Goal: Task Accomplishment & Management: Manage account settings

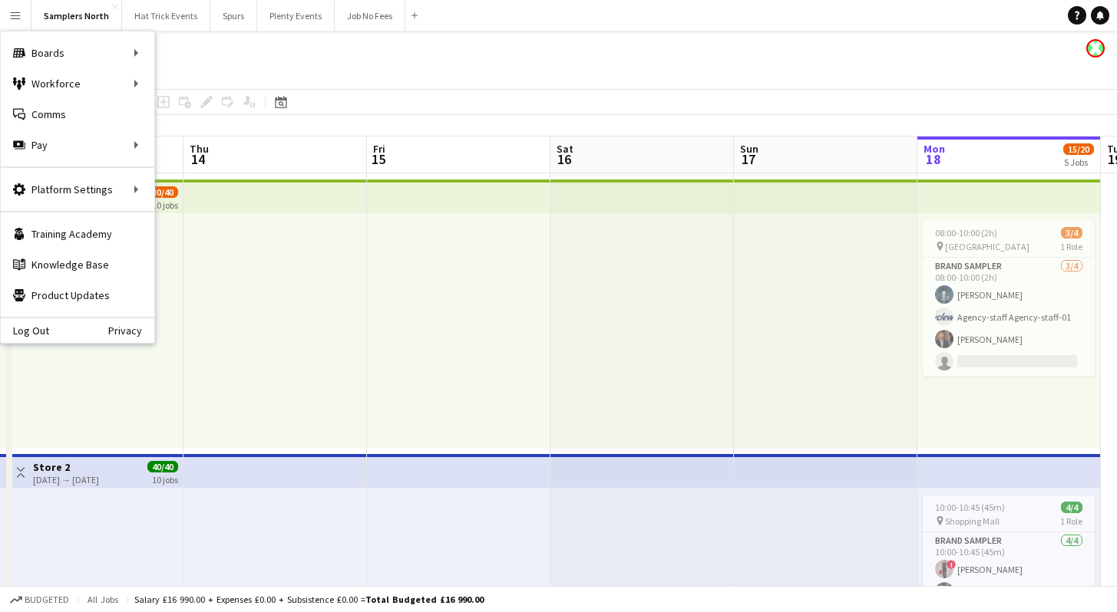
scroll to position [0, 378]
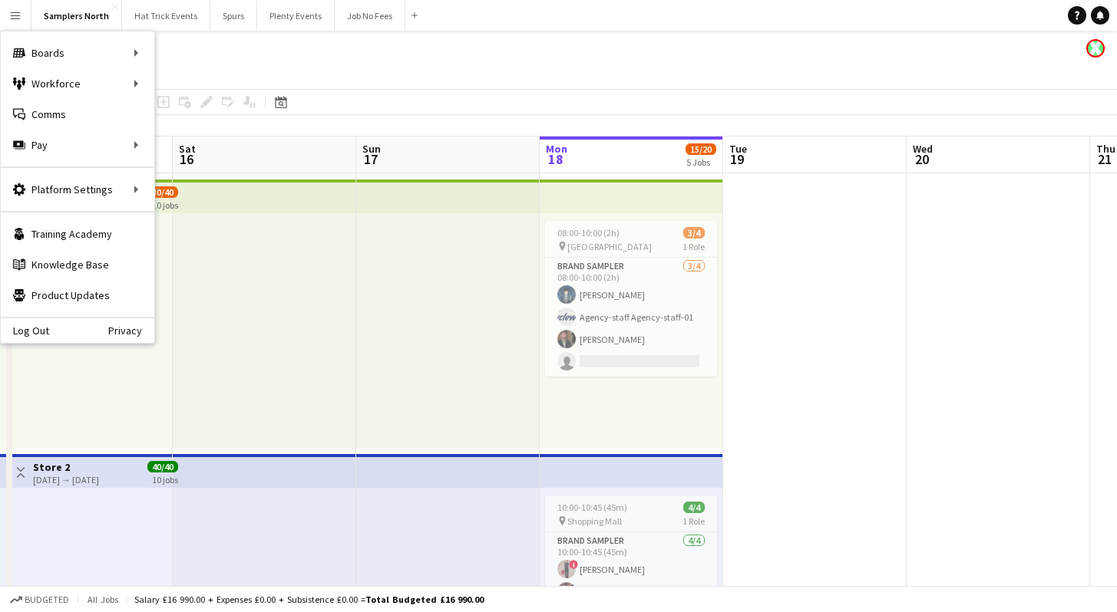
click at [404, 58] on div "Samplers North" at bounding box center [558, 45] width 1117 height 29
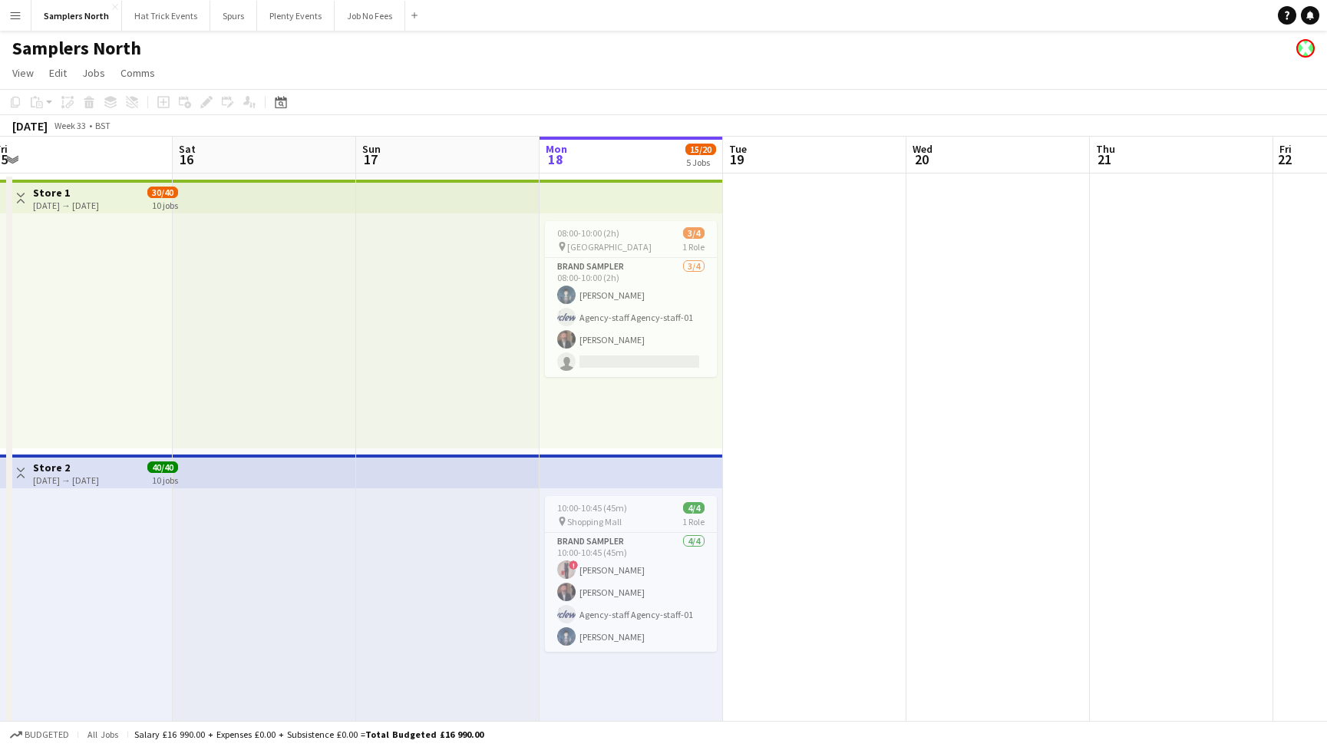
click at [18, 475] on app-icon "Toggle View" at bounding box center [20, 472] width 11 height 11
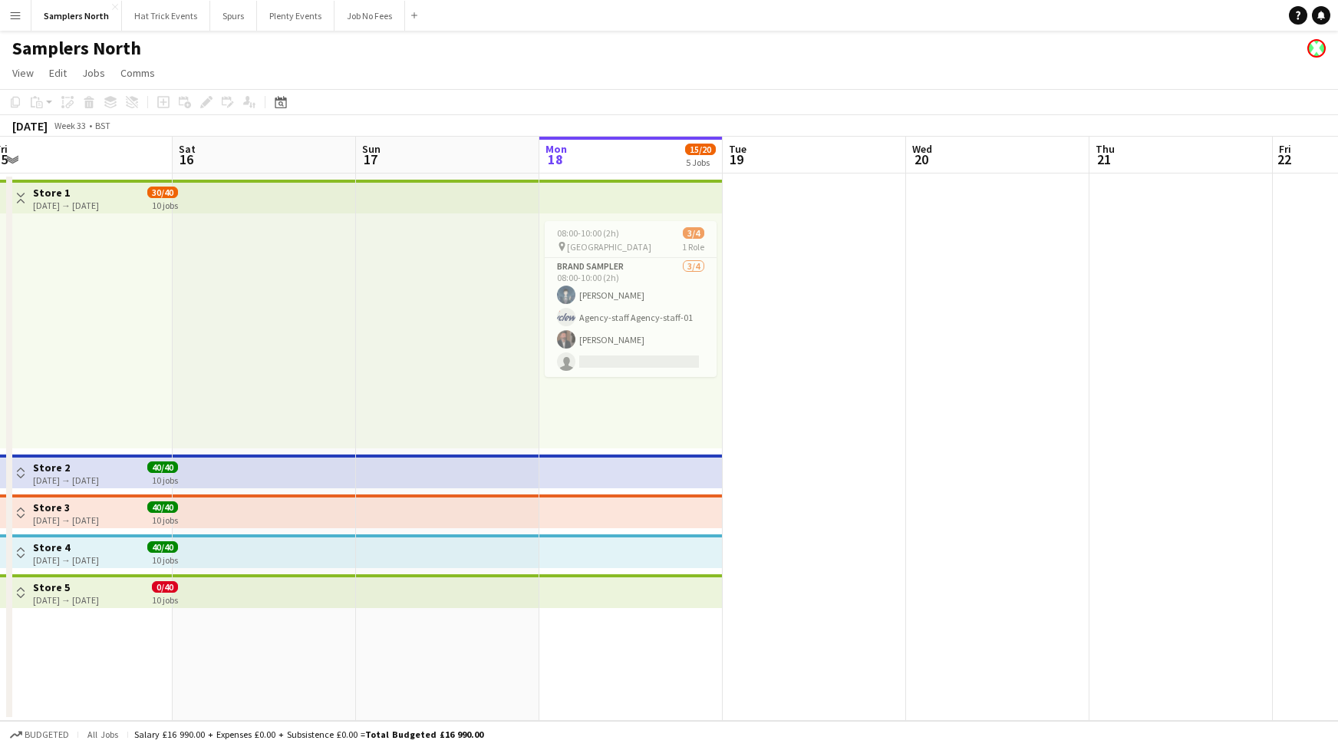
click at [25, 199] on app-icon "Toggle View" at bounding box center [20, 198] width 11 height 11
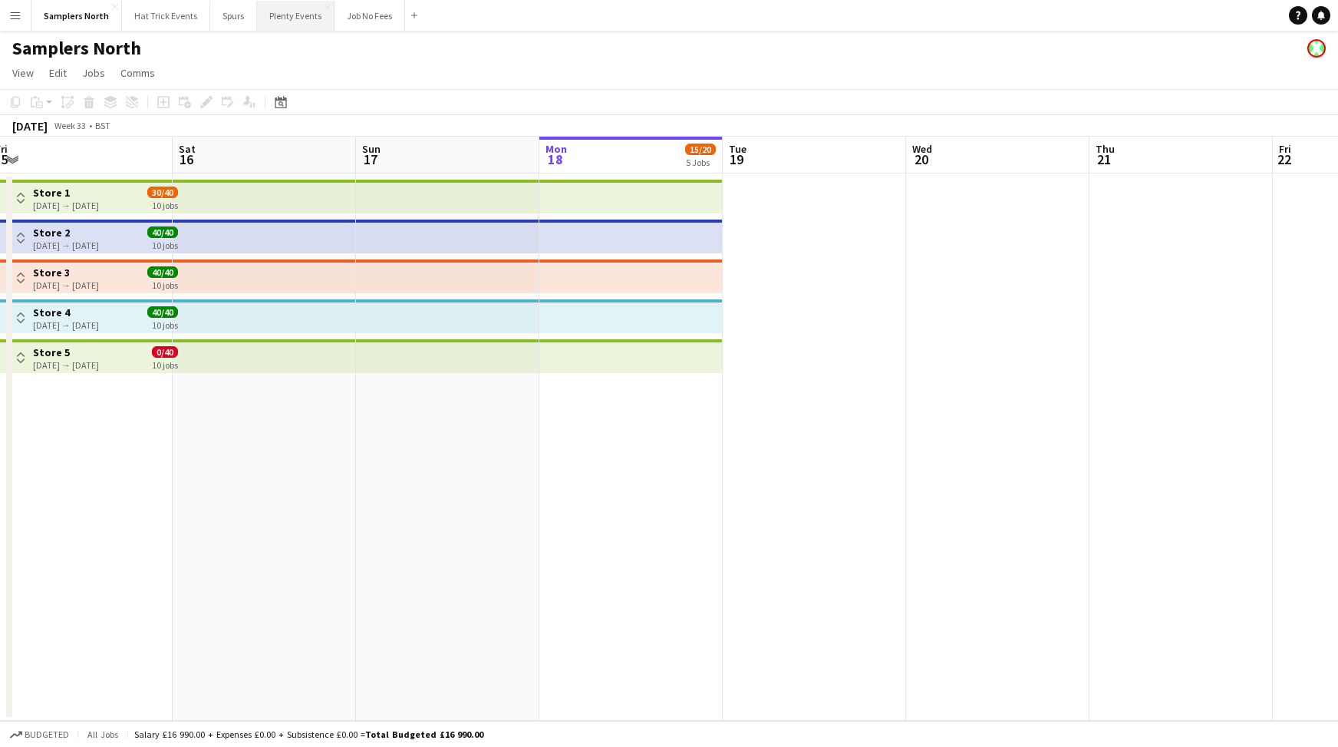
click at [309, 18] on button "Plenty Events Close" at bounding box center [296, 16] width 78 height 30
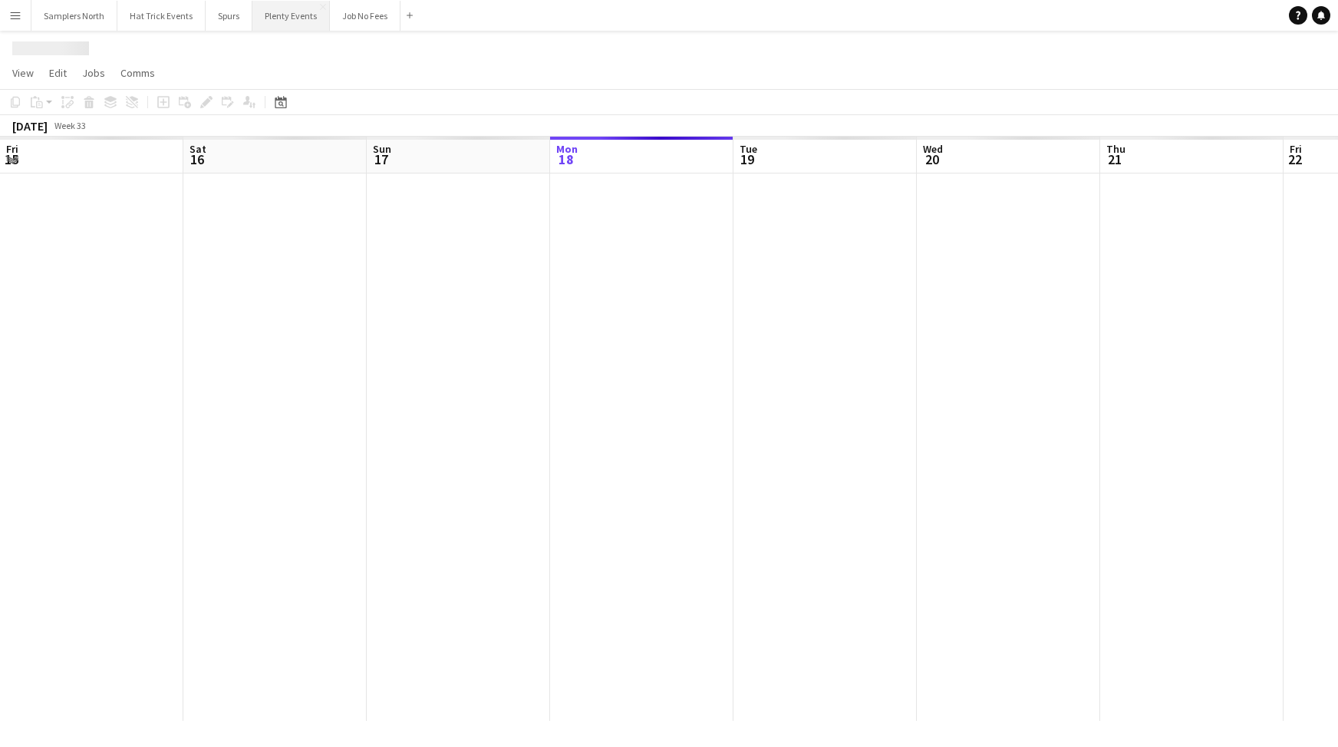
scroll to position [0, 367]
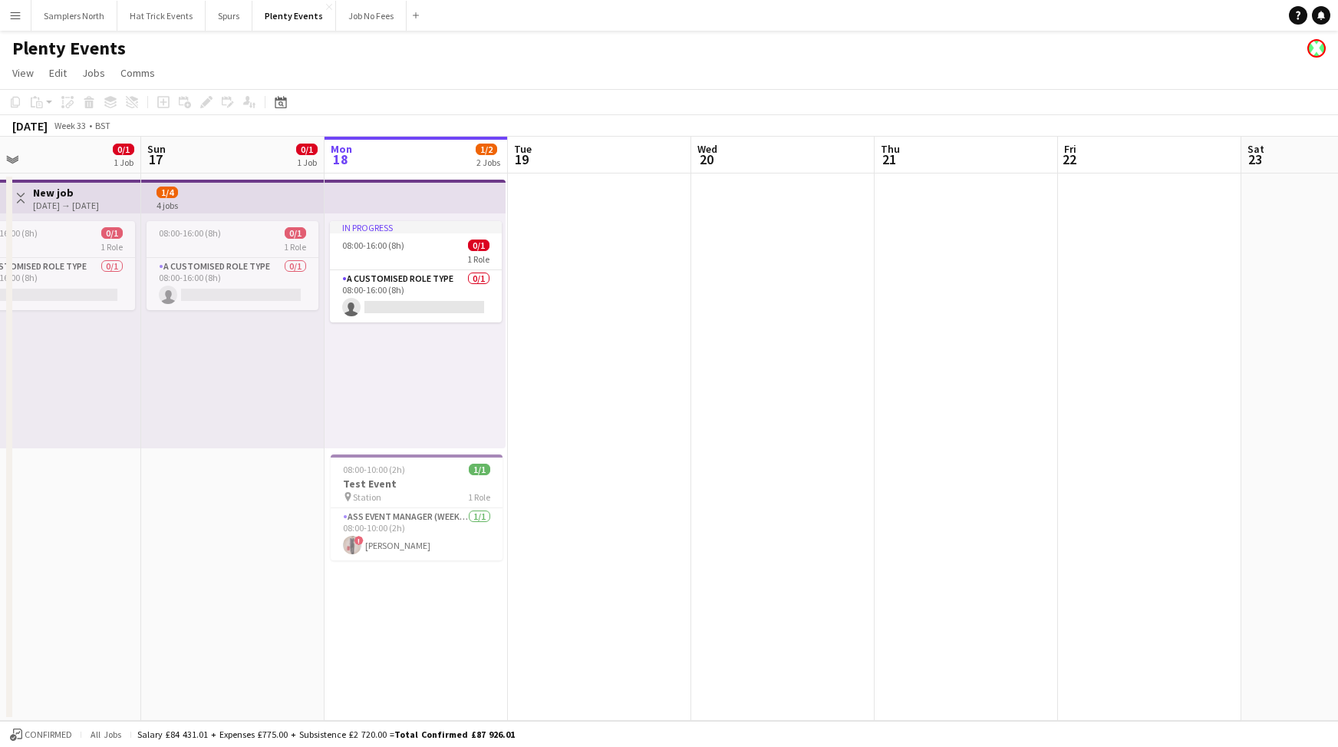
drag, startPoint x: 801, startPoint y: 401, endPoint x: 942, endPoint y: 399, distance: 141.2
click at [942, 399] on app-calendar-viewport "Thu 14 Fri 15 2/2 2 Jobs Sat 16 0/1 1 Job Sun 17 0/1 1 Job Mon 18 1/2 2 Jobs Tu…" at bounding box center [669, 429] width 1338 height 584
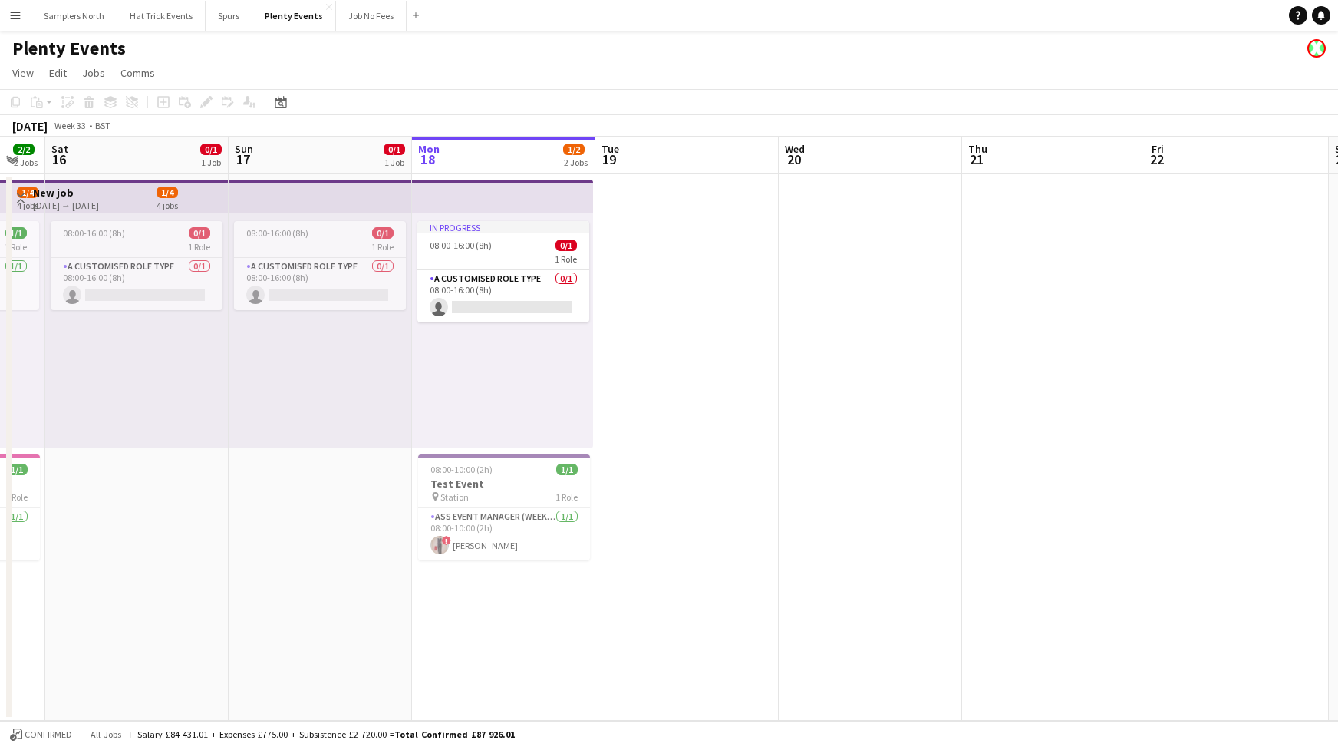
drag, startPoint x: 732, startPoint y: 403, endPoint x: 1003, endPoint y: 403, distance: 270.9
click at [1003, 403] on app-calendar-viewport "Thu 14 Fri 15 2/2 2 Jobs Sat 16 0/1 1 Job Sun 17 0/1 1 Job Mon 18 1/2 2 Jobs Tu…" at bounding box center [669, 429] width 1338 height 584
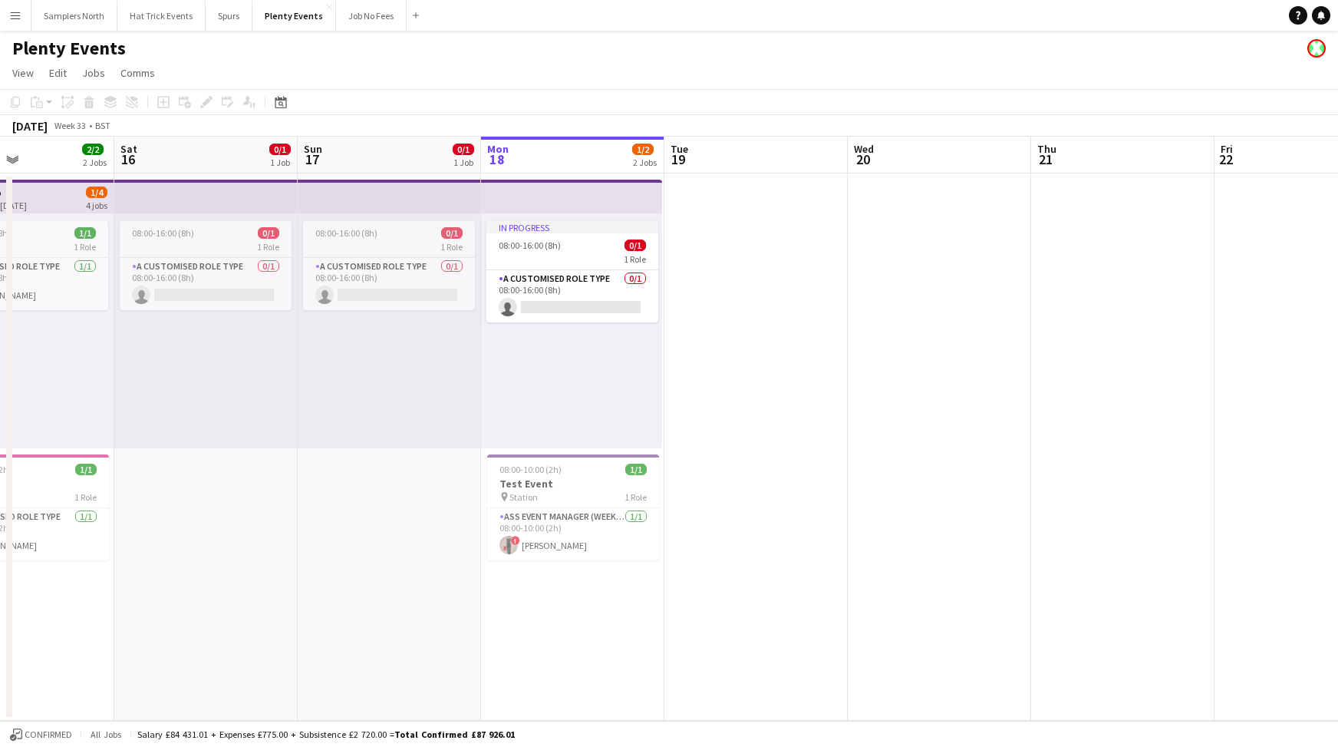
drag, startPoint x: 869, startPoint y: 414, endPoint x: 1121, endPoint y: 408, distance: 252.6
click at [1116, 408] on app-calendar-viewport "Wed 13 1/1 1 Job Thu 14 Fri 15 2/2 2 Jobs Sat 16 0/1 1 Job Sun 17 0/1 1 Job Mon…" at bounding box center [669, 429] width 1338 height 584
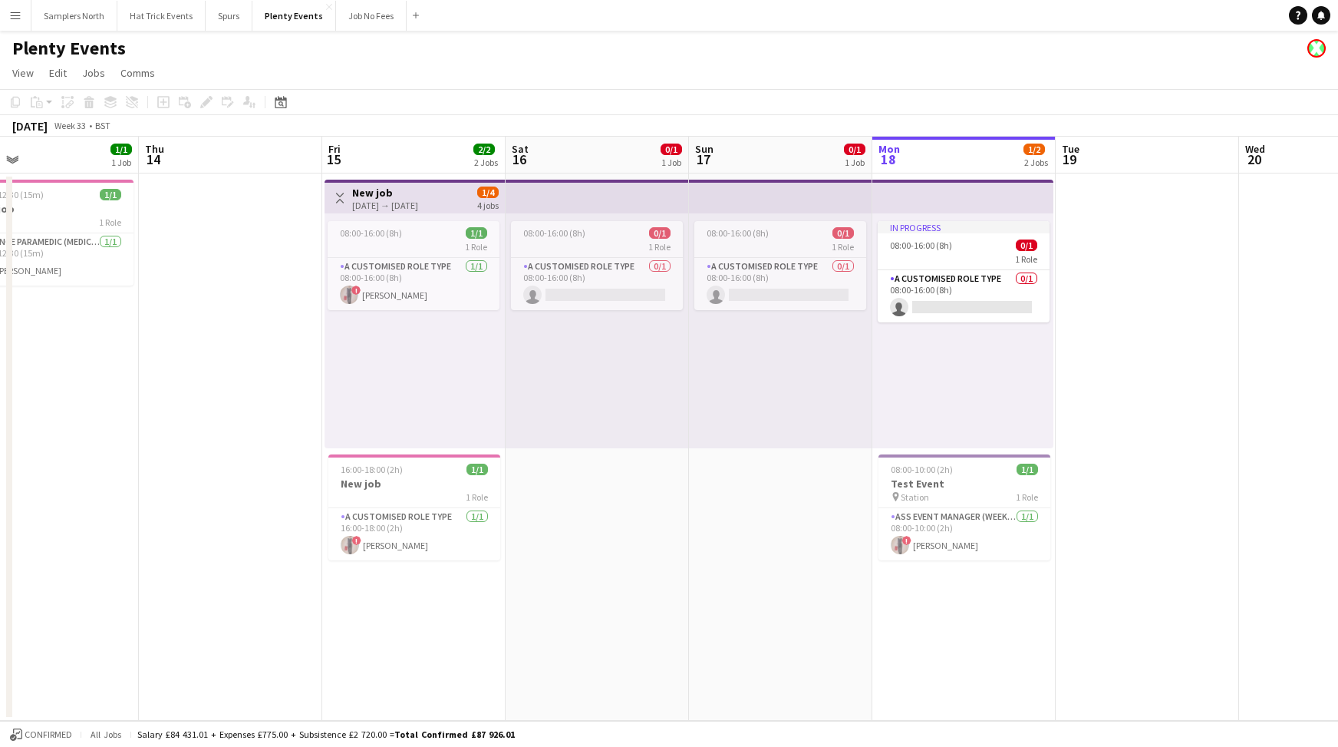
scroll to position [0, 387]
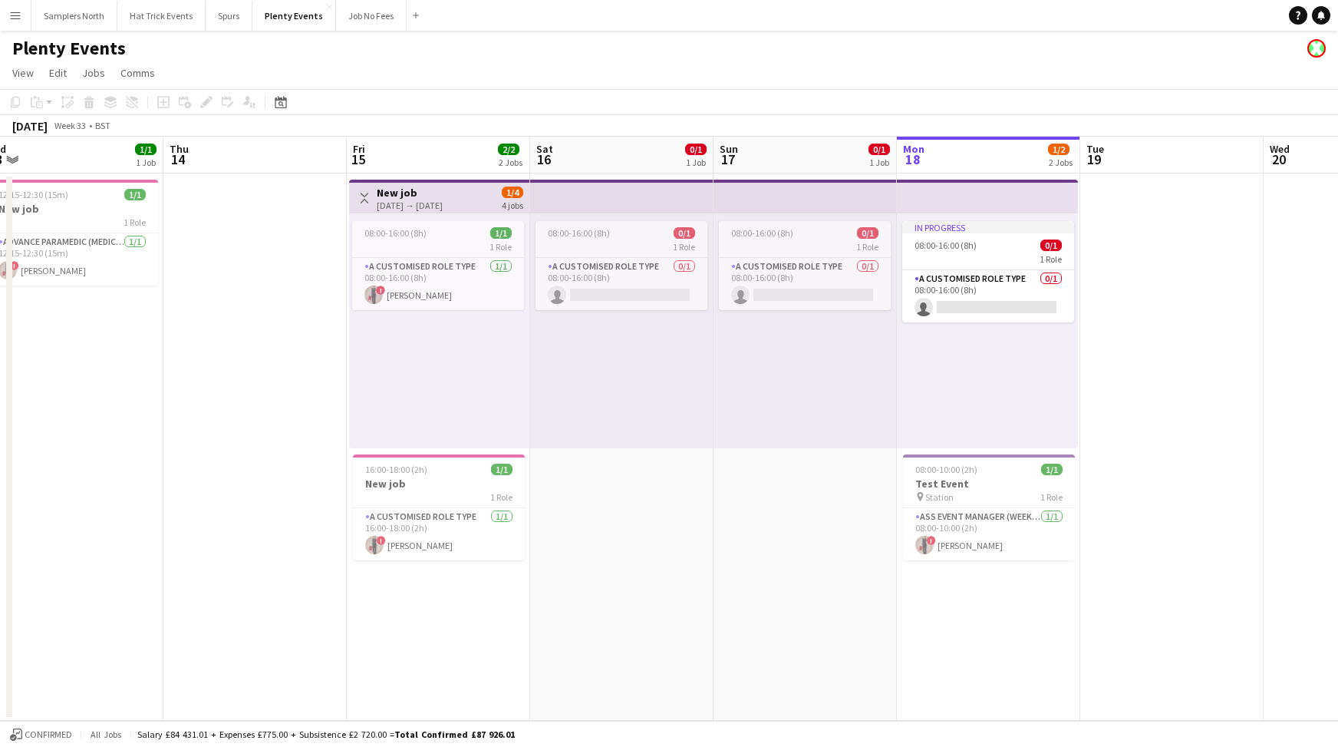
drag, startPoint x: 645, startPoint y: 438, endPoint x: 695, endPoint y: 449, distance: 50.3
click at [695, 449] on app-calendar-viewport "Mon 11 Tue 12 1/1 1 Job Wed 13 1/1 1 Job Thu 14 Fri 15 2/2 2 Jobs Sat 16 0/1 1 …" at bounding box center [669, 429] width 1338 height 584
click at [443, 206] on div "15-08-2025 → 18-08-2025" at bounding box center [410, 206] width 66 height 12
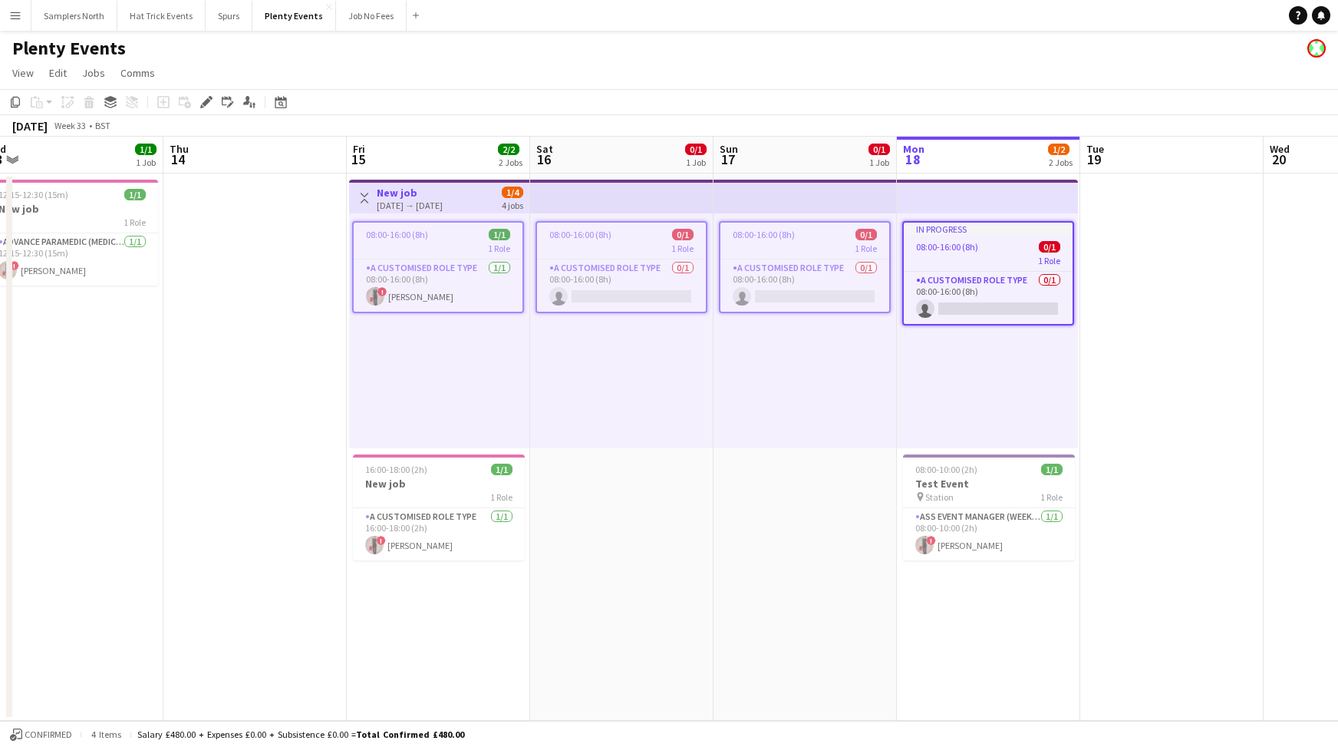
click at [443, 206] on div "15-08-2025 → 18-08-2025" at bounding box center [410, 206] width 66 height 12
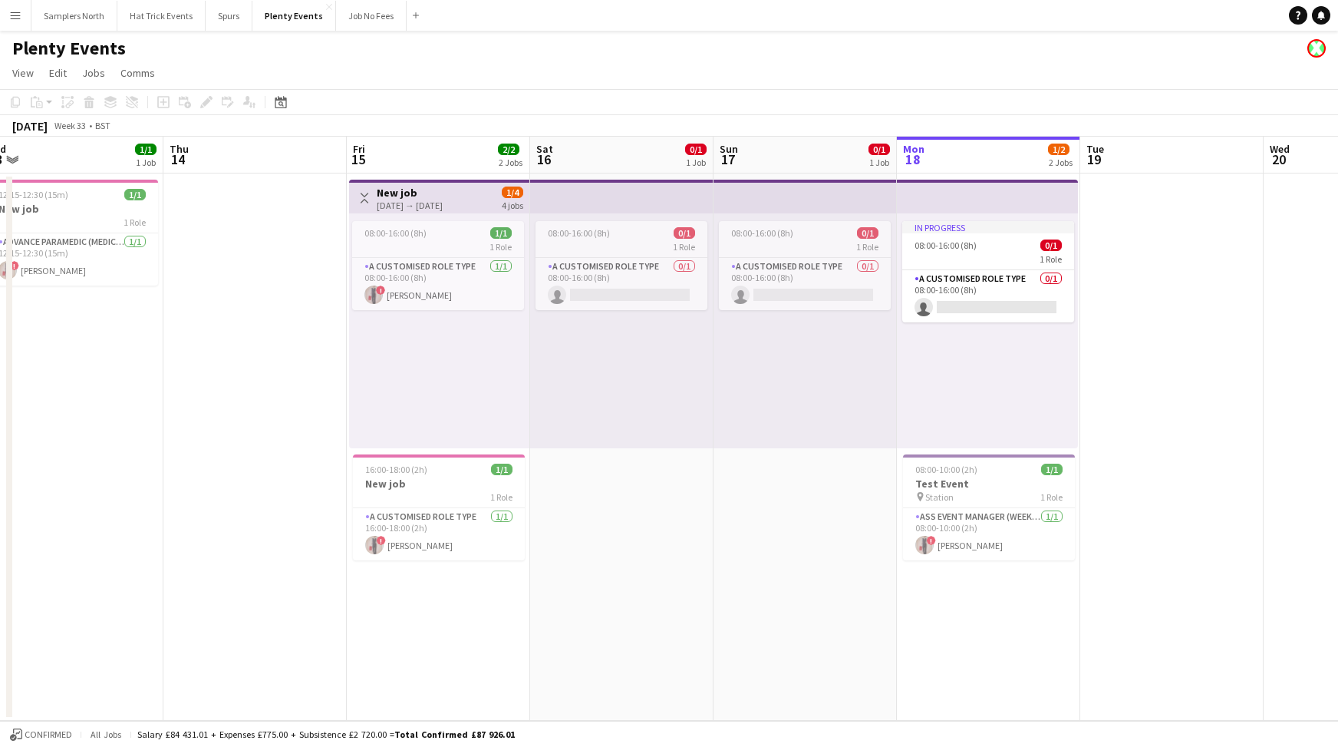
click at [365, 198] on app-icon "Toggle View" at bounding box center [364, 198] width 11 height 11
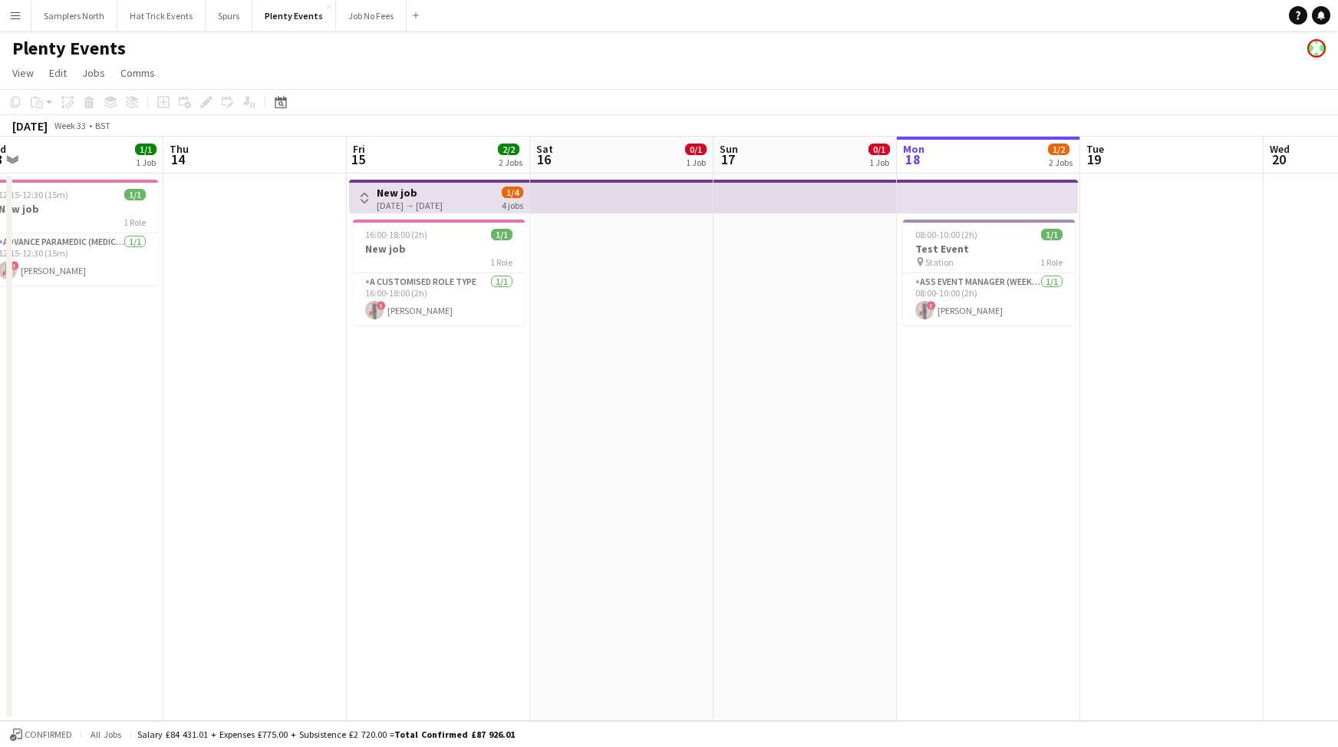
click at [362, 198] on app-icon "Toggle View" at bounding box center [364, 198] width 11 height 11
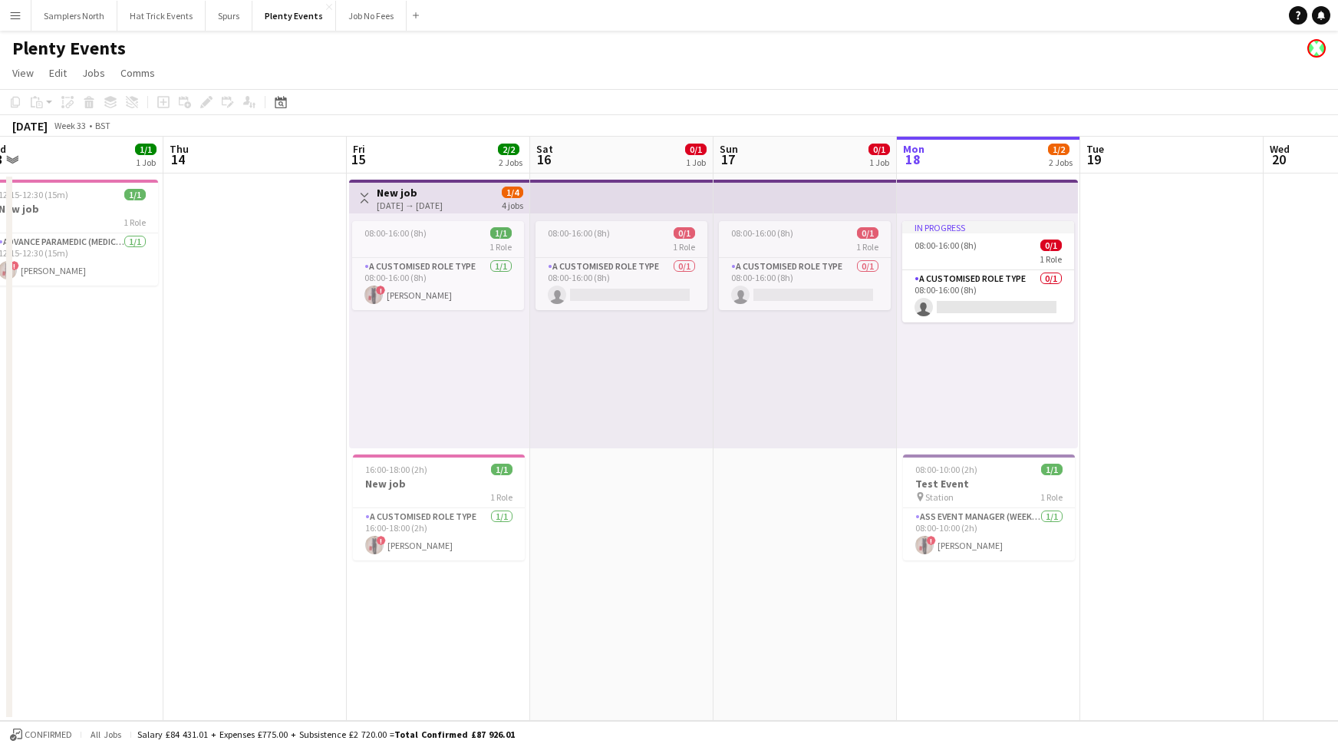
click at [362, 198] on app-icon "Toggle View" at bounding box center [364, 198] width 11 height 11
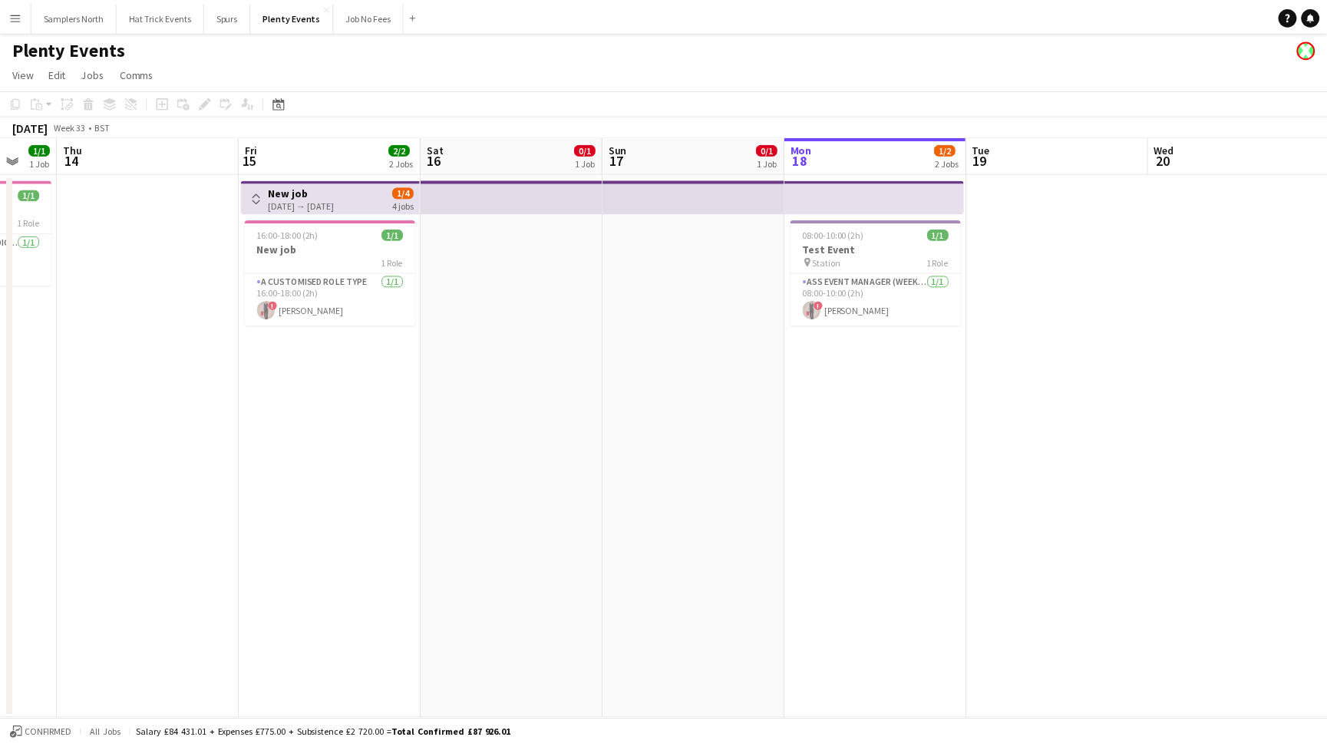
scroll to position [0, 494]
drag, startPoint x: 886, startPoint y: 535, endPoint x: 778, endPoint y: 526, distance: 107.8
click at [778, 526] on app-calendar-viewport "Mon 11 Tue 12 1/1 1 Job Wed 13 1/1 1 Job Thu 14 Fri 15 2/2 2 Jobs Sat 16 0/1 1 …" at bounding box center [669, 429] width 1338 height 584
click at [16, 19] on app-icon "Menu" at bounding box center [15, 15] width 12 height 12
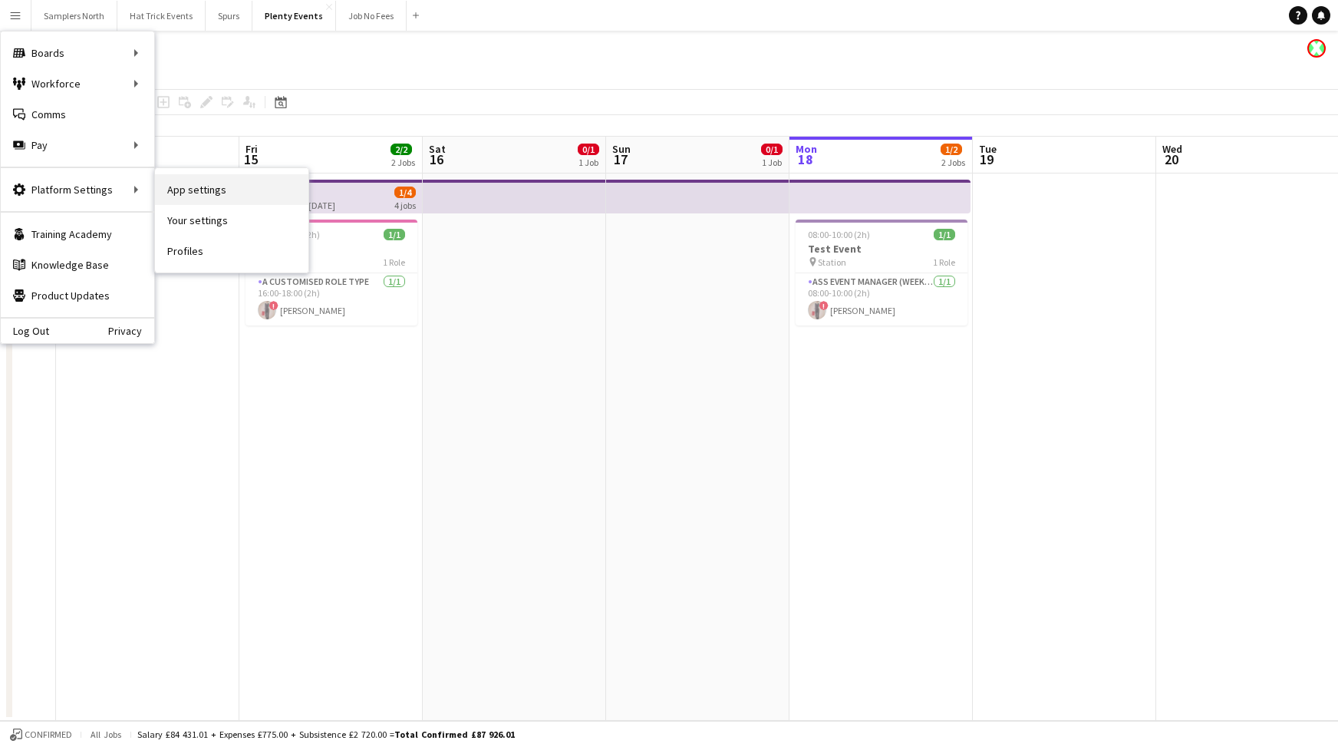
click at [182, 189] on link "App settings" at bounding box center [231, 189] width 153 height 31
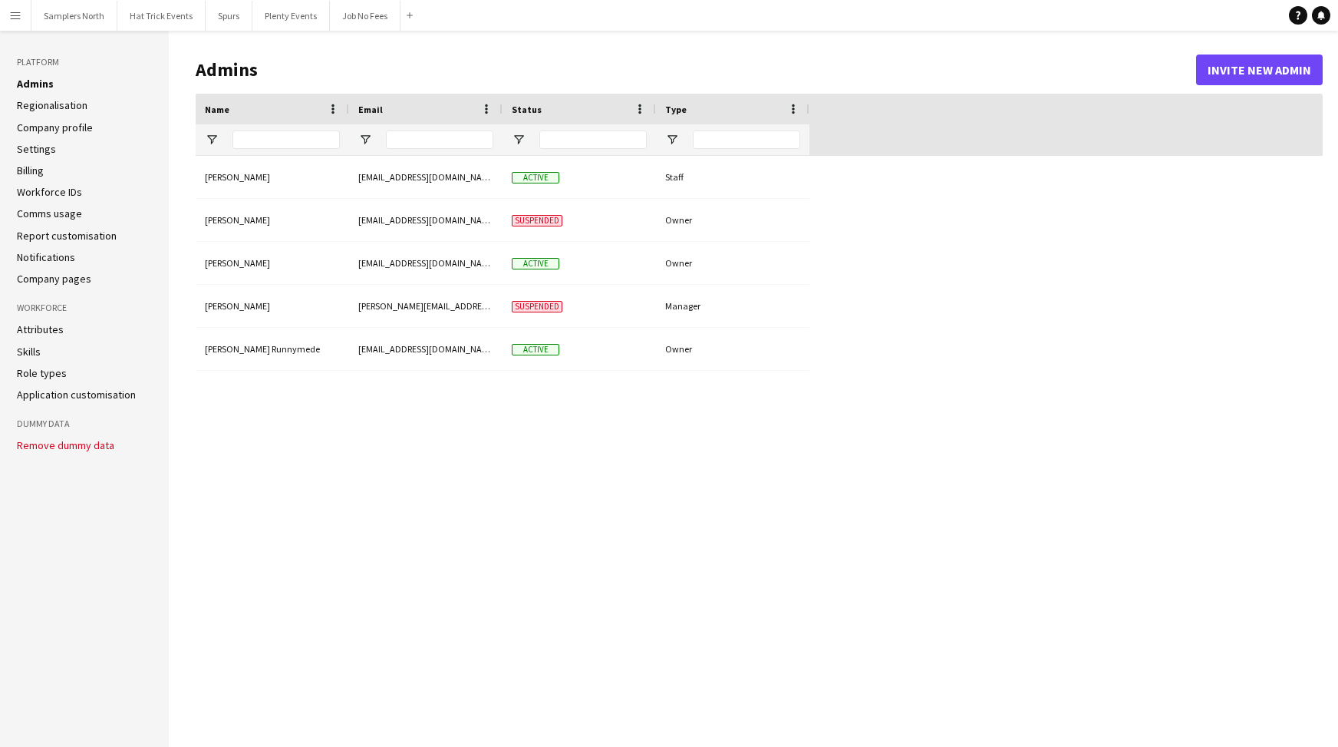
type input "**********"
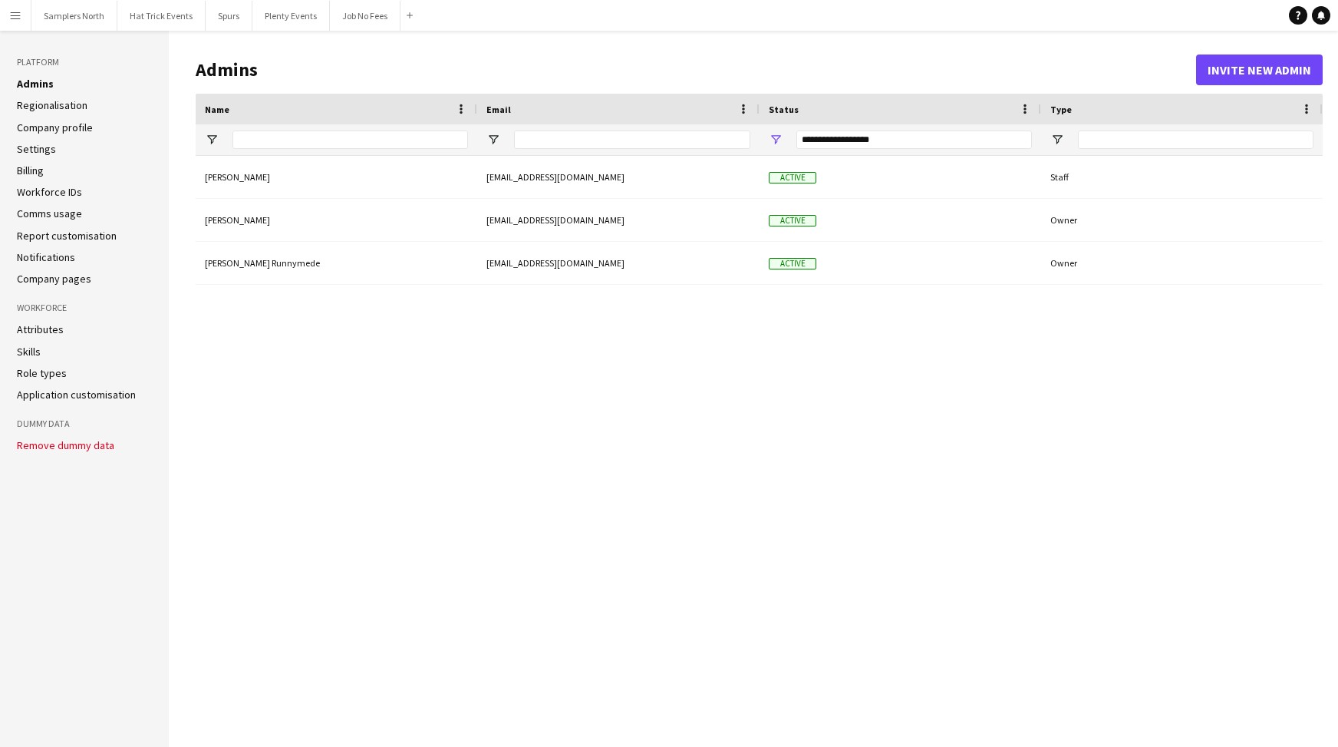
click at [51, 124] on link "Company profile" at bounding box center [55, 127] width 76 height 14
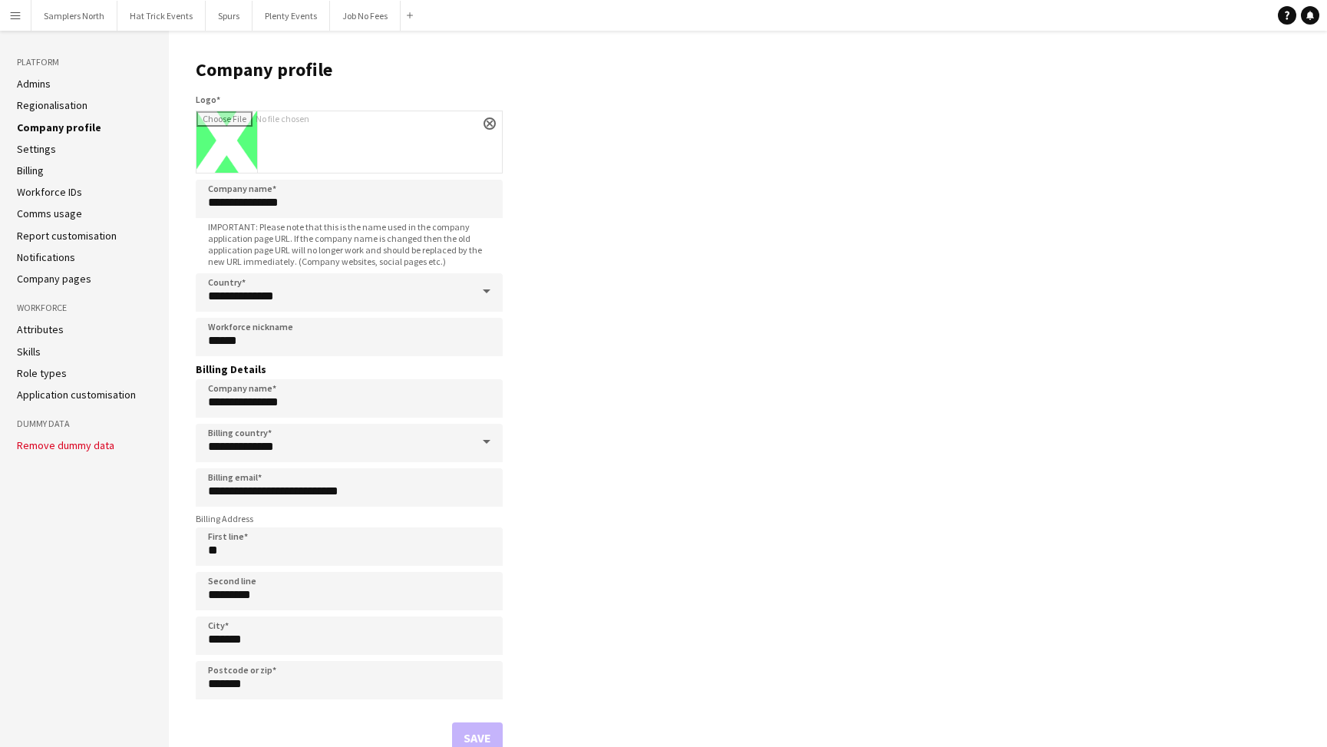
click at [14, 16] on app-icon "Menu" at bounding box center [15, 15] width 12 height 12
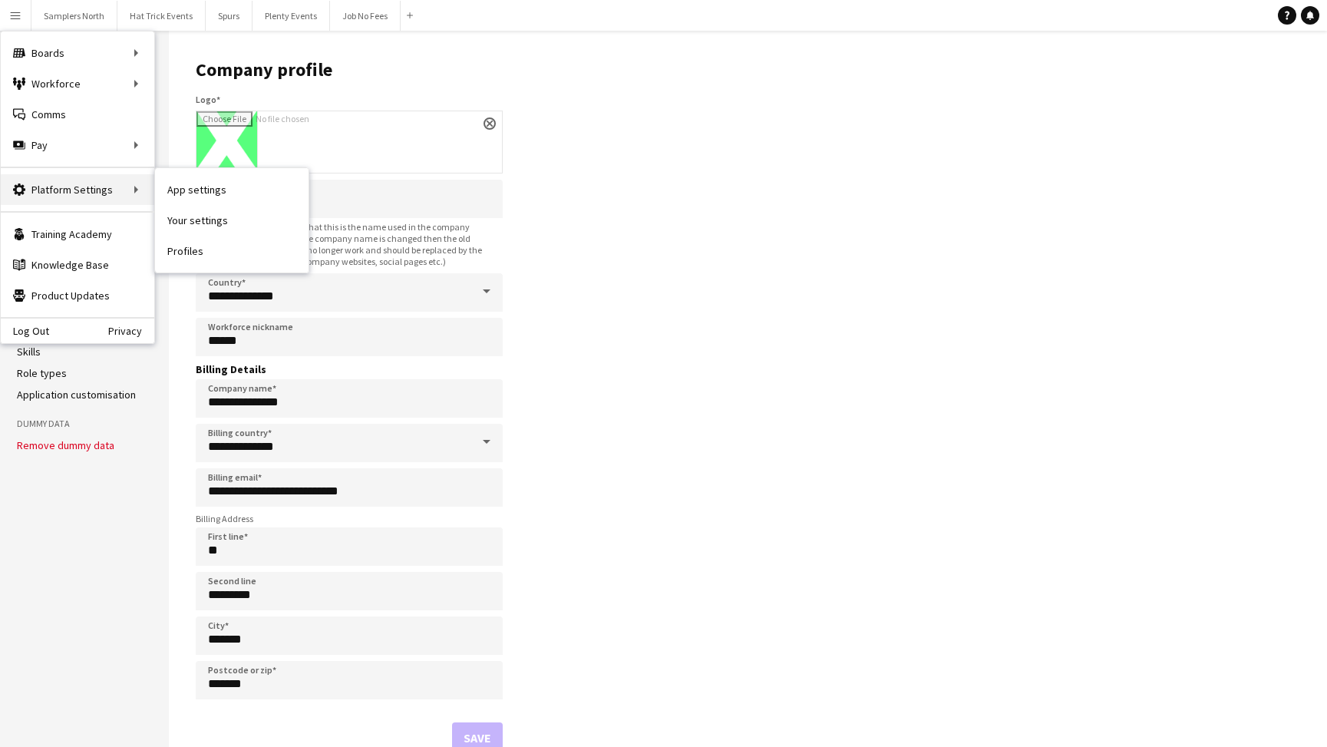
click at [125, 189] on div "Platform Settings Platform Settings" at bounding box center [77, 189] width 153 height 31
click at [123, 190] on div "Platform Settings Platform Settings" at bounding box center [77, 189] width 153 height 31
click at [193, 252] on link "Profiles" at bounding box center [231, 251] width 153 height 31
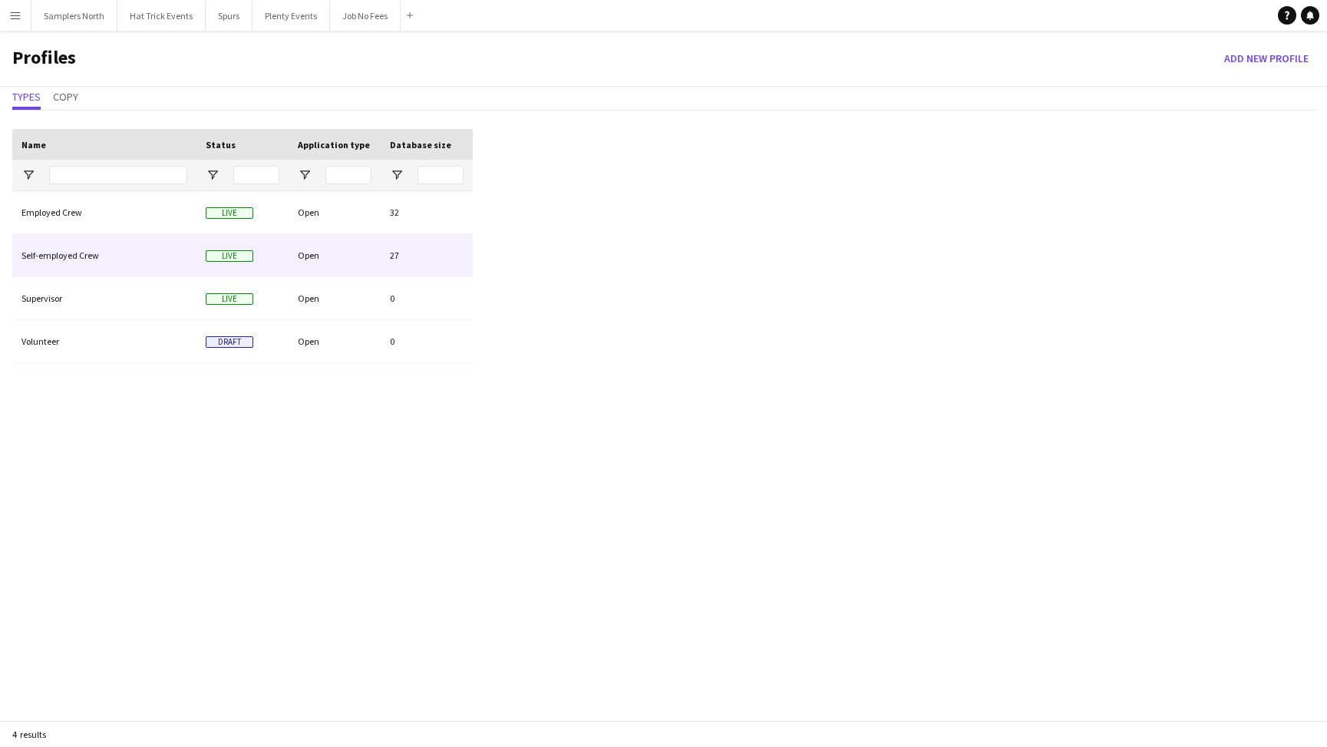
click at [353, 250] on div "Open" at bounding box center [335, 255] width 92 height 42
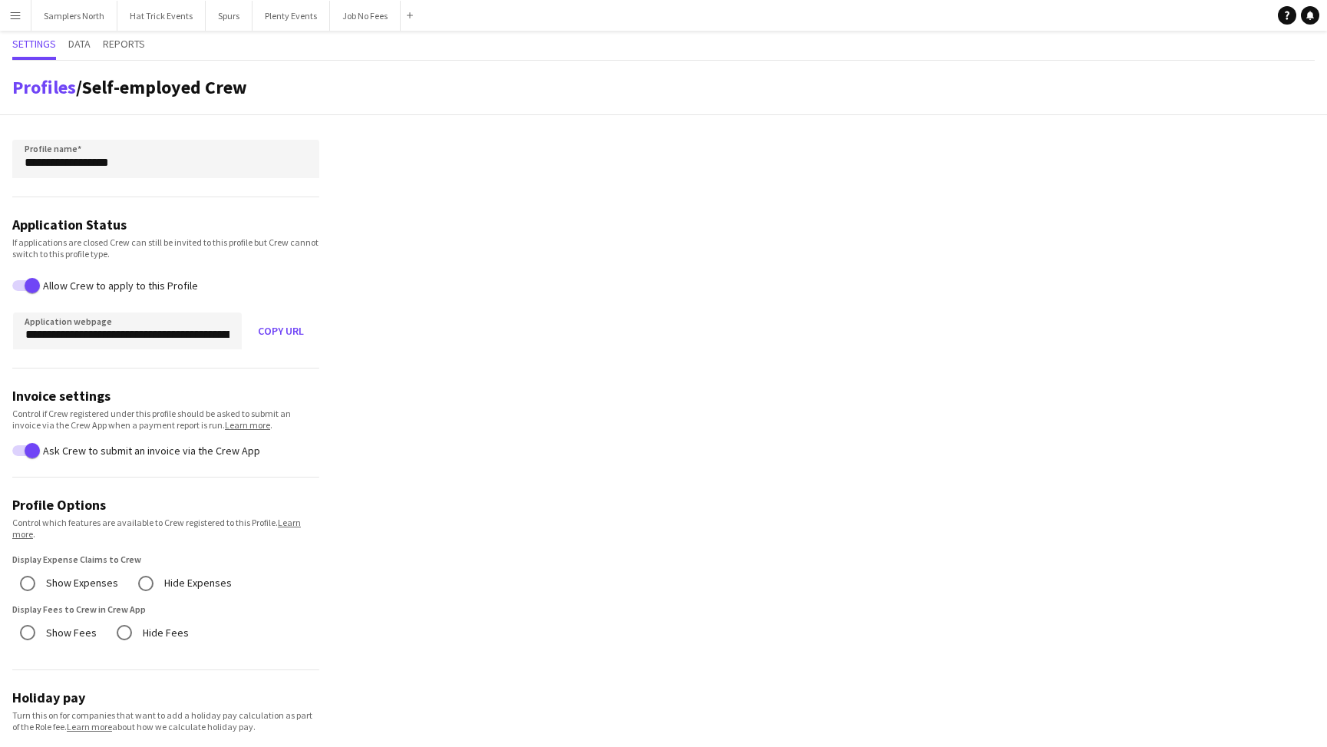
click at [19, 22] on button "Menu" at bounding box center [15, 15] width 31 height 31
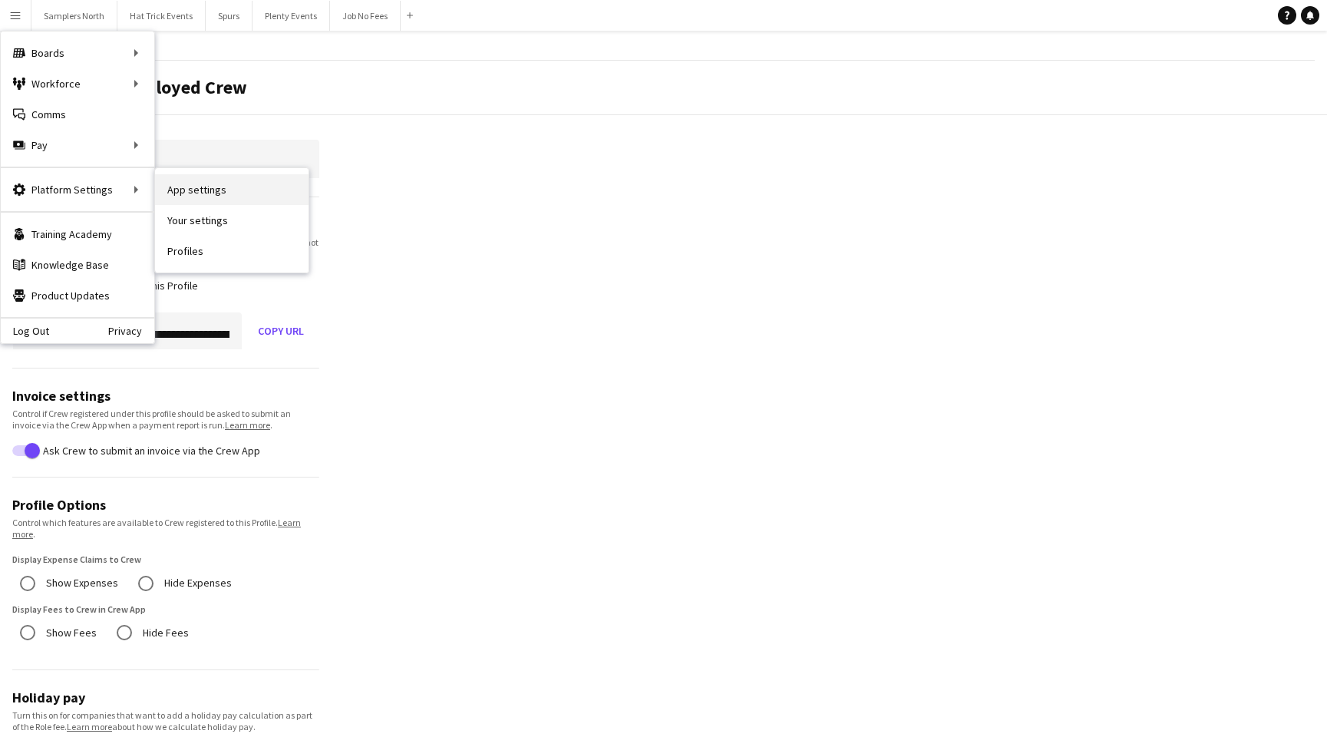
click at [203, 190] on link "App settings" at bounding box center [231, 189] width 153 height 31
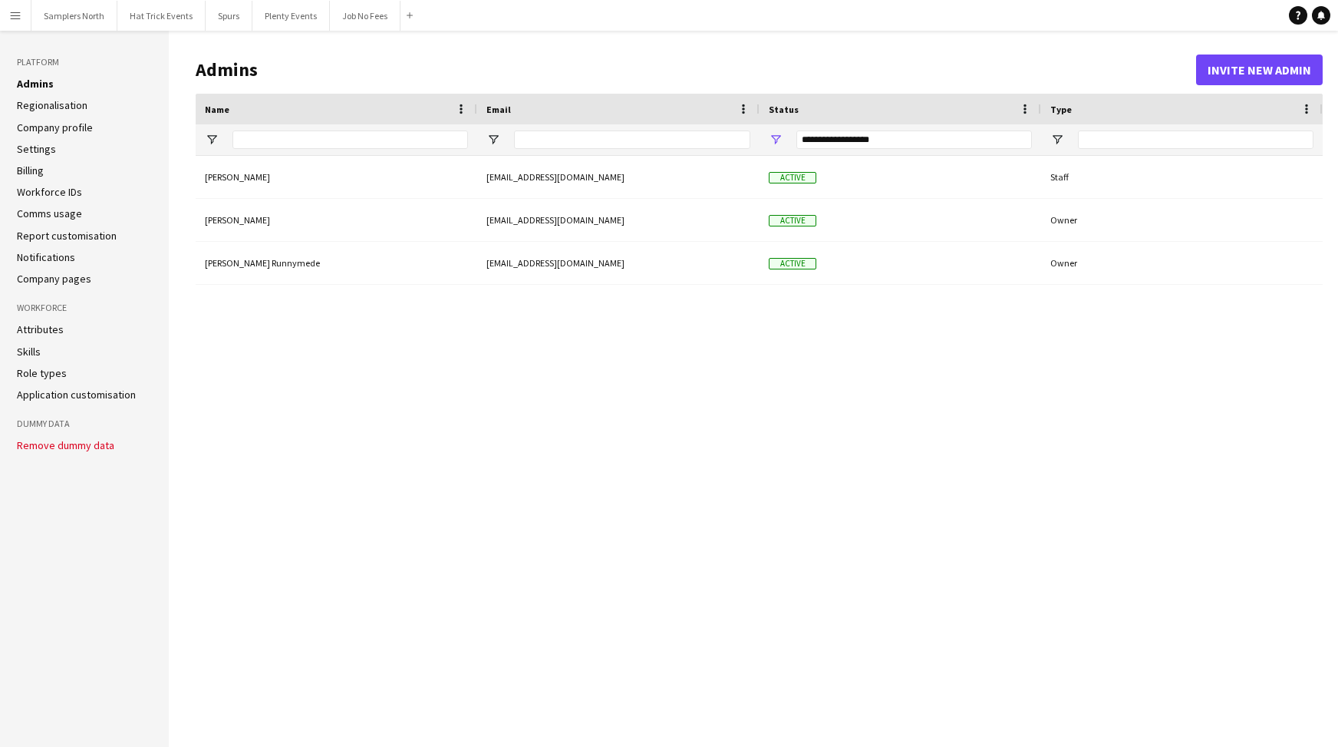
click at [78, 125] on link "Company profile" at bounding box center [55, 127] width 76 height 14
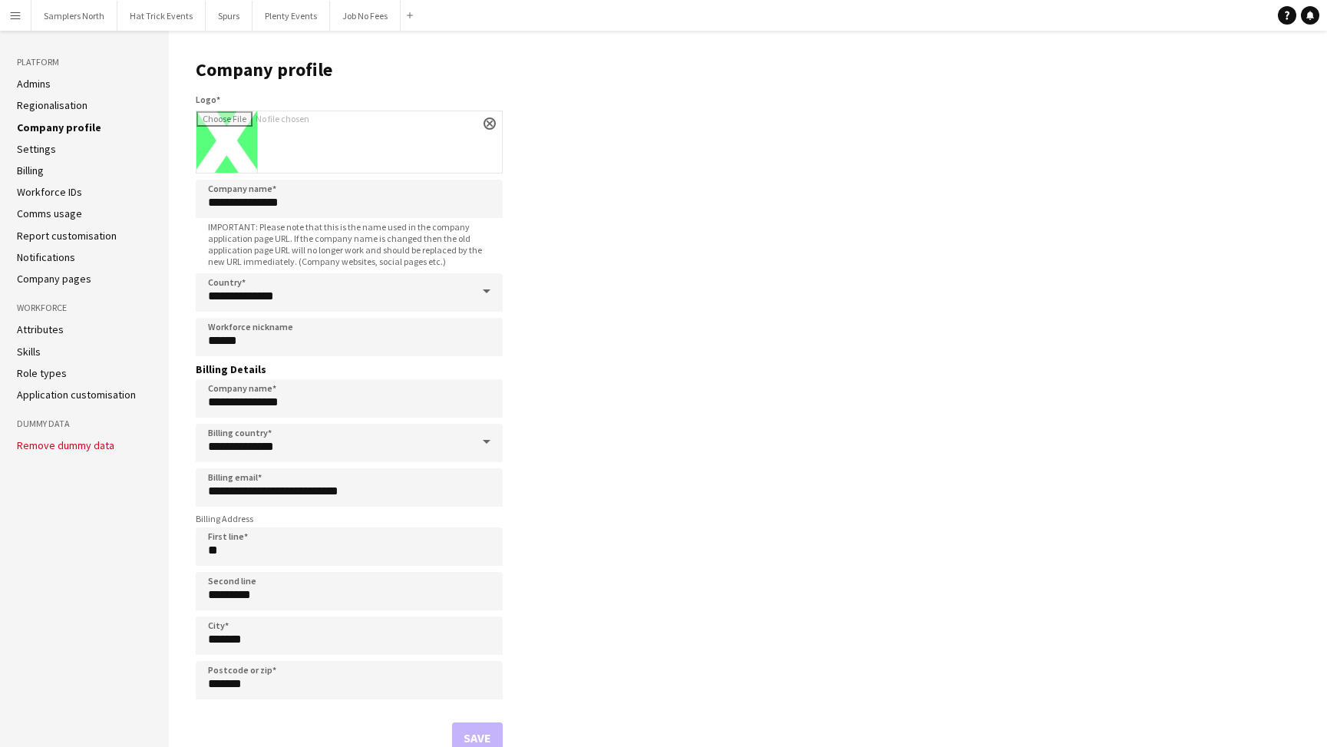
click at [17, 19] on app-icon "Menu" at bounding box center [15, 15] width 12 height 12
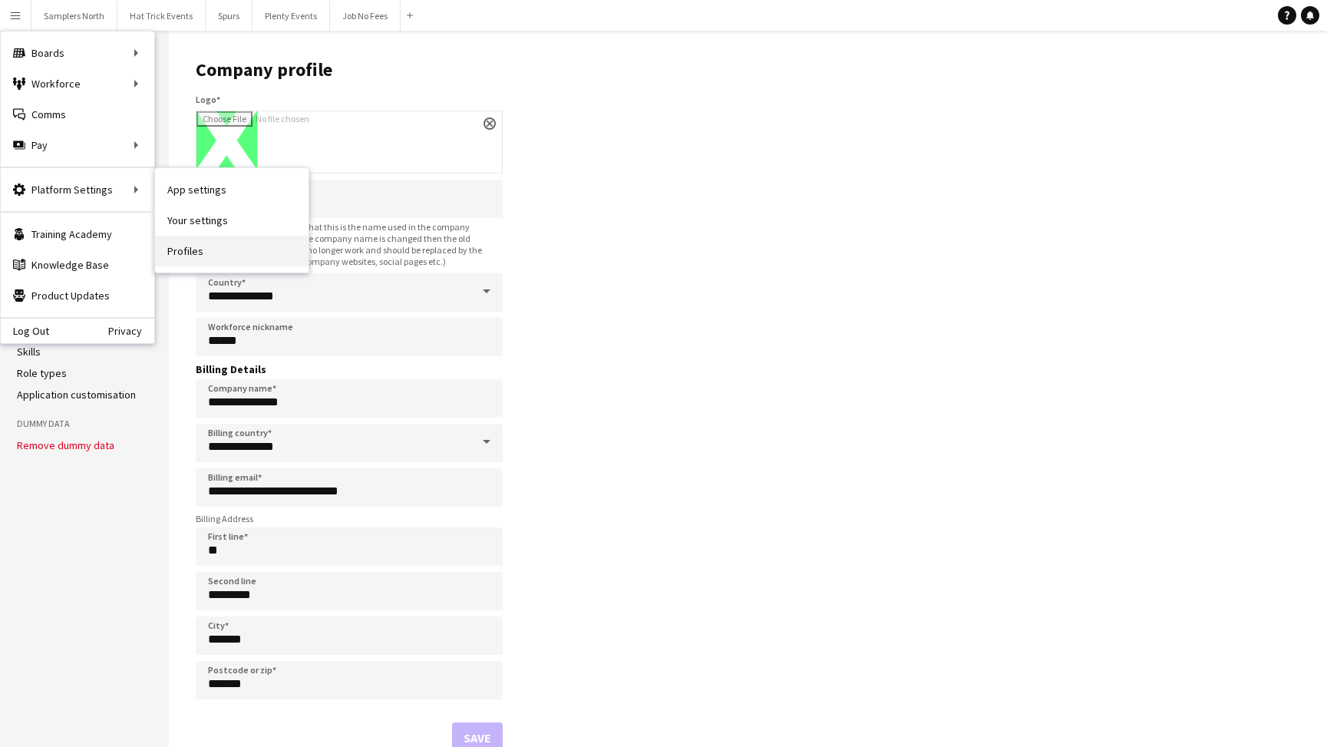
click at [181, 253] on link "Profiles" at bounding box center [231, 251] width 153 height 31
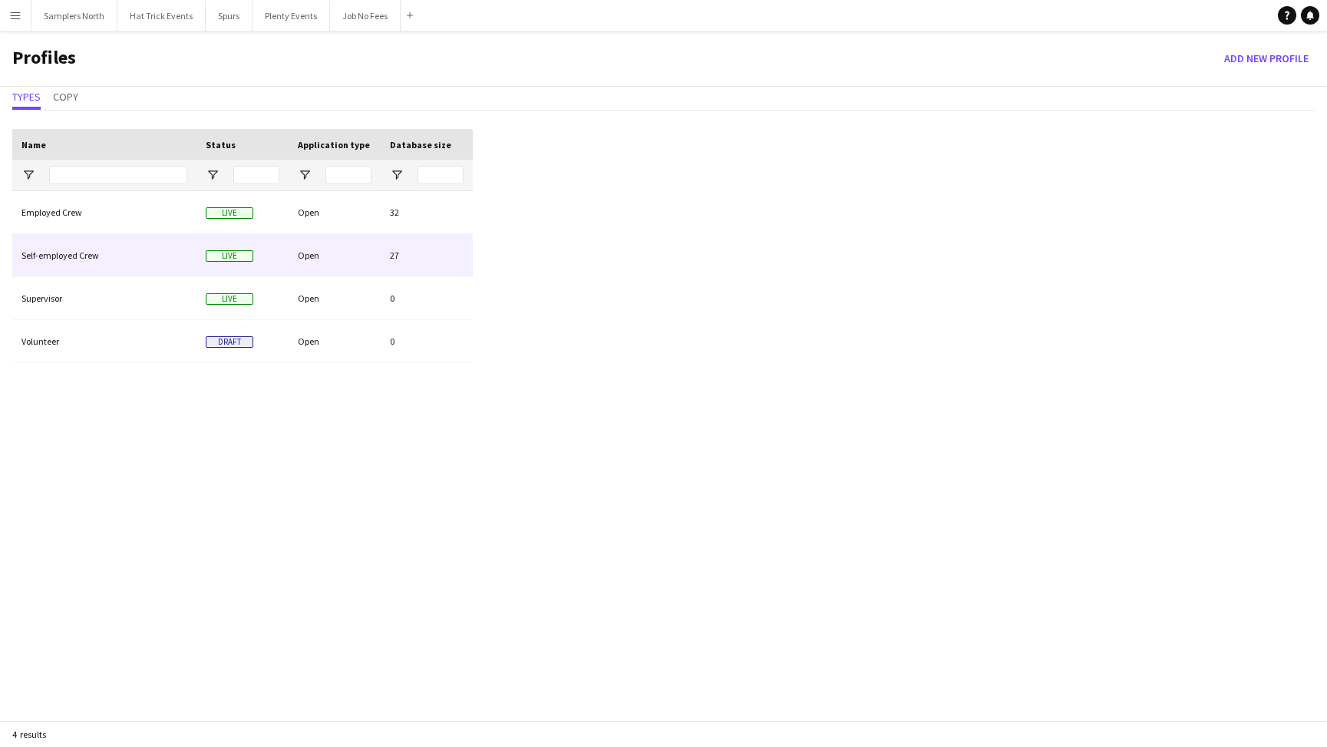
click at [310, 251] on div "Open" at bounding box center [335, 255] width 92 height 42
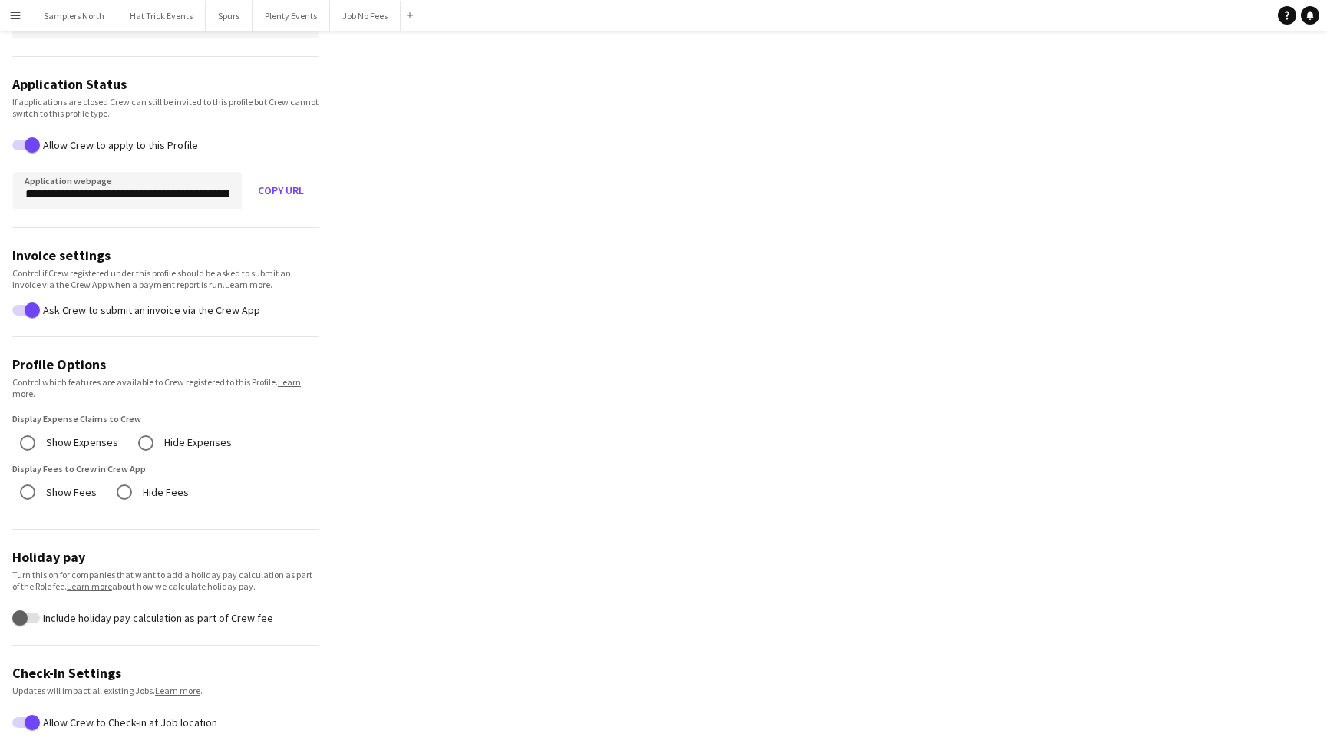
scroll to position [144, 0]
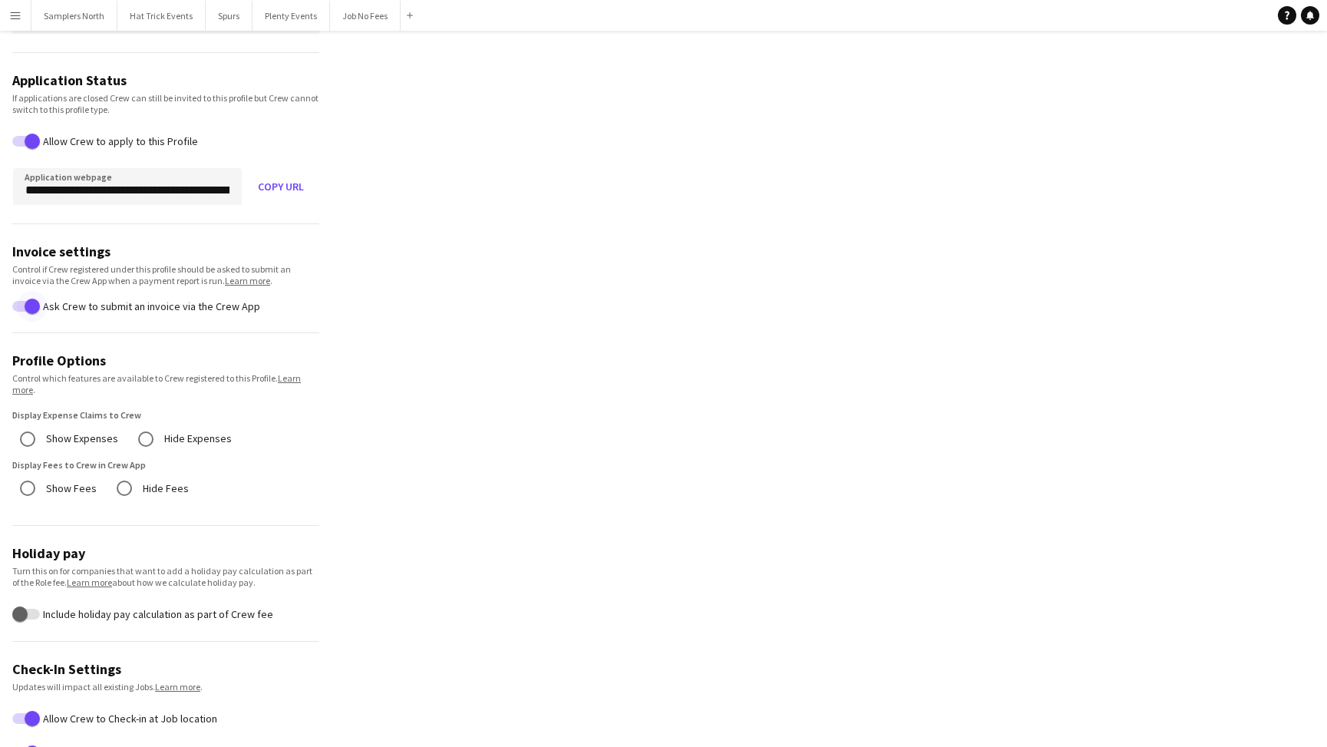
click at [21, 307] on span "button" at bounding box center [32, 305] width 31 height 31
click at [28, 308] on span "button" at bounding box center [20, 305] width 31 height 31
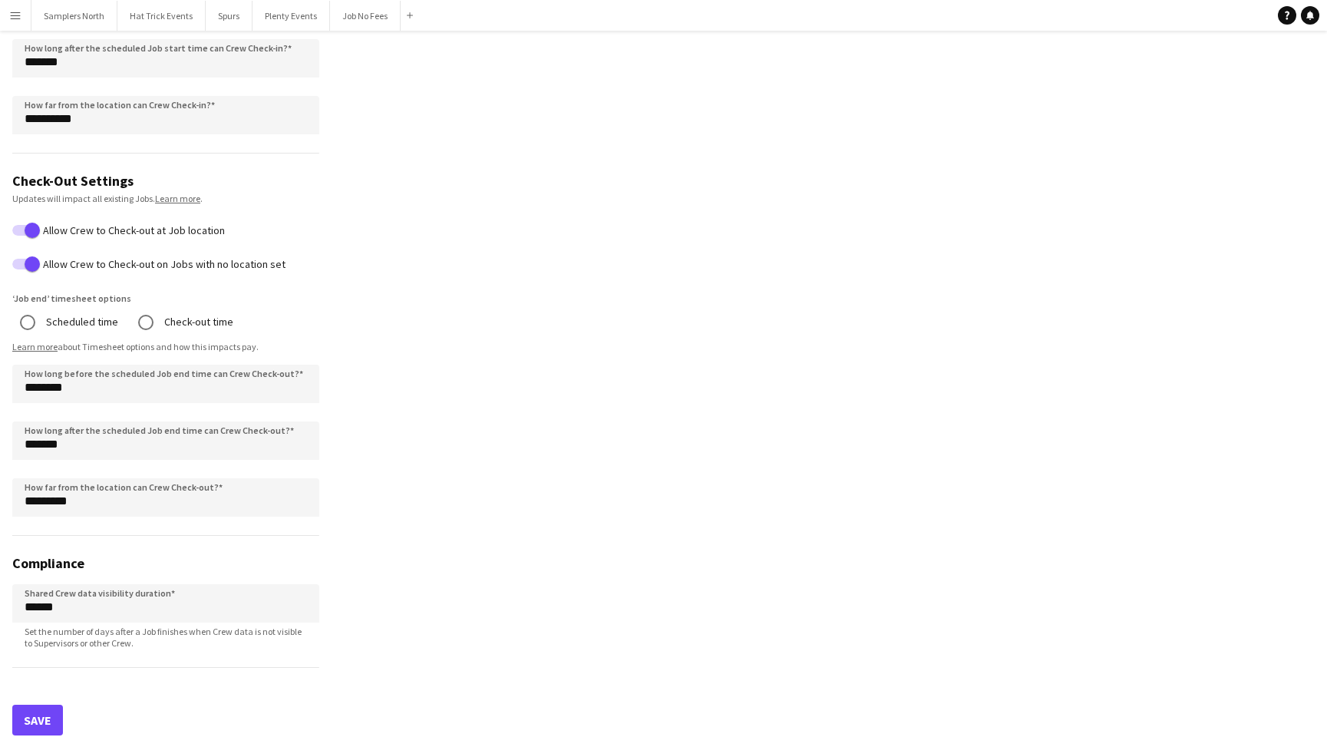
scroll to position [1015, 0]
click at [33, 612] on button "Save" at bounding box center [37, 719] width 51 height 31
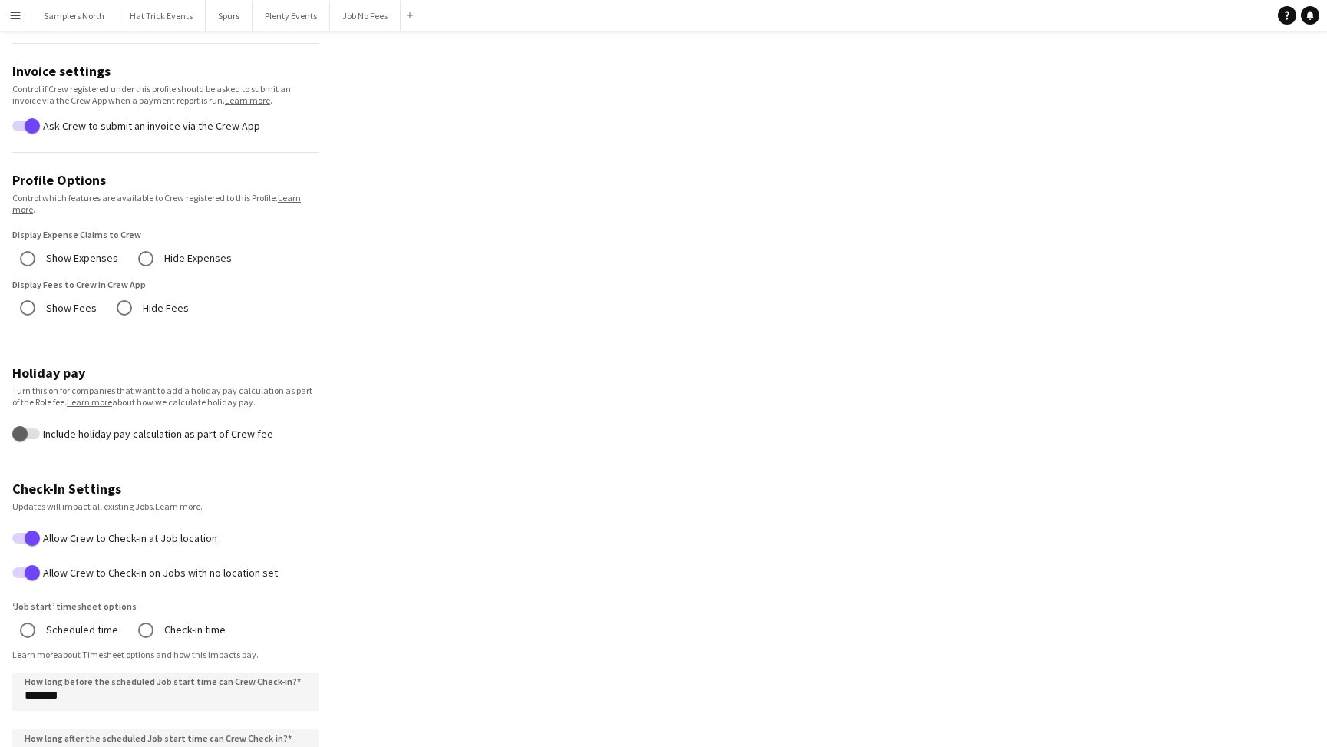
scroll to position [308, 0]
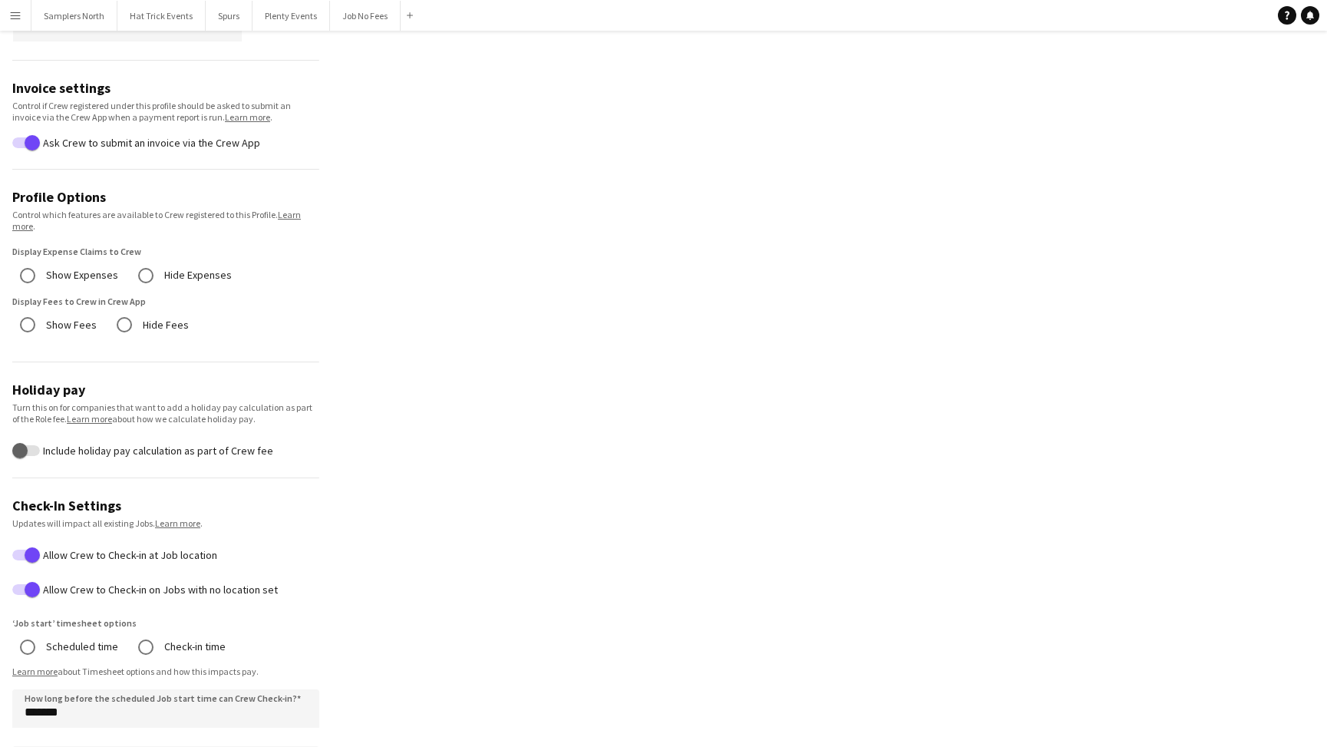
click at [12, 18] on app-icon "Menu" at bounding box center [15, 15] width 12 height 12
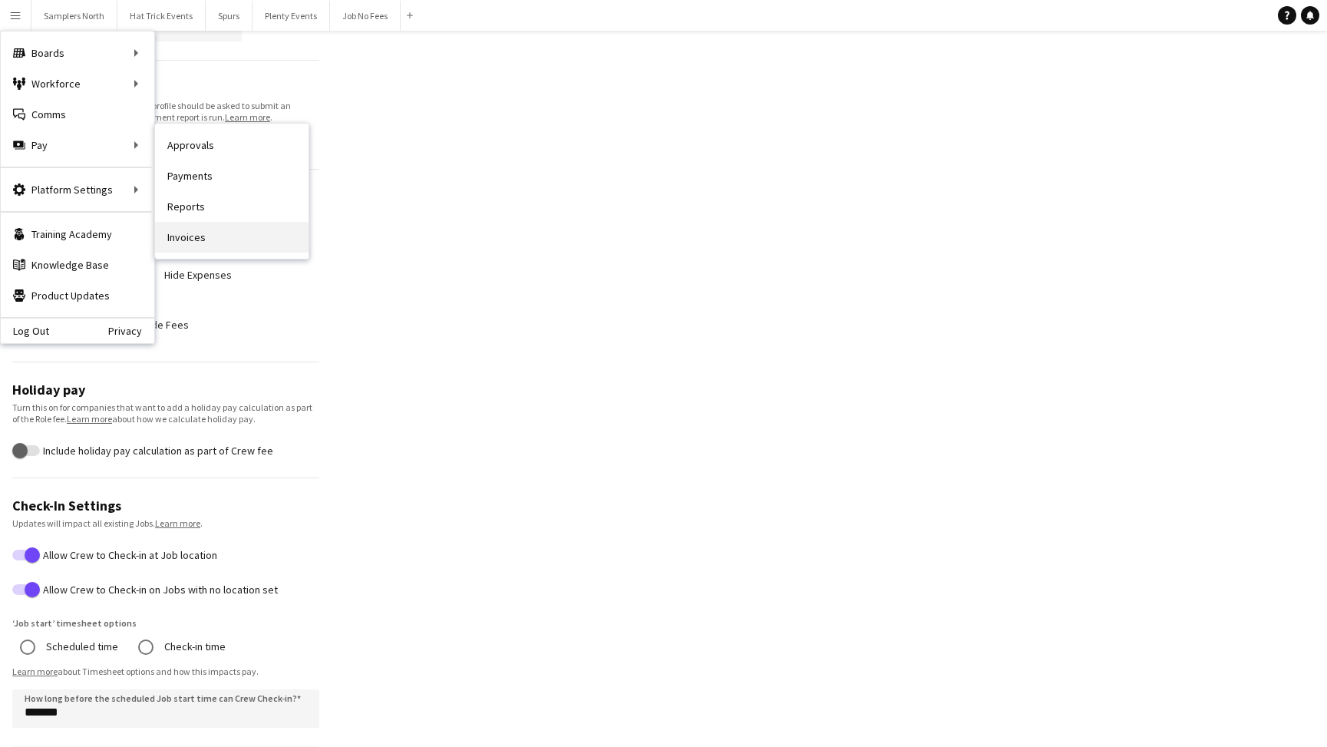
click at [186, 236] on link "Invoices" at bounding box center [231, 237] width 153 height 31
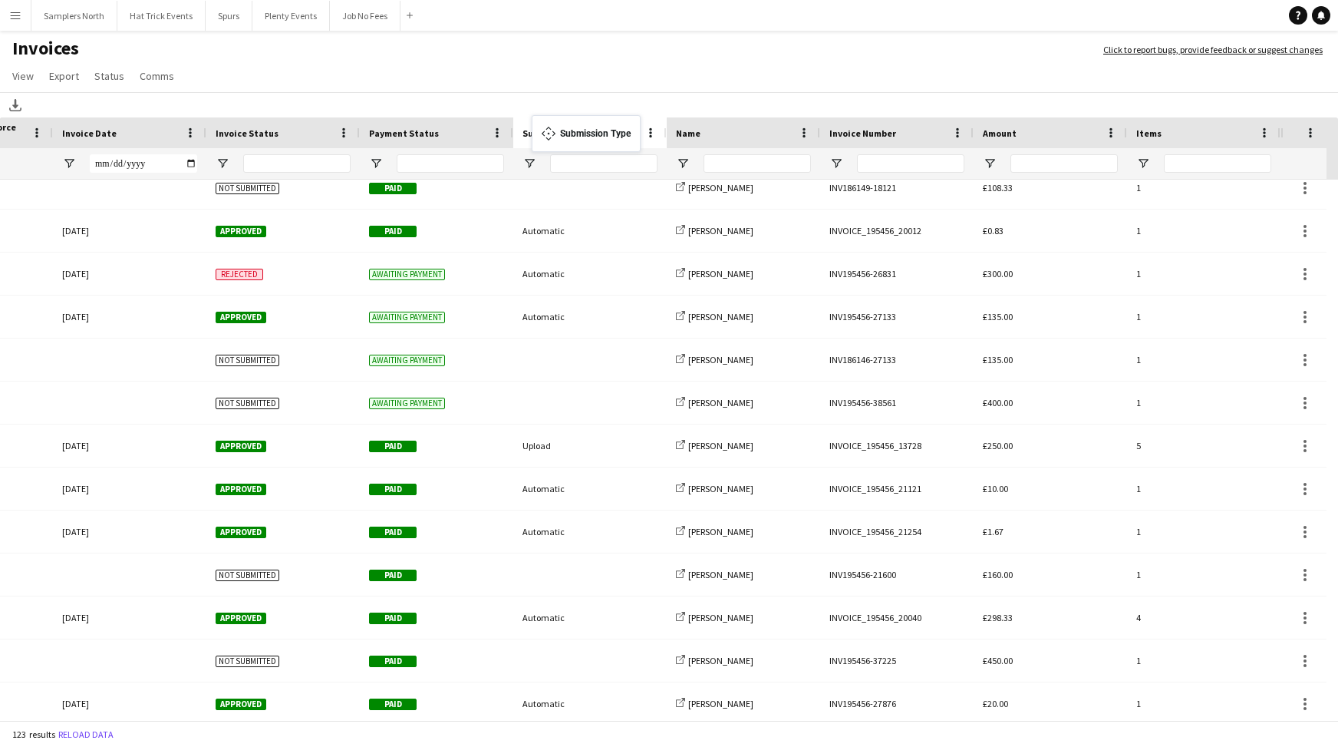
drag, startPoint x: 1193, startPoint y: 127, endPoint x: 539, endPoint y: 124, distance: 654.6
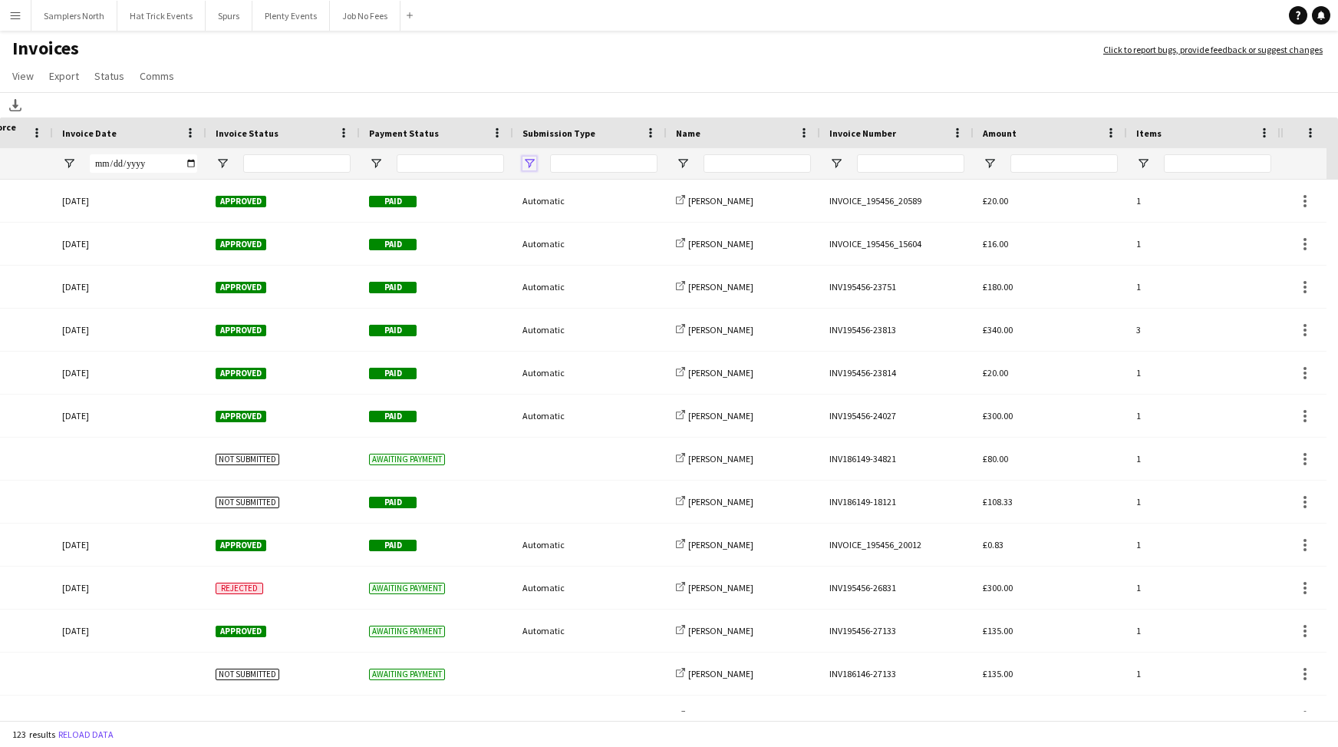
click at [531, 162] on span "Open Filter Menu" at bounding box center [530, 164] width 14 height 14
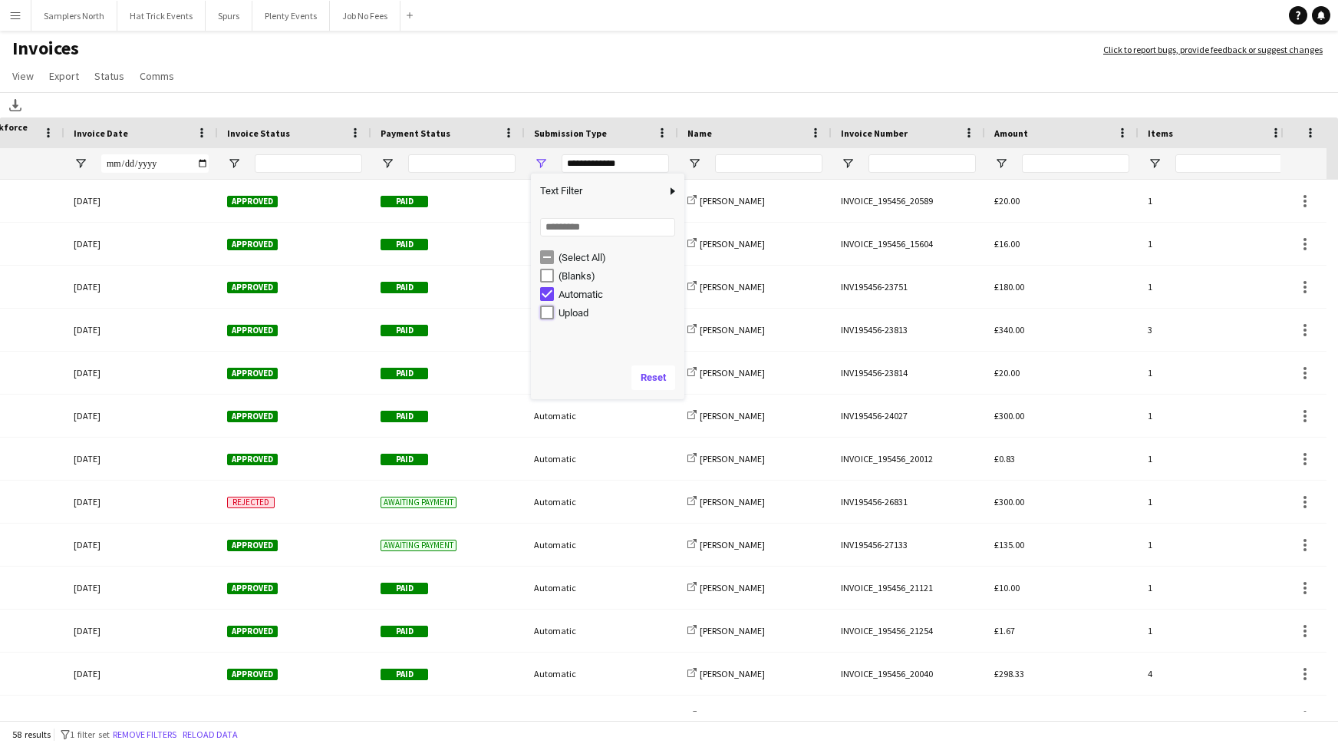
type input "**********"
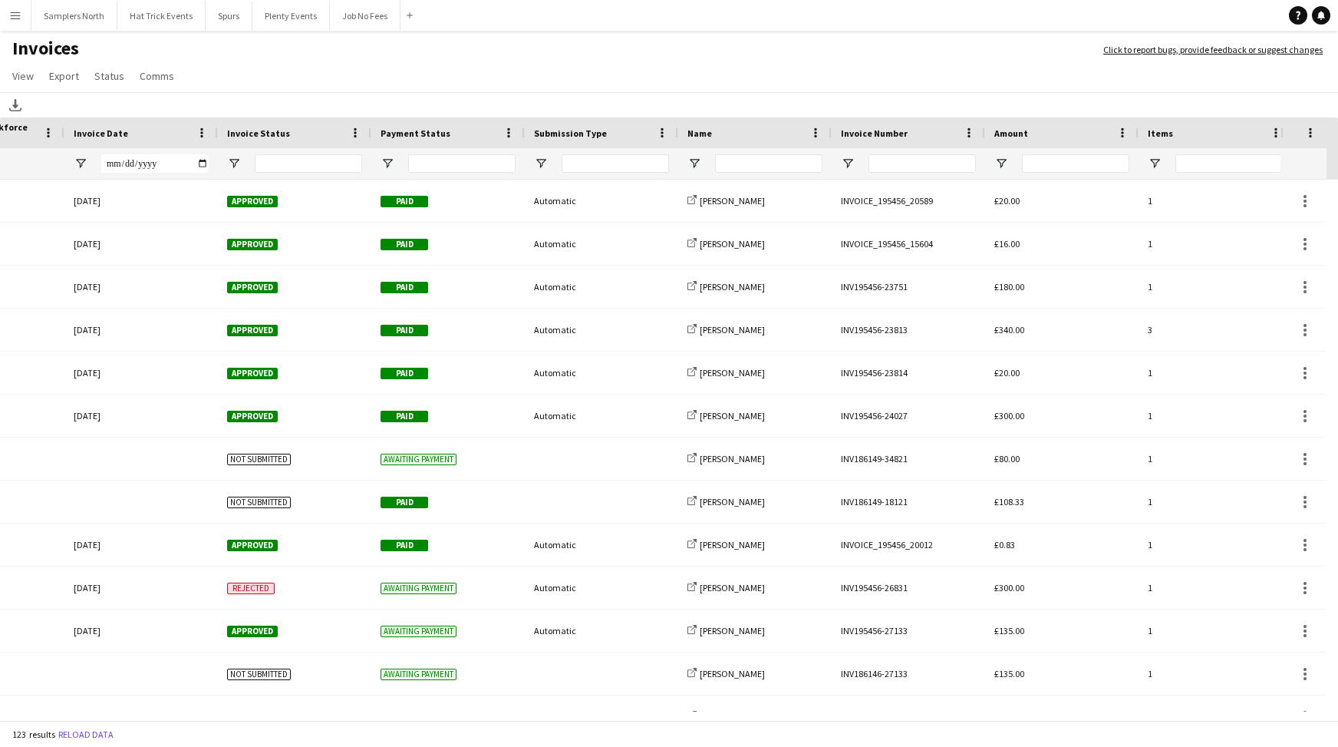
click at [550, 65] on app-page-menu "View Customise view Customise filters Reset Filters Reset View Reset All Export…" at bounding box center [669, 77] width 1338 height 29
click at [544, 167] on span "Open Filter Menu" at bounding box center [541, 164] width 14 height 14
click at [581, 87] on app-page-menu "View Customise view Customise filters Reset Filters Reset View Reset All Export…" at bounding box center [669, 77] width 1338 height 29
click at [28, 81] on span "View" at bounding box center [22, 76] width 21 height 14
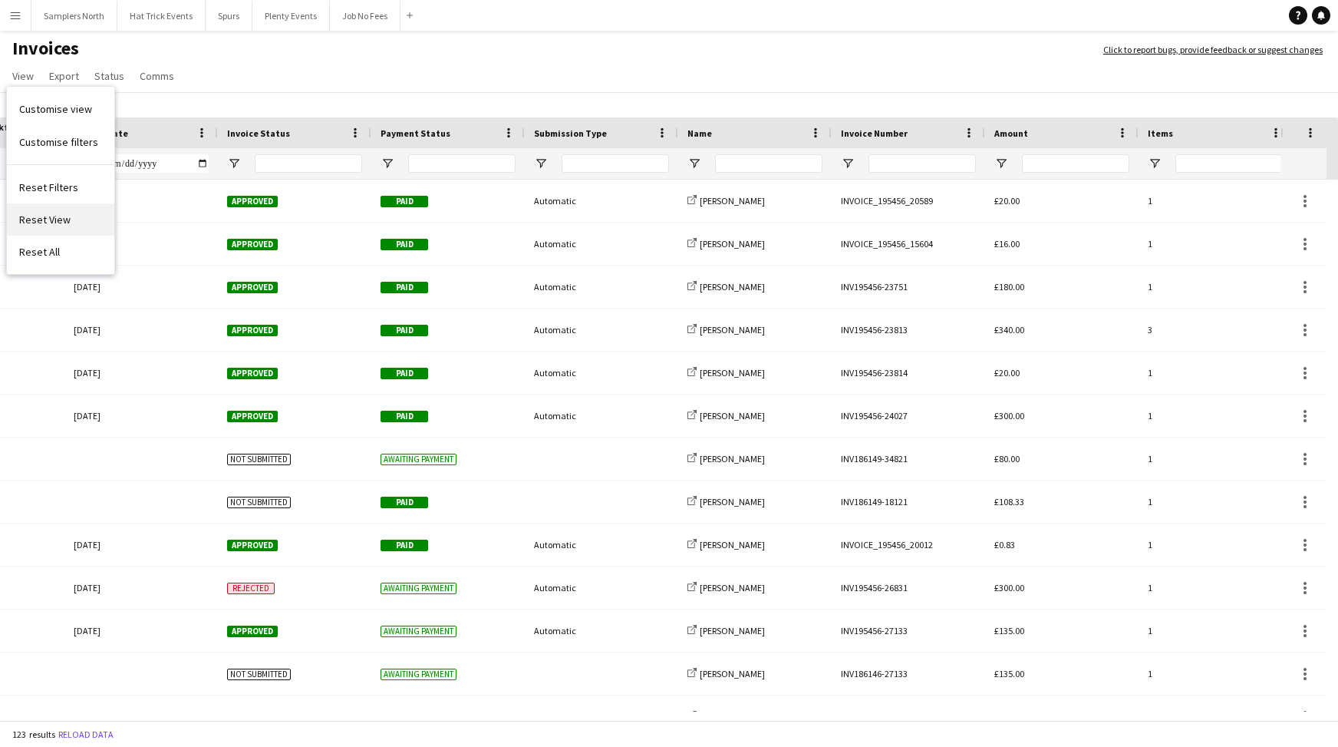
click at [53, 222] on span "Reset View" at bounding box center [44, 220] width 51 height 14
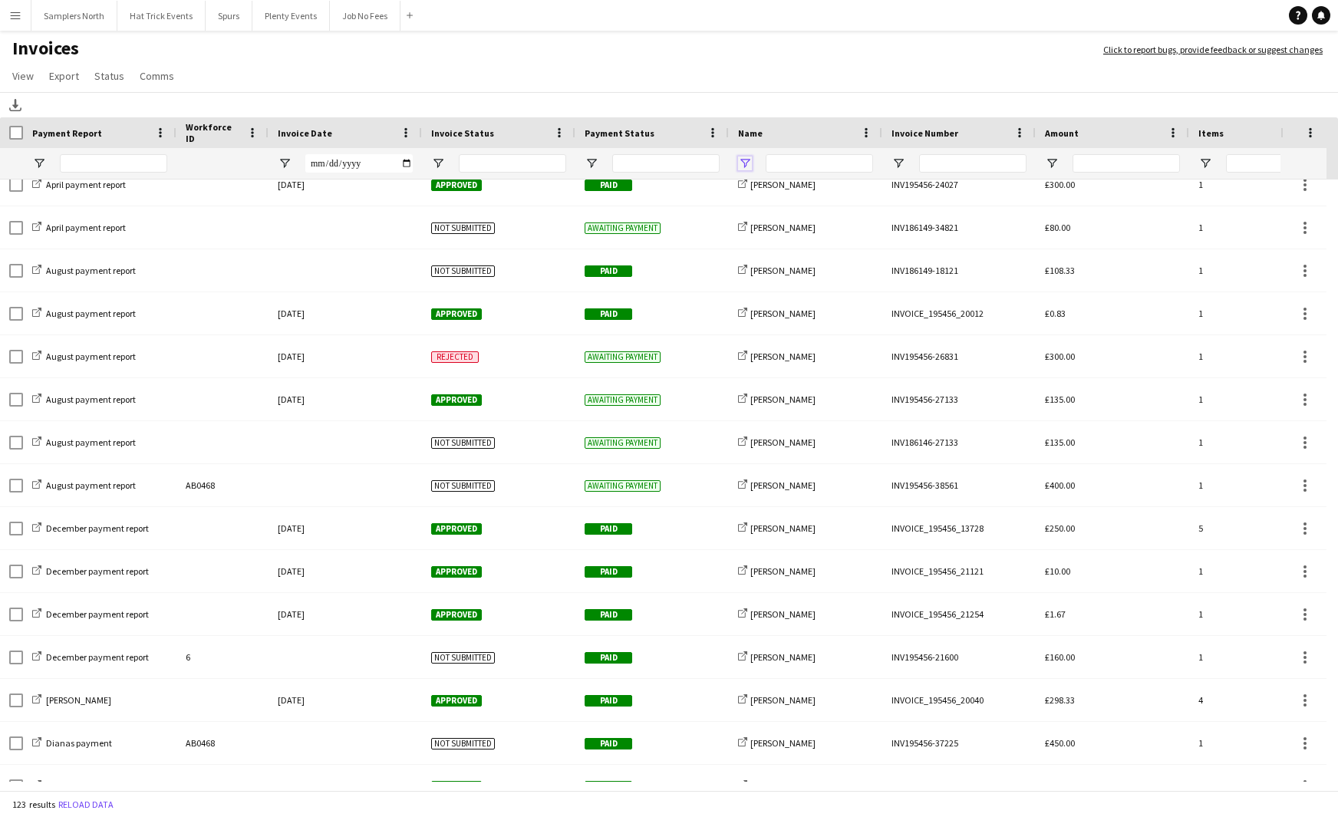
click at [744, 166] on span "Open Filter Menu" at bounding box center [745, 164] width 14 height 14
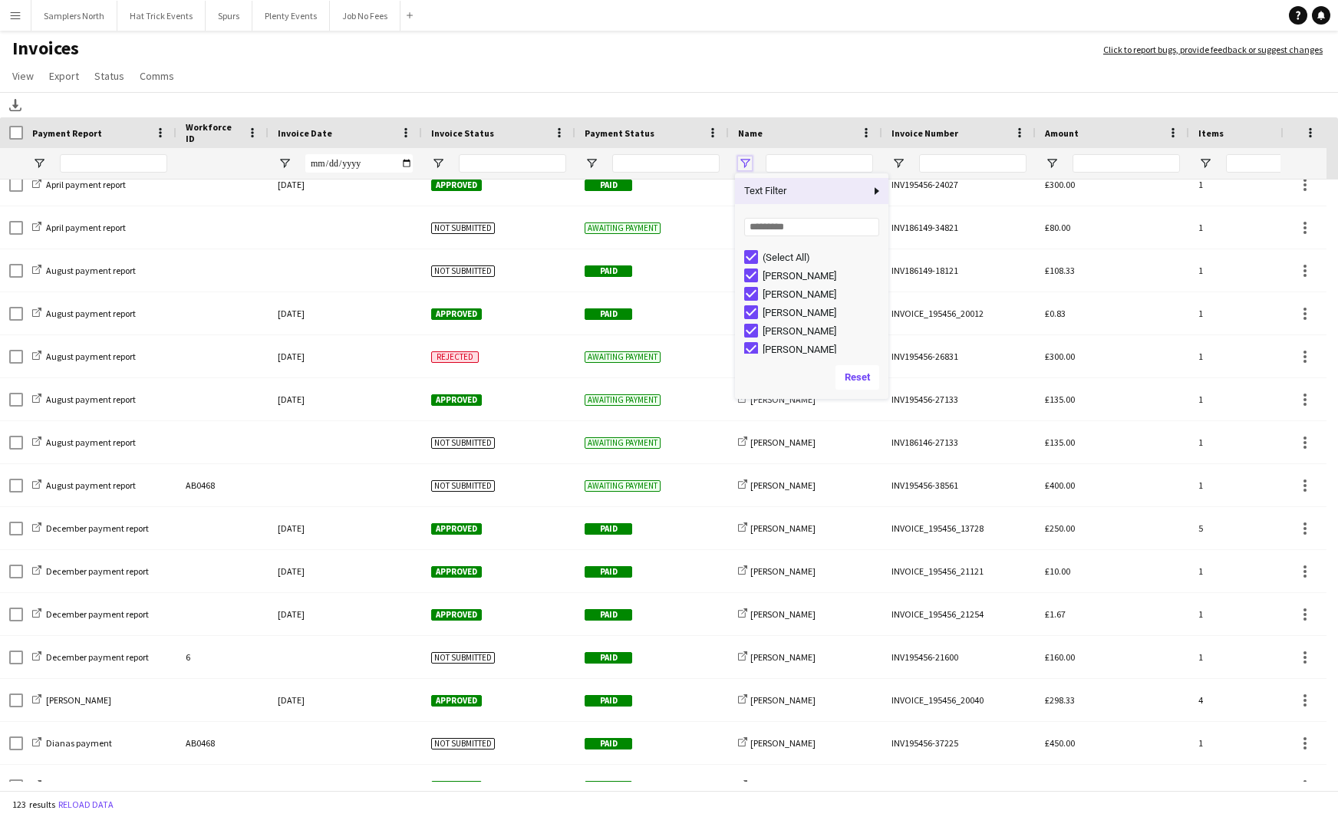
click at [744, 166] on span "Open Filter Menu" at bounding box center [745, 164] width 14 height 14
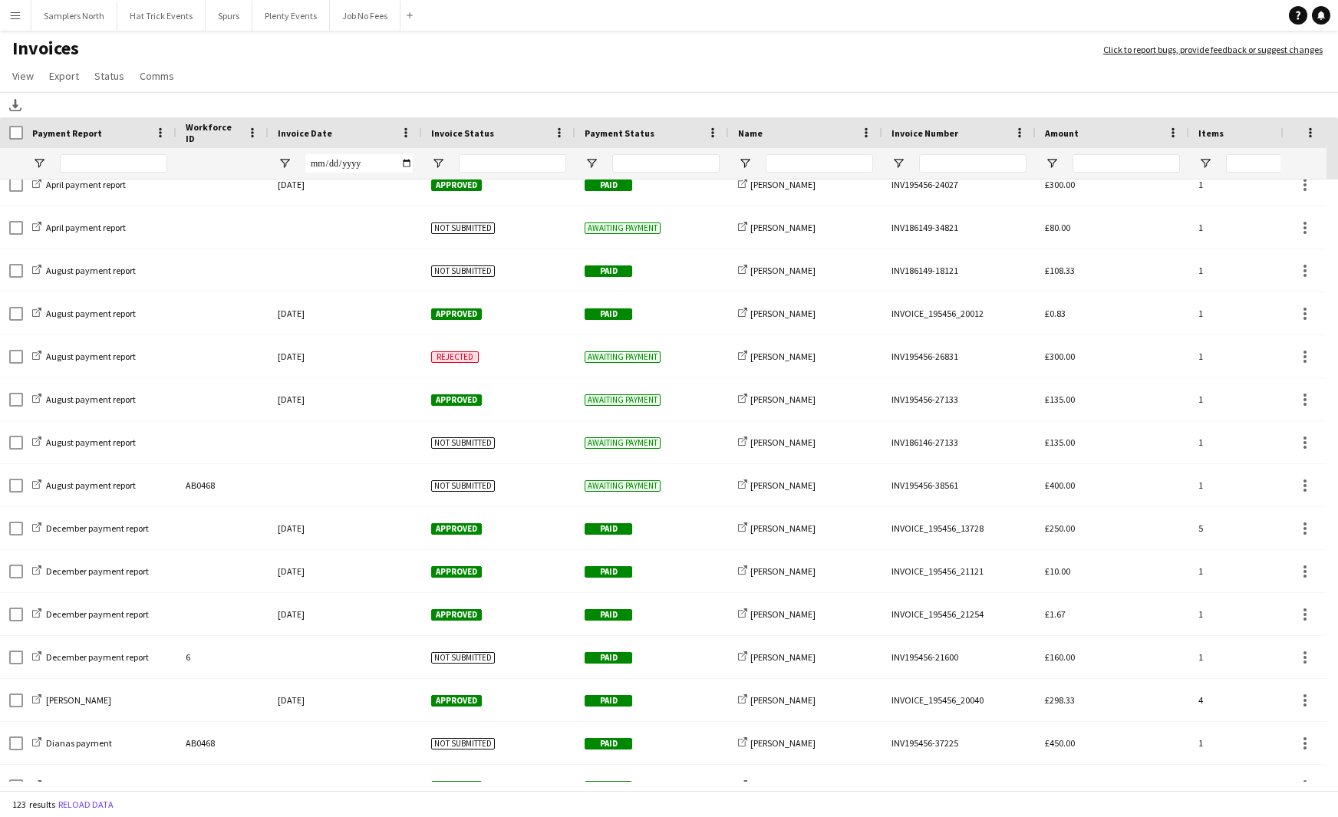
click at [679, 62] on h1 "Invoices" at bounding box center [544, 50] width 1088 height 26
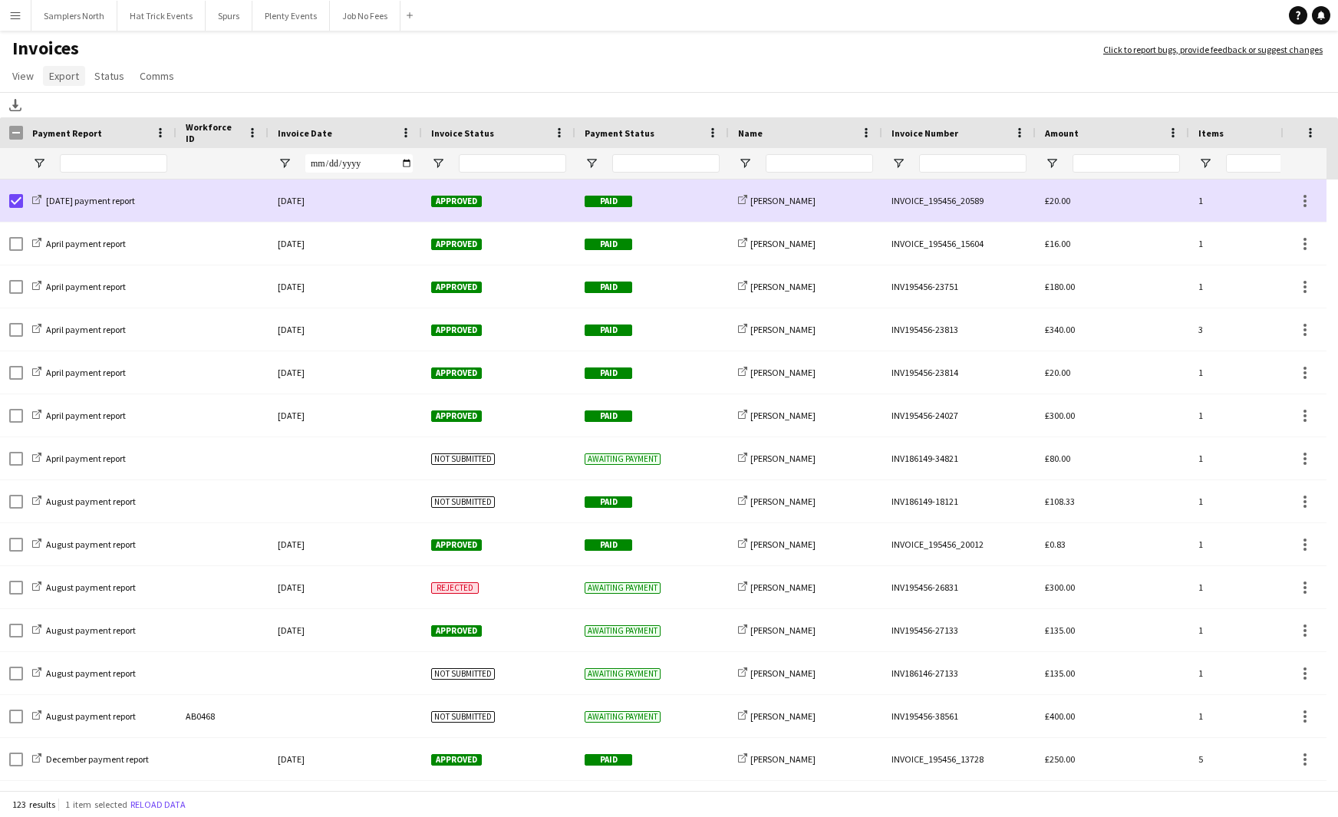
click at [59, 78] on span "Export" at bounding box center [64, 76] width 30 height 14
click at [104, 80] on span "Status" at bounding box center [109, 76] width 30 height 14
click at [319, 66] on app-page-menu "View Customise view Customise filters Reset Filters Reset View Reset All Export…" at bounding box center [669, 77] width 1338 height 29
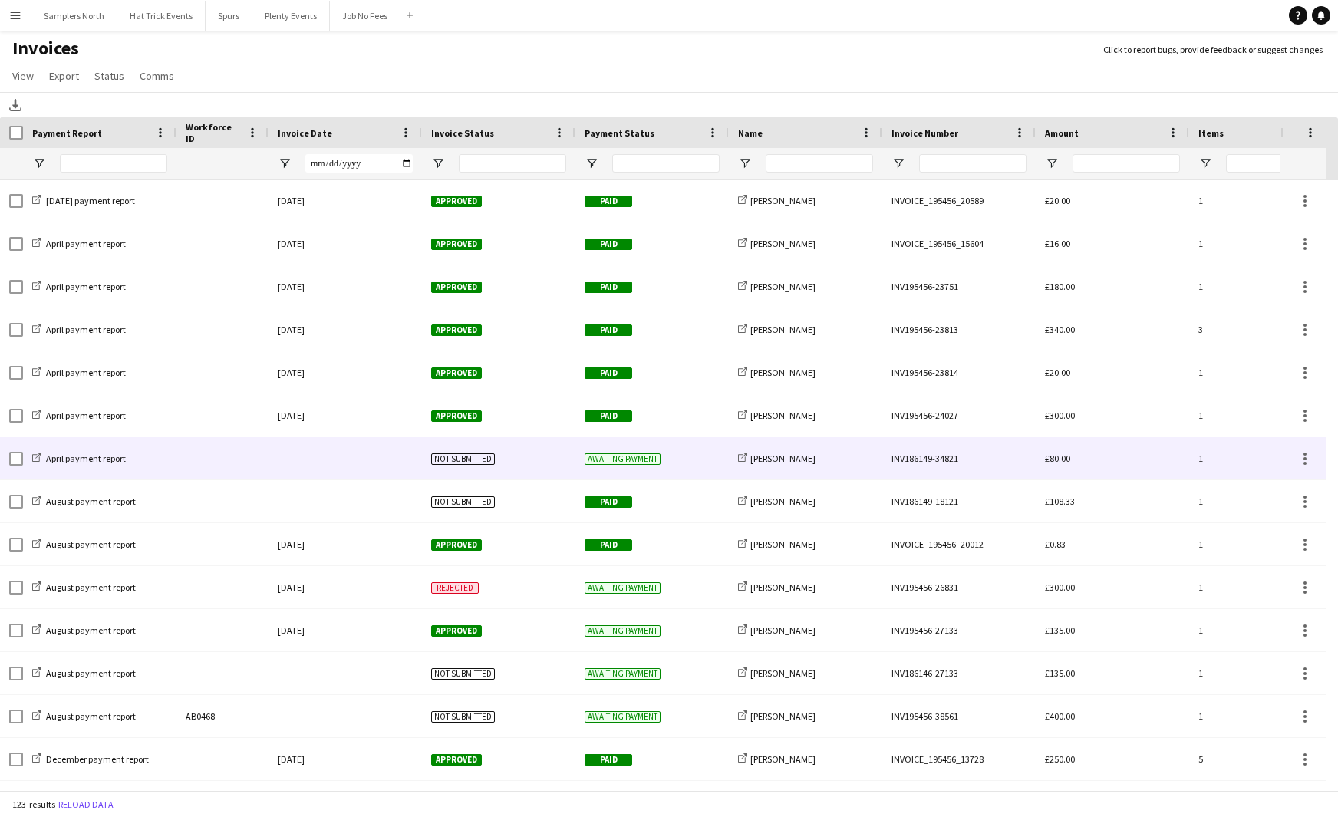
click at [143, 464] on div "April payment report" at bounding box center [99, 458] width 153 height 42
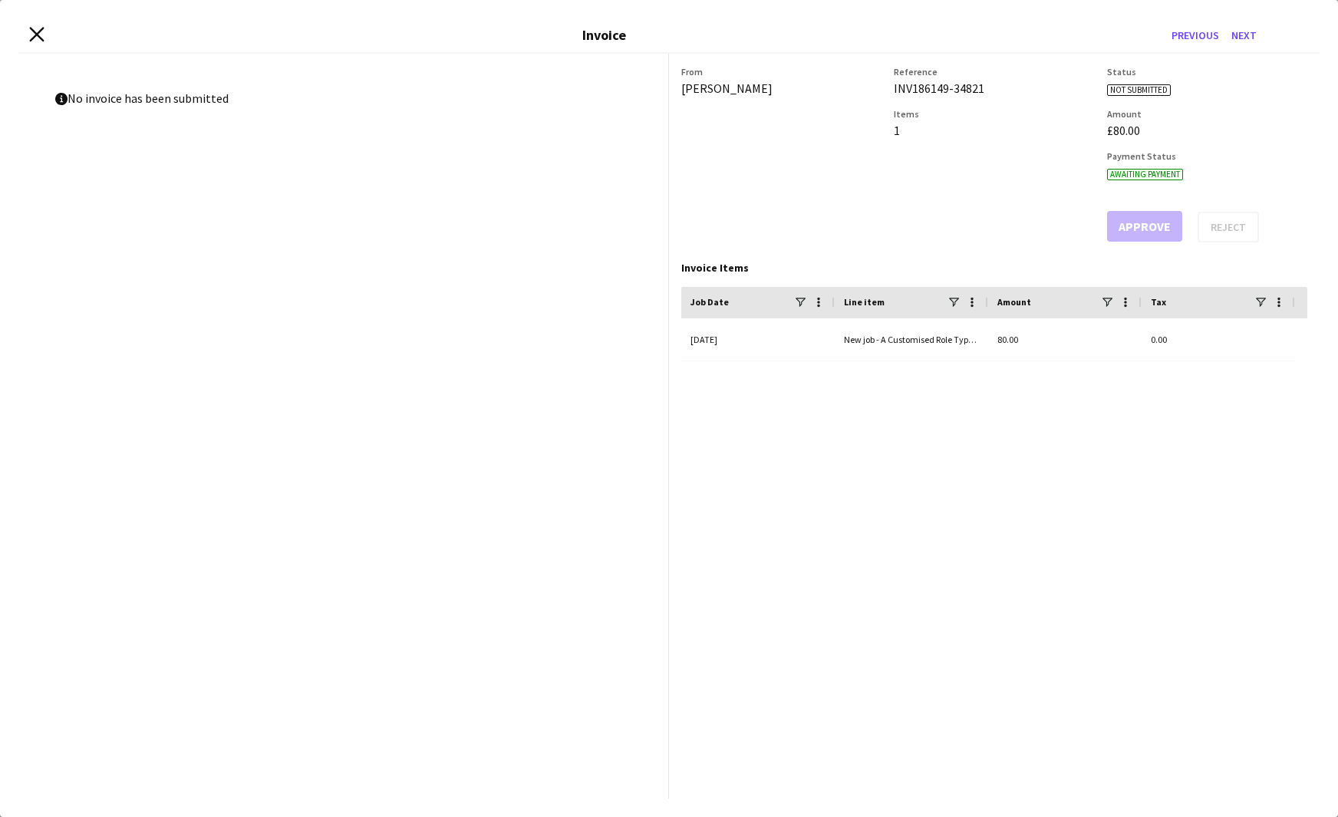
click at [38, 38] on icon "Close invoice dialog" at bounding box center [36, 34] width 15 height 15
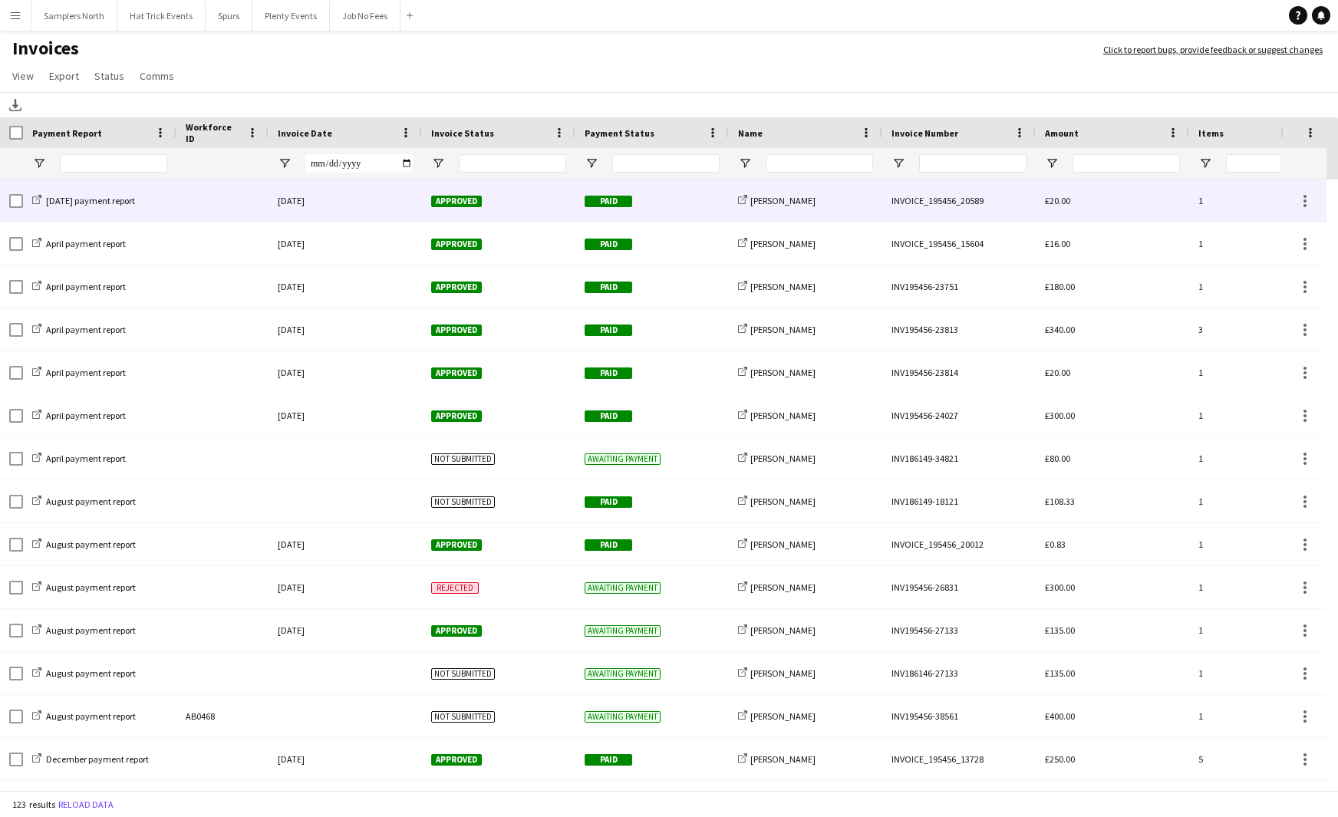
click at [219, 203] on div at bounding box center [223, 201] width 92 height 42
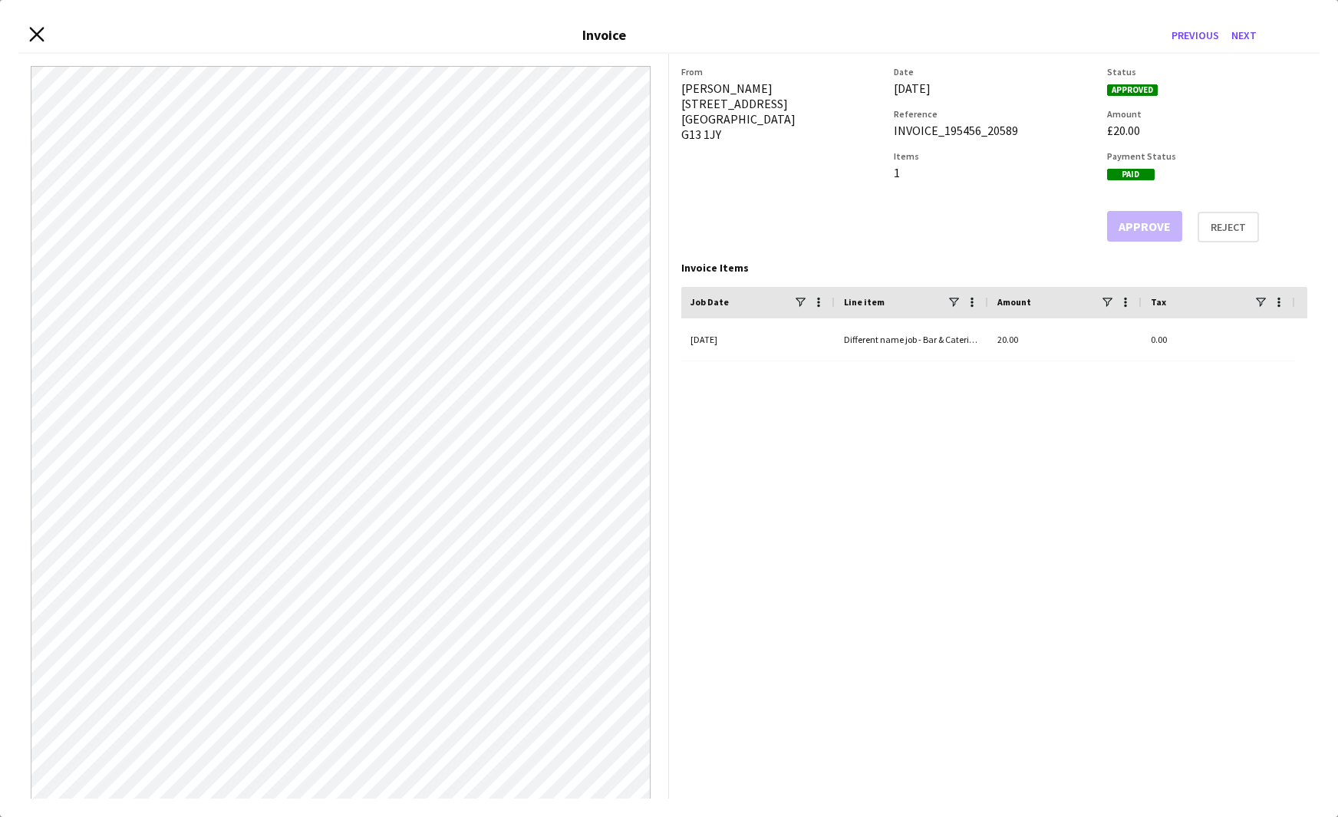
click at [41, 34] on icon "Close invoice dialog" at bounding box center [36, 34] width 15 height 15
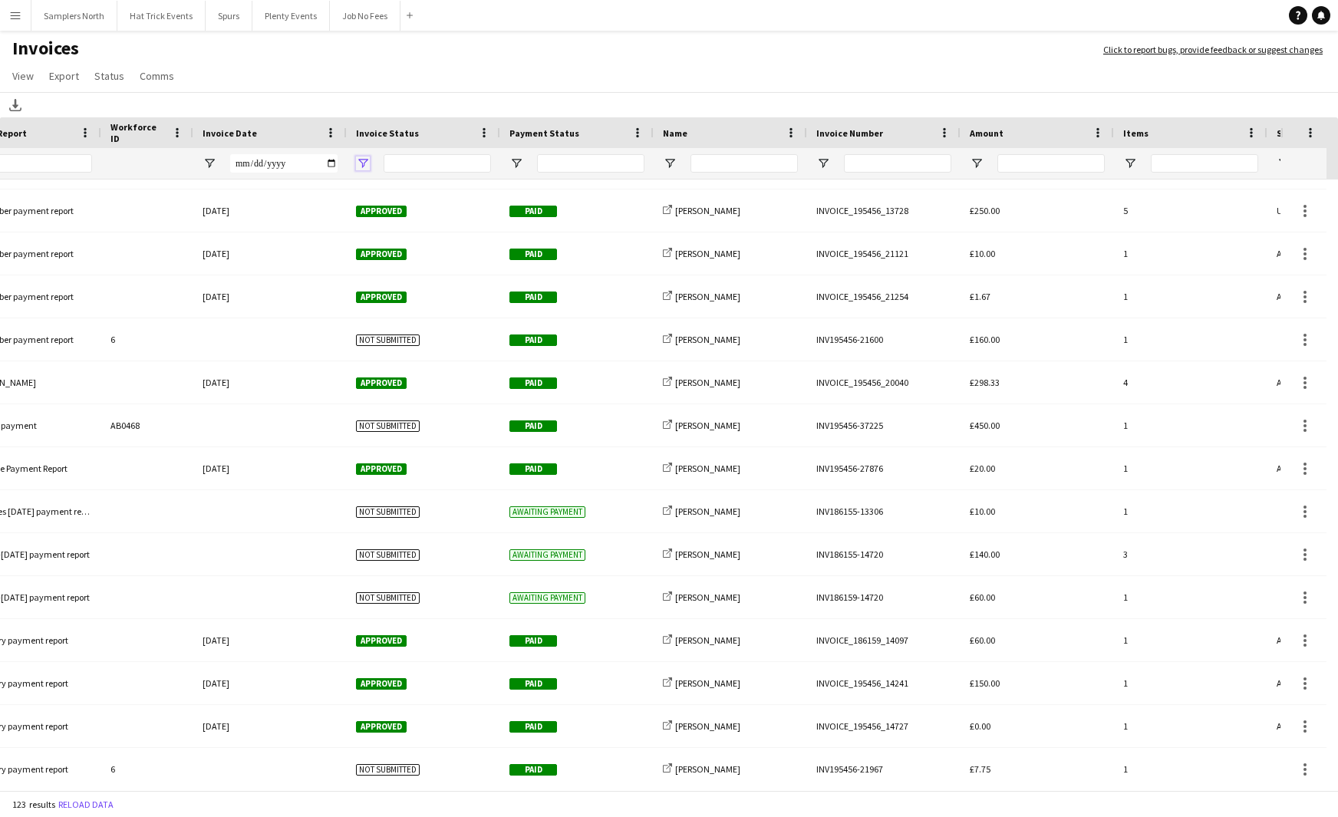
click at [364, 164] on span "Open Filter Menu" at bounding box center [363, 164] width 14 height 14
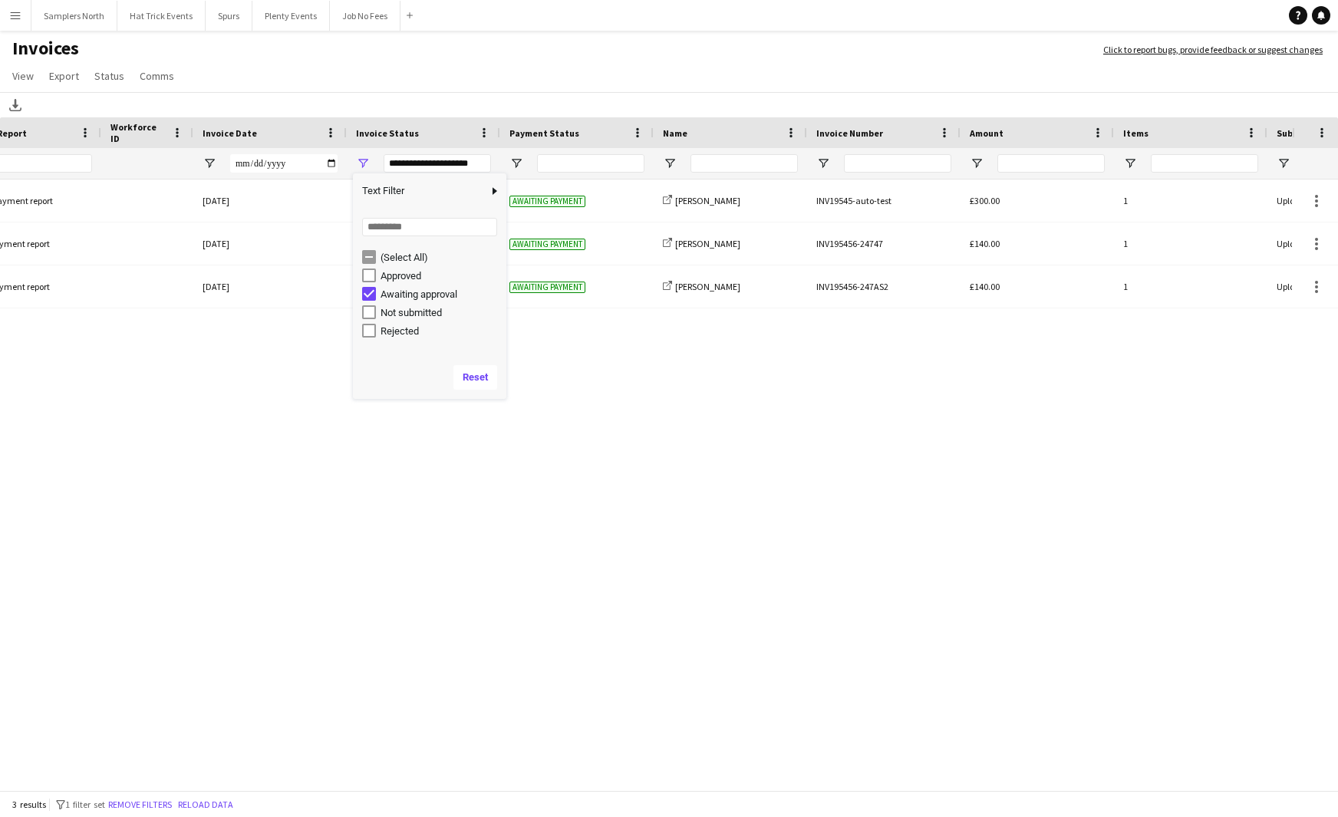
click at [442, 59] on h1 "Invoices" at bounding box center [544, 50] width 1088 height 26
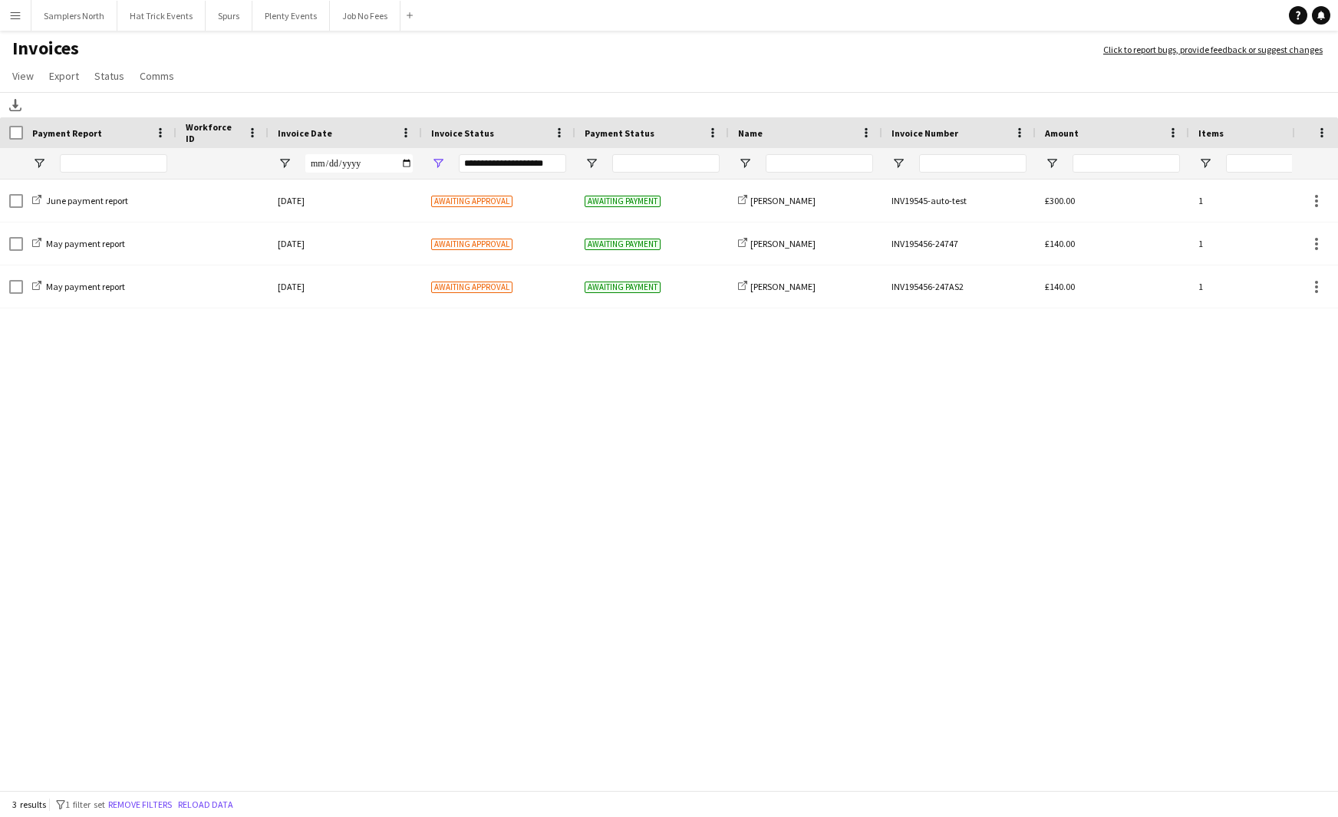
drag, startPoint x: 670, startPoint y: 790, endPoint x: 477, endPoint y: 680, distance: 222.7
click at [443, 612] on app-invoices-table "Press SPACE to select this row. Drag here to set row groups Drag here to set co…" at bounding box center [669, 455] width 1338 height 676
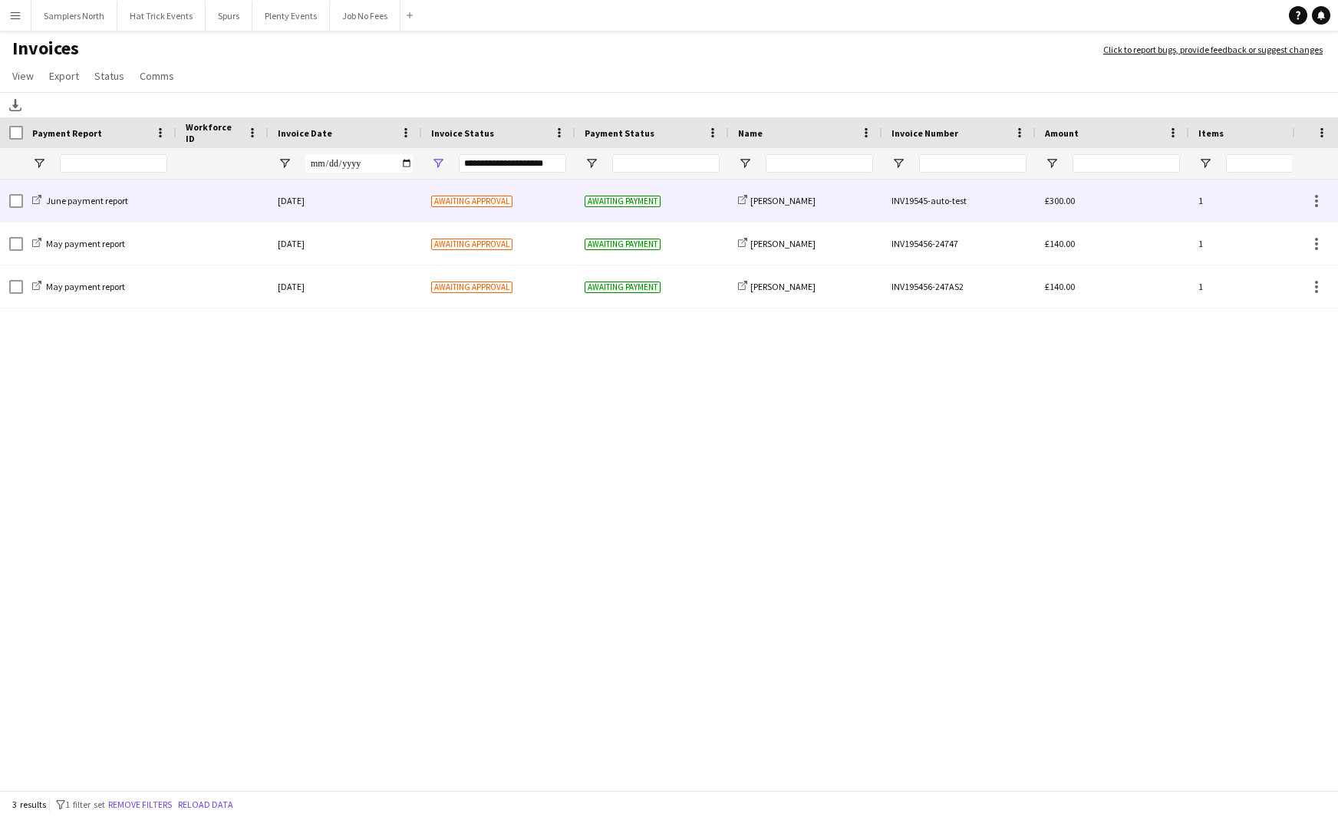
click at [520, 203] on div "Awaiting approval" at bounding box center [498, 201] width 153 height 42
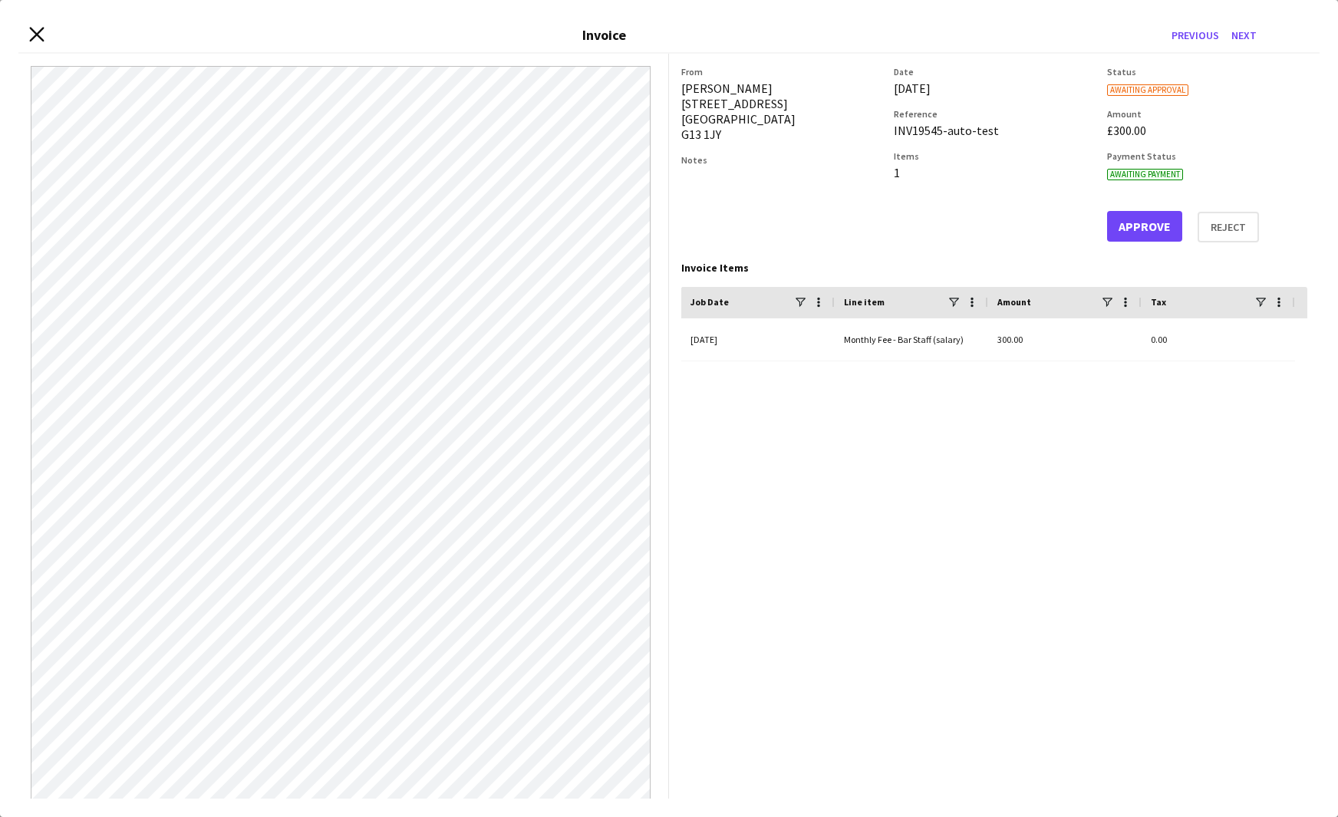
click at [38, 37] on icon at bounding box center [36, 34] width 15 height 15
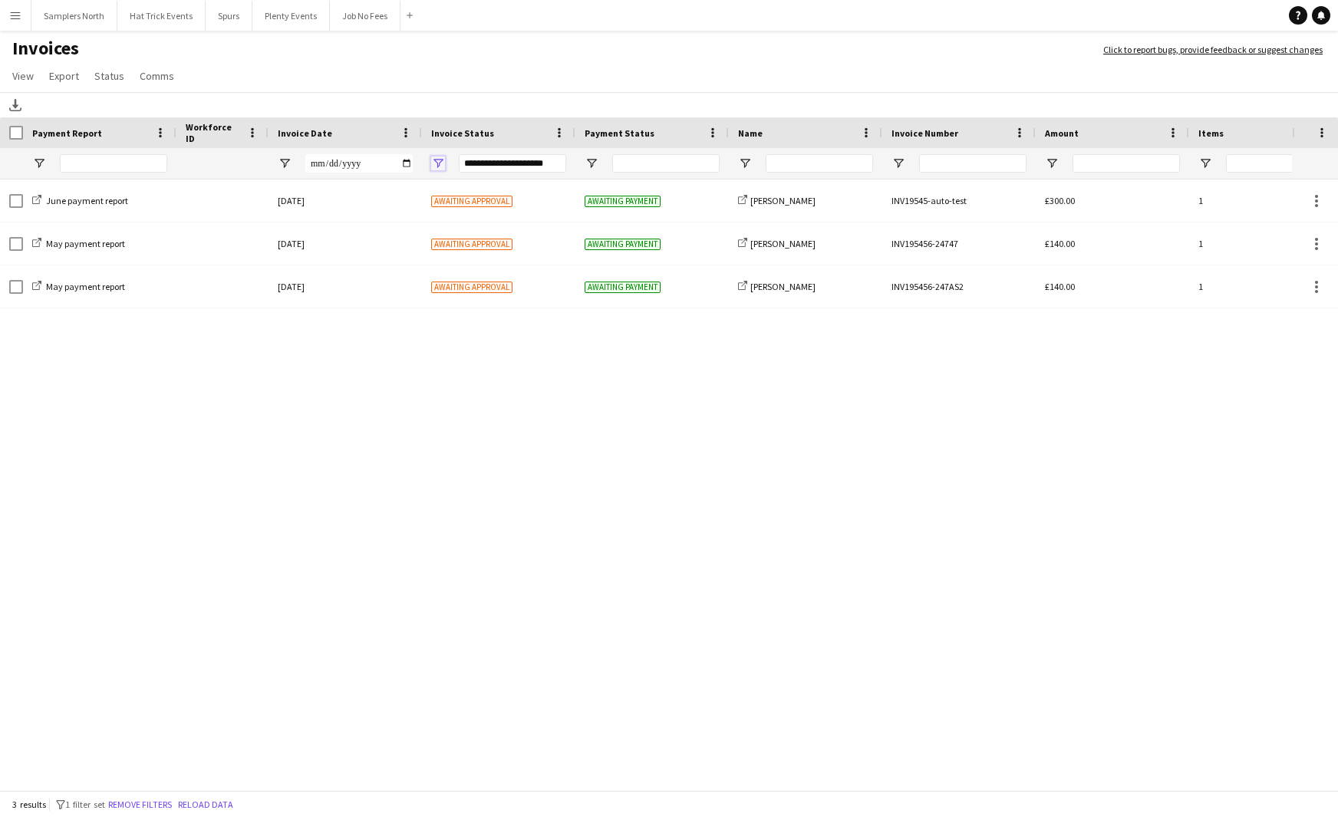
click at [440, 165] on span "Open Filter Menu" at bounding box center [438, 164] width 14 height 14
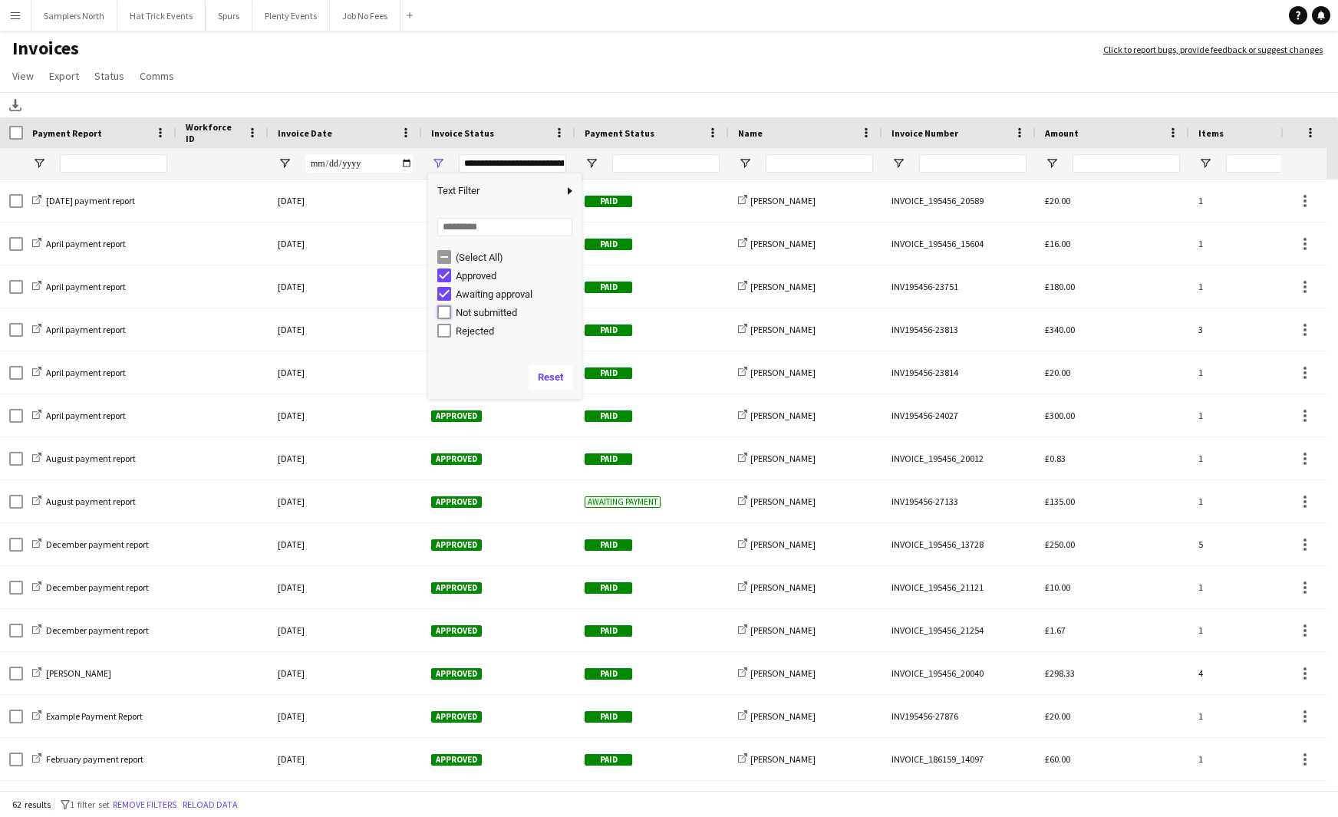
type input "**********"
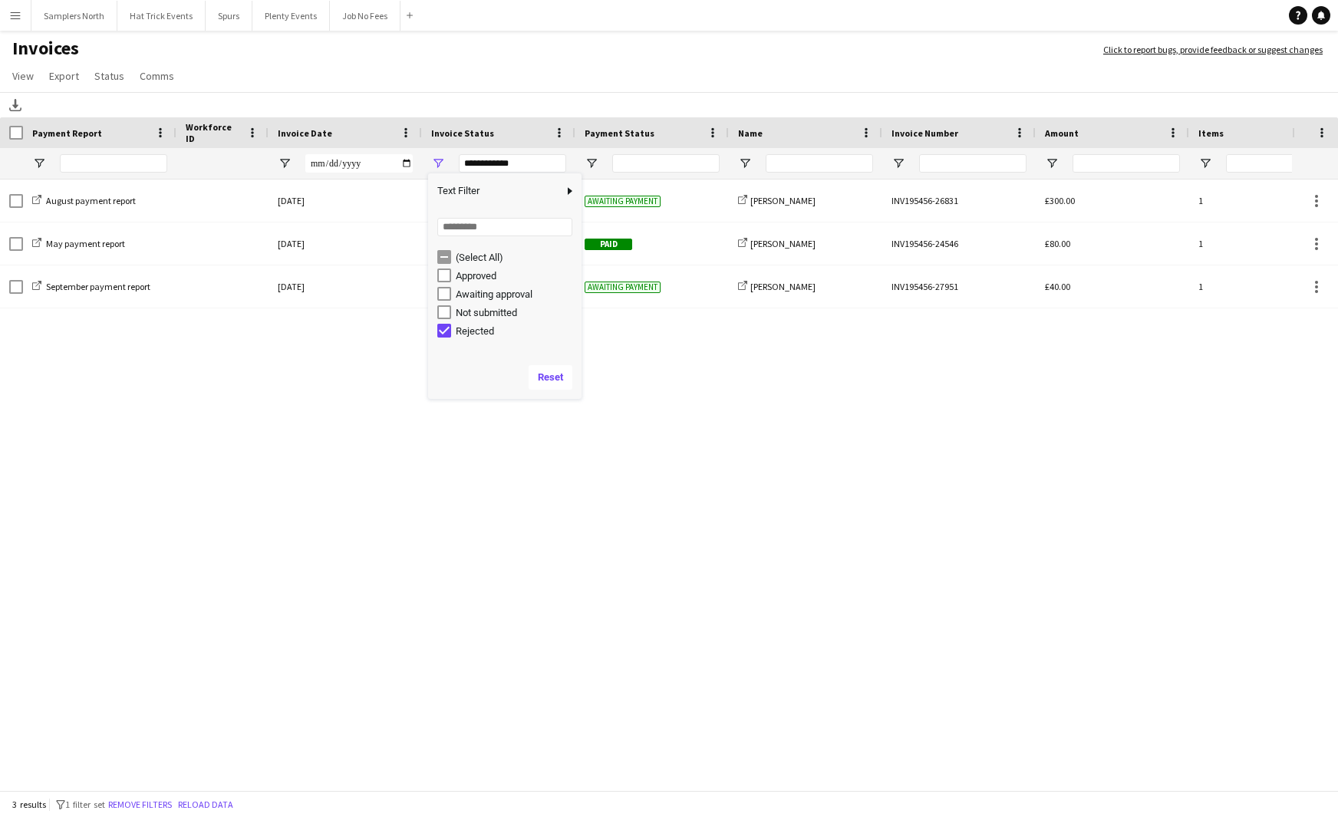
click at [467, 61] on h1 "Invoices" at bounding box center [544, 50] width 1088 height 26
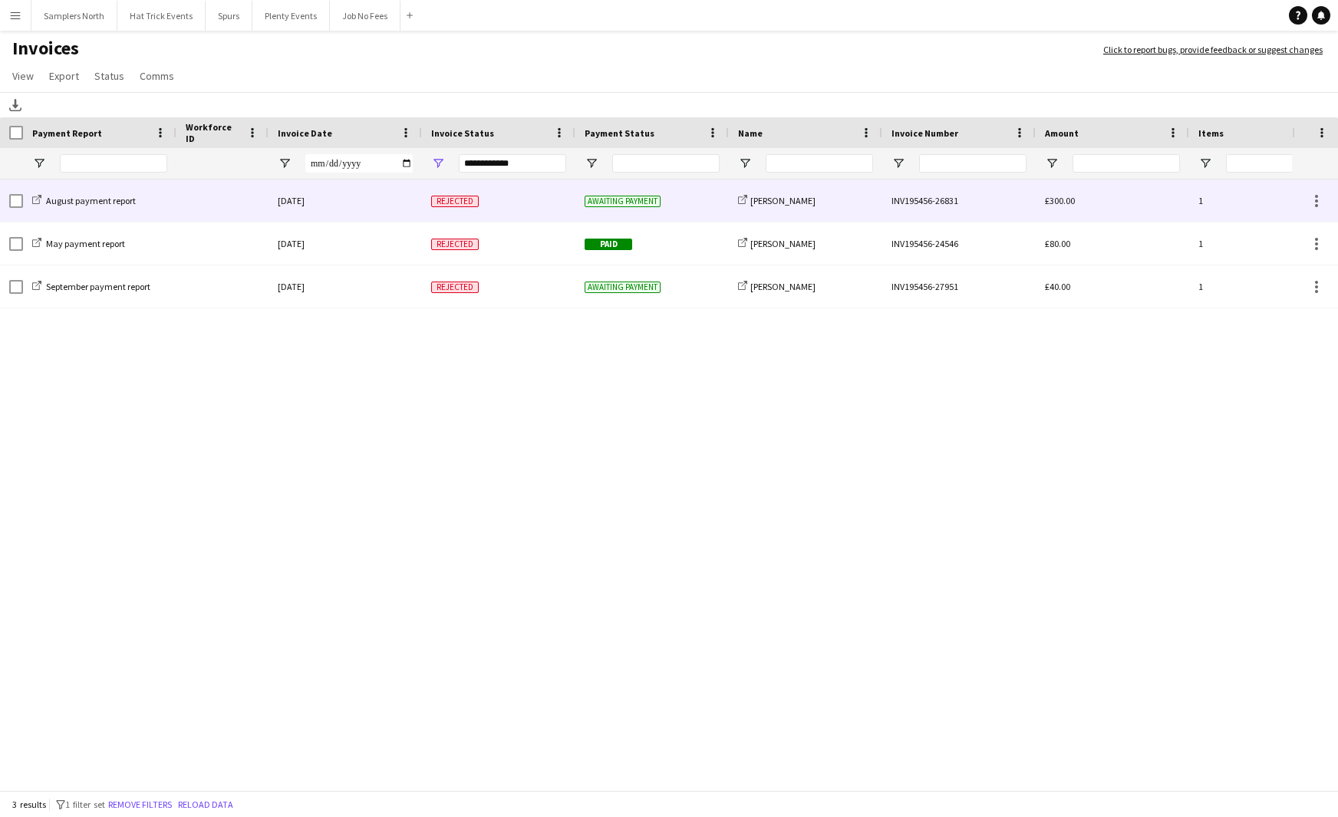
click at [499, 200] on div "Rejected" at bounding box center [498, 201] width 153 height 42
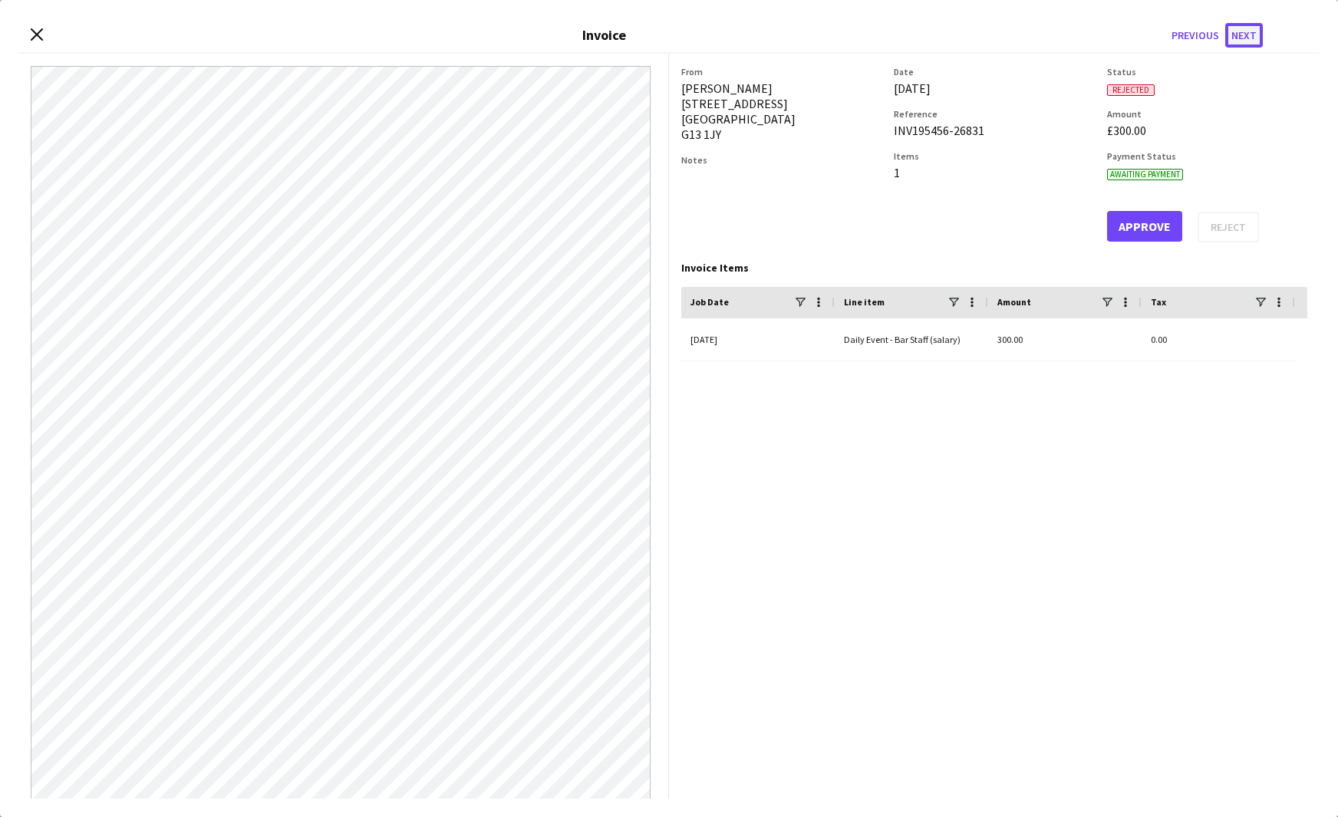
click at [1116, 42] on button "Next" at bounding box center [1245, 35] width 38 height 25
click at [1116, 37] on button "Previous" at bounding box center [1196, 35] width 60 height 25
click at [37, 34] on icon at bounding box center [36, 34] width 15 height 15
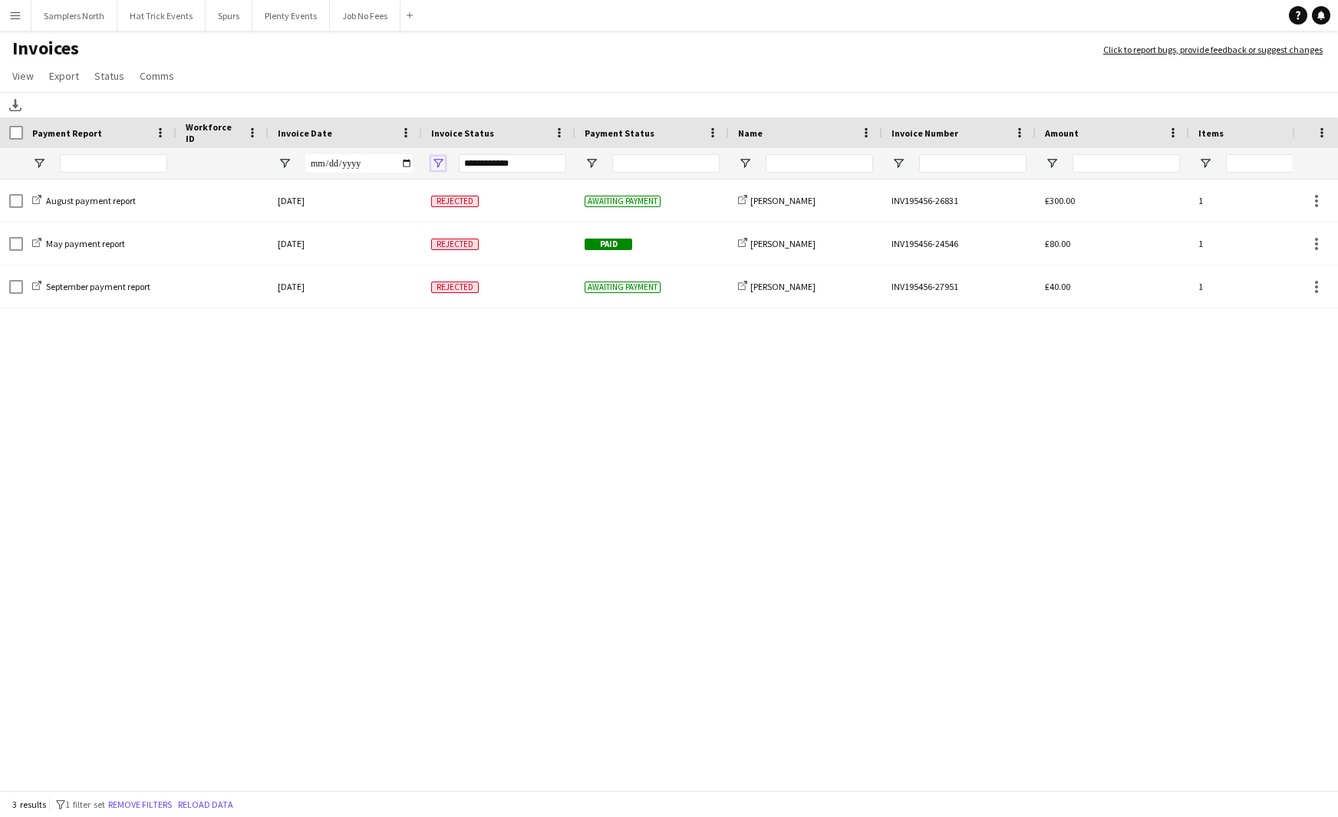
click at [439, 164] on span "Open Filter Menu" at bounding box center [438, 164] width 14 height 14
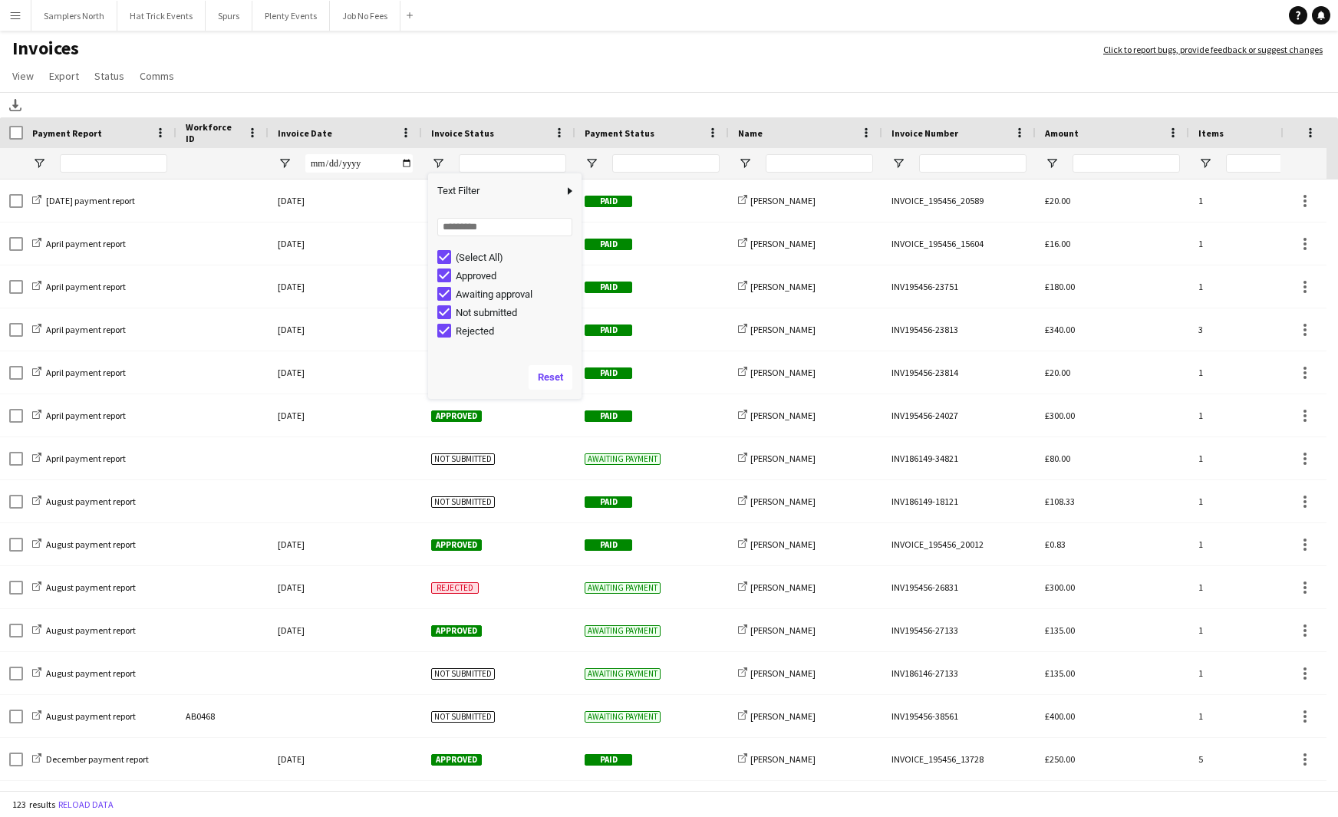
click at [478, 70] on app-page-menu "View Customise view Customise filters Reset Filters Reset View Reset All Export…" at bounding box center [669, 77] width 1338 height 29
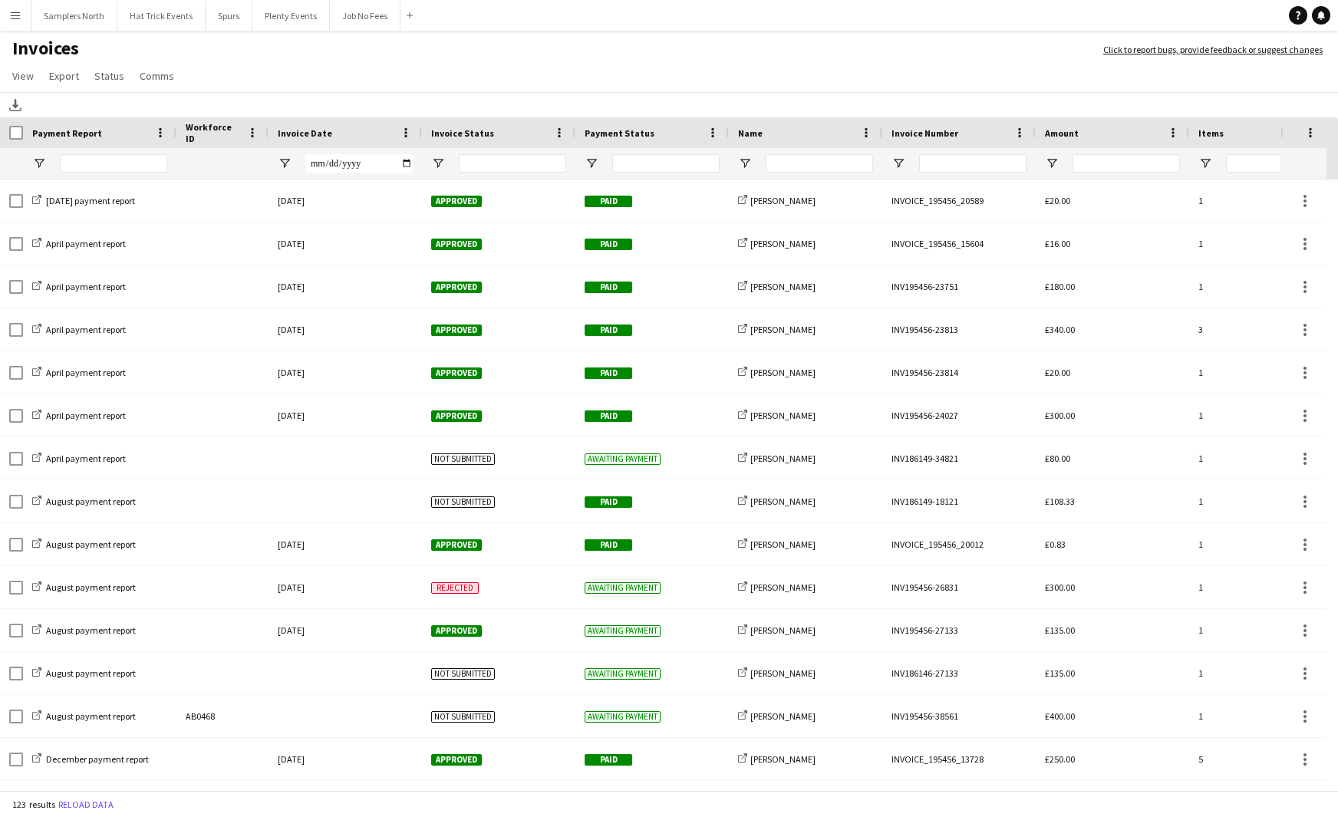
click at [511, 132] on div "Invoice Status" at bounding box center [489, 132] width 117 height 23
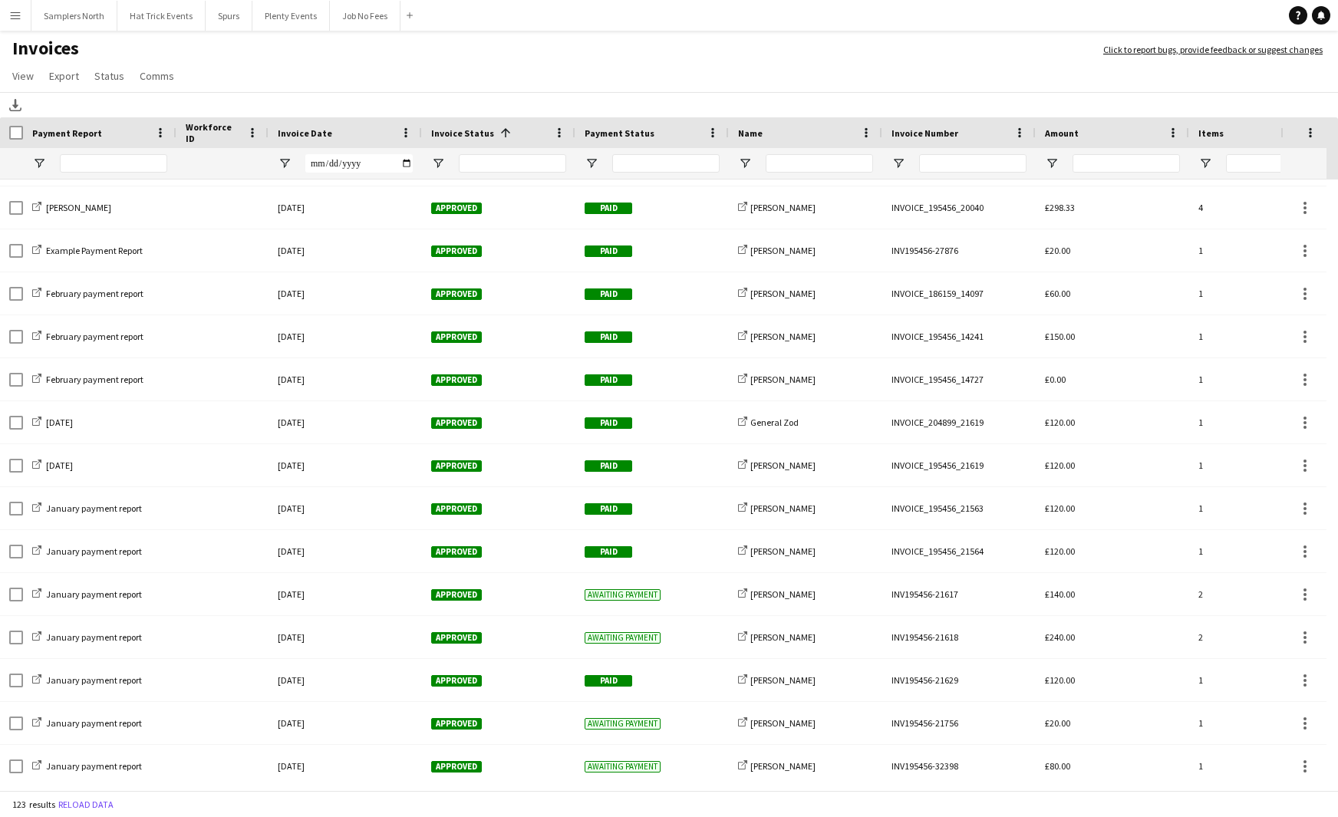
click at [528, 133] on div "Invoice Status 1" at bounding box center [489, 132] width 117 height 23
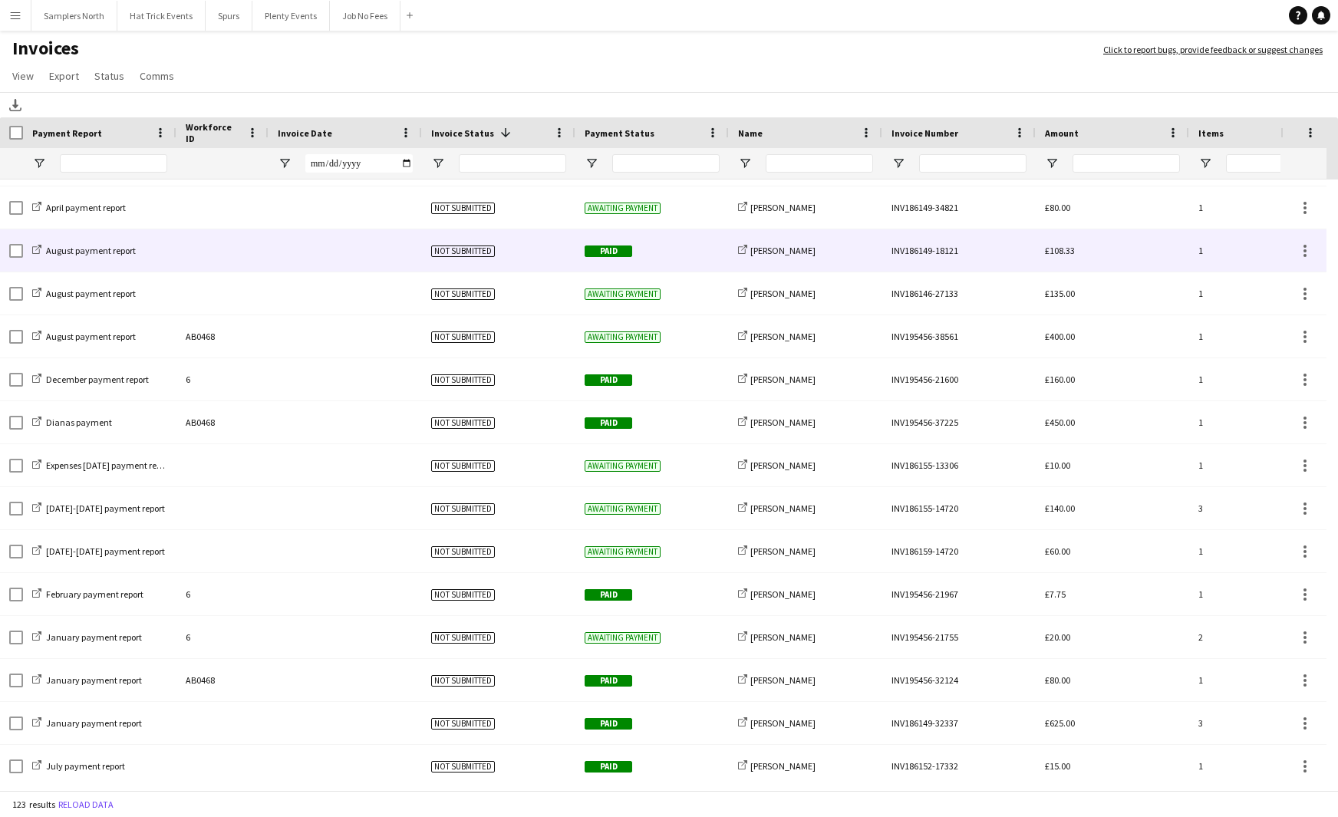
click at [507, 255] on div "Not submitted" at bounding box center [498, 250] width 153 height 42
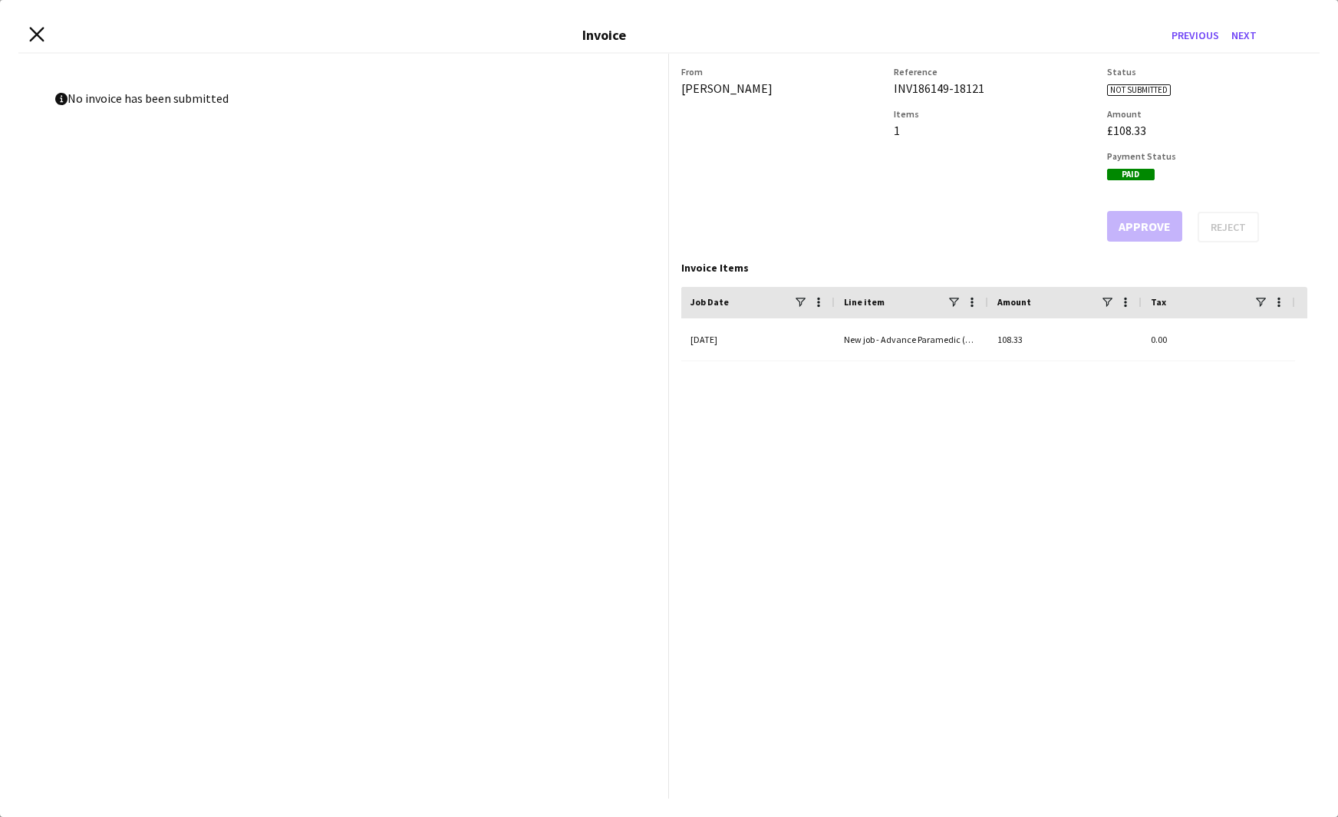
click at [38, 38] on icon "Close invoice dialog" at bounding box center [36, 34] width 15 height 15
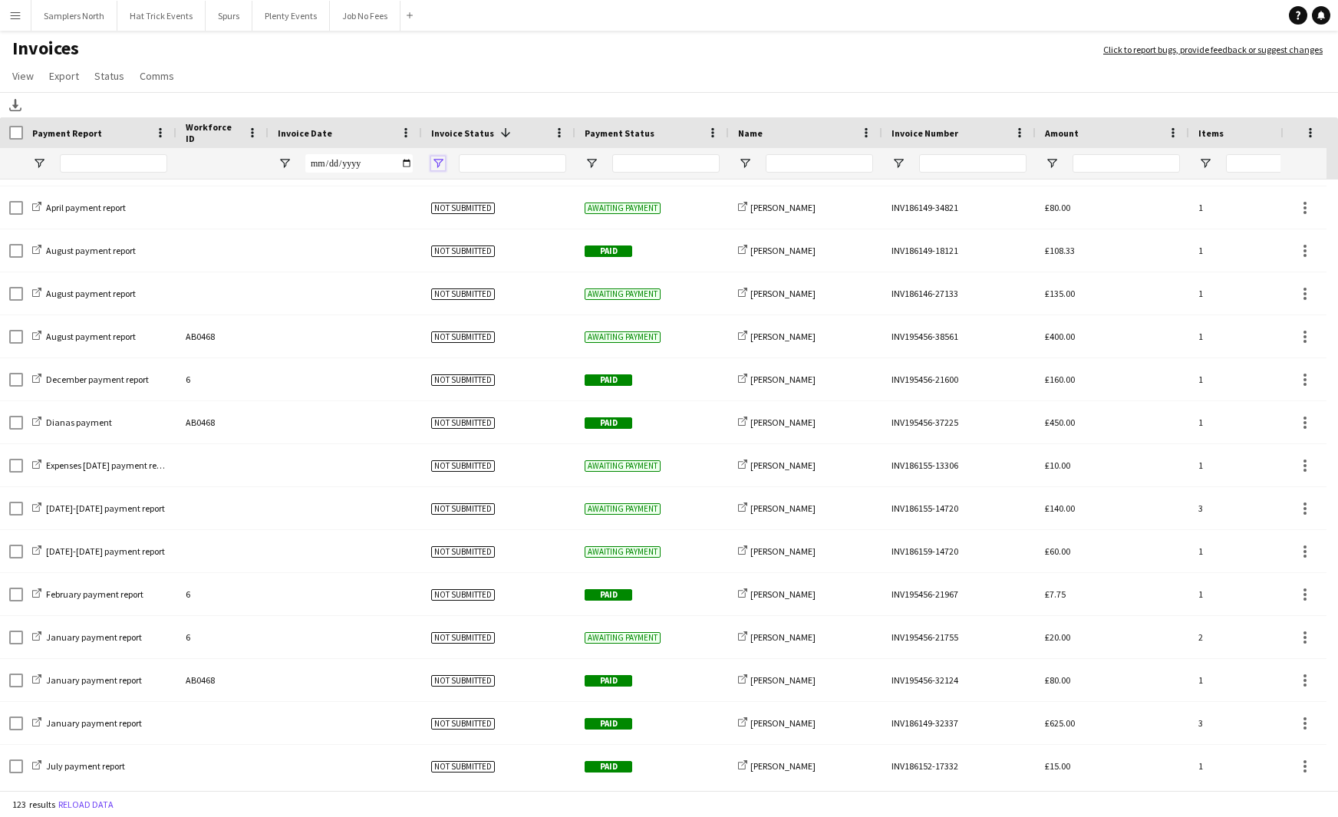
click at [439, 163] on span "Open Filter Menu" at bounding box center [438, 164] width 14 height 14
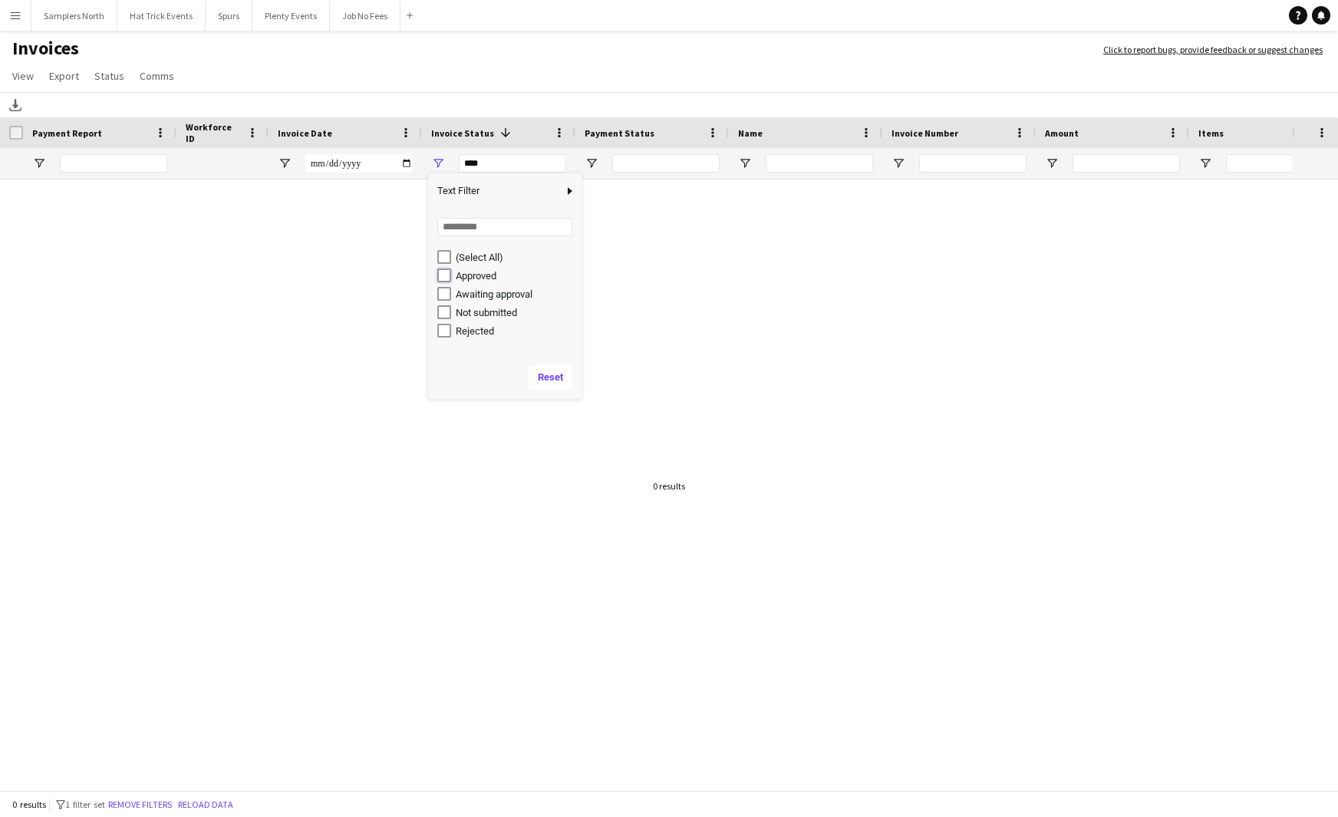
type input "**********"
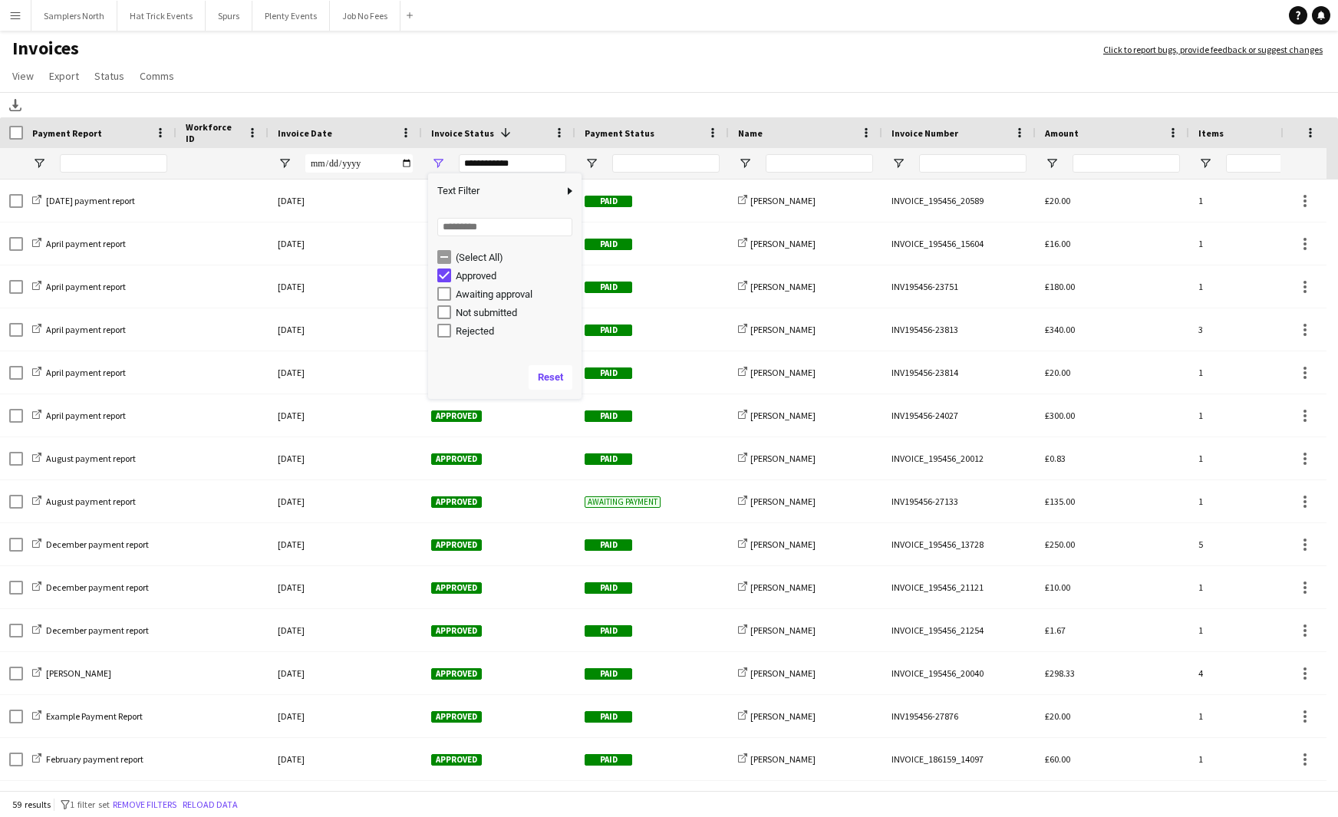
click at [440, 64] on app-page-menu "View Customise view Customise filters Reset Filters Reset View Reset All Export…" at bounding box center [669, 77] width 1338 height 29
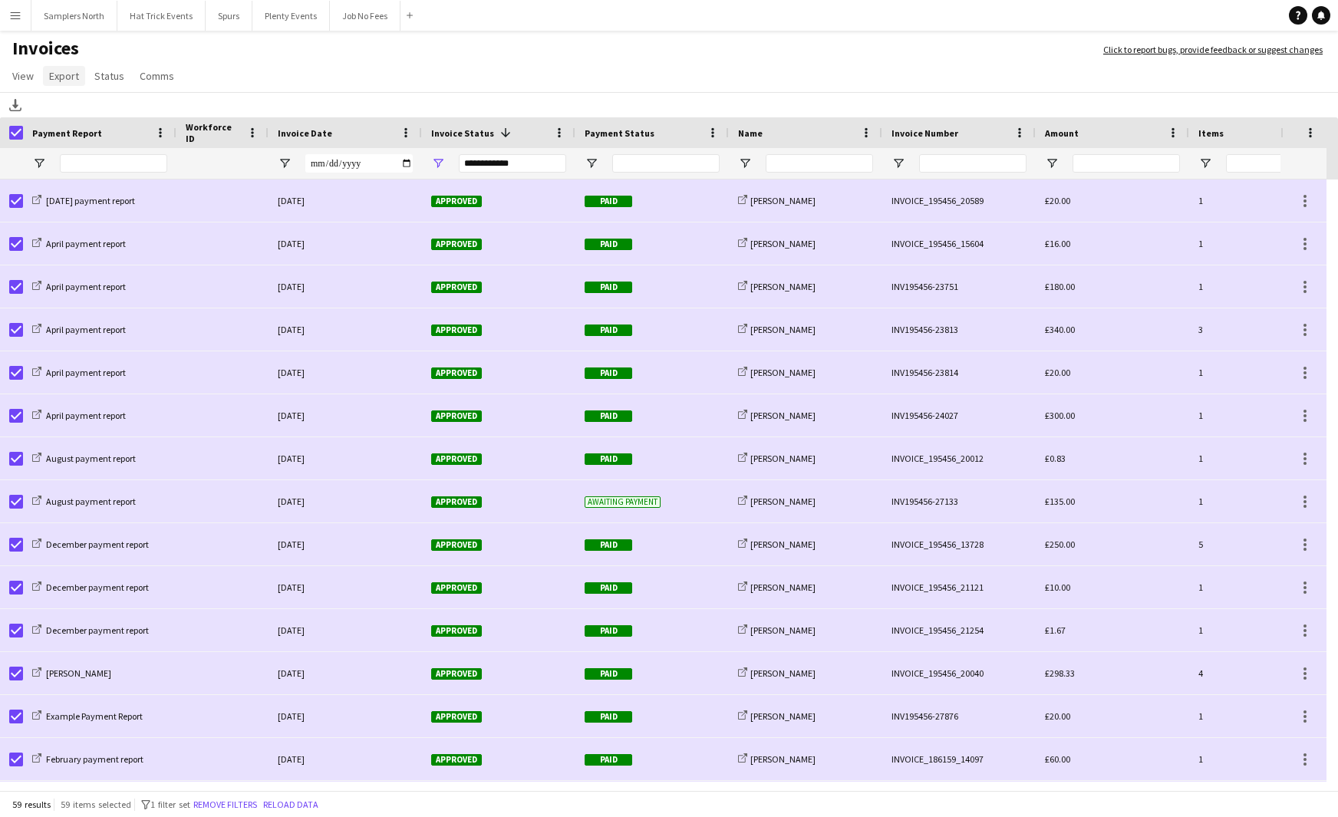
click at [63, 72] on span "Export" at bounding box center [64, 76] width 30 height 14
click at [360, 69] on app-page-menu "View Customise view Customise filters Reset Filters Reset View Reset All Export…" at bounding box center [669, 77] width 1338 height 29
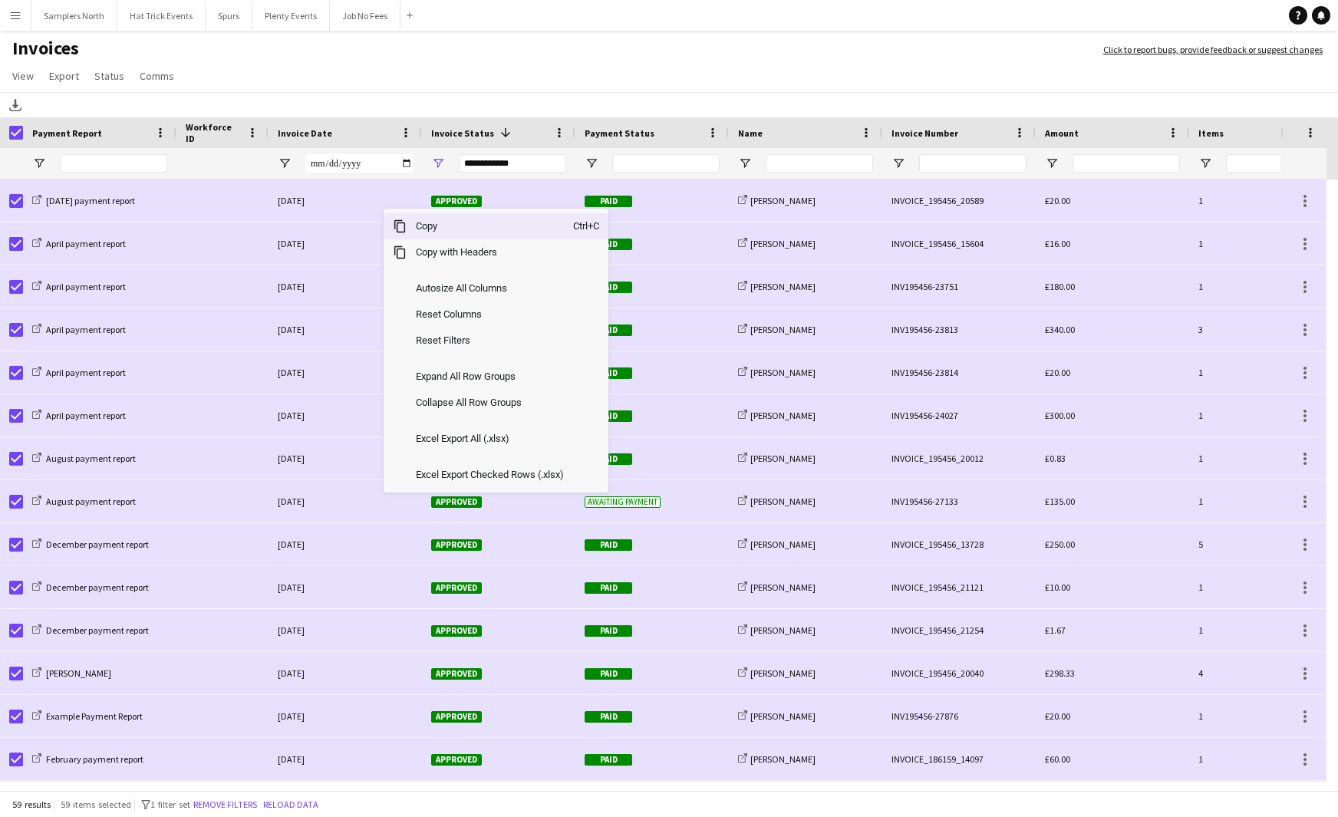
click at [461, 68] on app-page-menu "View Customise view Customise filters Reset Filters Reset View Reset All Export…" at bounding box center [669, 77] width 1338 height 29
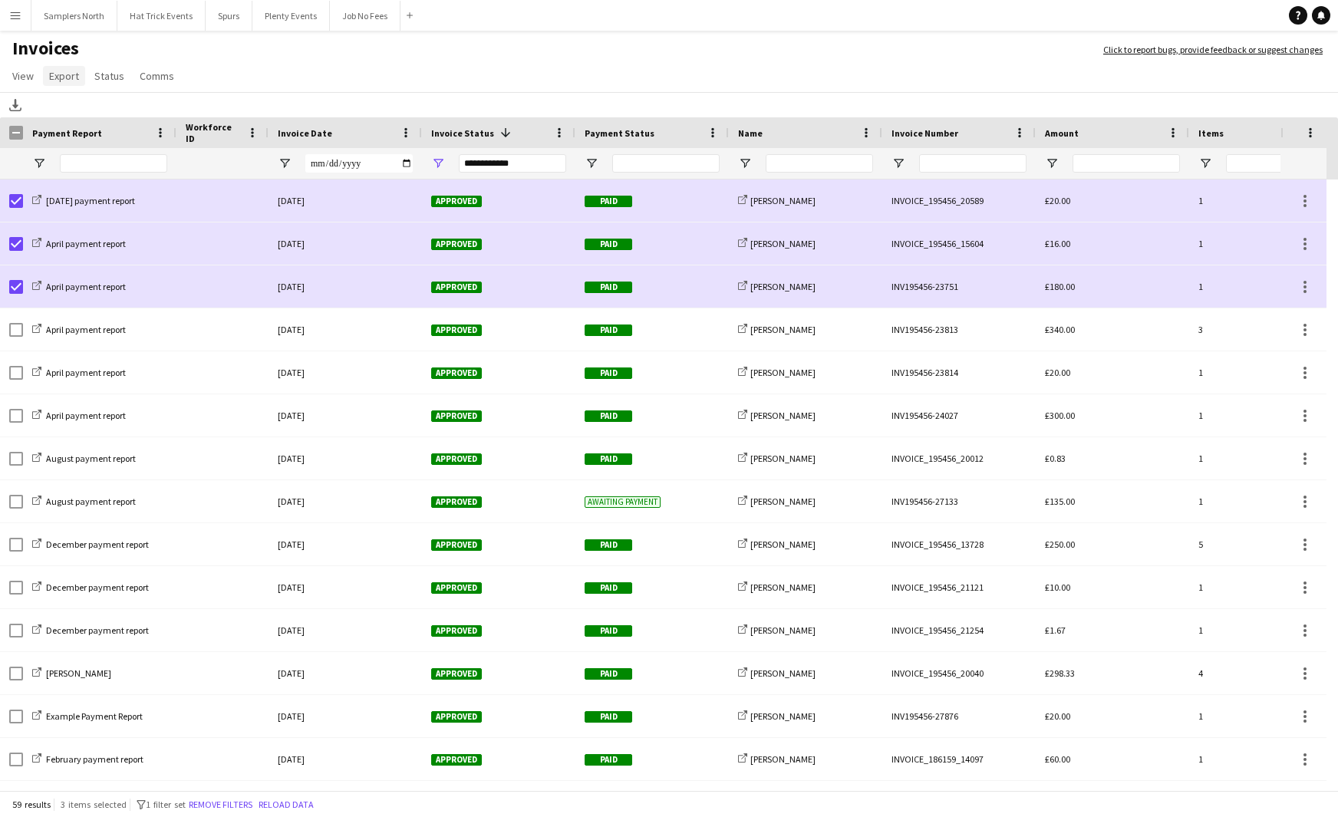
click at [68, 79] on span "Export" at bounding box center [64, 76] width 30 height 14
click at [80, 107] on span "Export as XLSX" at bounding box center [89, 109] width 67 height 14
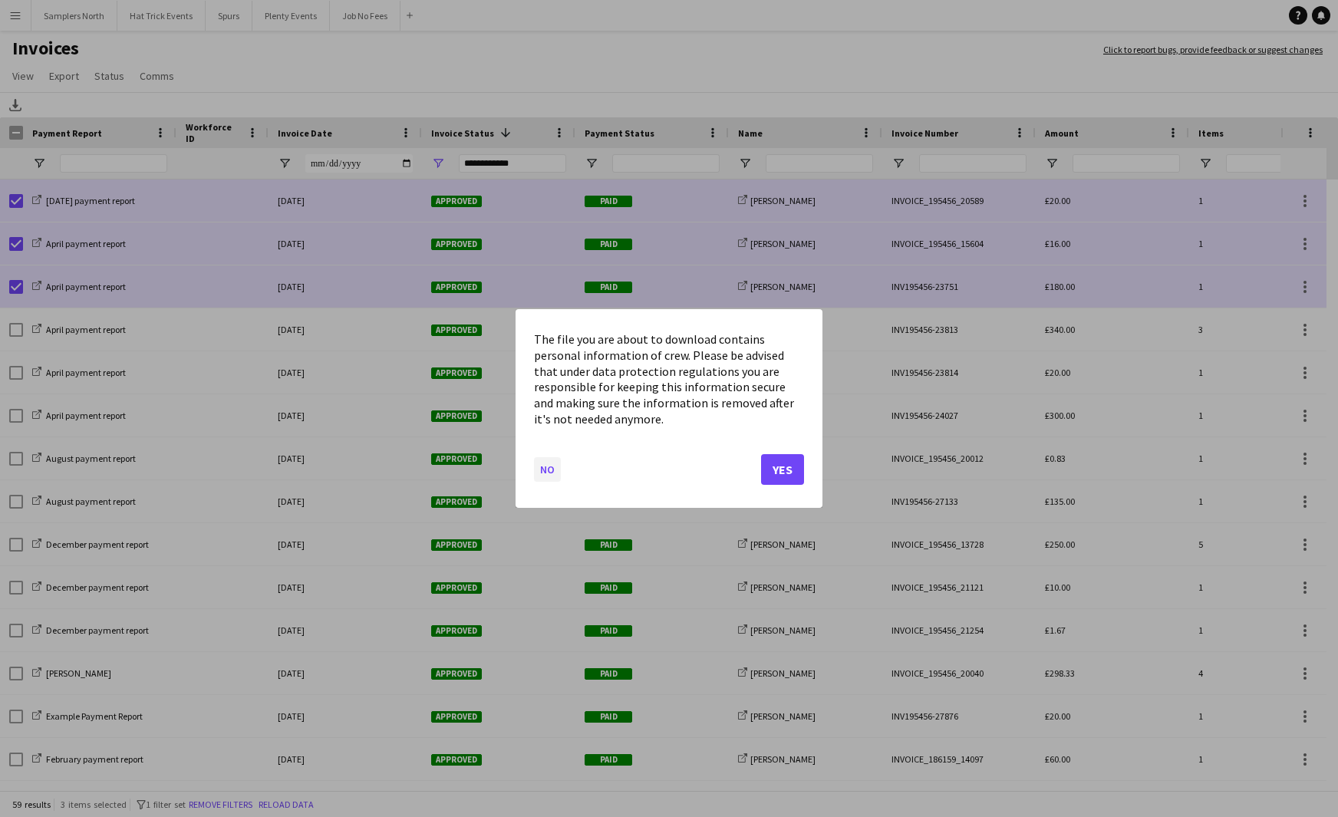
click at [557, 467] on button "No" at bounding box center [547, 469] width 27 height 25
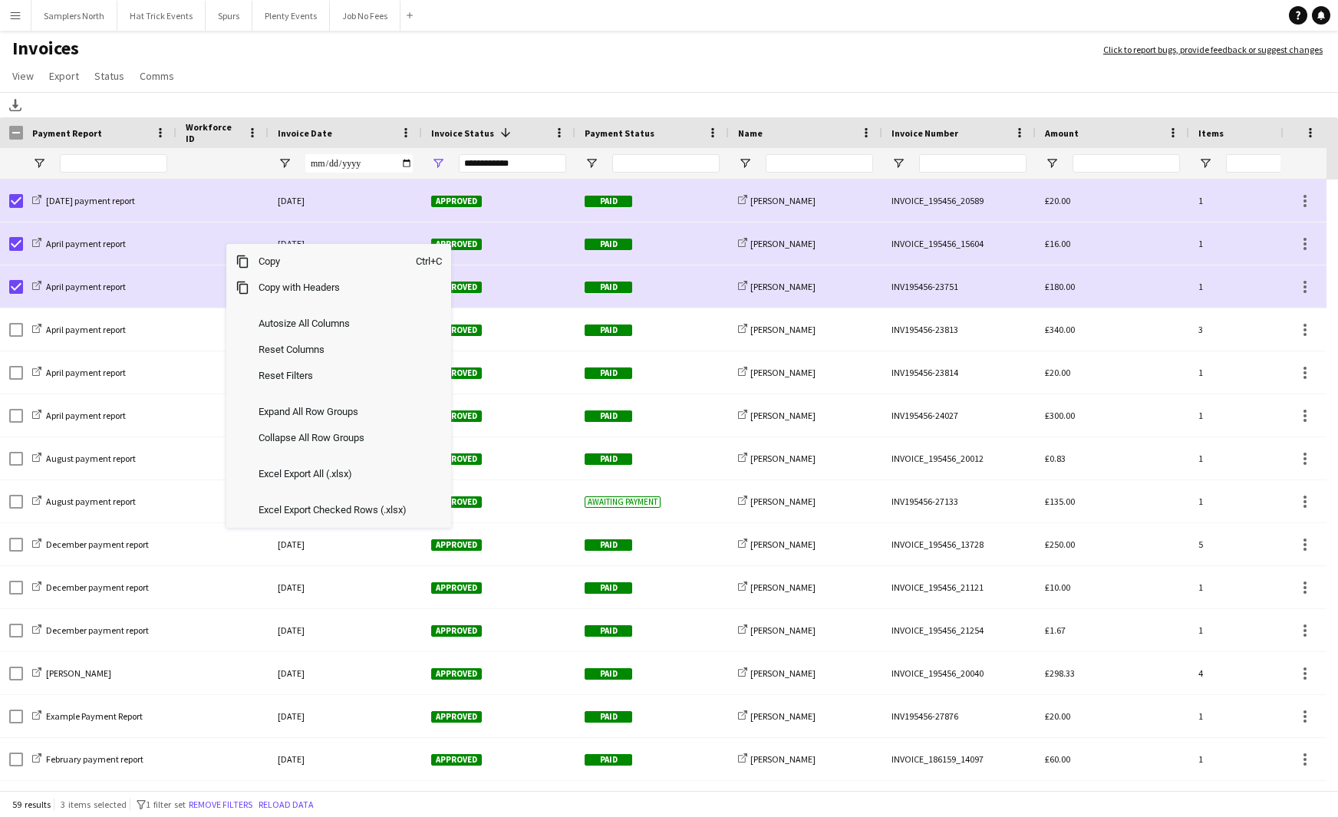
click at [314, 66] on app-page-menu "View Customise view Customise filters Reset Filters Reset View Reset All Export…" at bounding box center [669, 77] width 1338 height 29
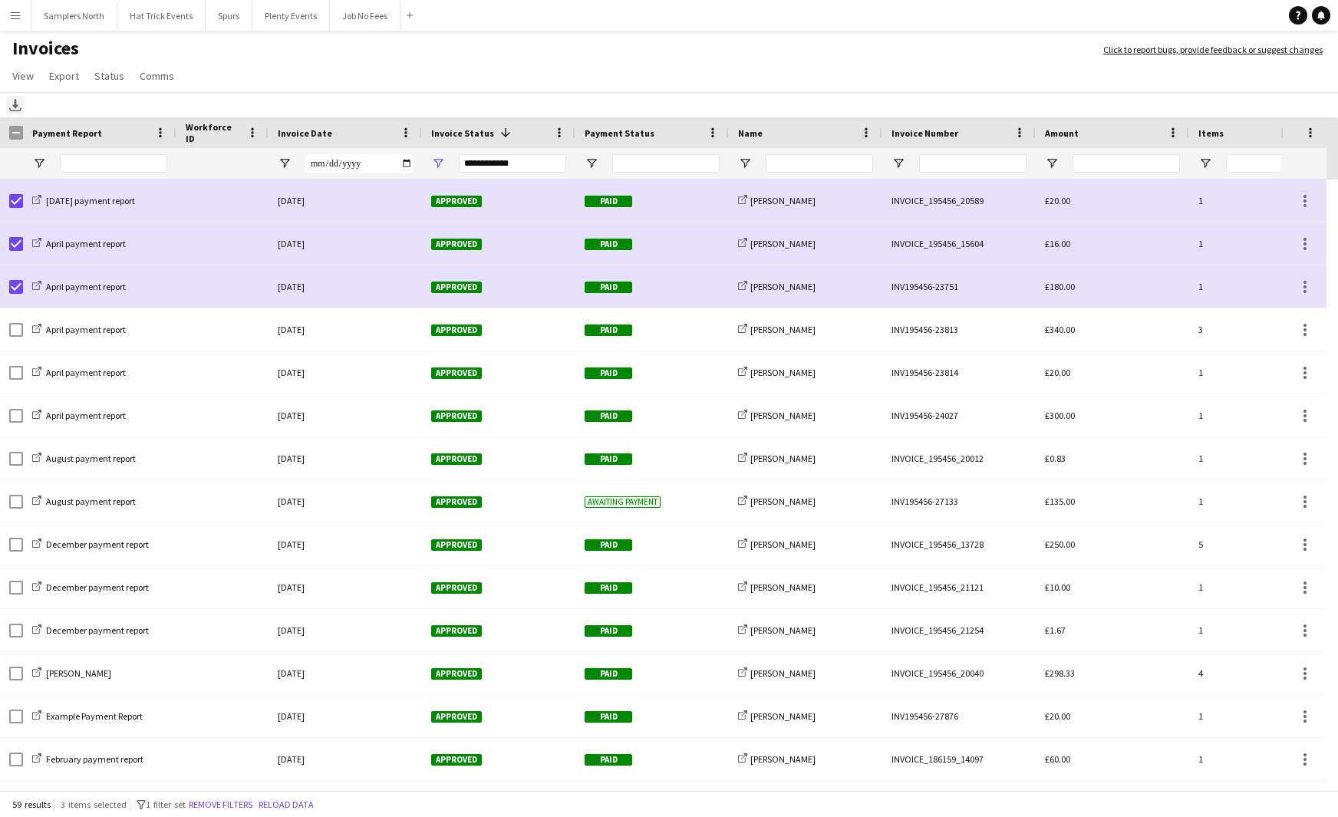
click at [18, 106] on icon "Download" at bounding box center [15, 105] width 12 height 12
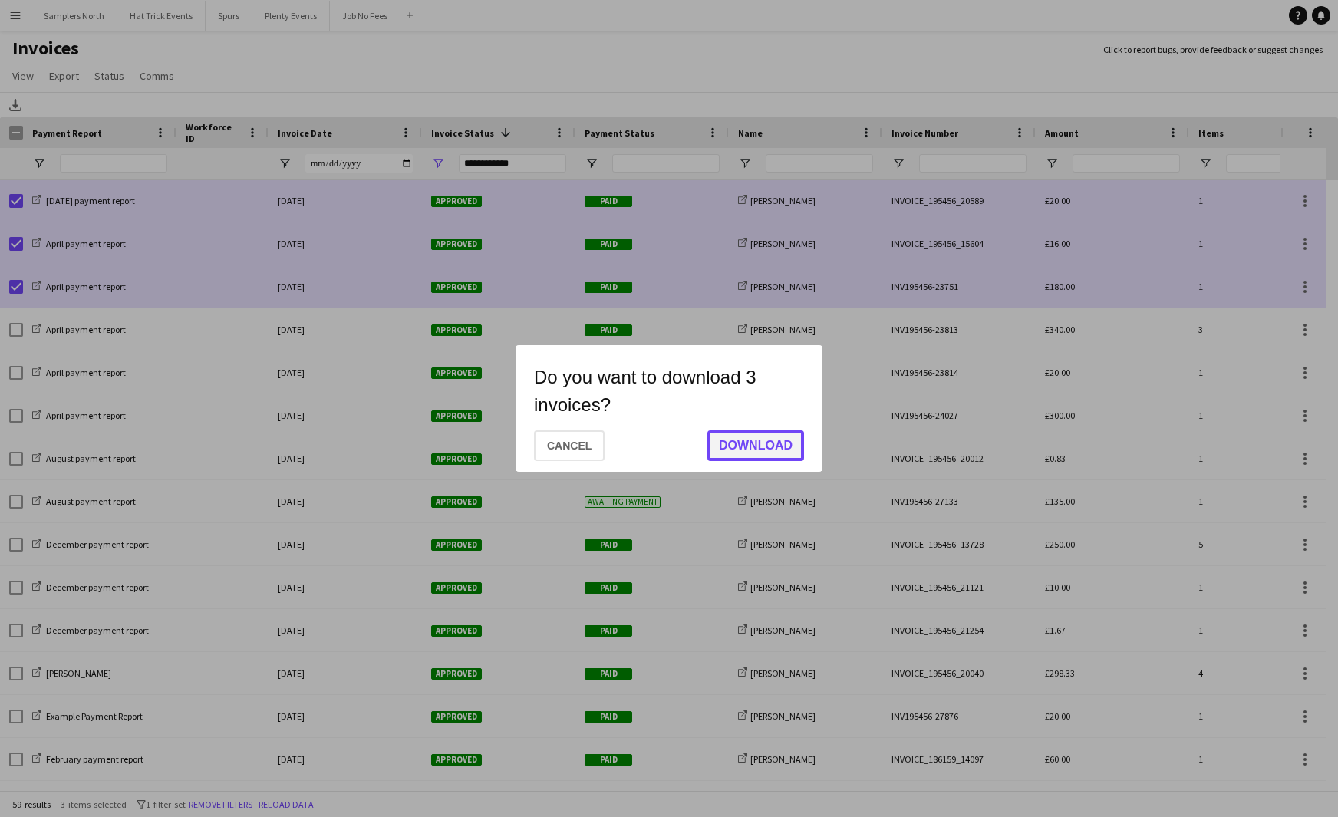
click at [728, 445] on button "Download" at bounding box center [756, 446] width 97 height 31
click at [779, 441] on button "Save" at bounding box center [776, 444] width 55 height 31
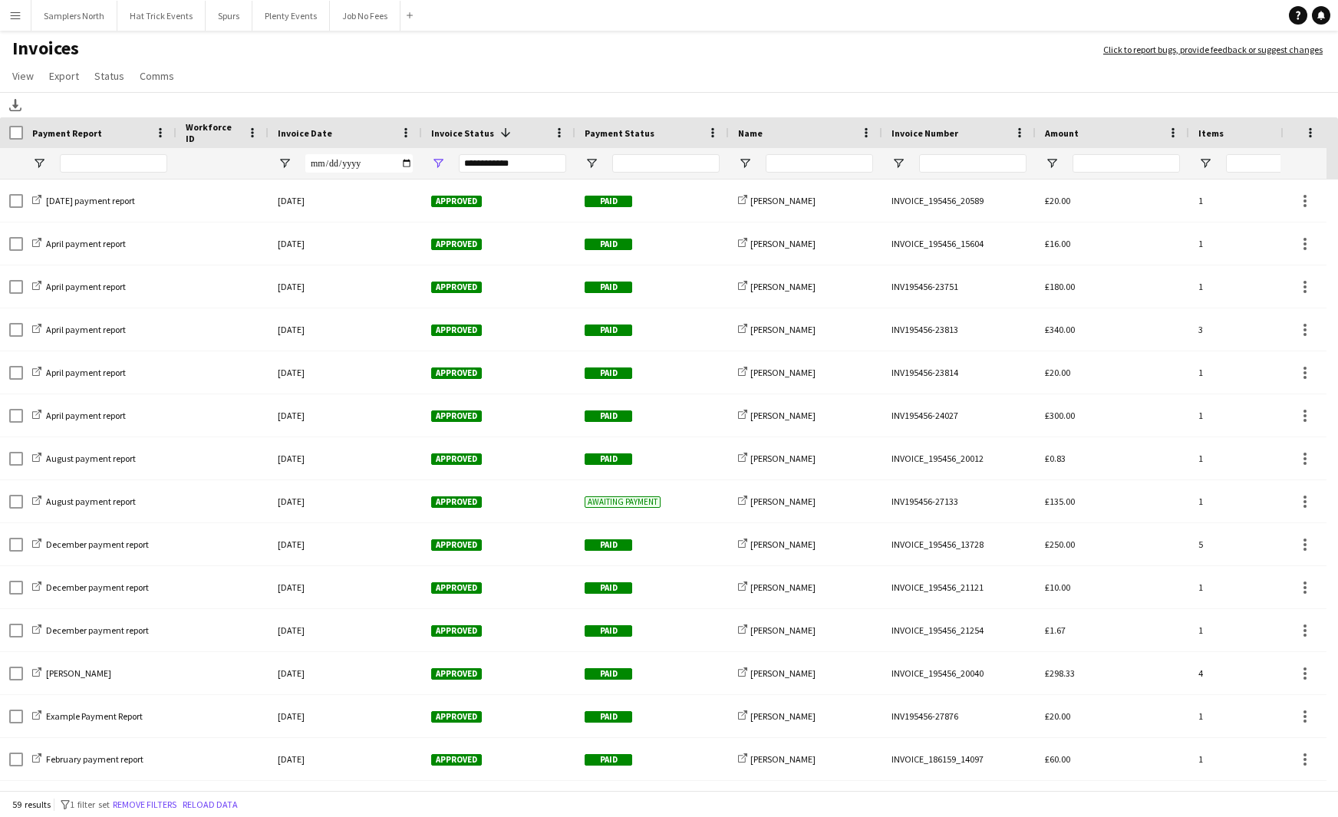
click at [11, 11] on app-icon "Menu" at bounding box center [15, 15] width 12 height 12
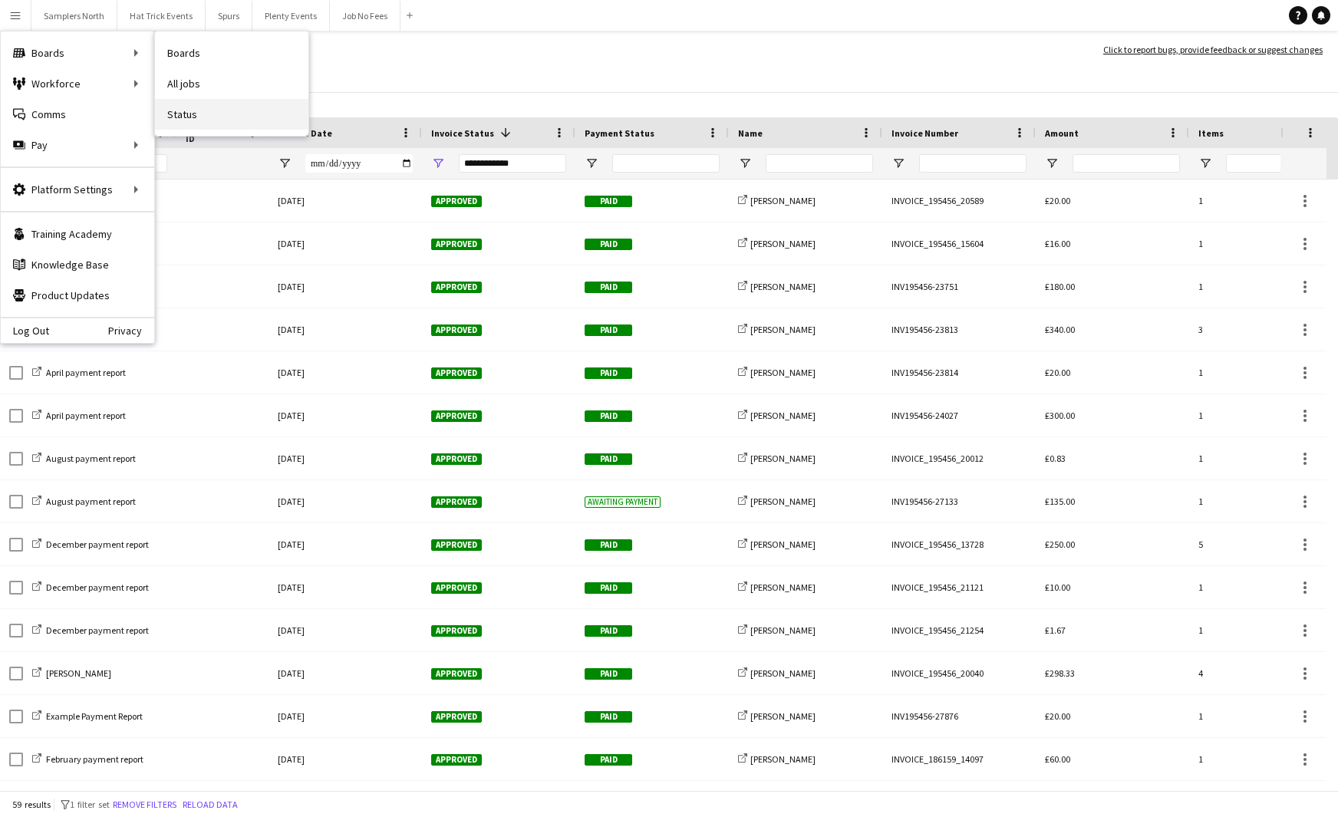
click at [181, 116] on link "Status" at bounding box center [231, 114] width 153 height 31
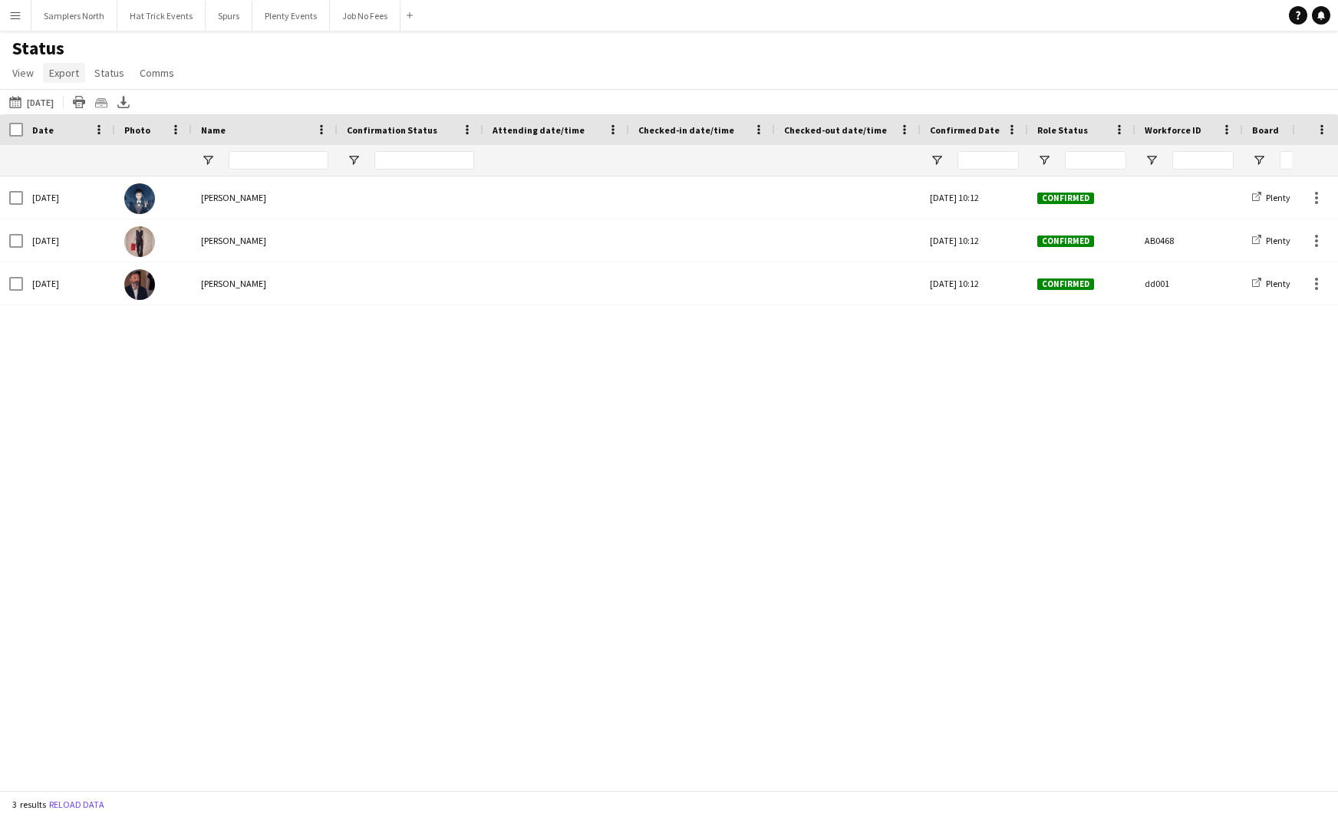
click at [68, 75] on span "Export" at bounding box center [64, 73] width 30 height 14
click at [223, 61] on div "Status View Views Default view Attending Confirmed Crew Crew Basics Crew detail…" at bounding box center [669, 63] width 1338 height 52
click at [15, 15] on app-icon "Menu" at bounding box center [15, 15] width 12 height 12
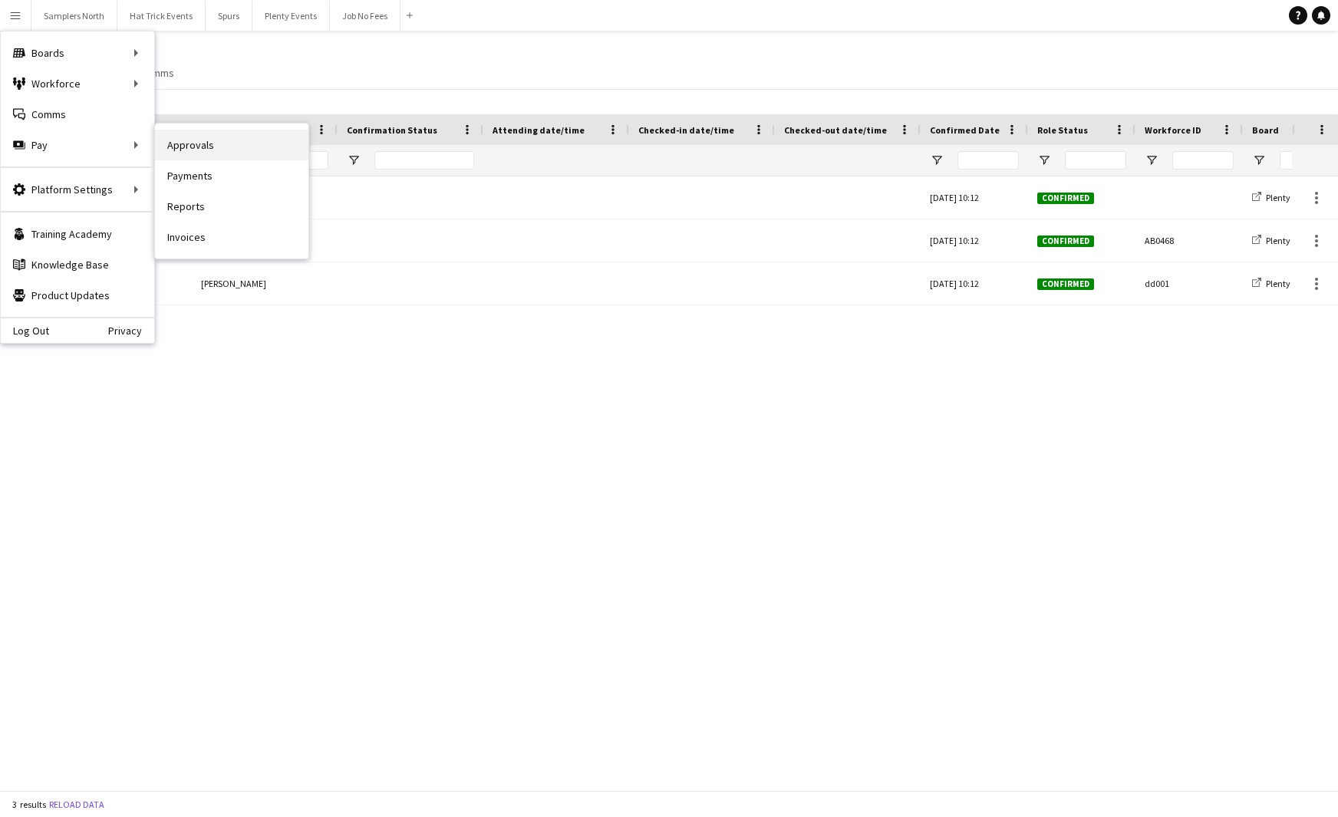
click at [196, 149] on link "Approvals" at bounding box center [231, 145] width 153 height 31
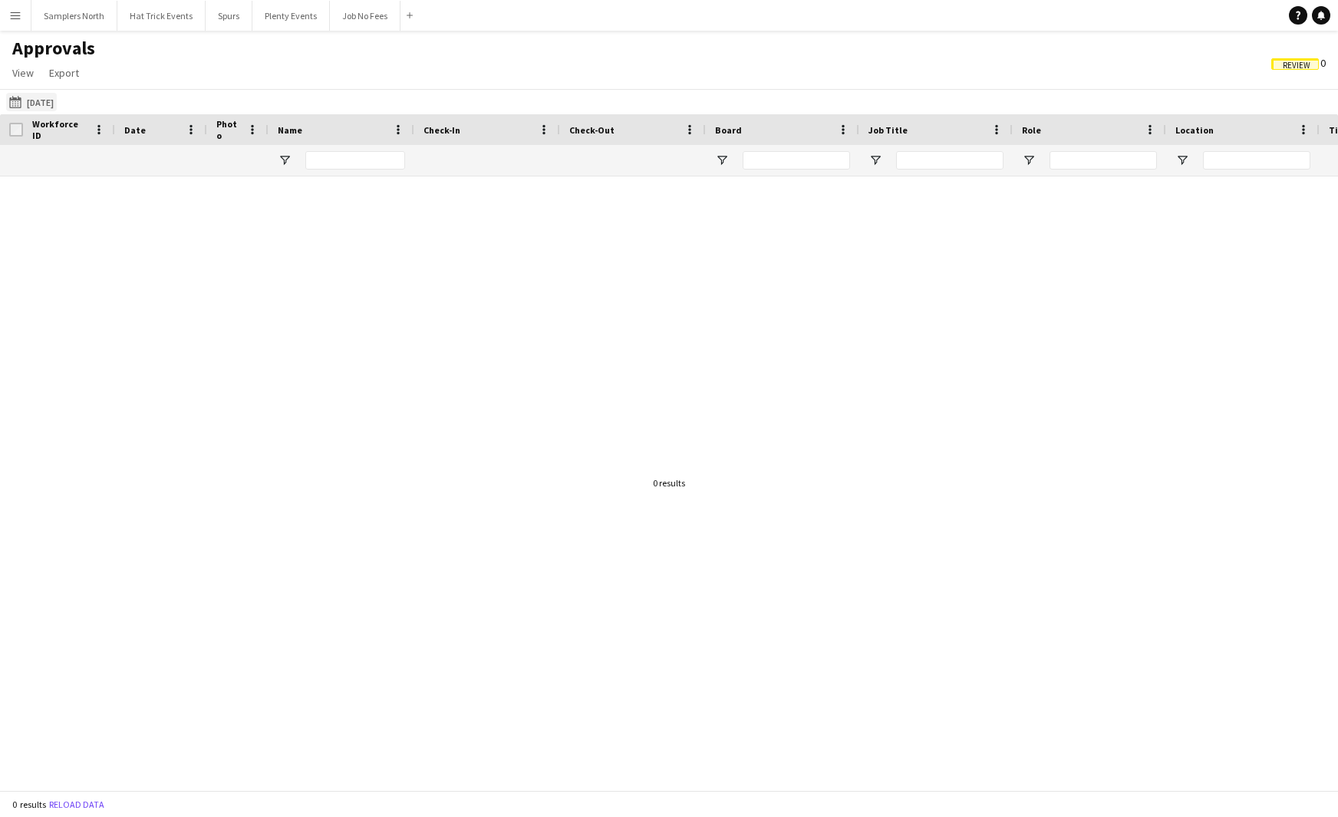
click at [54, 104] on button "30-07-2025 30-07-2025" at bounding box center [31, 102] width 51 height 18
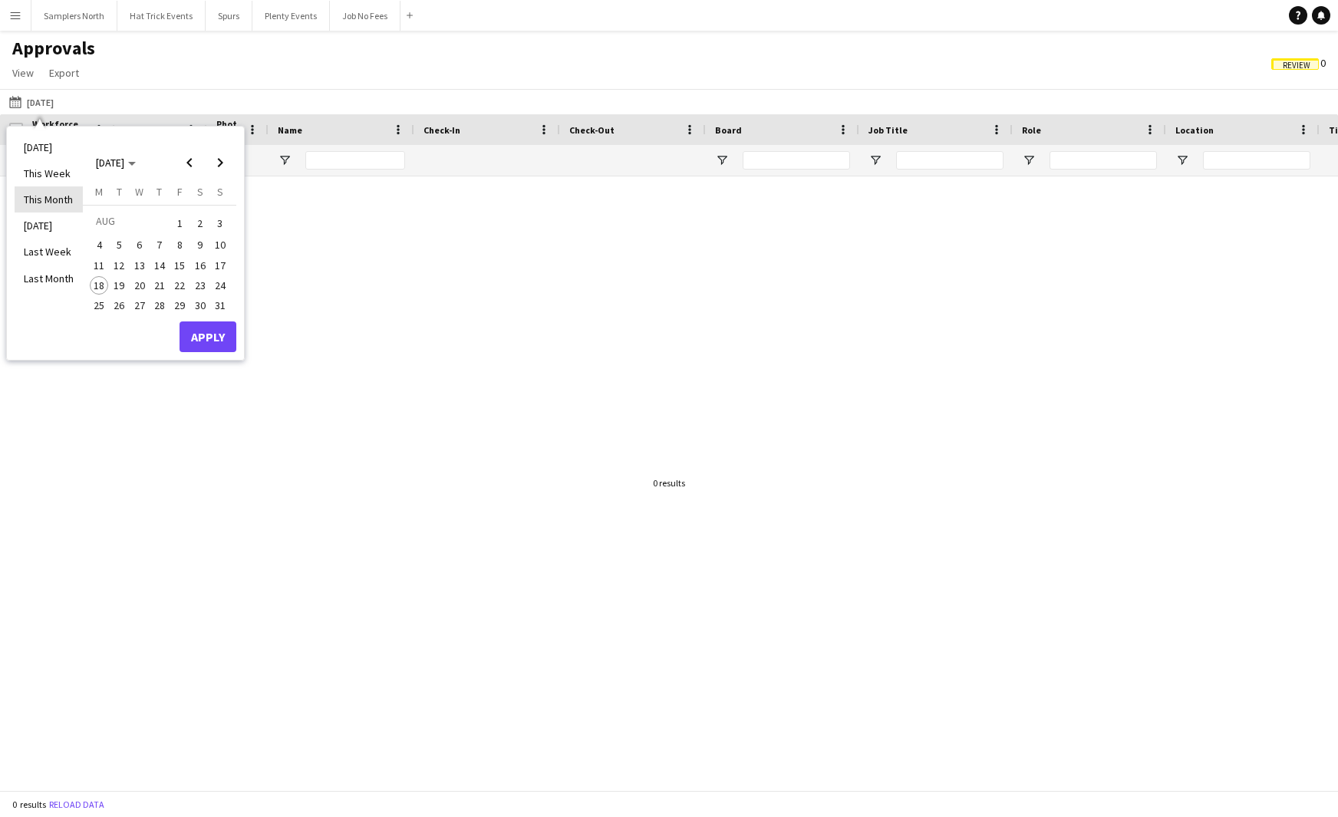
click at [58, 203] on li "This Month" at bounding box center [49, 199] width 68 height 26
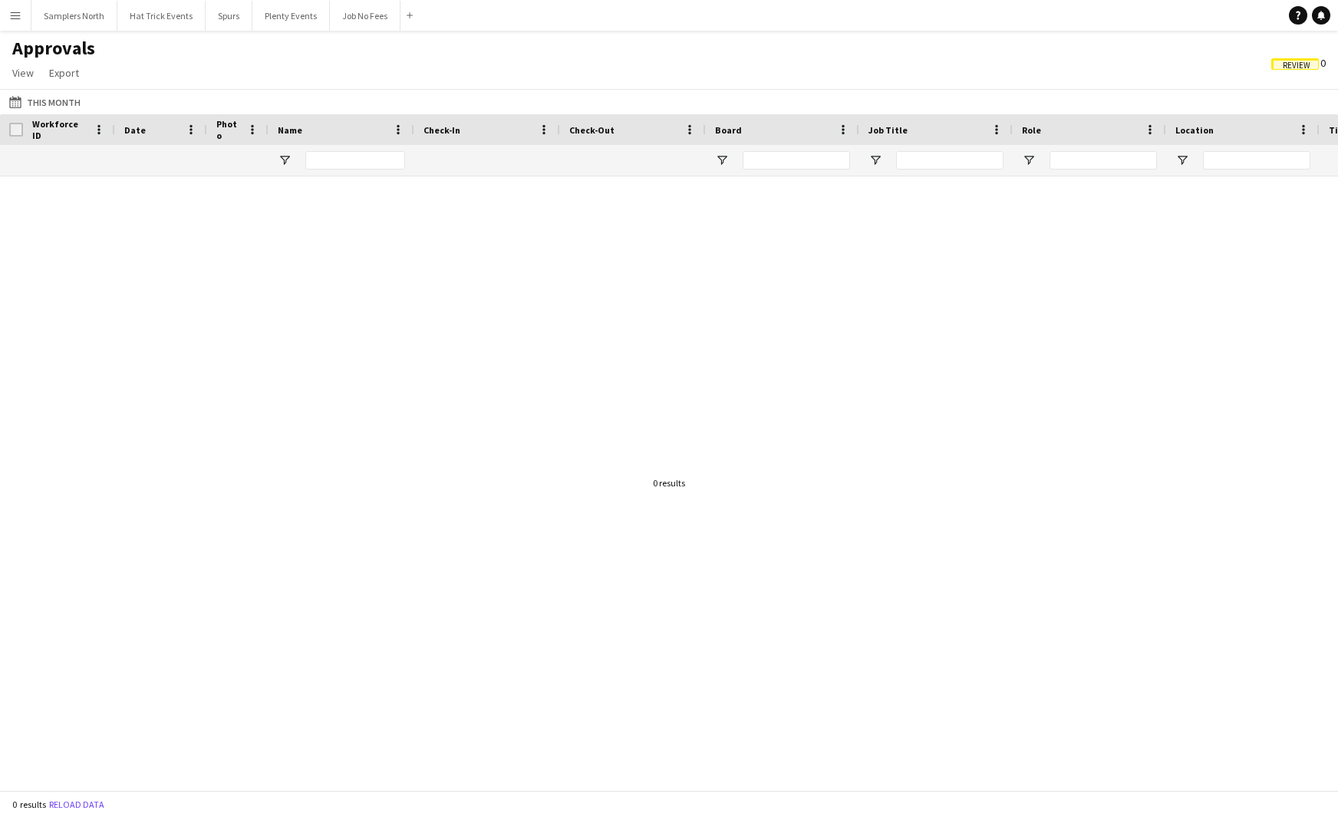
click at [1116, 64] on span "Review" at bounding box center [1297, 66] width 28 height 10
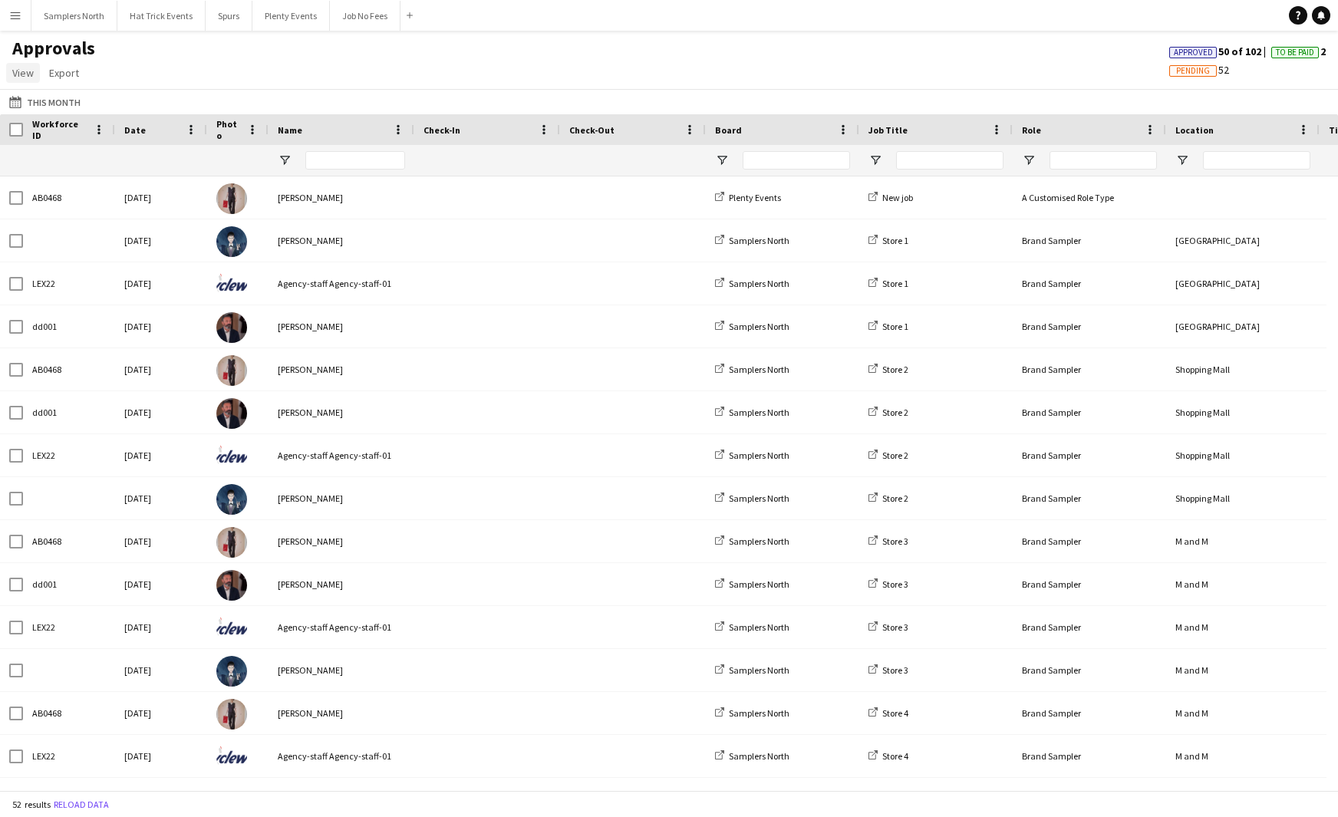
click at [20, 72] on span "View" at bounding box center [22, 73] width 21 height 14
click at [45, 244] on span "Reset All" at bounding box center [39, 249] width 41 height 14
click at [583, 55] on div "Approvals View Customise view Customise filters Reset Filters Reset View Reset …" at bounding box center [669, 63] width 1338 height 52
click at [1116, 71] on span "Pending" at bounding box center [1194, 71] width 34 height 10
click at [18, 19] on app-icon "Menu" at bounding box center [15, 15] width 12 height 12
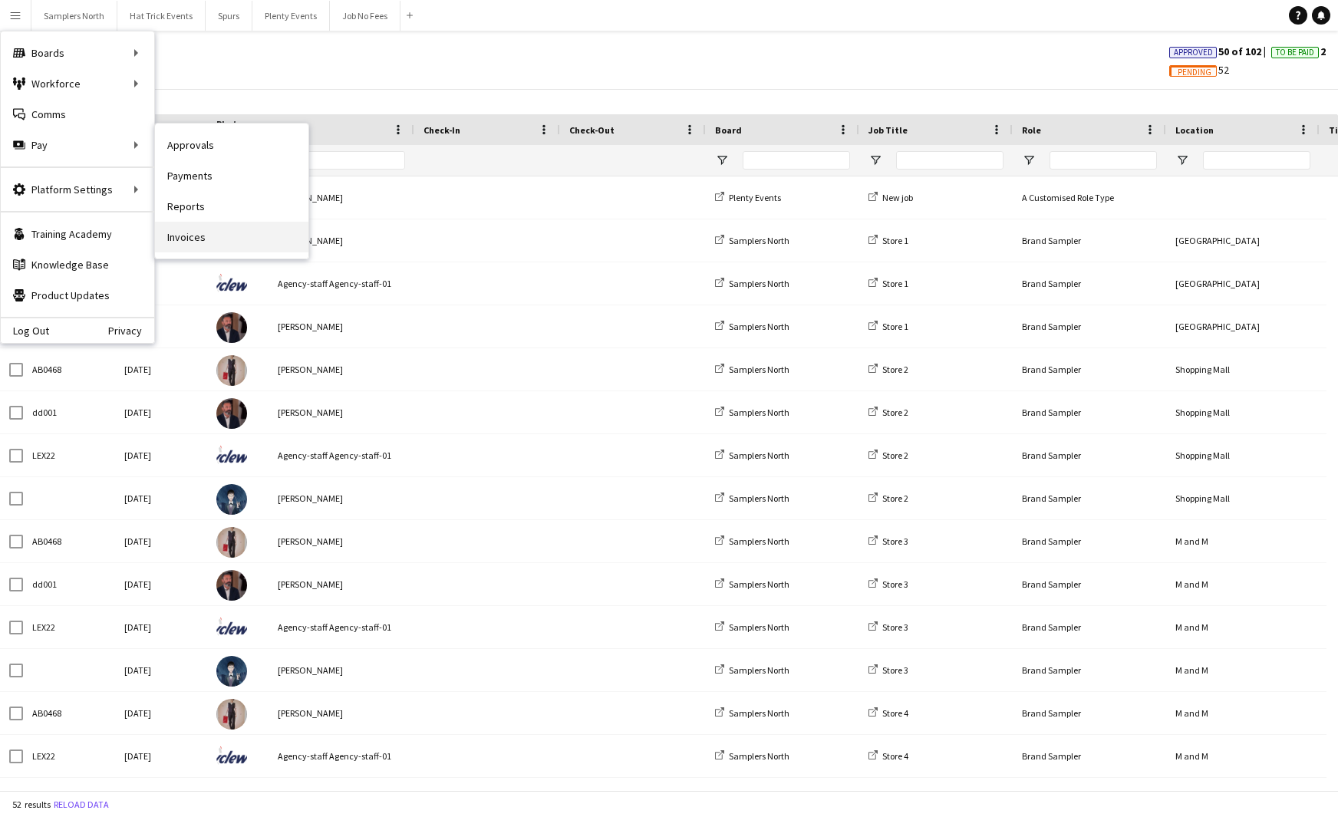
click at [182, 238] on link "Invoices" at bounding box center [231, 237] width 153 height 31
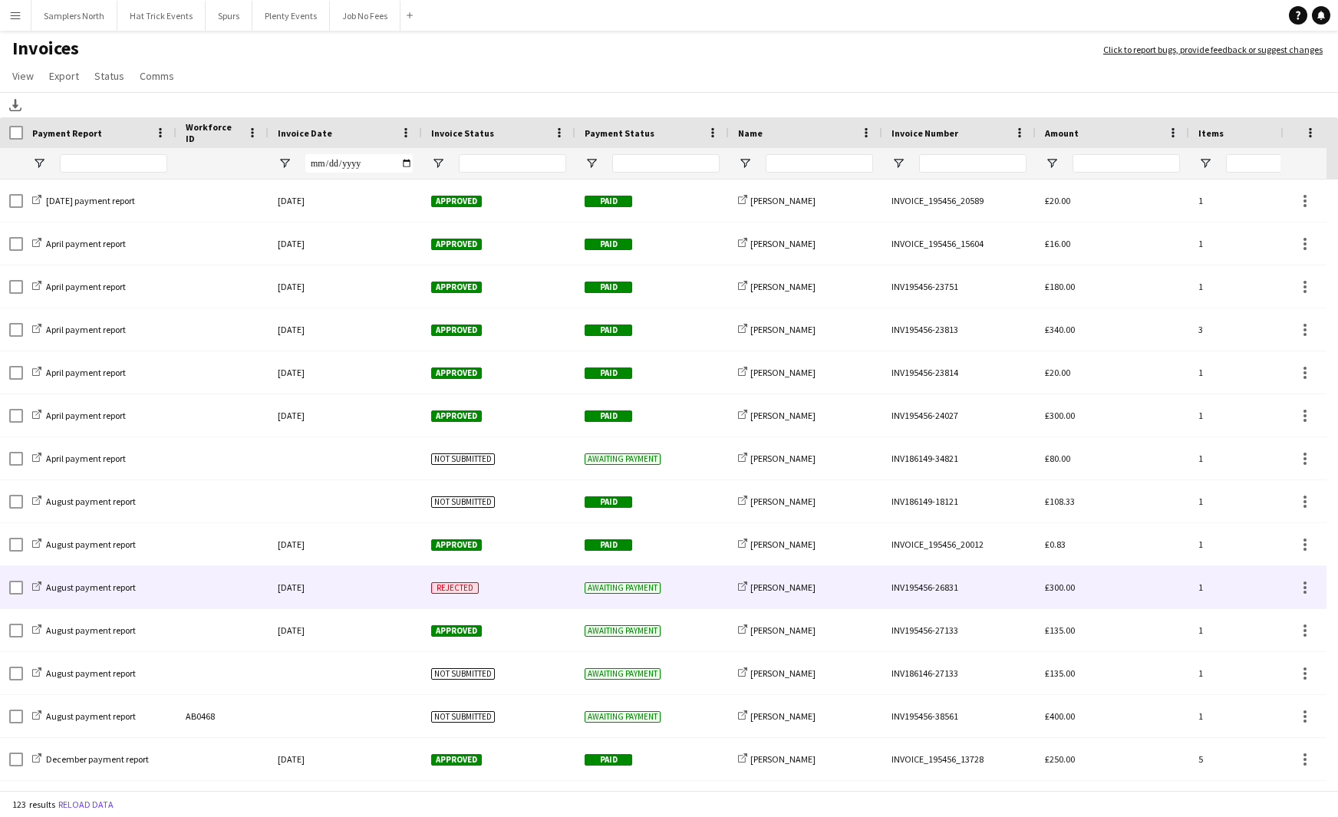
click at [508, 590] on div "Rejected" at bounding box center [498, 587] width 153 height 42
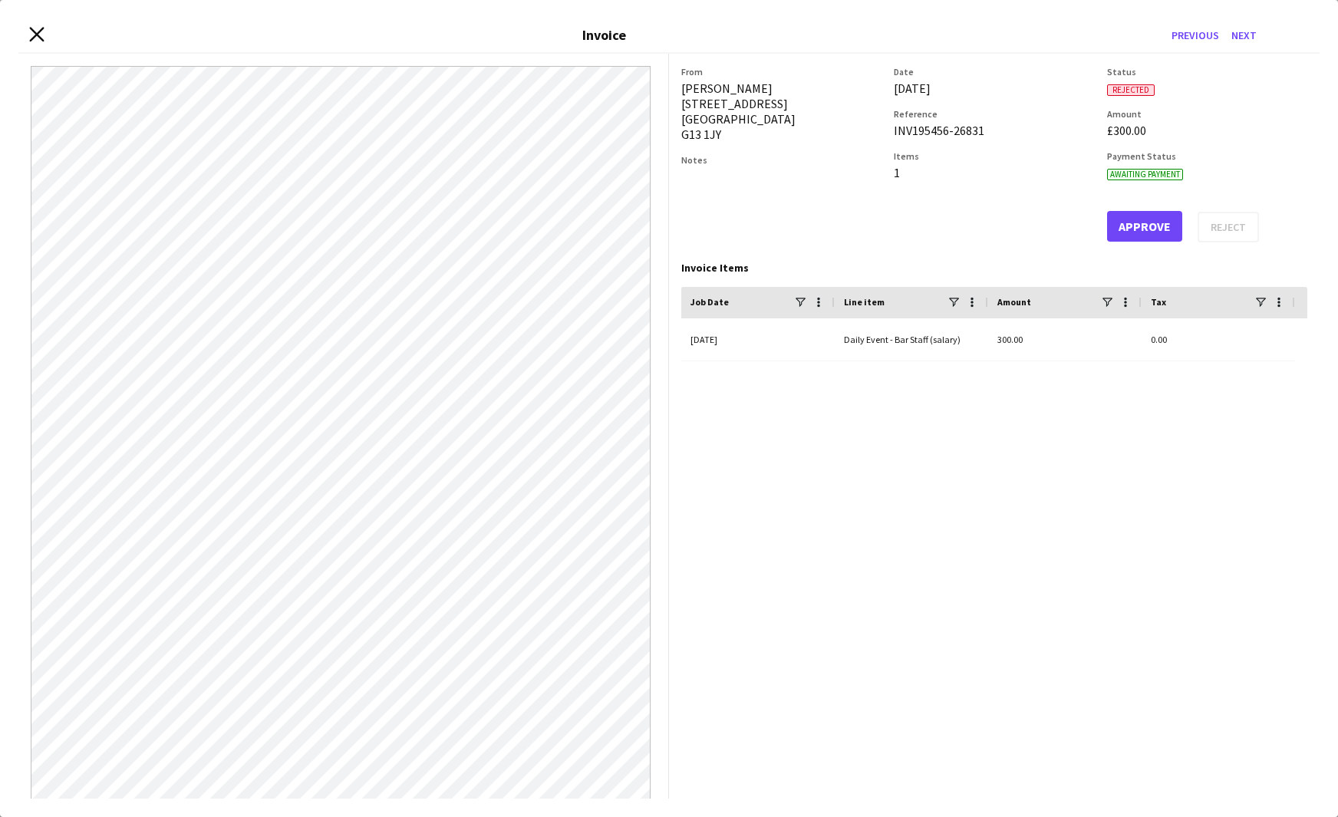
click at [37, 36] on icon "Close invoice dialog" at bounding box center [36, 34] width 15 height 15
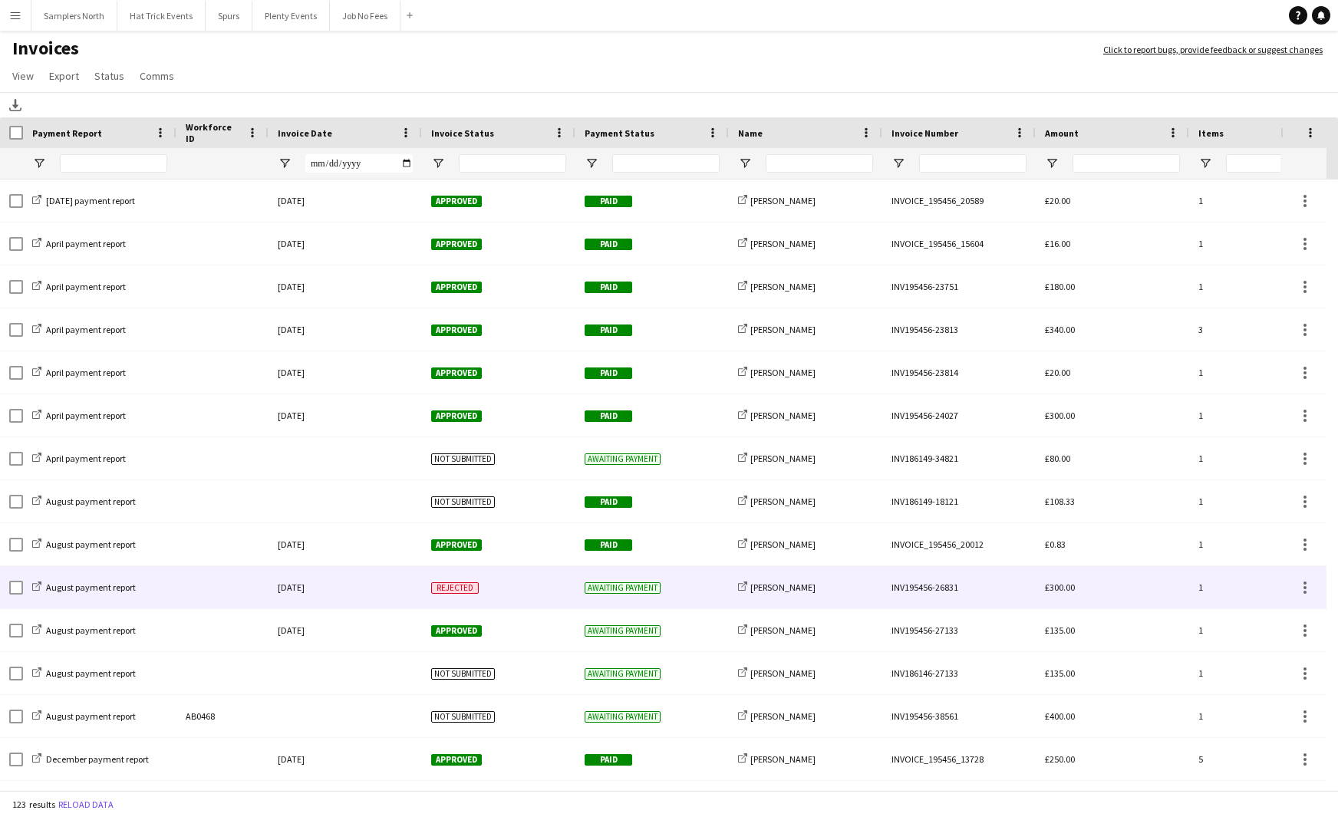
click at [381, 590] on div "[DATE]" at bounding box center [345, 587] width 153 height 42
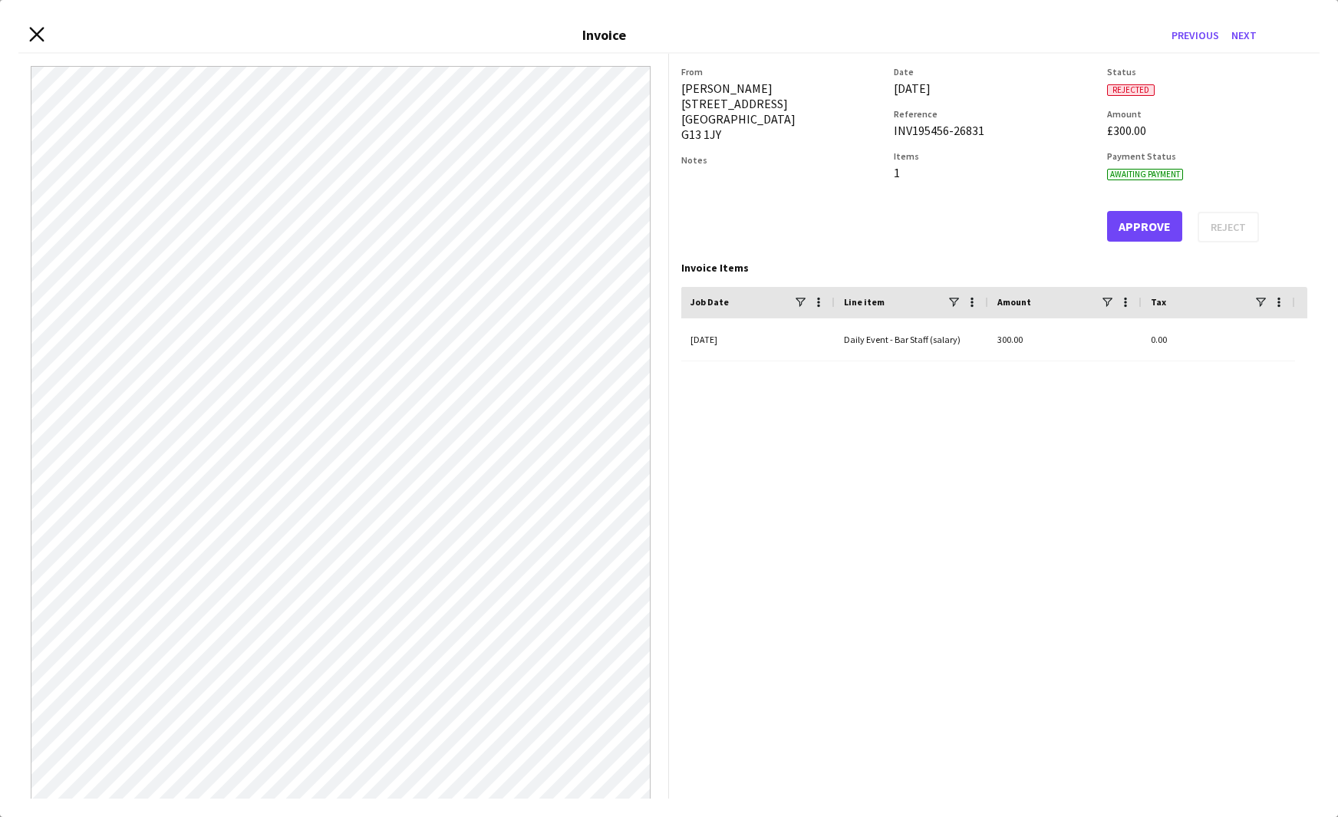
click at [32, 37] on icon "Close invoice dialog" at bounding box center [36, 34] width 15 height 15
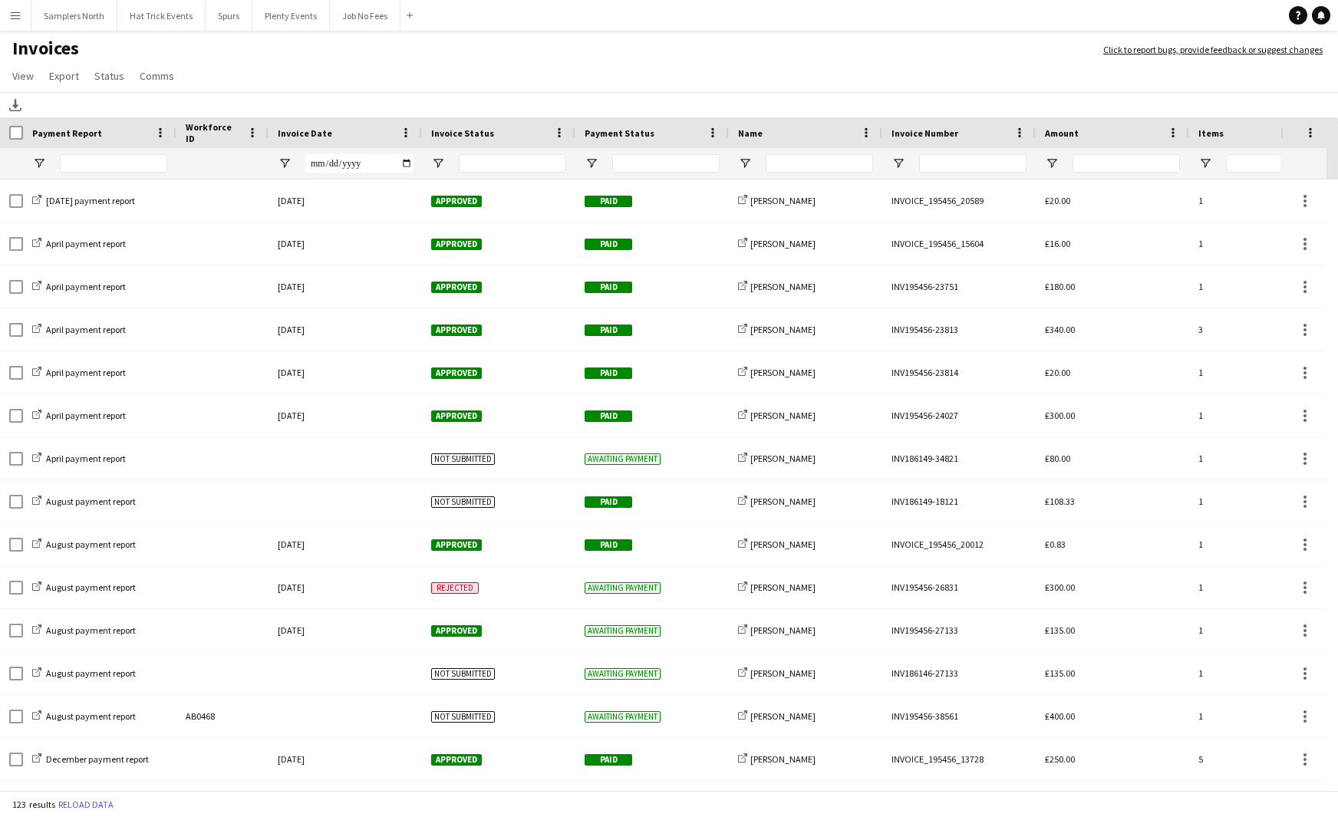
click at [15, 18] on app-icon "Menu" at bounding box center [15, 15] width 12 height 12
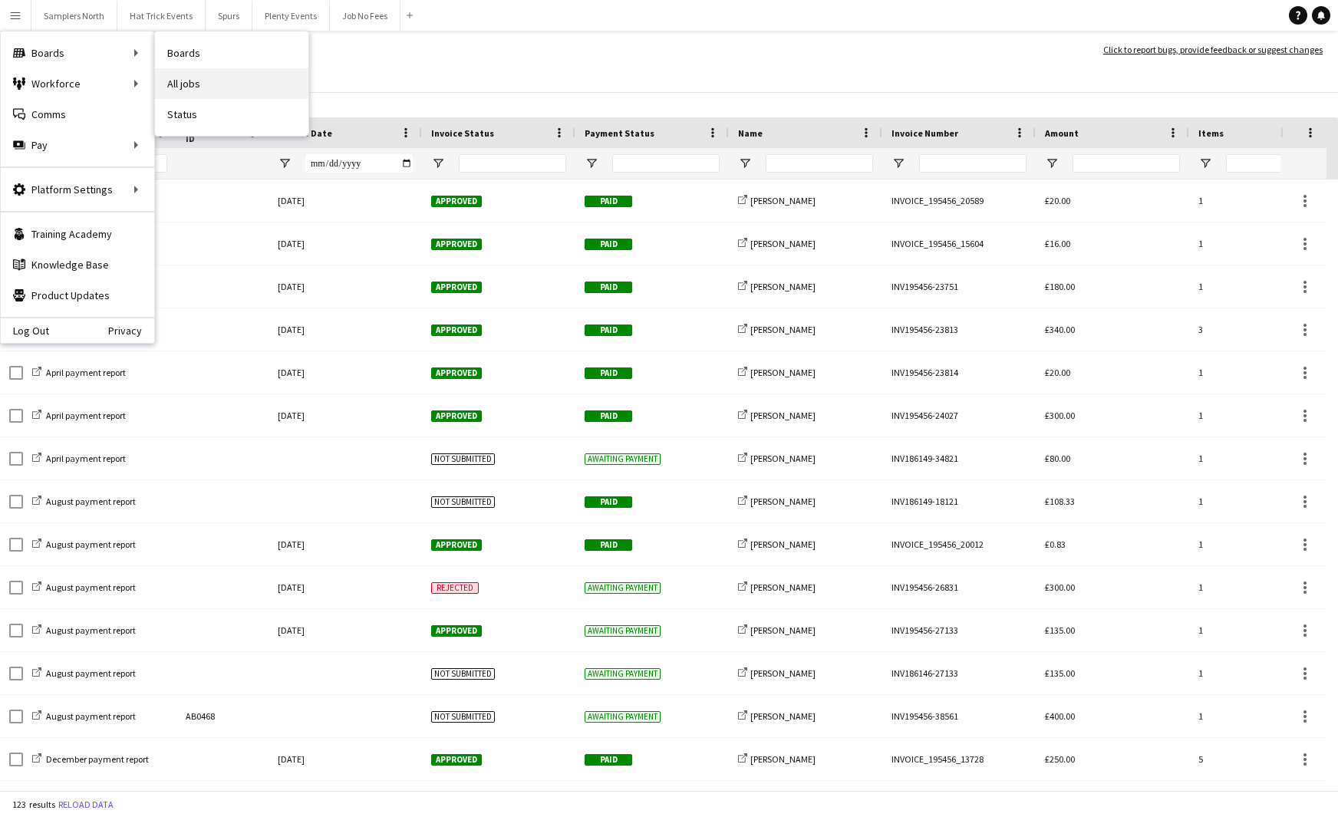
click at [200, 84] on link "All jobs" at bounding box center [231, 83] width 153 height 31
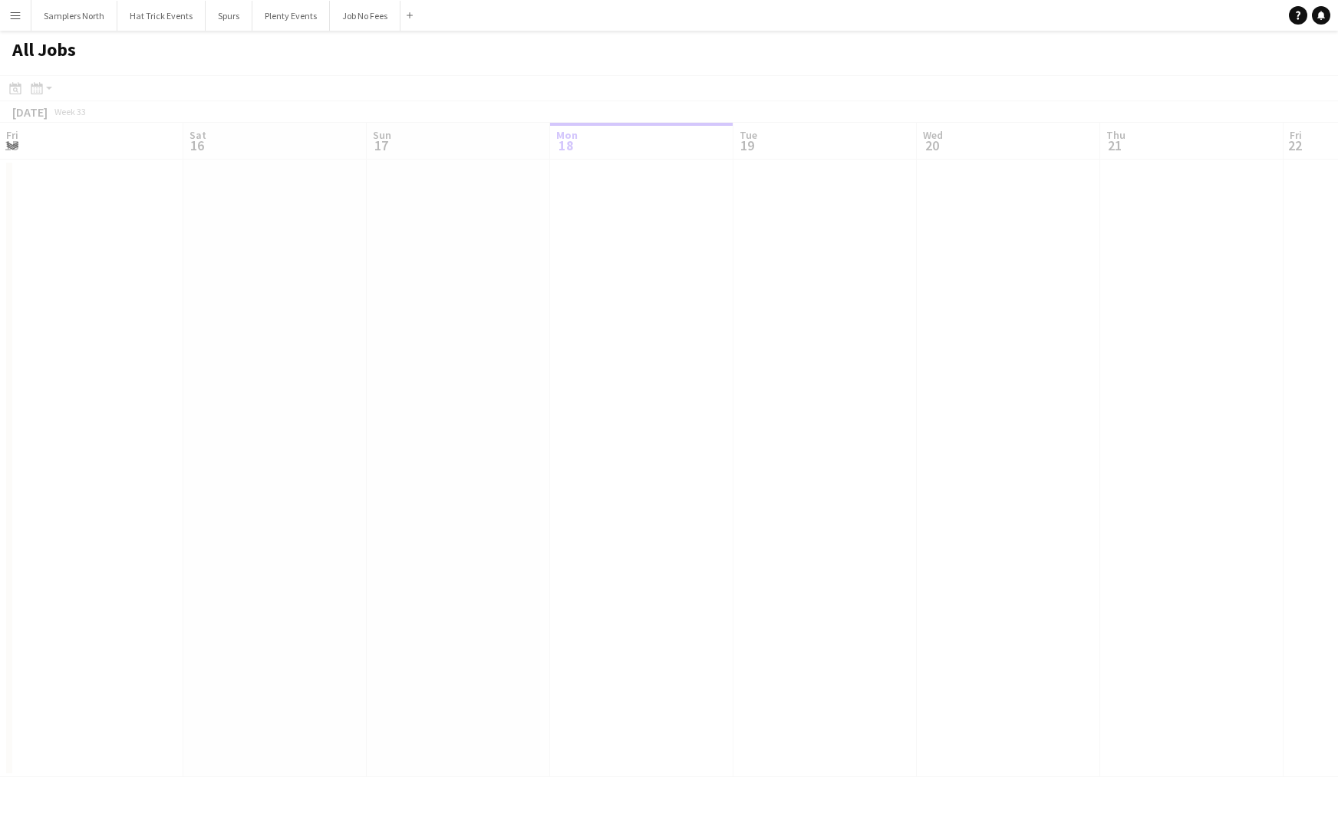
scroll to position [0, 367]
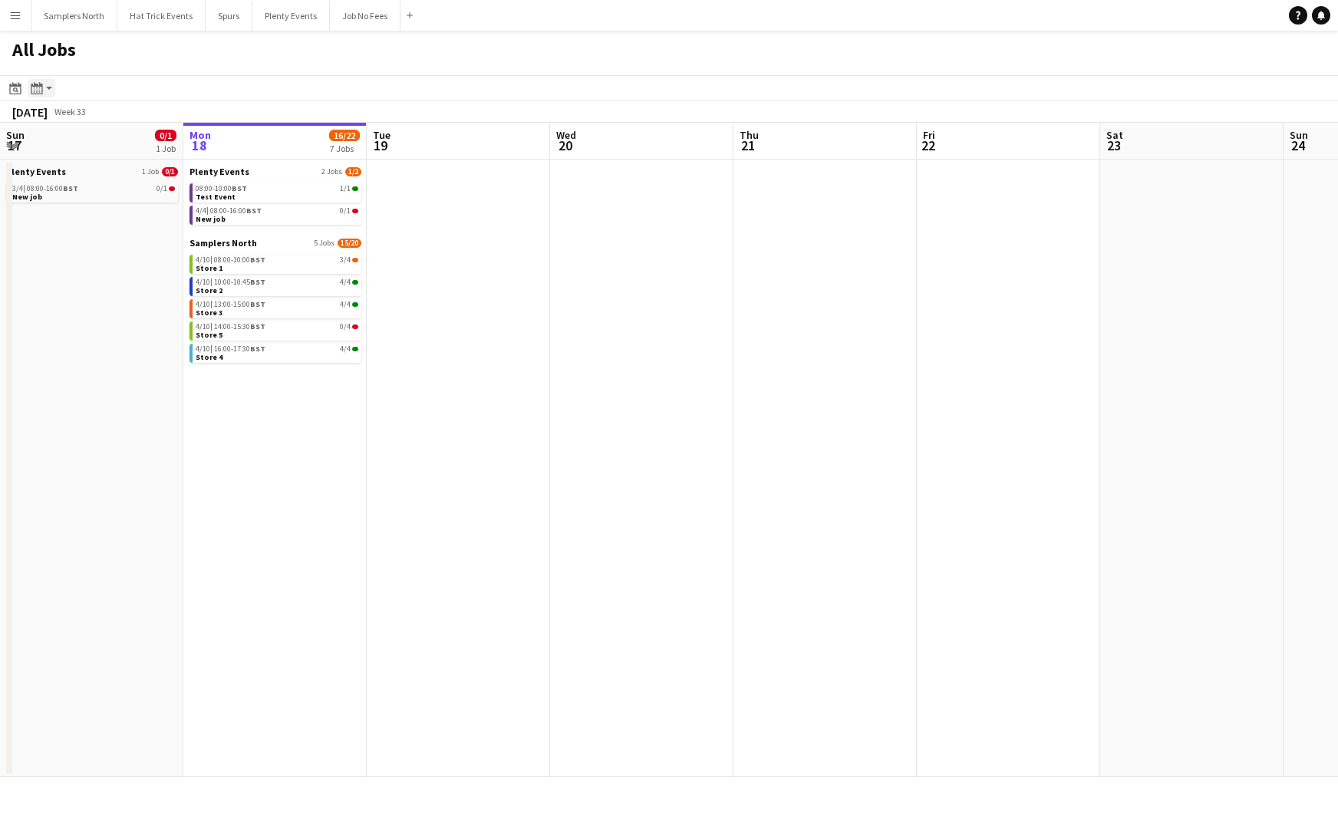
click at [48, 87] on app-action-btn "Month view / Day view" at bounding box center [42, 88] width 28 height 18
click at [16, 87] on icon "Date picker" at bounding box center [15, 88] width 12 height 12
click at [80, 223] on span "7" at bounding box center [79, 224] width 18 height 18
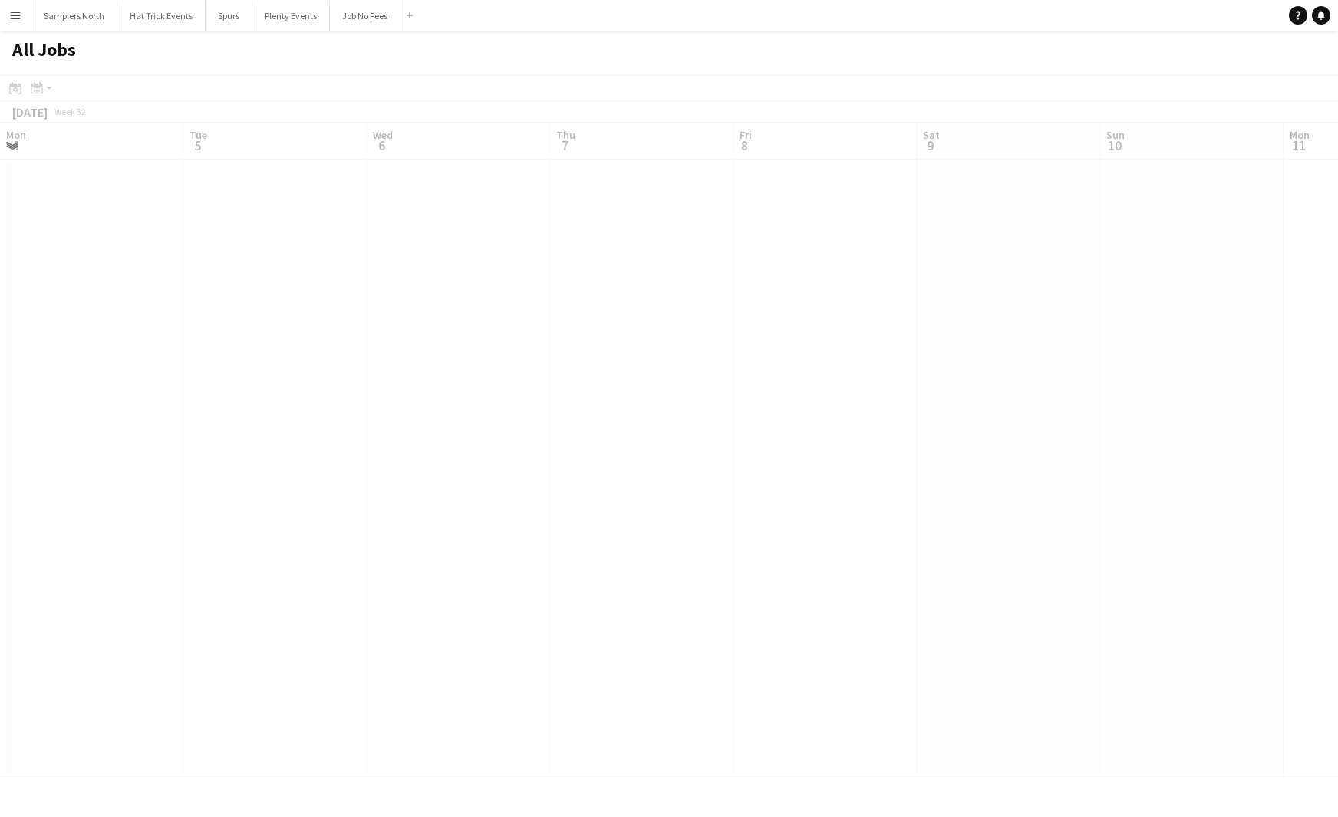
scroll to position [0, 528]
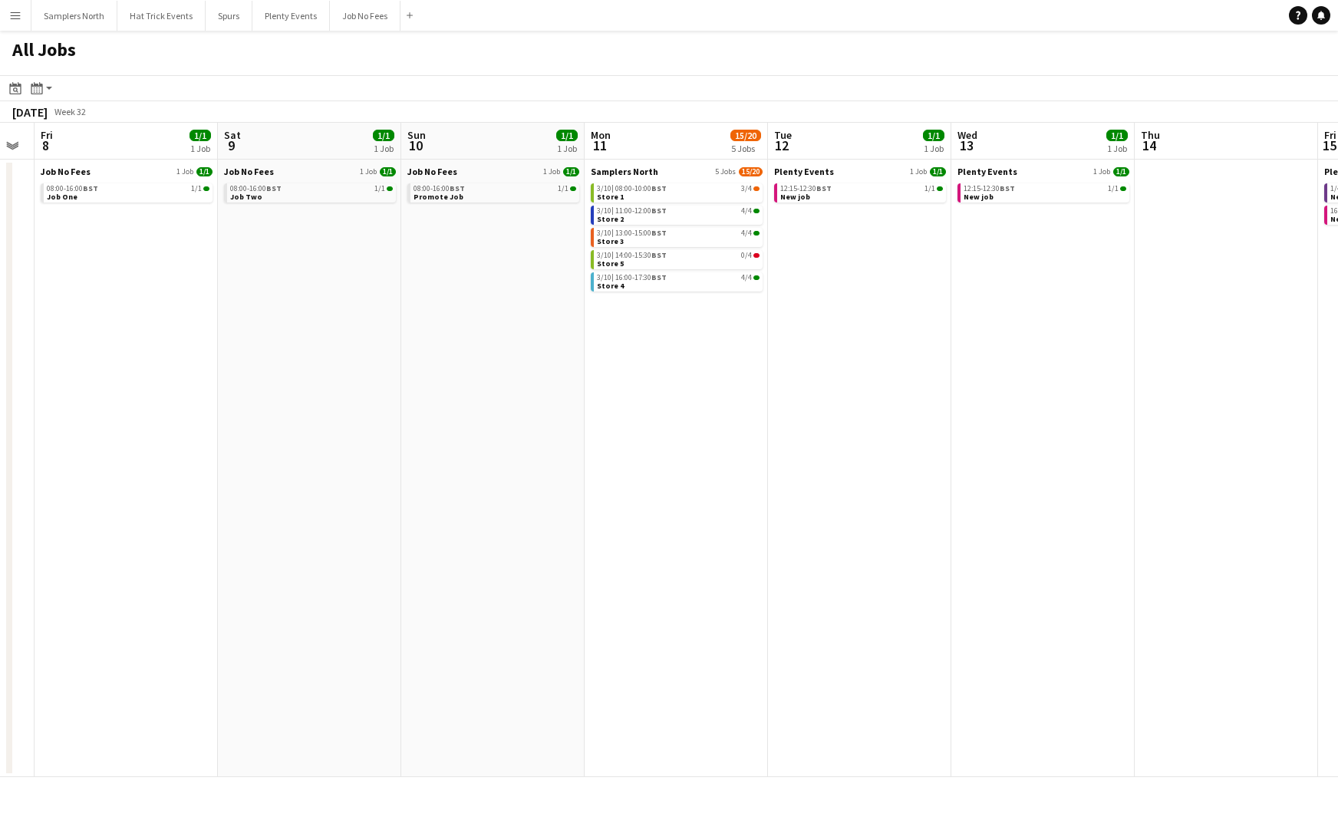
drag, startPoint x: 619, startPoint y: 299, endPoint x: 226, endPoint y: 292, distance: 393.0
click at [243, 292] on app-calendar-viewport "Mon 4 15/20 5 Jobs Tue 5 Wed 6 1/1 1 Job Thu 7 Fri 8 1/1 1 Job Sat 9 1/1 1 Job …" at bounding box center [669, 450] width 1338 height 655
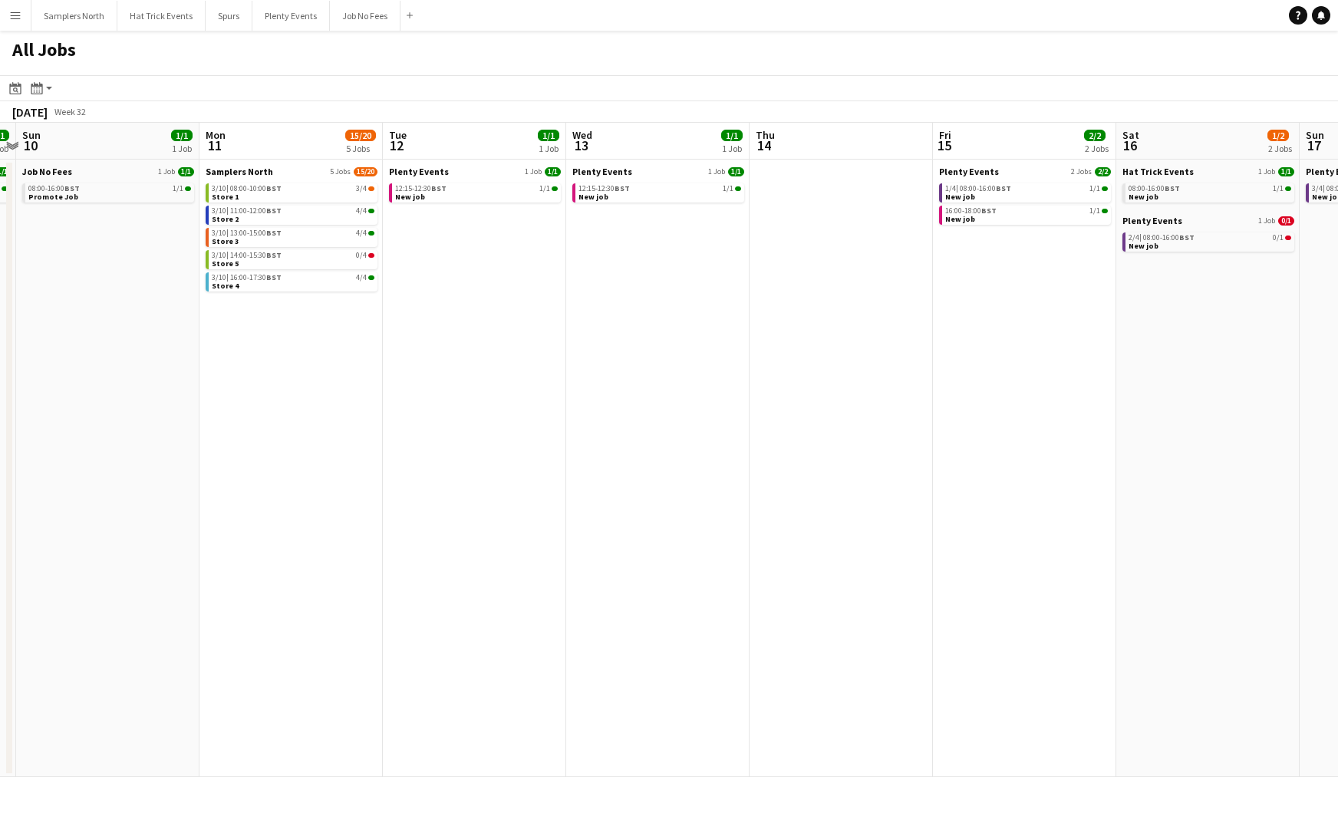
drag, startPoint x: 855, startPoint y: 398, endPoint x: 283, endPoint y: 382, distance: 572.0
click at [295, 384] on app-calendar-viewport "Wed 6 1/1 1 Job Thu 7 Fri 8 1/1 1 Job Sat 9 1/1 1 Job Sun 10 1/1 1 Job Mon 11 1…" at bounding box center [669, 450] width 1338 height 655
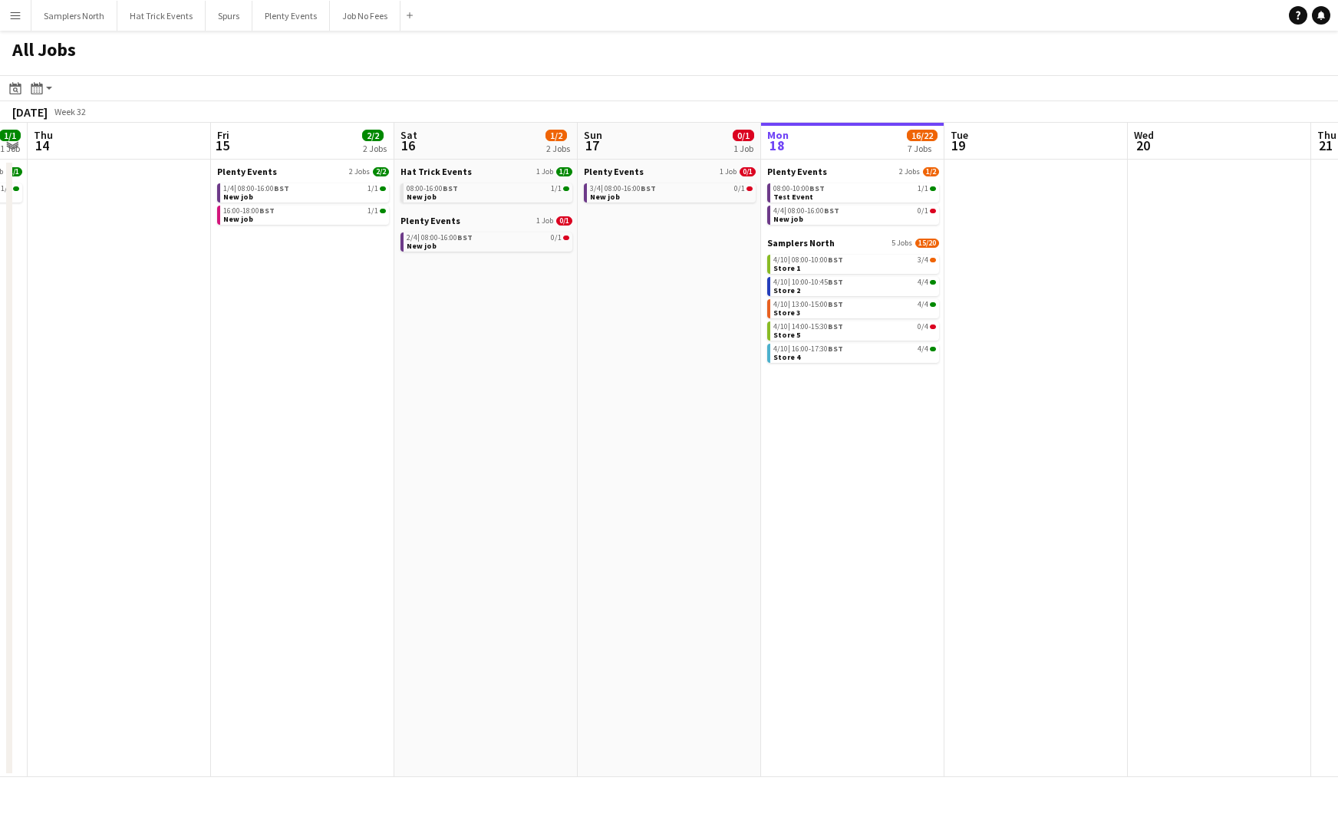
scroll to position [0, 395]
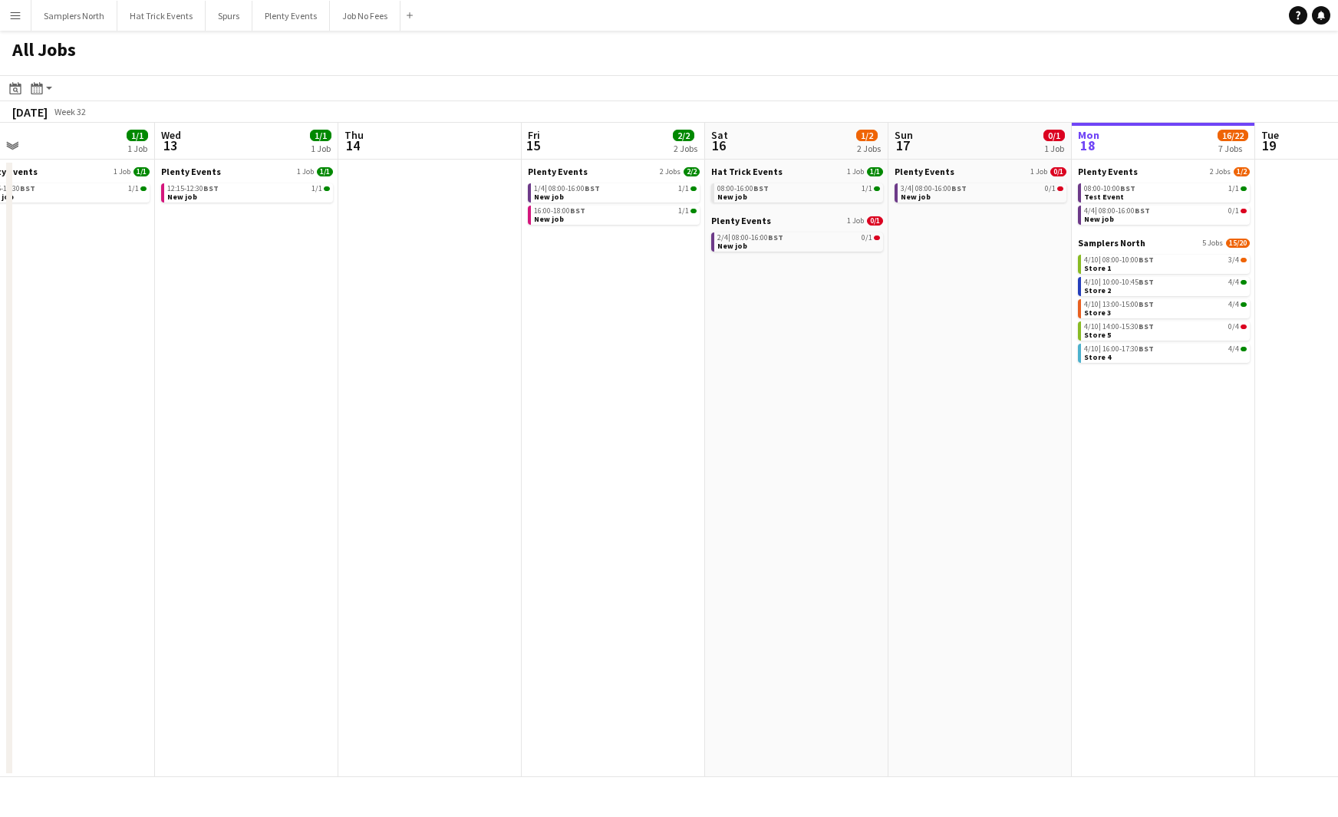
drag, startPoint x: 832, startPoint y: 434, endPoint x: 442, endPoint y: 424, distance: 390.0
click at [442, 424] on app-calendar-viewport "Sun 10 1/1 1 Job Mon 11 15/20 5 Jobs Tue 12 1/1 1 Job Wed 13 1/1 1 Job Thu 14 F…" at bounding box center [669, 450] width 1338 height 655
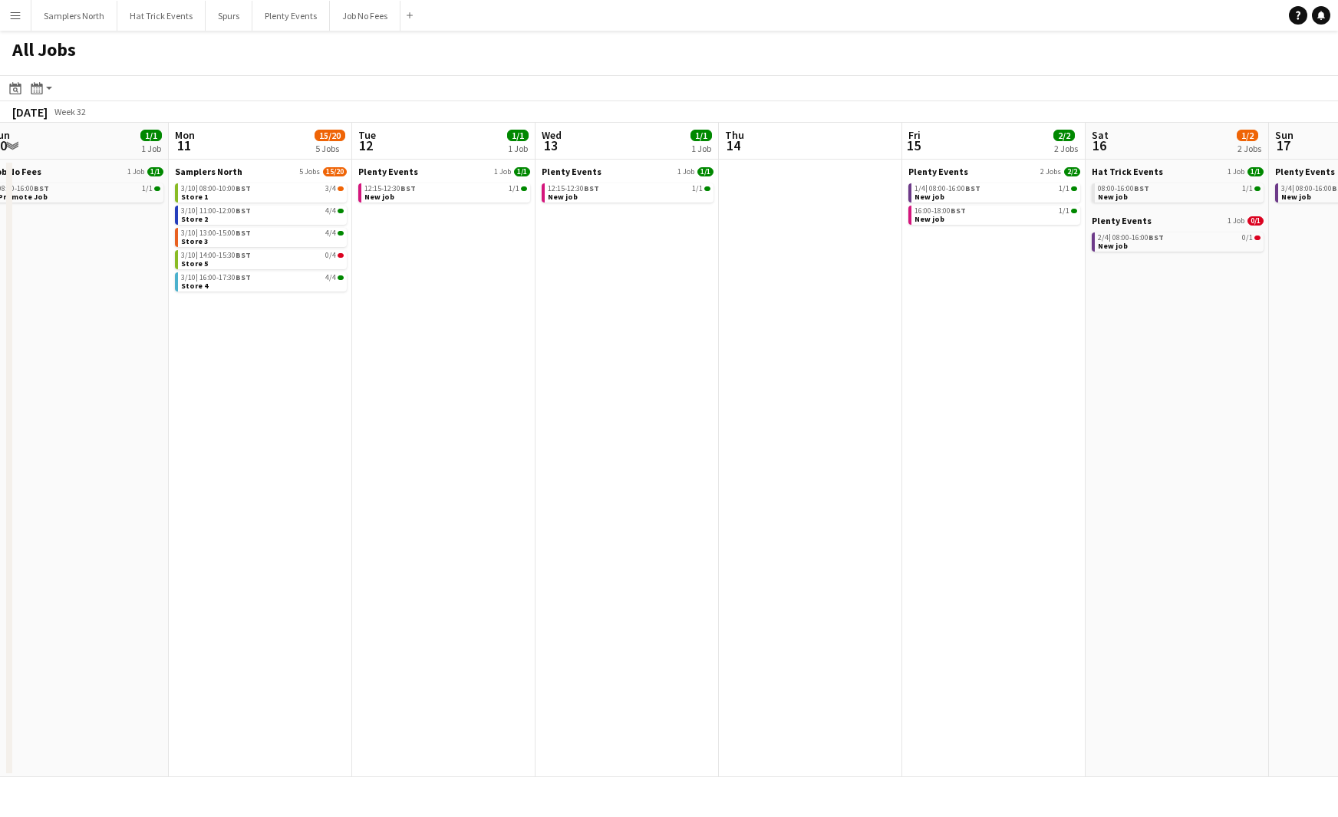
drag, startPoint x: 444, startPoint y: 409, endPoint x: 825, endPoint y: 441, distance: 382.0
click at [825, 441] on app-calendar-viewport "Fri 8 1/1 1 Job Sat 9 1/1 1 Job Sun 10 1/1 1 Job Mon 11 15/20 5 Jobs Tue 12 1/1…" at bounding box center [669, 450] width 1338 height 655
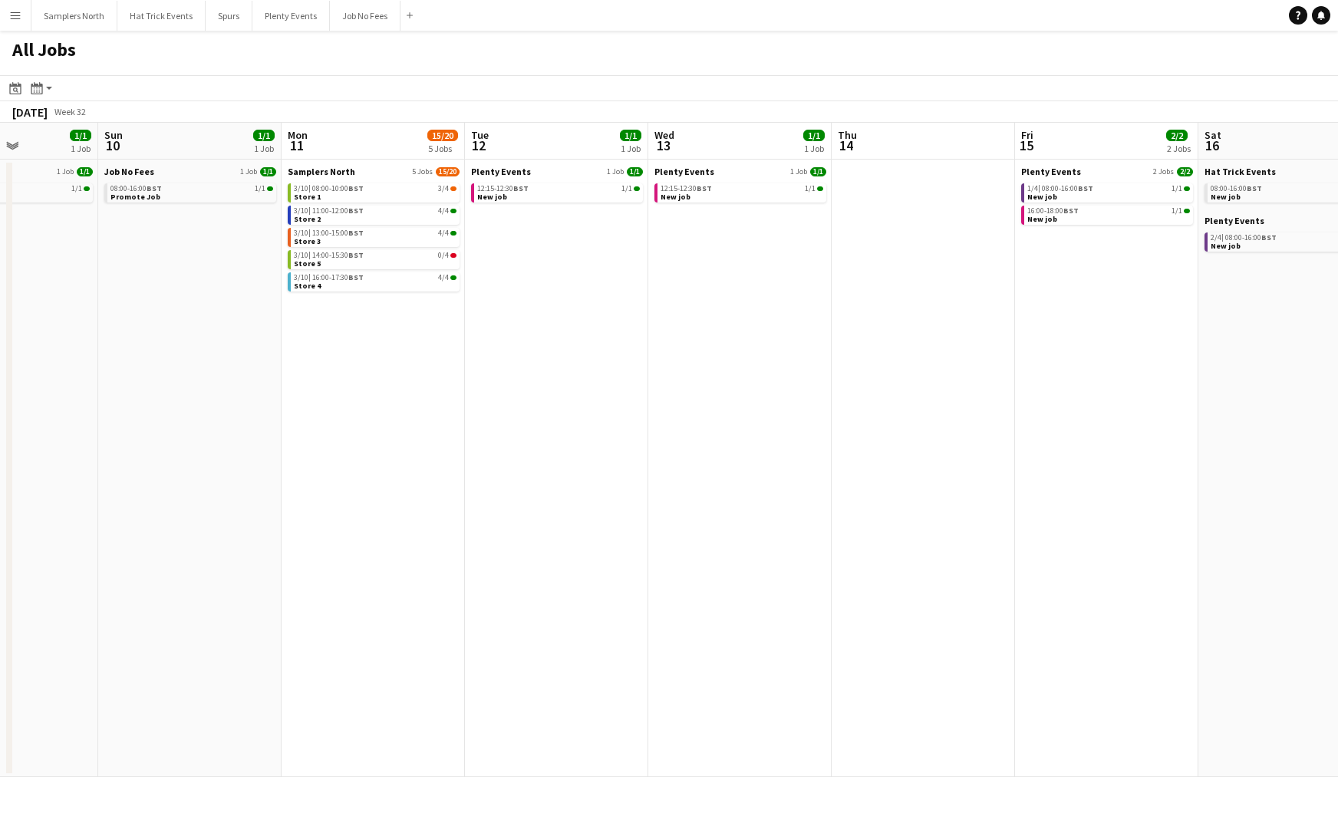
drag, startPoint x: 568, startPoint y: 411, endPoint x: 864, endPoint y: 440, distance: 297.7
click at [864, 440] on app-calendar-viewport "Thu 7 Fri 8 1/1 1 Job Sat 9 1/1 1 Job Sun 10 1/1 1 Job Mon 11 15/20 5 Jobs Tue …" at bounding box center [669, 450] width 1338 height 655
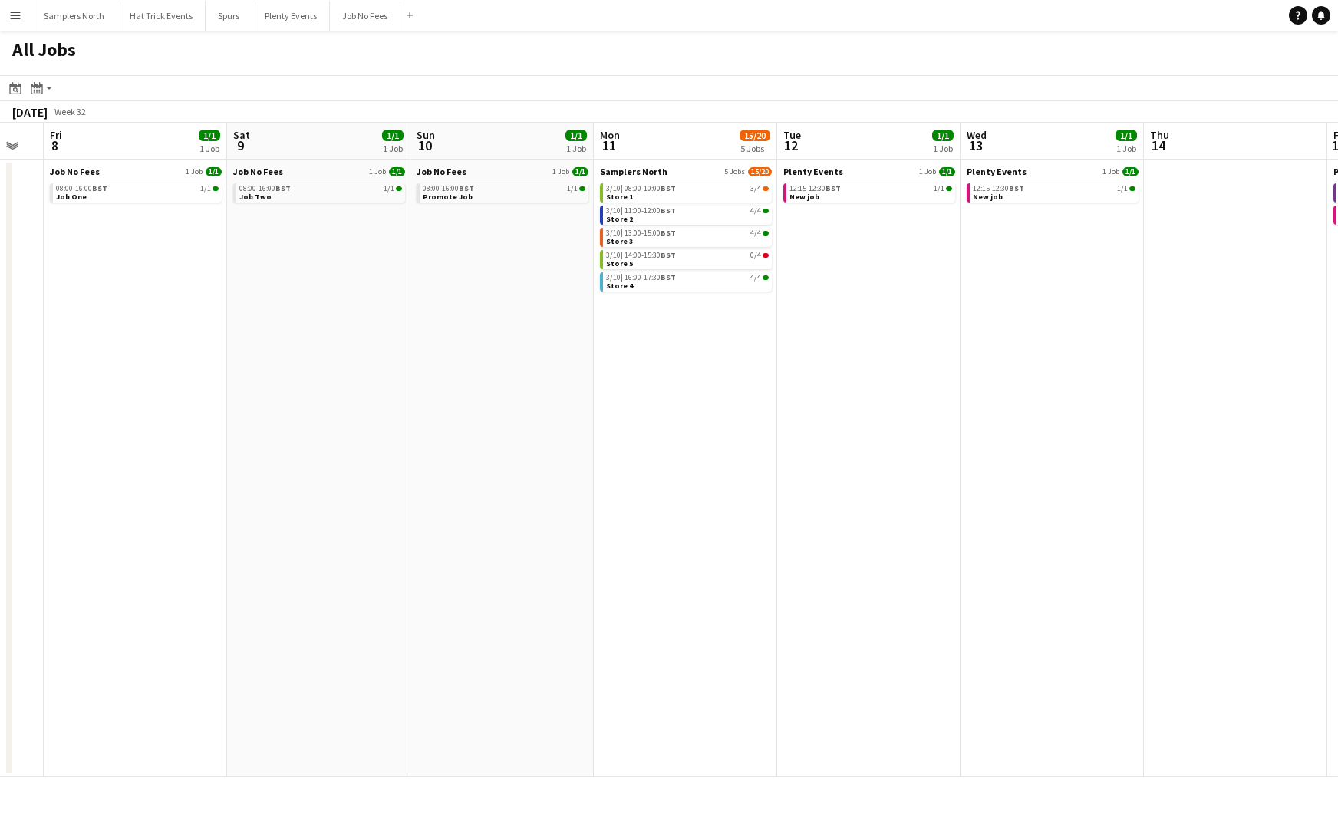
scroll to position [0, 457]
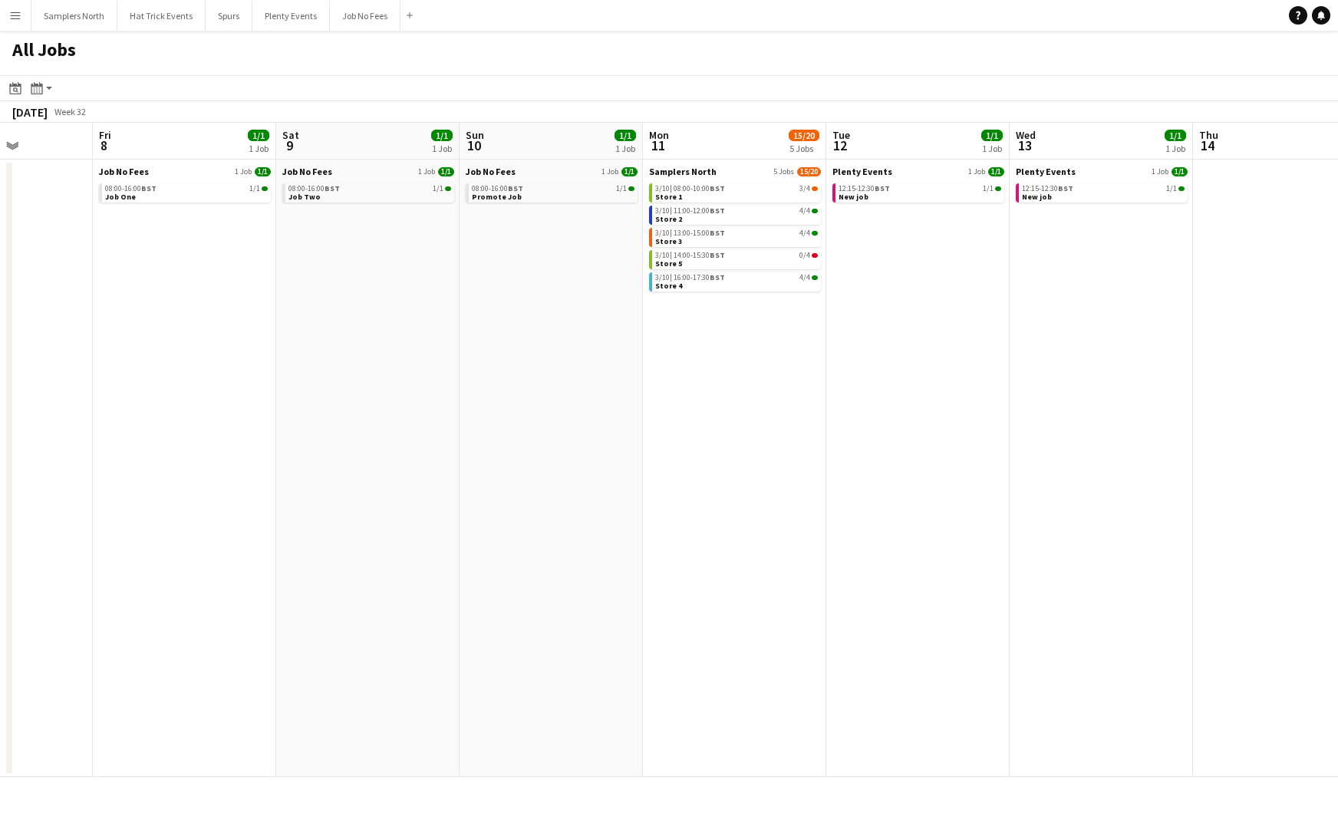
drag, startPoint x: 569, startPoint y: 421, endPoint x: 748, endPoint y: 443, distance: 179.4
click at [748, 443] on app-calendar-viewport "Tue 5 Wed 6 1/1 1 Job Thu 7 Fri 8 1/1 1 Job Sat 9 1/1 1 Job Sun 10 1/1 1 Job Mo…" at bounding box center [669, 450] width 1338 height 655
click at [44, 90] on div "Month view / Day view" at bounding box center [37, 88] width 18 height 18
click at [74, 173] on link "Month view" at bounding box center [83, 170] width 84 height 14
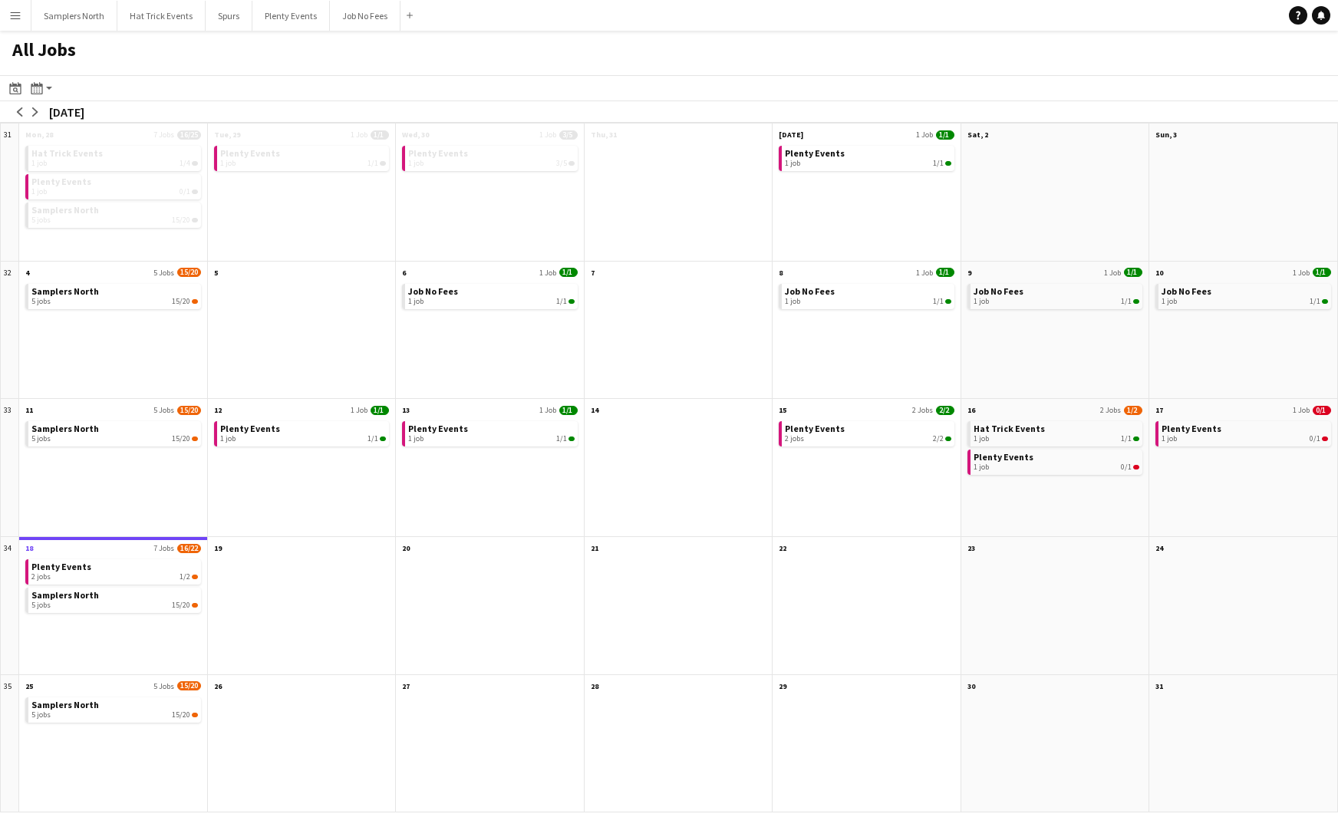
click at [14, 15] on app-icon "Menu" at bounding box center [15, 15] width 12 height 12
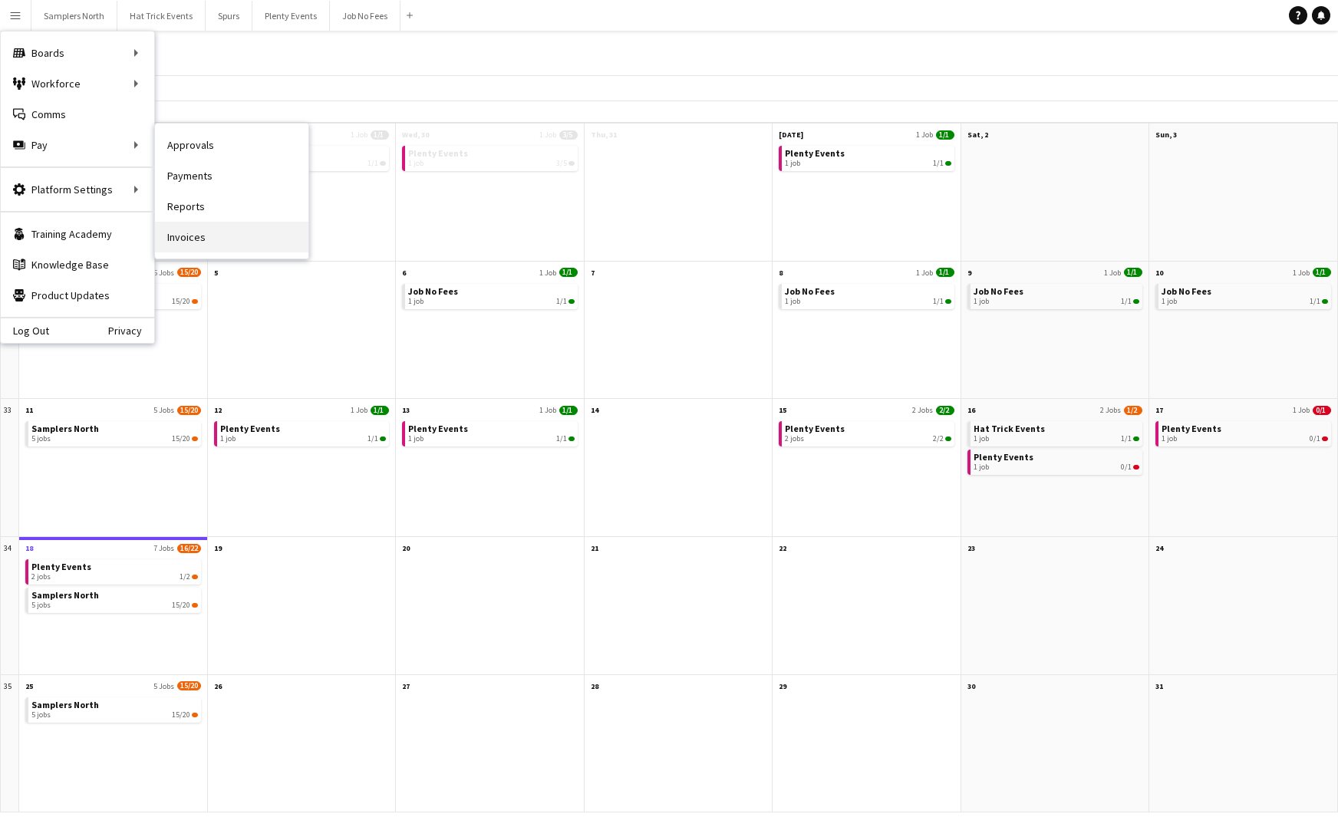
click at [199, 243] on link "Invoices" at bounding box center [231, 237] width 153 height 31
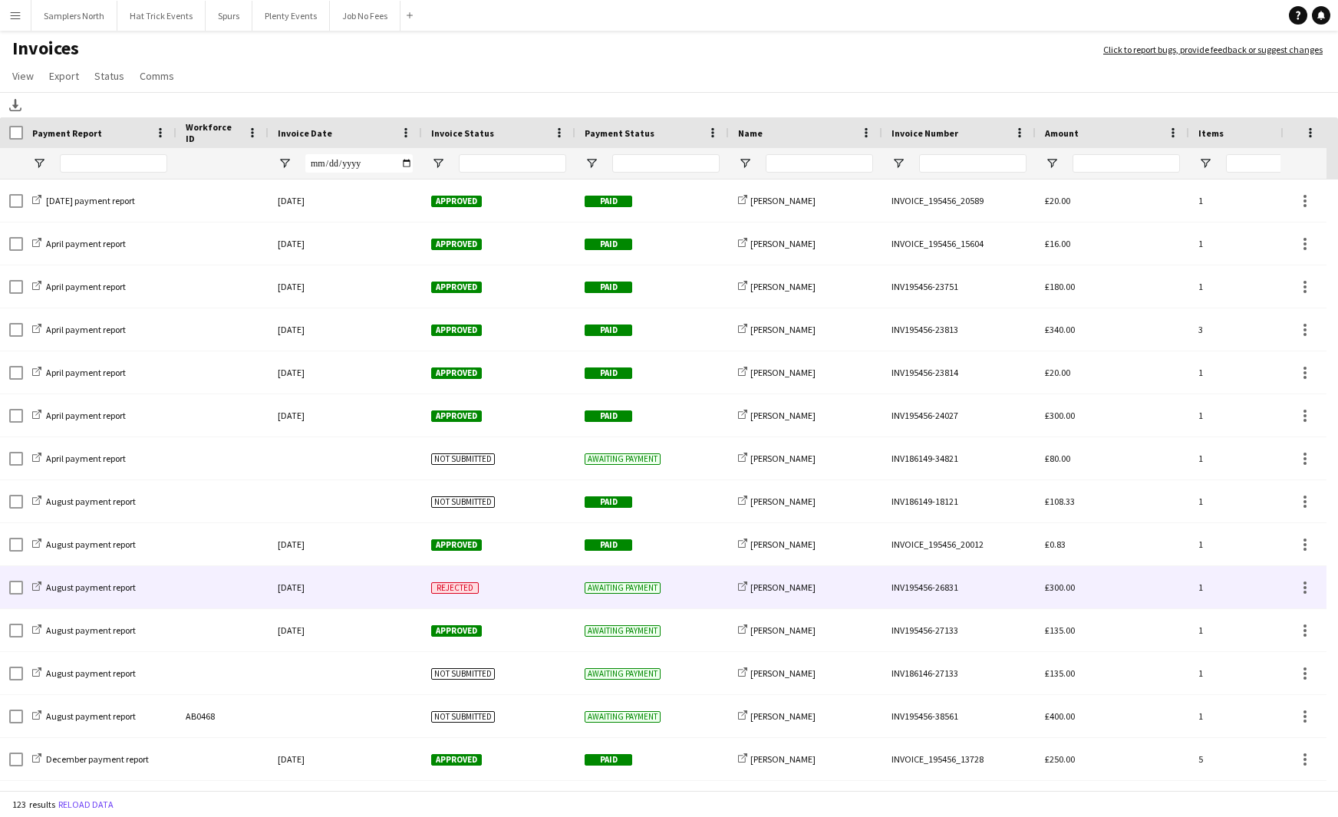
click at [360, 586] on div "[DATE]" at bounding box center [345, 587] width 153 height 42
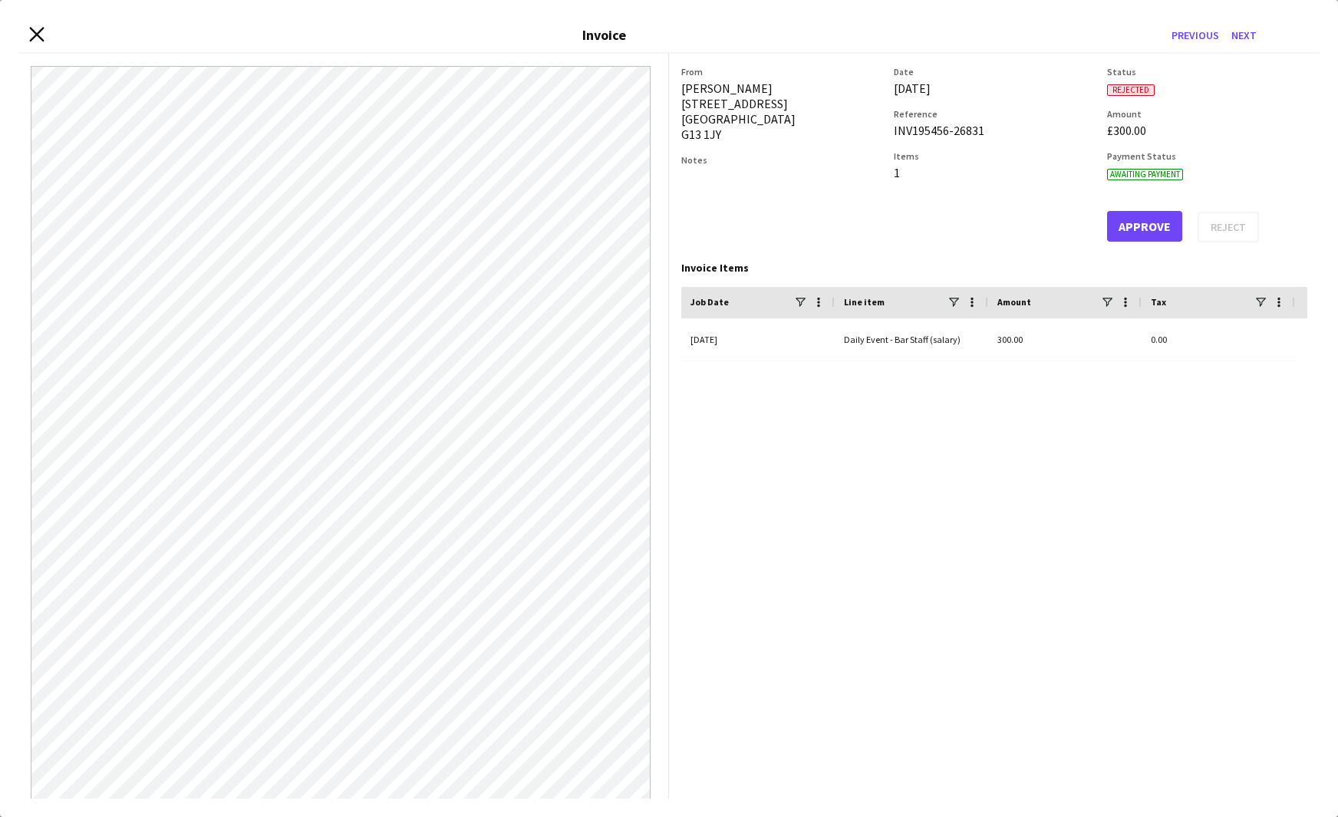
click at [37, 34] on icon at bounding box center [36, 34] width 15 height 15
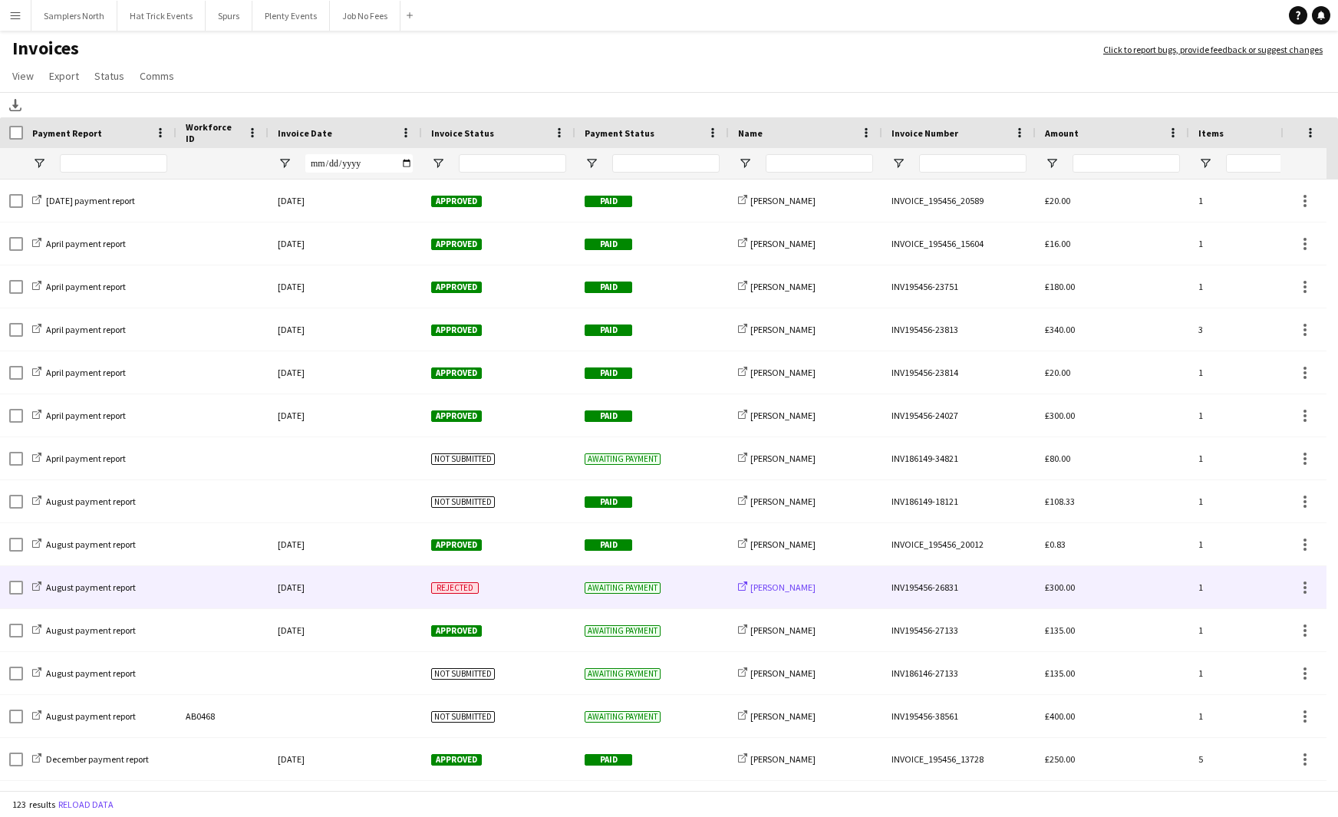
click at [763, 591] on span "[PERSON_NAME]" at bounding box center [783, 588] width 65 height 12
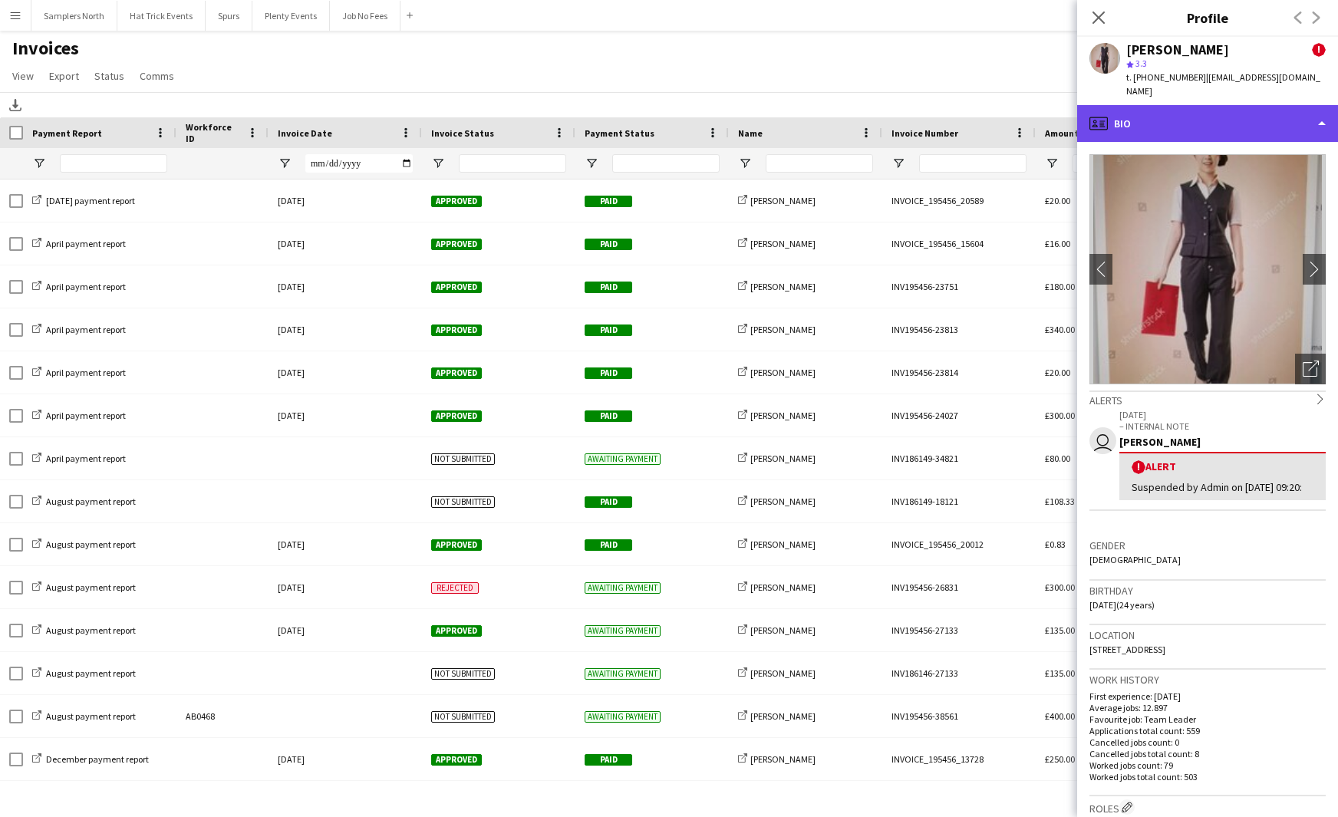
click at [1116, 114] on div "profile Bio" at bounding box center [1208, 123] width 261 height 37
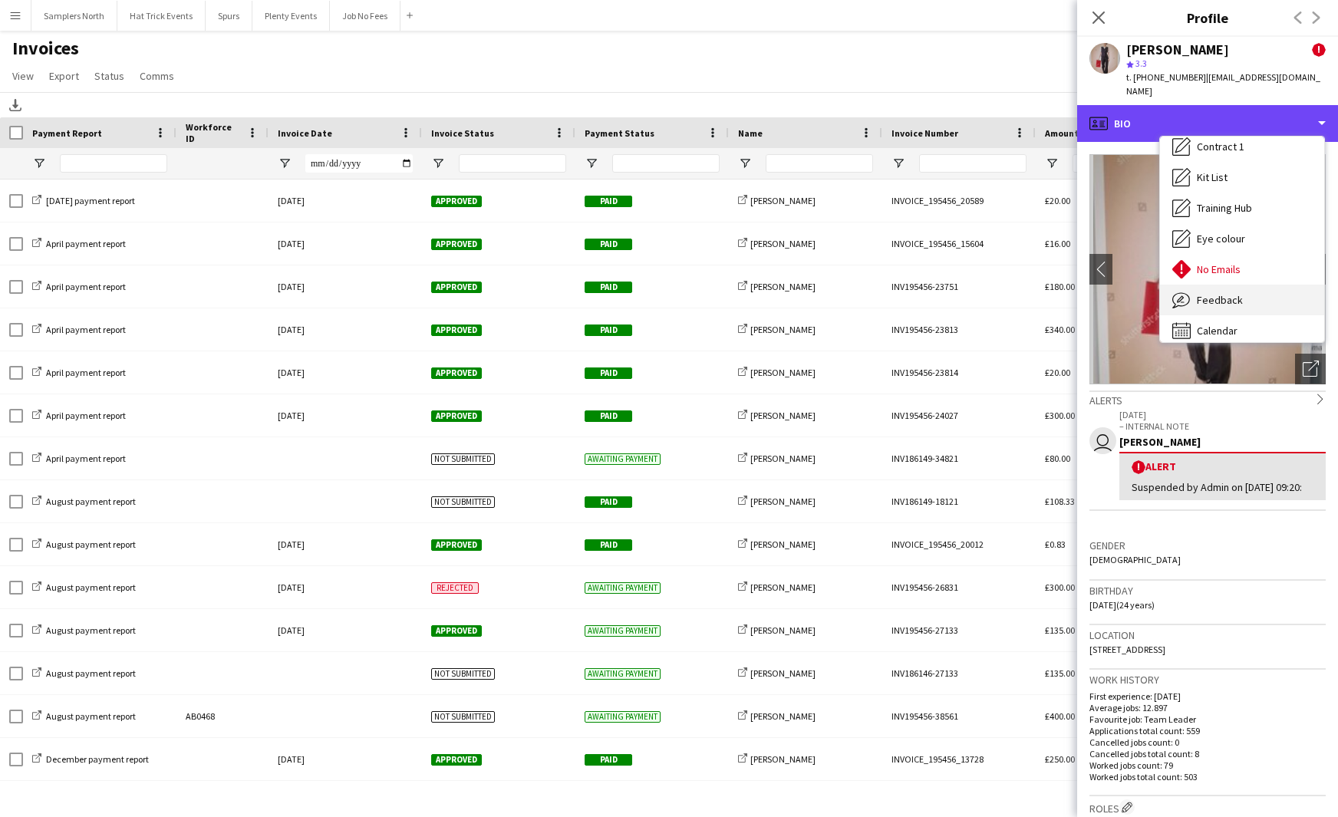
scroll to position [543, 0]
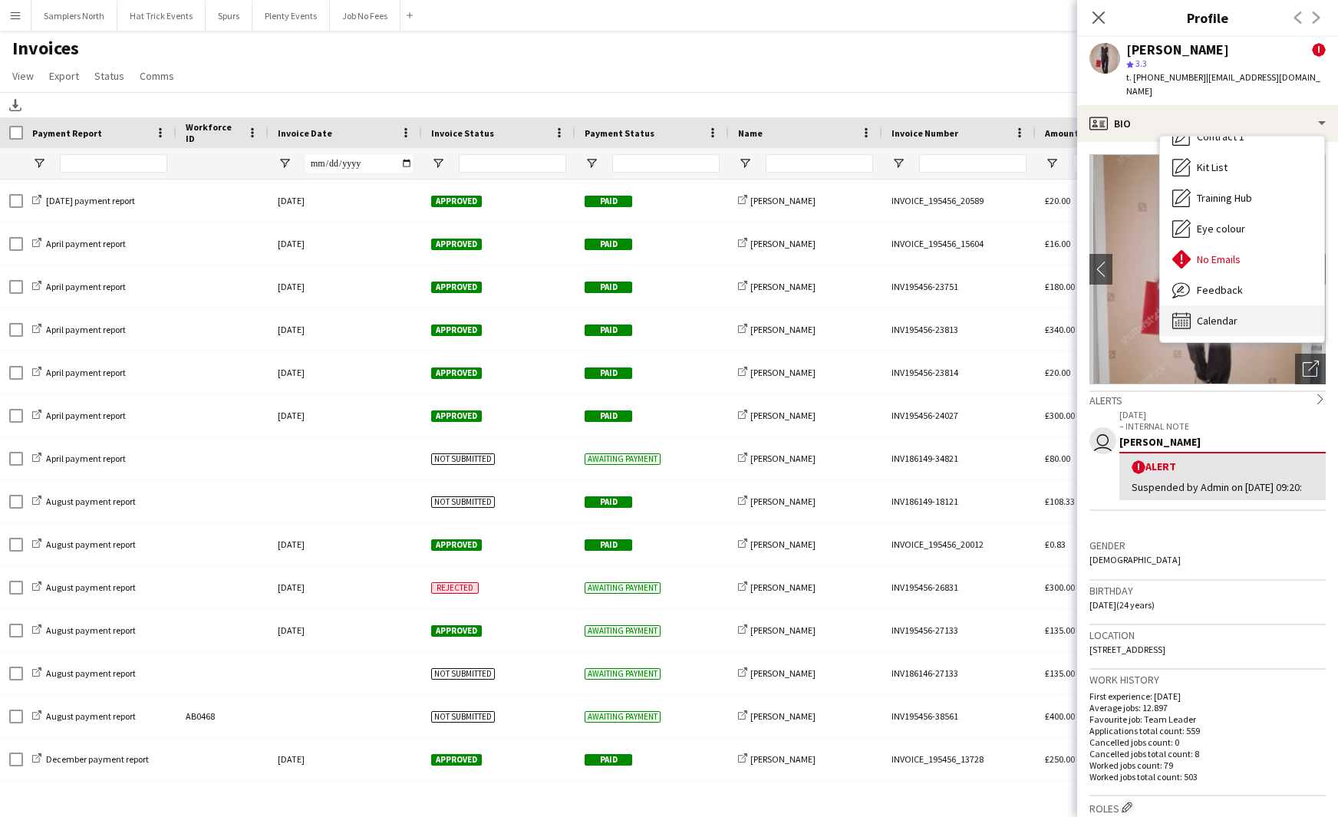
click at [1116, 314] on span "Calendar" at bounding box center [1217, 321] width 41 height 14
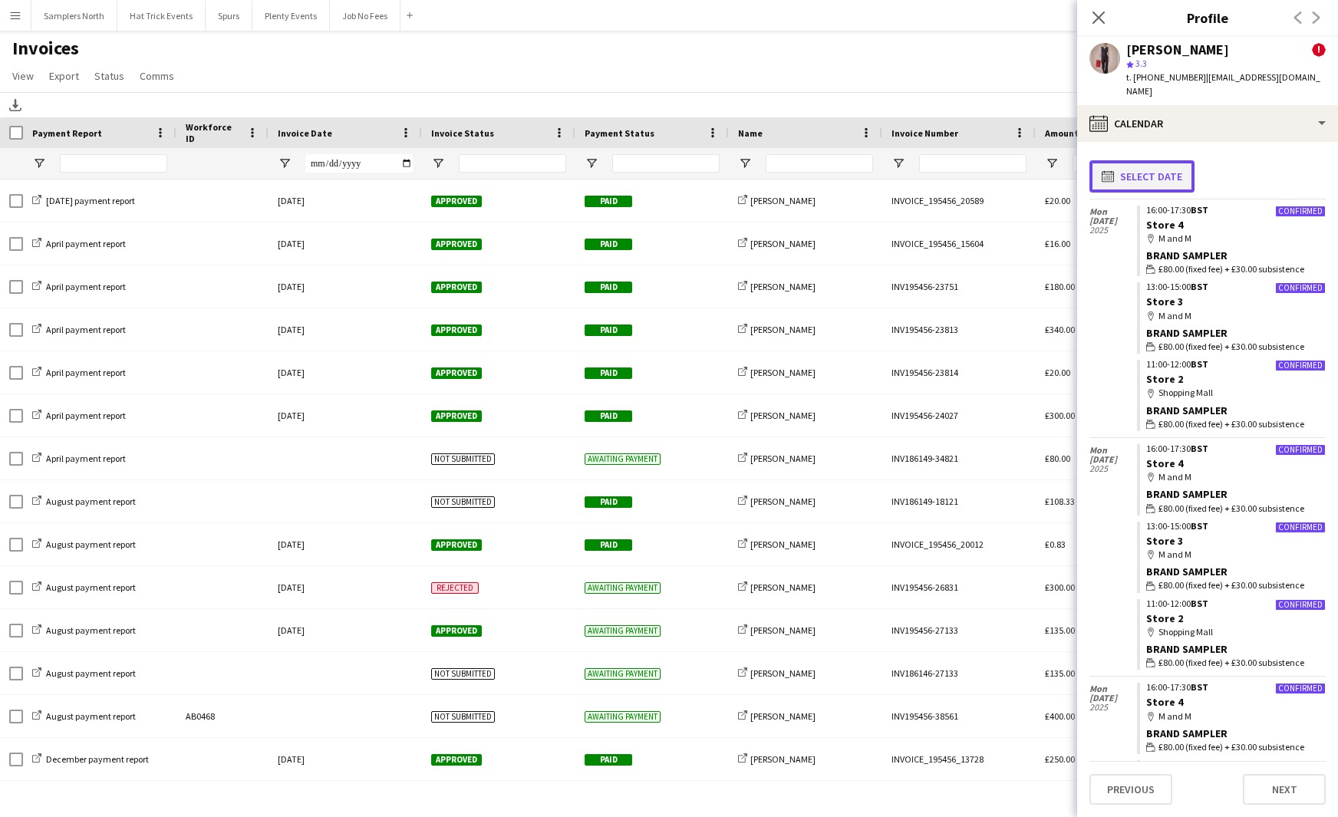
click at [1116, 163] on button "calendar-full Select date" at bounding box center [1142, 176] width 105 height 32
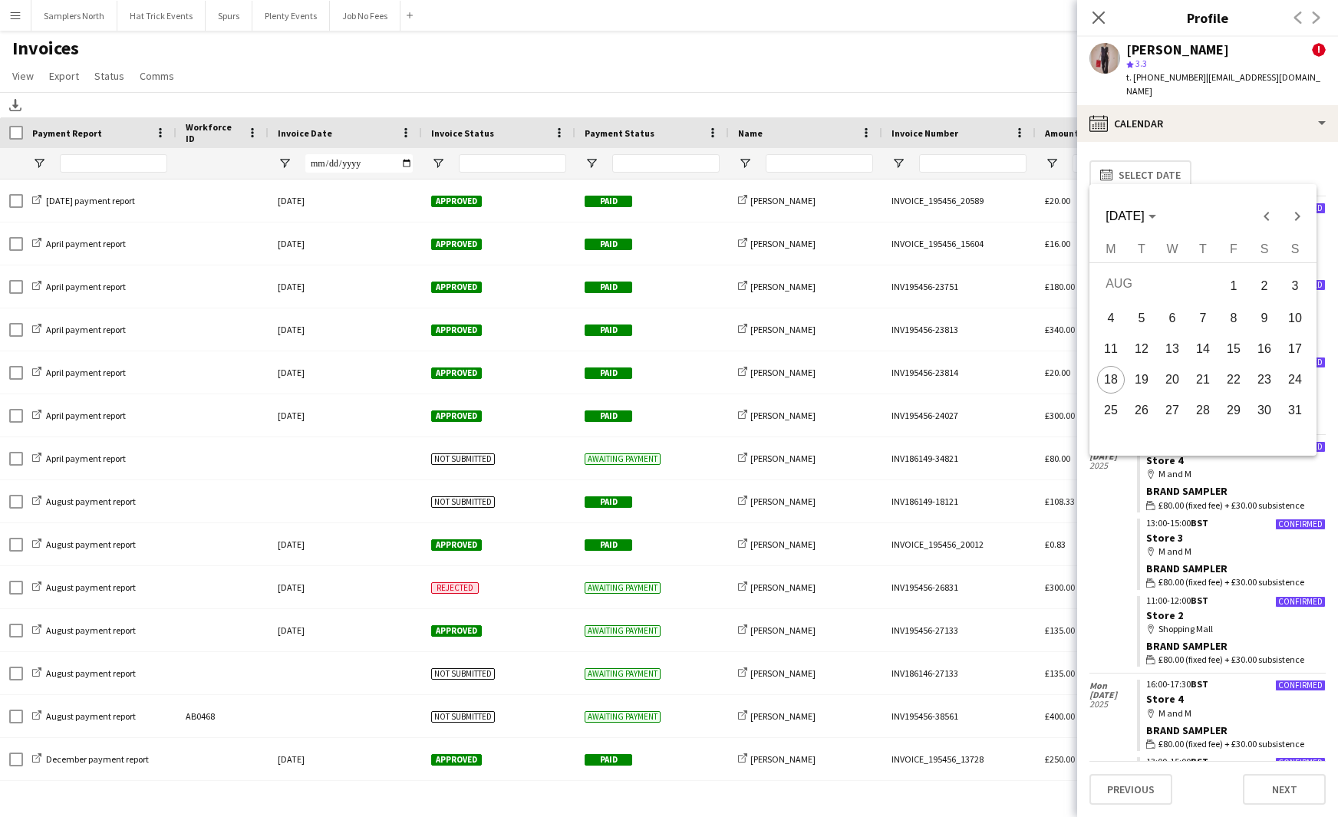
click at [1116, 317] on span "7" at bounding box center [1204, 319] width 28 height 28
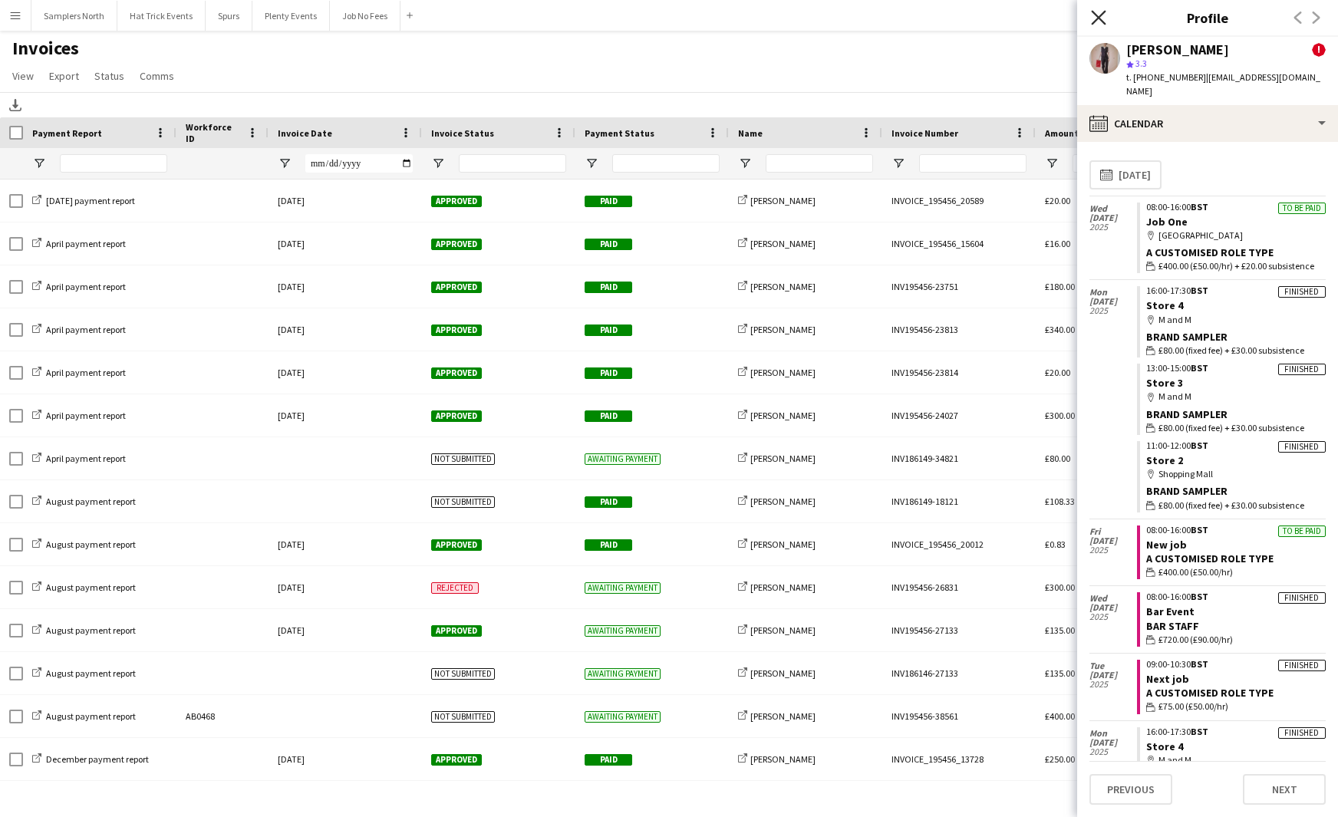
click at [1093, 19] on icon "Close pop-in" at bounding box center [1098, 17] width 15 height 15
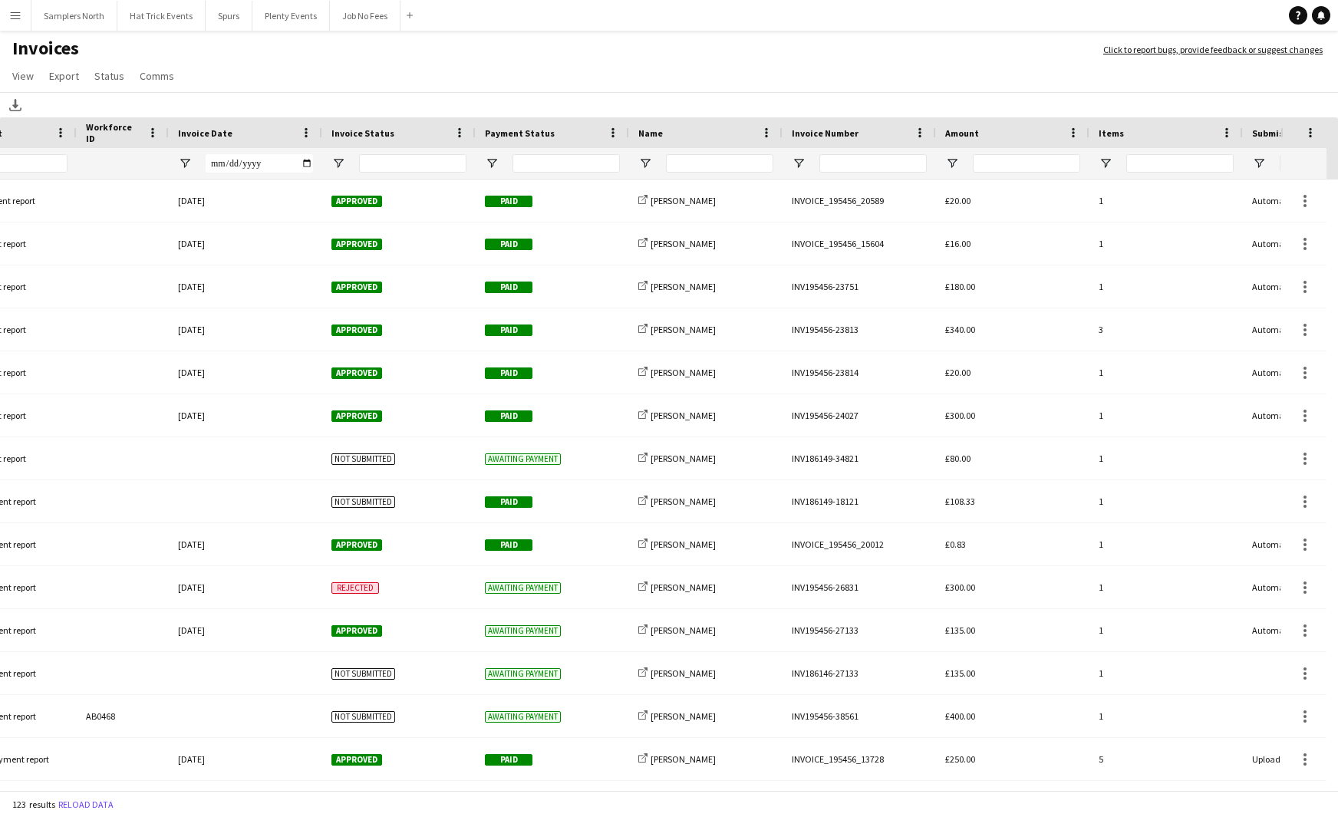
scroll to position [0, 3]
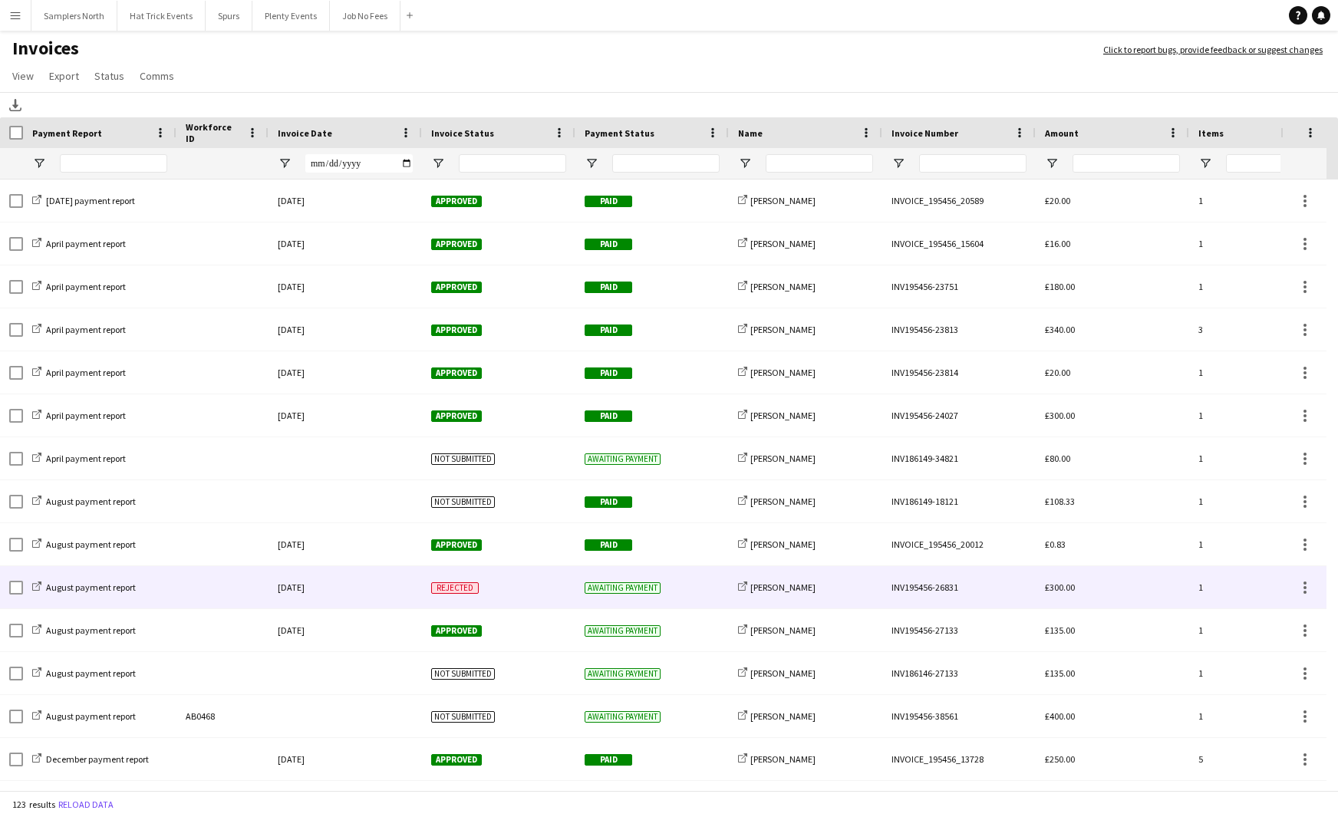
click at [381, 585] on div "[DATE]" at bounding box center [345, 587] width 153 height 42
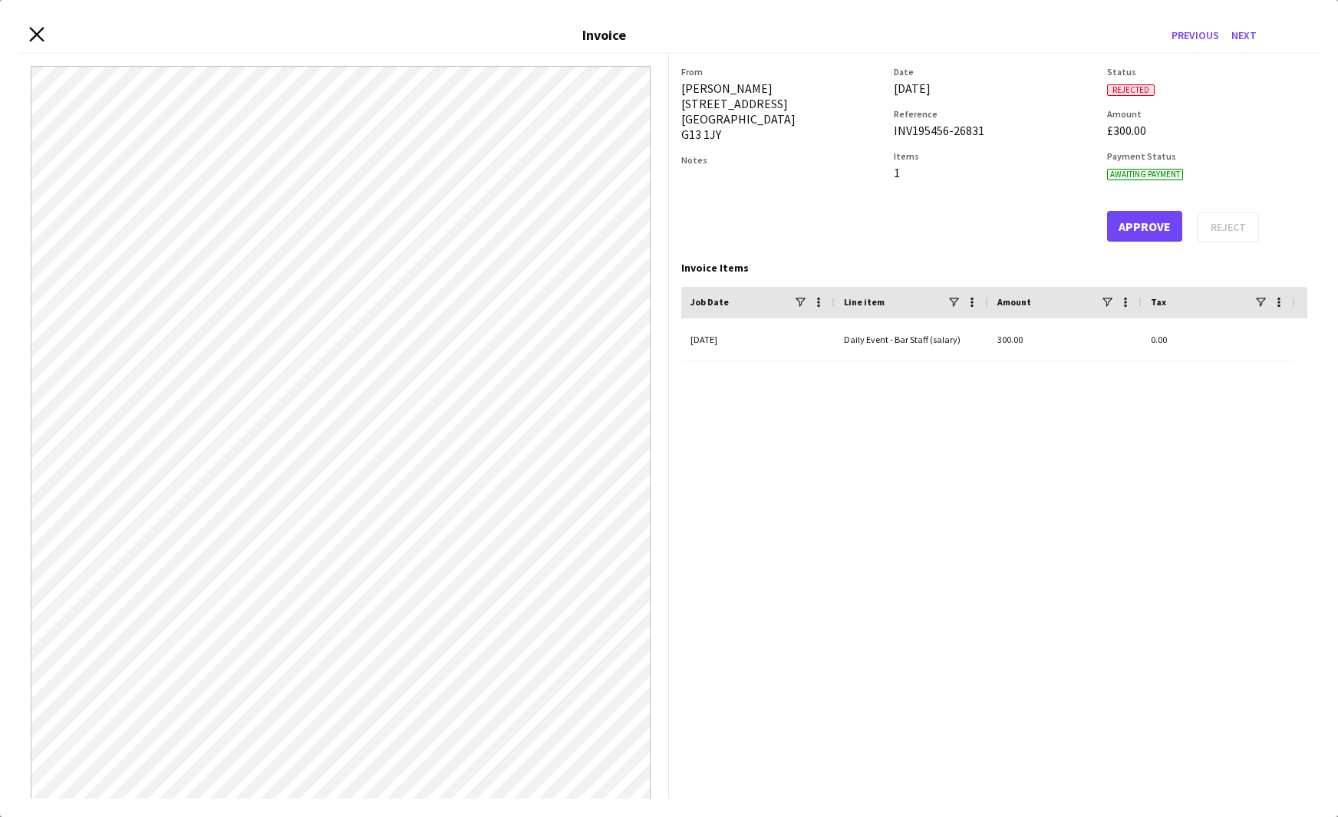
click at [40, 36] on icon at bounding box center [36, 34] width 15 height 15
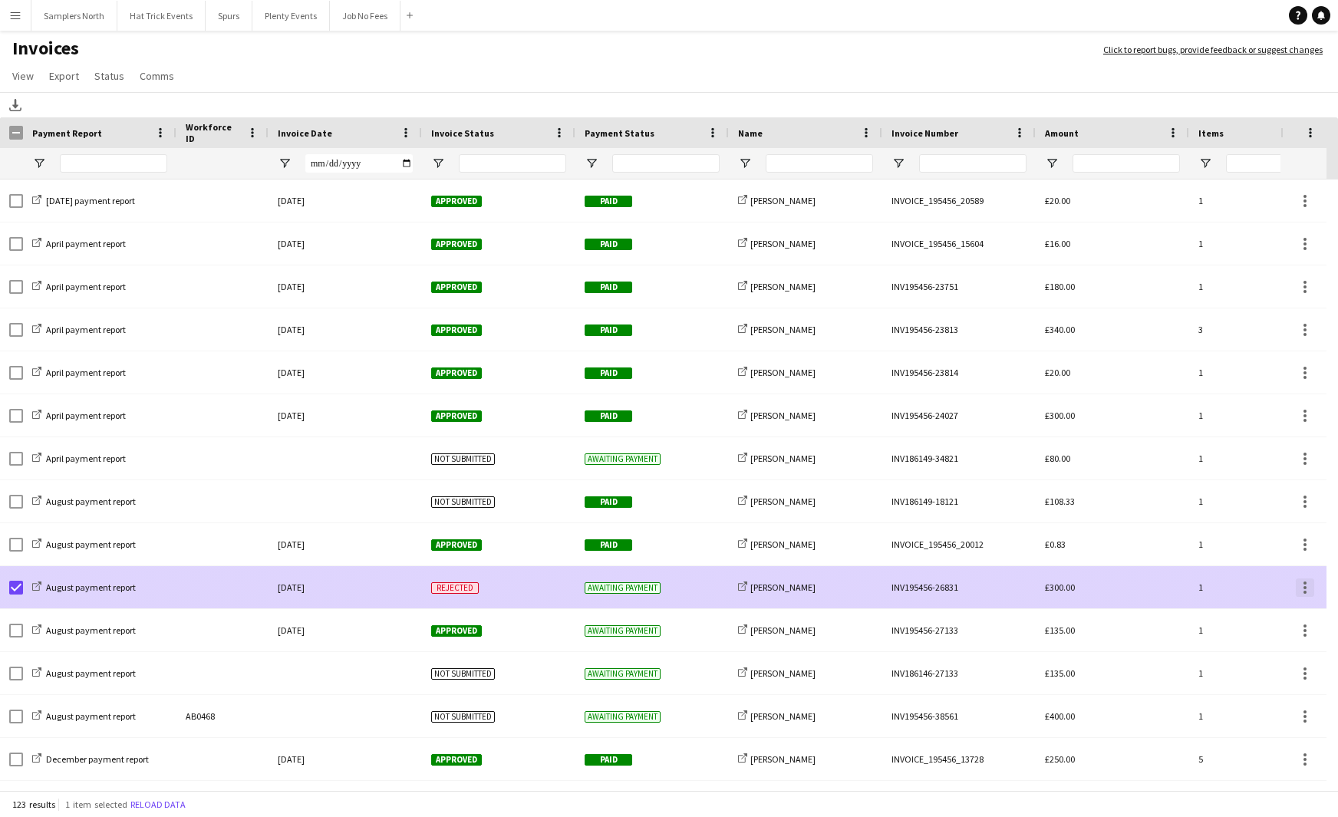
click at [1116, 591] on div at bounding box center [1305, 592] width 3 height 3
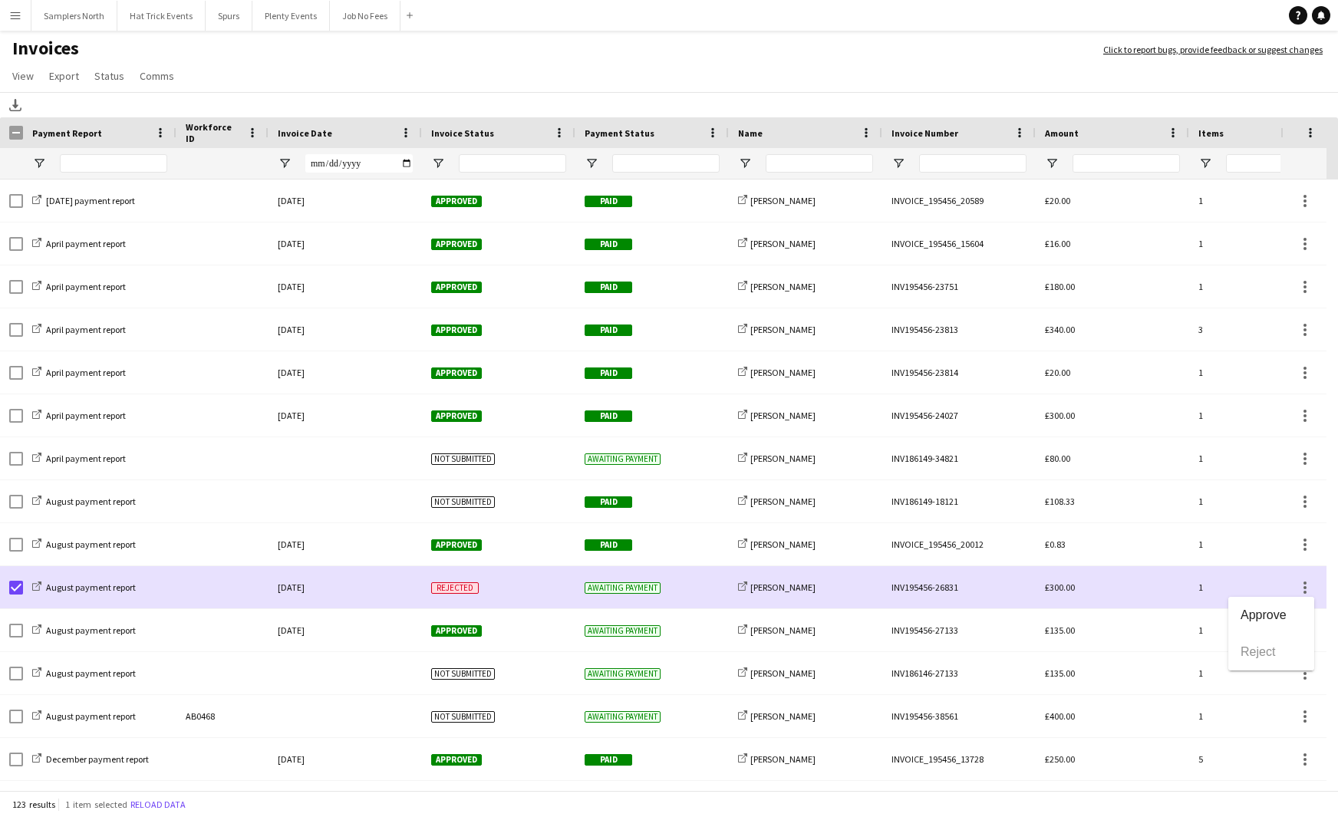
click at [1116, 588] on div at bounding box center [669, 408] width 1338 height 817
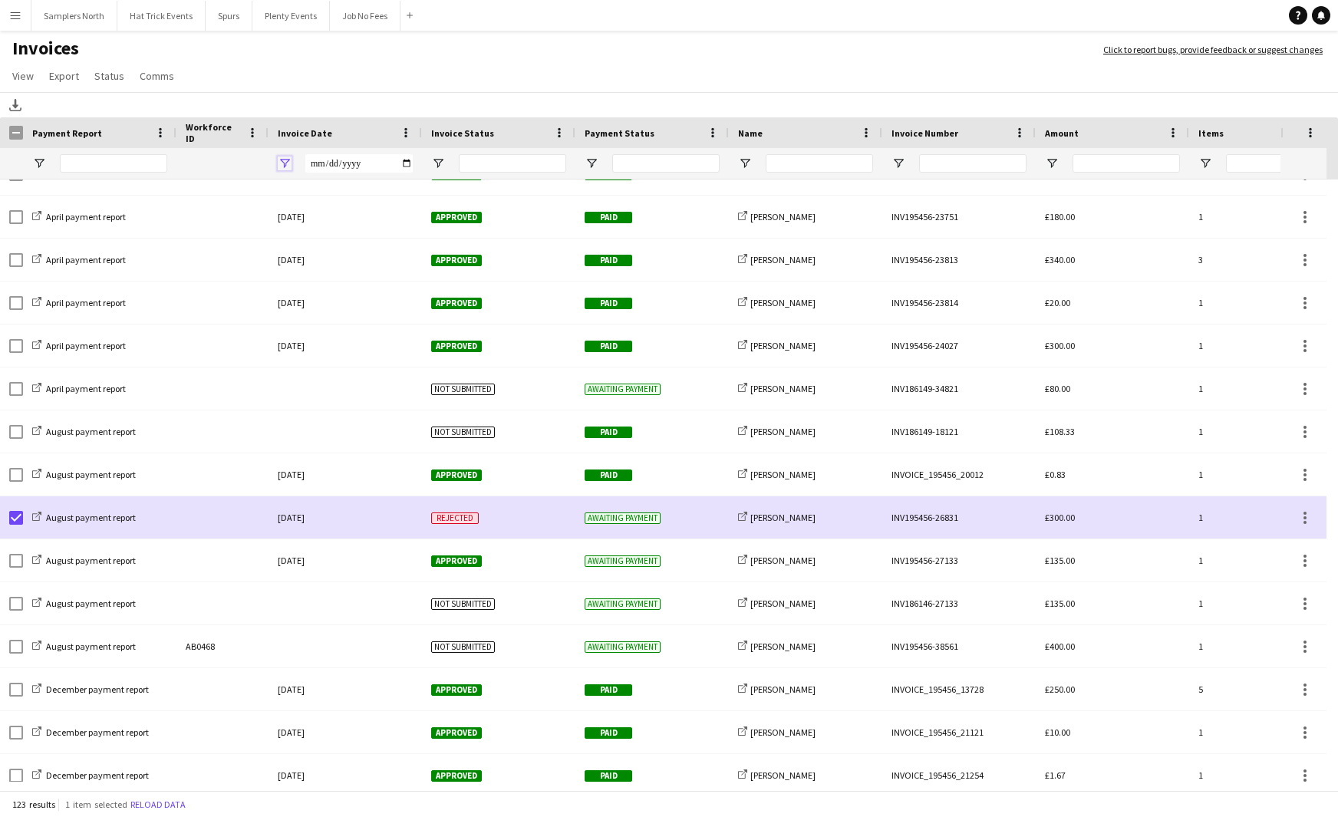
click at [284, 159] on span "Open Filter Menu" at bounding box center [285, 164] width 14 height 14
click at [362, 137] on div "Invoice Date" at bounding box center [336, 132] width 117 height 23
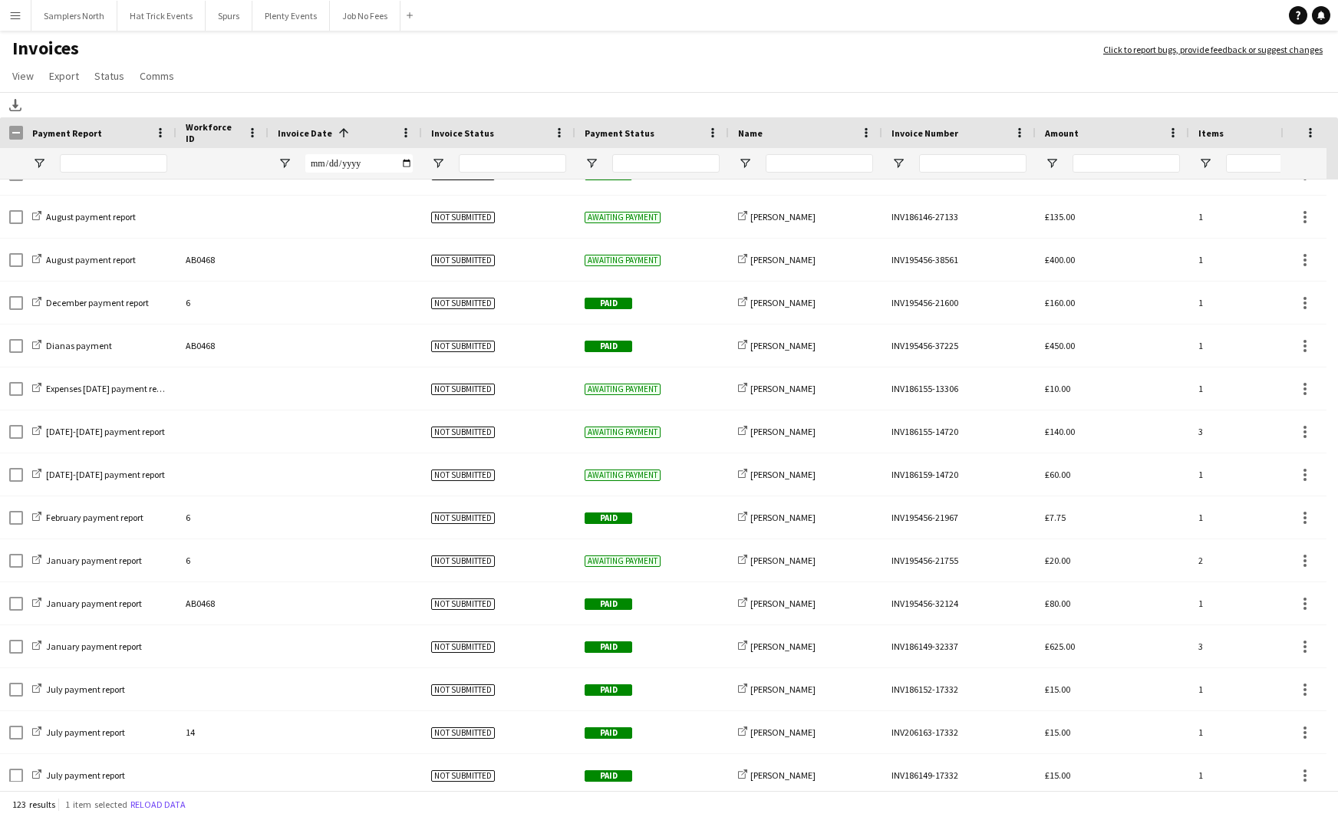
click at [361, 137] on div "Invoice Date 1" at bounding box center [336, 132] width 117 height 23
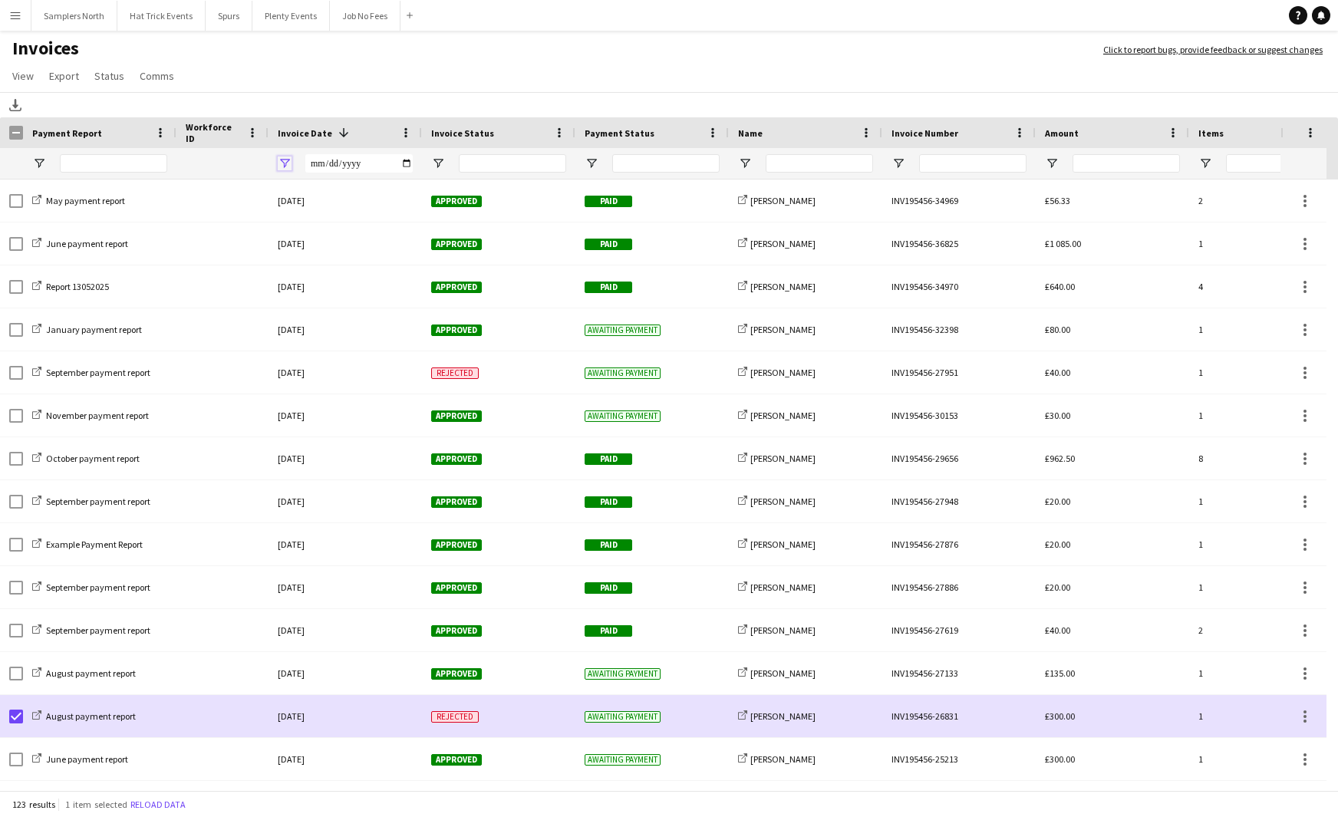
click at [287, 163] on span "Open Filter Menu" at bounding box center [285, 164] width 14 height 14
click at [434, 74] on app-page-menu "View Customise view Customise filters Reset Filters Reset View Reset All Export…" at bounding box center [669, 77] width 1338 height 29
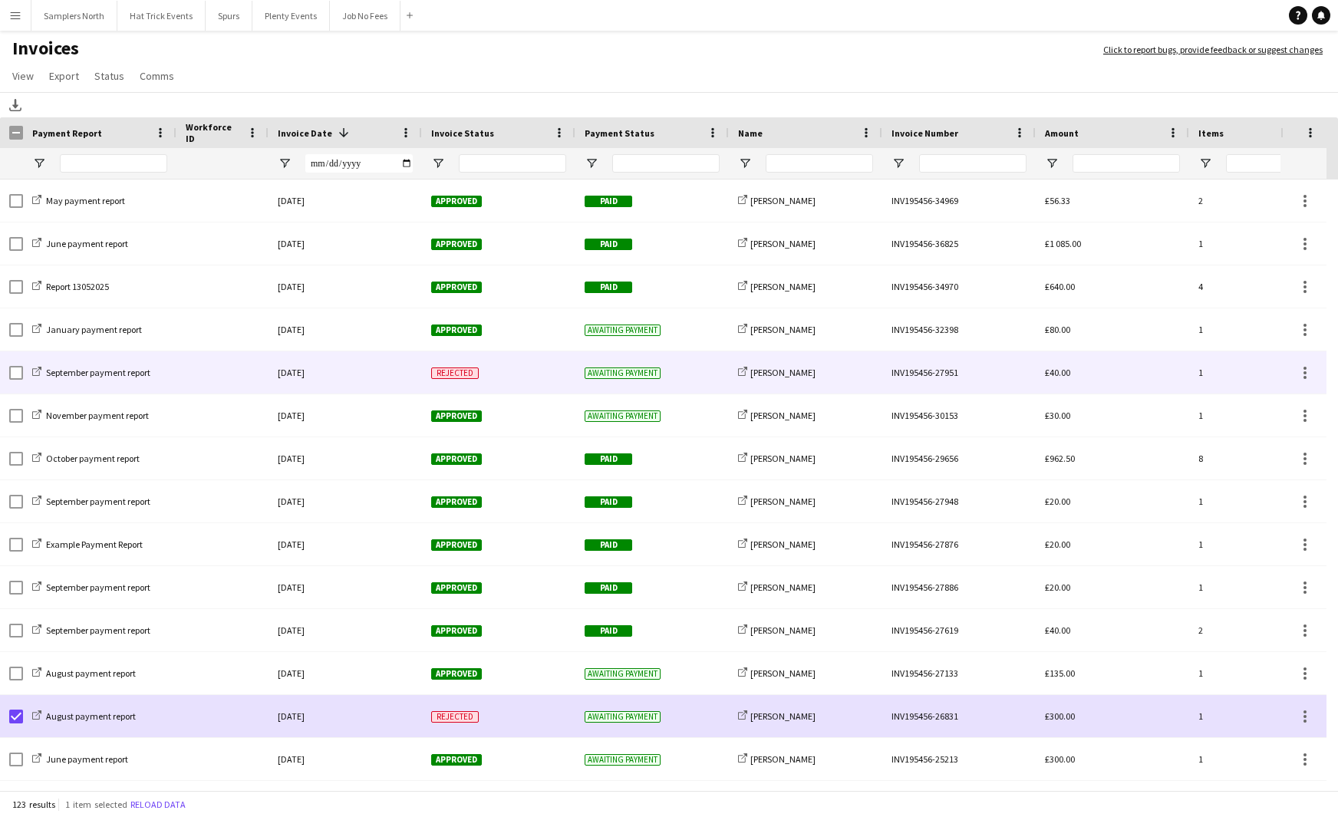
click at [371, 379] on div "[DATE]" at bounding box center [345, 372] width 153 height 42
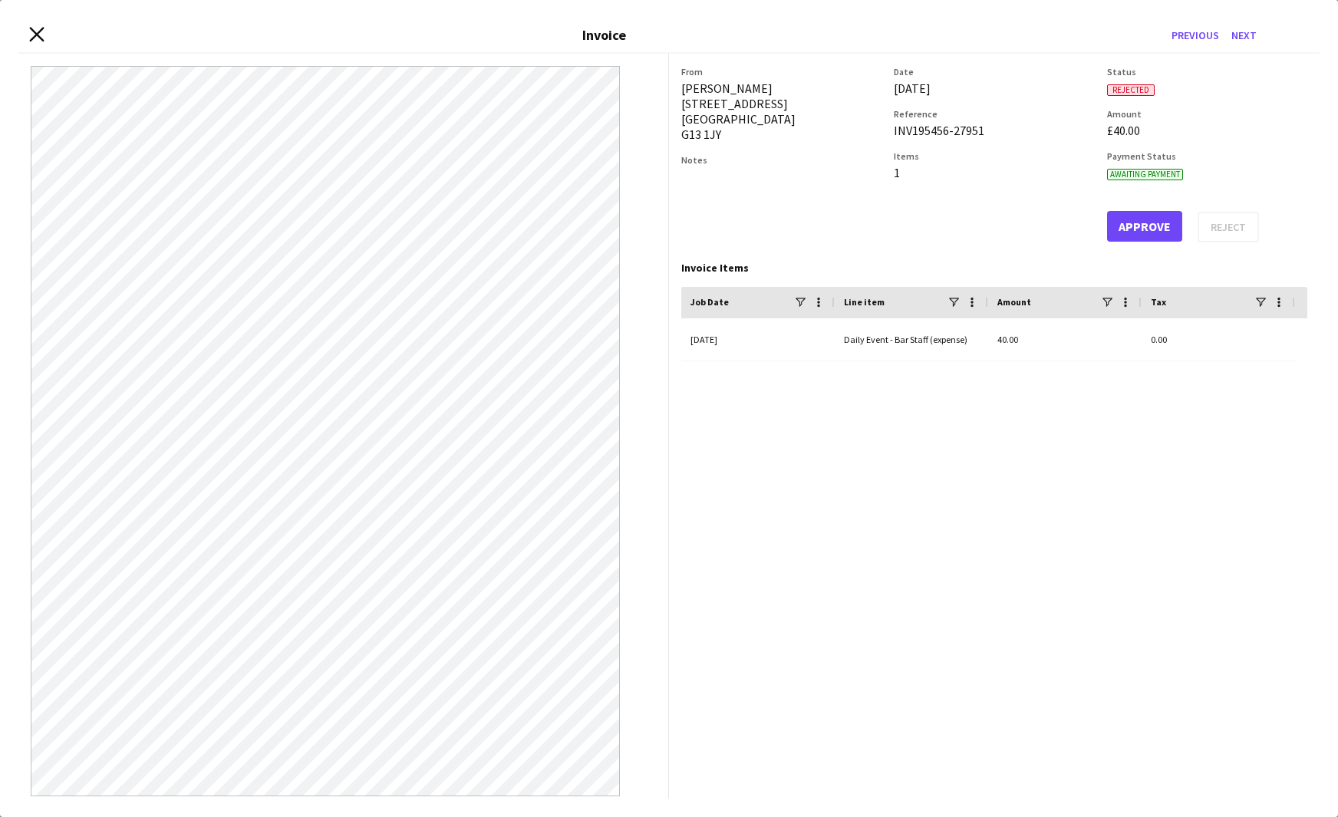
click at [35, 33] on icon at bounding box center [36, 34] width 15 height 15
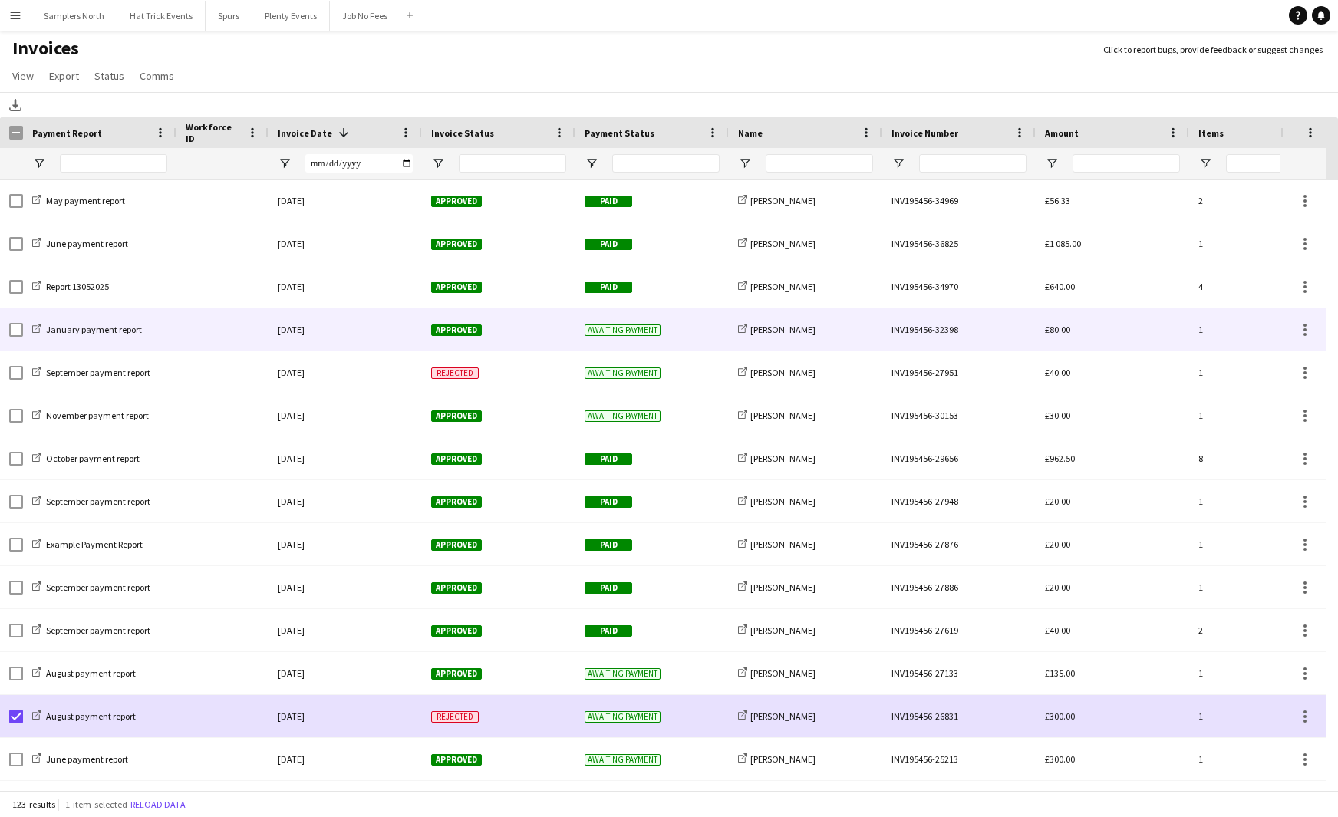
click at [353, 332] on div "[DATE]" at bounding box center [345, 330] width 153 height 42
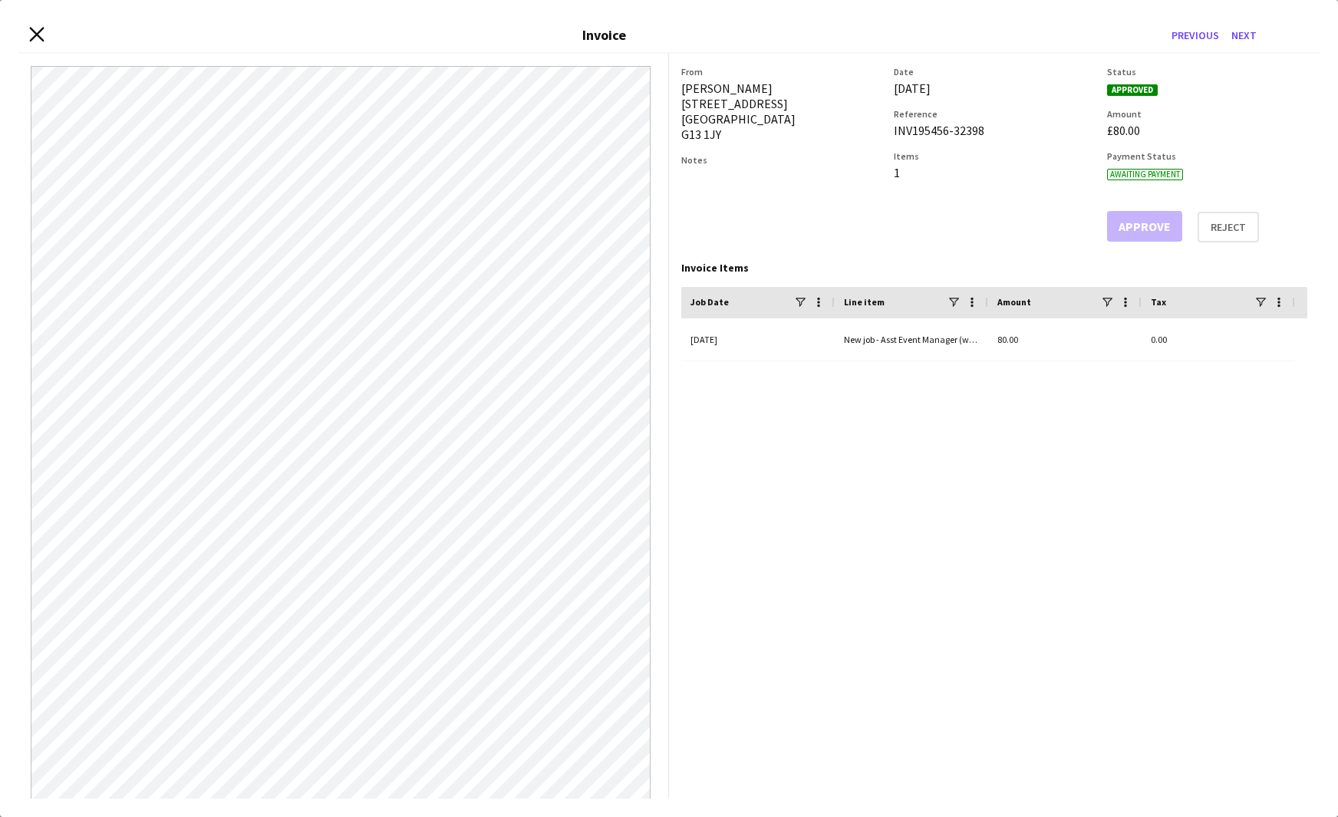
click at [38, 38] on icon "Close invoice dialog" at bounding box center [36, 34] width 15 height 15
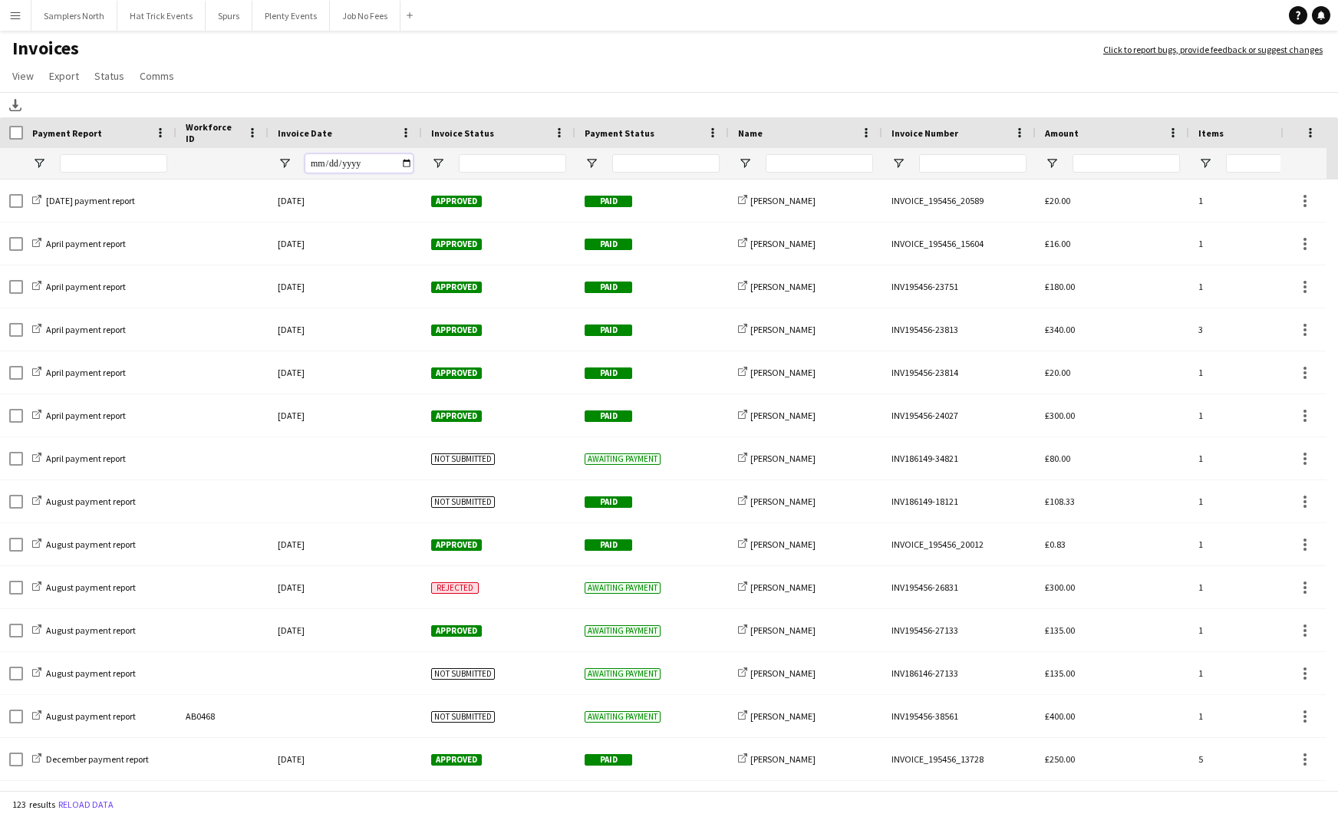
click at [320, 165] on input "Invoice Date Filter Input" at bounding box center [358, 163] width 107 height 18
click at [352, 139] on div "Invoice Date" at bounding box center [336, 132] width 117 height 23
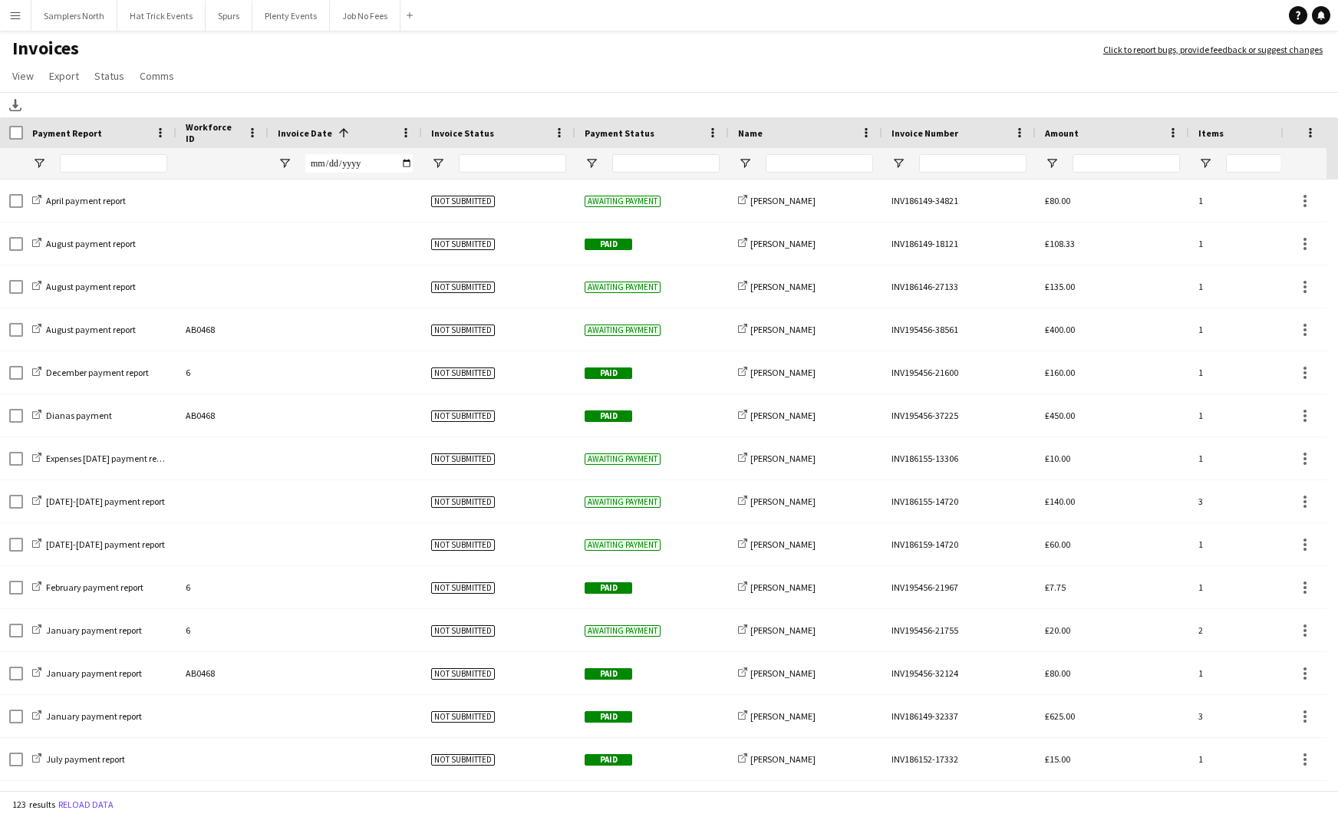
click at [352, 139] on div "Invoice Date 1" at bounding box center [336, 132] width 117 height 23
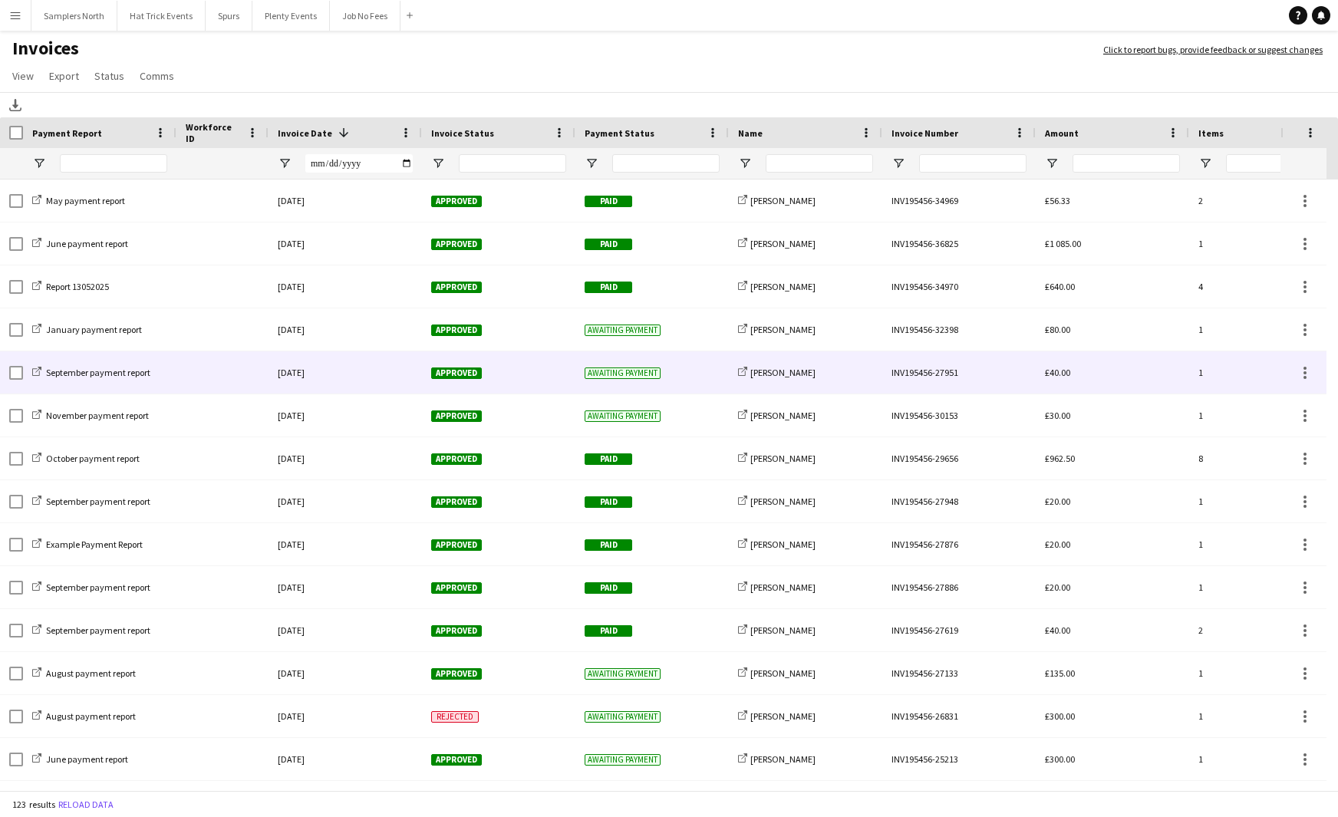
click at [379, 376] on div "[DATE]" at bounding box center [345, 372] width 153 height 42
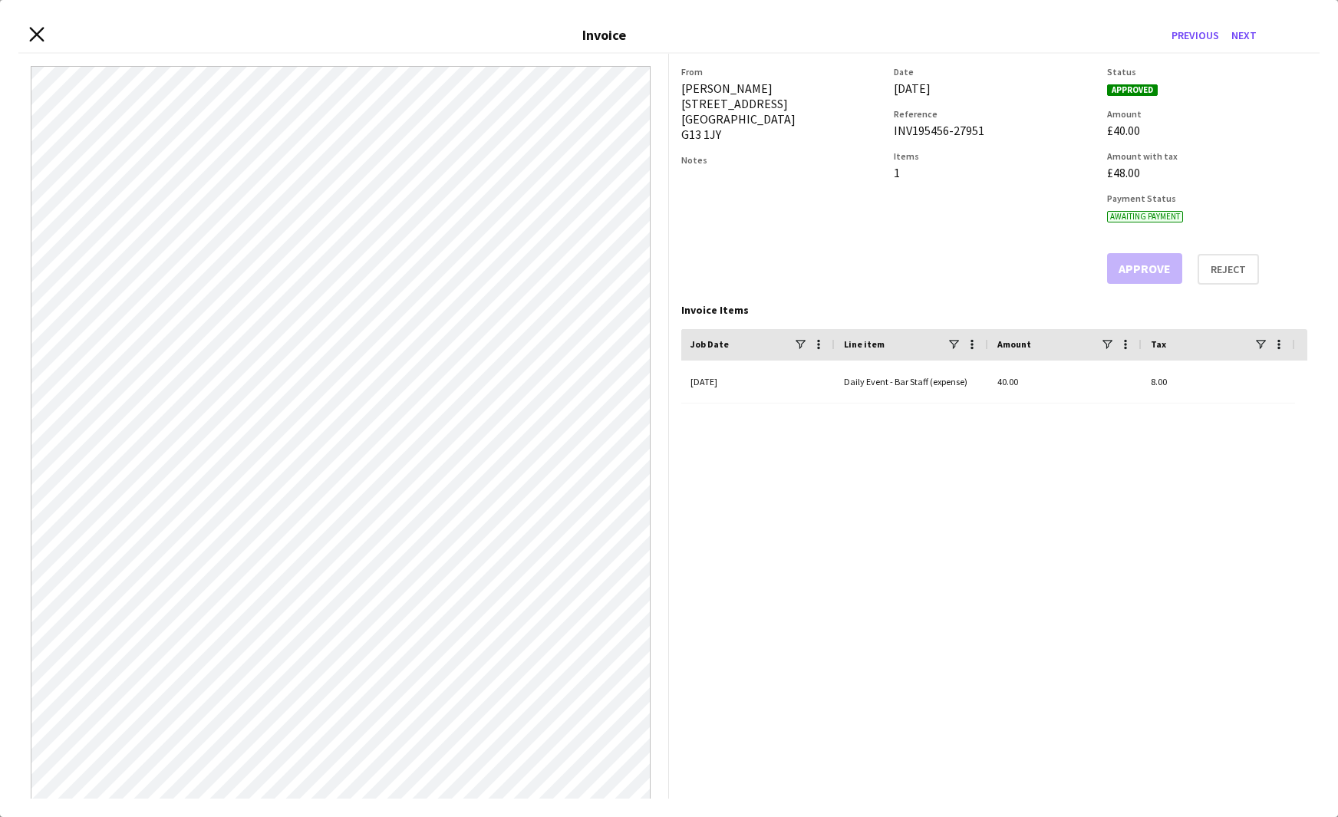
click at [35, 35] on icon at bounding box center [36, 34] width 15 height 15
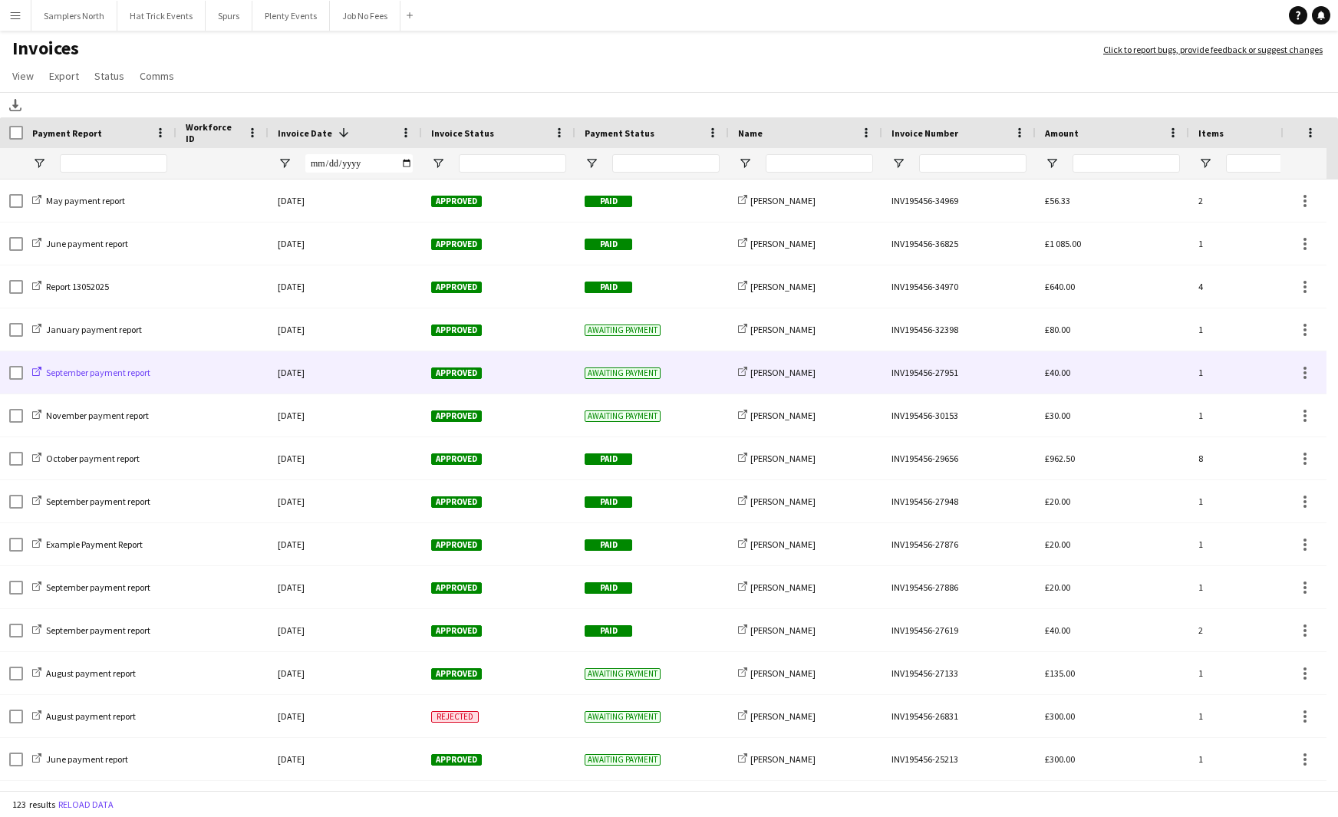
click at [37, 372] on icon at bounding box center [36, 371] width 9 height 9
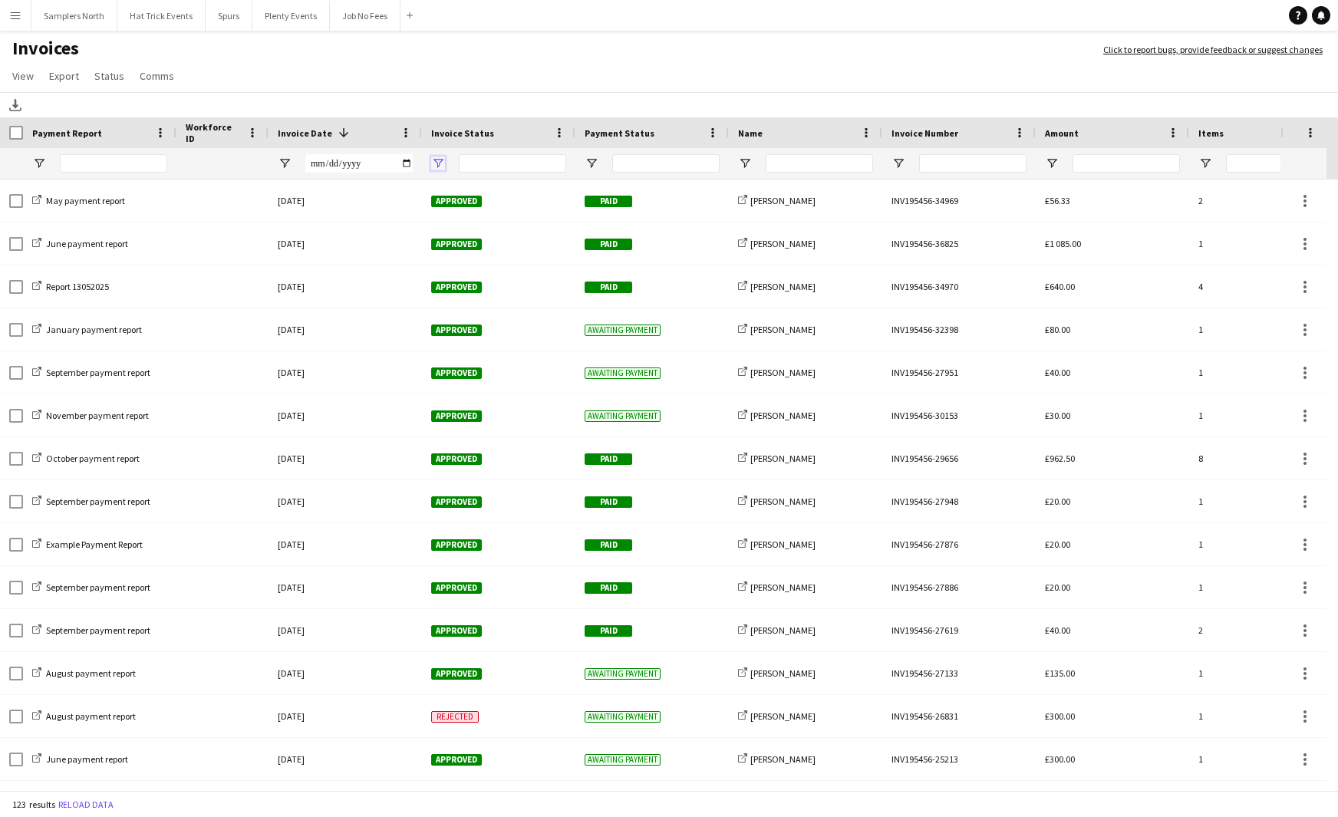
click at [441, 165] on span "Open Filter Menu" at bounding box center [438, 164] width 14 height 14
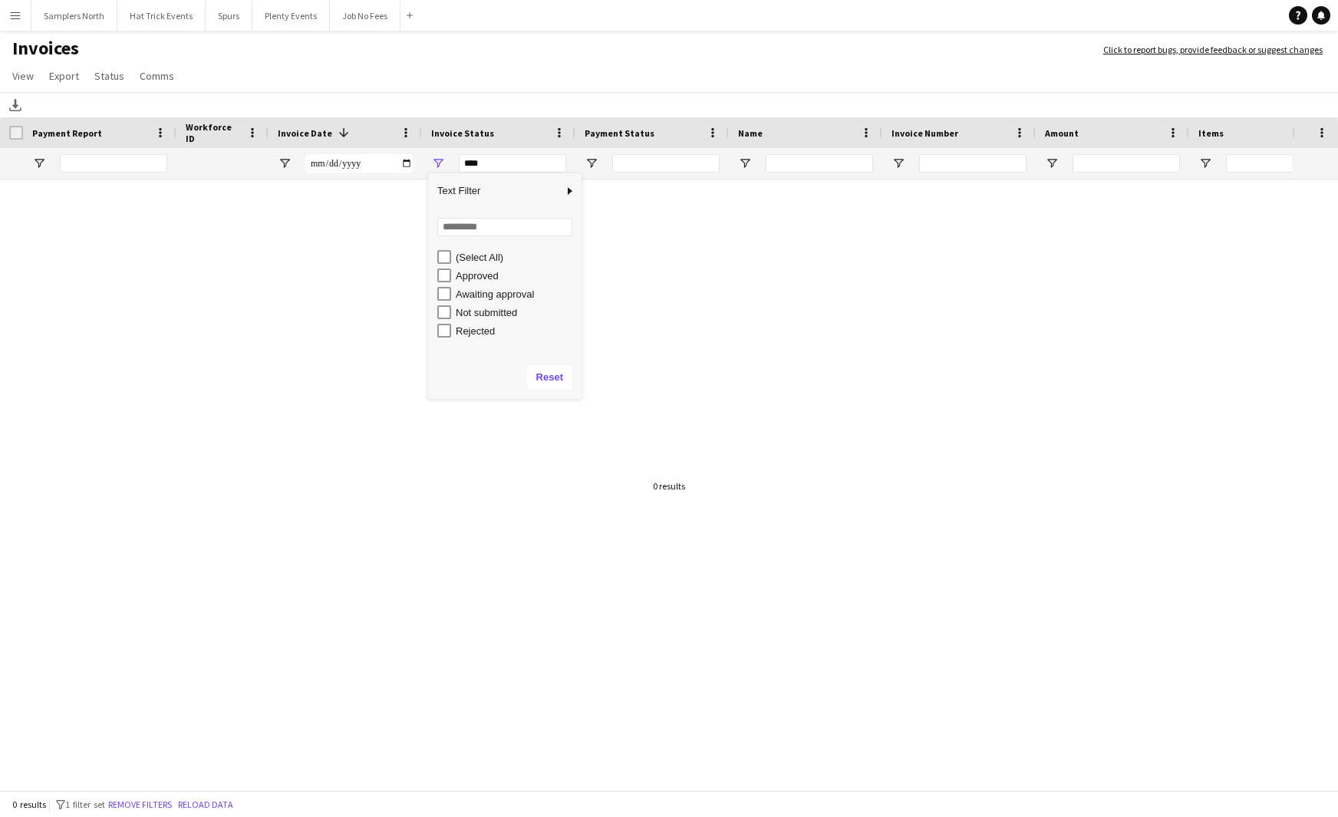
type input "**********"
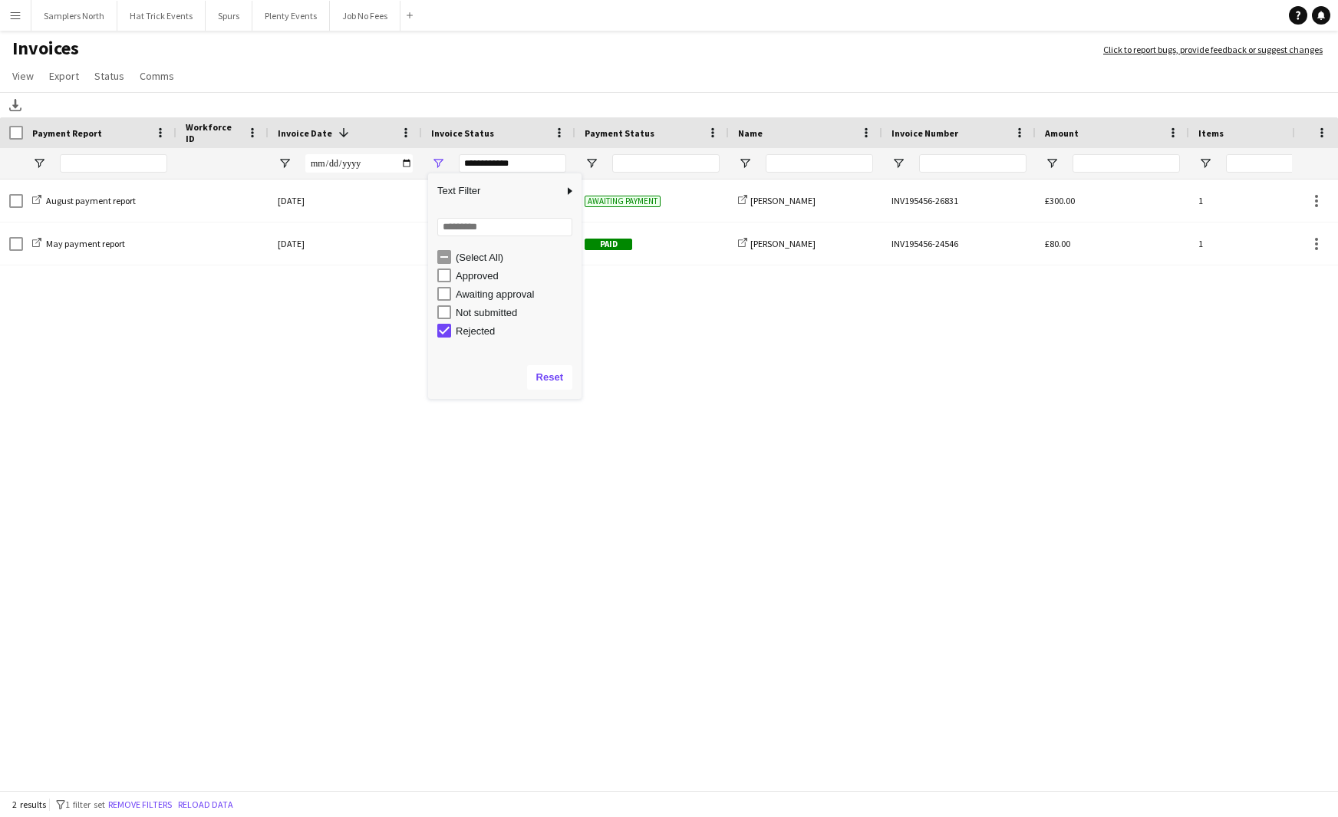
click at [369, 311] on div "August payment report 15-August-2024 Rejected Awaiting payment share-external-l…" at bounding box center [646, 481] width 1292 height 602
click at [439, 163] on span "Open Filter Menu" at bounding box center [438, 164] width 14 height 14
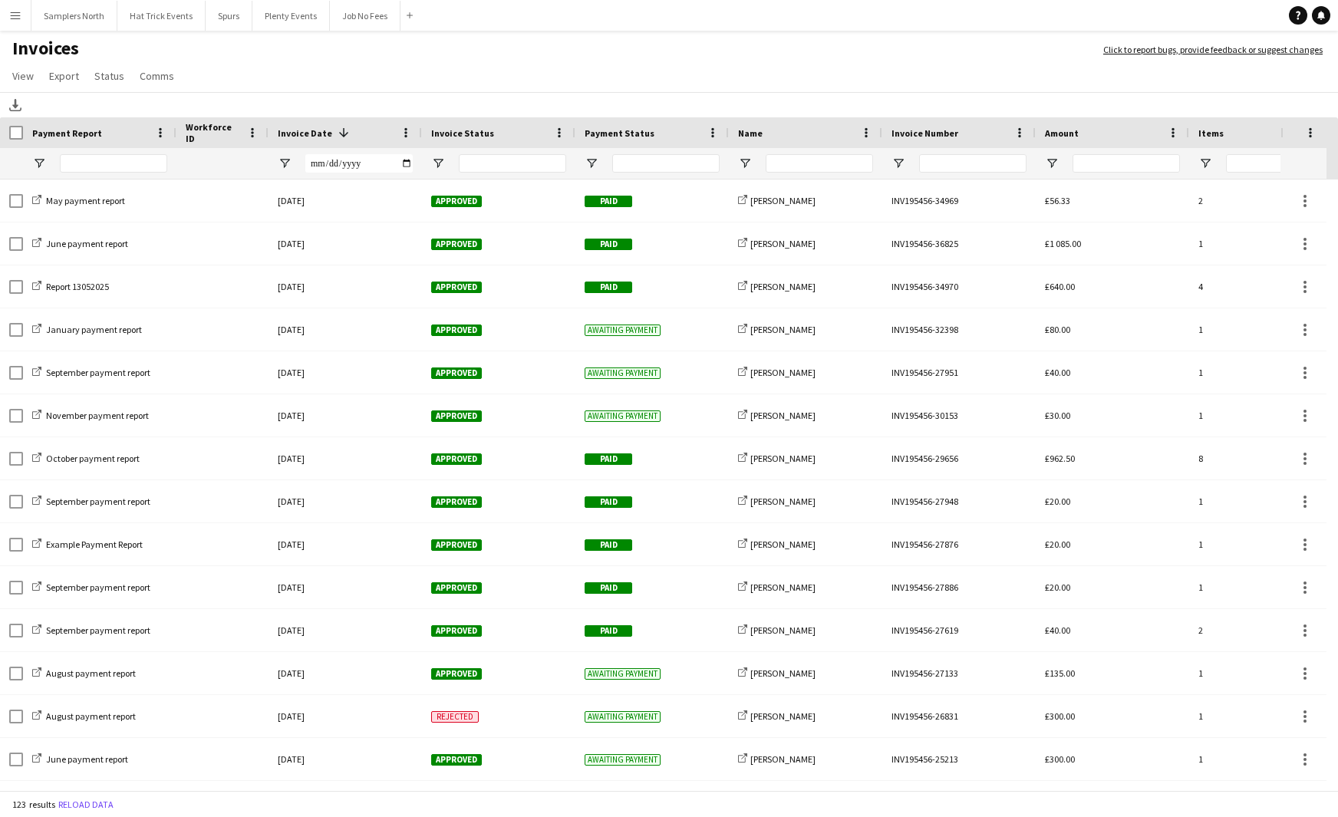
click at [506, 88] on app-page-menu "View Customise view Customise filters Reset Filters Reset View Reset All Export…" at bounding box center [669, 77] width 1338 height 29
click at [596, 164] on span "Open Filter Menu" at bounding box center [592, 164] width 14 height 14
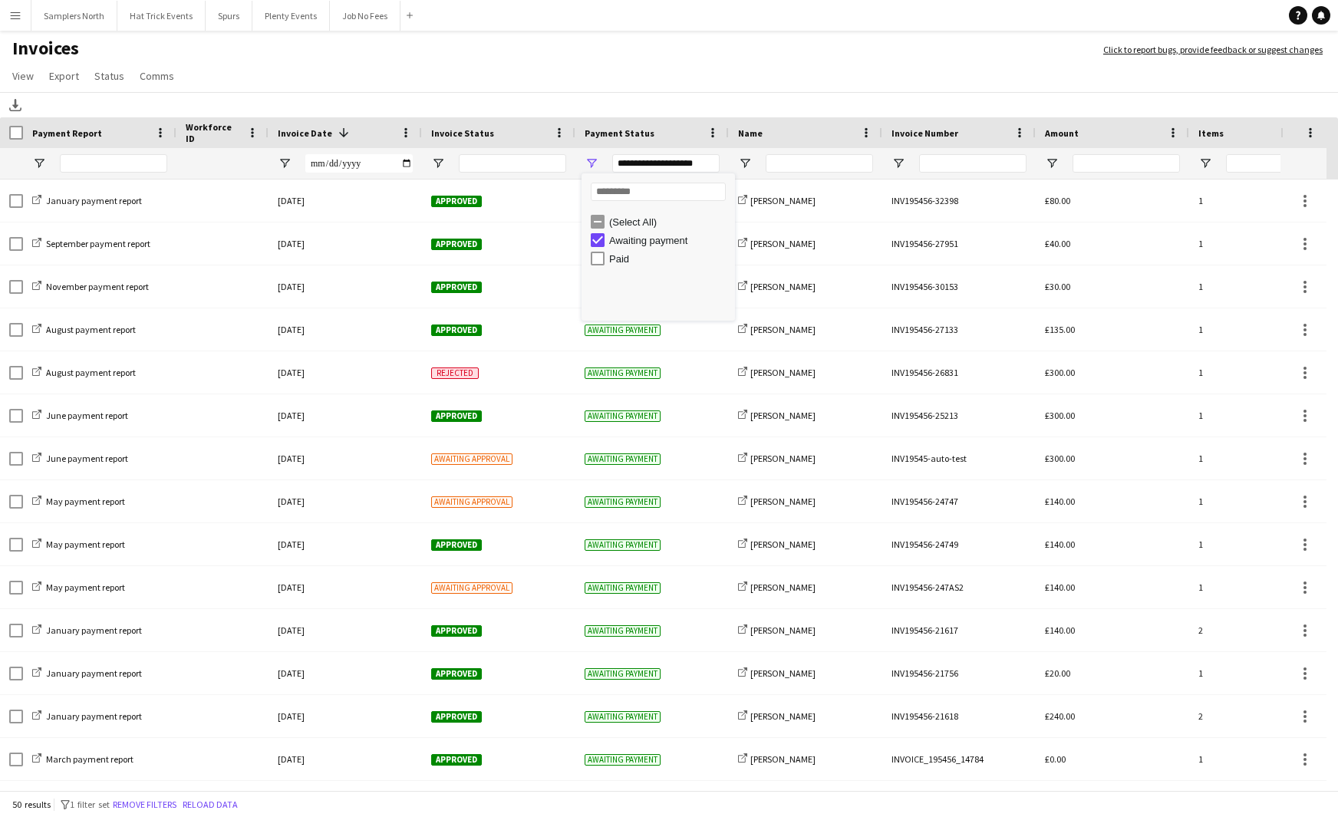
click at [625, 64] on app-page-menu "View Customise view Customise filters Reset Filters Reset View Reset All Export…" at bounding box center [669, 77] width 1338 height 29
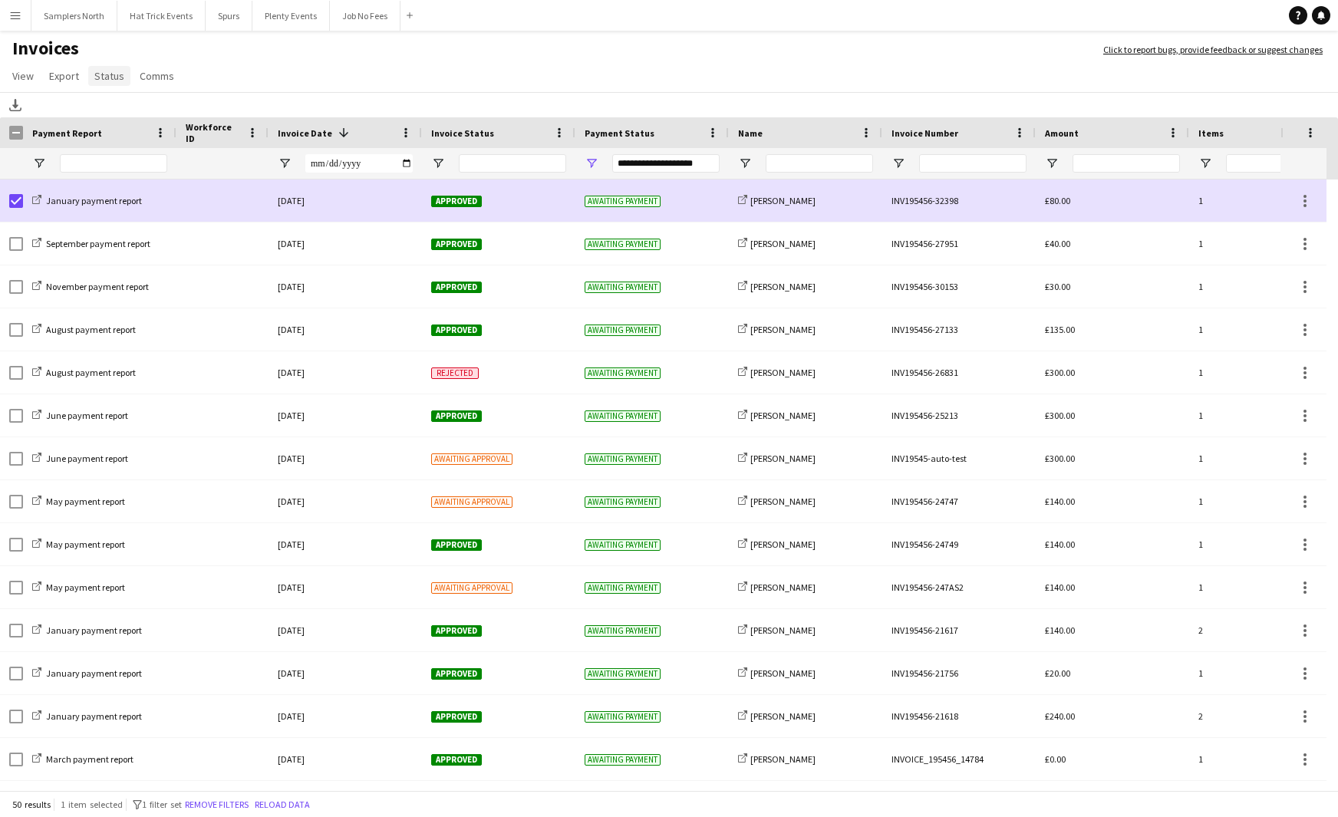
click at [114, 78] on span "Status" at bounding box center [109, 76] width 30 height 14
click at [149, 175] on span "Mark as paid" at bounding box center [130, 174] width 58 height 14
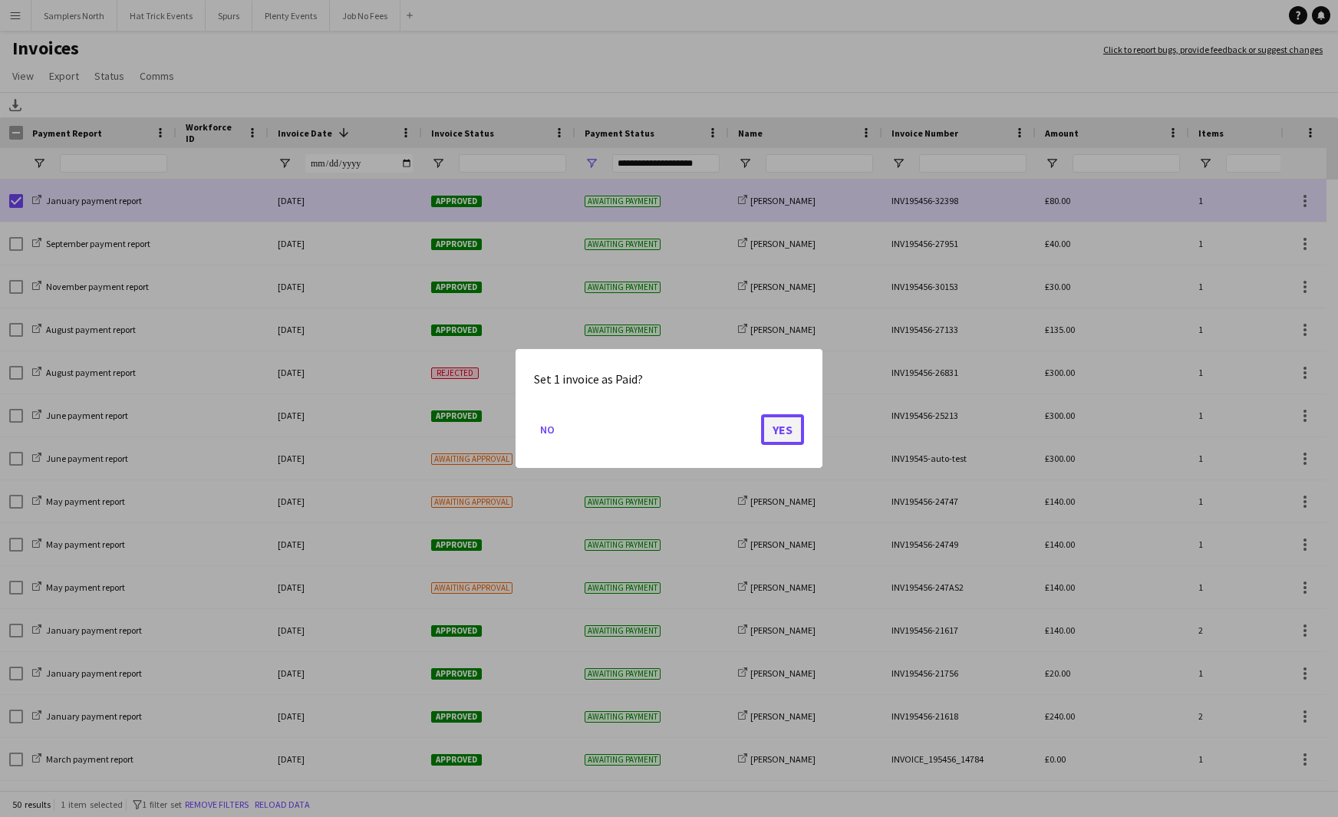
click at [776, 430] on button "Yes" at bounding box center [782, 429] width 43 height 31
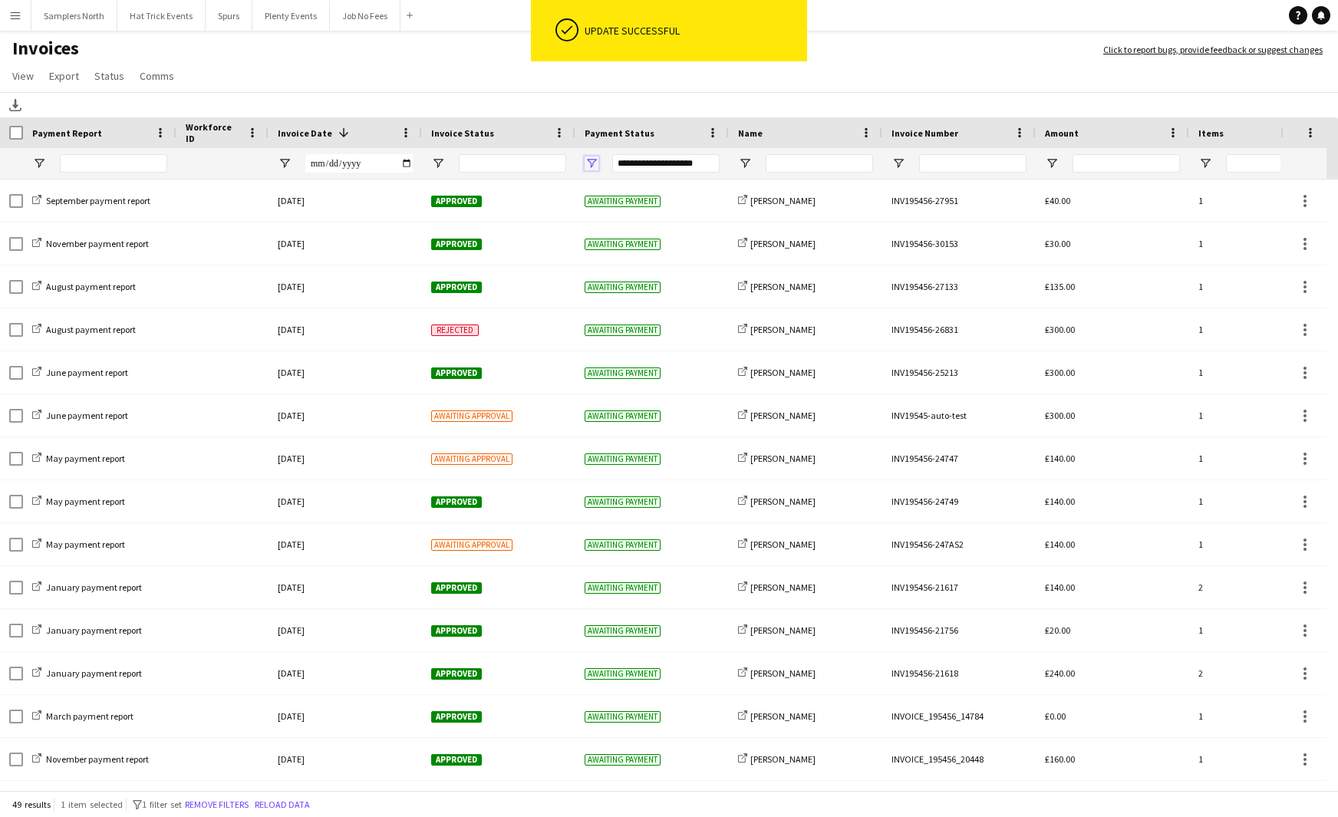
click at [592, 164] on span "Open Filter Menu" at bounding box center [592, 164] width 14 height 14
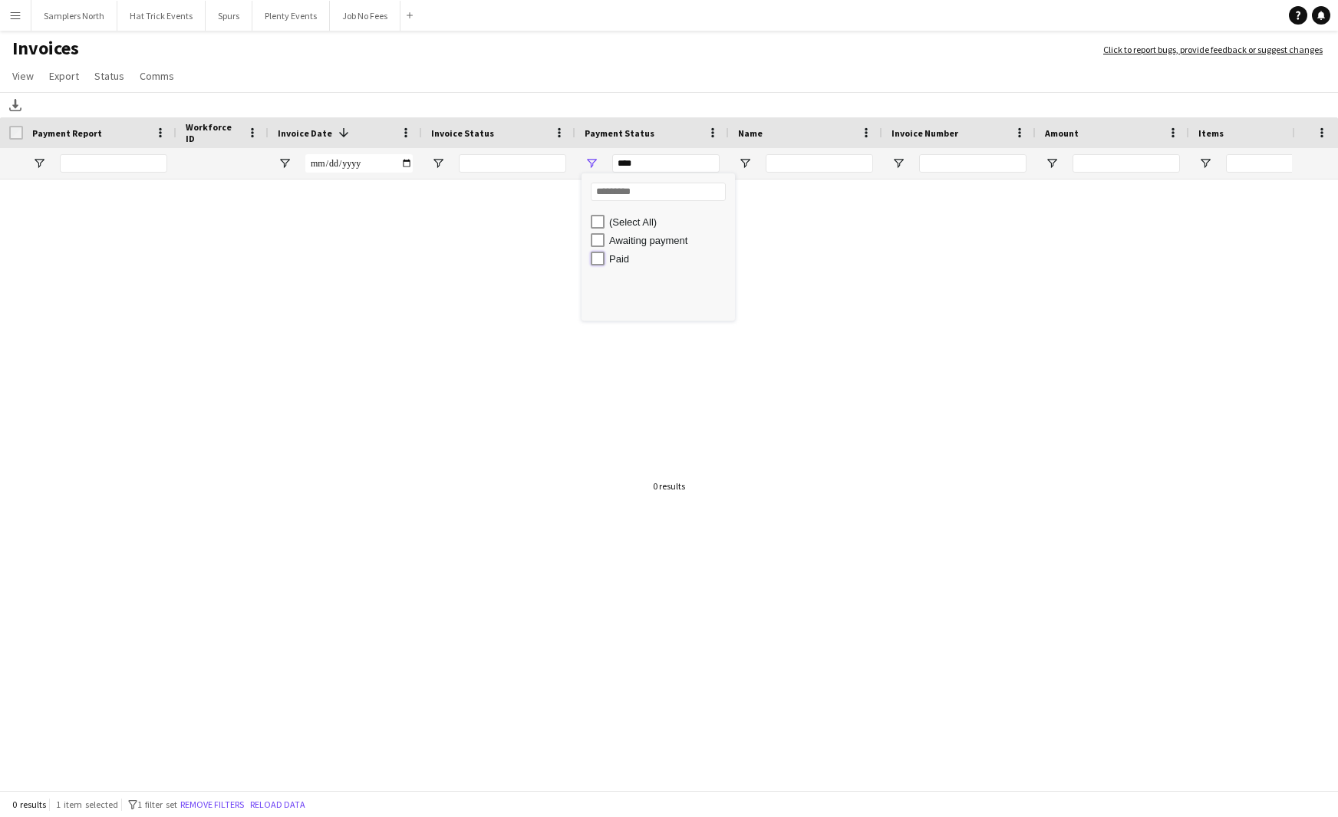
type input "********"
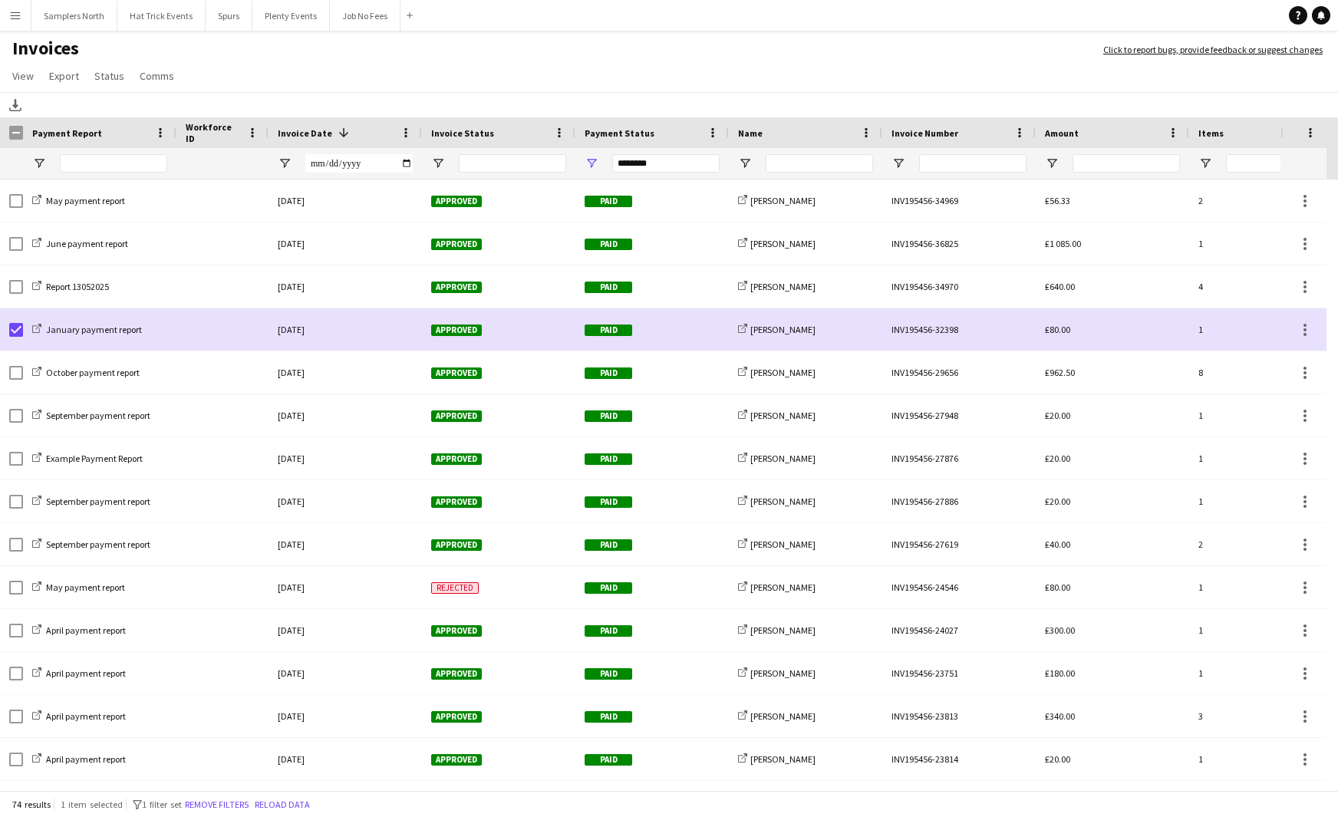
click at [586, 44] on h1 "Invoices" at bounding box center [544, 50] width 1088 height 26
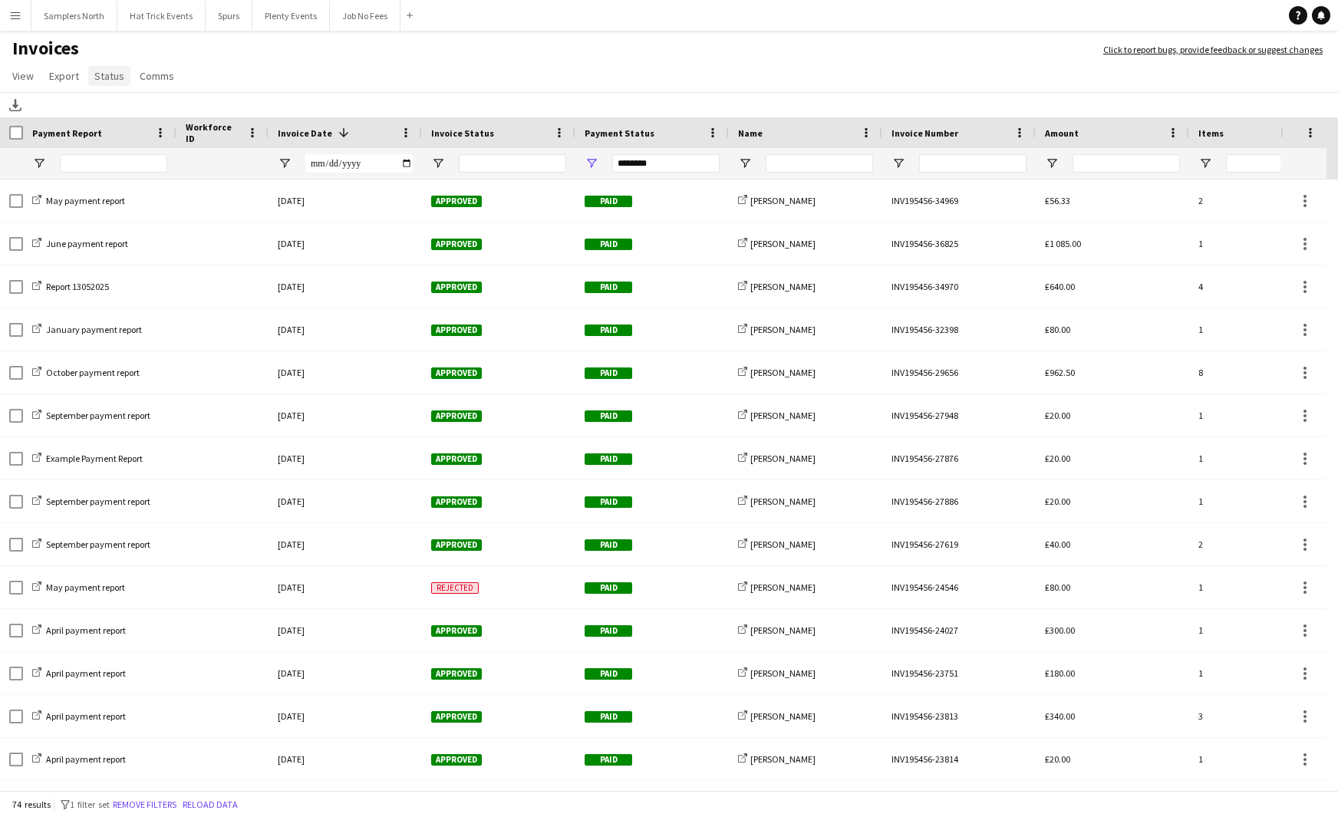
click at [104, 79] on span "Status" at bounding box center [109, 76] width 30 height 14
click at [546, 45] on h1 "Invoices" at bounding box center [544, 50] width 1088 height 26
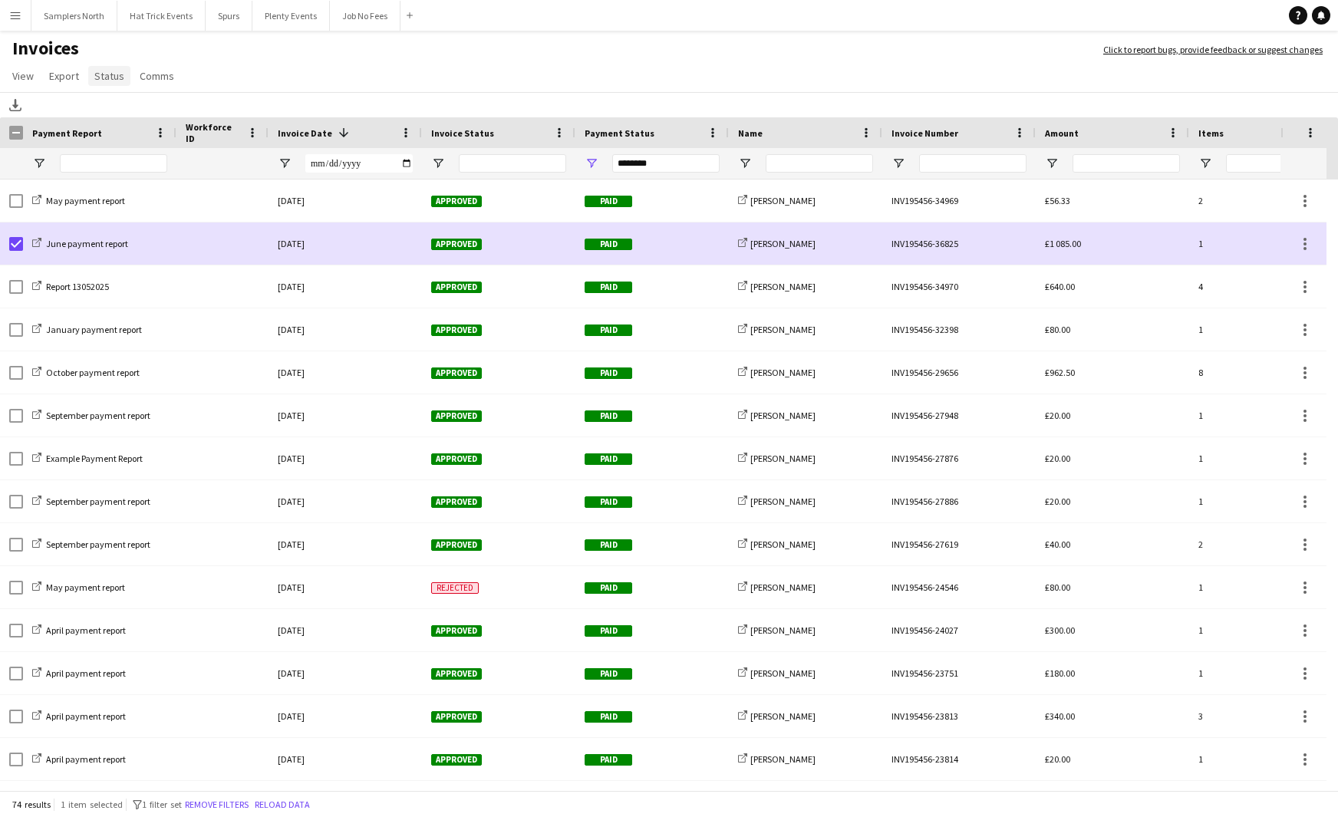
click at [107, 74] on span "Status" at bounding box center [109, 76] width 30 height 14
click at [137, 145] on span "Mark as rejected" at bounding box center [140, 142] width 78 height 14
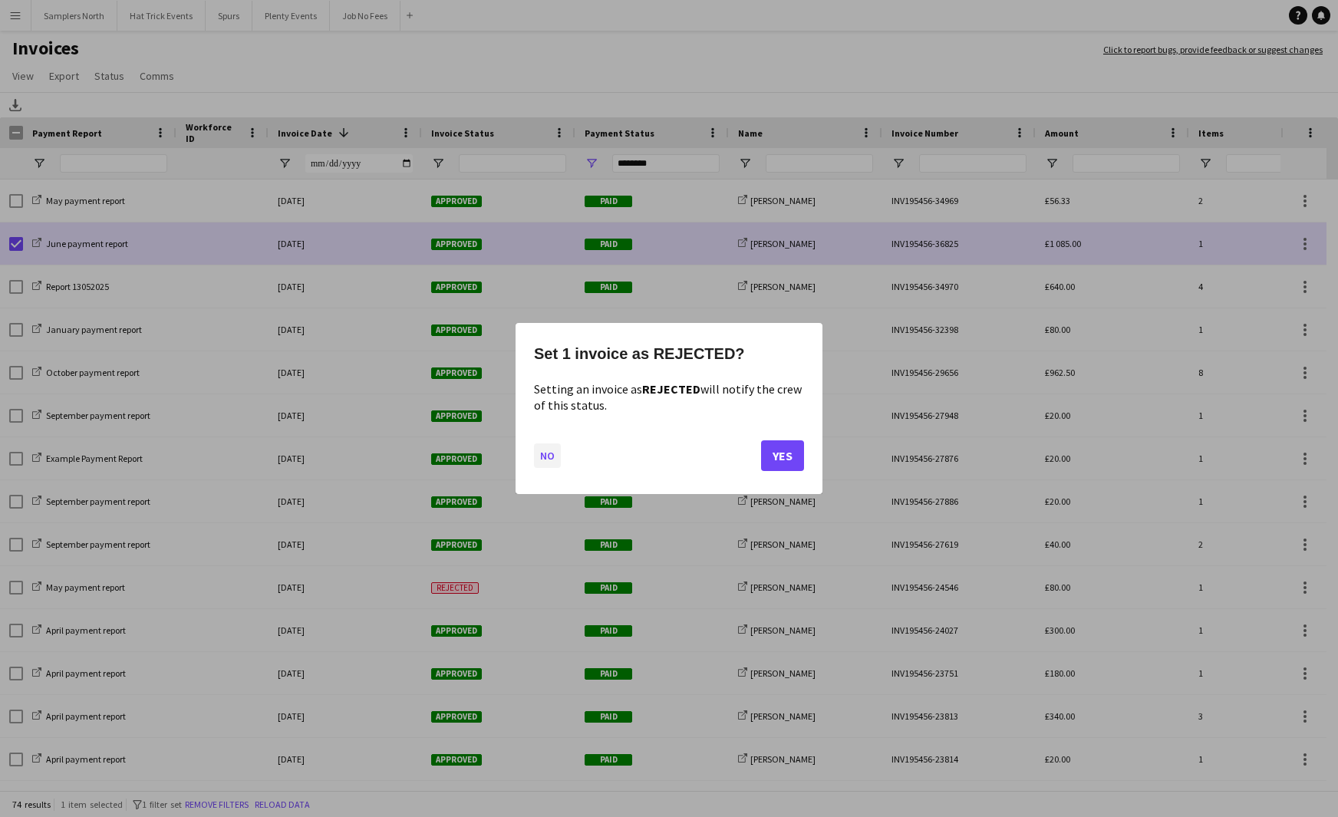
click at [552, 457] on button "No" at bounding box center [547, 456] width 27 height 25
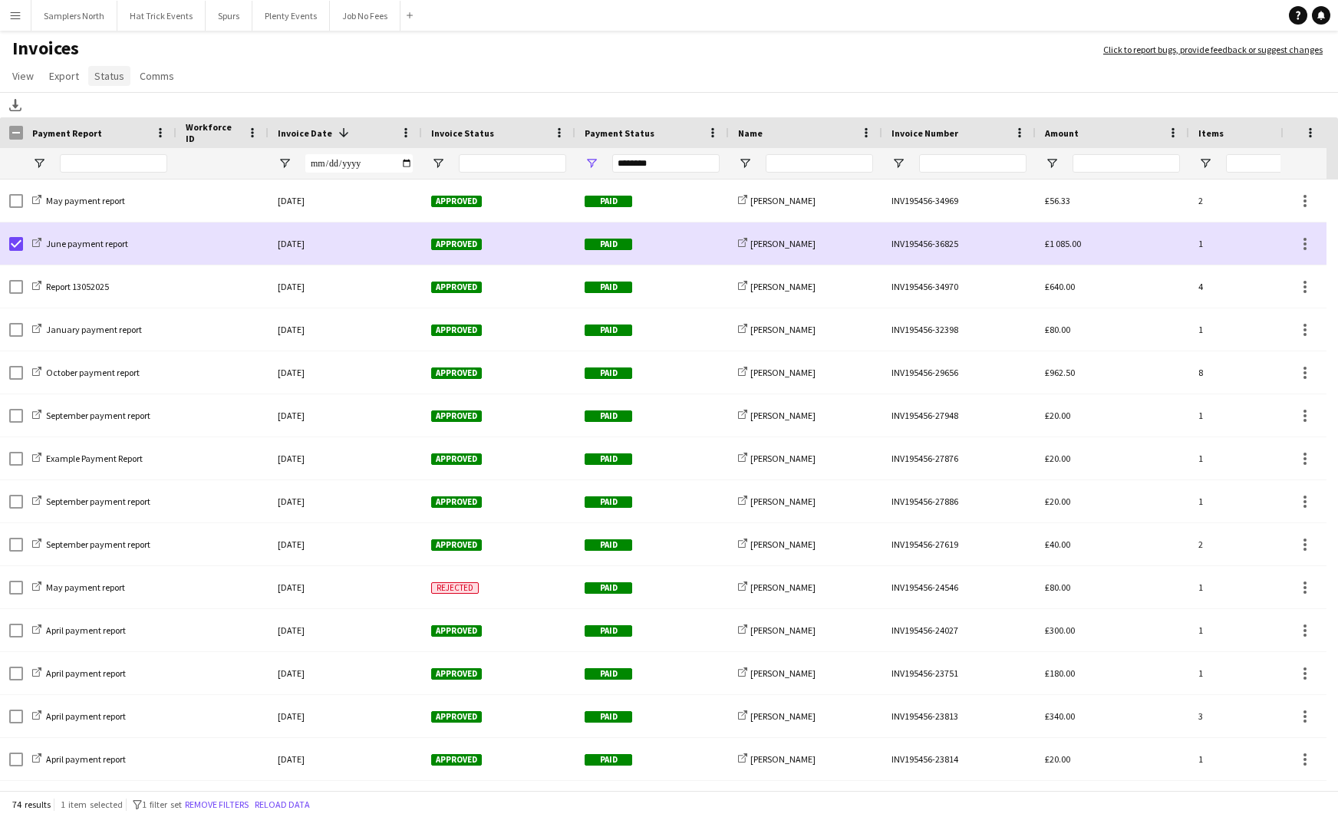
click at [101, 73] on span "Status" at bounding box center [109, 76] width 30 height 14
click at [126, 144] on span "Mark as rejected" at bounding box center [140, 142] width 78 height 14
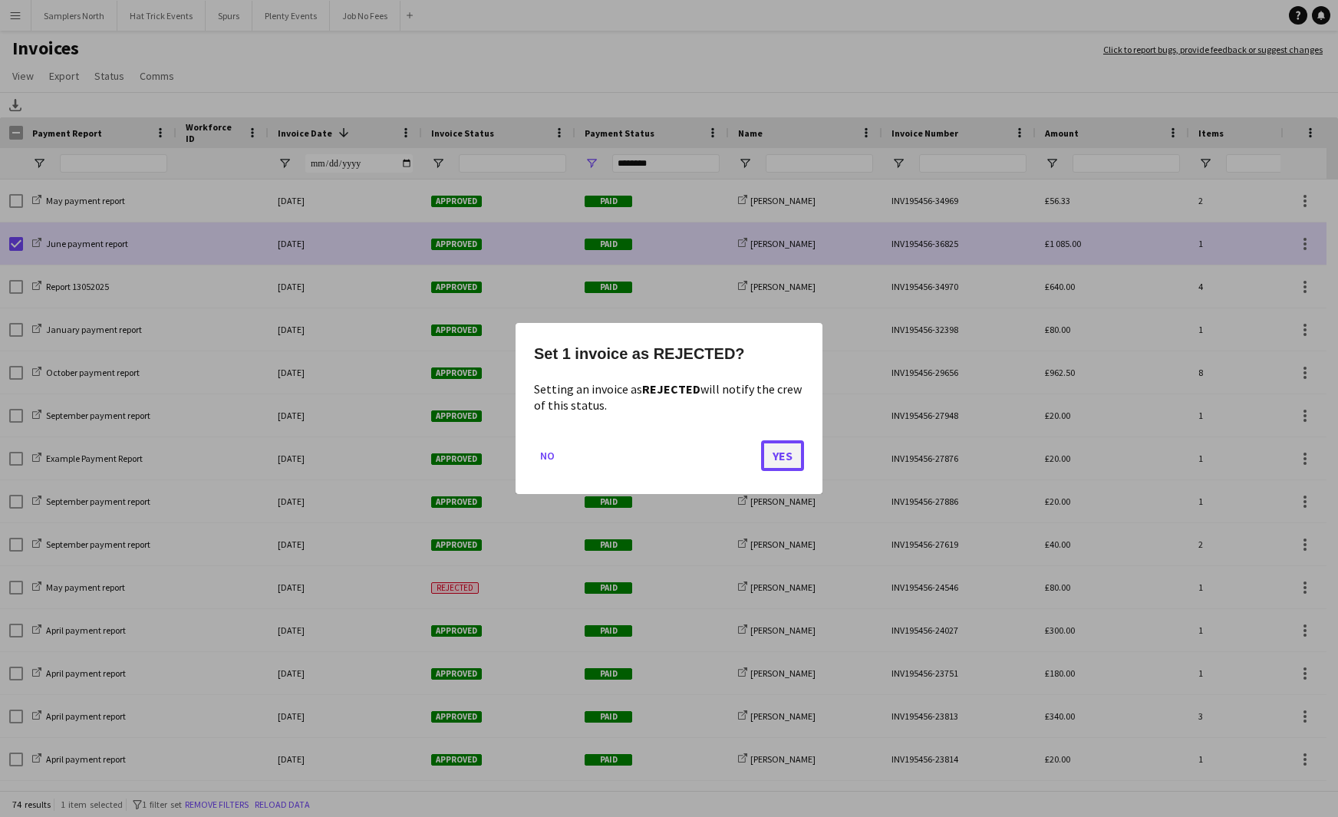
click at [781, 455] on button "Yes" at bounding box center [782, 456] width 43 height 31
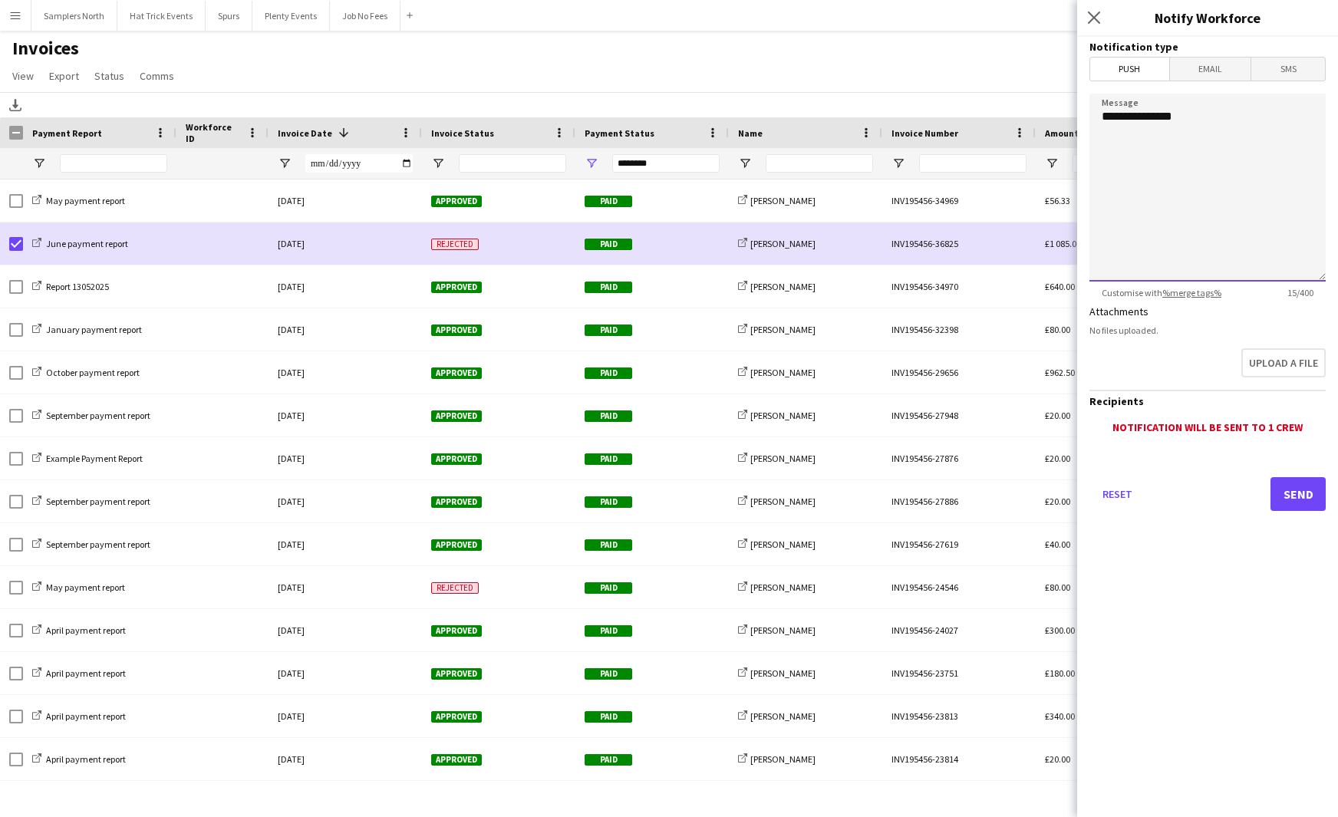
click at [1199, 116] on textarea "**********" at bounding box center [1208, 188] width 236 height 188
type textarea "**********"
click at [1297, 502] on button "Send" at bounding box center [1298, 494] width 55 height 34
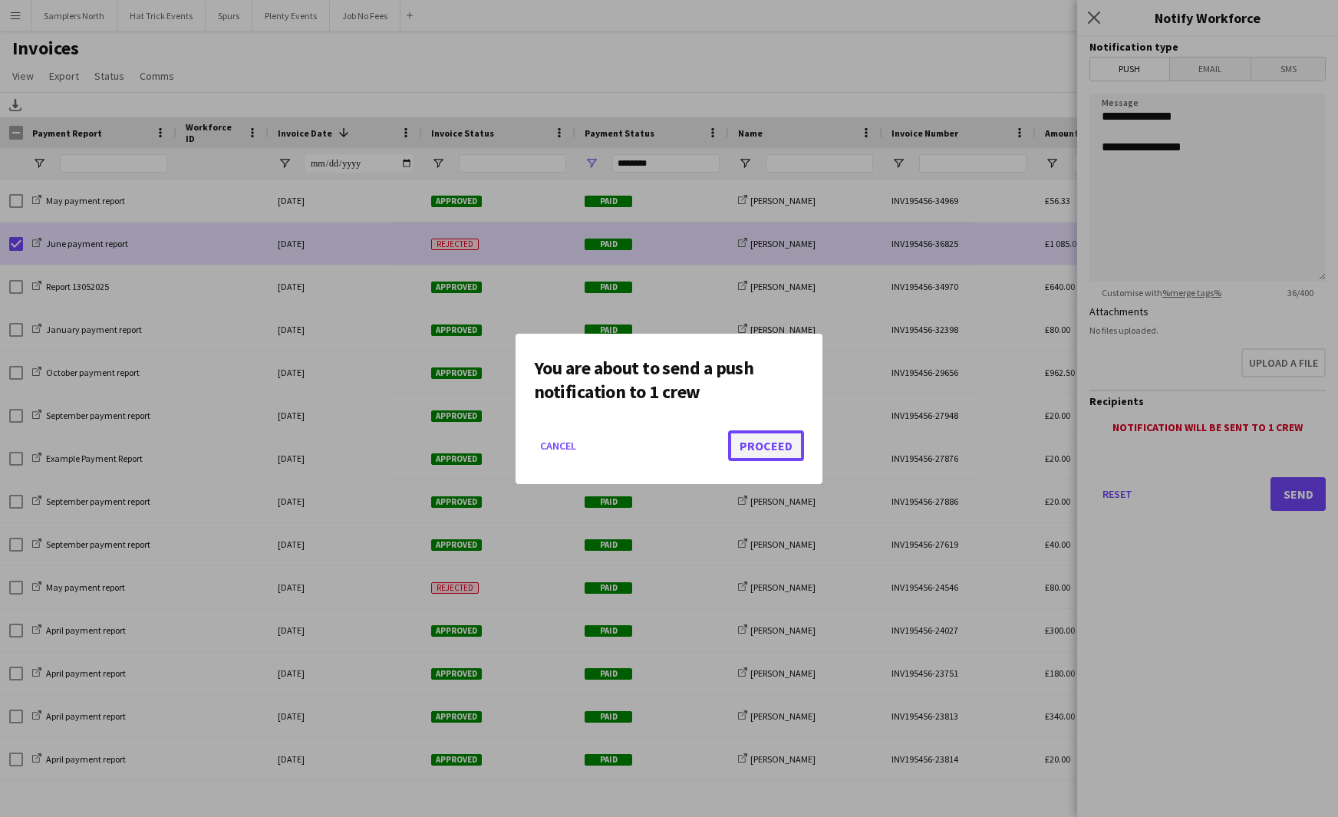
click at [769, 448] on button "Proceed" at bounding box center [766, 446] width 76 height 31
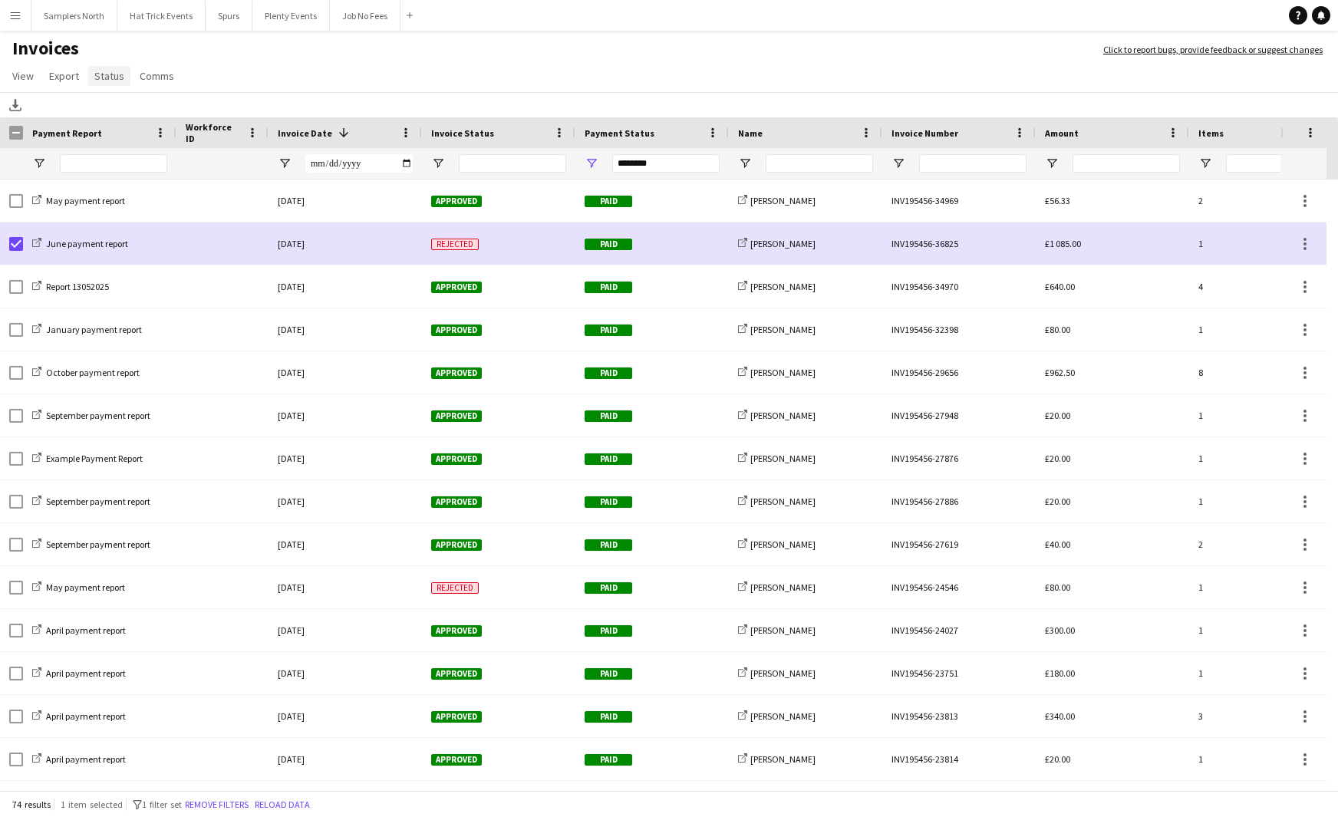
click at [105, 80] on span "Status" at bounding box center [109, 76] width 30 height 14
click at [146, 114] on span "Mark as approved" at bounding box center [142, 109] width 83 height 14
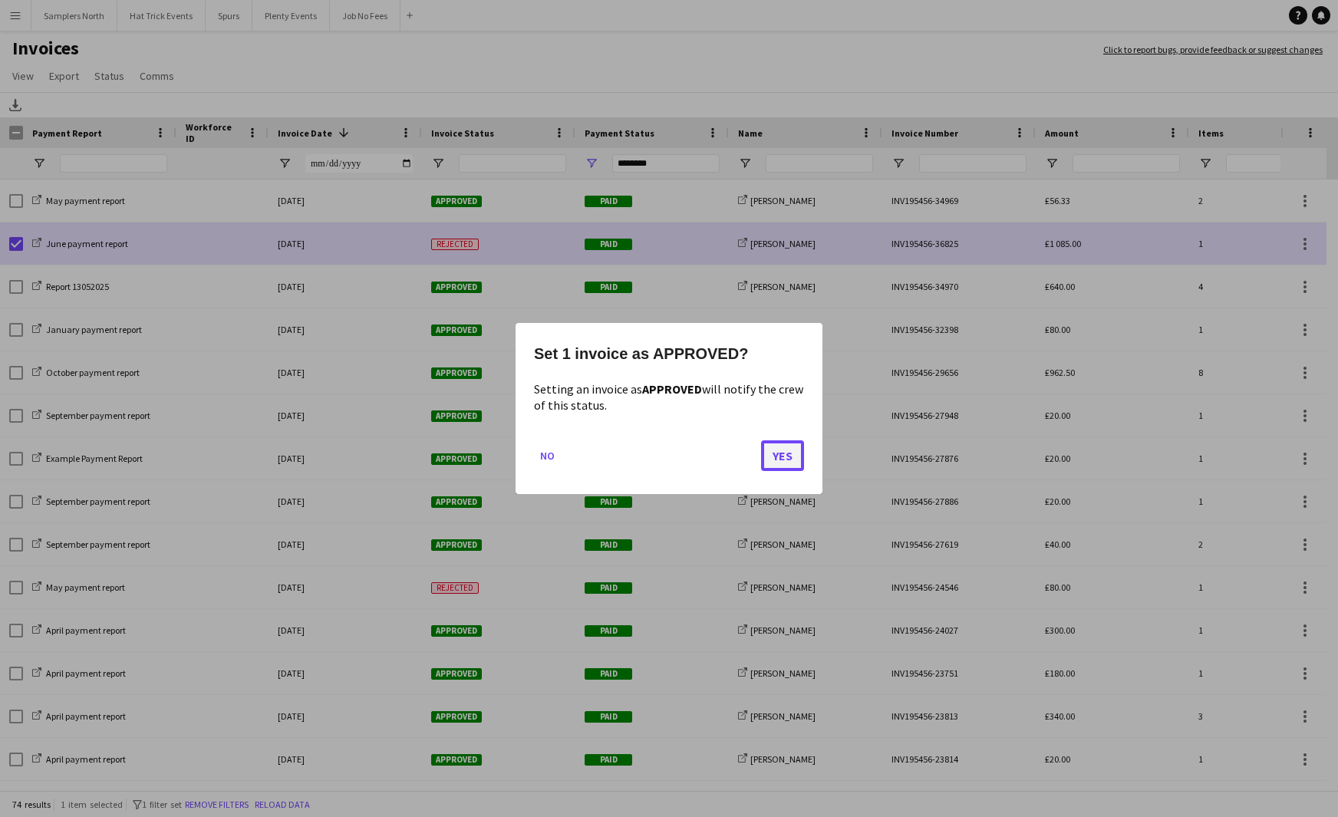
click at [782, 458] on button "Yes" at bounding box center [782, 456] width 43 height 31
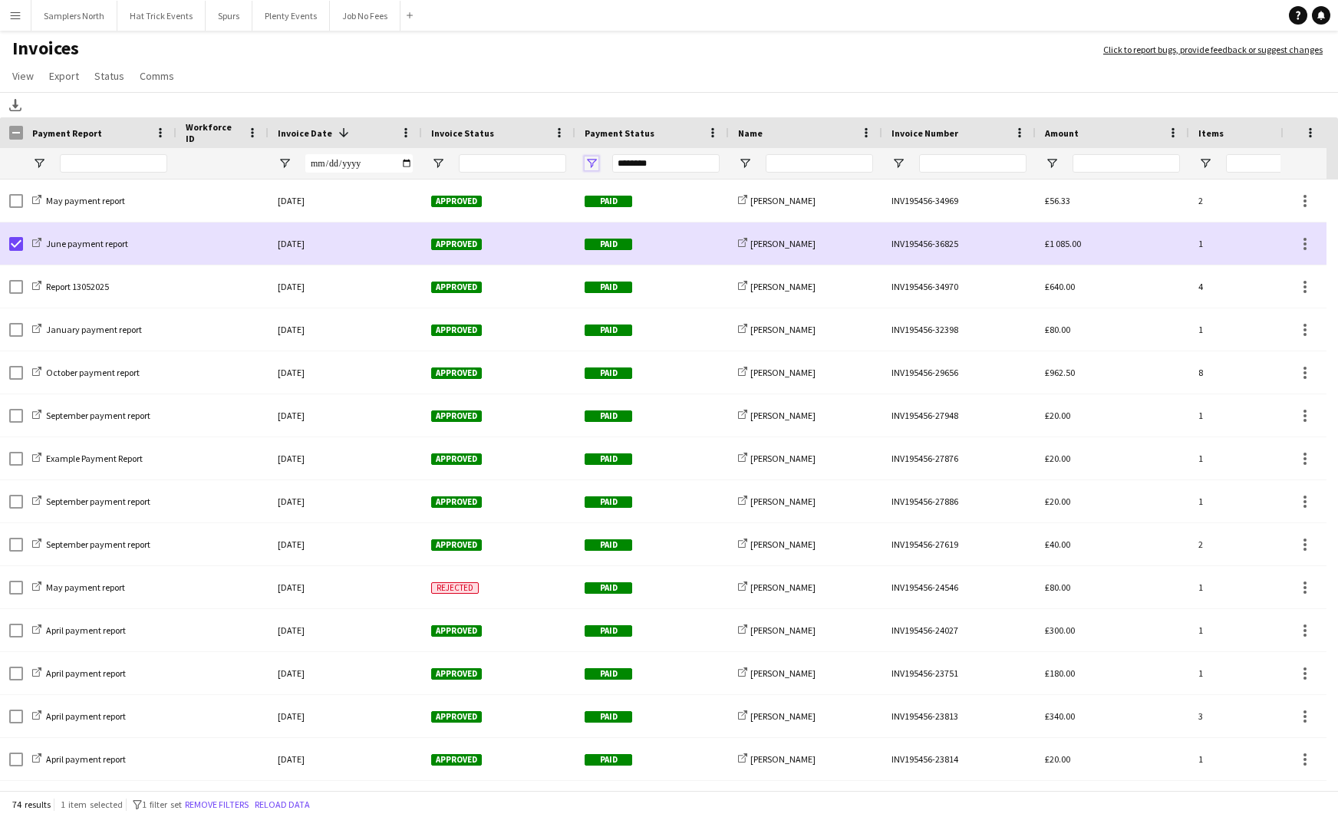
click at [592, 167] on span "Open Filter Menu" at bounding box center [592, 164] width 14 height 14
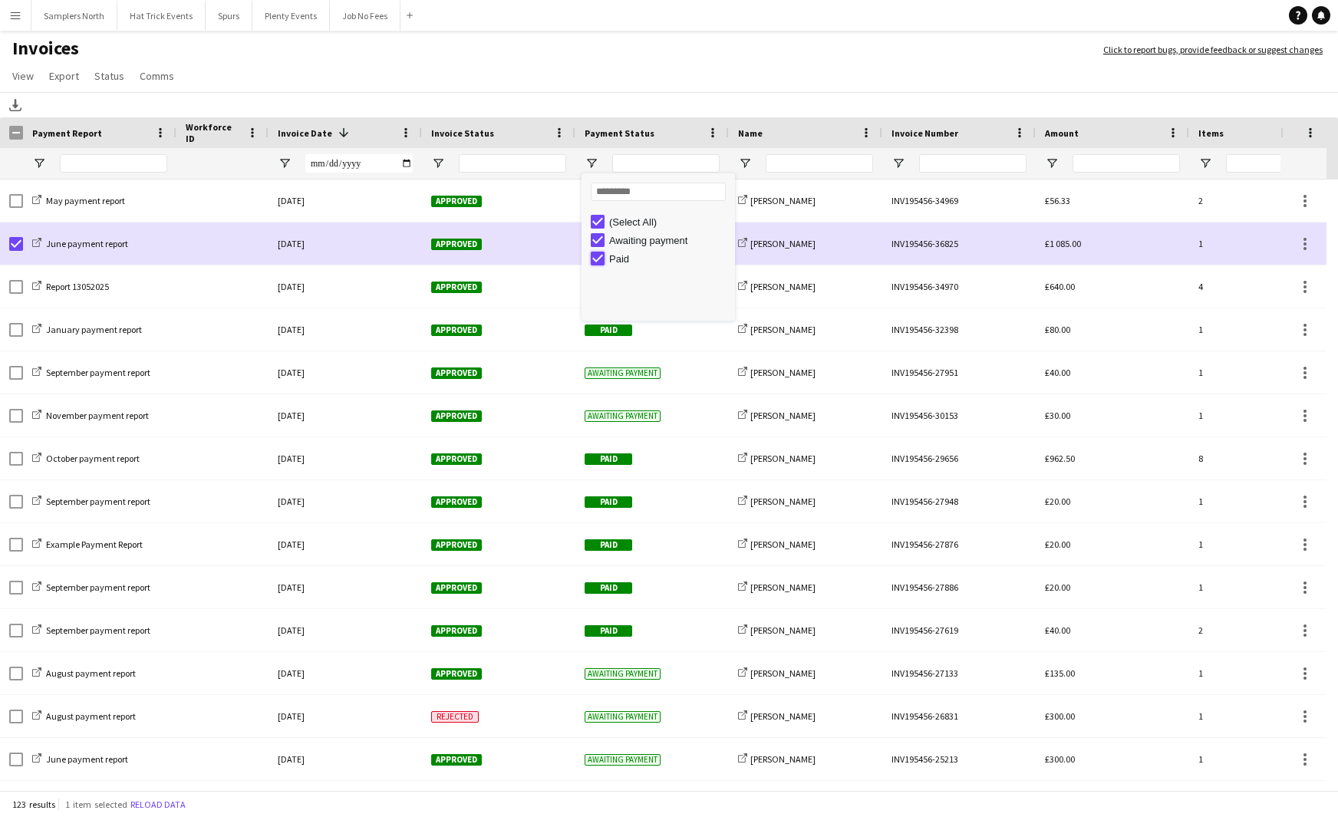
type input "**********"
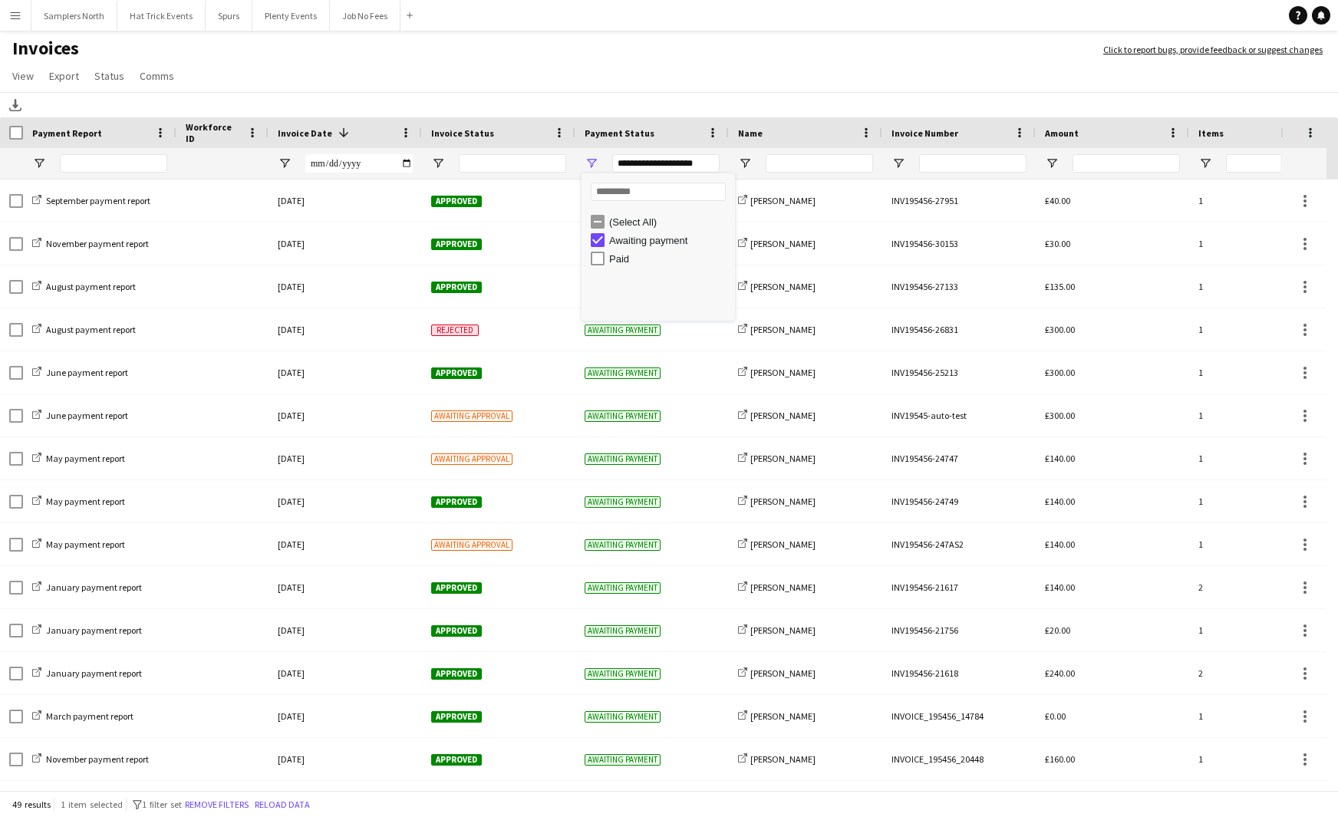
click at [608, 80] on app-page-menu "View Customise view Customise filters Reset Filters Reset View Reset All Export…" at bounding box center [669, 77] width 1338 height 29
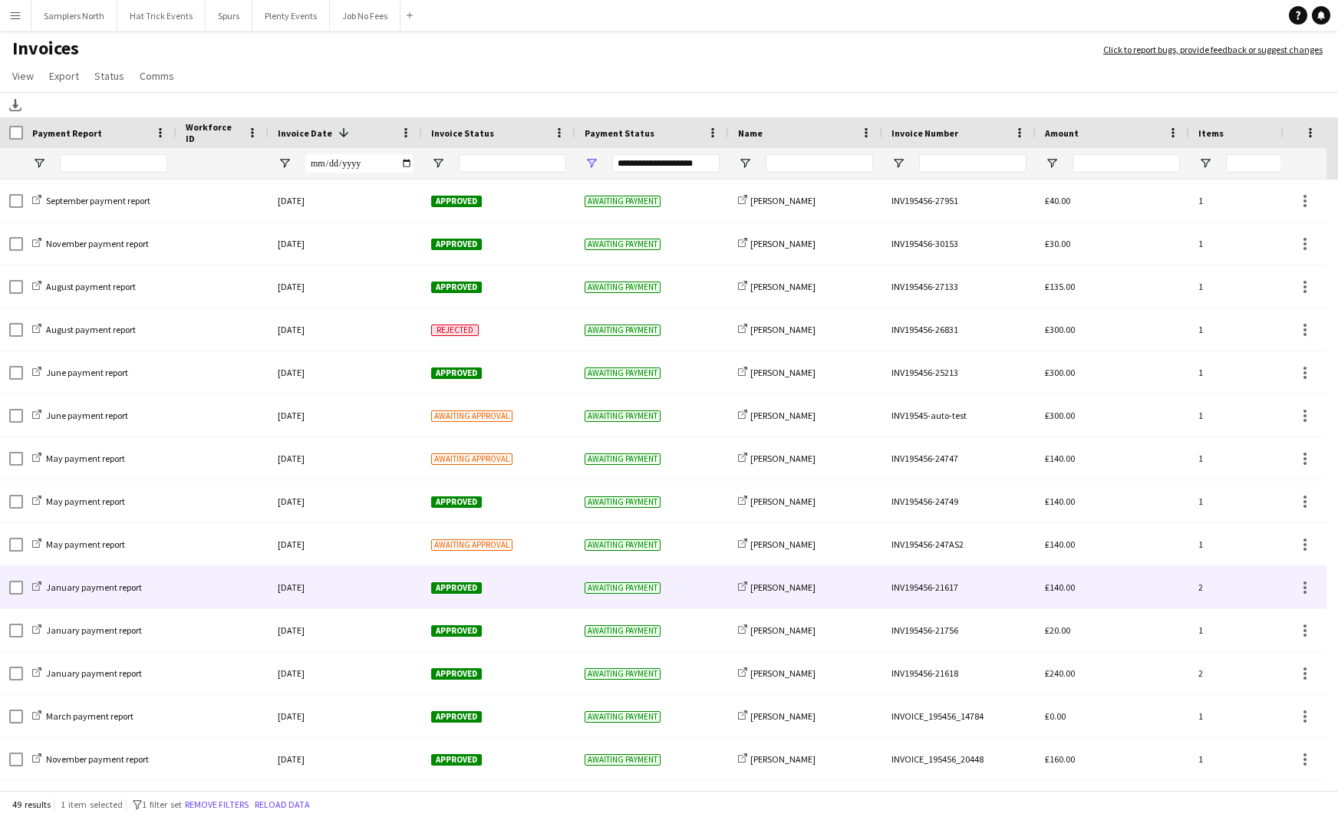
click at [494, 591] on div "Approved" at bounding box center [498, 587] width 153 height 42
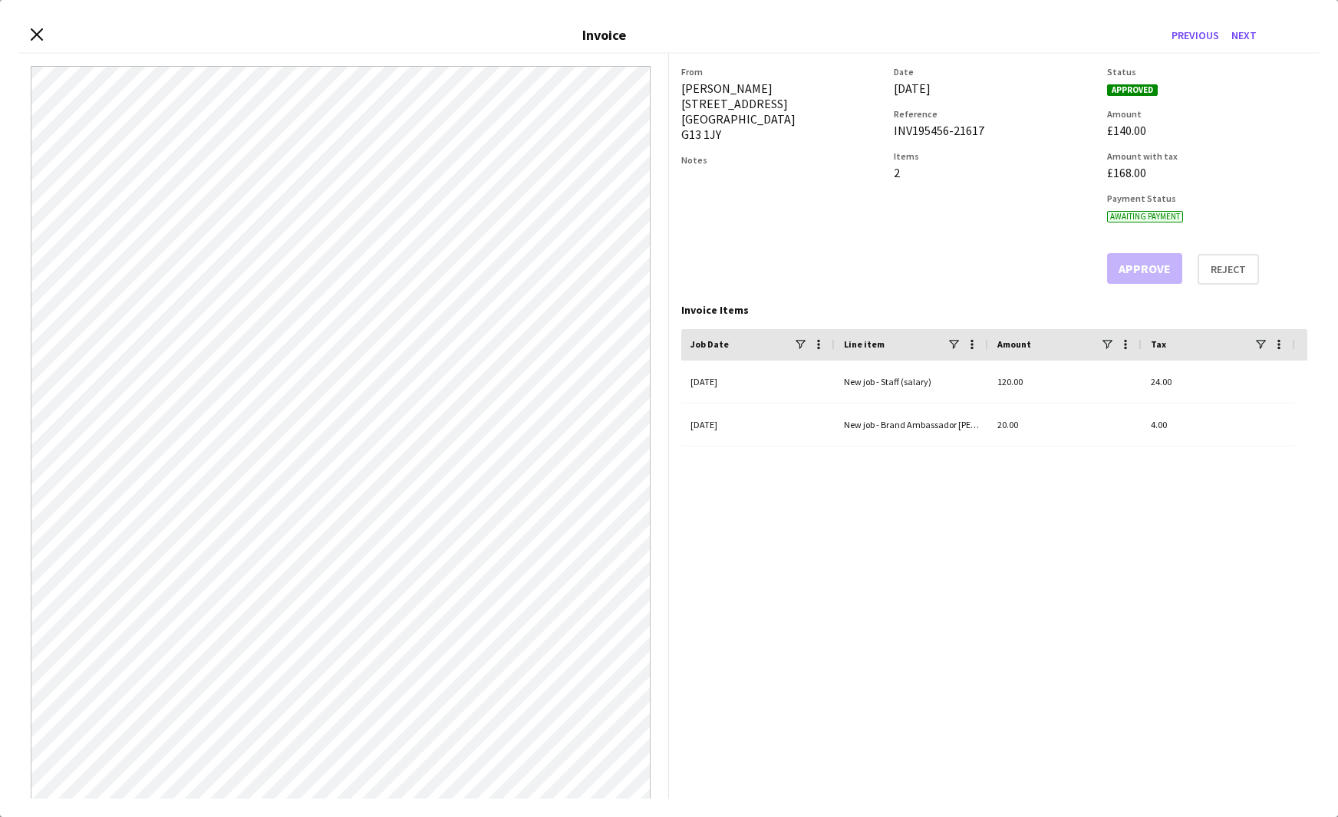
click at [979, 260] on div "Date 13-May-2024 Reference INV195456-21617 Items 2" at bounding box center [994, 175] width 200 height 219
click at [1243, 33] on button "Next" at bounding box center [1245, 35] width 38 height 25
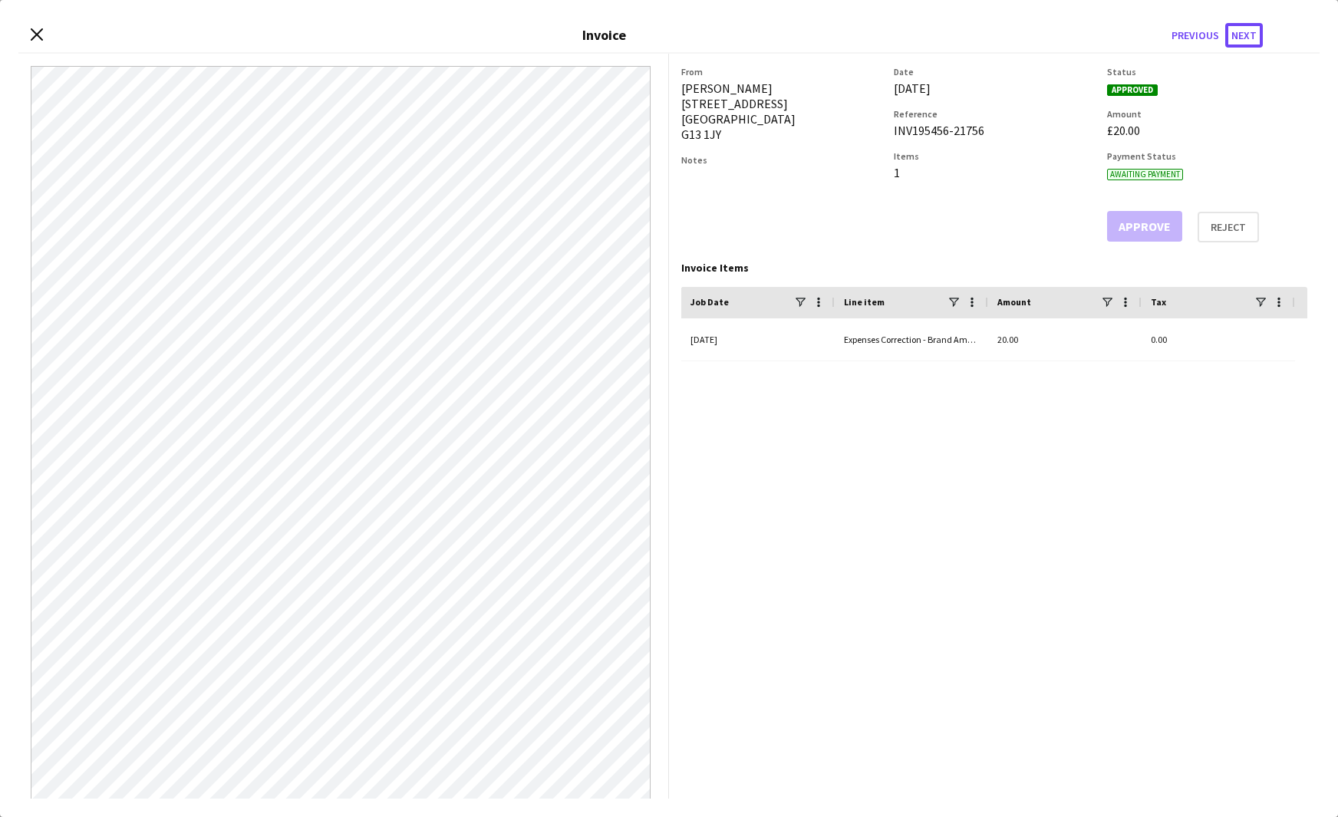
click at [1243, 33] on button "Next" at bounding box center [1245, 35] width 38 height 25
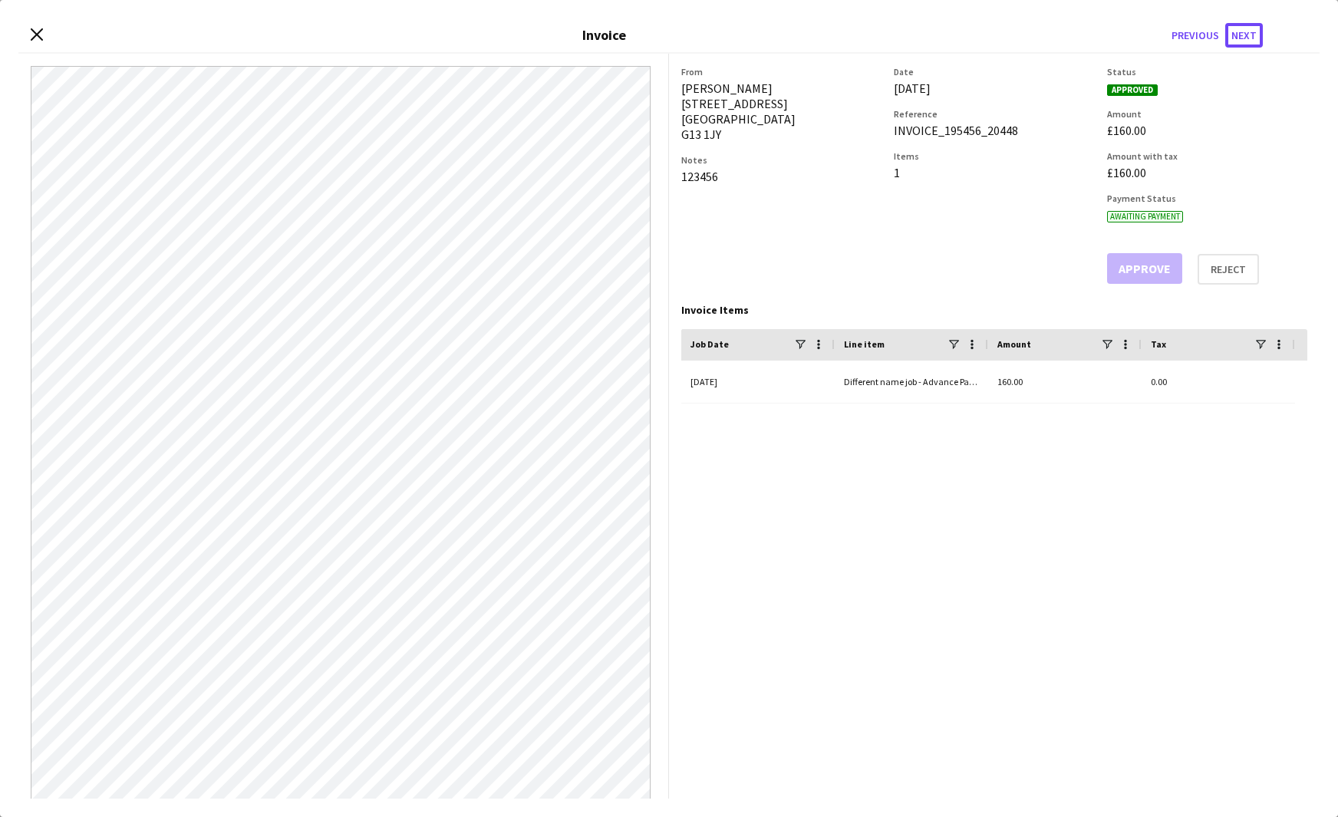
click at [1243, 33] on button "Next" at bounding box center [1245, 35] width 38 height 25
click at [1242, 34] on button "Next" at bounding box center [1245, 35] width 38 height 25
click at [31, 39] on icon at bounding box center [36, 34] width 15 height 15
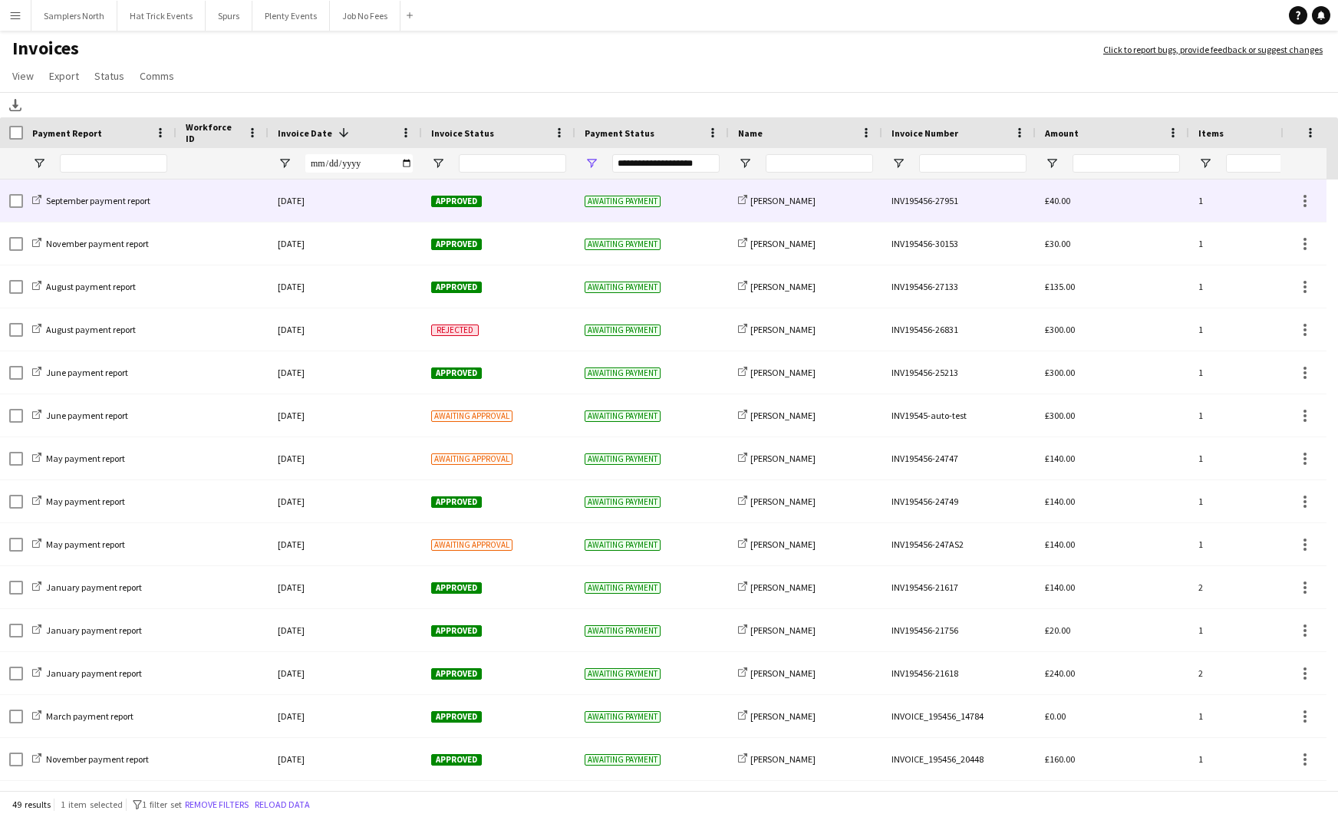
click at [403, 200] on div "[DATE]" at bounding box center [345, 201] width 153 height 42
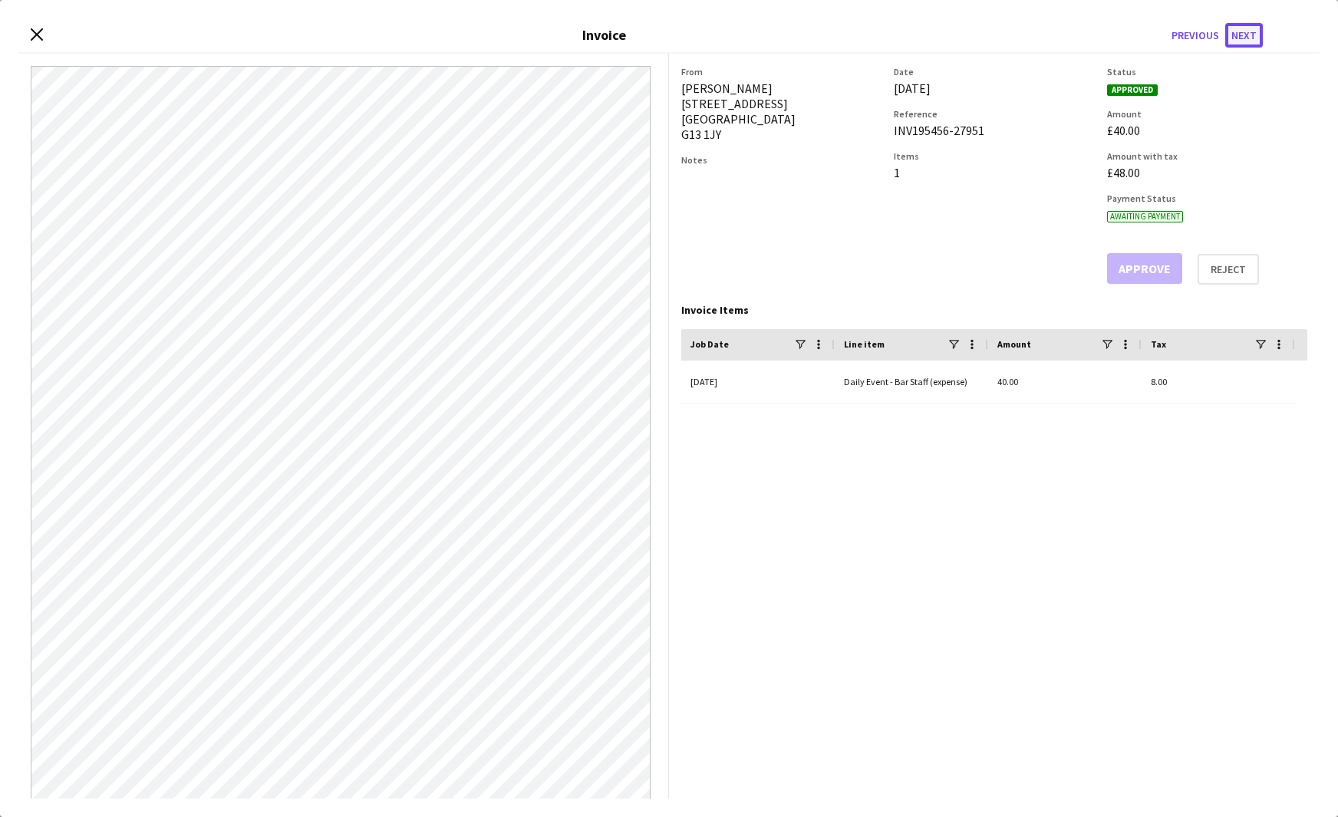
click at [1244, 37] on button "Next" at bounding box center [1245, 35] width 38 height 25
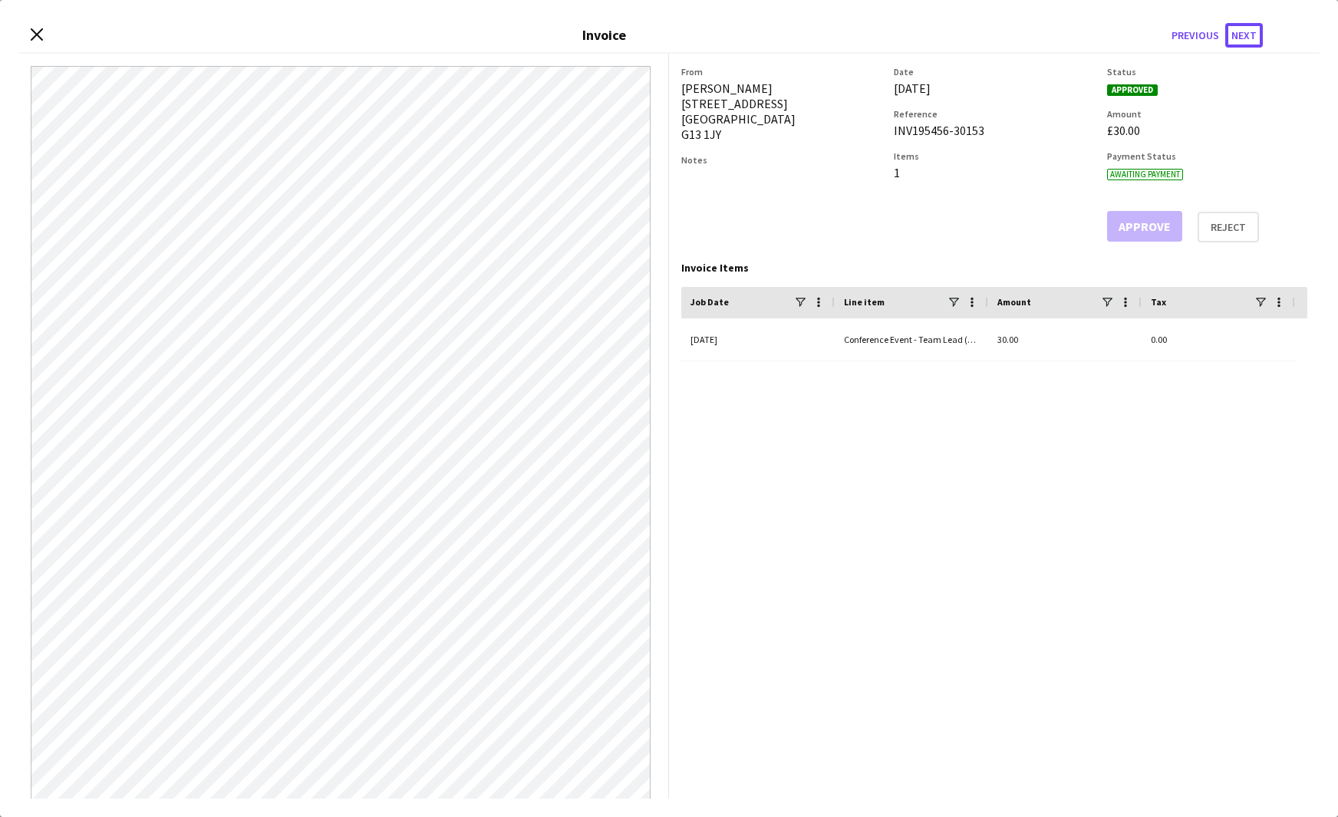
click at [1244, 37] on button "Next" at bounding box center [1245, 35] width 38 height 25
click at [1244, 39] on button "Next" at bounding box center [1245, 35] width 38 height 25
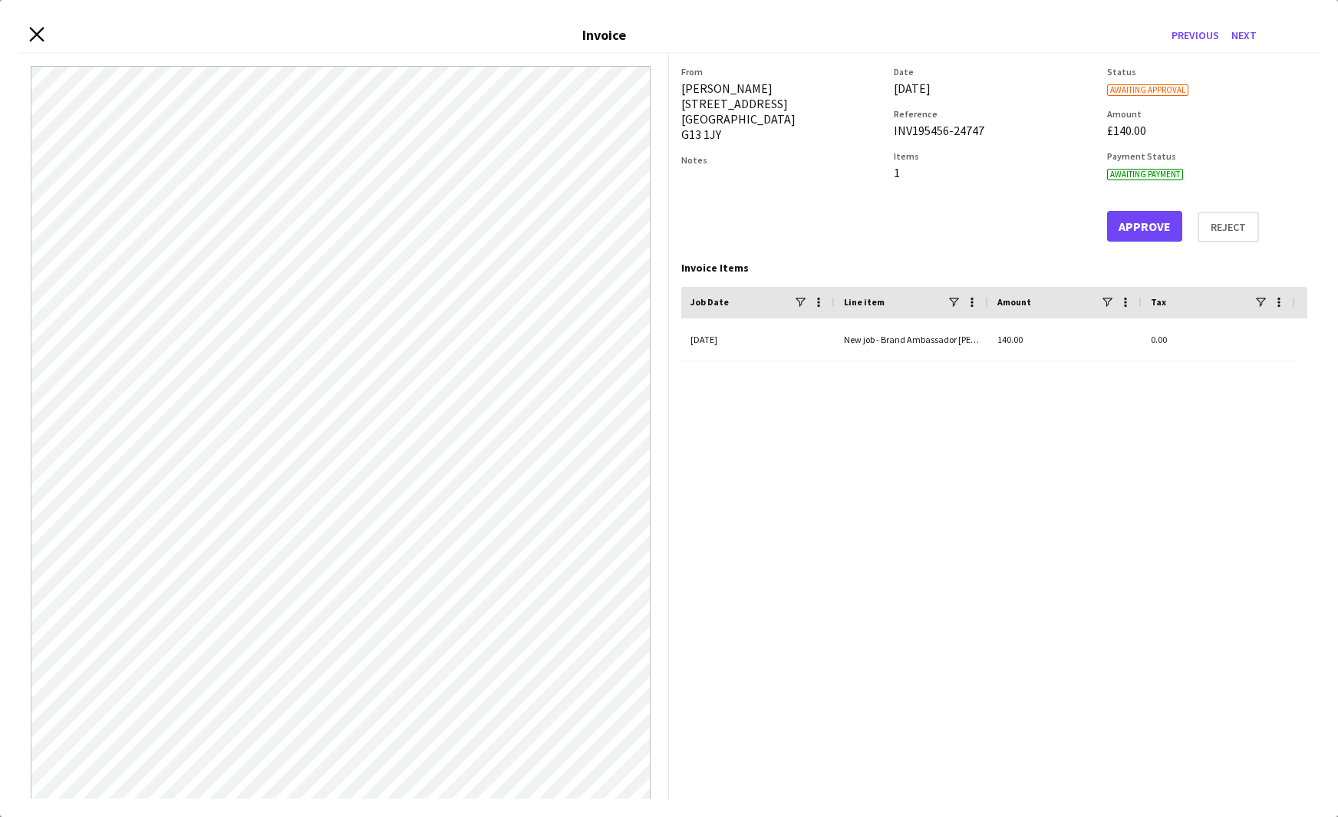
click at [36, 38] on icon "Close invoice dialog" at bounding box center [36, 34] width 15 height 15
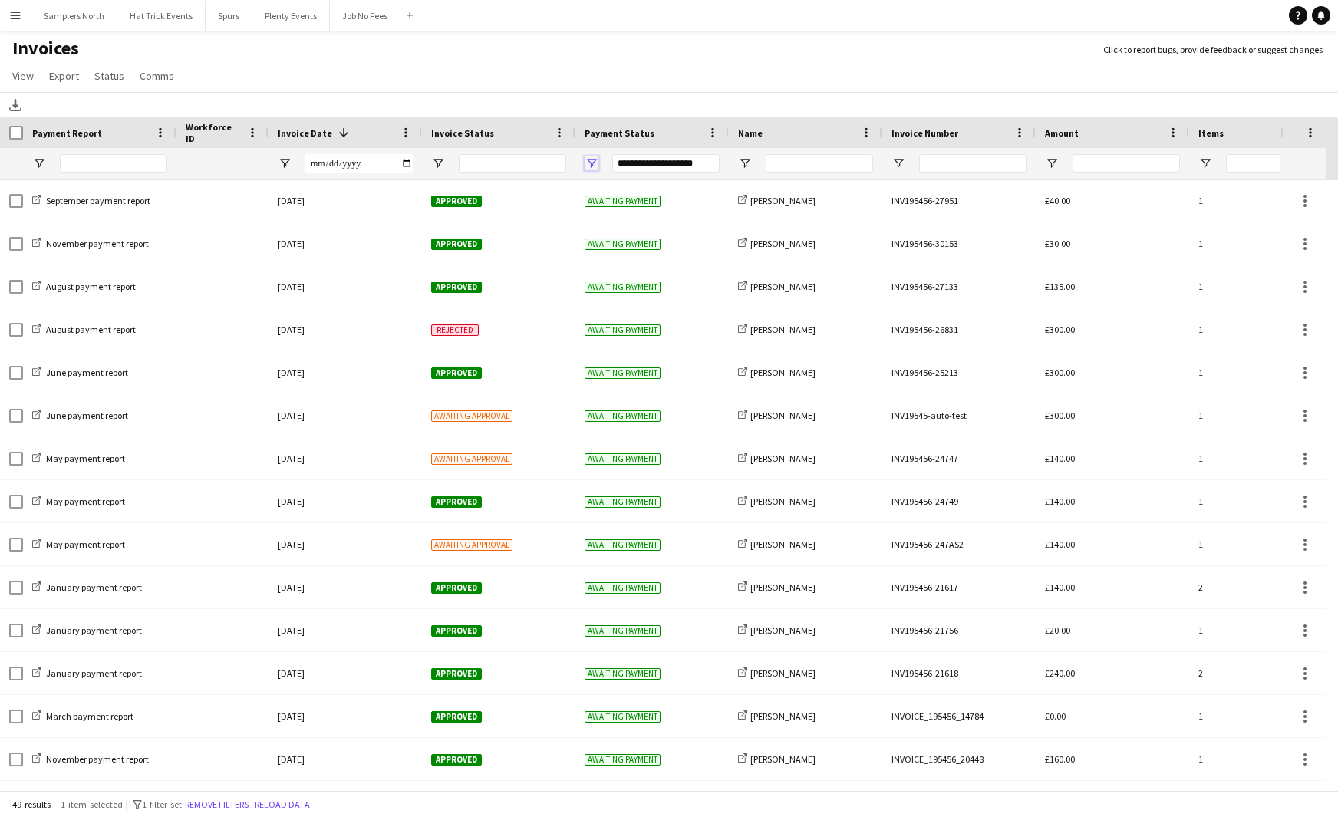
click at [589, 170] on span "Open Filter Menu" at bounding box center [592, 164] width 14 height 14
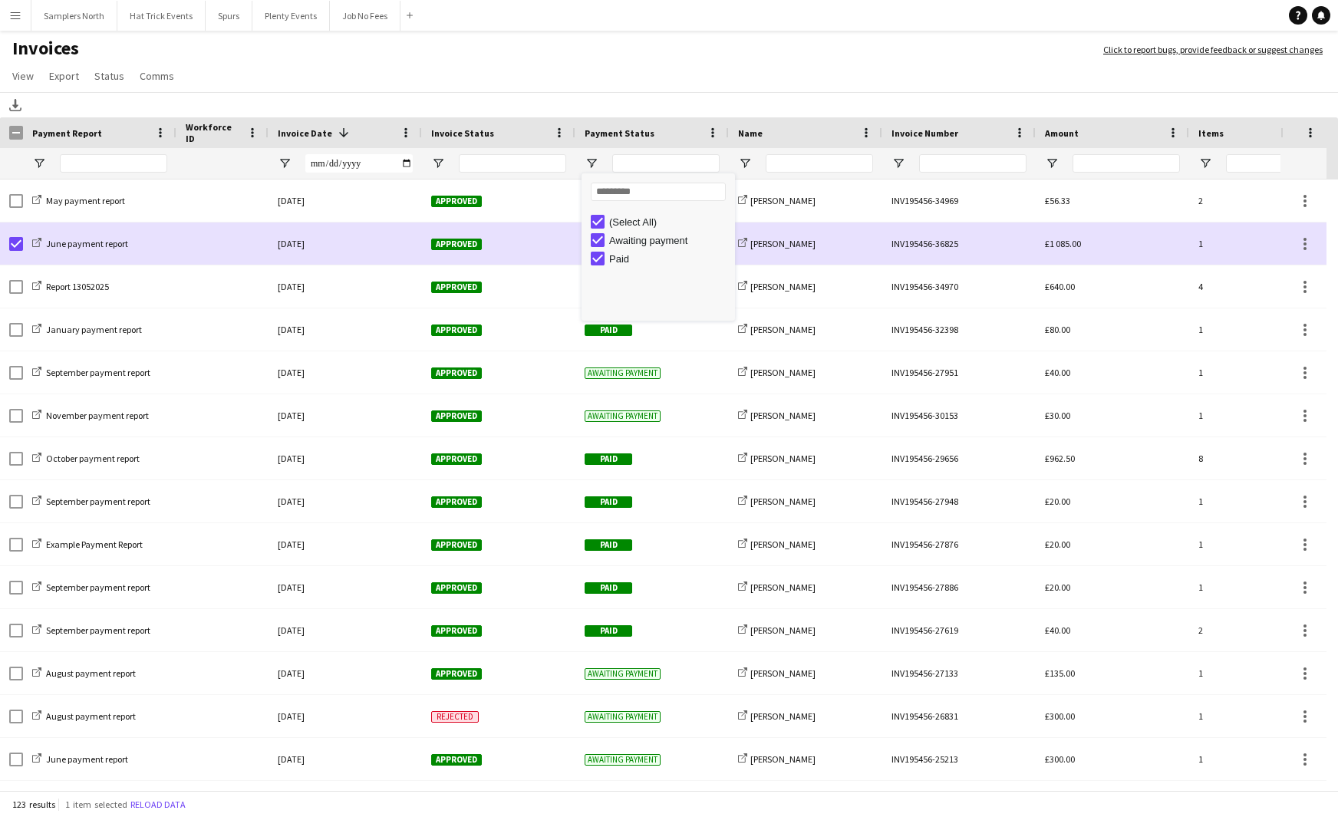
click at [634, 54] on h1 "Invoices" at bounding box center [544, 50] width 1088 height 26
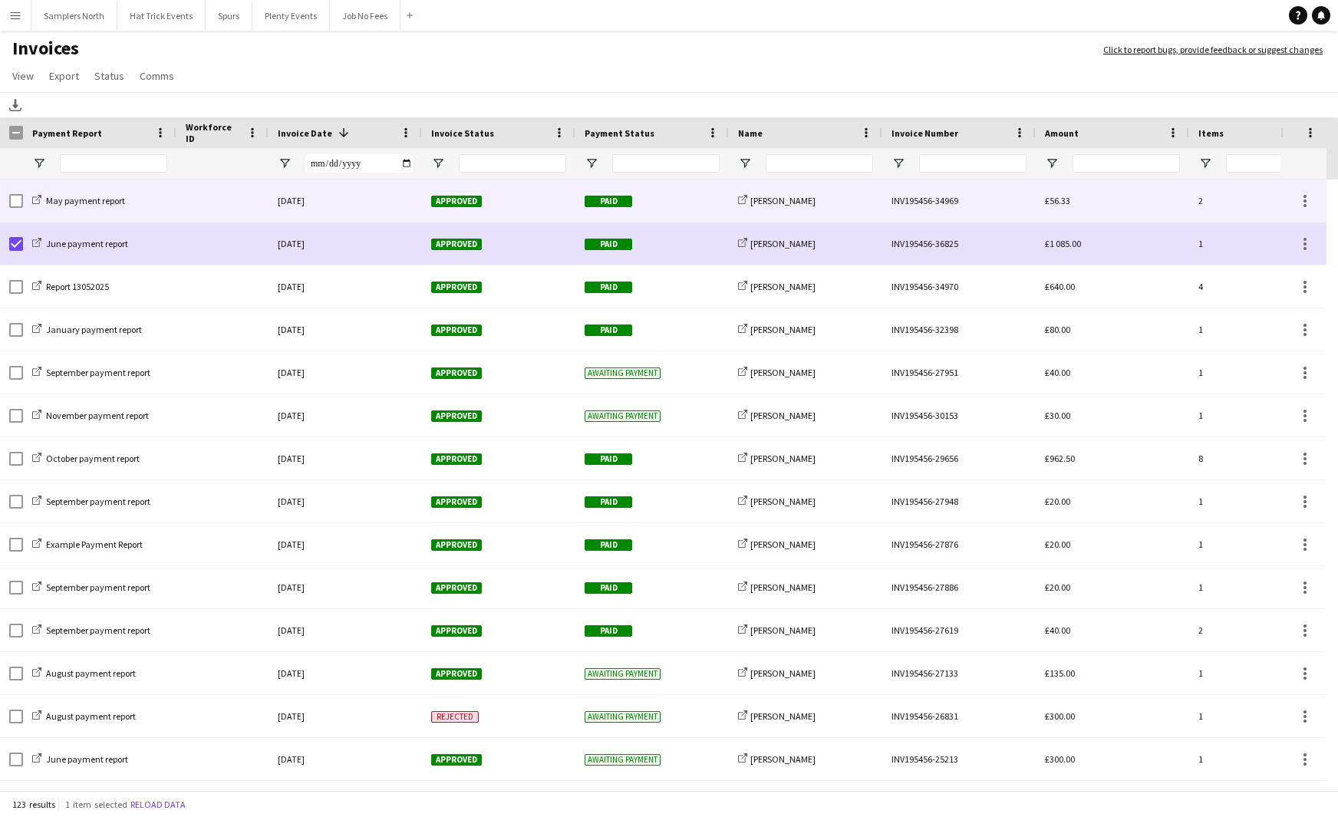
click at [543, 196] on div "Approved" at bounding box center [498, 201] width 153 height 42
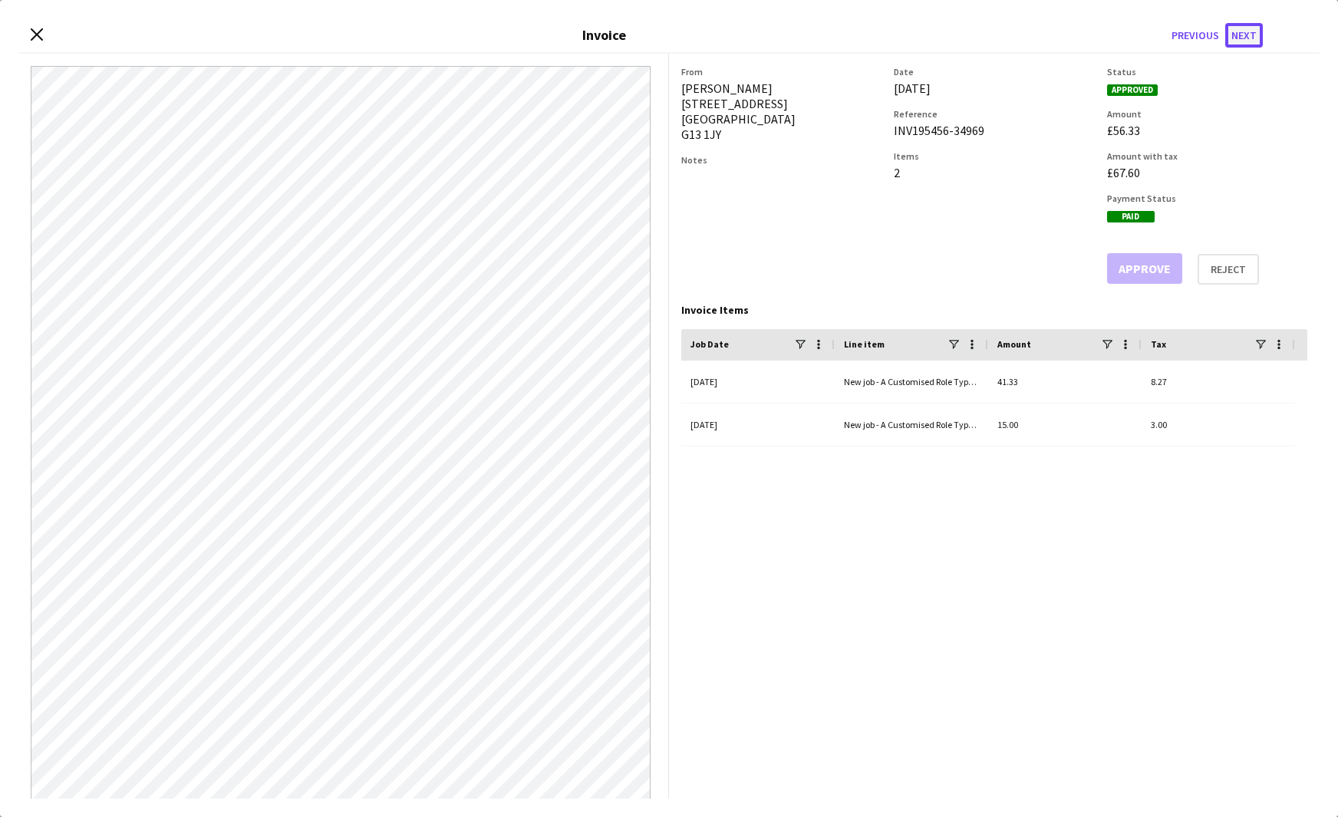
click at [1251, 38] on button "Next" at bounding box center [1245, 35] width 38 height 25
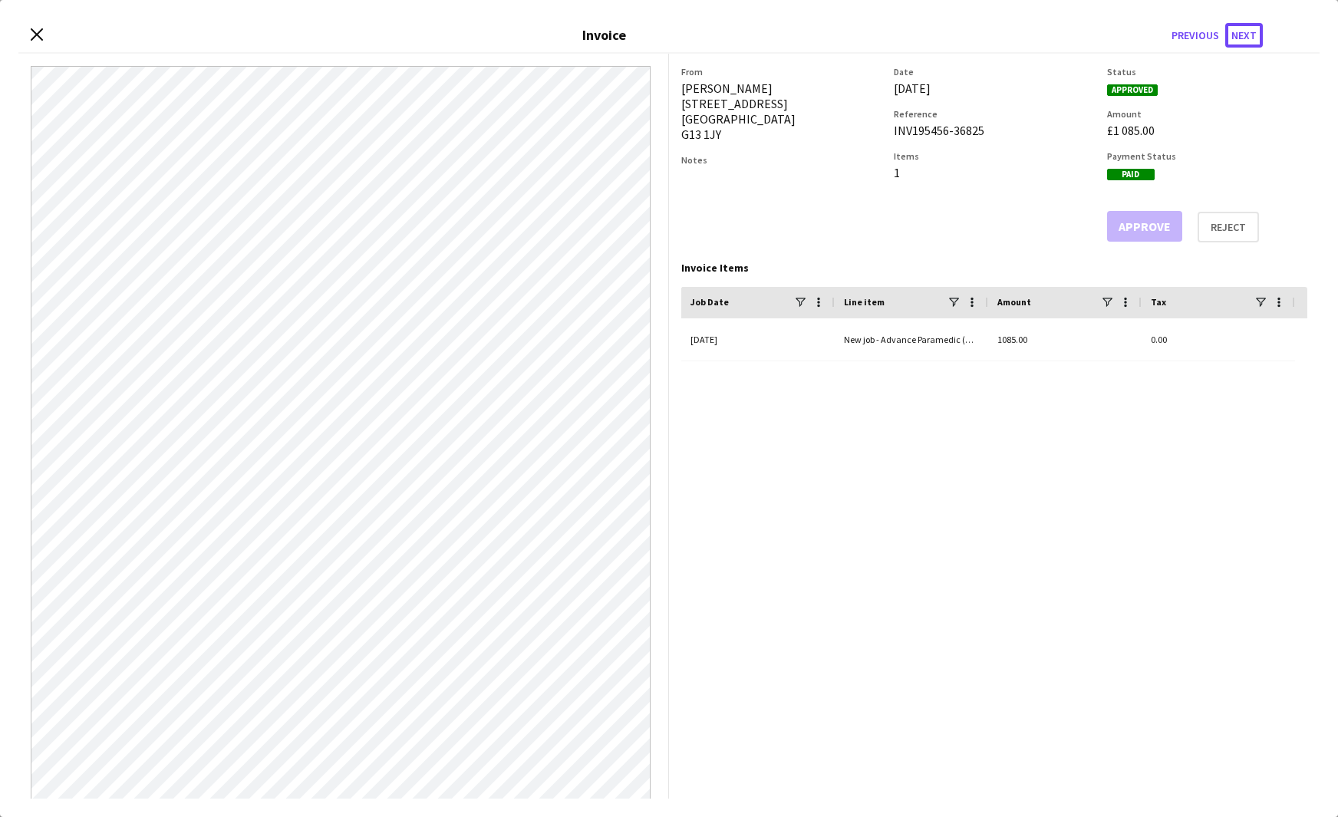
click at [1251, 38] on button "Next" at bounding box center [1245, 35] width 38 height 25
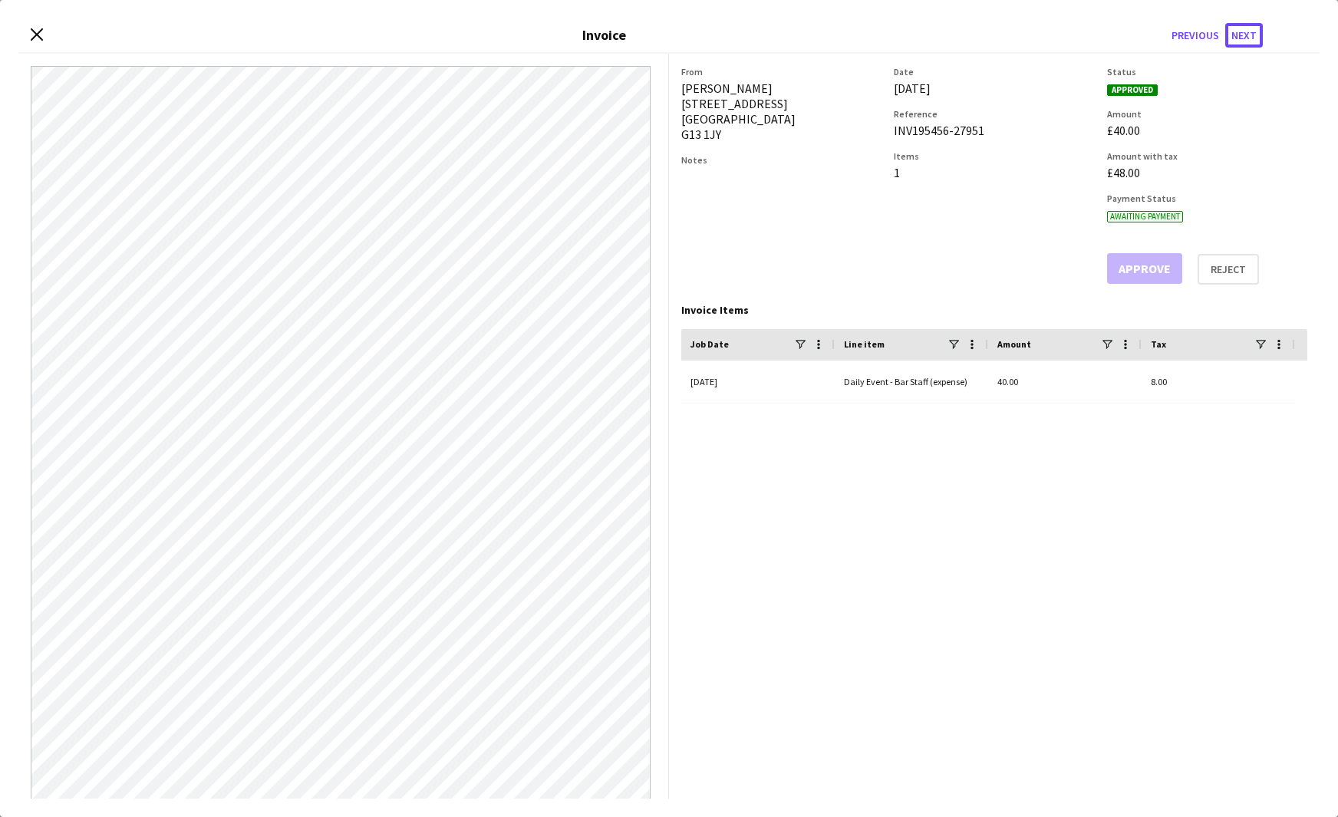
click at [1251, 38] on button "Next" at bounding box center [1245, 35] width 38 height 25
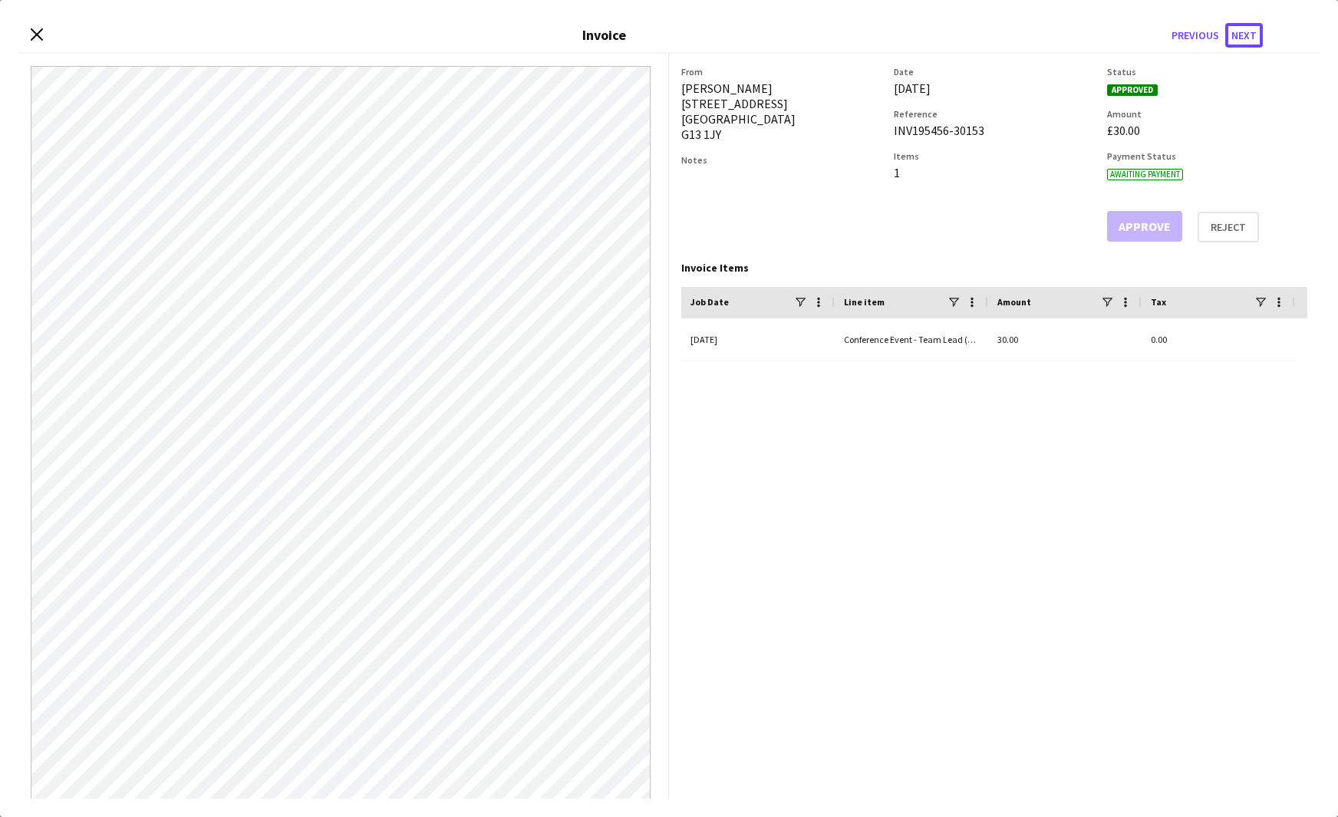
click at [1251, 38] on button "Next" at bounding box center [1245, 35] width 38 height 25
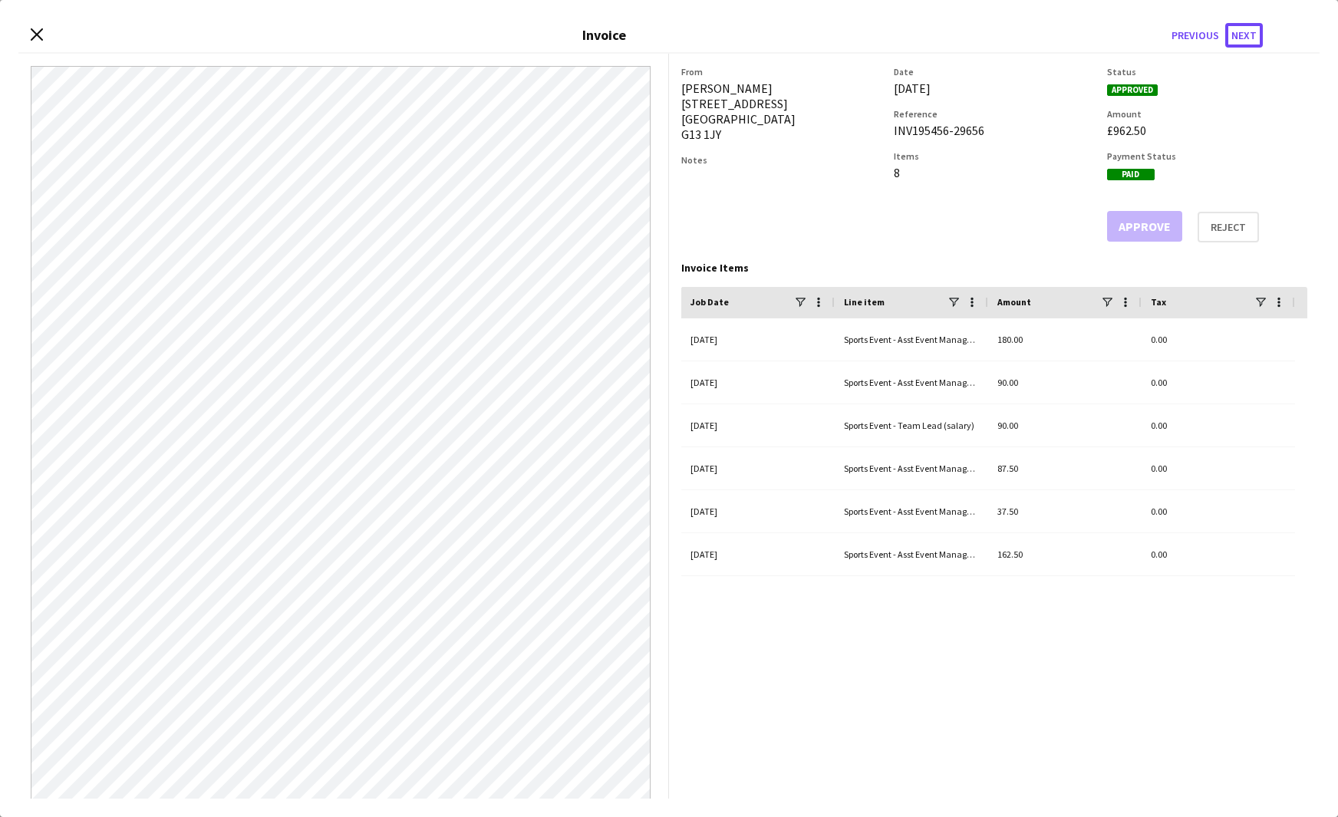
click at [1251, 38] on button "Next" at bounding box center [1245, 35] width 38 height 25
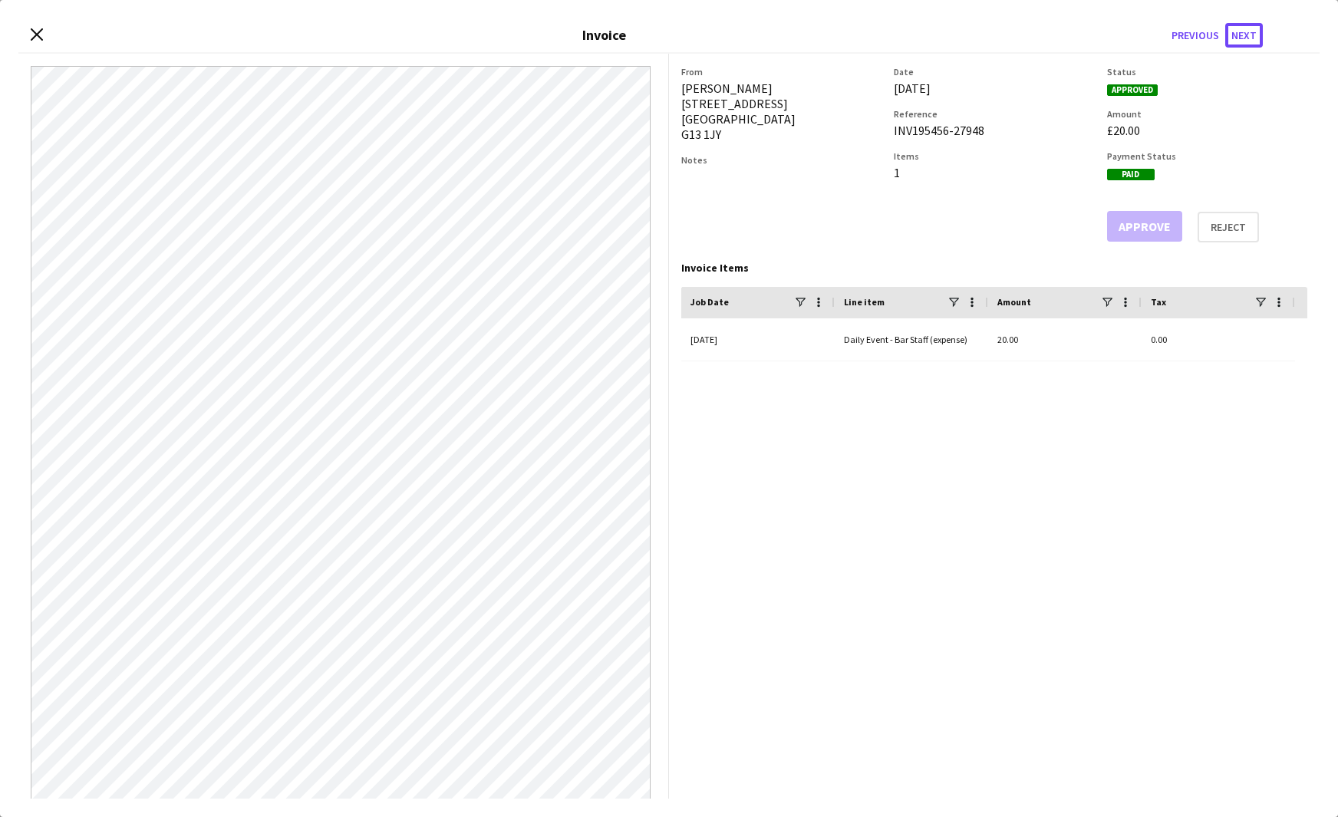
click at [1251, 38] on button "Next" at bounding box center [1245, 35] width 38 height 25
click at [1250, 38] on button "Next" at bounding box center [1245, 35] width 38 height 25
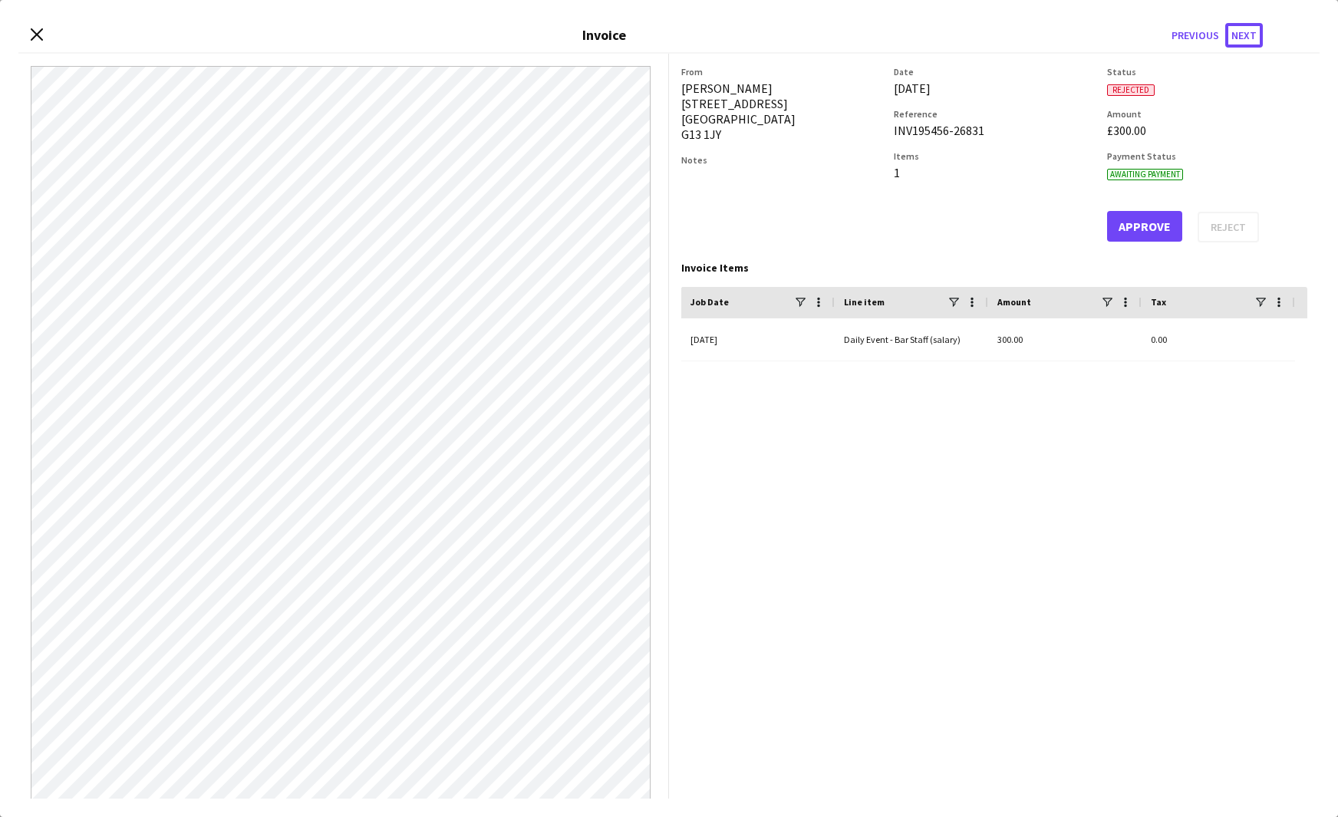
click at [1250, 38] on button "Next" at bounding box center [1245, 35] width 38 height 25
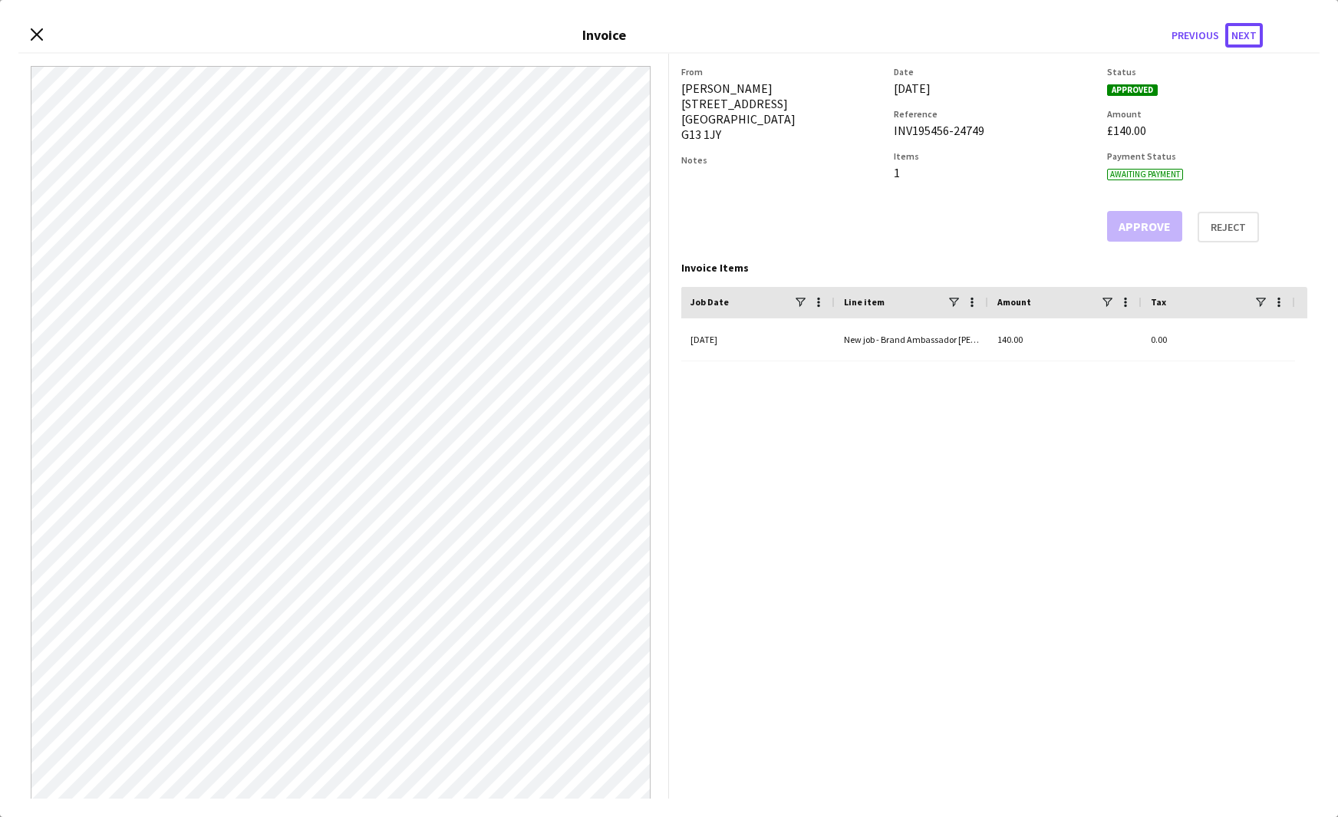
click at [1250, 38] on button "Next" at bounding box center [1245, 35] width 38 height 25
click at [1188, 37] on button "Previous" at bounding box center [1196, 35] width 60 height 25
click at [35, 38] on icon "Close invoice dialog" at bounding box center [36, 34] width 15 height 15
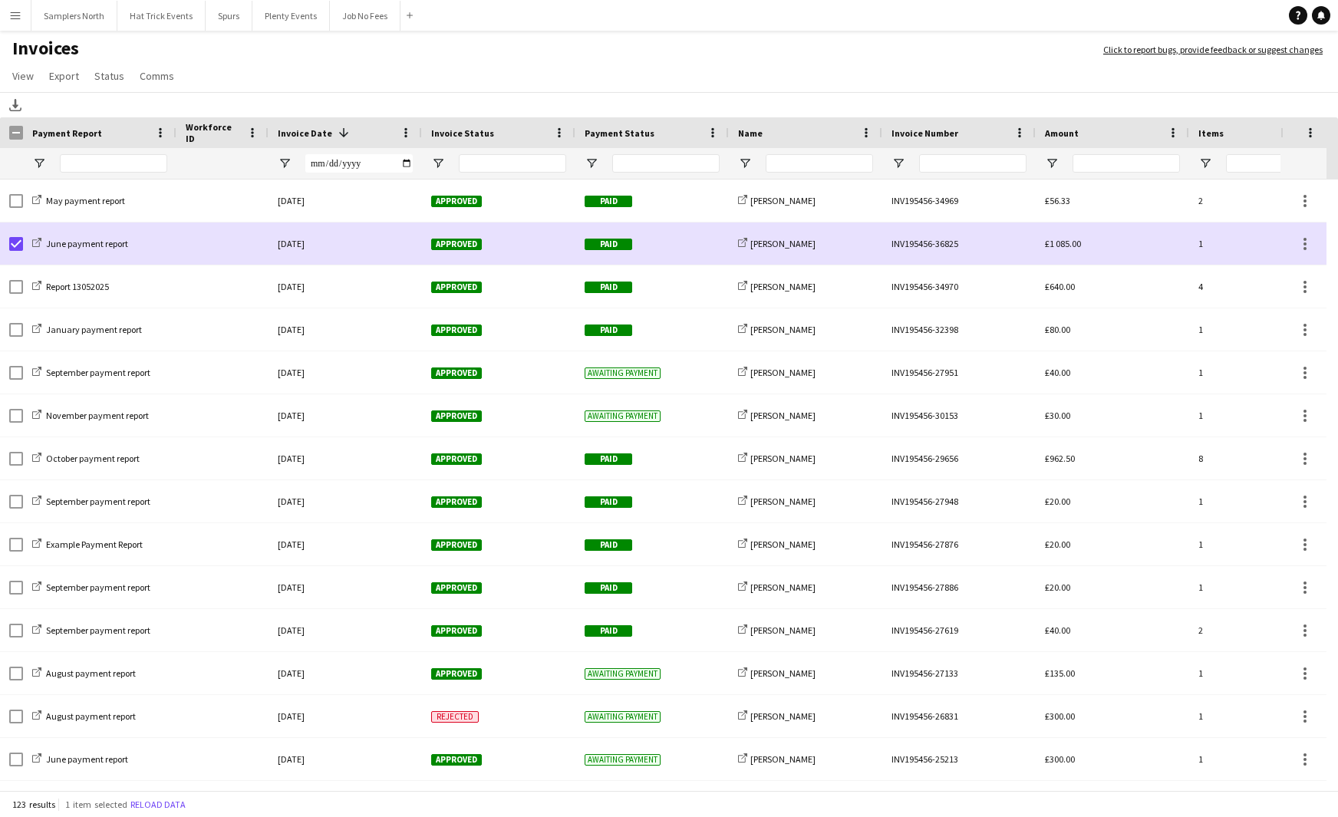
click at [18, 17] on app-icon "Menu" at bounding box center [15, 15] width 12 height 12
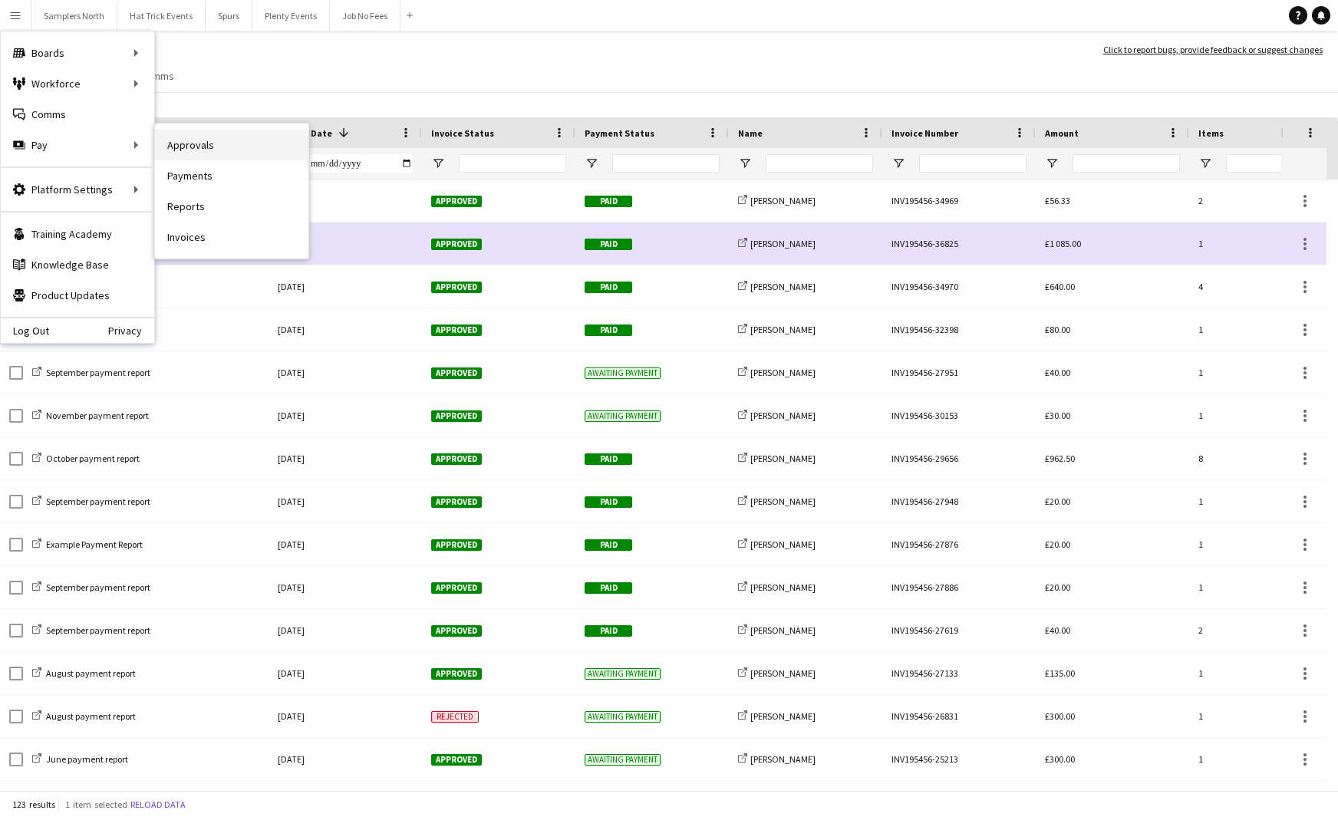
click at [204, 147] on link "Approvals" at bounding box center [231, 145] width 153 height 31
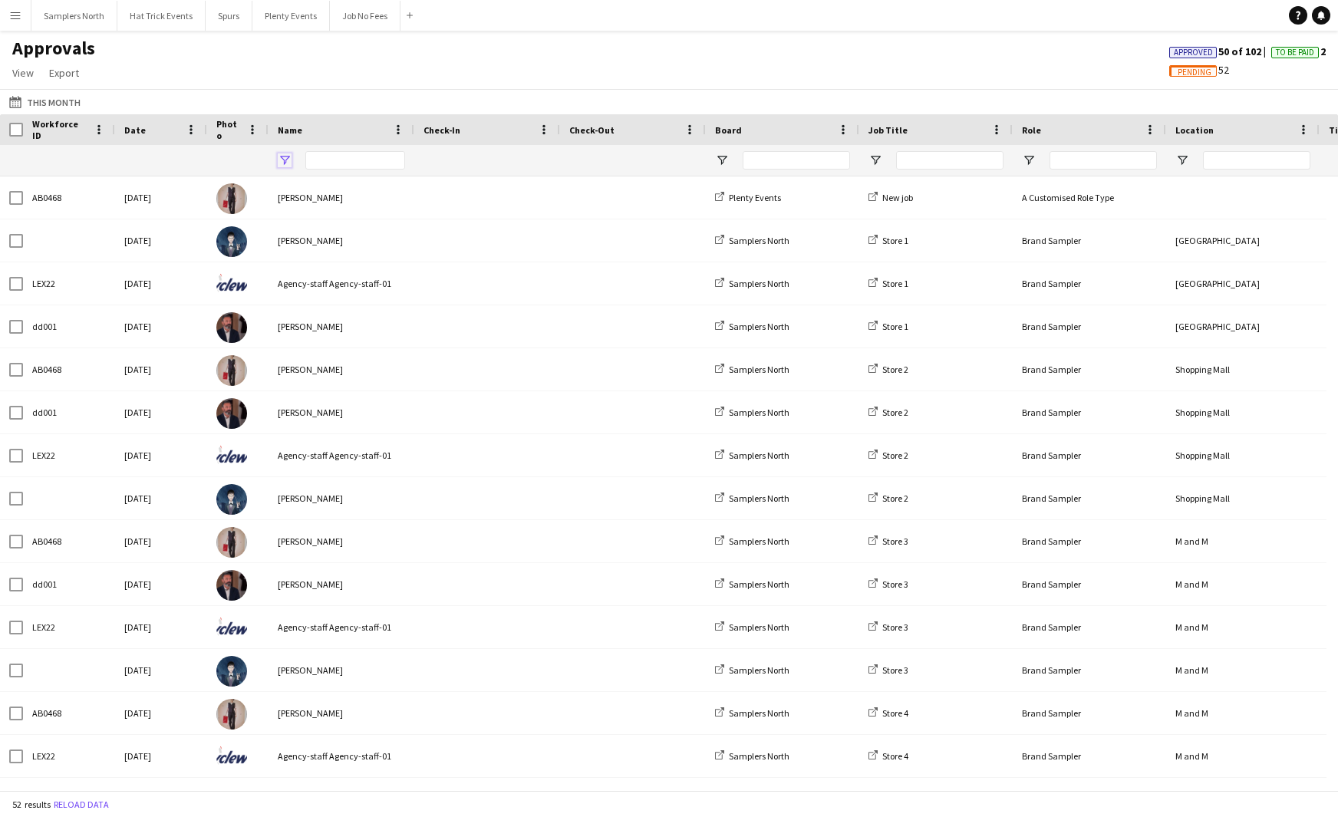
click at [286, 165] on span "Open Filter Menu" at bounding box center [285, 160] width 14 height 14
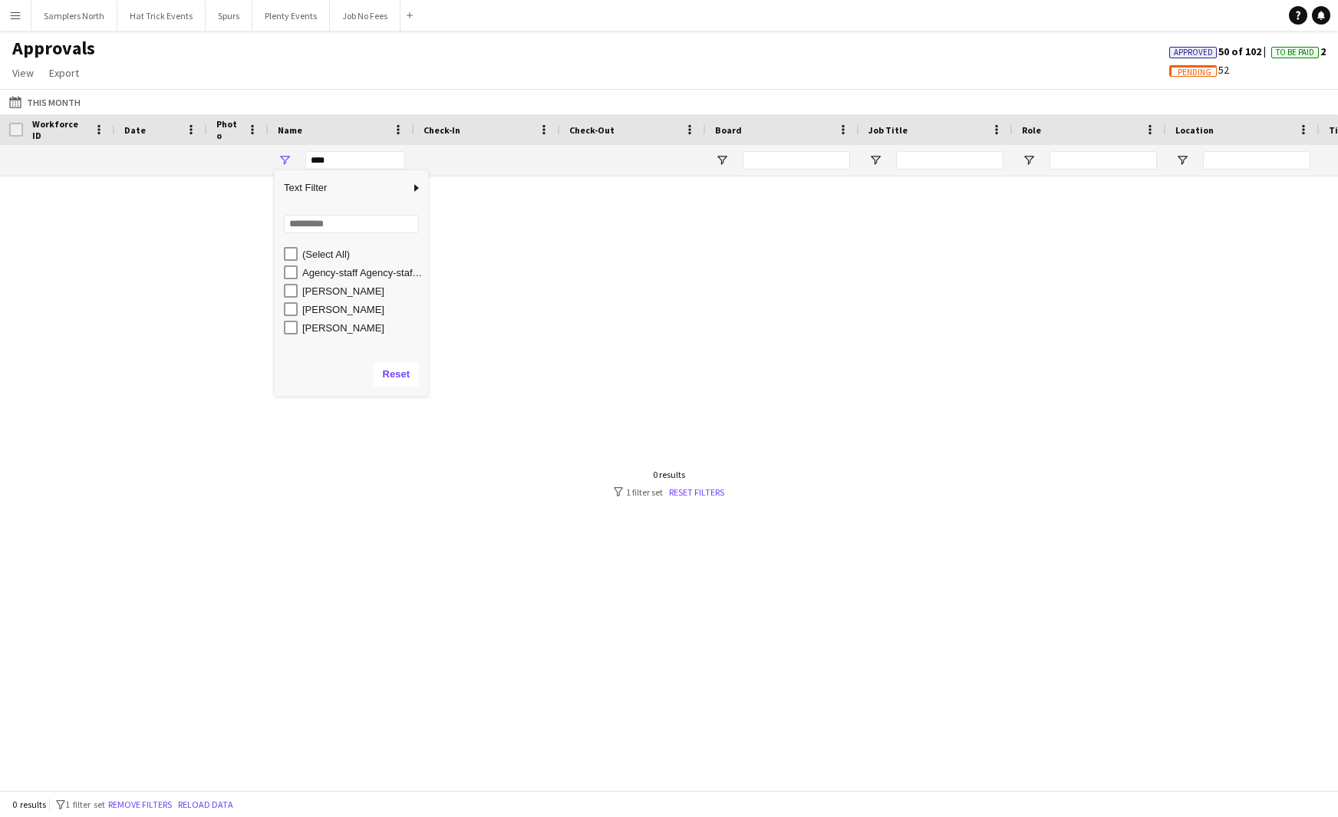
type input "**********"
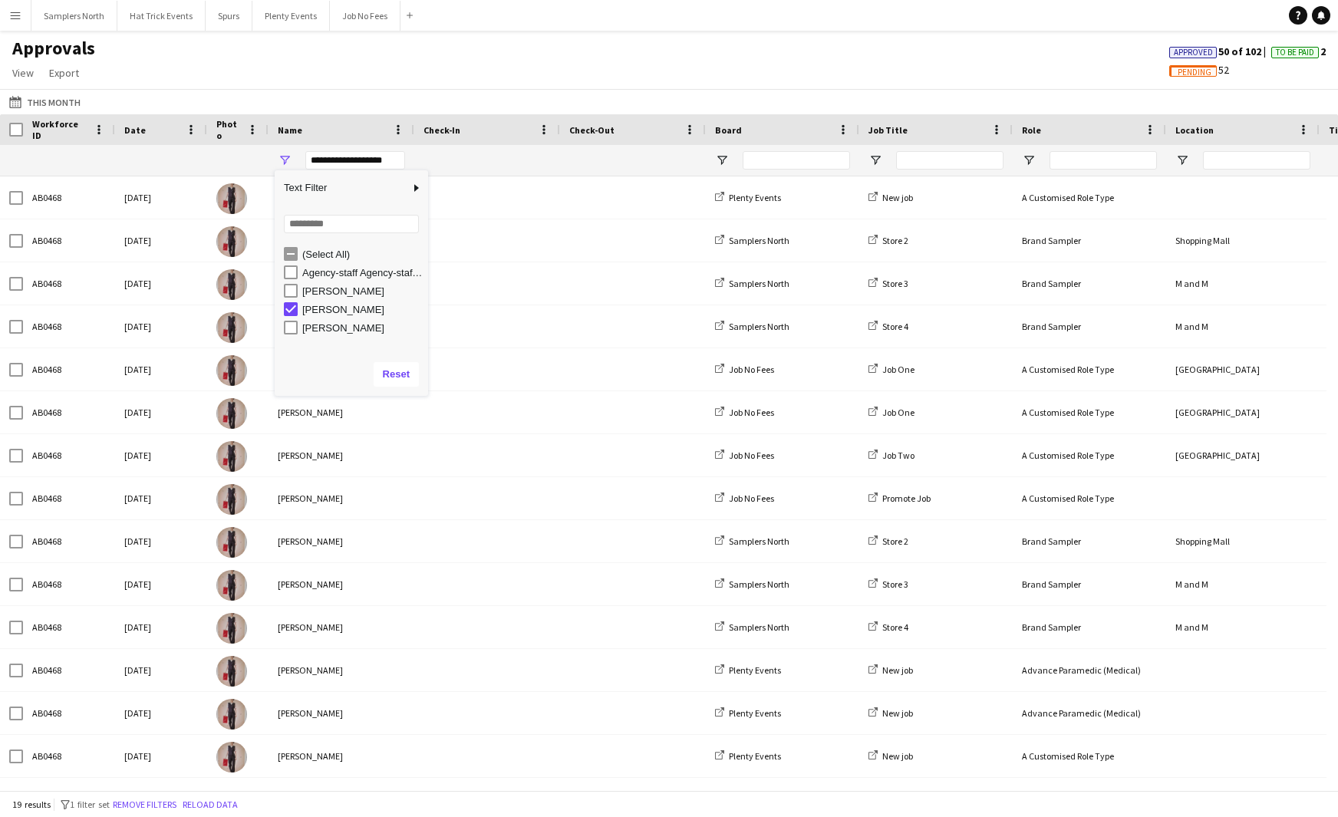
click at [351, 58] on div "Approvals View Customise view Customise filters Reset Filters Reset View Reset …" at bounding box center [669, 63] width 1338 height 52
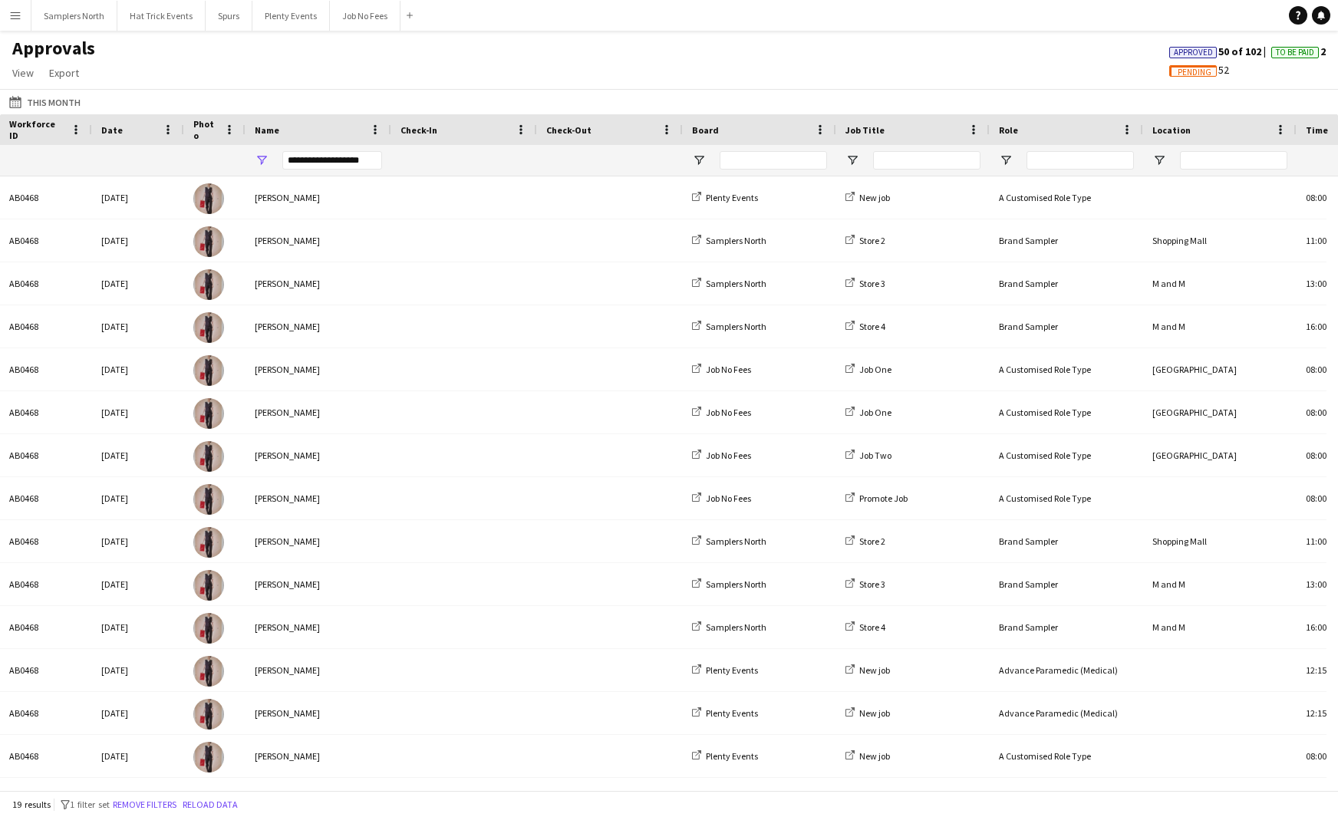
scroll to position [0, 33]
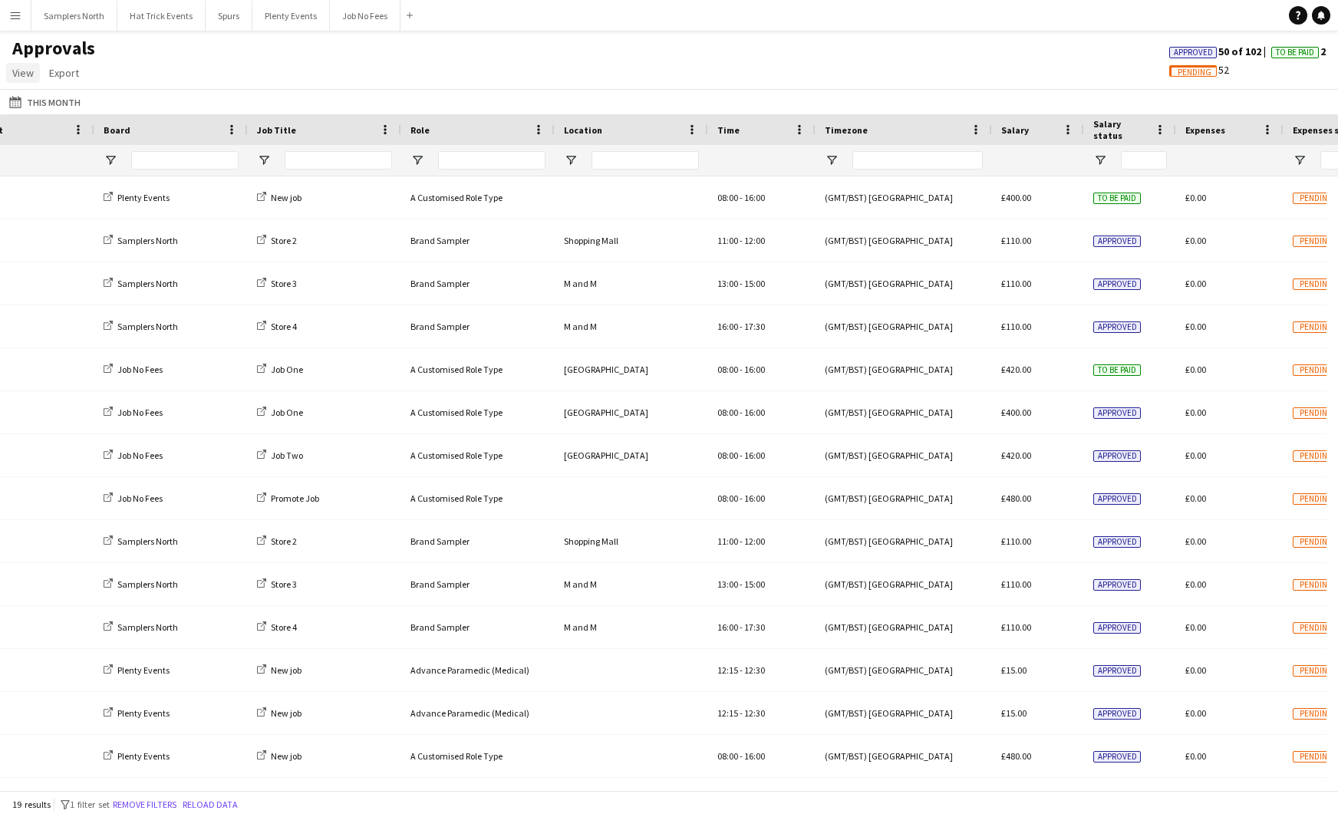
click at [26, 74] on span "View" at bounding box center [22, 73] width 21 height 14
click at [51, 104] on span "Customise view" at bounding box center [55, 106] width 73 height 14
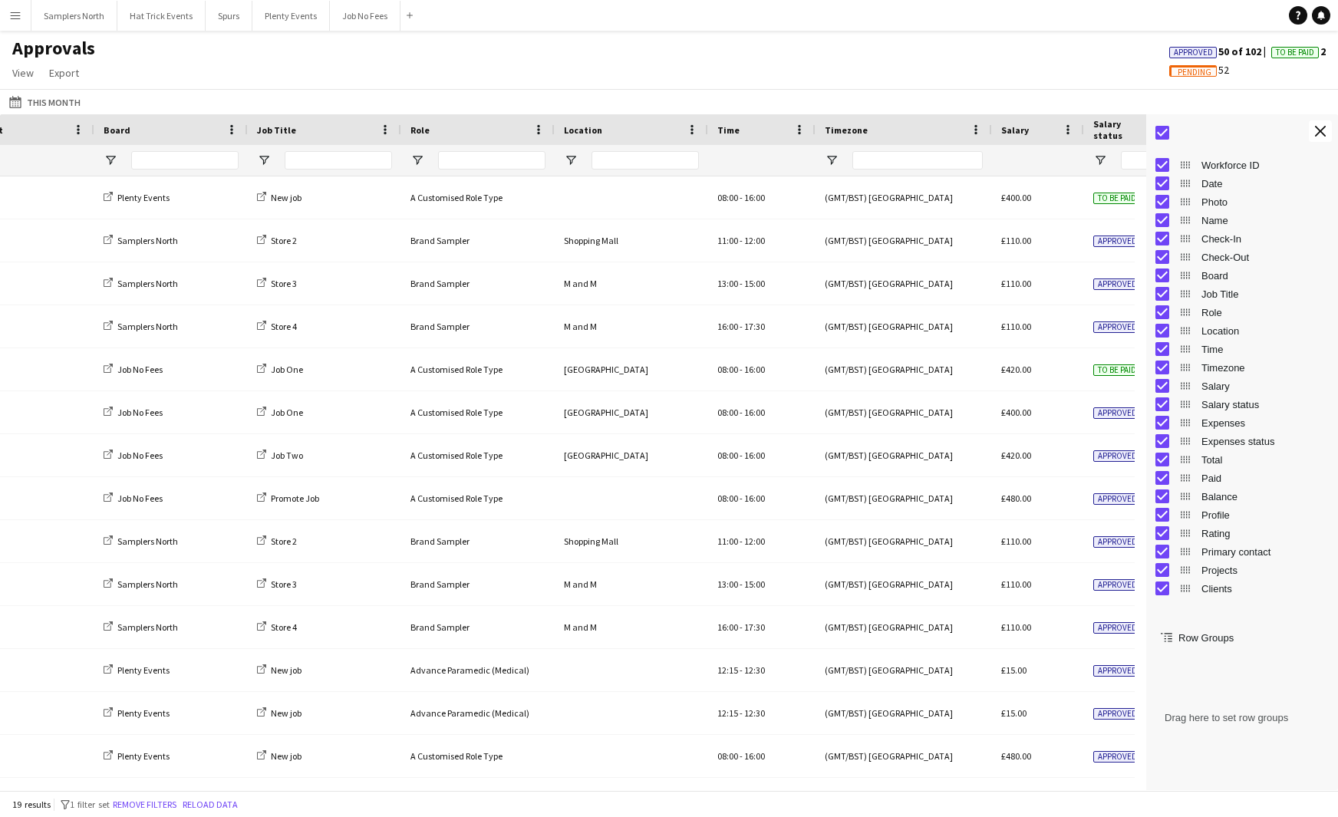
click at [1073, 66] on div "Approvals View Customise view Customise filters Reset Filters Reset View Reset …" at bounding box center [669, 63] width 1338 height 52
click at [1319, 134] on app-icon "Close tool panel" at bounding box center [1320, 131] width 11 height 11
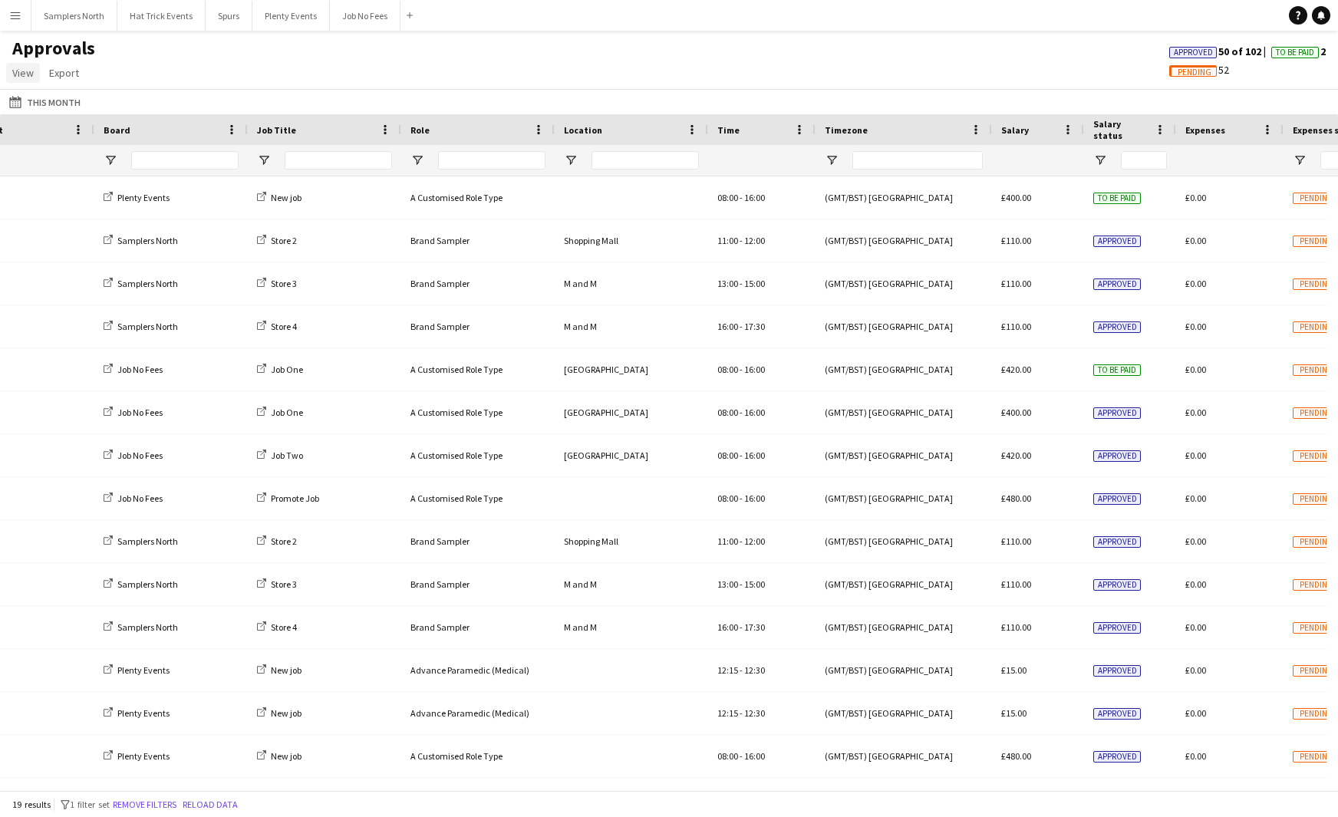
click at [29, 73] on span "View" at bounding box center [22, 73] width 21 height 14
click at [398, 83] on div "Approvals View Customise view Customise filters Reset Filters Reset View Reset …" at bounding box center [669, 63] width 1338 height 52
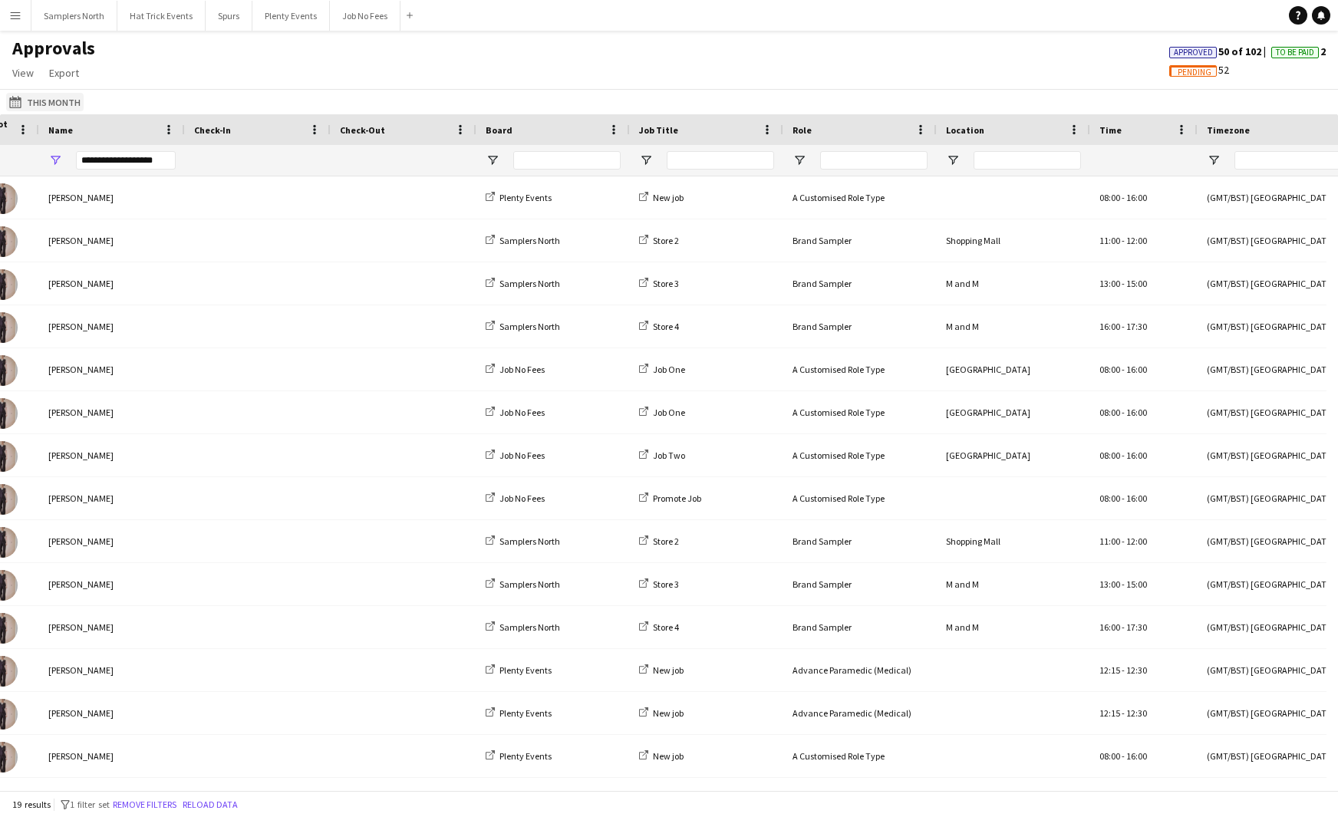
click at [54, 104] on button "This Month This Month" at bounding box center [45, 102] width 78 height 18
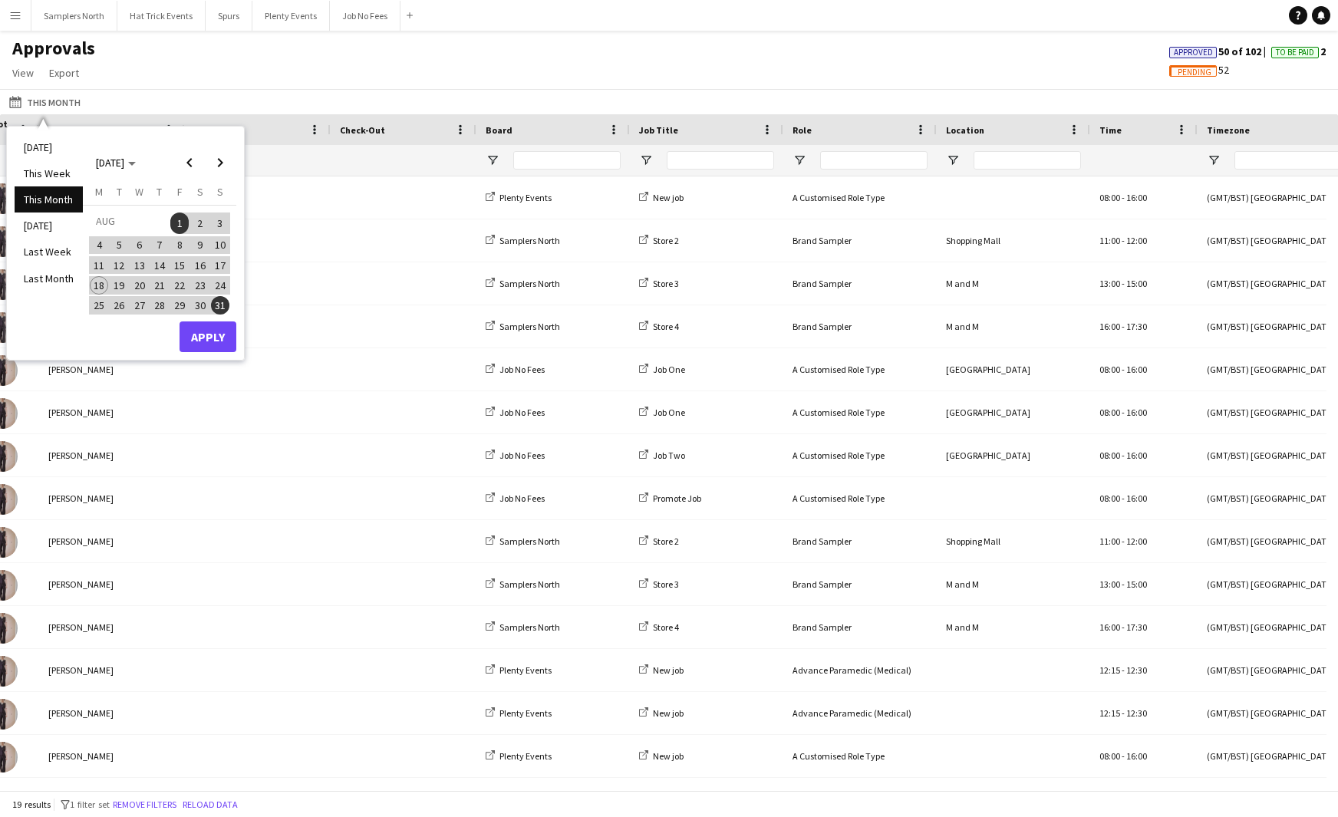
click at [197, 84] on div "Approvals View Customise view Customise filters Reset Filters Reset View Reset …" at bounding box center [669, 63] width 1338 height 52
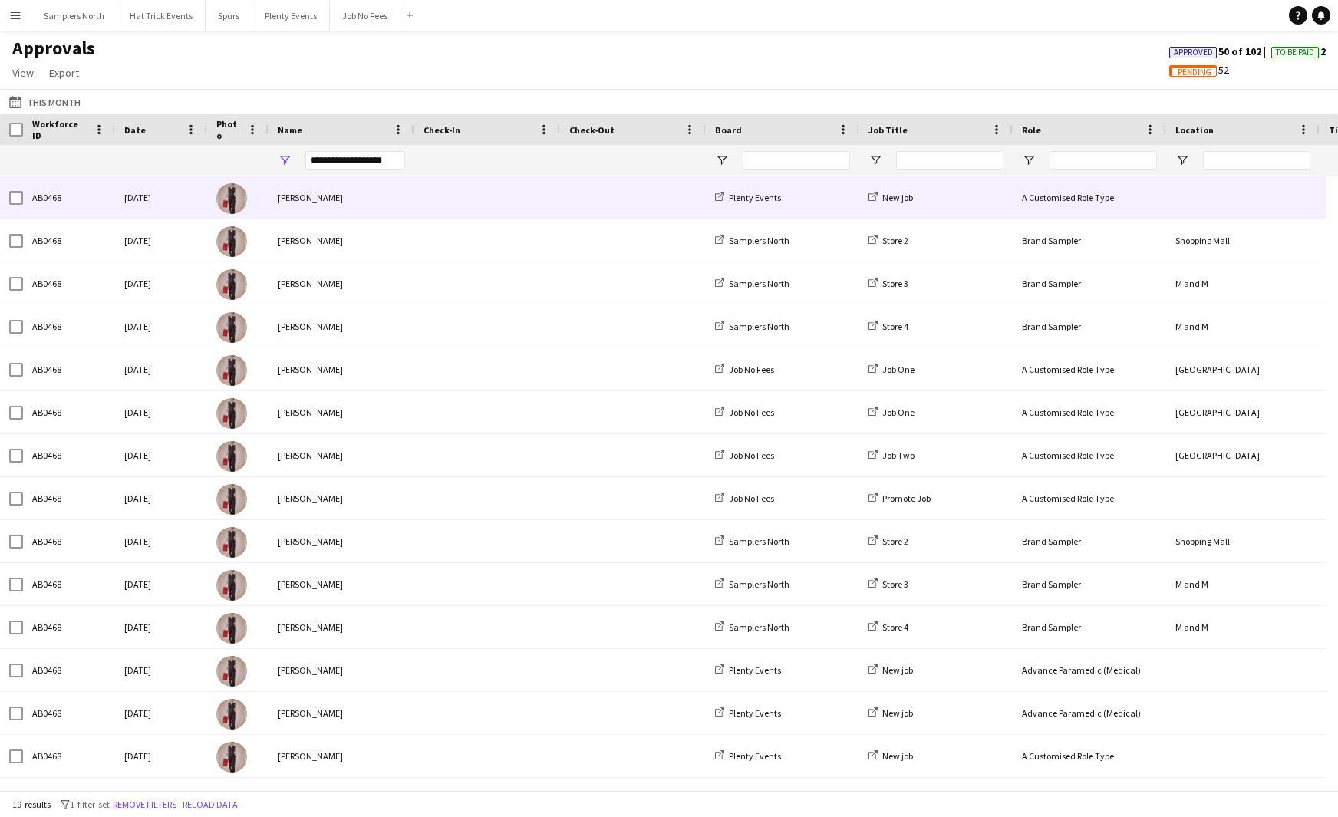
click at [350, 200] on div "[PERSON_NAME]" at bounding box center [342, 198] width 146 height 42
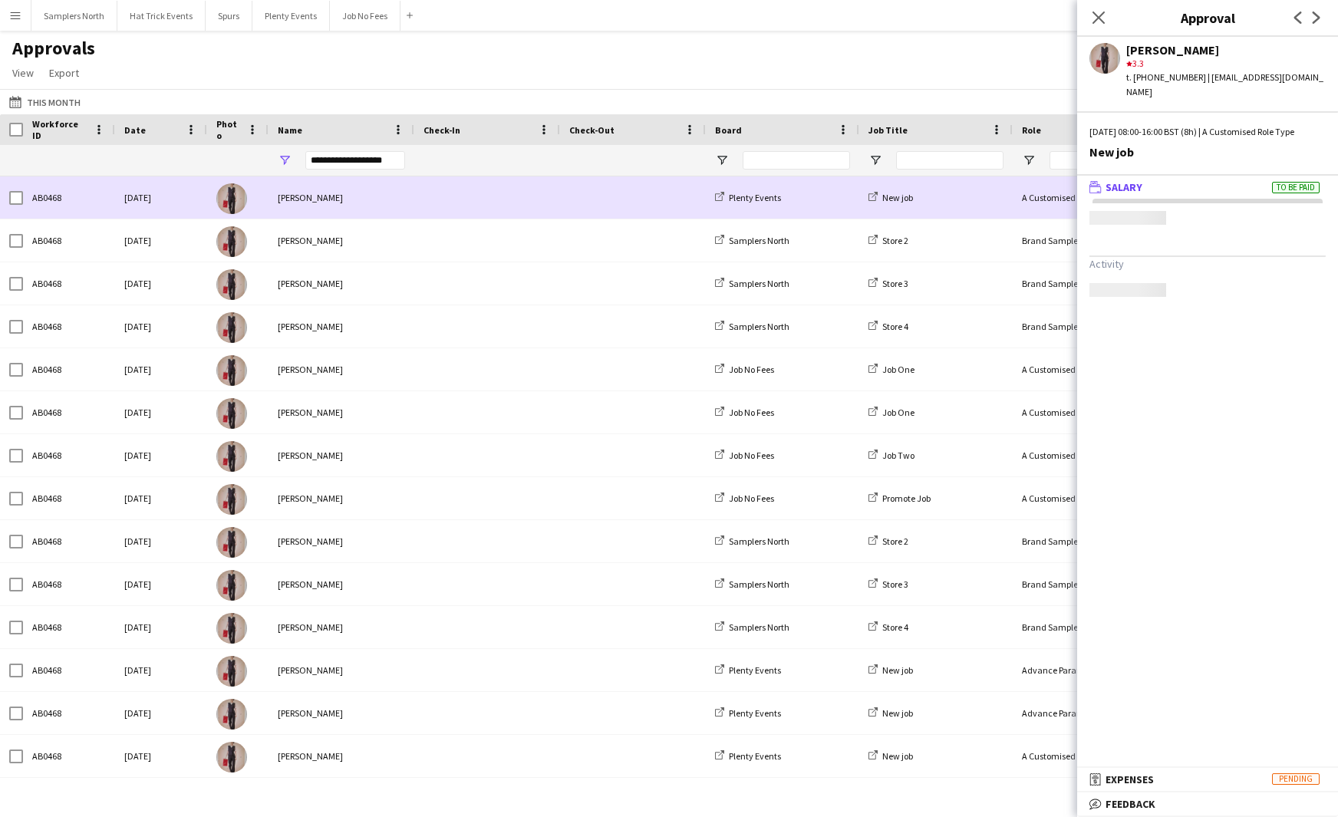
click at [350, 200] on div "[PERSON_NAME]" at bounding box center [342, 198] width 146 height 42
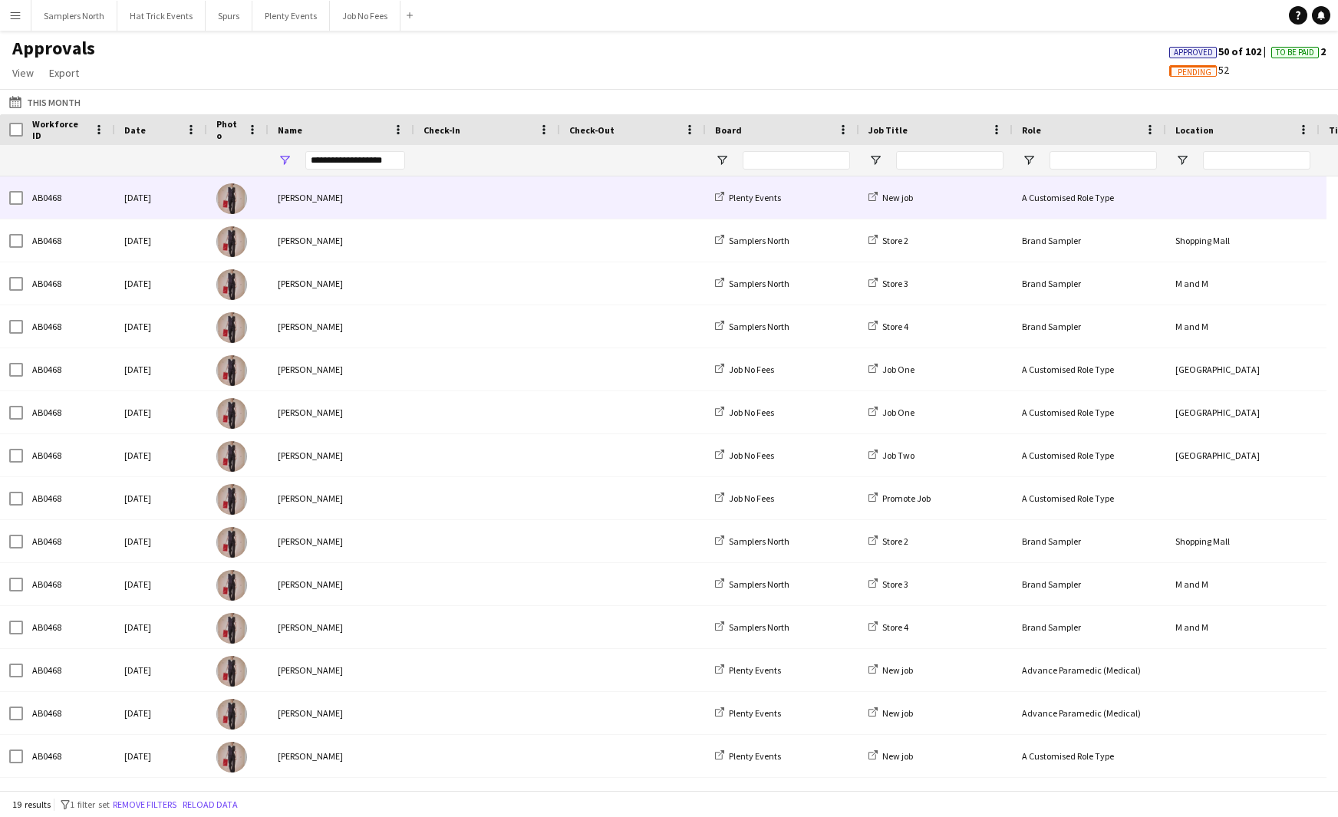
click at [350, 200] on div "[PERSON_NAME]" at bounding box center [342, 198] width 146 height 42
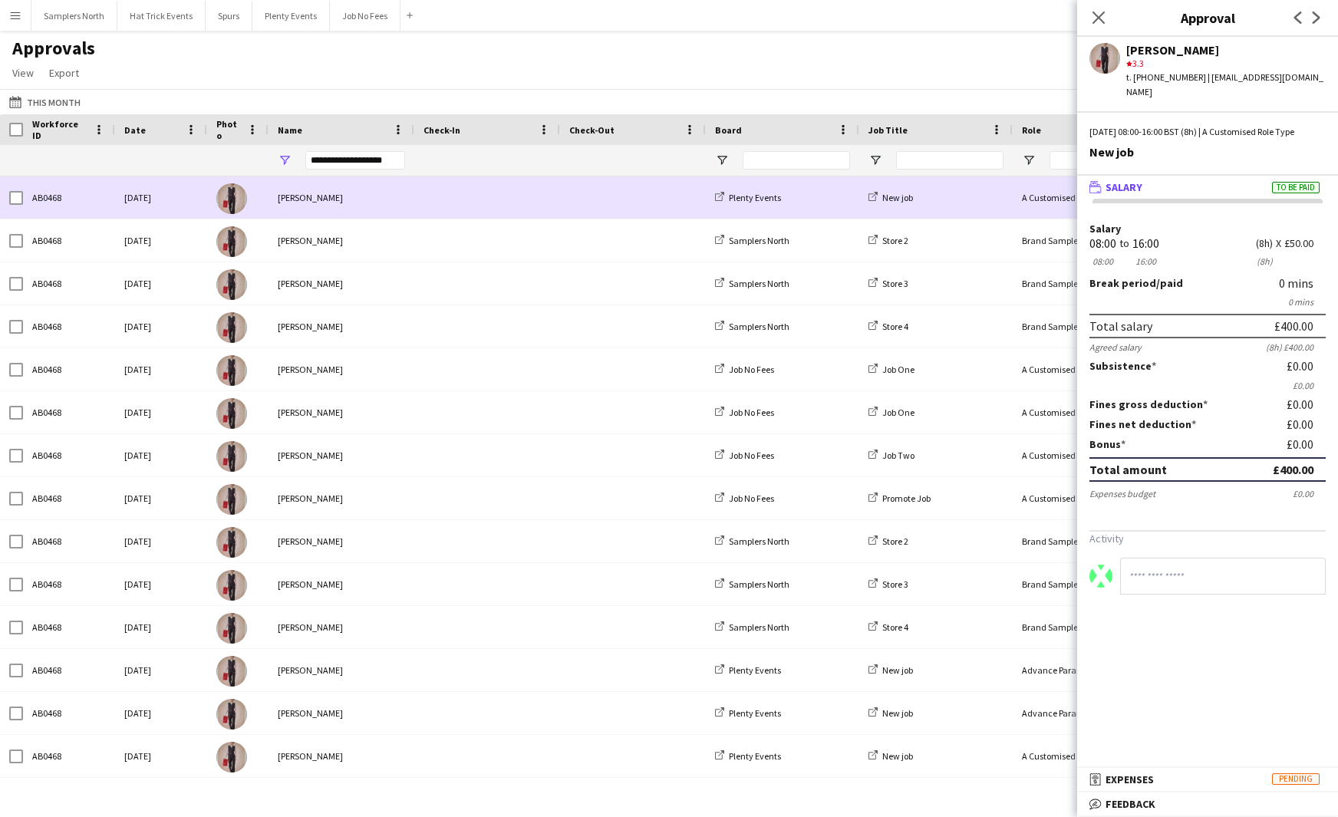
click at [350, 200] on div "[PERSON_NAME]" at bounding box center [342, 198] width 146 height 42
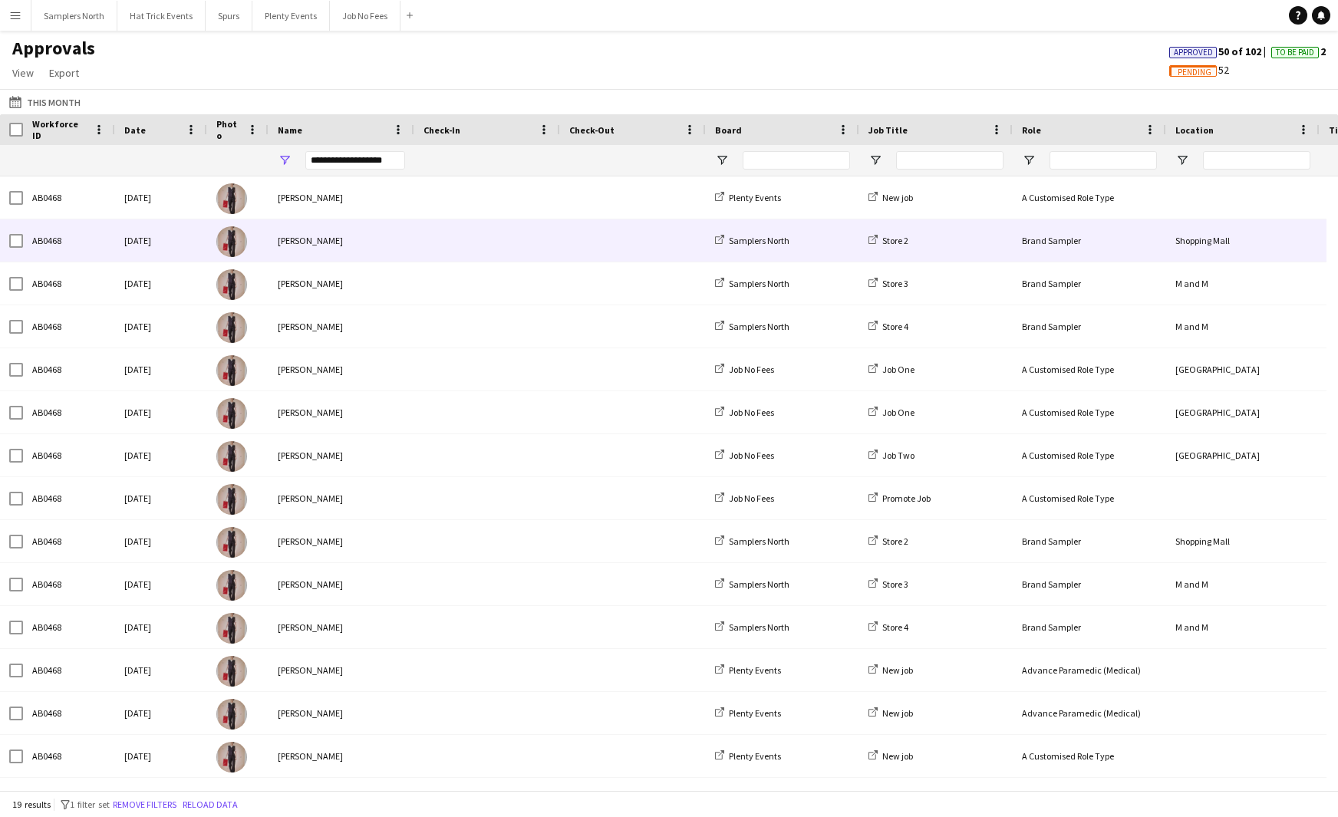
click at [401, 250] on div "[PERSON_NAME]" at bounding box center [342, 240] width 146 height 42
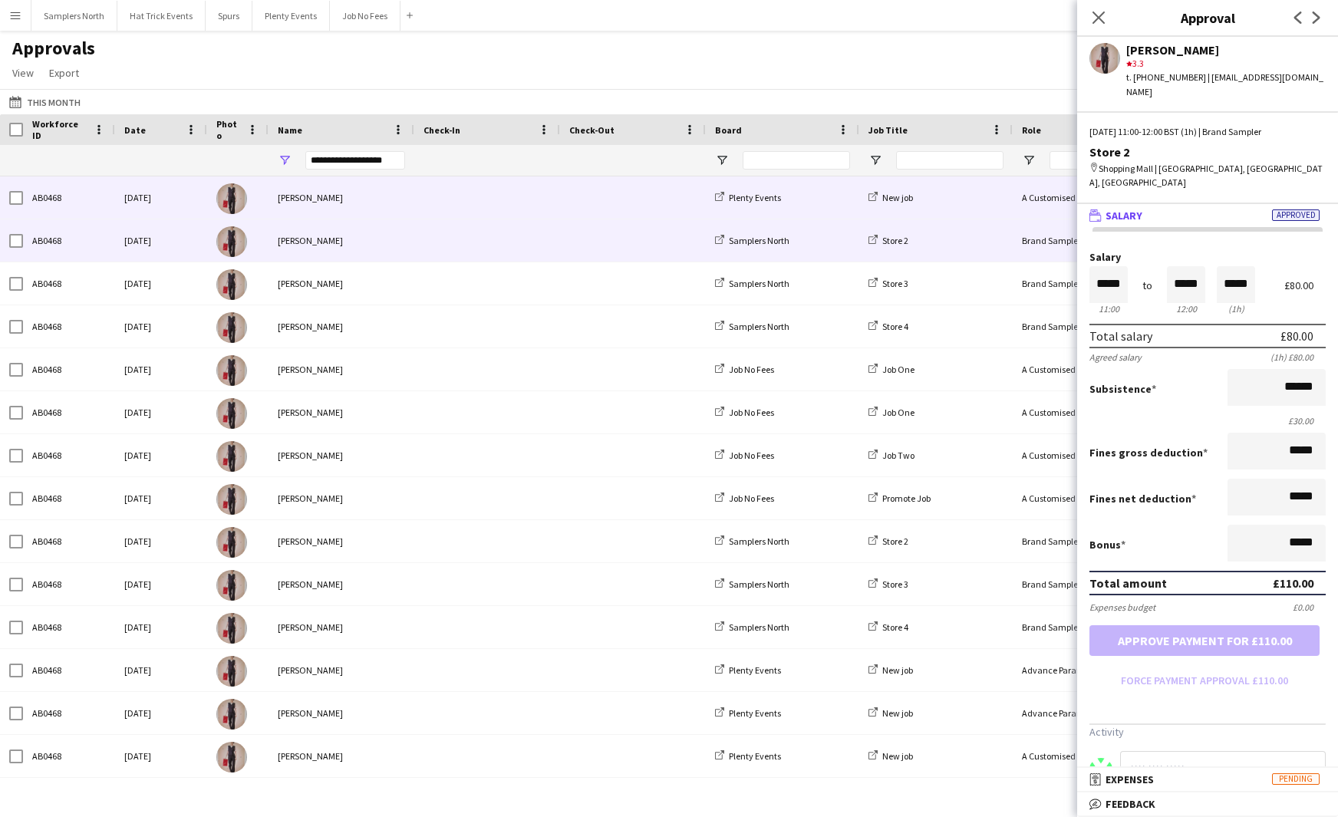
click at [394, 208] on div "[PERSON_NAME]" at bounding box center [342, 198] width 146 height 42
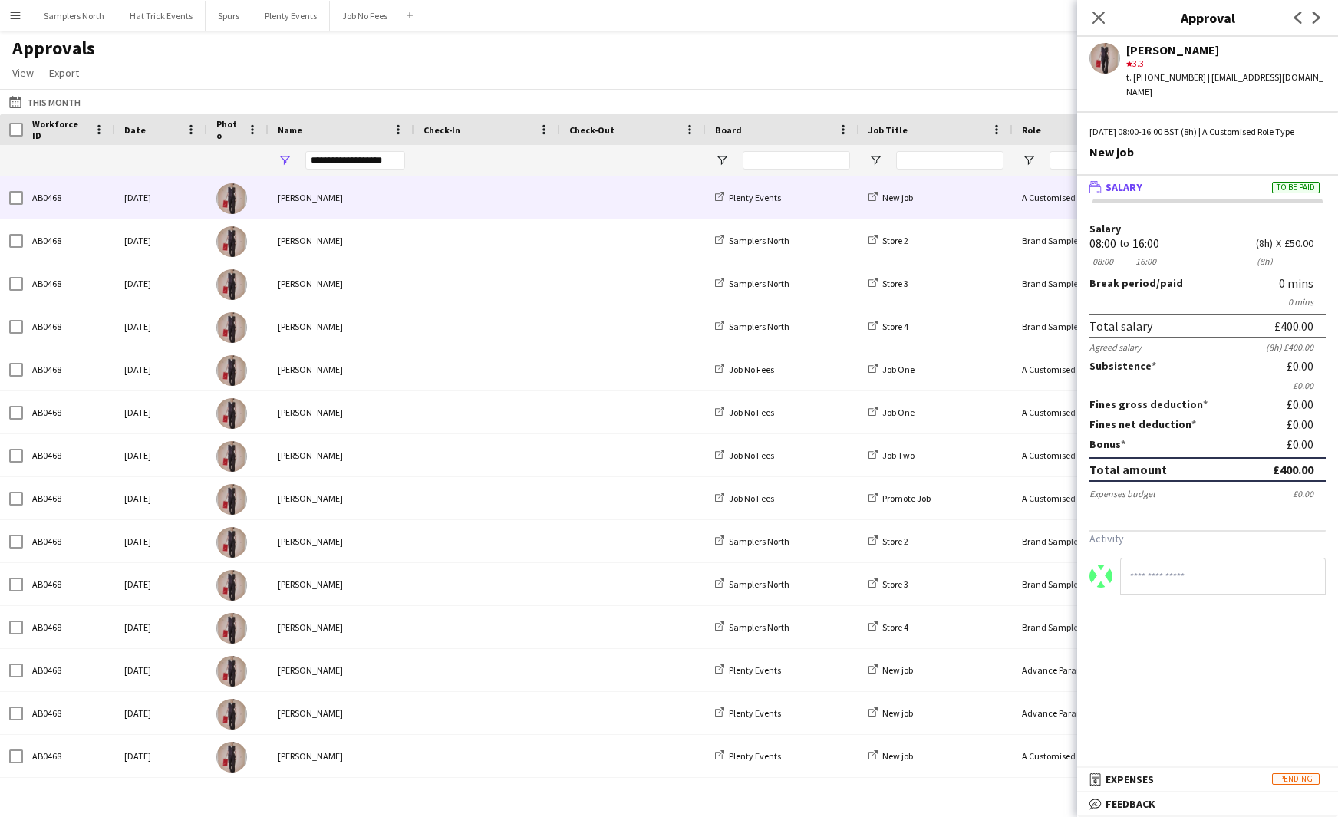
click at [745, 63] on div "Approvals View Customise view Customise filters Reset Filters Reset View Reset …" at bounding box center [669, 63] width 1338 height 52
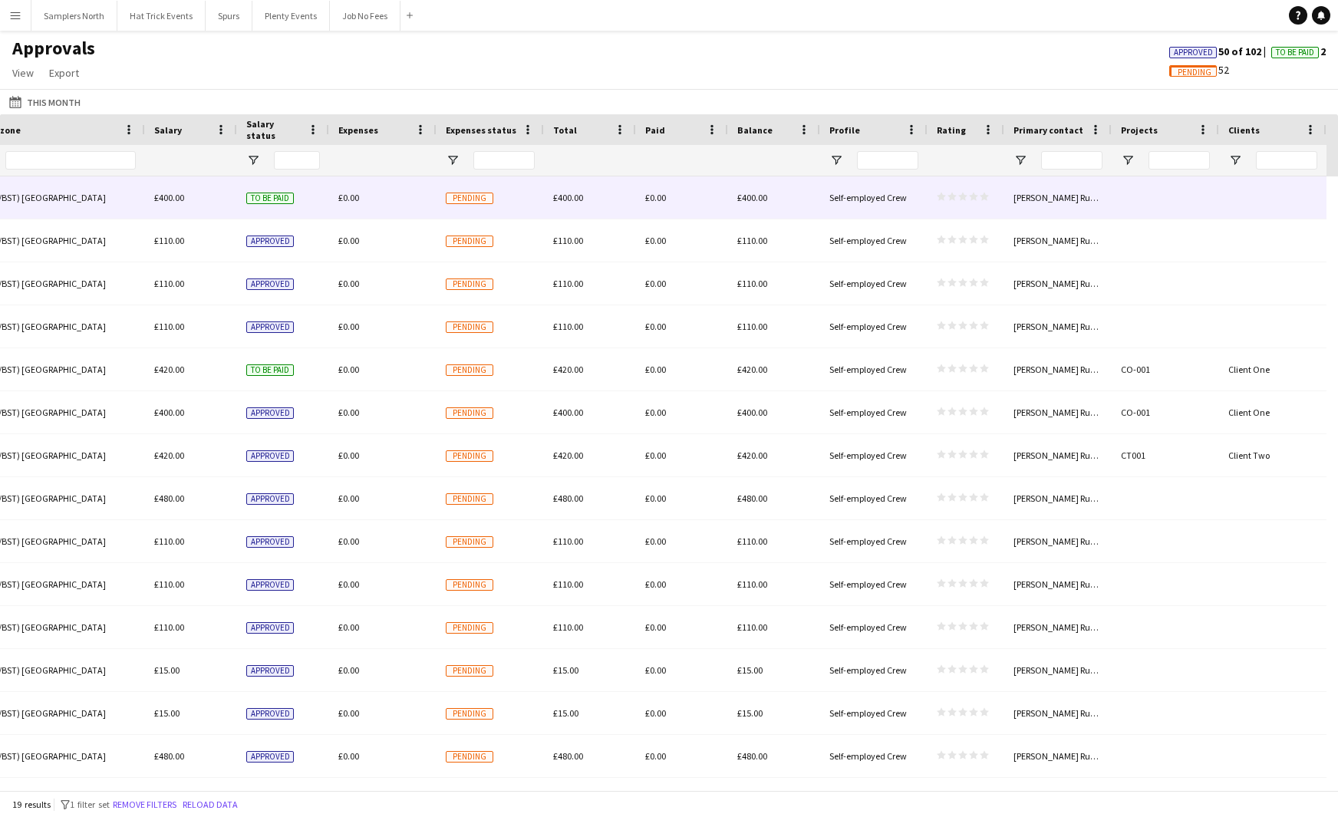
click at [401, 196] on div "£0.00" at bounding box center [382, 198] width 107 height 42
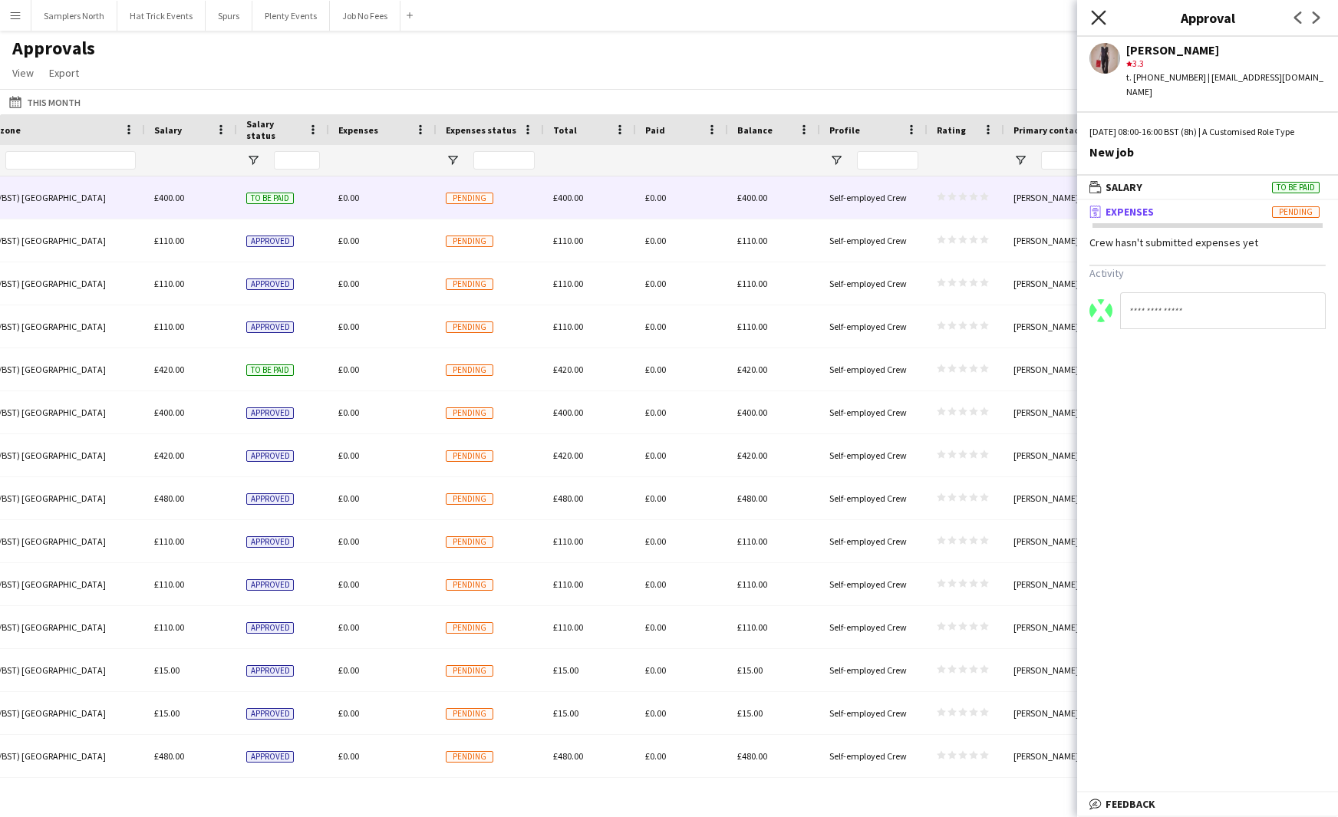
click at [1094, 18] on icon "Close pop-in" at bounding box center [1098, 17] width 15 height 15
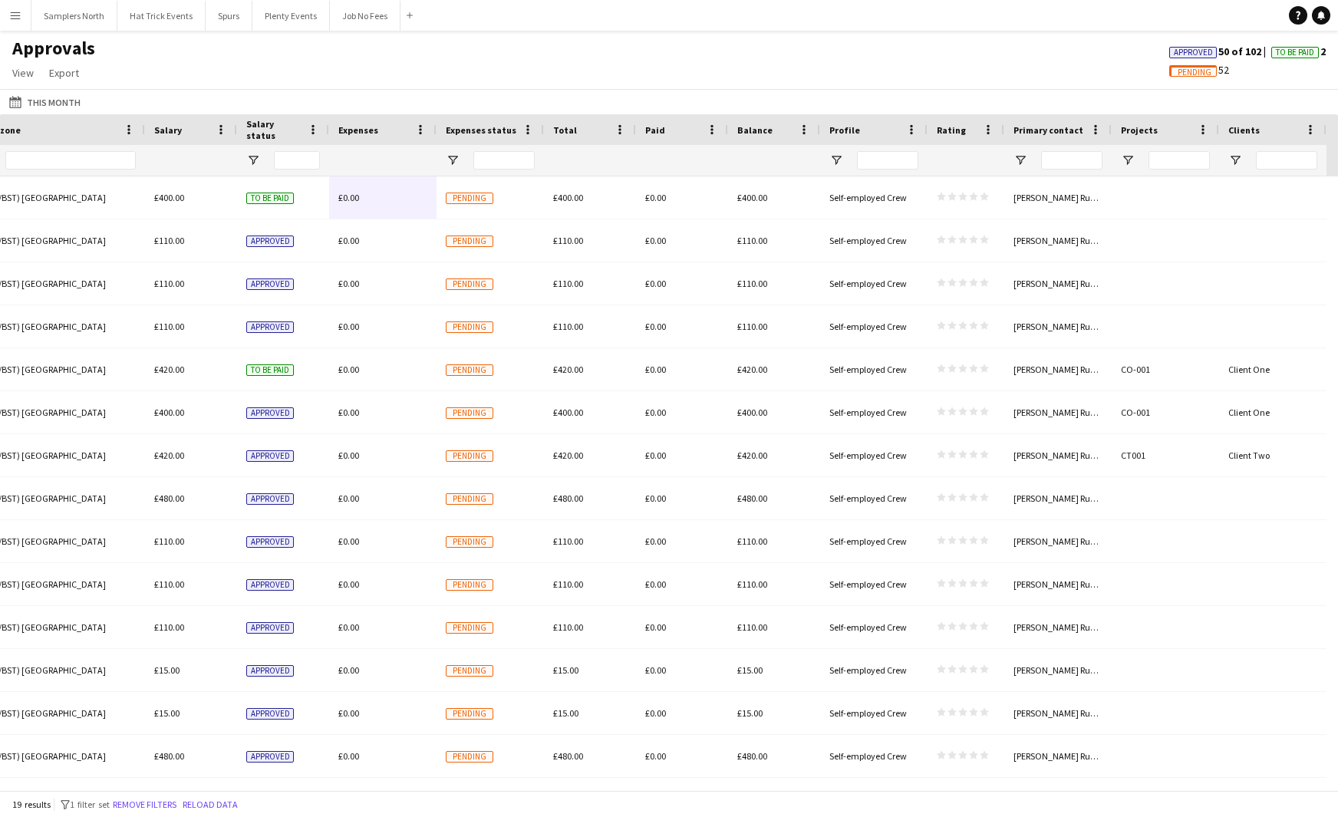
click at [20, 16] on app-icon "Menu" at bounding box center [15, 15] width 12 height 12
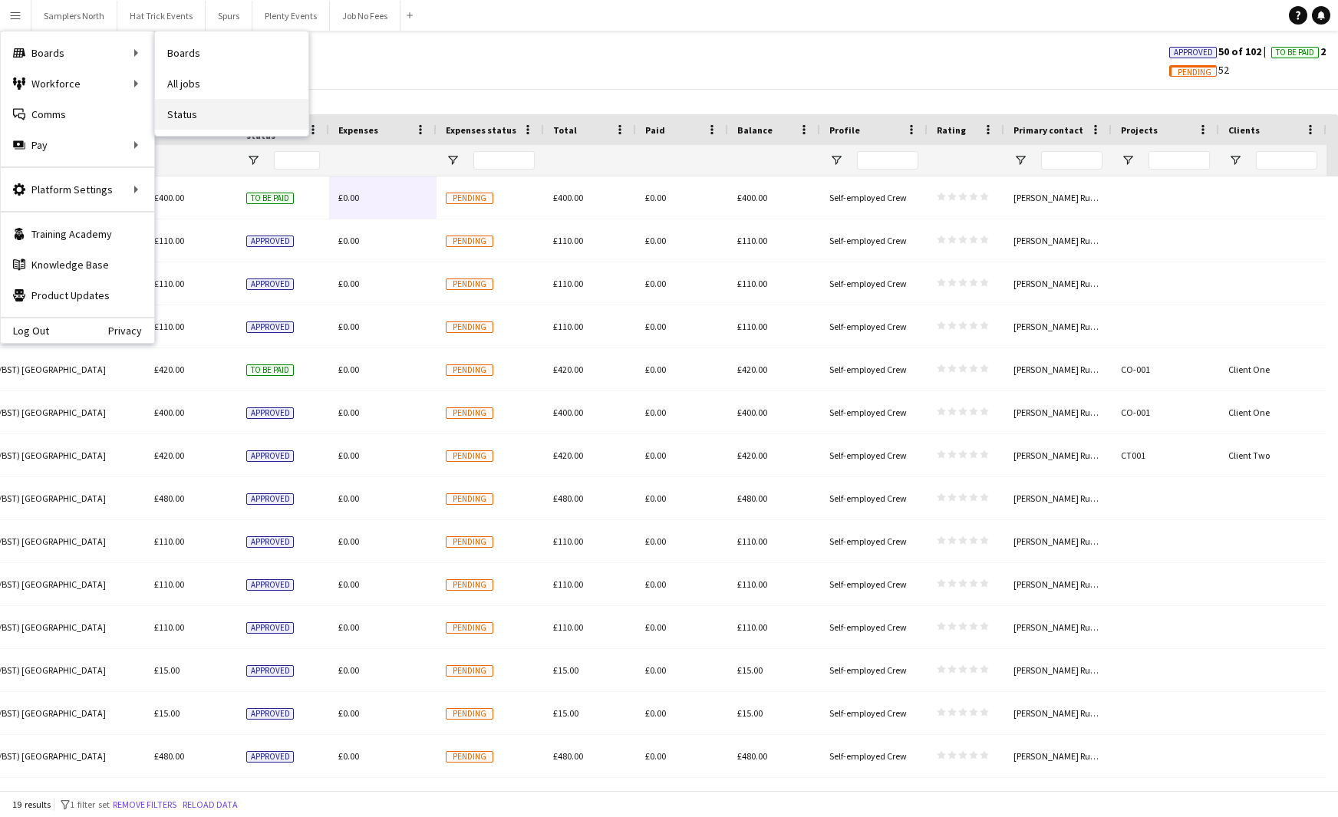
click at [182, 114] on link "Status" at bounding box center [231, 114] width 153 height 31
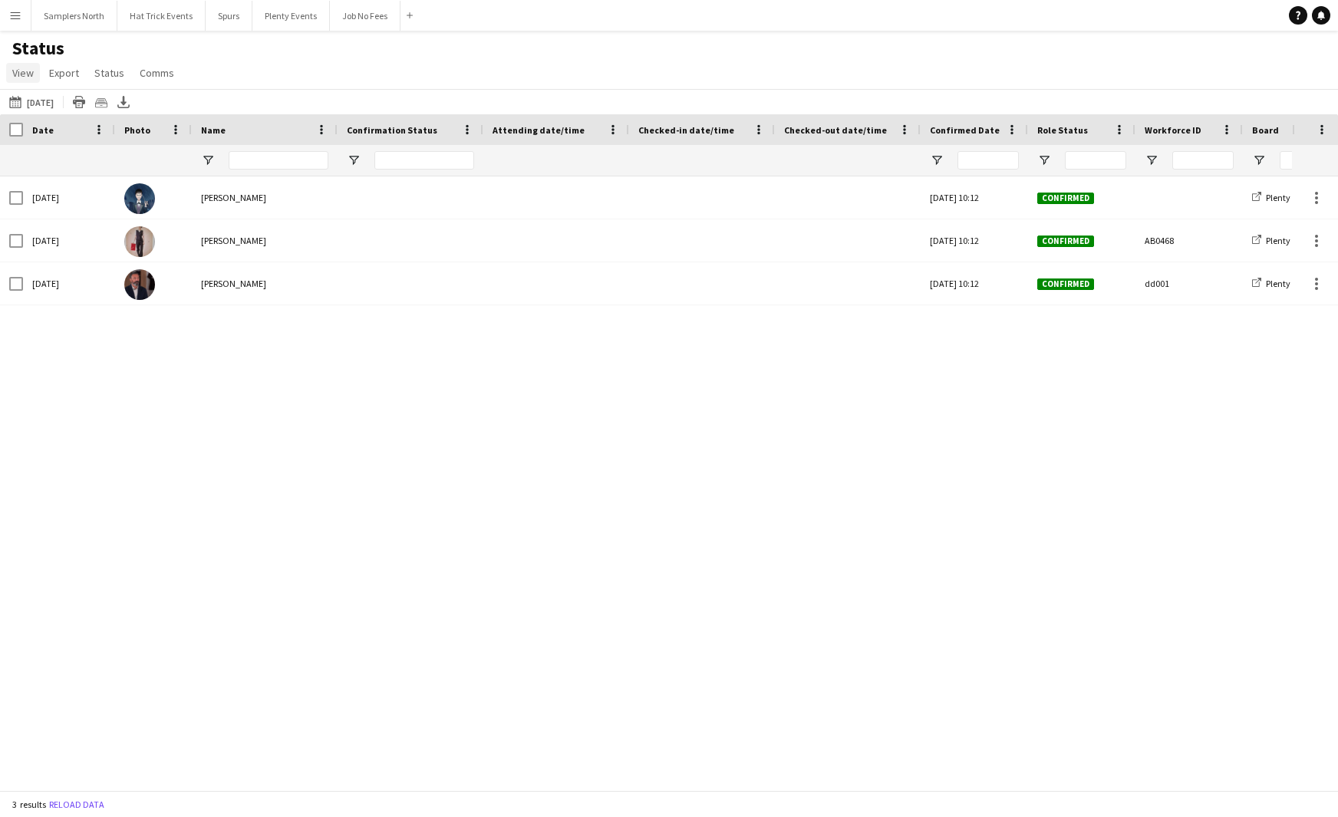
click at [22, 72] on span "View" at bounding box center [22, 73] width 21 height 14
click at [60, 148] on span "Customise view" at bounding box center [55, 151] width 73 height 14
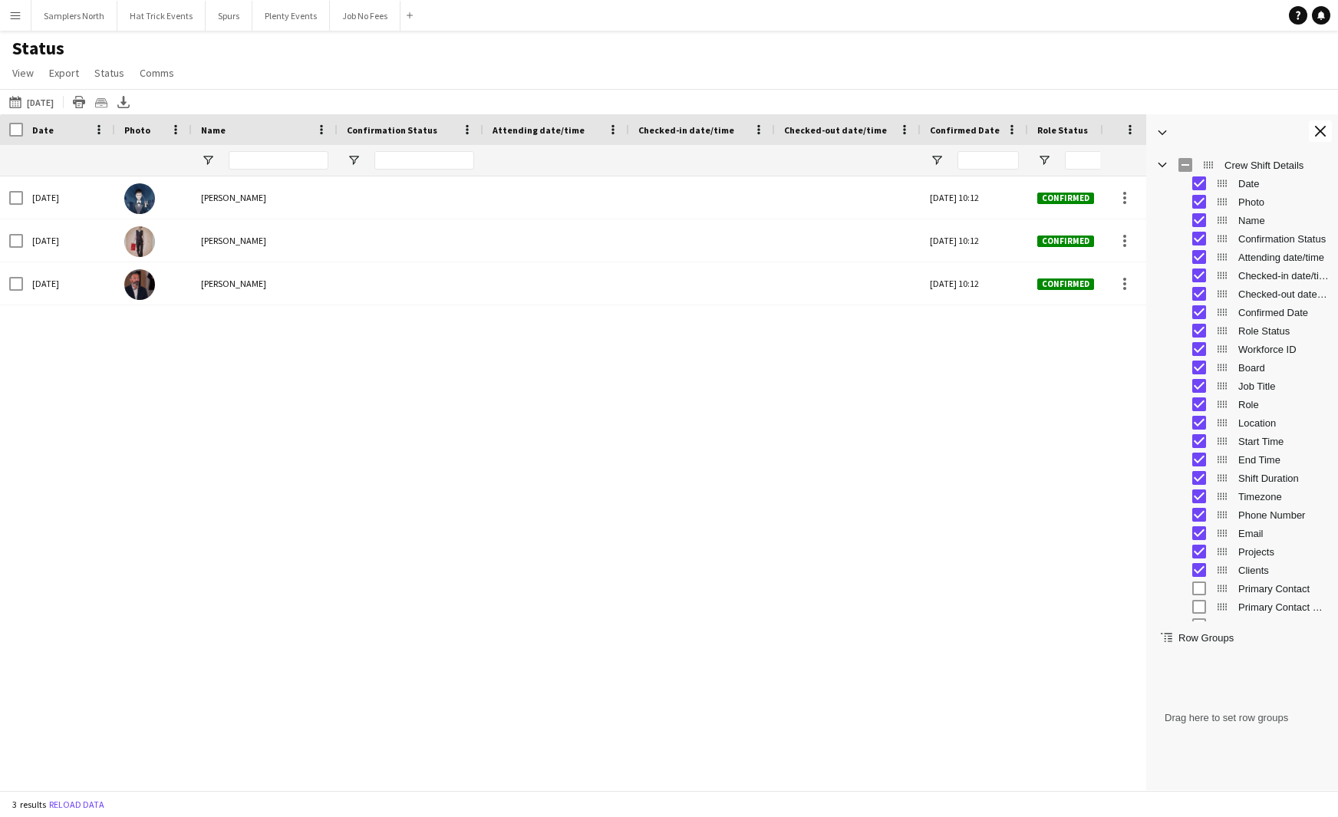
click at [18, 18] on app-icon "Menu" at bounding box center [15, 15] width 12 height 12
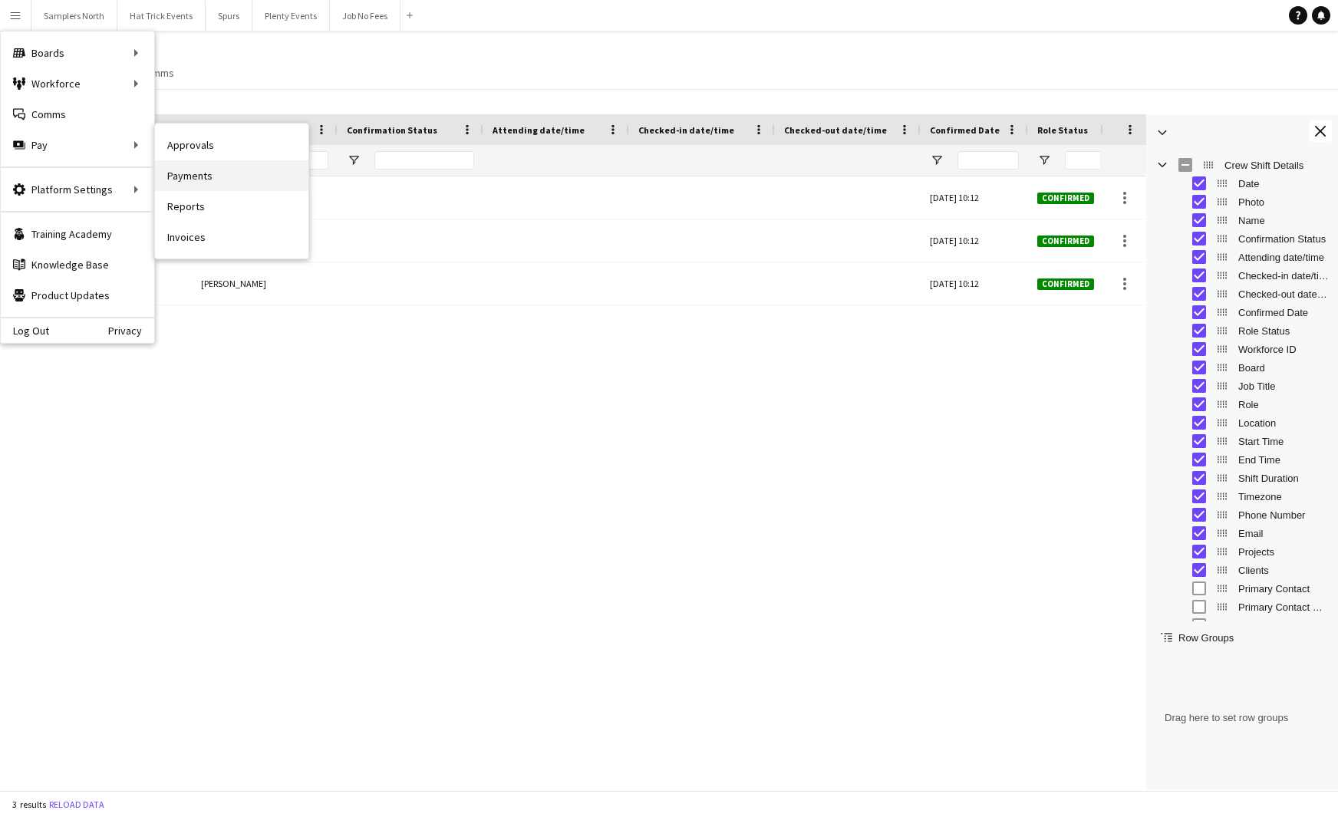
click at [202, 177] on link "Payments" at bounding box center [231, 175] width 153 height 31
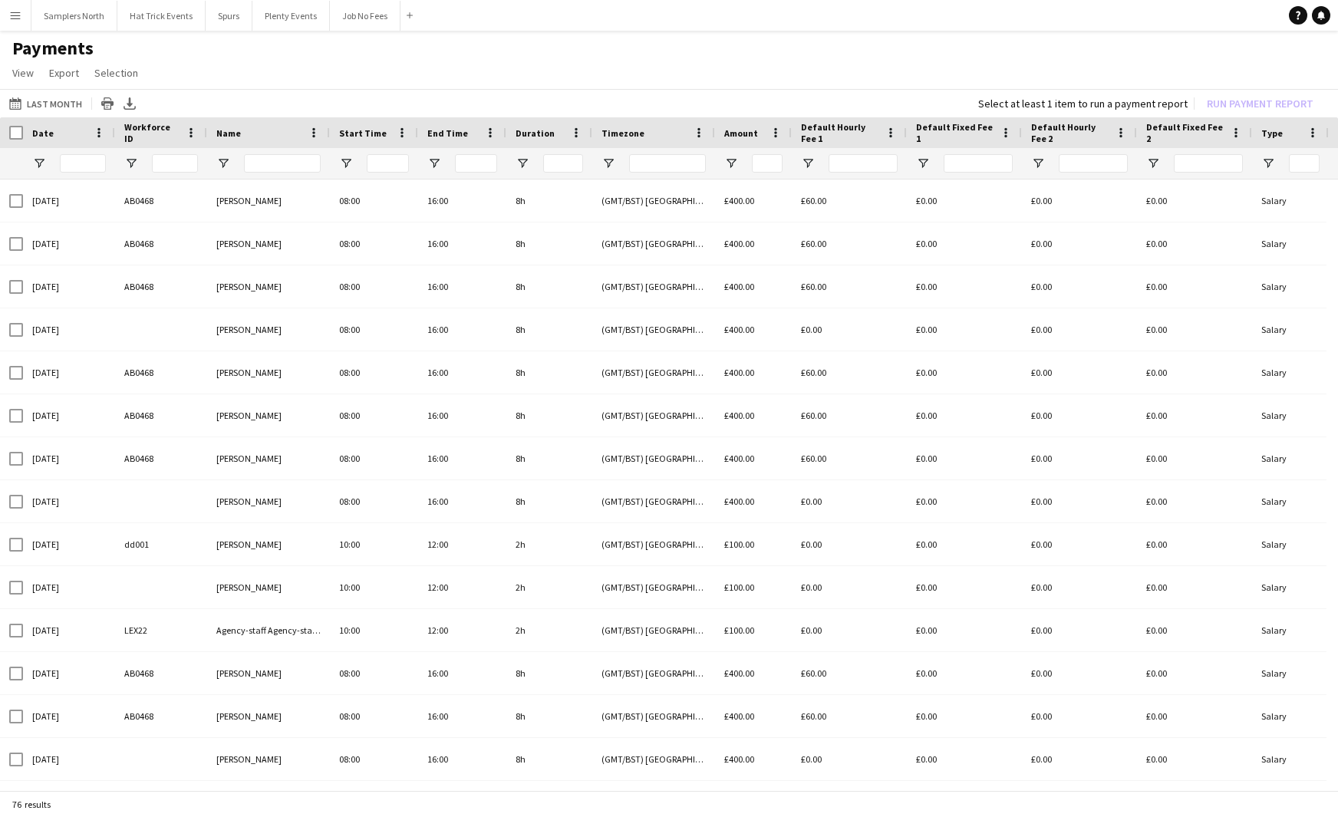
click at [16, 15] on app-icon "Menu" at bounding box center [15, 15] width 12 height 12
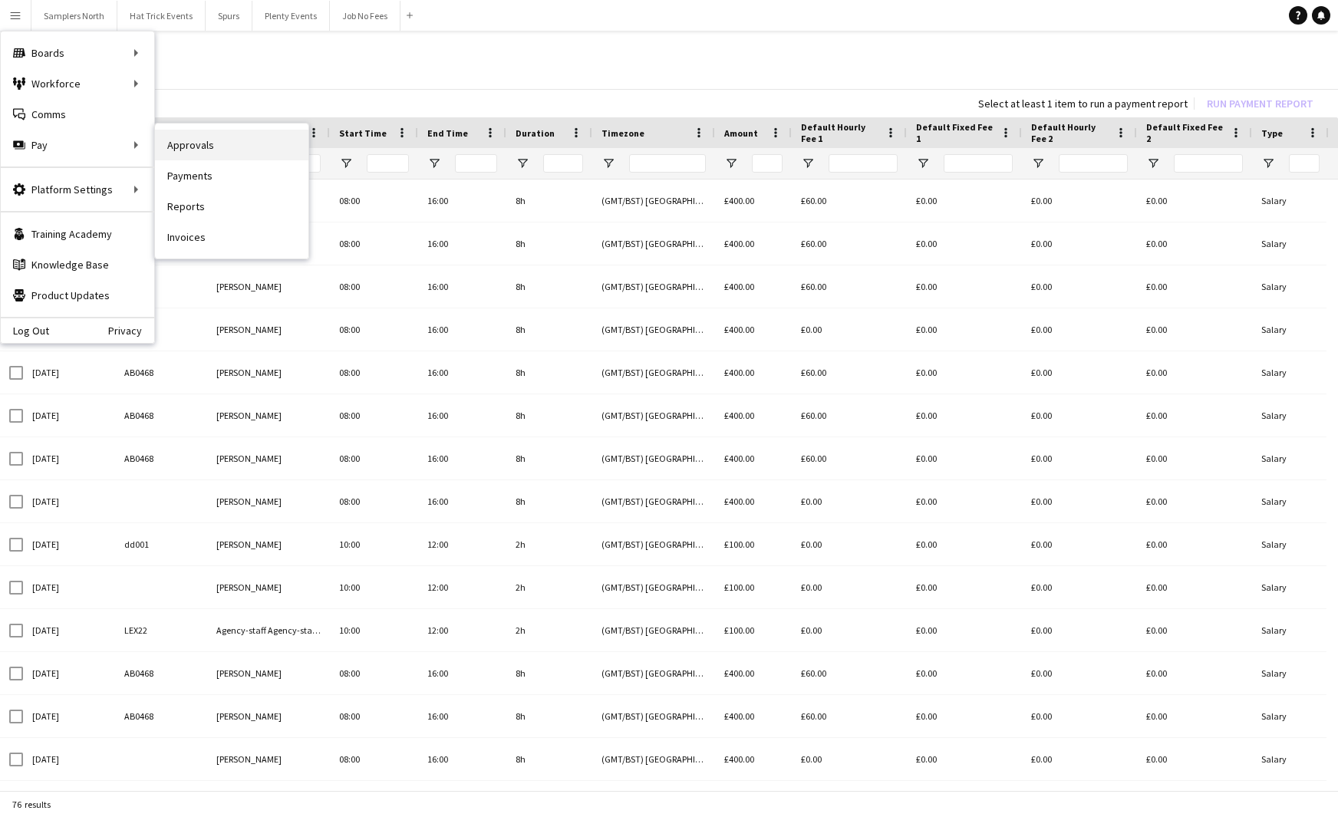
click at [187, 150] on link "Approvals" at bounding box center [231, 145] width 153 height 31
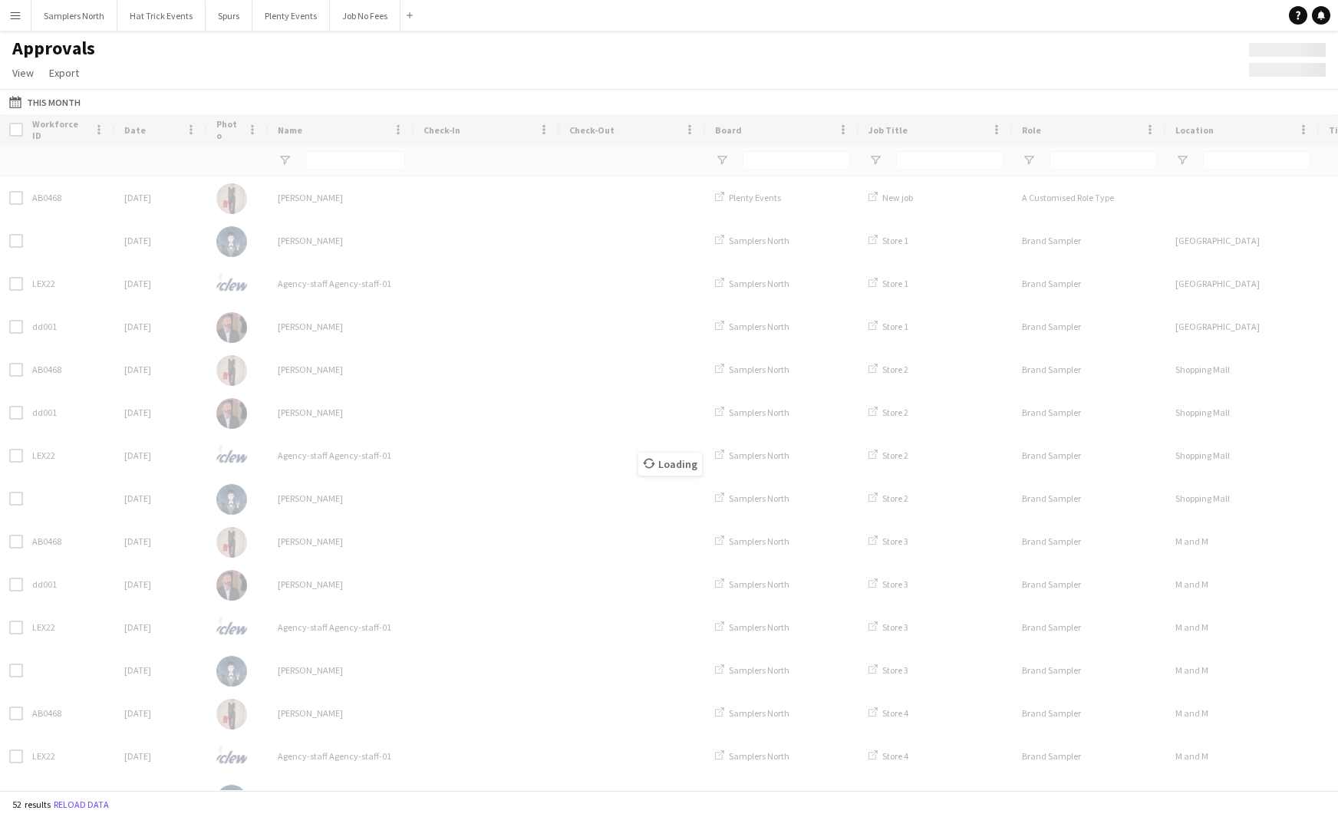
type input "**********"
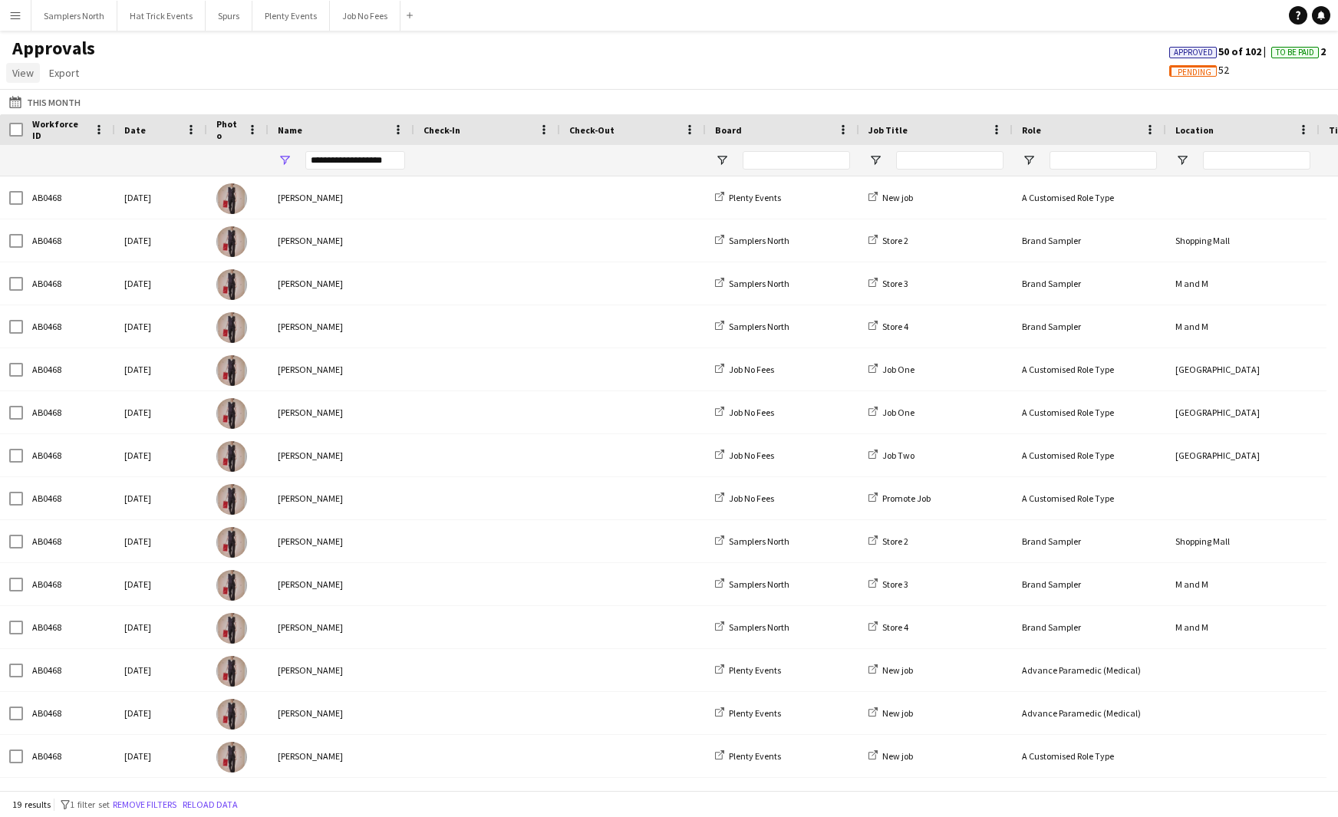
click at [18, 75] on span "View" at bounding box center [22, 73] width 21 height 14
click at [45, 111] on span "Customise view" at bounding box center [55, 106] width 73 height 14
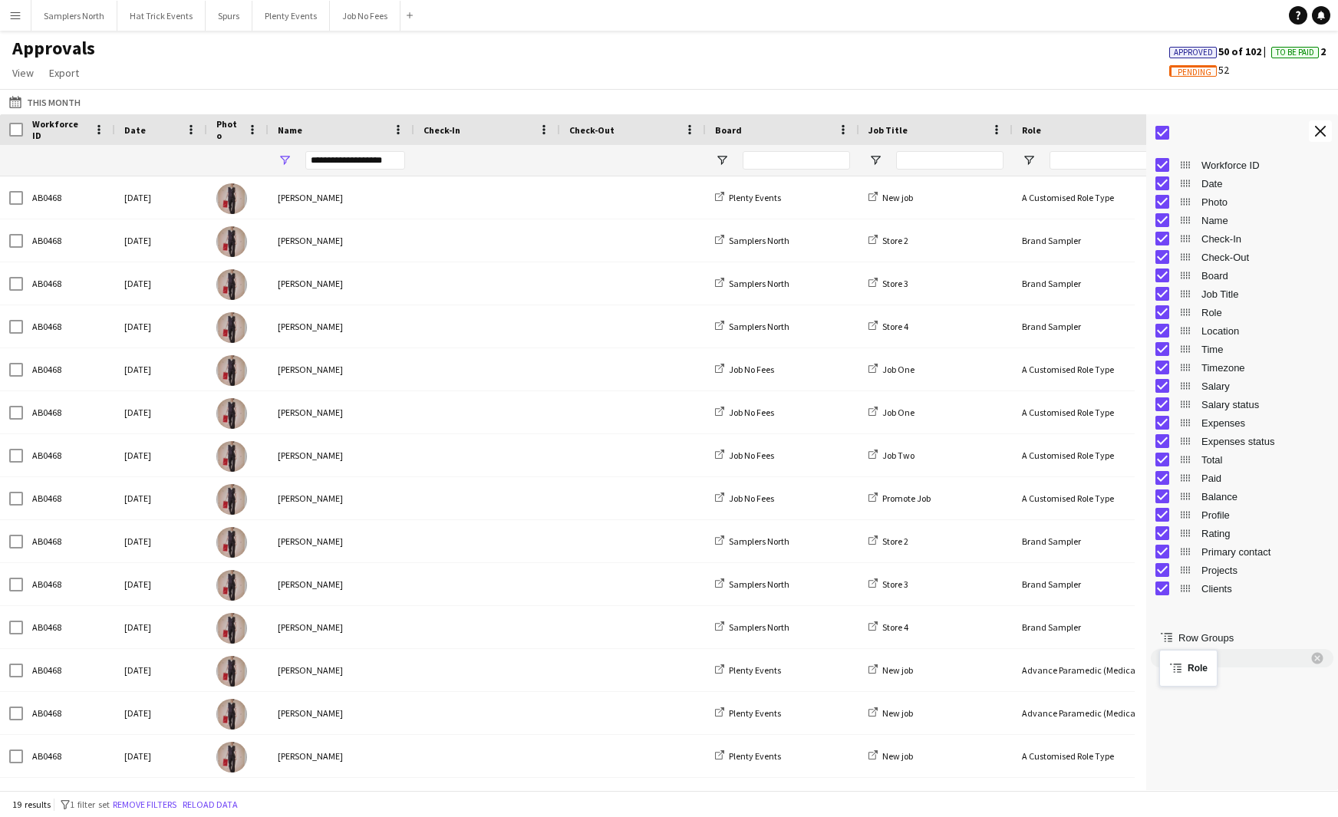
drag, startPoint x: 1186, startPoint y: 312, endPoint x: 1167, endPoint y: 659, distance: 347.4
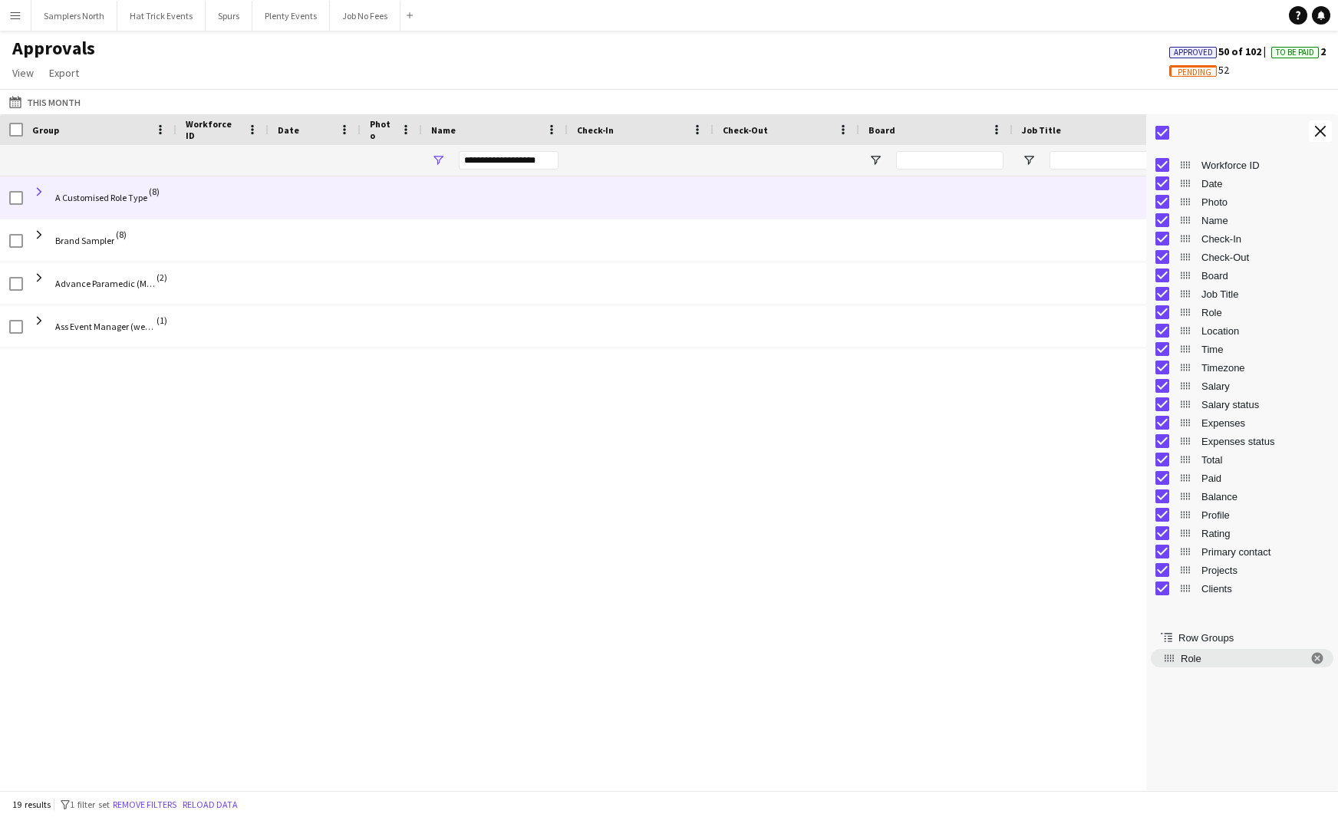
click at [41, 193] on span at bounding box center [39, 192] width 14 height 14
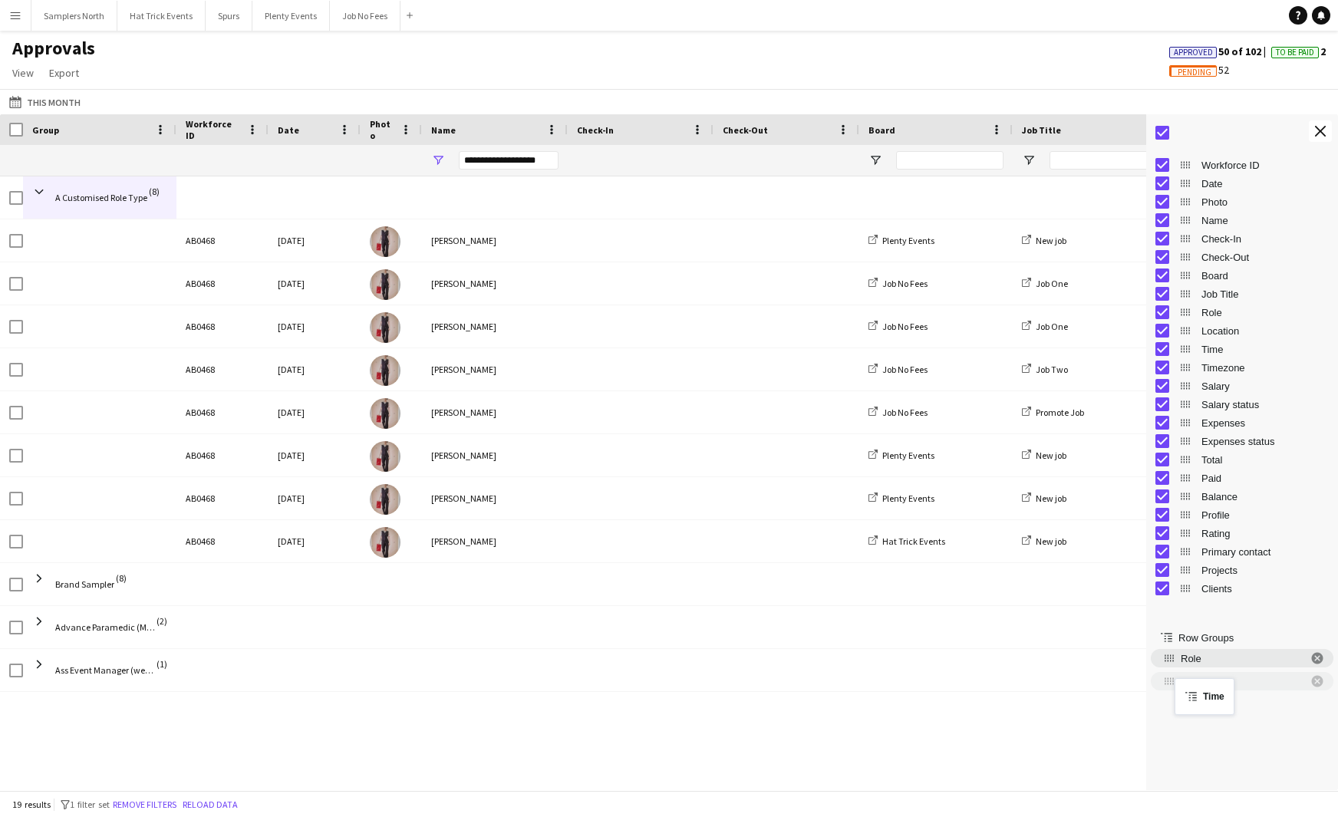
drag, startPoint x: 1185, startPoint y: 351, endPoint x: 1183, endPoint y: 688, distance: 336.2
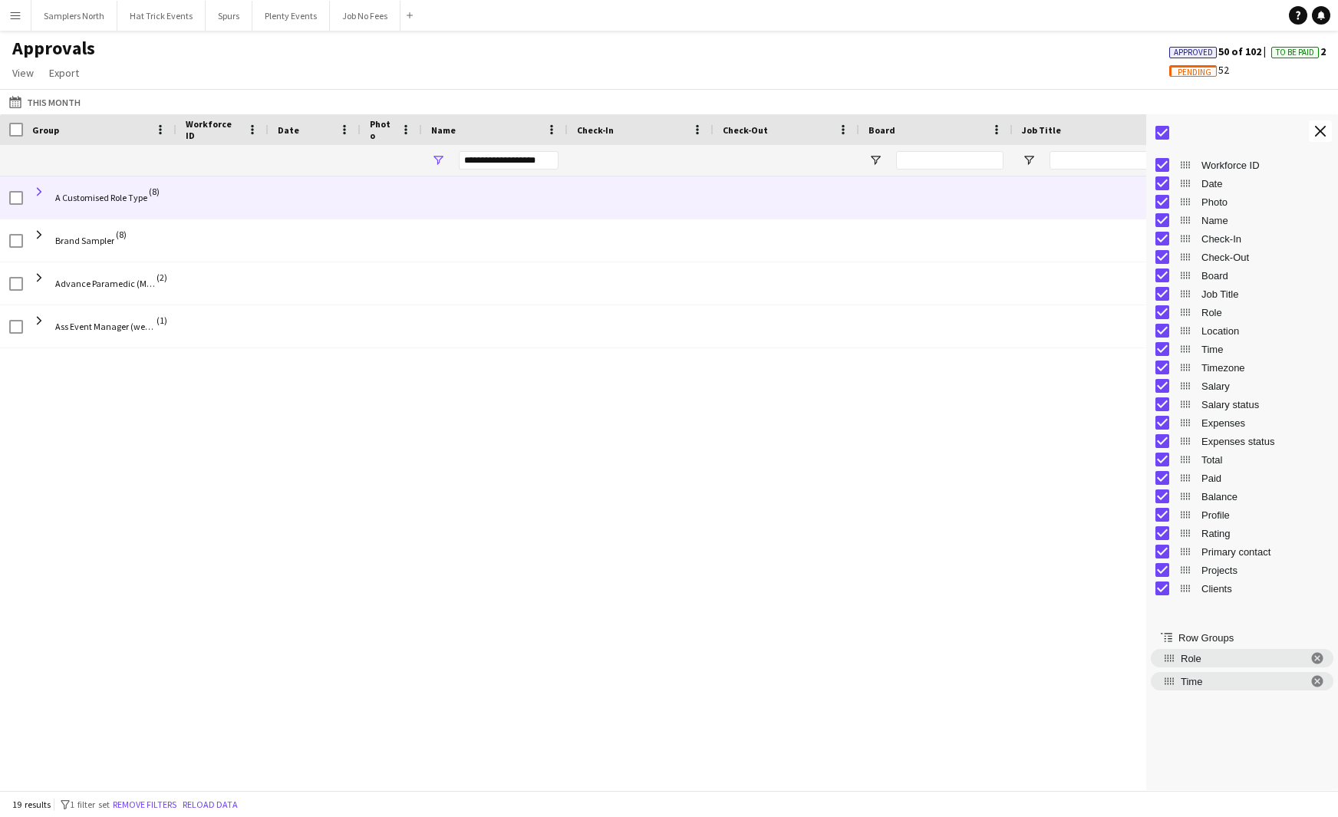
click at [40, 193] on span at bounding box center [39, 192] width 14 height 14
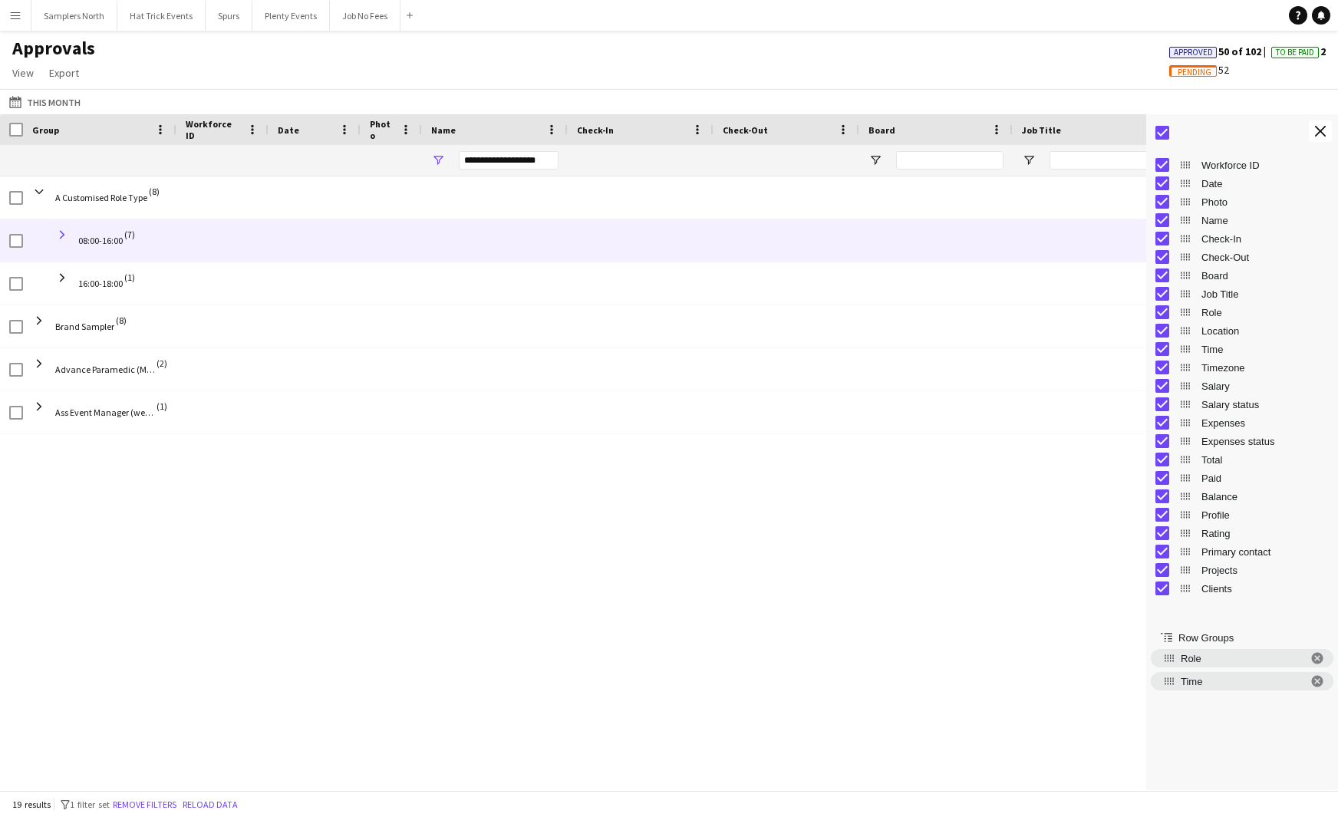
click at [64, 236] on span at bounding box center [62, 235] width 14 height 14
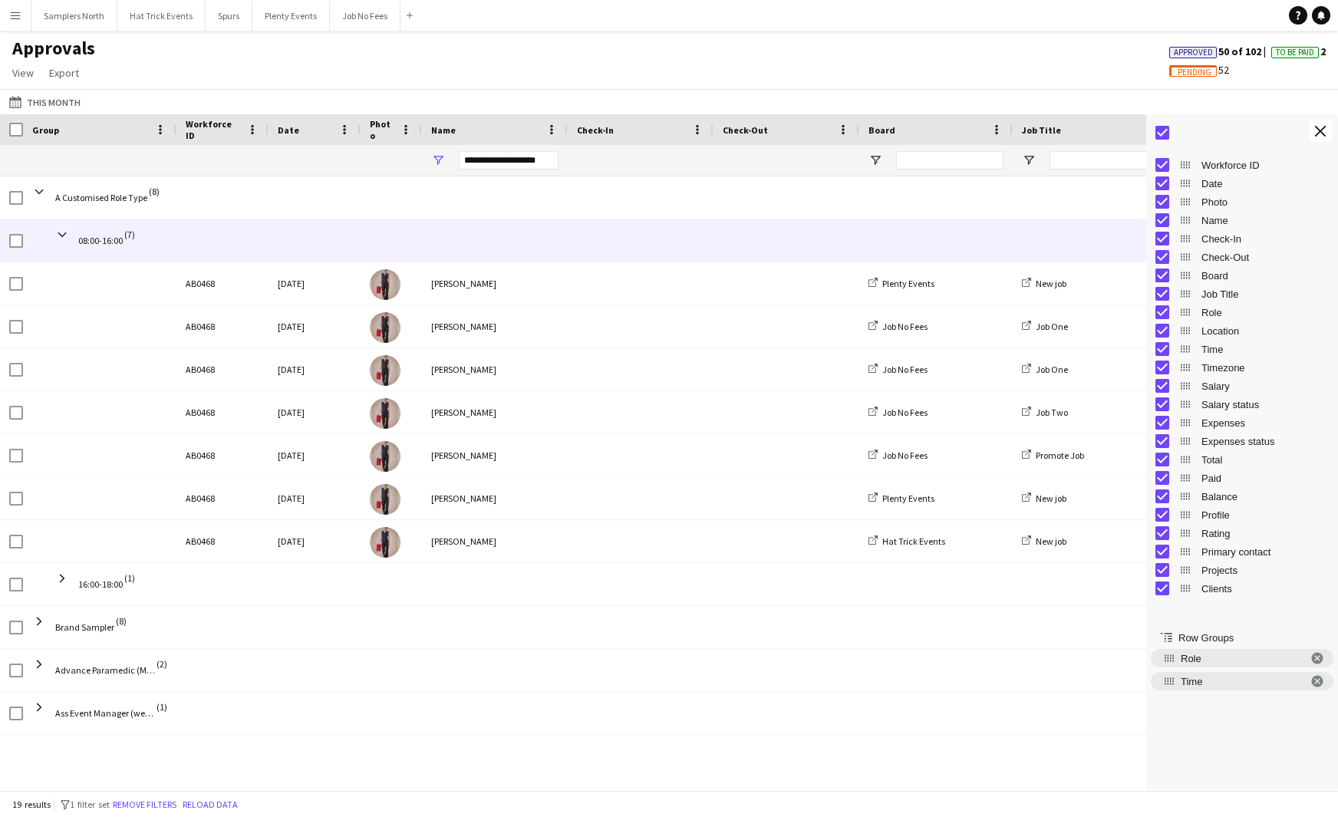
click at [64, 236] on span at bounding box center [62, 235] width 14 height 14
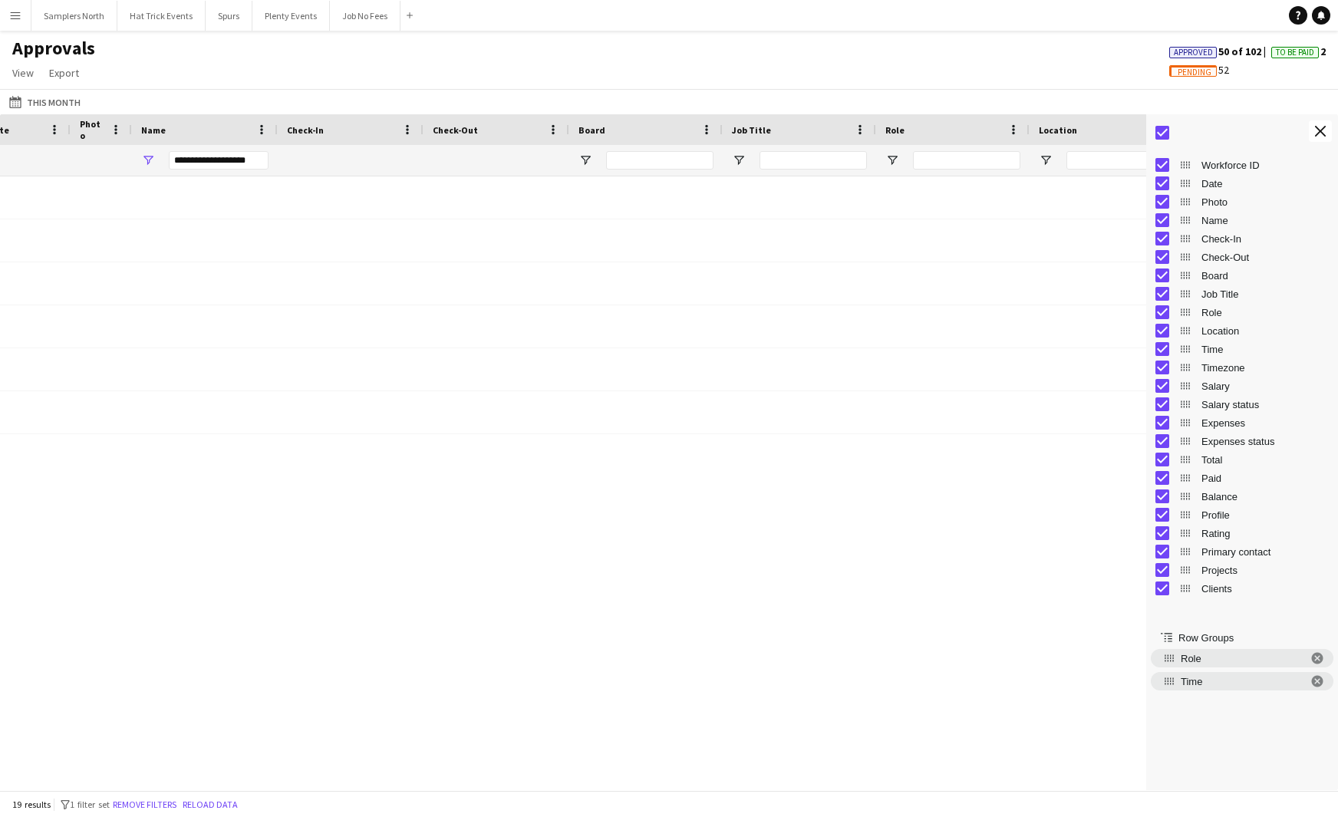
scroll to position [0, 814]
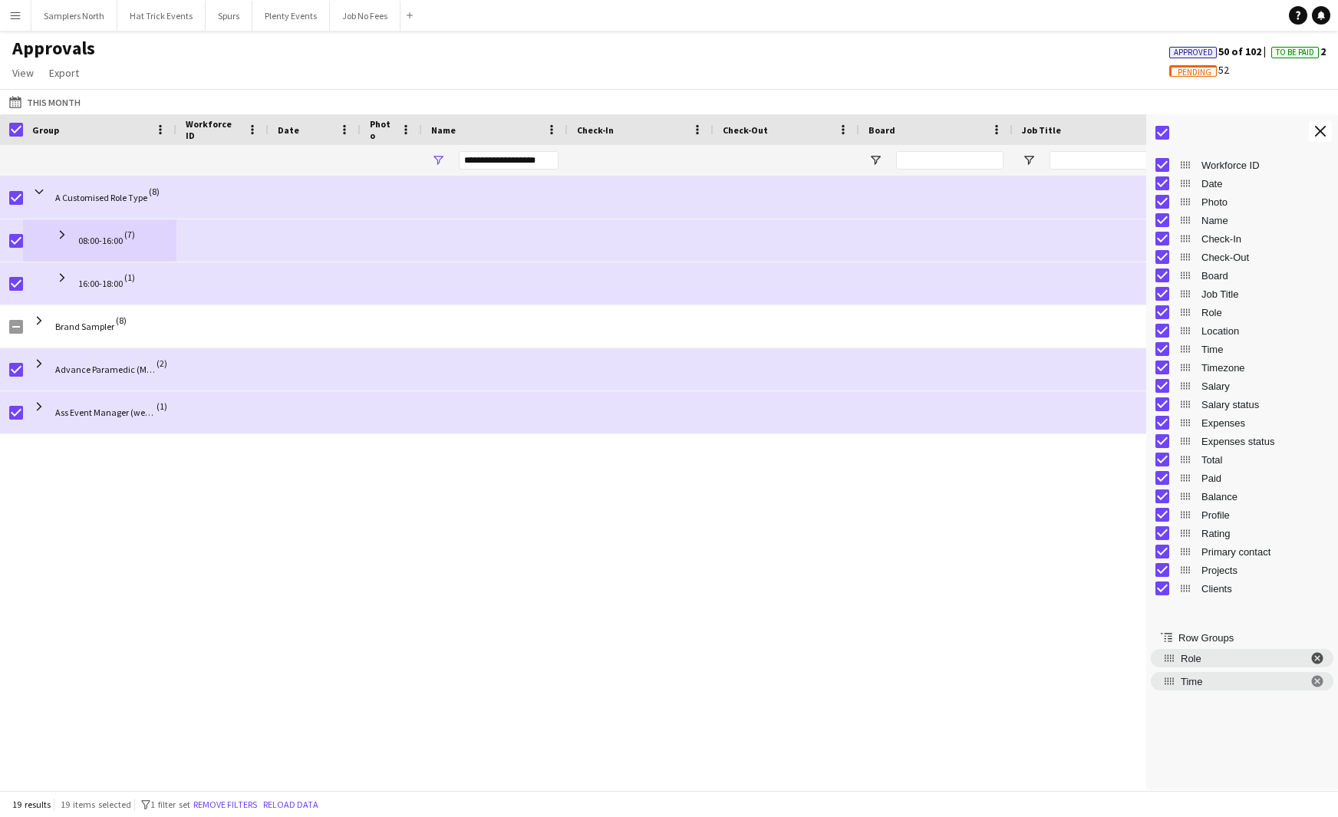
click at [1316, 658] on span "Role. Press ENTER to sort. Press DELETE to remove" at bounding box center [1318, 659] width 14 height 14
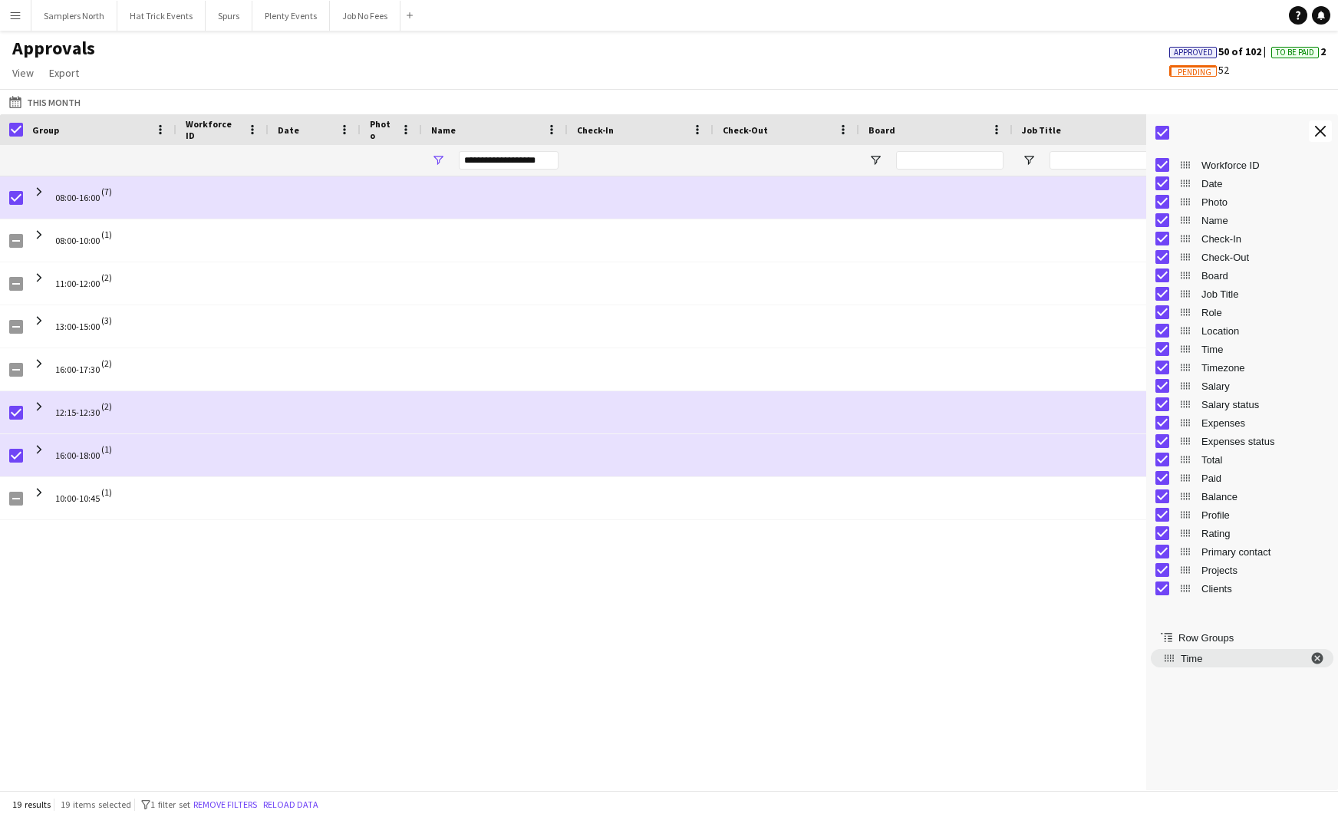
click at [1317, 659] on span "Time. Press ENTER to sort. Press DELETE to remove" at bounding box center [1318, 659] width 14 height 14
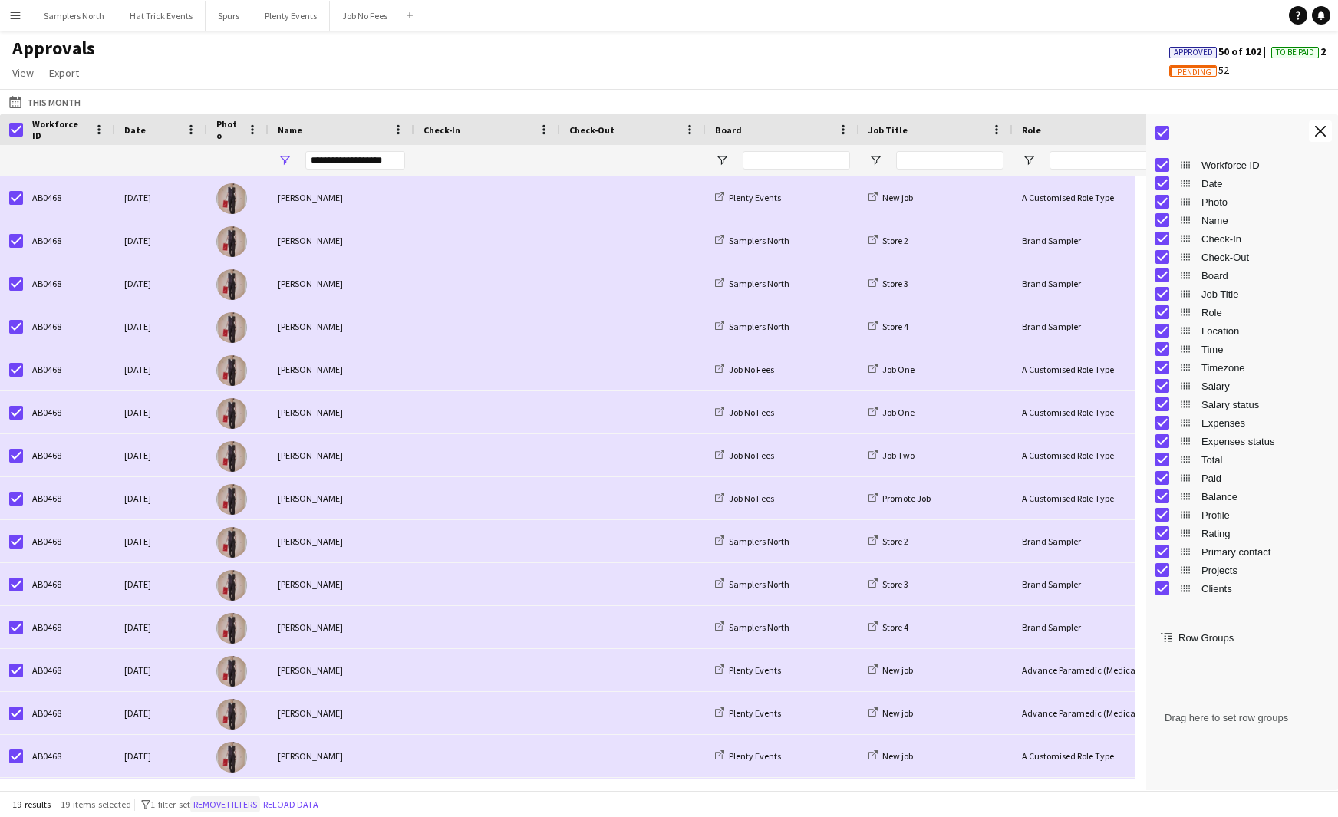
click at [251, 806] on button "Remove filters" at bounding box center [225, 805] width 70 height 17
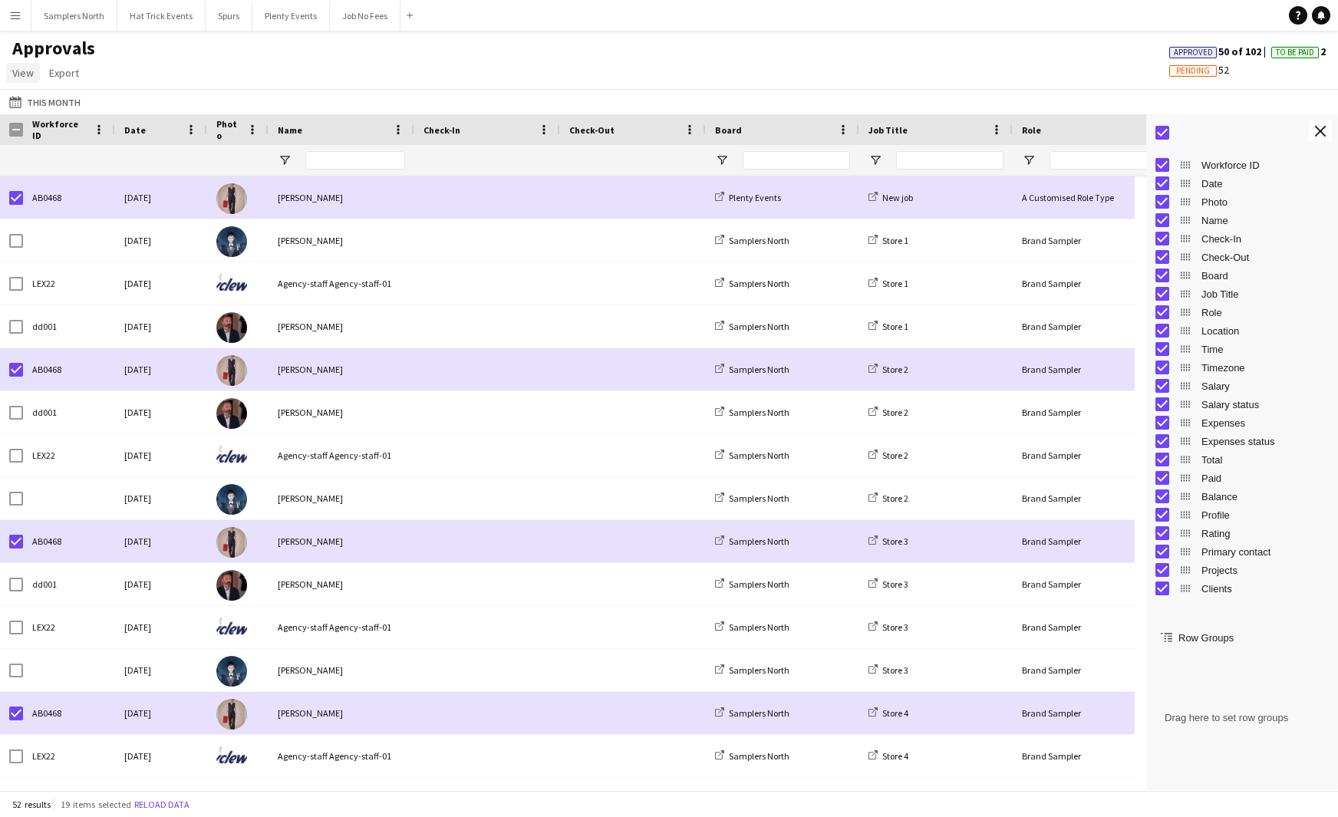
click at [21, 77] on span "View" at bounding box center [22, 73] width 21 height 14
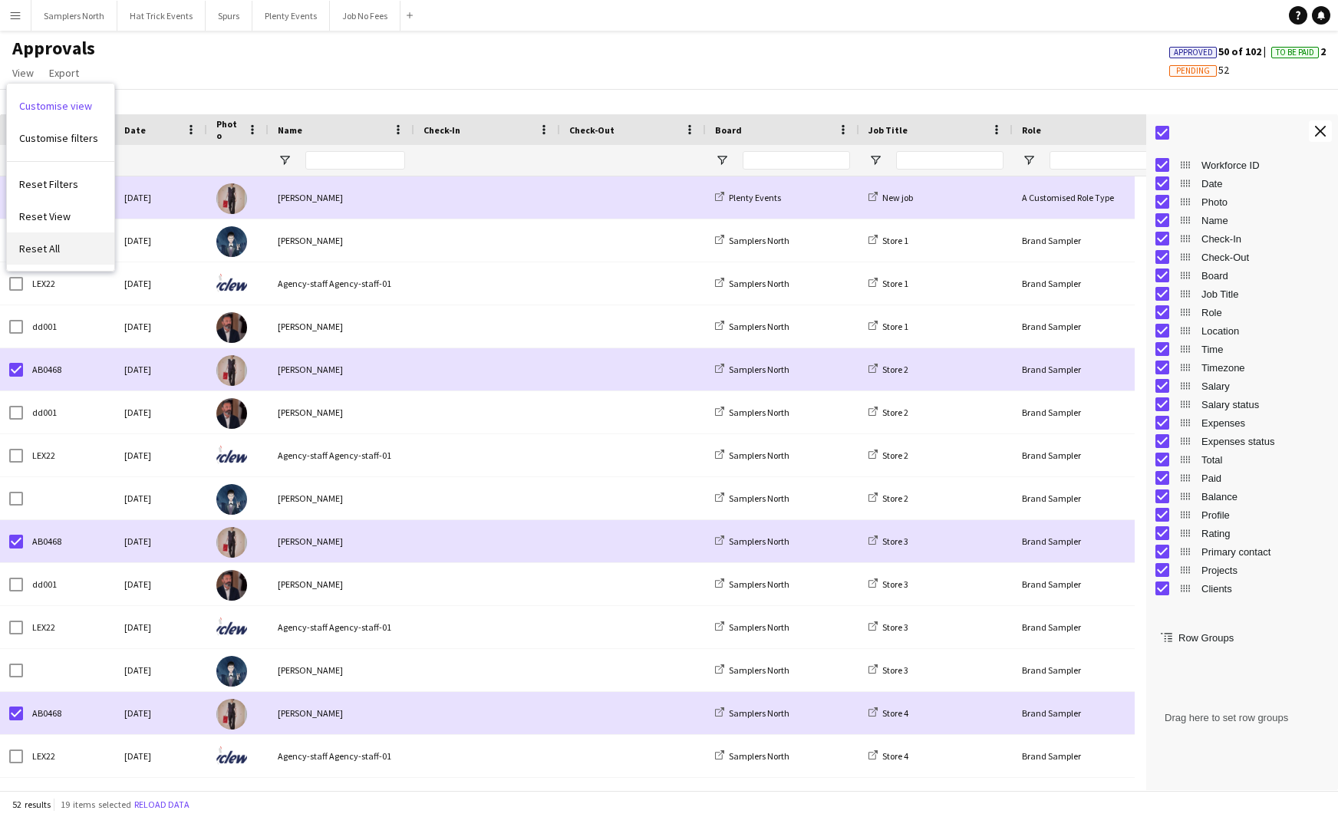
click at [48, 251] on span "Reset All" at bounding box center [39, 249] width 41 height 14
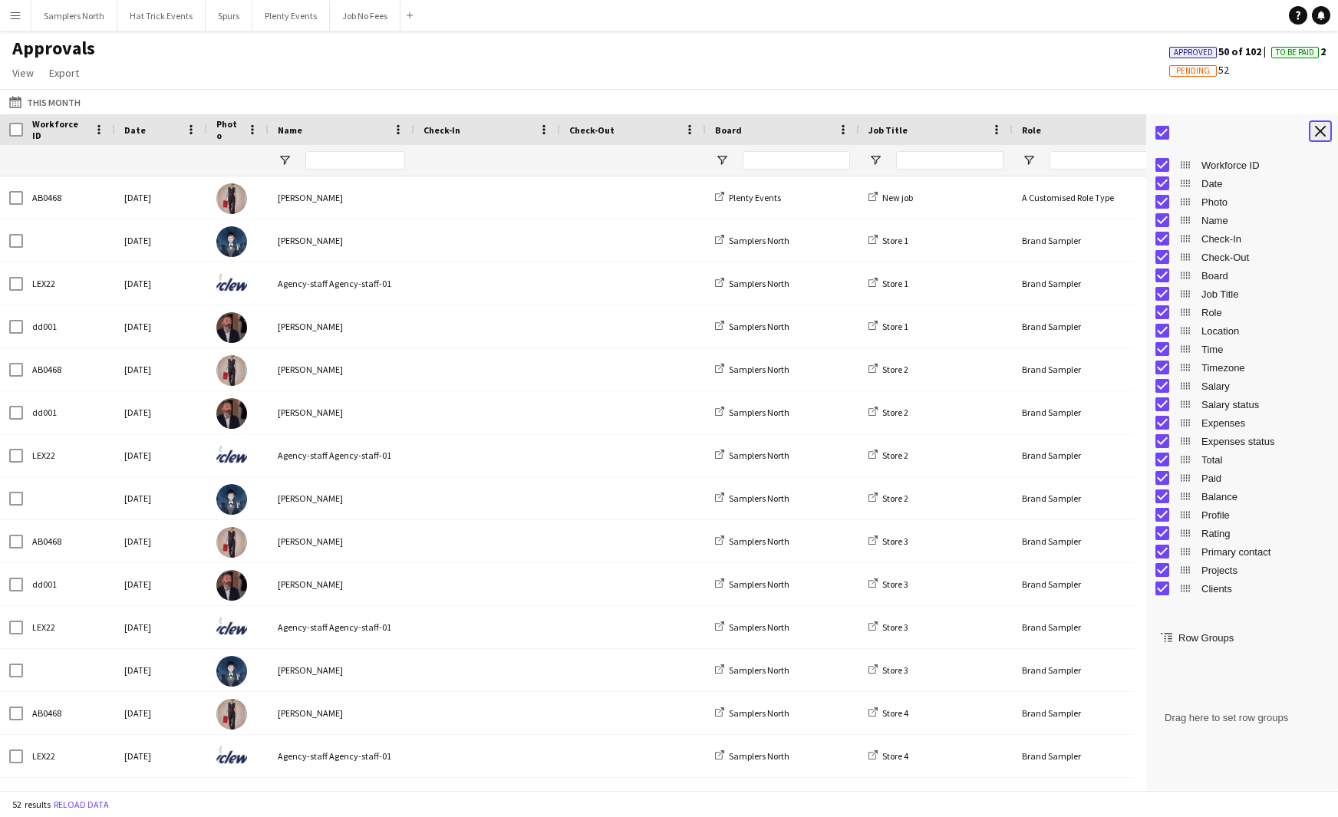
click at [1320, 135] on app-icon "Close tool panel" at bounding box center [1320, 131] width 11 height 11
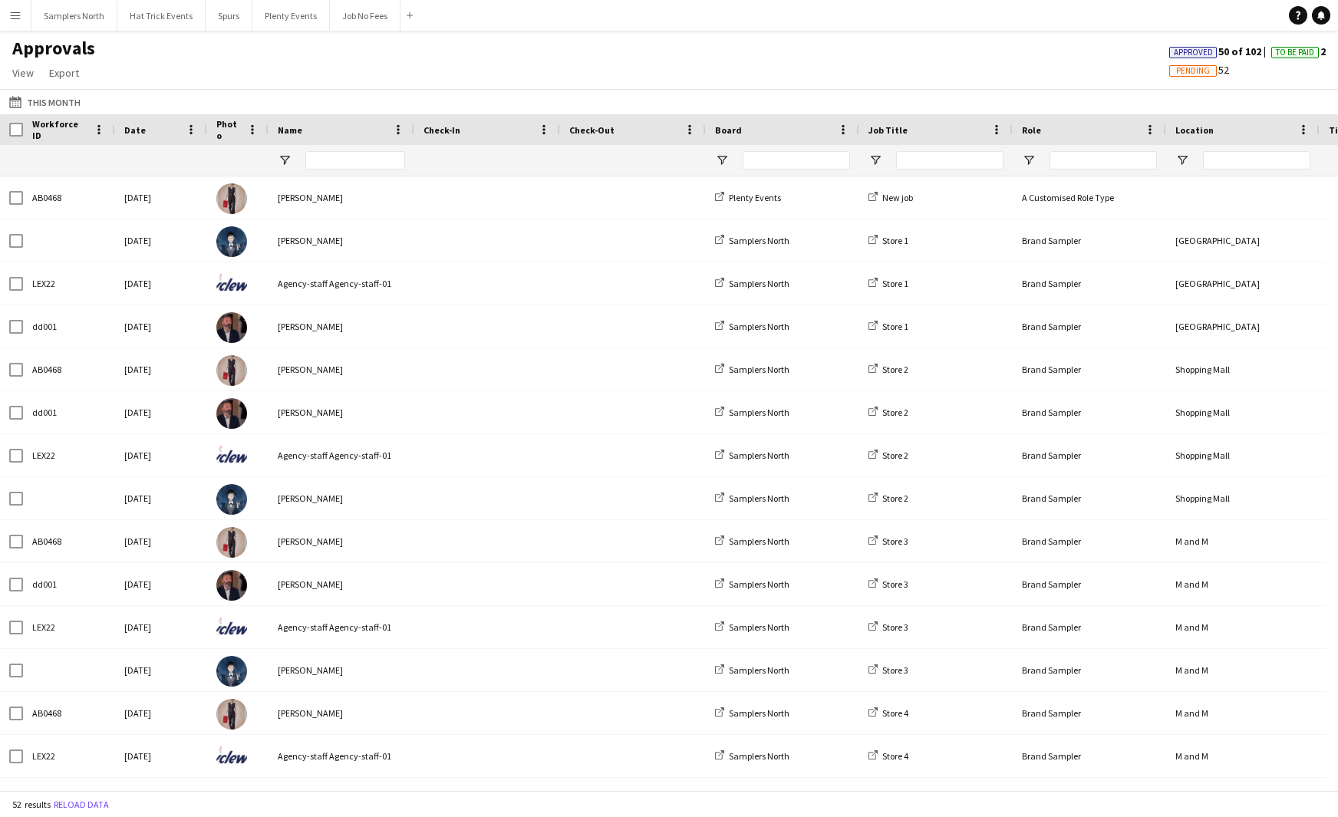
click at [18, 18] on app-icon "Menu" at bounding box center [15, 15] width 12 height 12
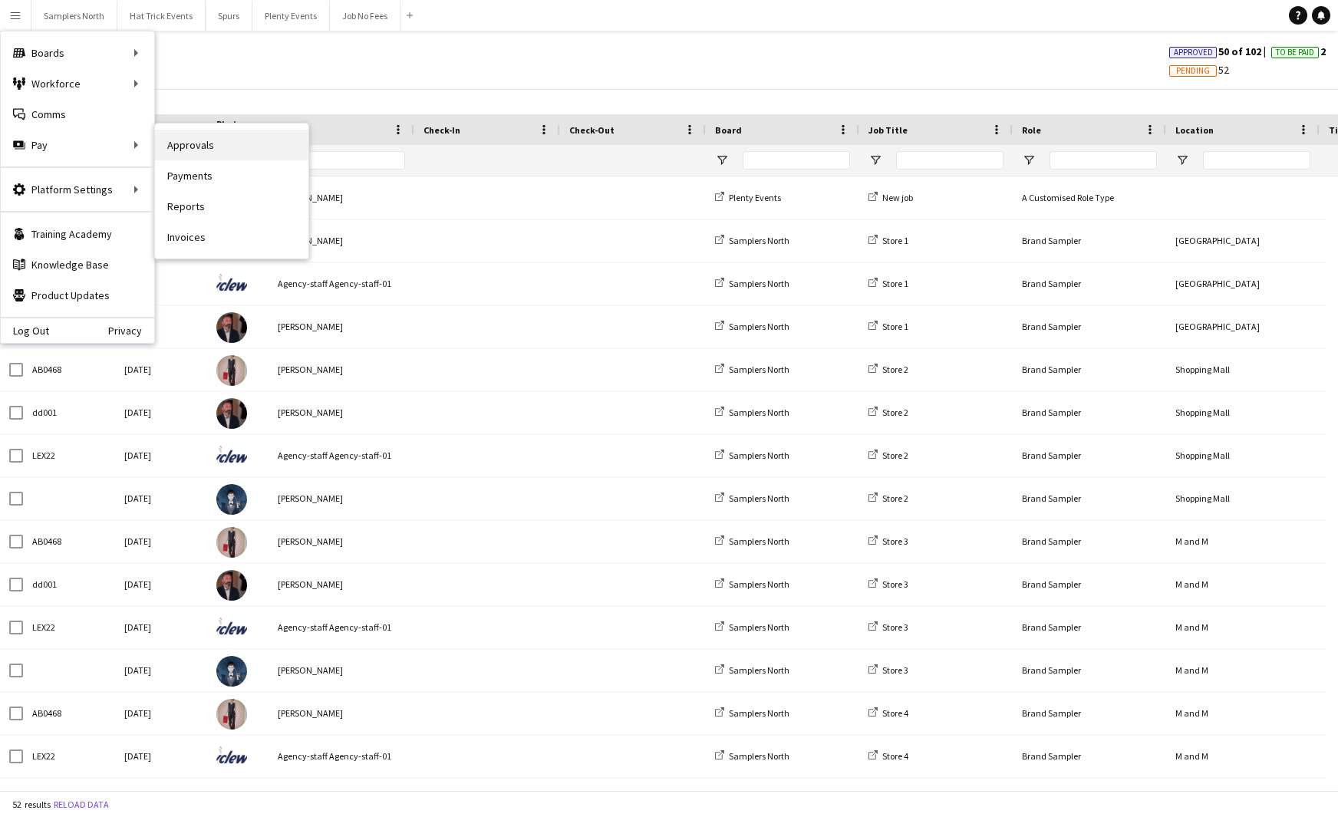
click at [198, 144] on link "Approvals" at bounding box center [231, 145] width 153 height 31
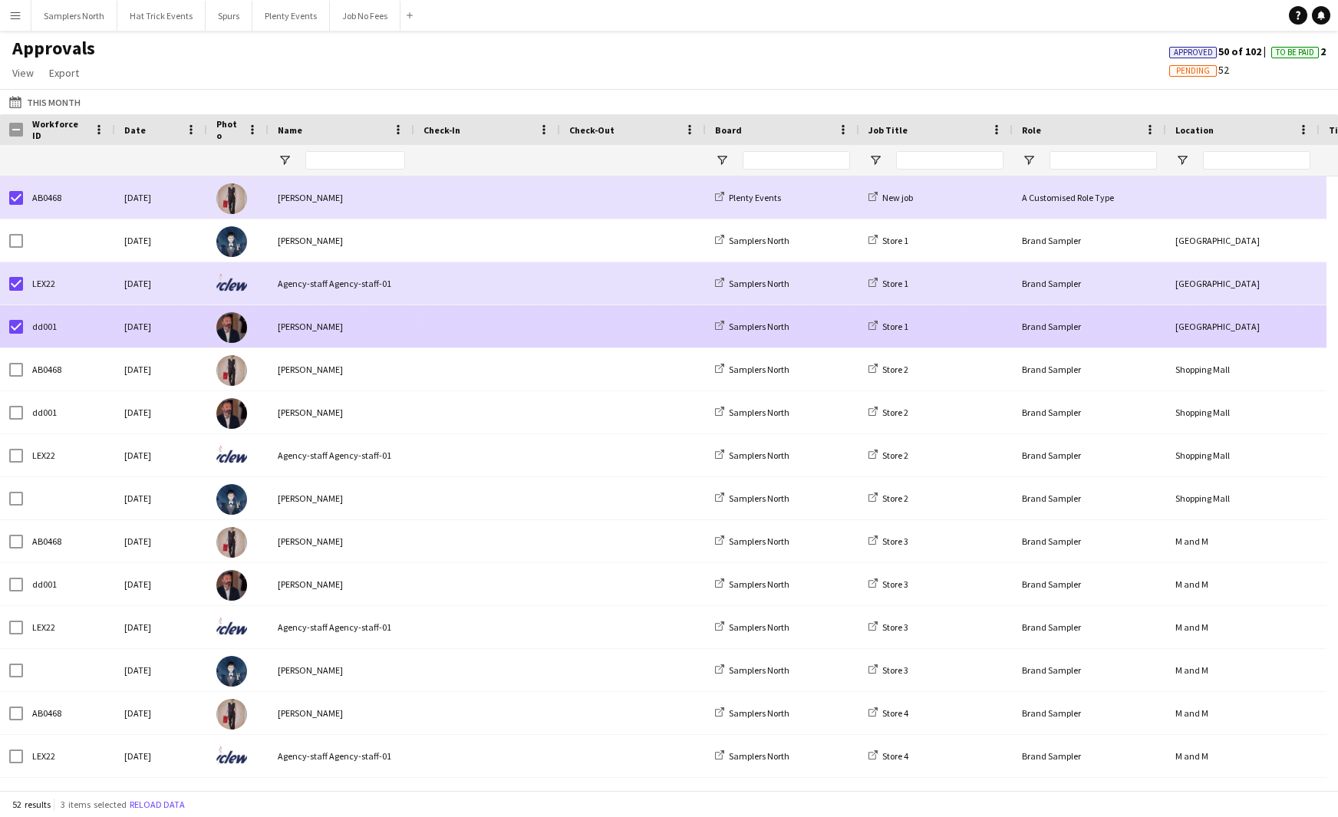
click at [23, 330] on div "dd001" at bounding box center [69, 326] width 92 height 42
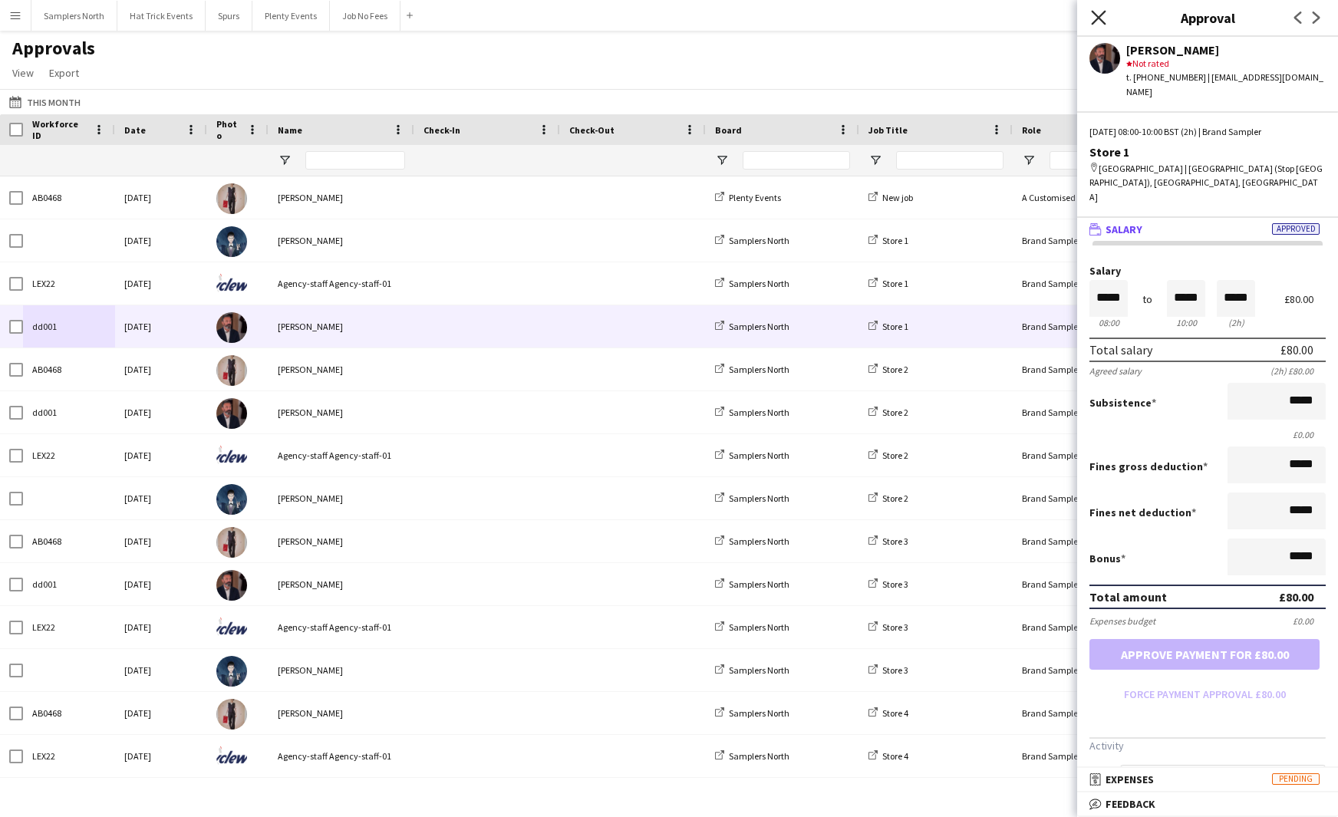
click at [1101, 18] on icon at bounding box center [1098, 17] width 15 height 15
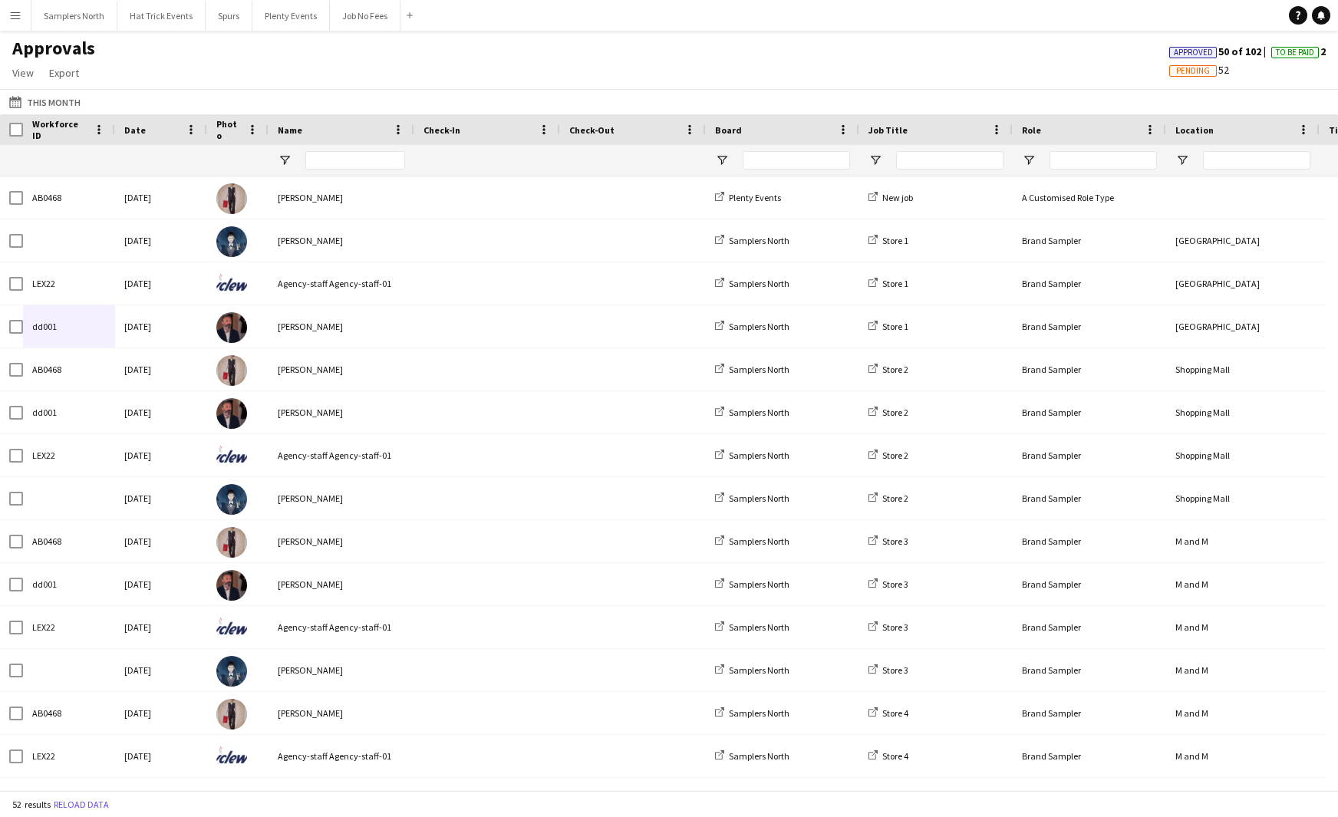
click at [12, 16] on app-icon "Menu" at bounding box center [15, 15] width 12 height 12
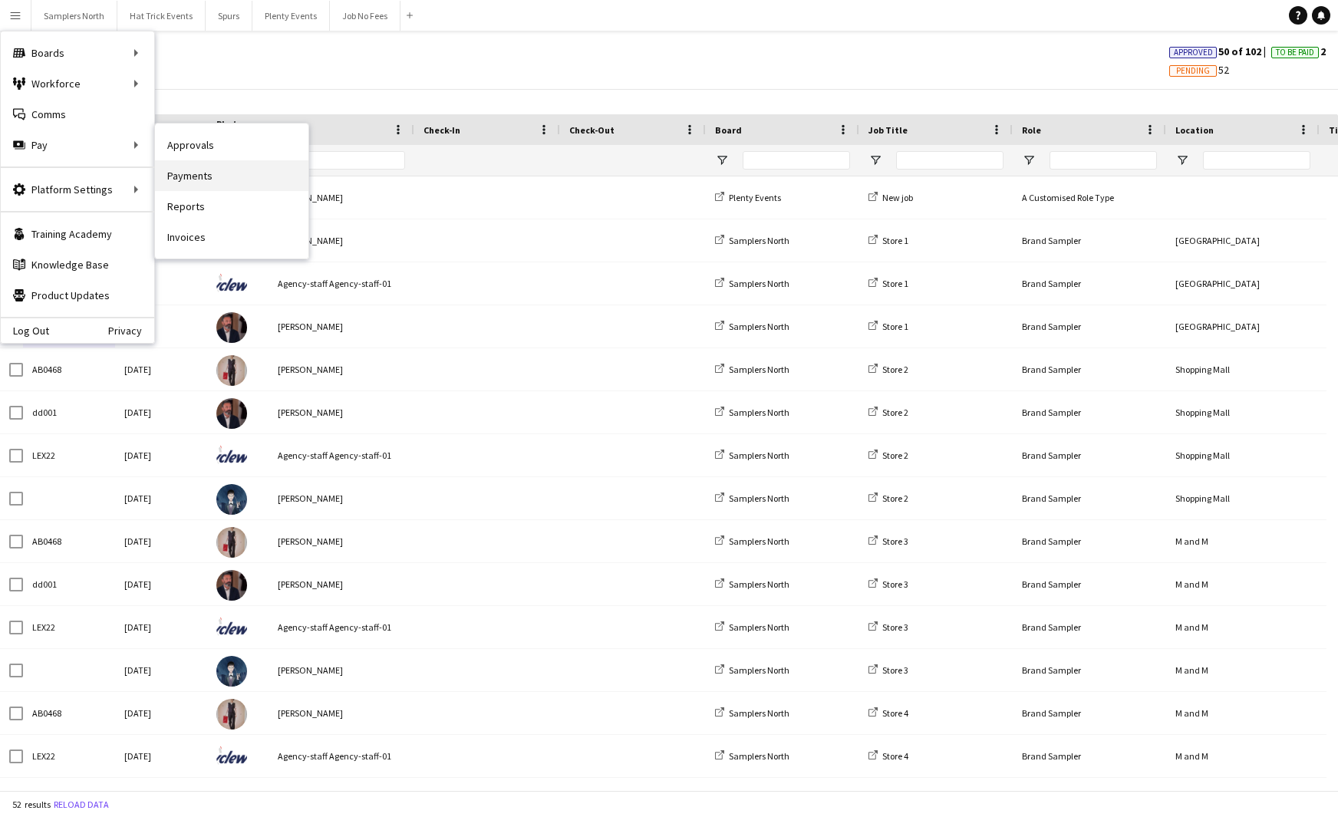
click at [185, 181] on link "Payments" at bounding box center [231, 175] width 153 height 31
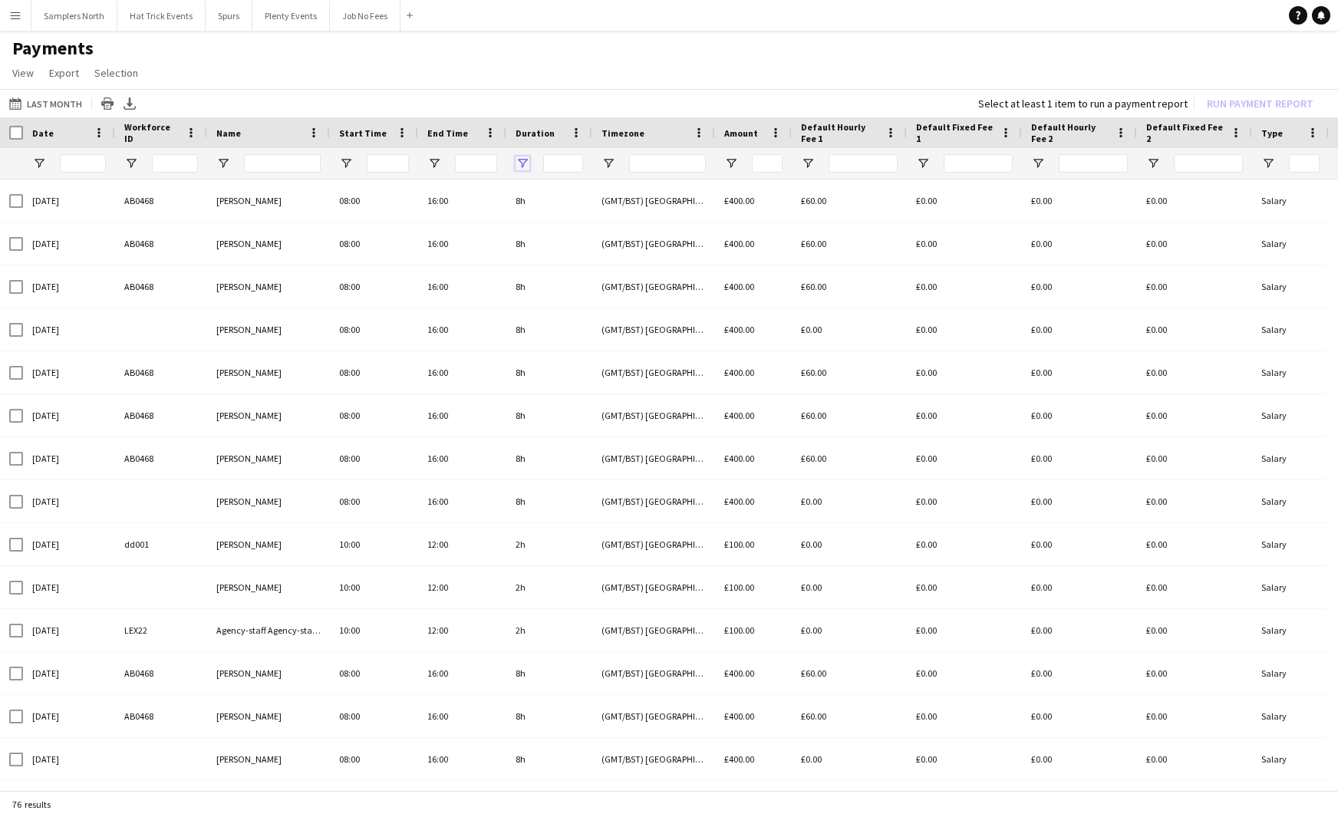
click at [523, 165] on span "Open Filter Menu" at bounding box center [523, 164] width 14 height 14
click at [544, 83] on app-page-menu "View Customise view Customise filters Reset Filters Reset View Reset All Export…" at bounding box center [669, 74] width 1338 height 29
click at [21, 78] on span "View" at bounding box center [22, 73] width 21 height 14
click at [59, 115] on link "Customise view" at bounding box center [60, 106] width 107 height 32
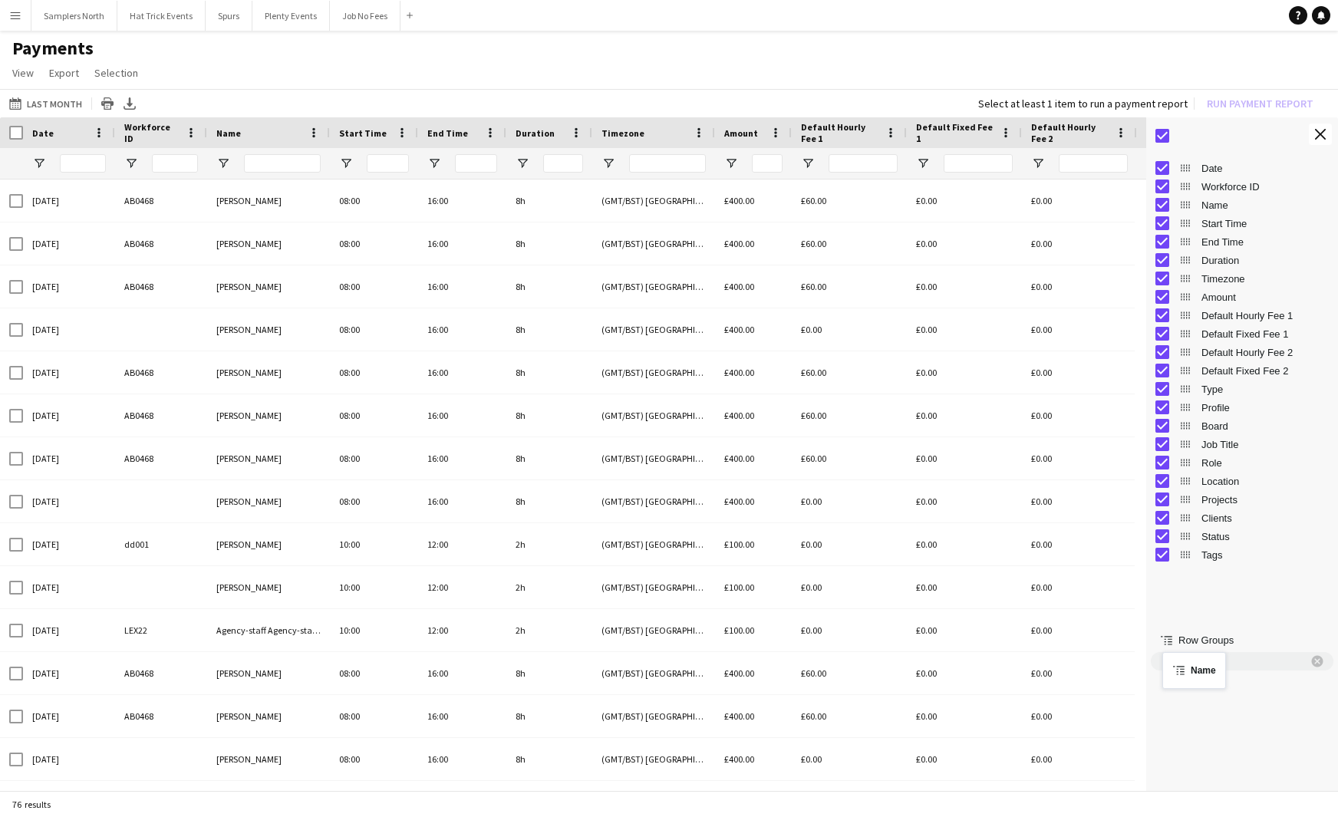
drag, startPoint x: 1186, startPoint y: 209, endPoint x: 1170, endPoint y: 662, distance: 453.1
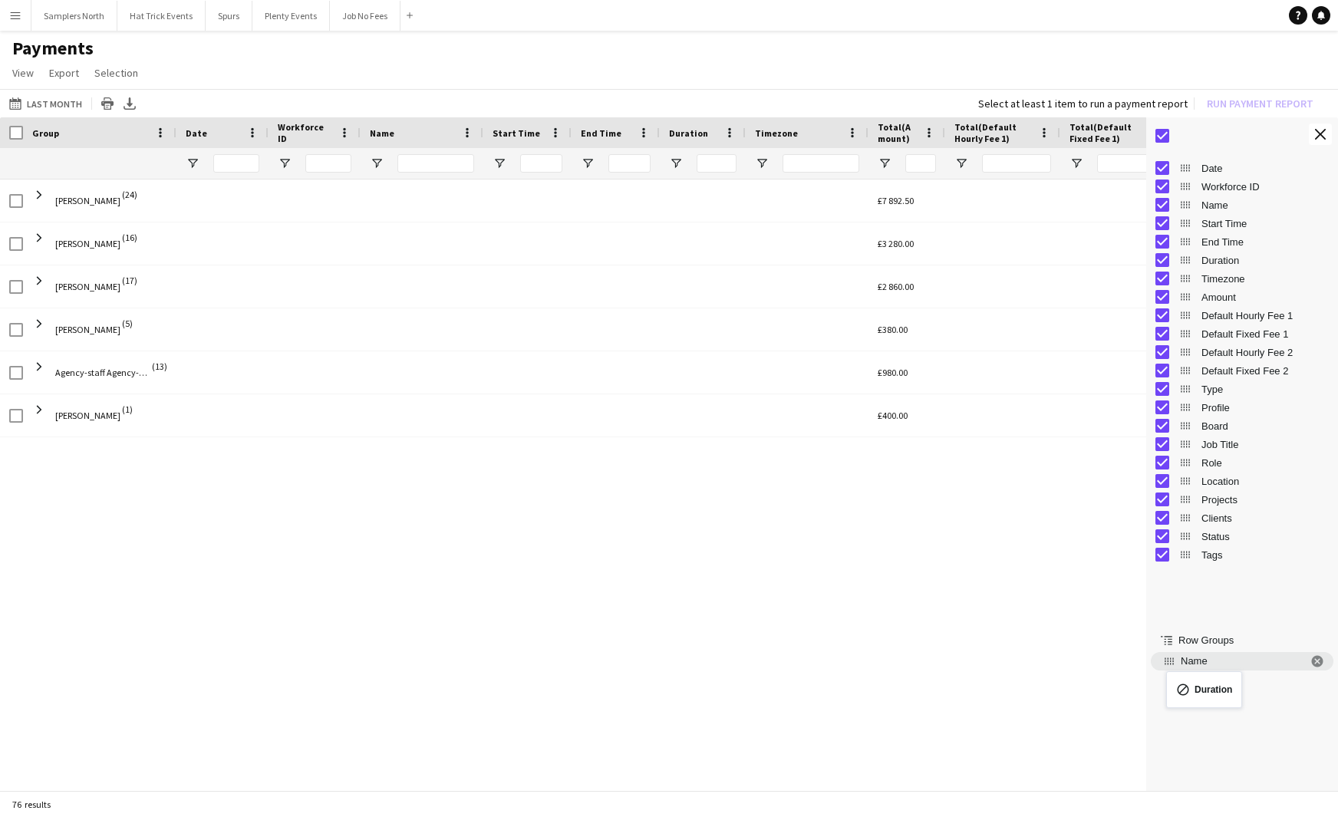
drag, startPoint x: 1186, startPoint y: 259, endPoint x: 1174, endPoint y: 681, distance: 421.5
drag, startPoint x: 1187, startPoint y: 262, endPoint x: 1172, endPoint y: 687, distance: 425.5
drag, startPoint x: 1184, startPoint y: 263, endPoint x: 1170, endPoint y: 165, distance: 99.2
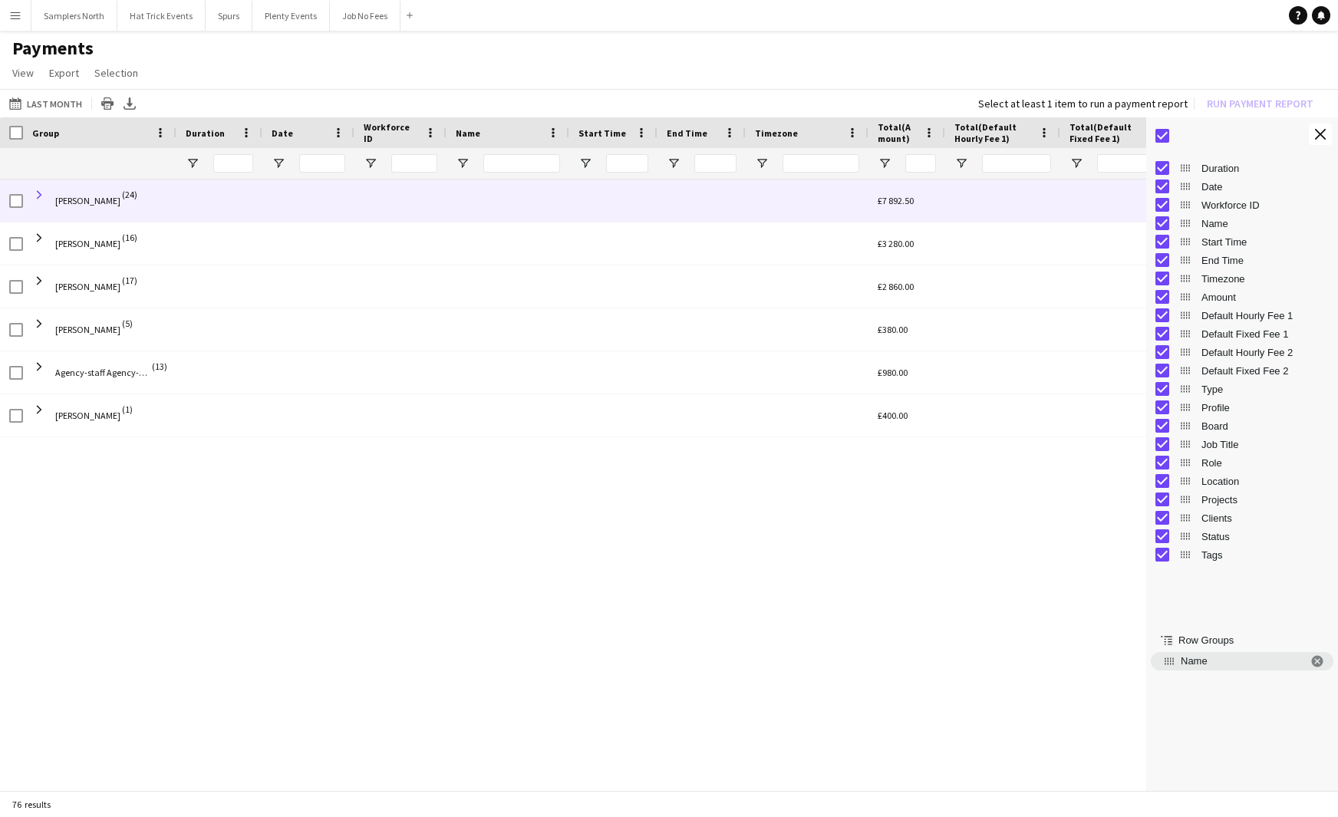
click at [40, 194] on span at bounding box center [39, 195] width 14 height 14
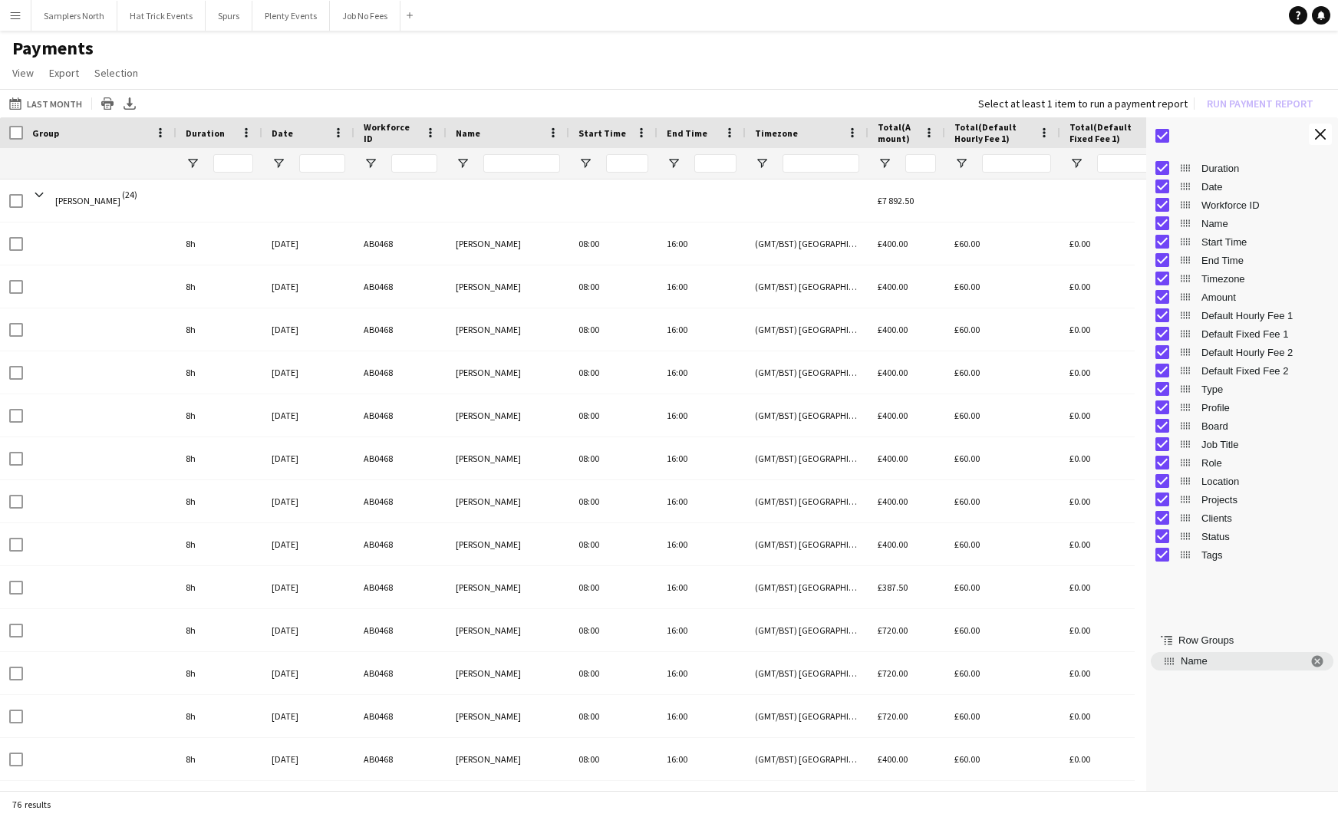
click at [202, 139] on div "Duration" at bounding box center [210, 132] width 49 height 23
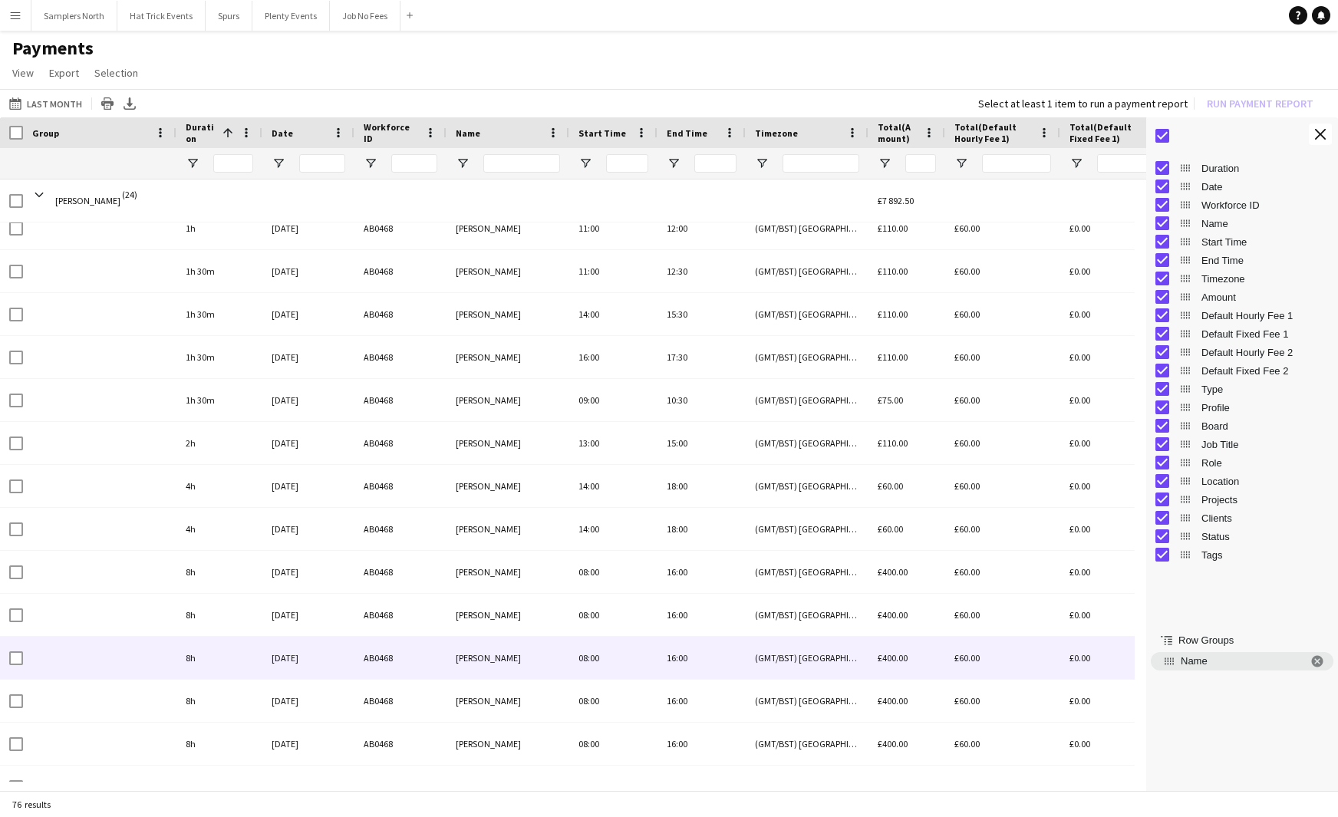
scroll to position [394, 0]
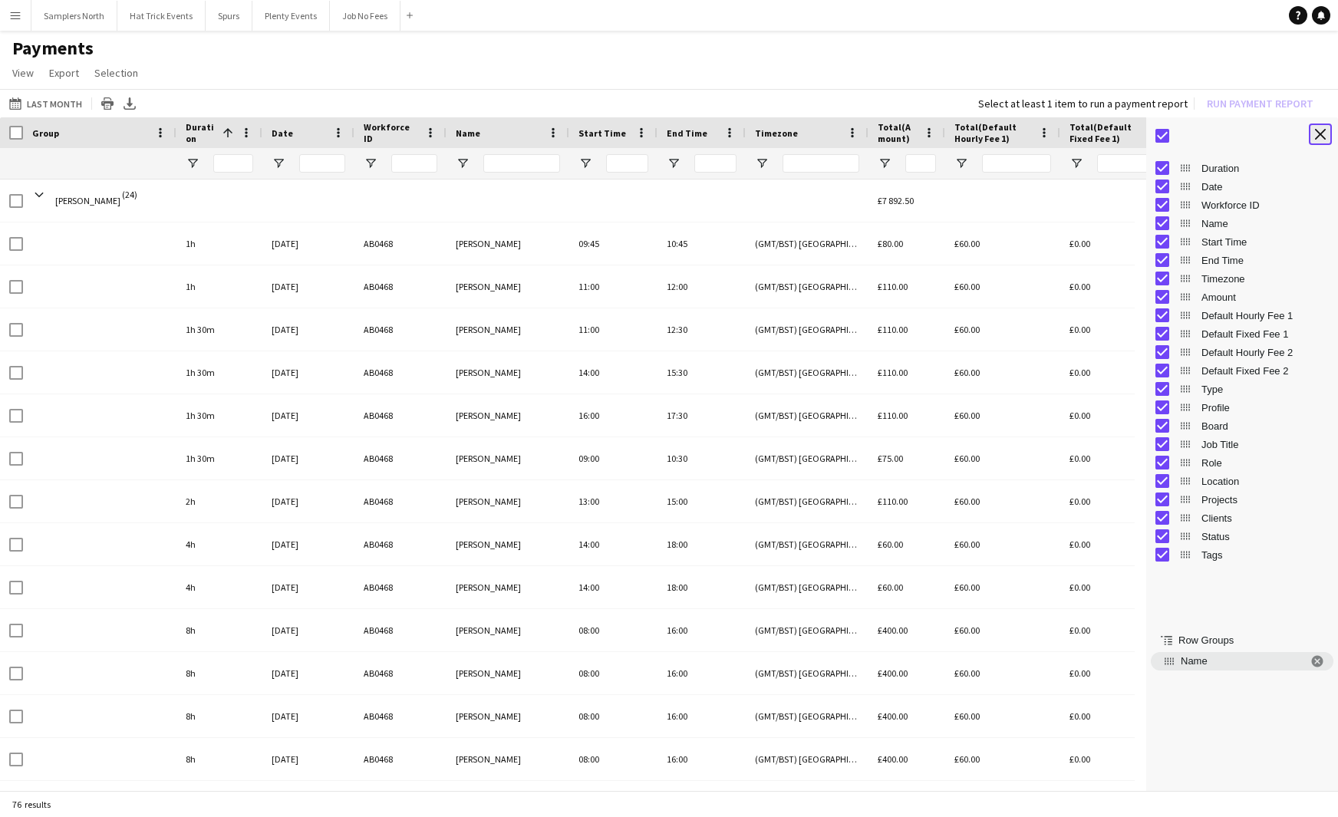
click at [1320, 134] on app-icon "Close tool panel" at bounding box center [1320, 134] width 11 height 11
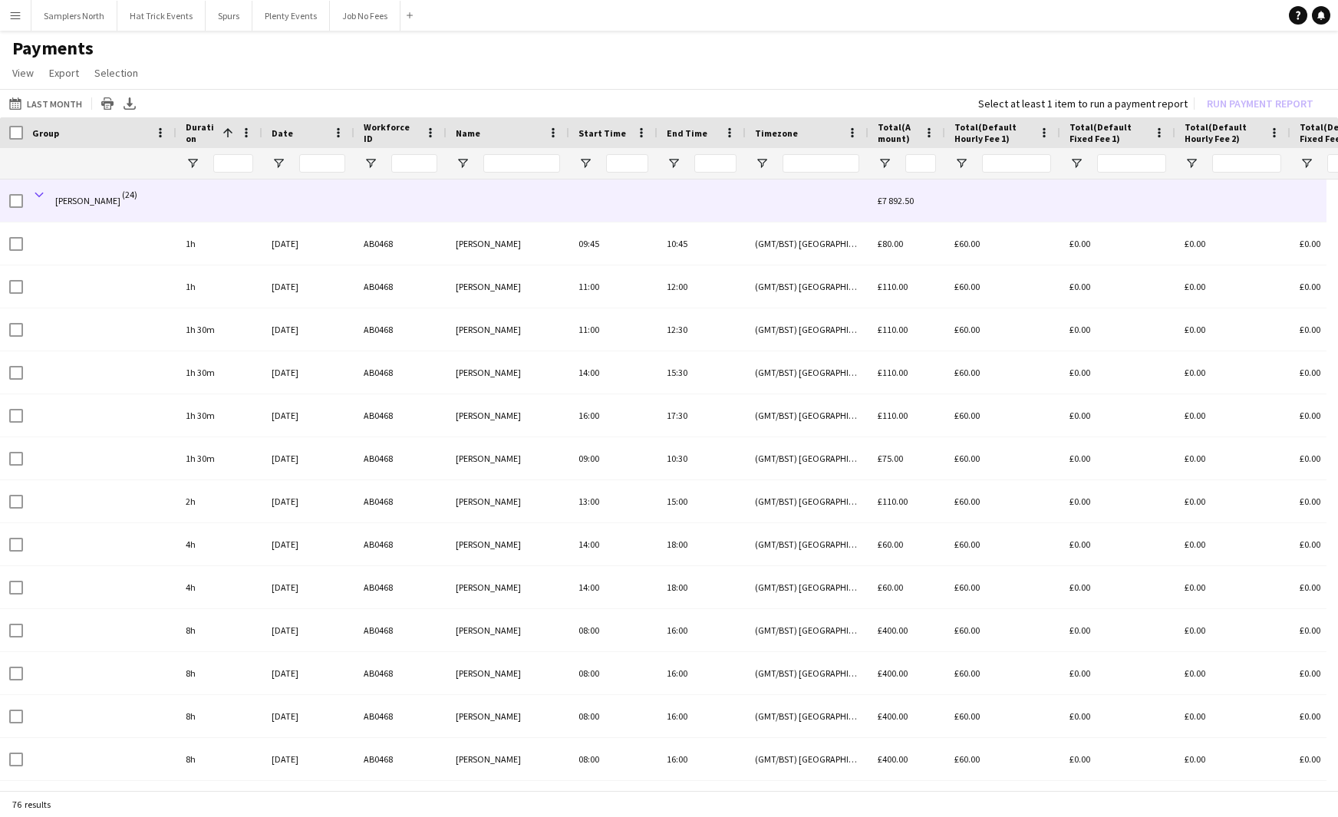
click at [40, 193] on span at bounding box center [39, 195] width 14 height 14
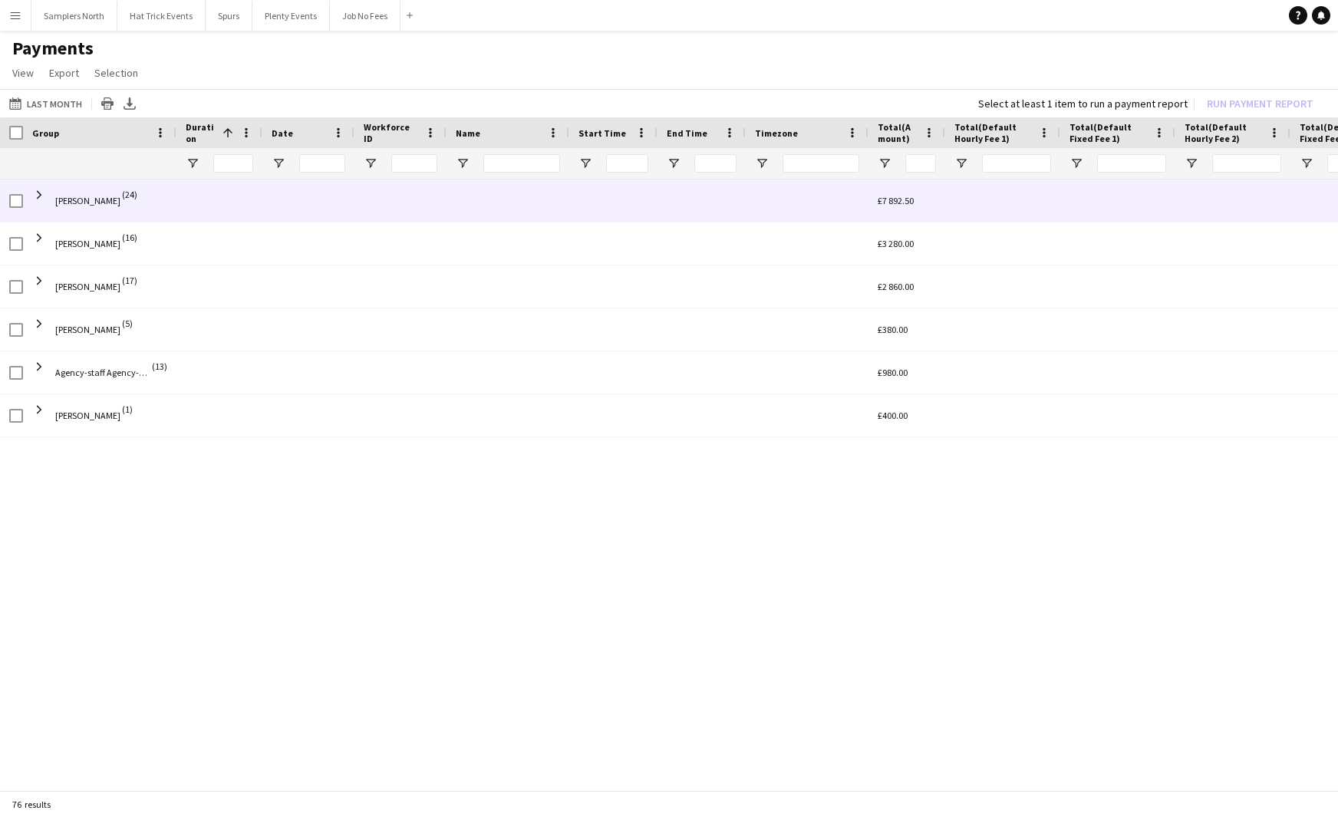
click at [40, 193] on span at bounding box center [39, 195] width 14 height 14
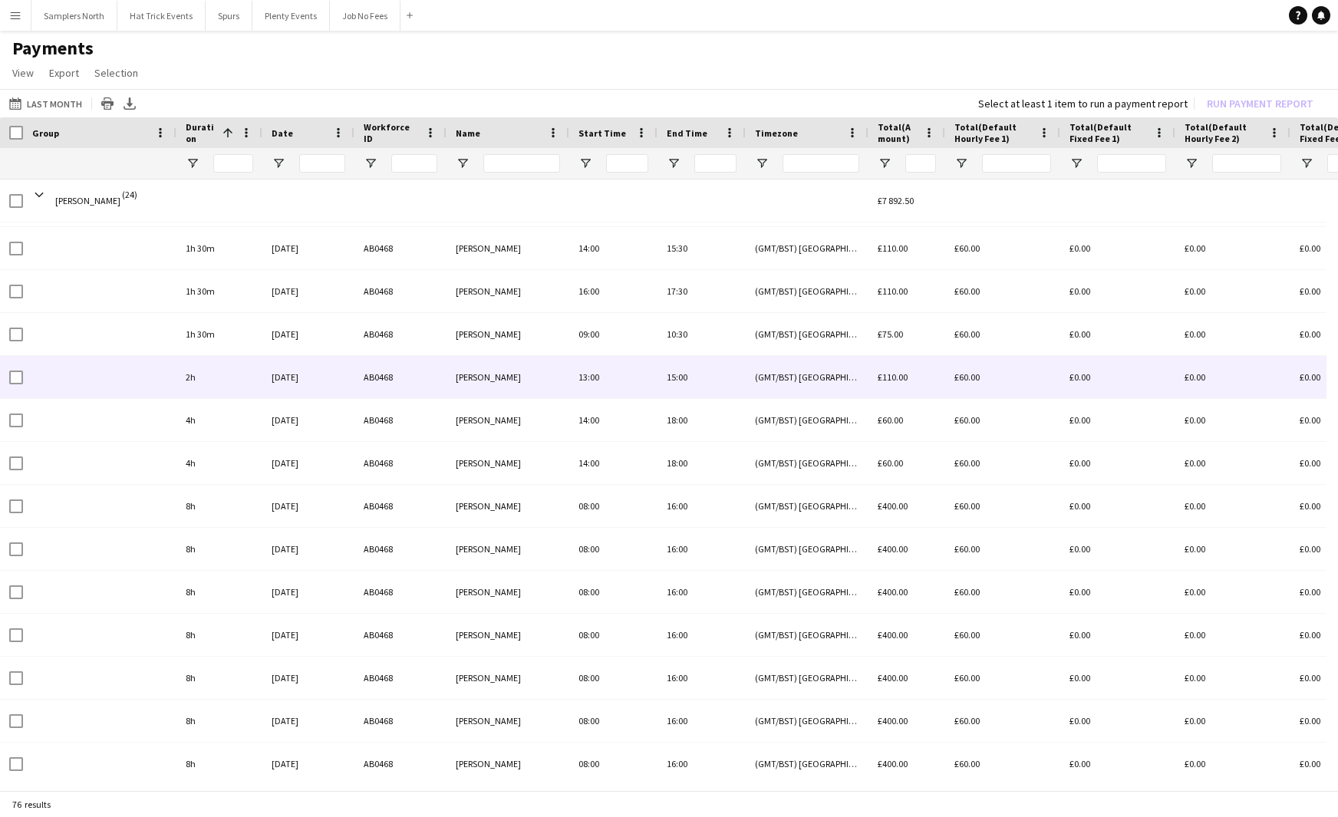
scroll to position [17, 0]
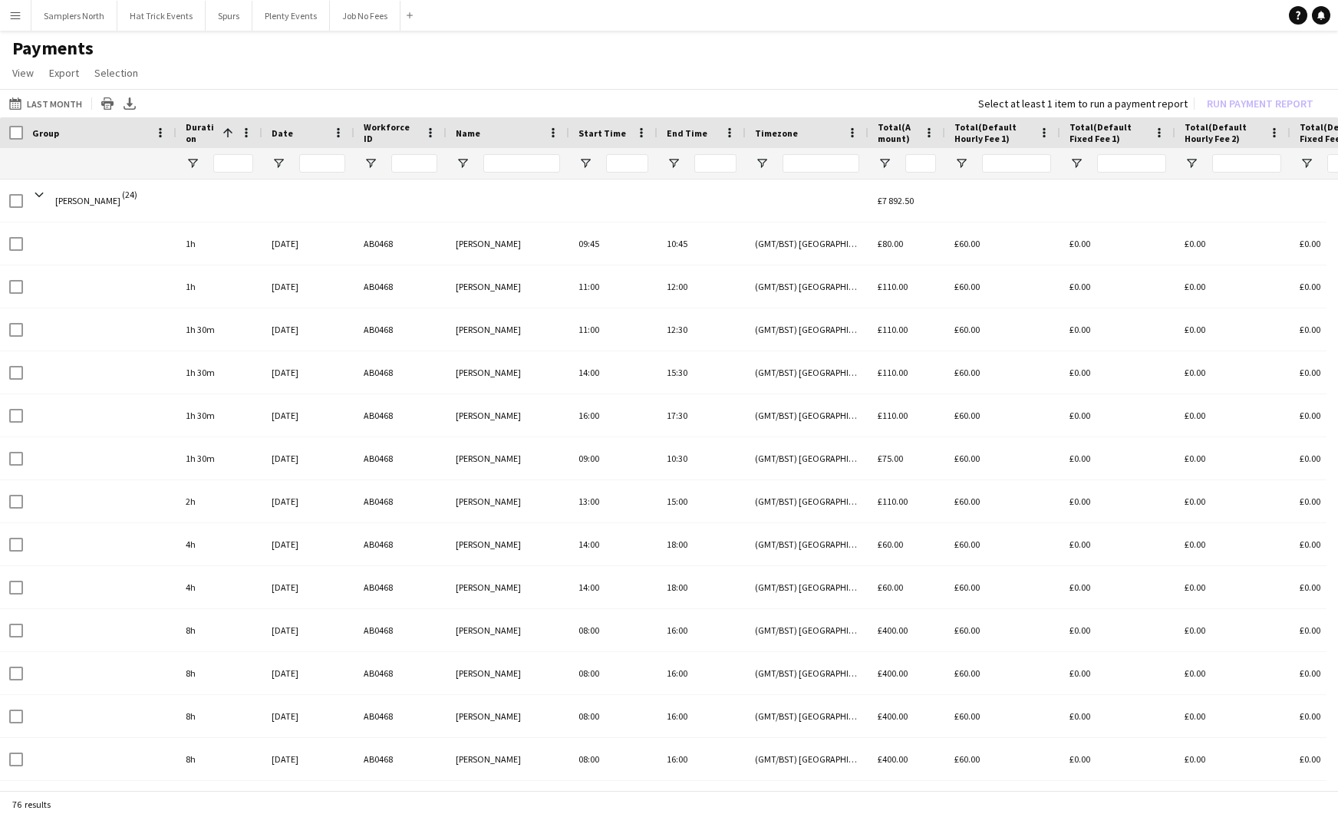
click at [13, 16] on app-icon "Menu" at bounding box center [15, 15] width 12 height 12
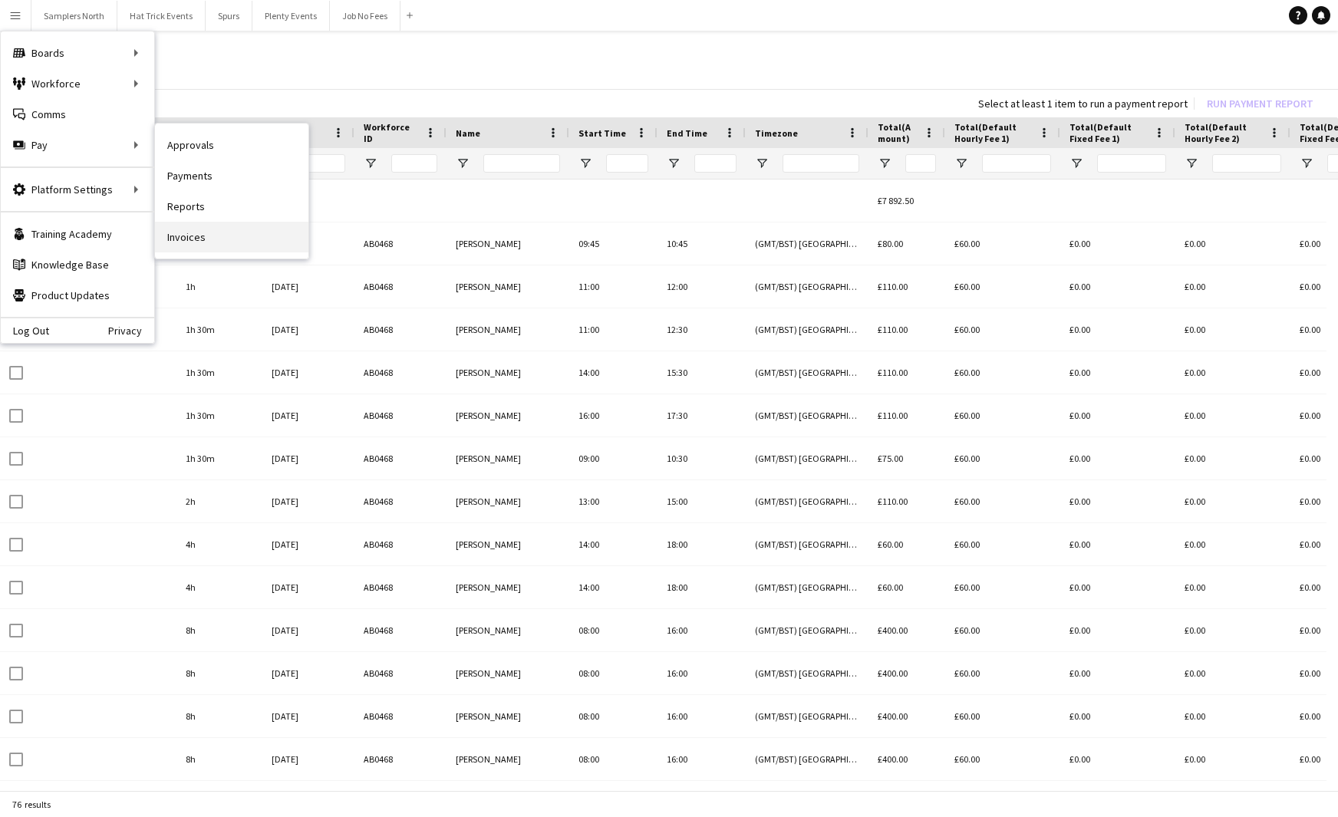
click at [195, 239] on link "Invoices" at bounding box center [231, 237] width 153 height 31
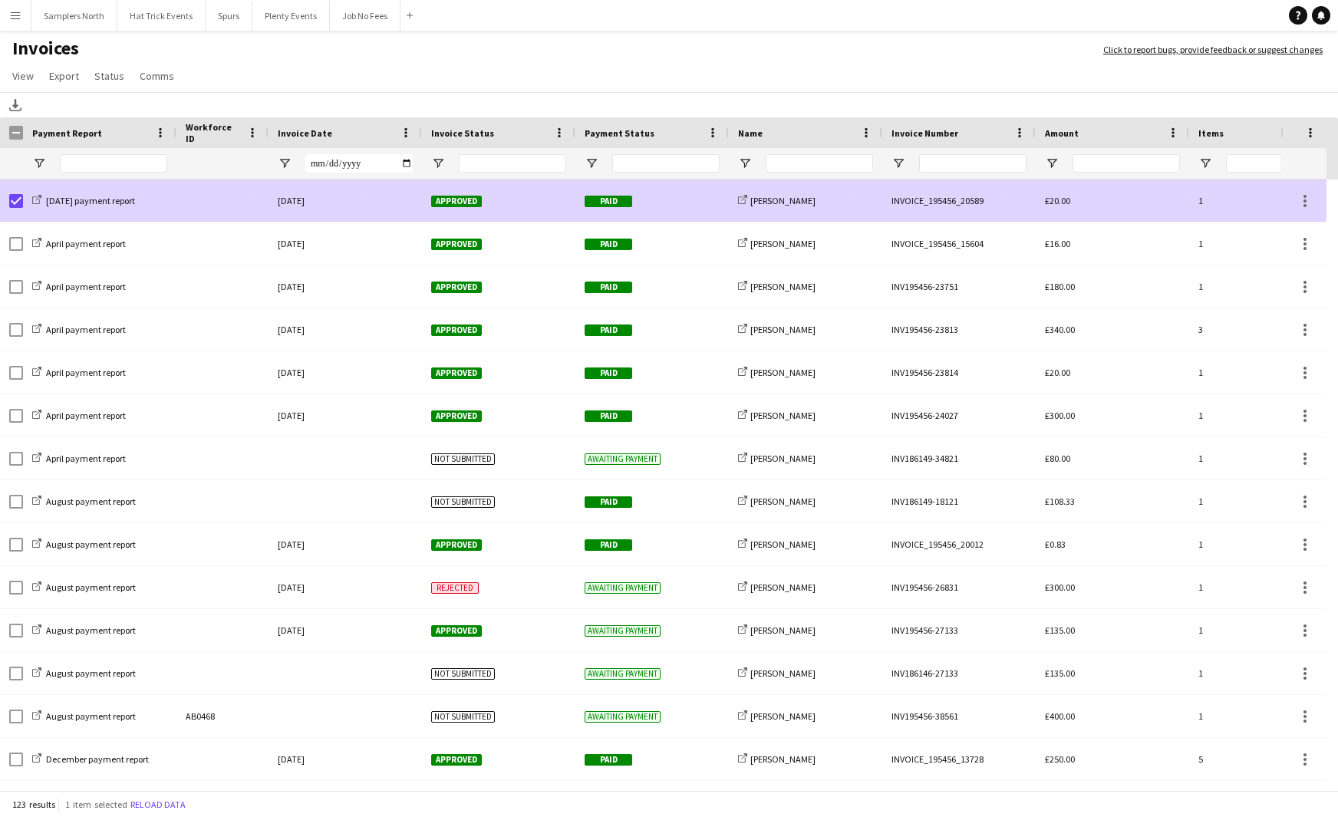
click at [231, 207] on div at bounding box center [223, 201] width 92 height 42
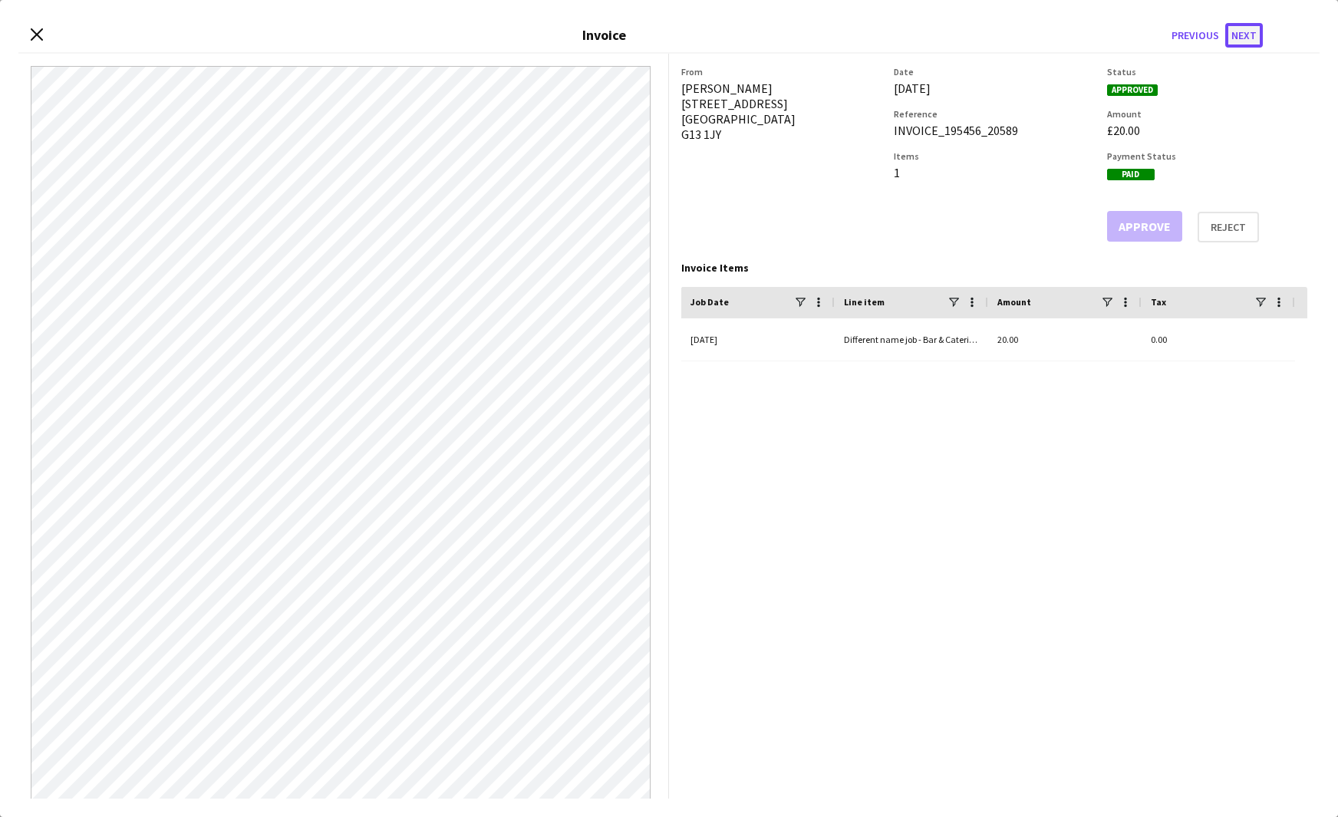
click at [1243, 39] on button "Next" at bounding box center [1245, 35] width 38 height 25
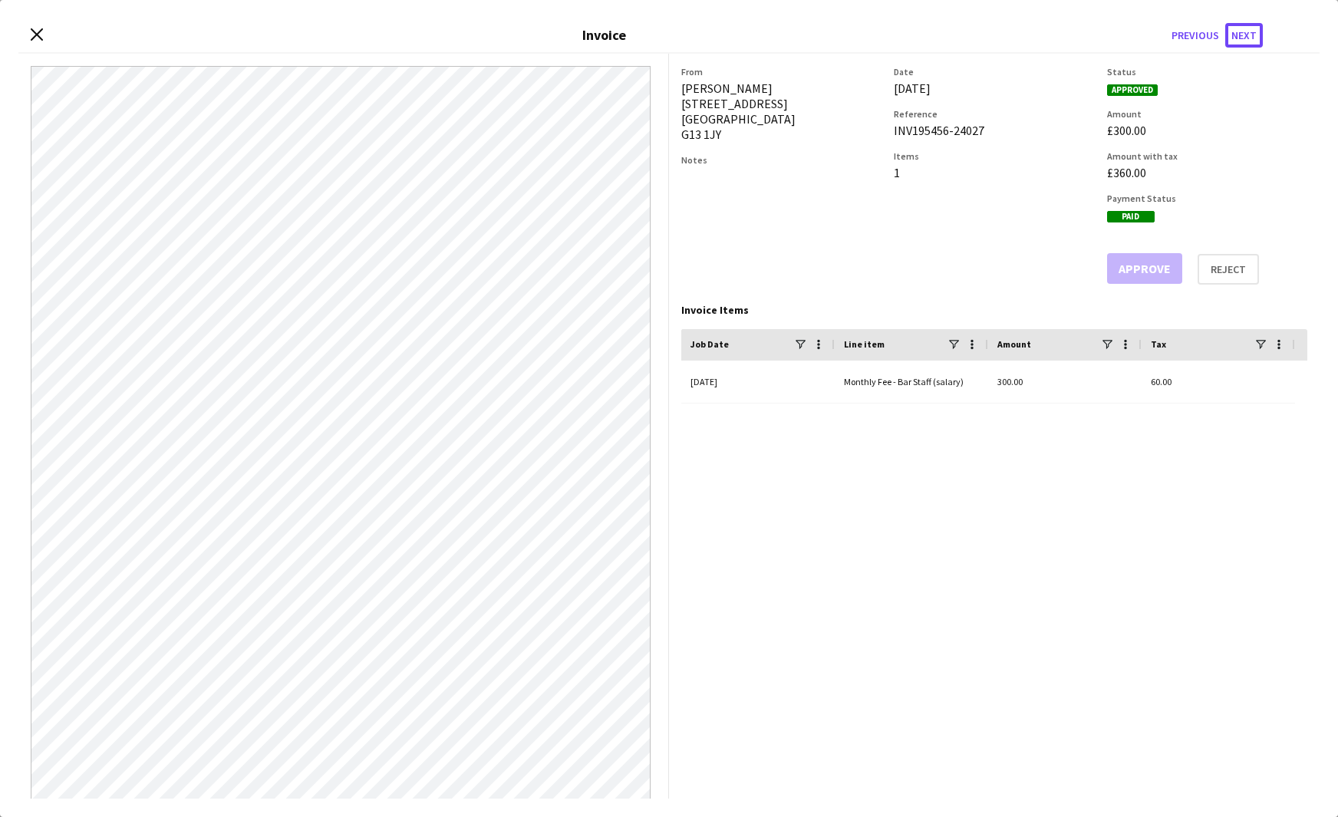
click at [1243, 39] on button "Next" at bounding box center [1245, 35] width 38 height 25
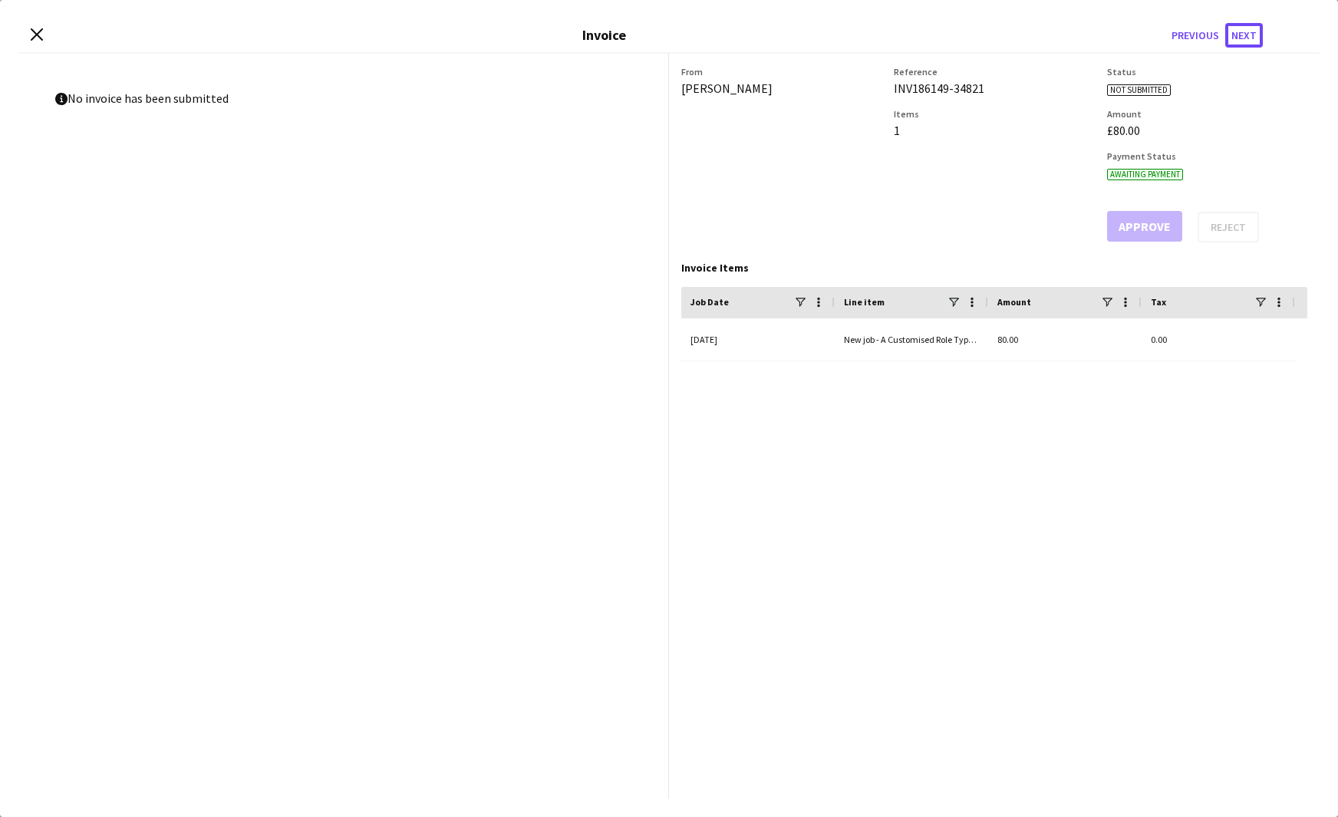
click at [1243, 39] on button "Next" at bounding box center [1245, 35] width 38 height 25
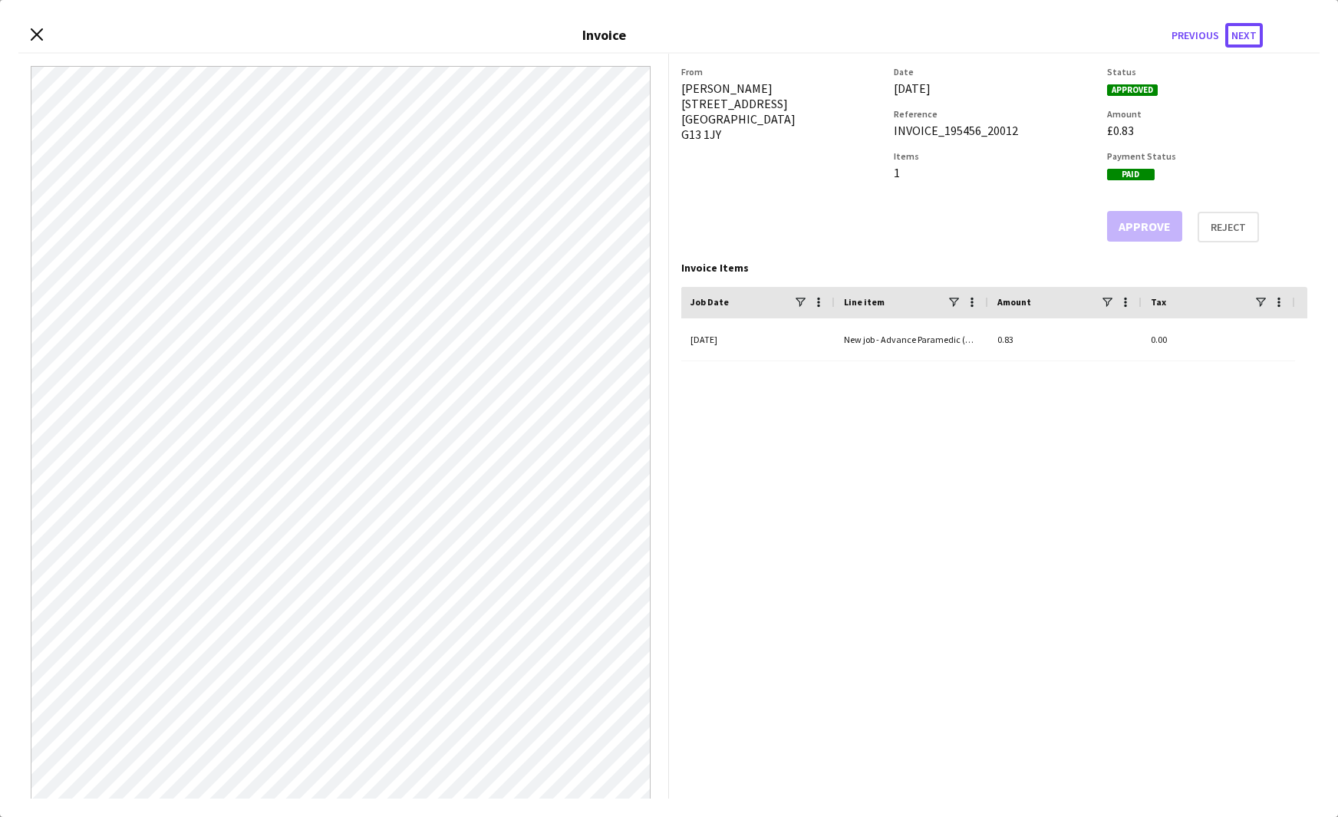
click at [1243, 39] on button "Next" at bounding box center [1245, 35] width 38 height 25
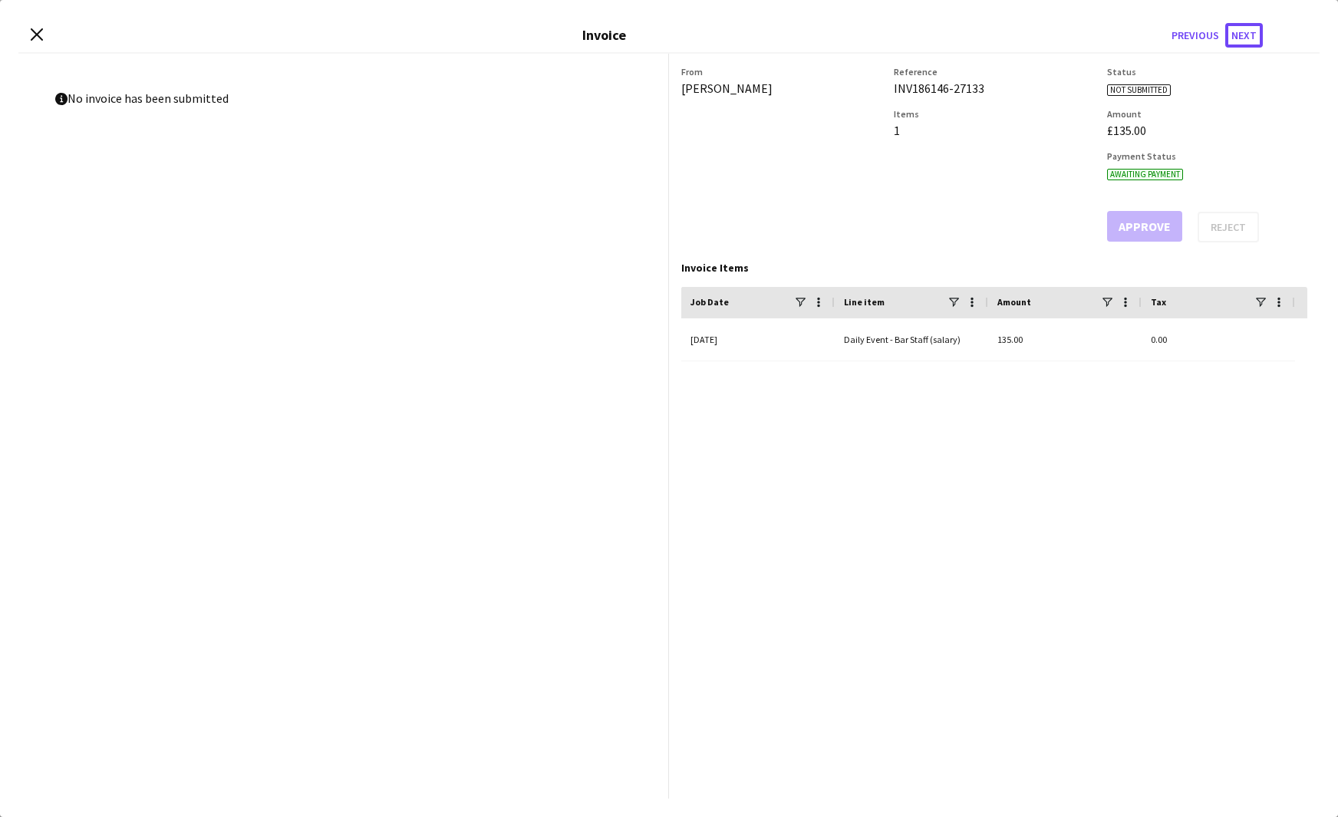
click at [1243, 39] on button "Next" at bounding box center [1245, 35] width 38 height 25
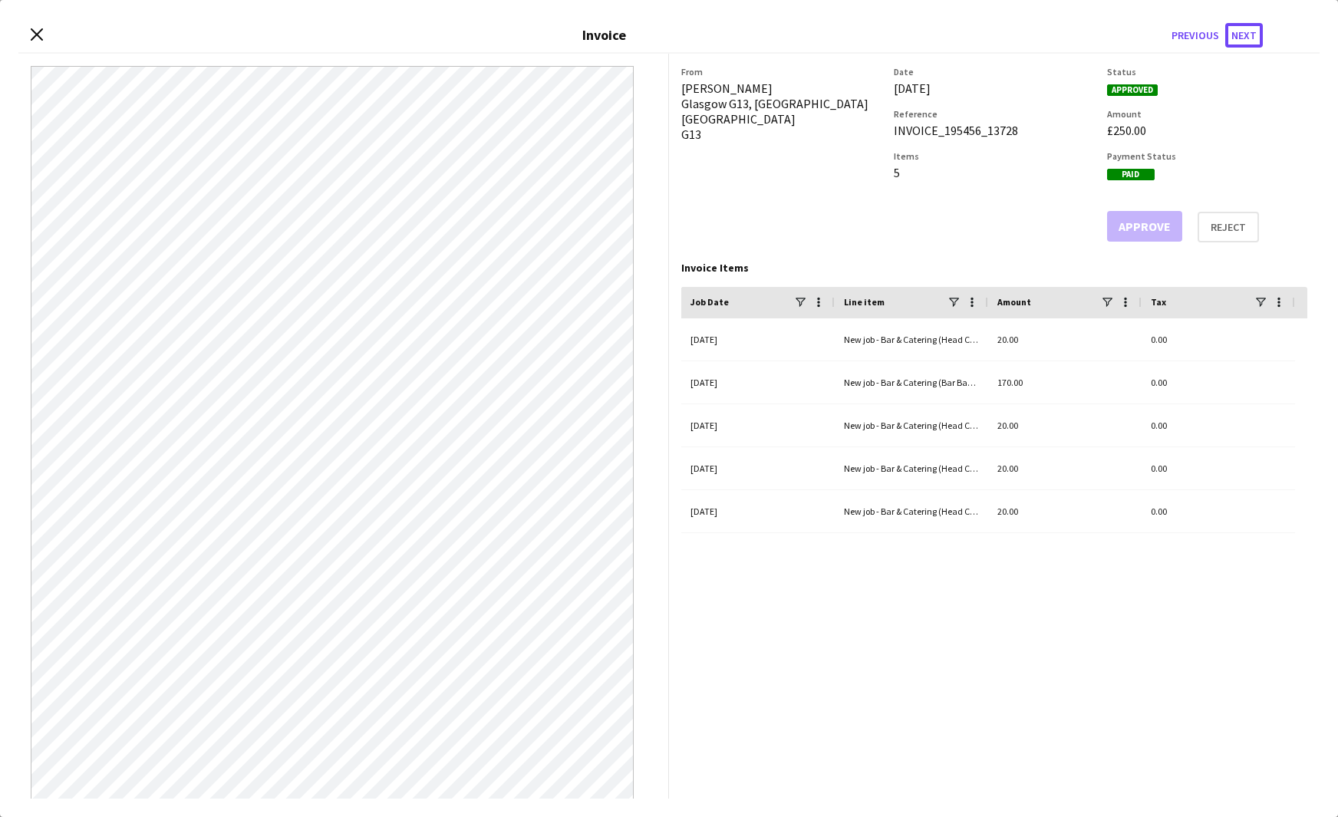
click at [1243, 39] on button "Next" at bounding box center [1245, 35] width 38 height 25
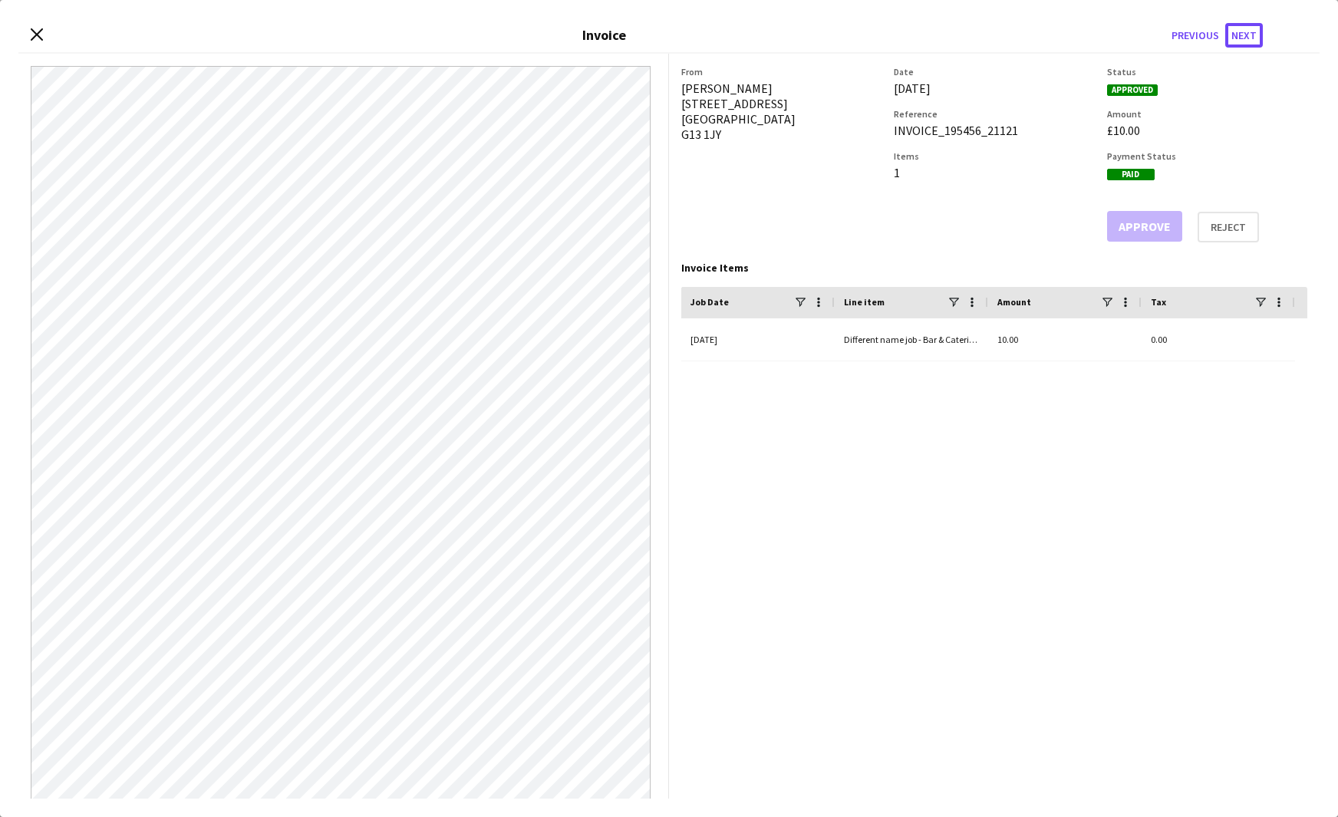
click at [1243, 39] on button "Next" at bounding box center [1245, 35] width 38 height 25
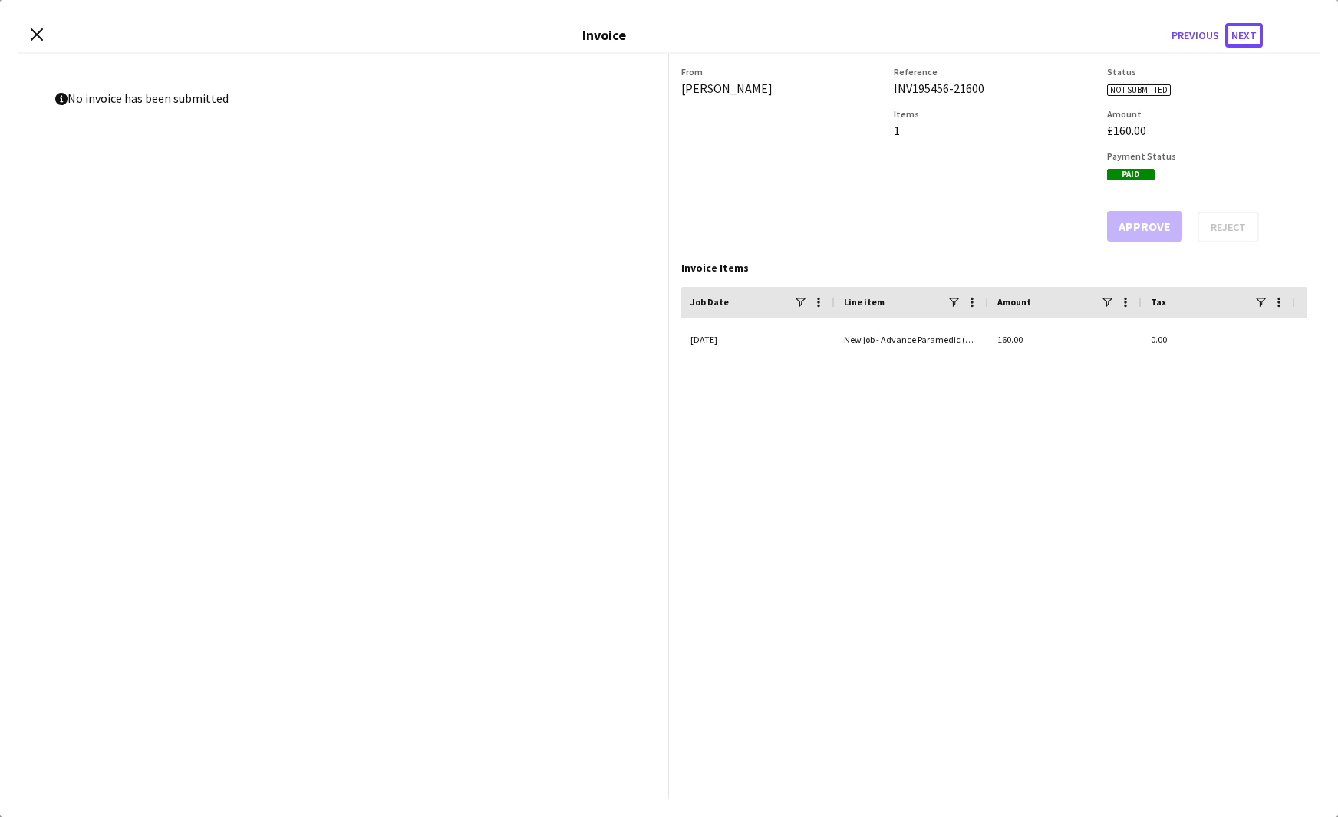
click at [1243, 39] on button "Next" at bounding box center [1245, 35] width 38 height 25
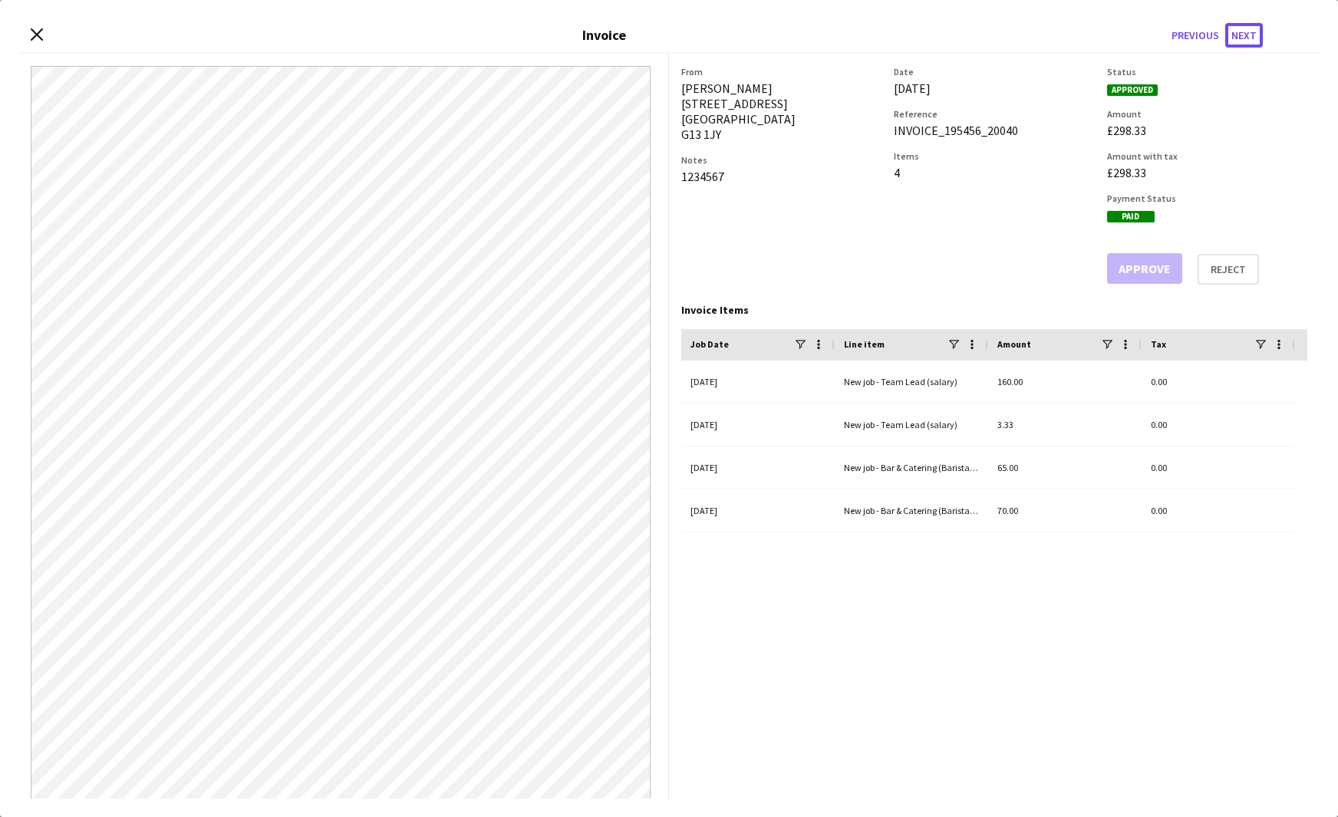
click at [1243, 39] on button "Next" at bounding box center [1245, 35] width 38 height 25
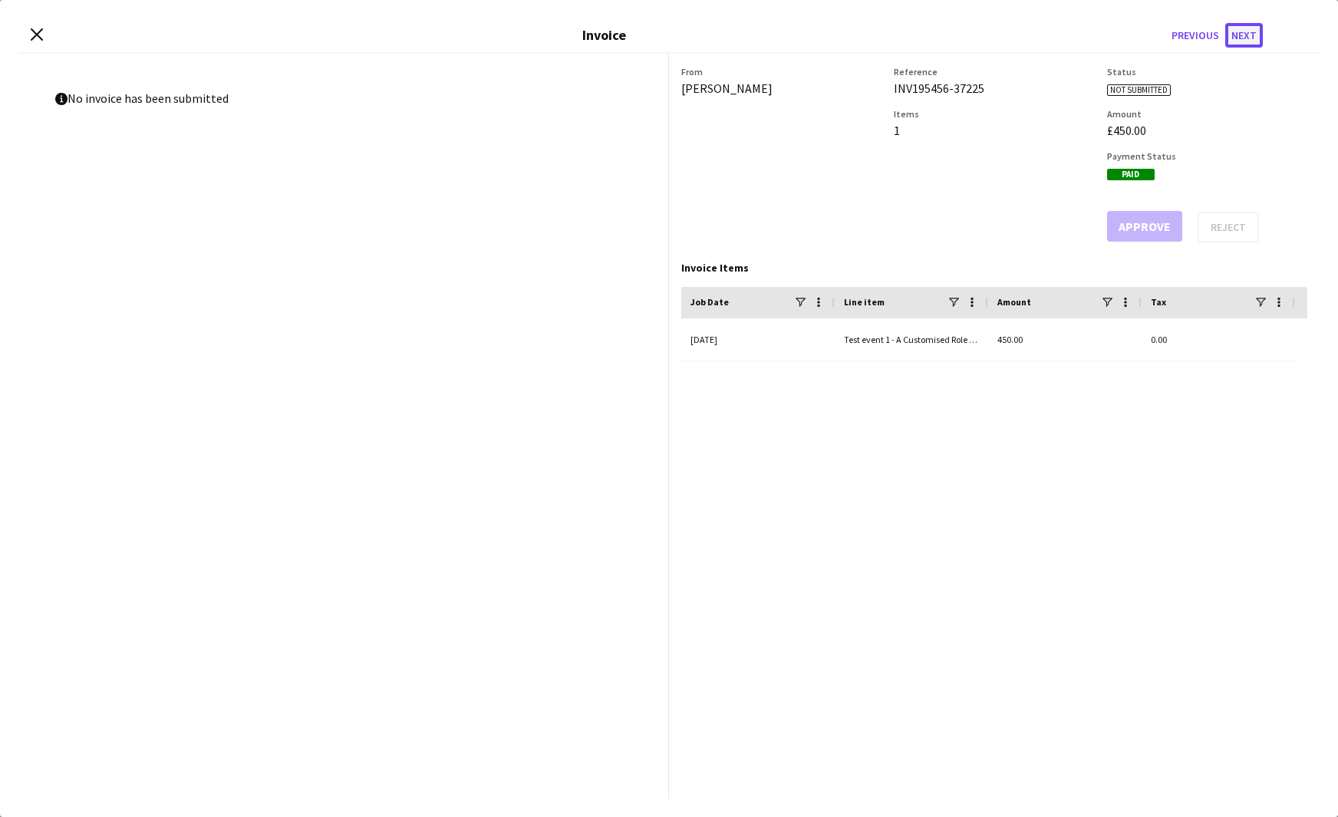
click at [1243, 39] on button "Next" at bounding box center [1245, 35] width 38 height 25
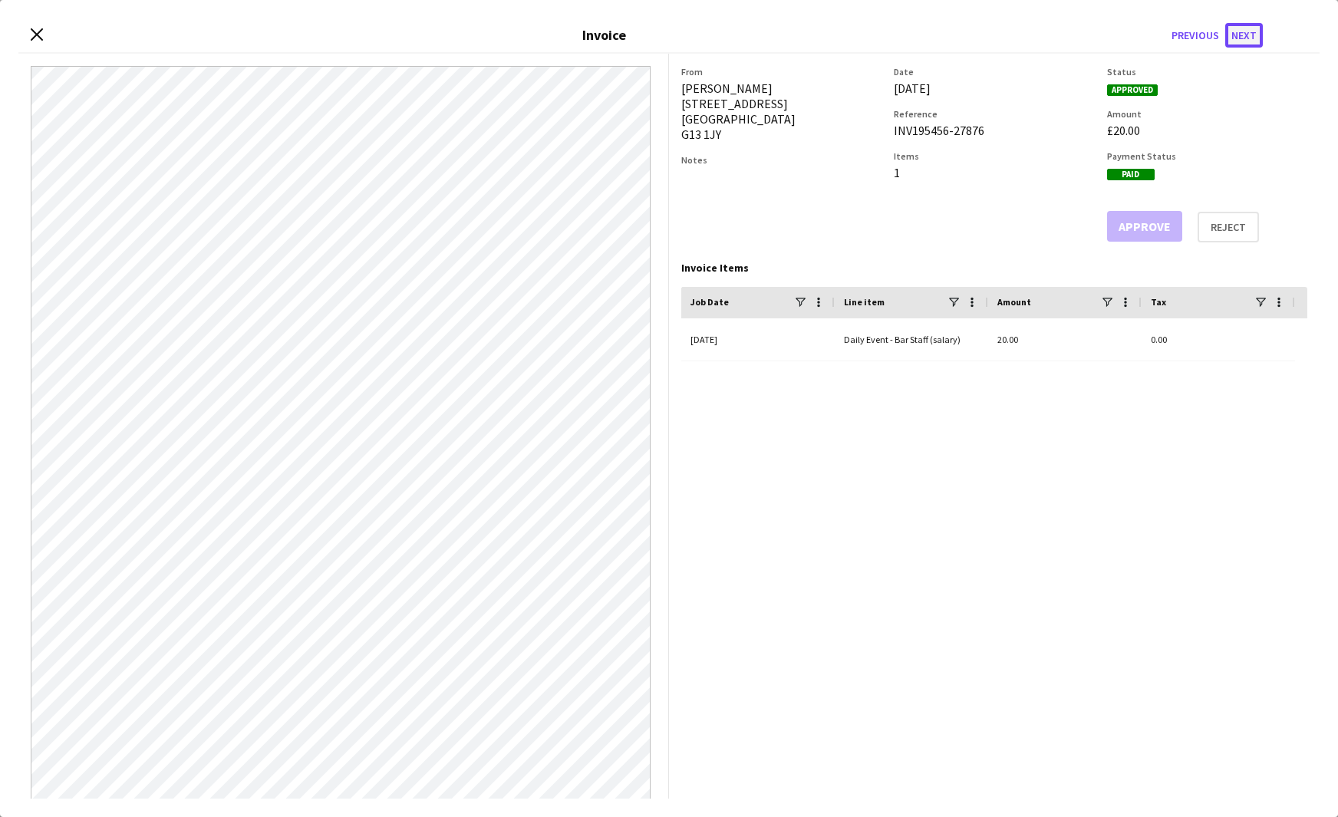
click at [1236, 39] on button "Next" at bounding box center [1245, 35] width 38 height 25
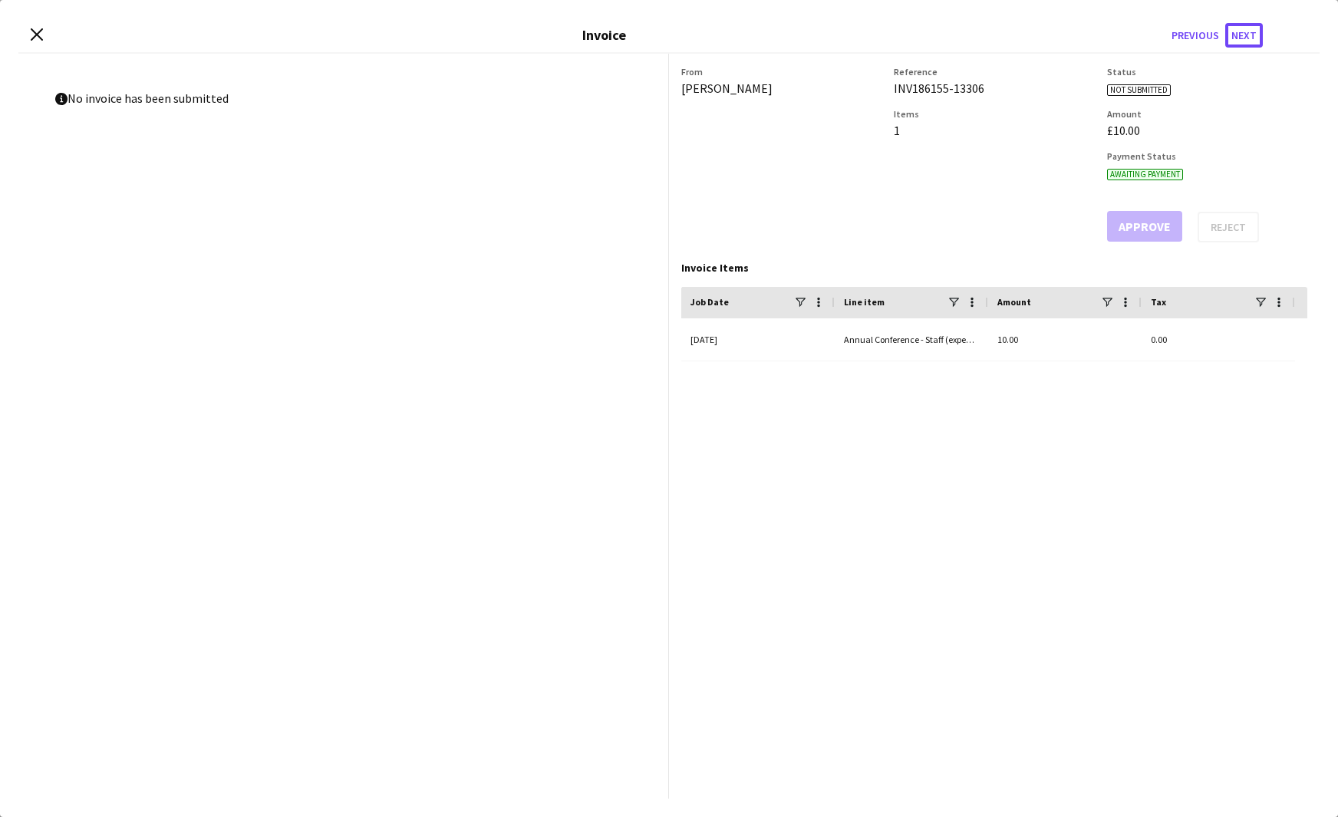
click at [1236, 39] on button "Next" at bounding box center [1245, 35] width 38 height 25
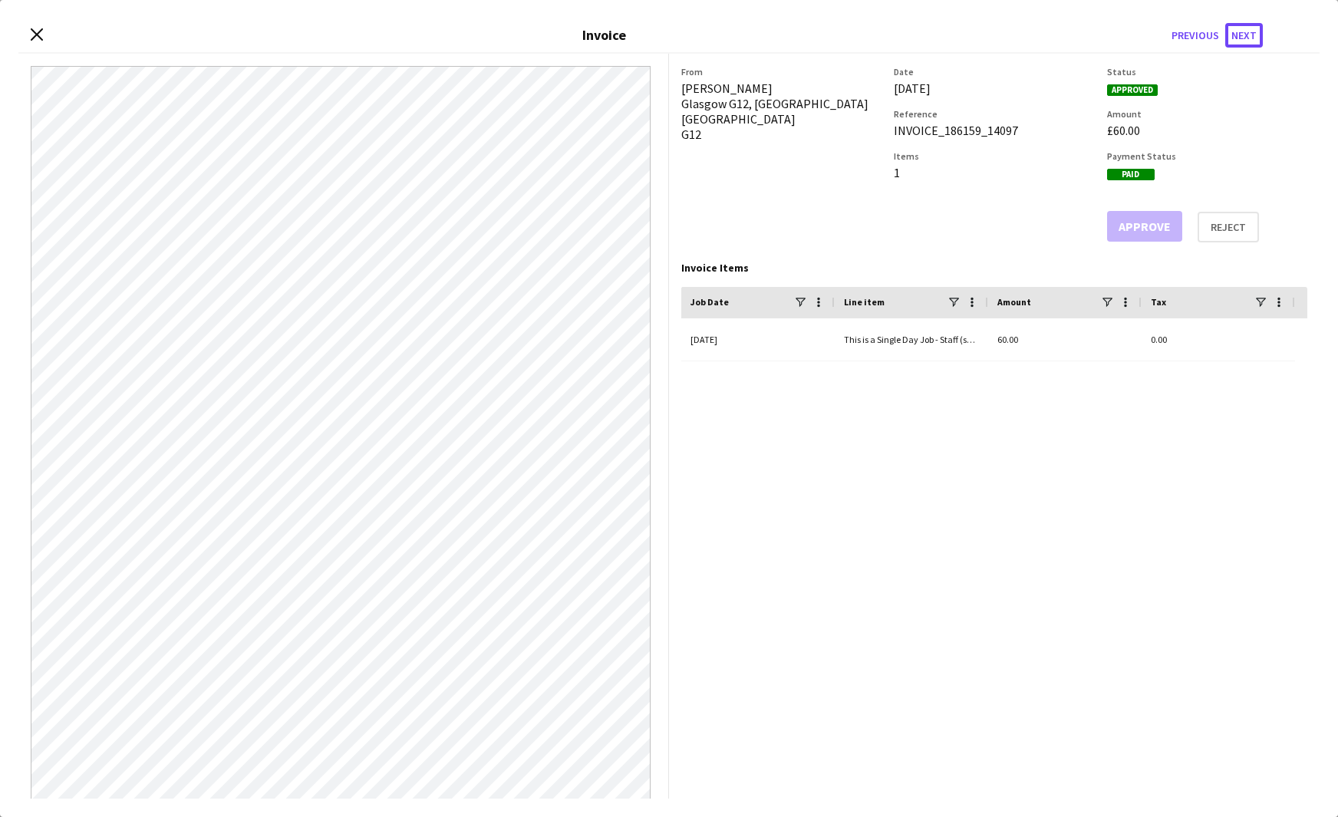
click at [1236, 39] on button "Next" at bounding box center [1245, 35] width 38 height 25
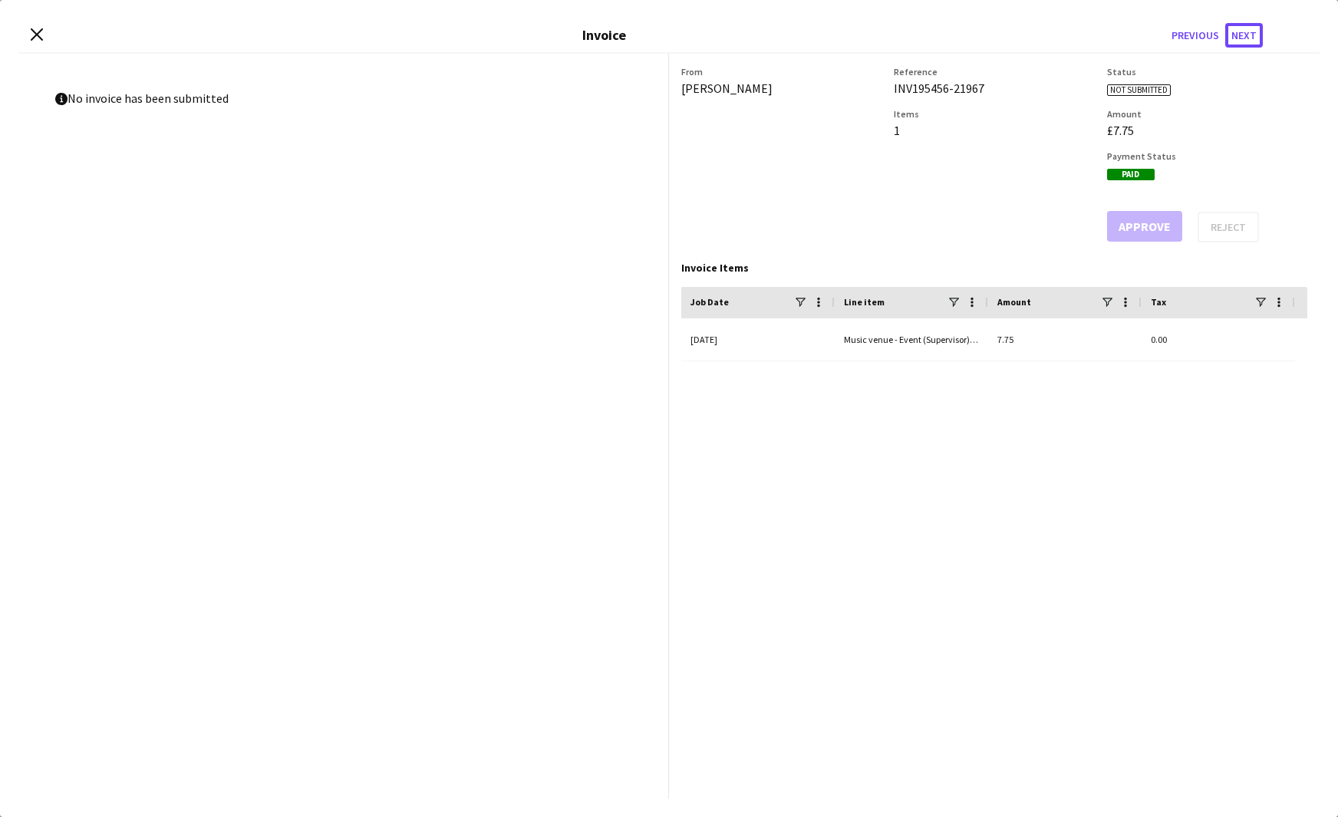
click at [1236, 39] on button "Next" at bounding box center [1245, 35] width 38 height 25
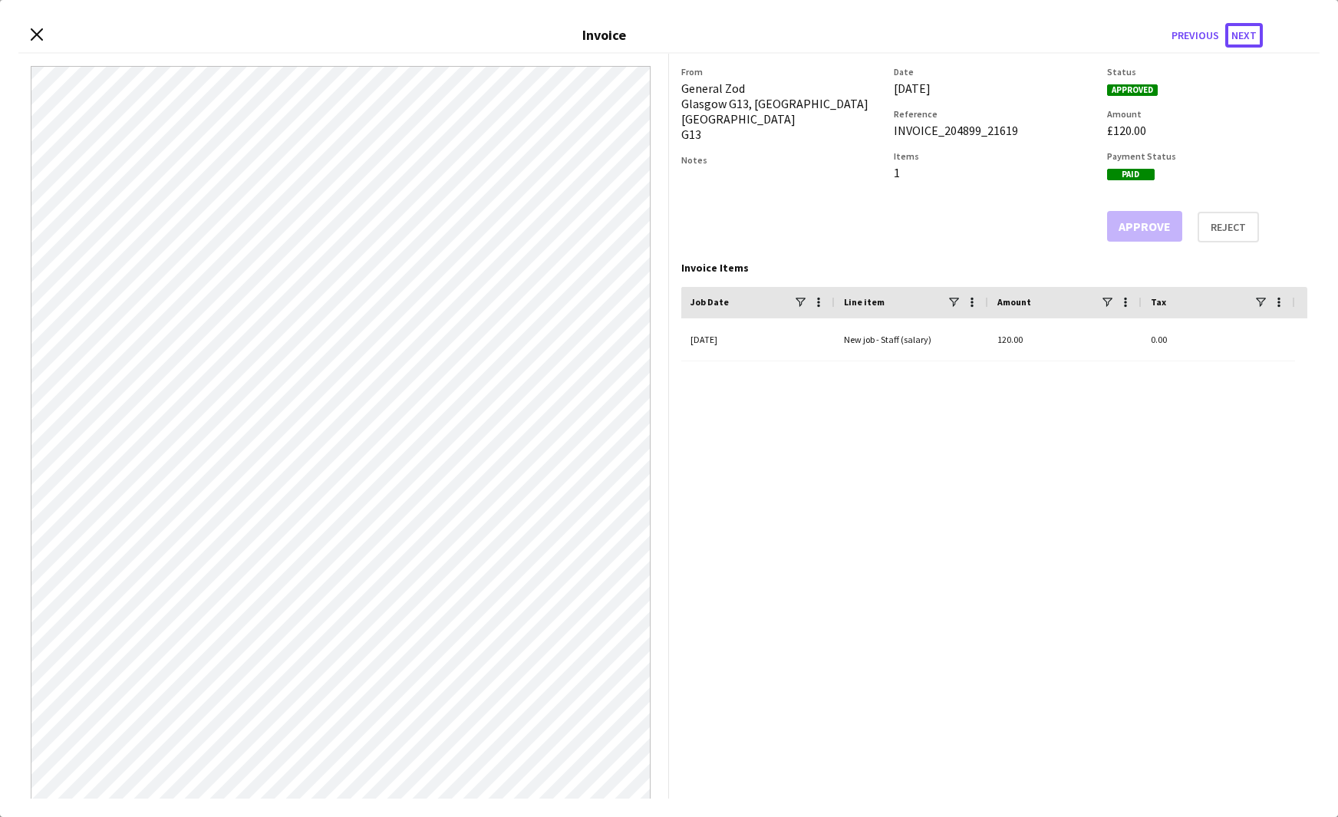
click at [1236, 39] on button "Next" at bounding box center [1245, 35] width 38 height 25
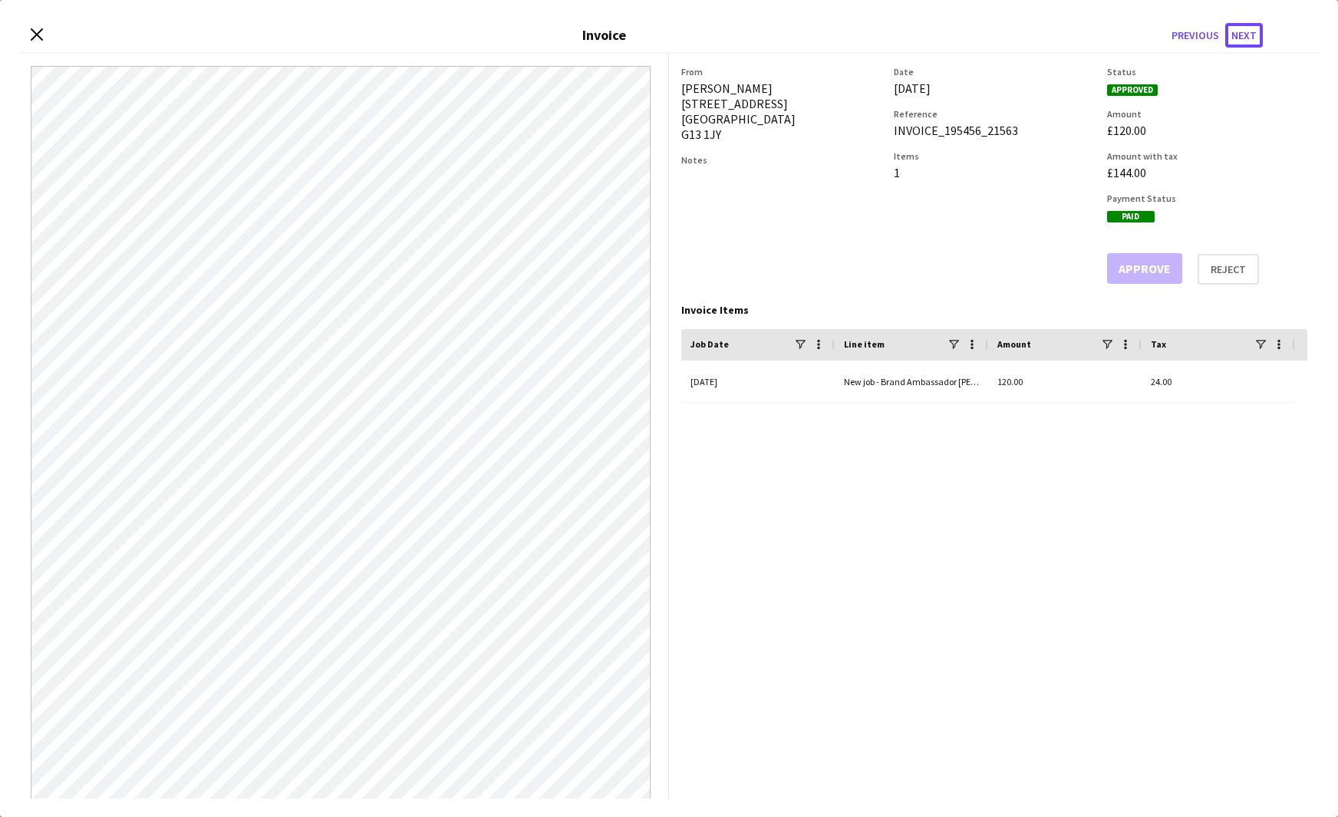
click at [1236, 39] on button "Next" at bounding box center [1245, 35] width 38 height 25
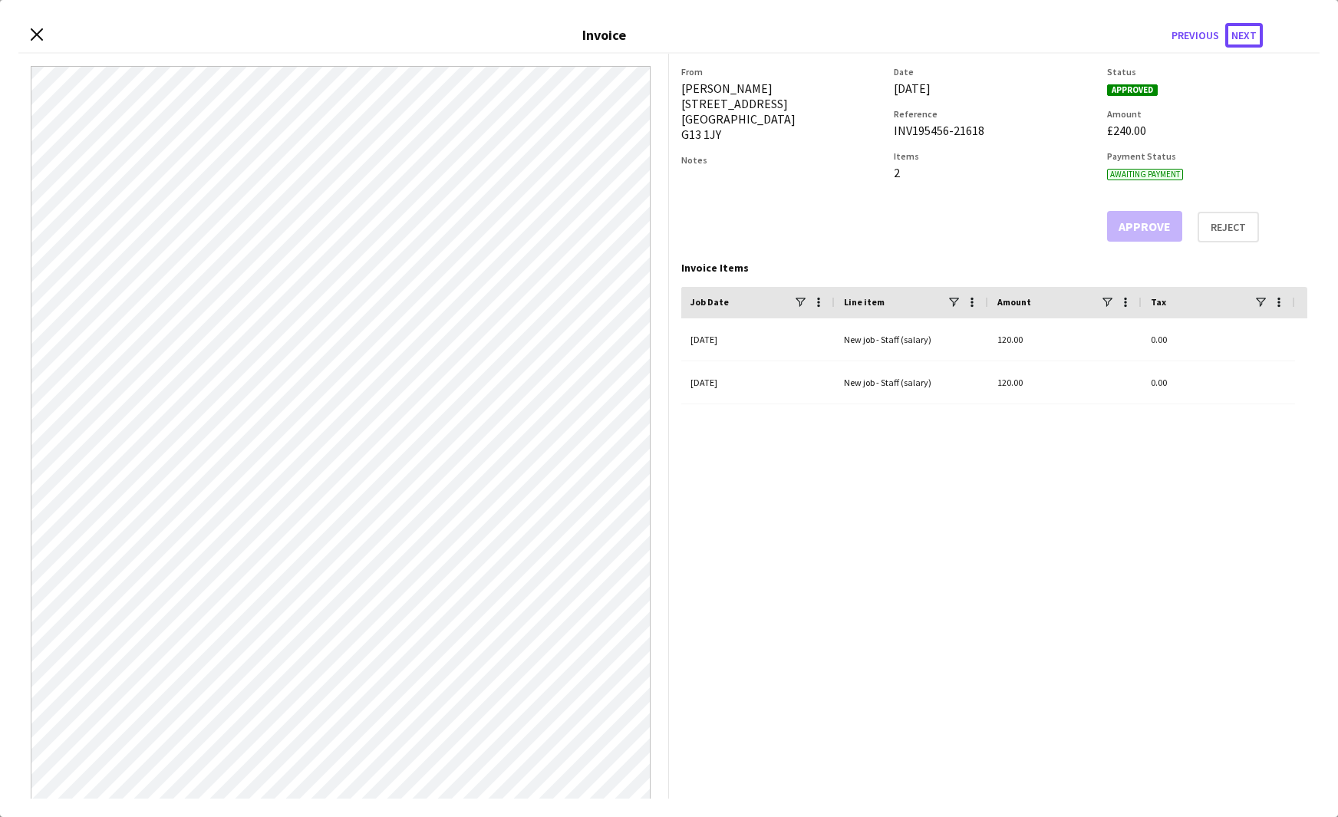
click at [1236, 39] on button "Next" at bounding box center [1245, 35] width 38 height 25
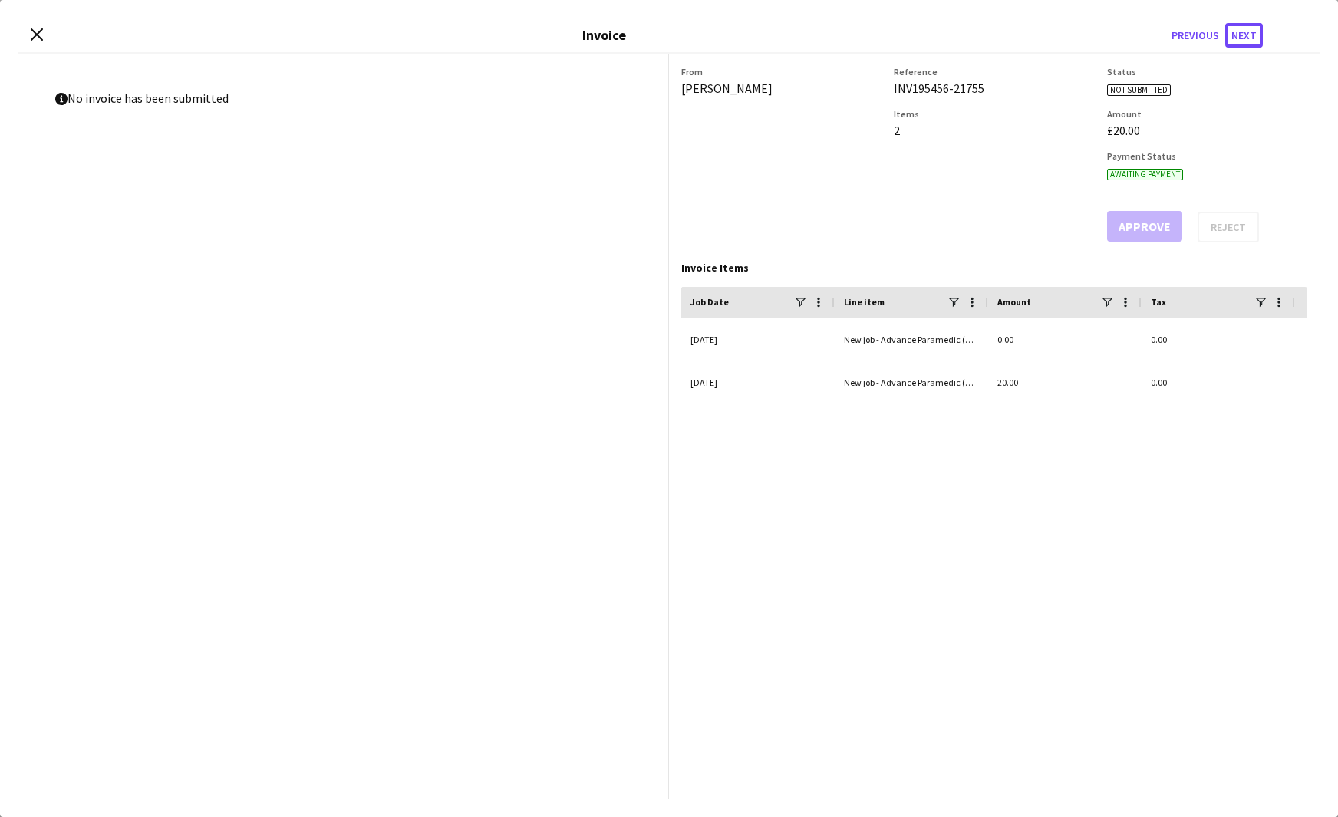
click at [1236, 39] on button "Next" at bounding box center [1245, 35] width 38 height 25
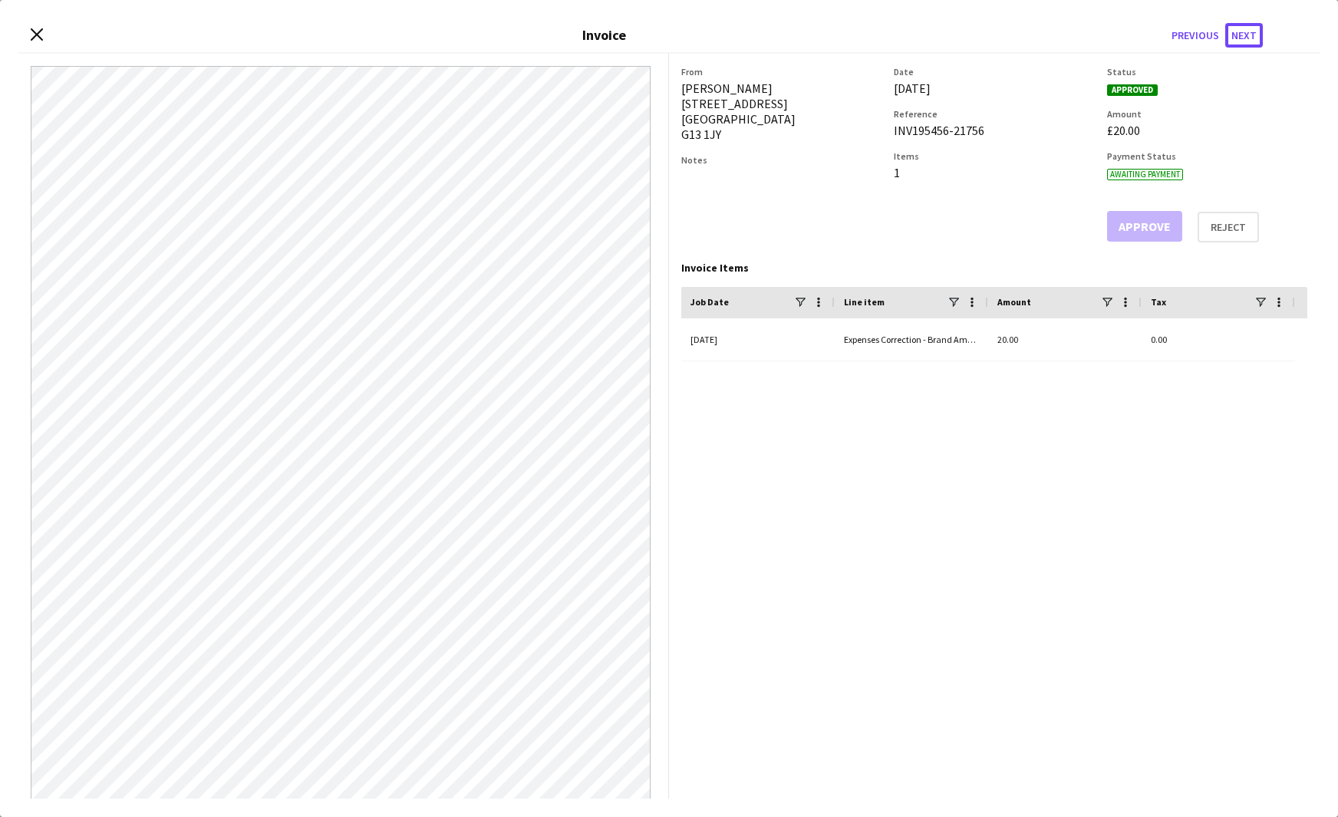
click at [1236, 39] on button "Next" at bounding box center [1245, 35] width 38 height 25
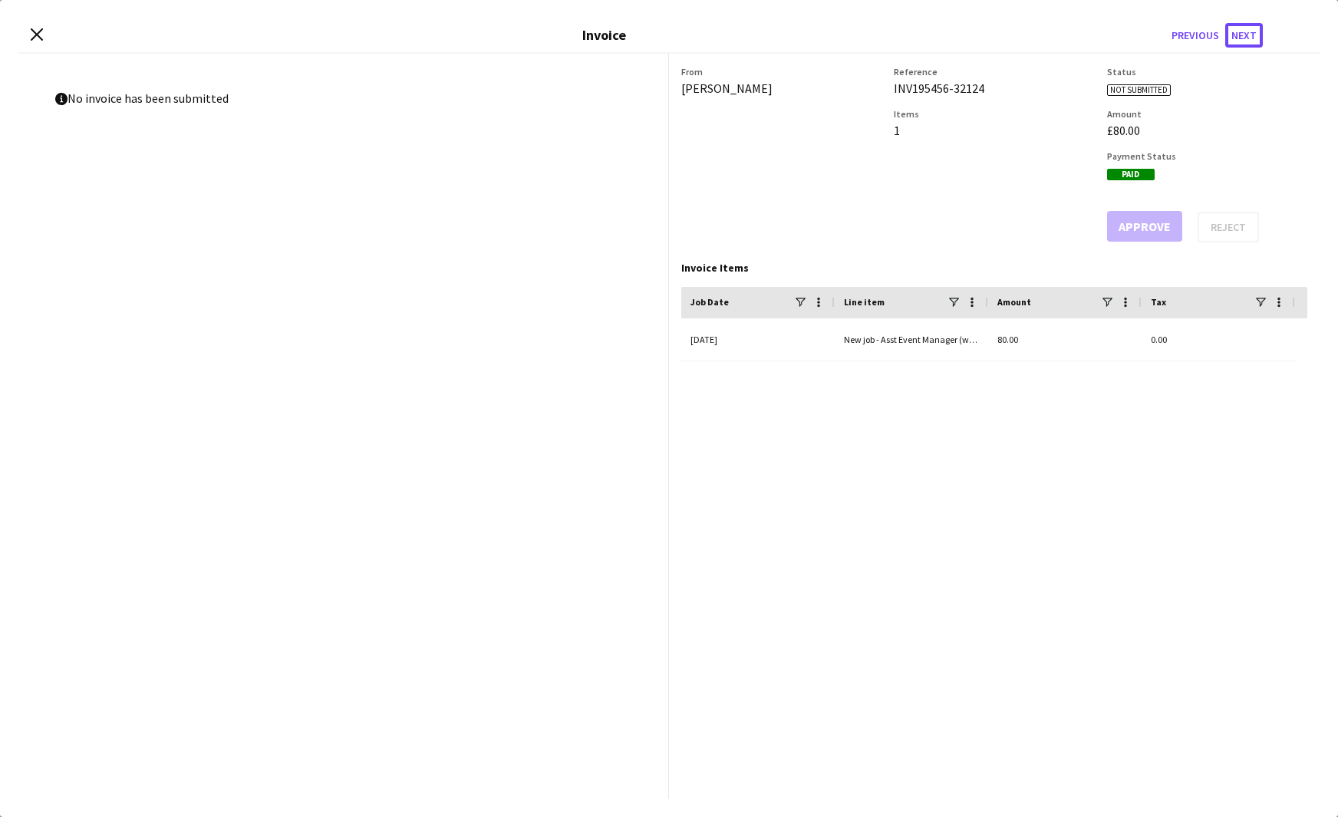
click at [1236, 39] on button "Next" at bounding box center [1245, 35] width 38 height 25
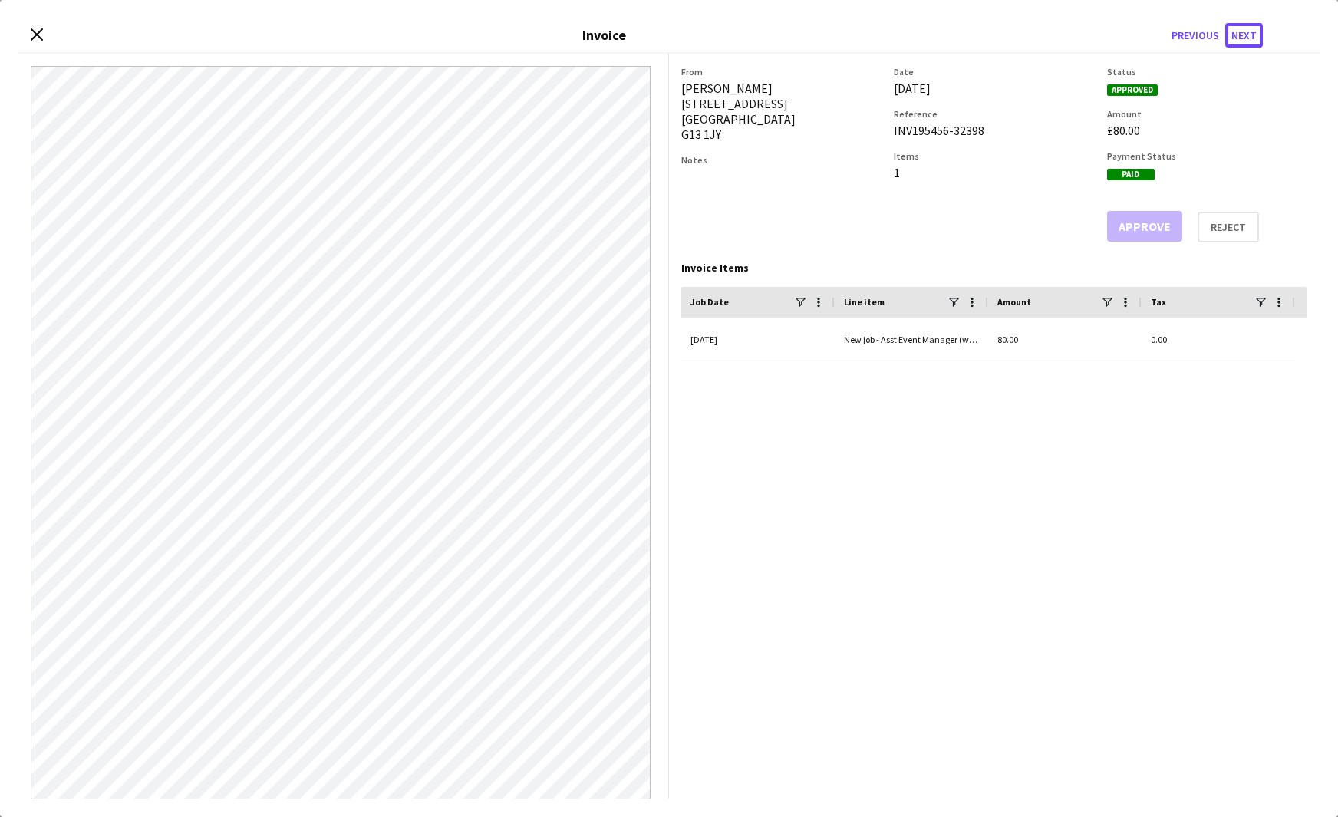
click at [1236, 39] on button "Next" at bounding box center [1245, 35] width 38 height 25
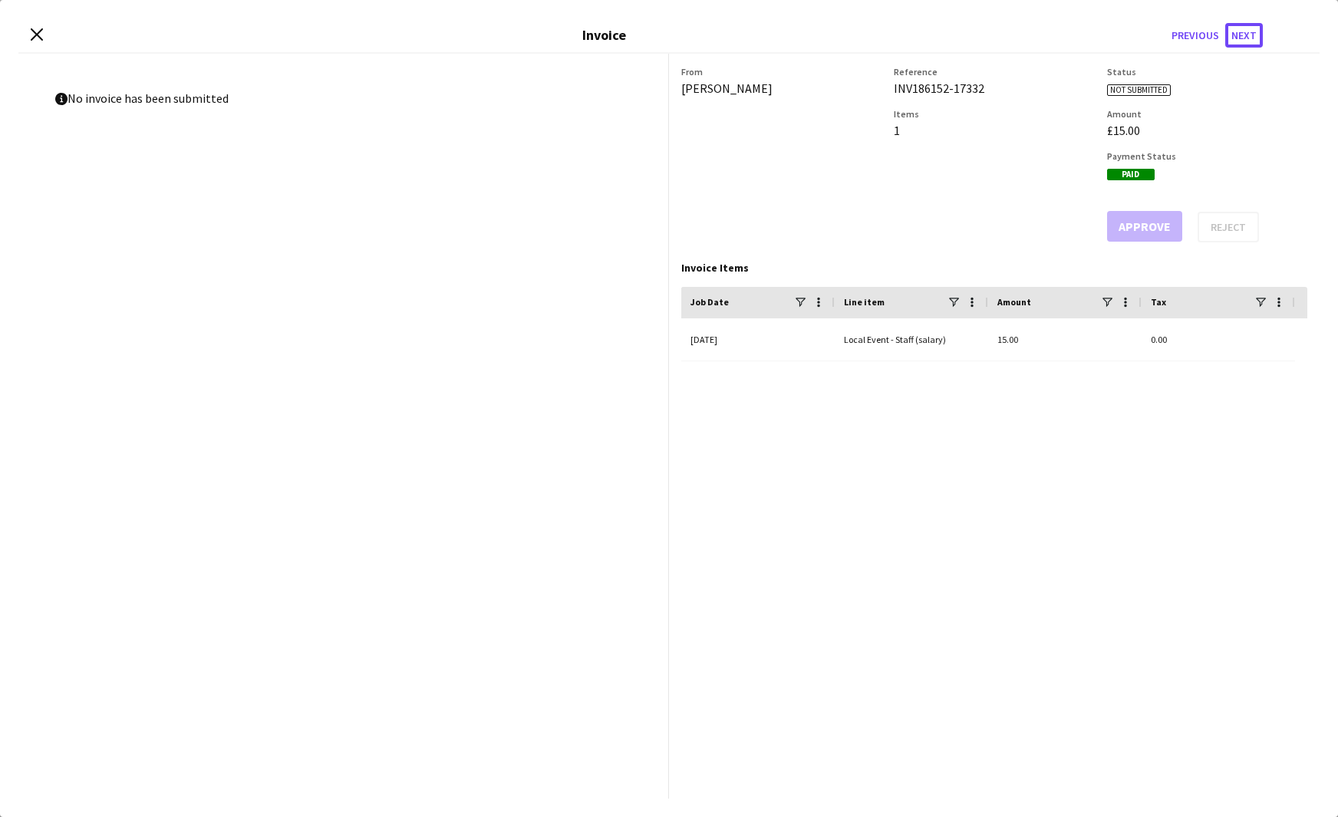
click at [1236, 39] on button "Next" at bounding box center [1245, 35] width 38 height 25
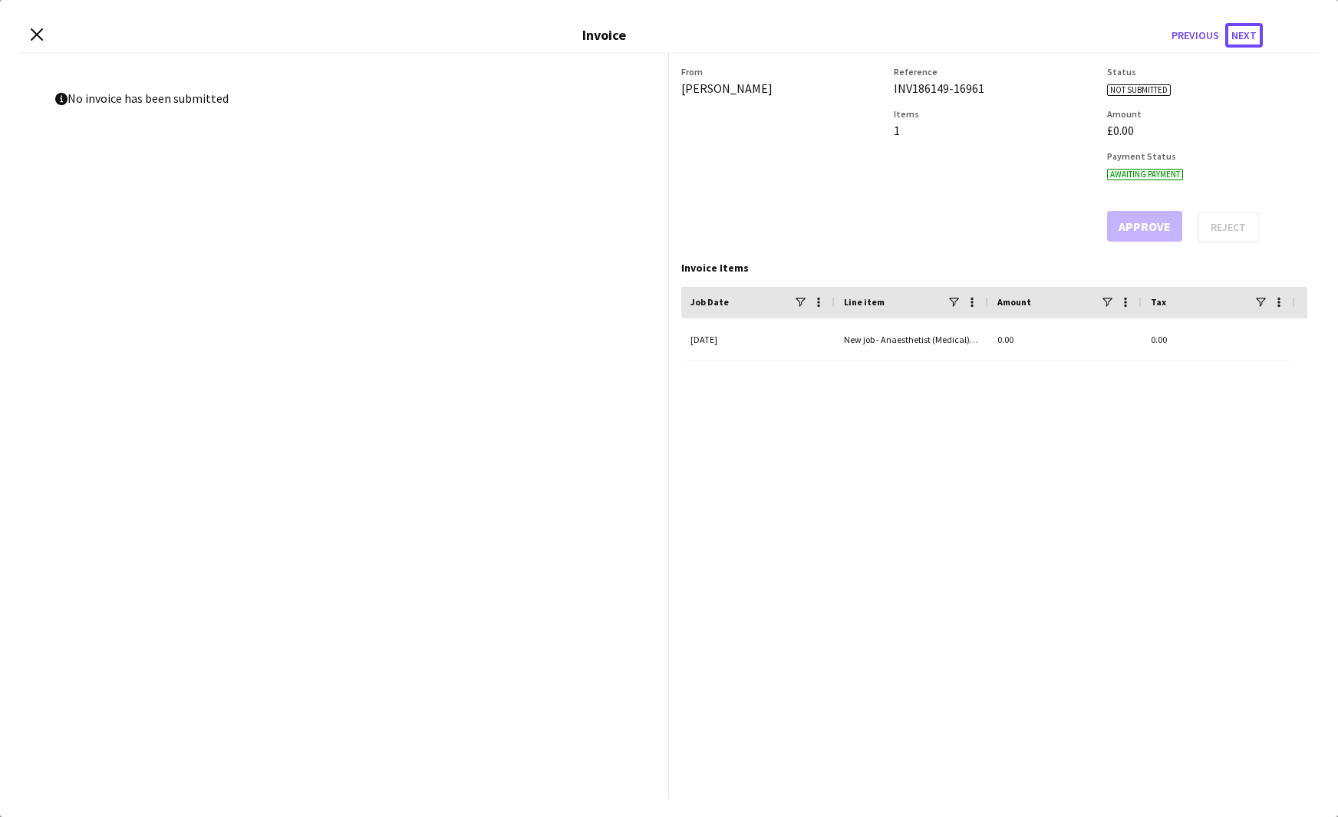
click at [1236, 39] on button "Next" at bounding box center [1245, 35] width 38 height 25
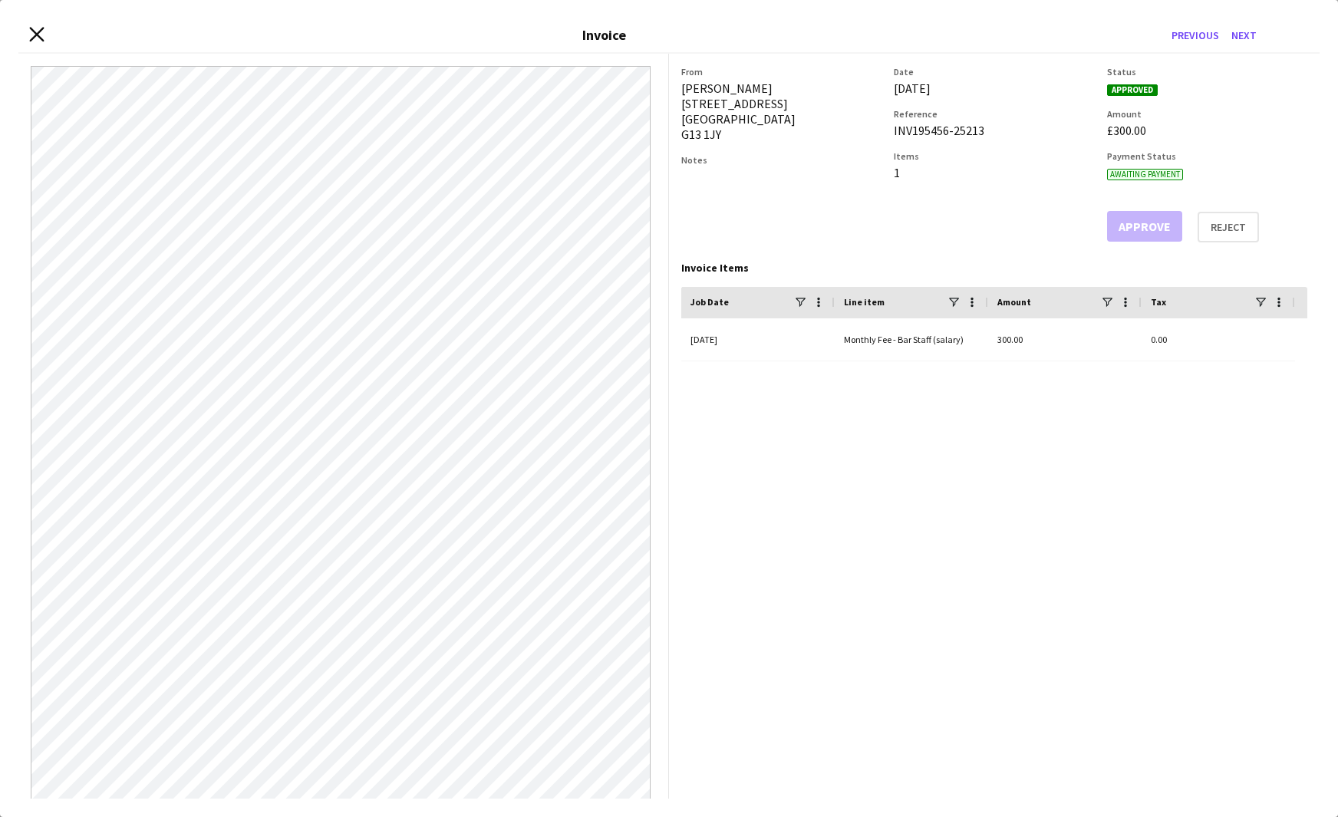
click at [39, 36] on icon at bounding box center [36, 34] width 15 height 15
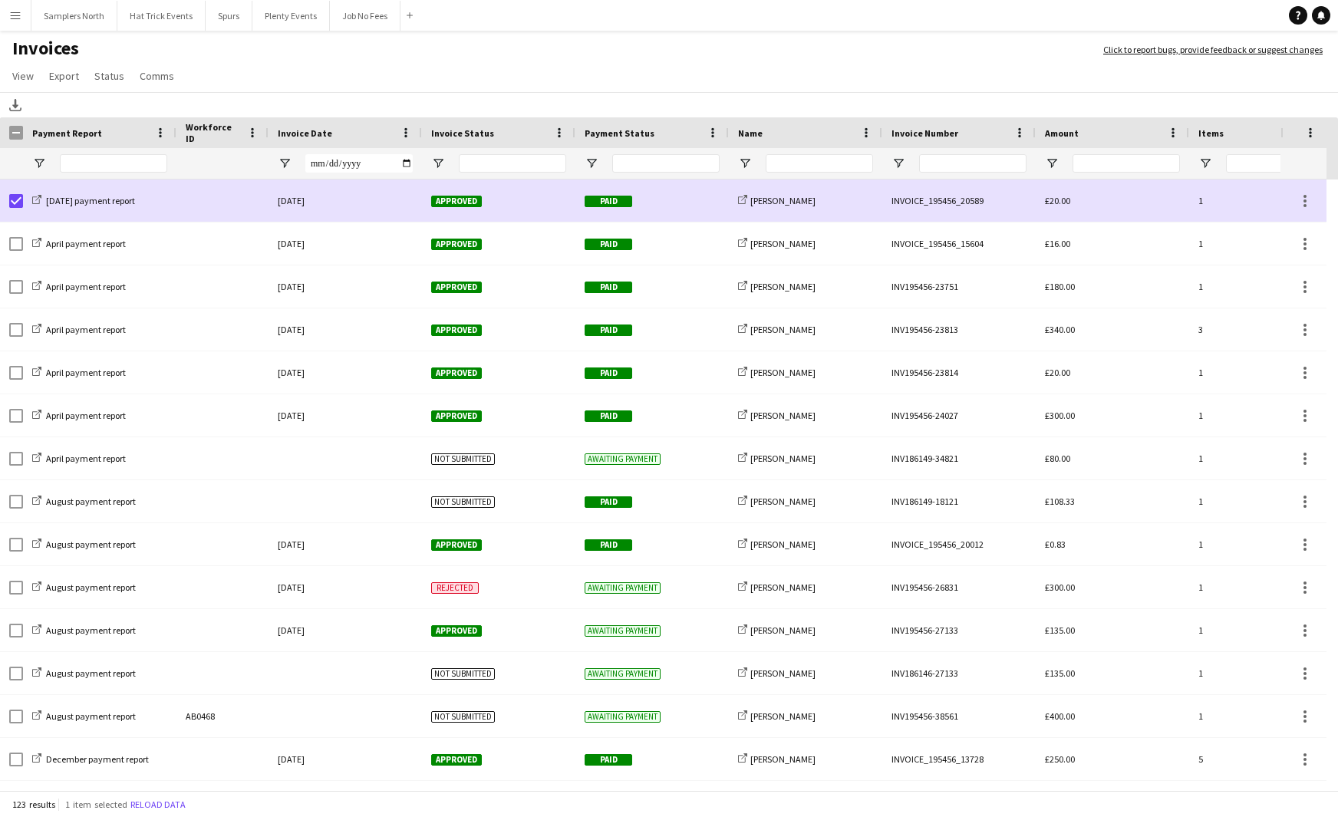
click at [348, 137] on div "Invoice Date" at bounding box center [336, 132] width 117 height 23
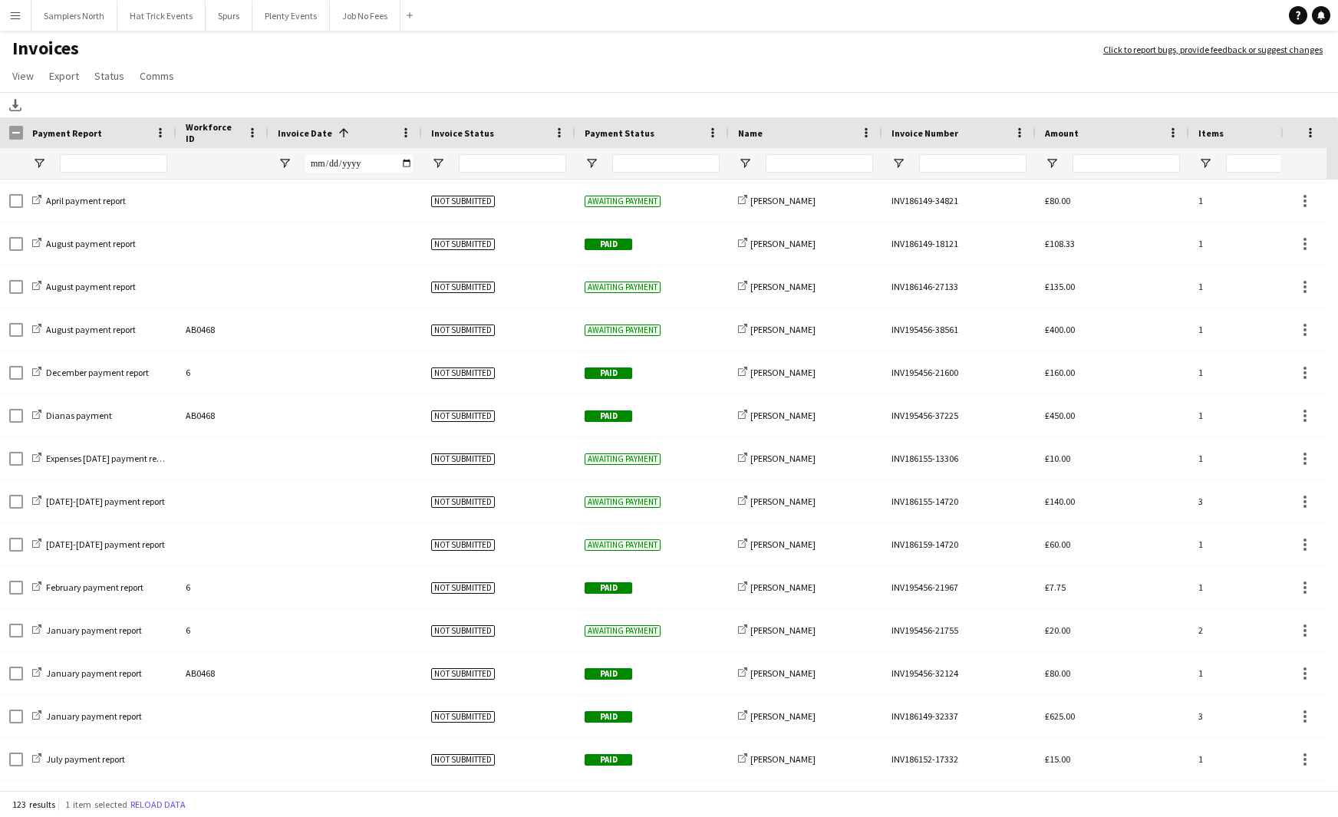
click at [348, 137] on div "Invoice Date 1" at bounding box center [336, 132] width 117 height 23
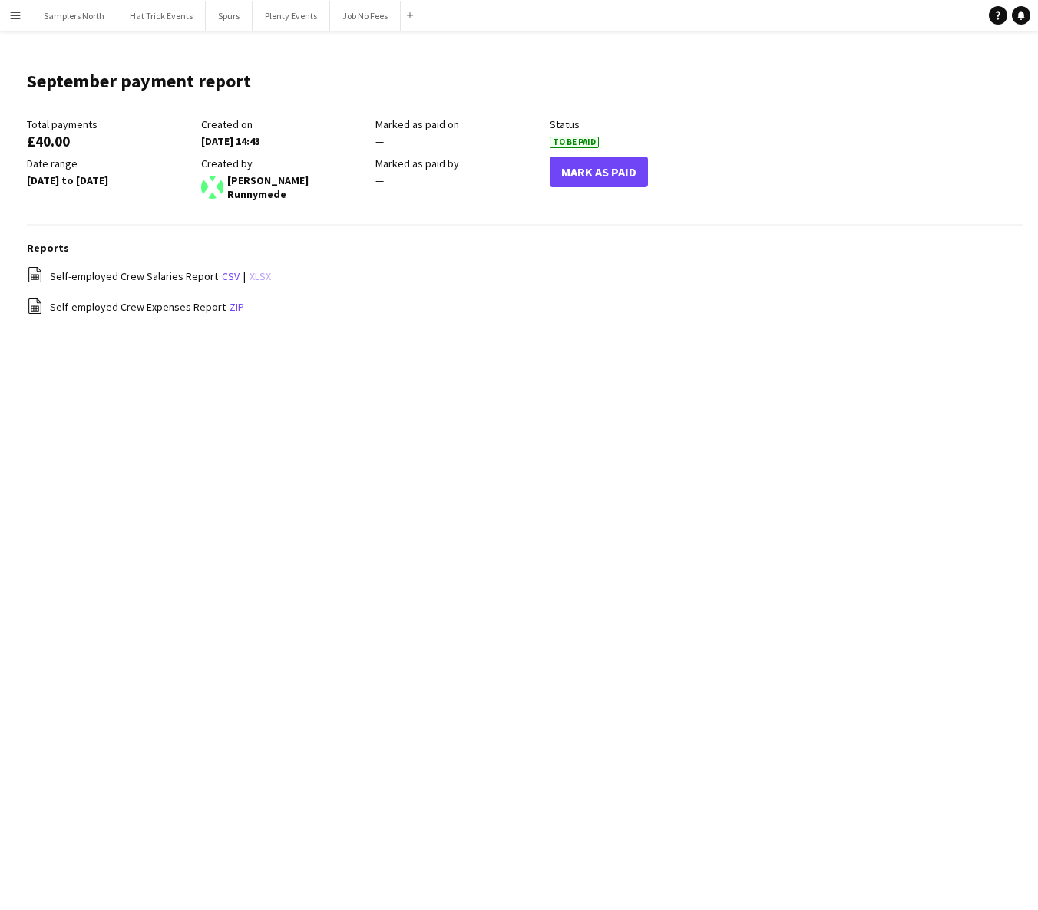
click at [249, 272] on link "xlsx" at bounding box center [259, 276] width 21 height 14
click at [229, 303] on link "zip" at bounding box center [236, 307] width 15 height 14
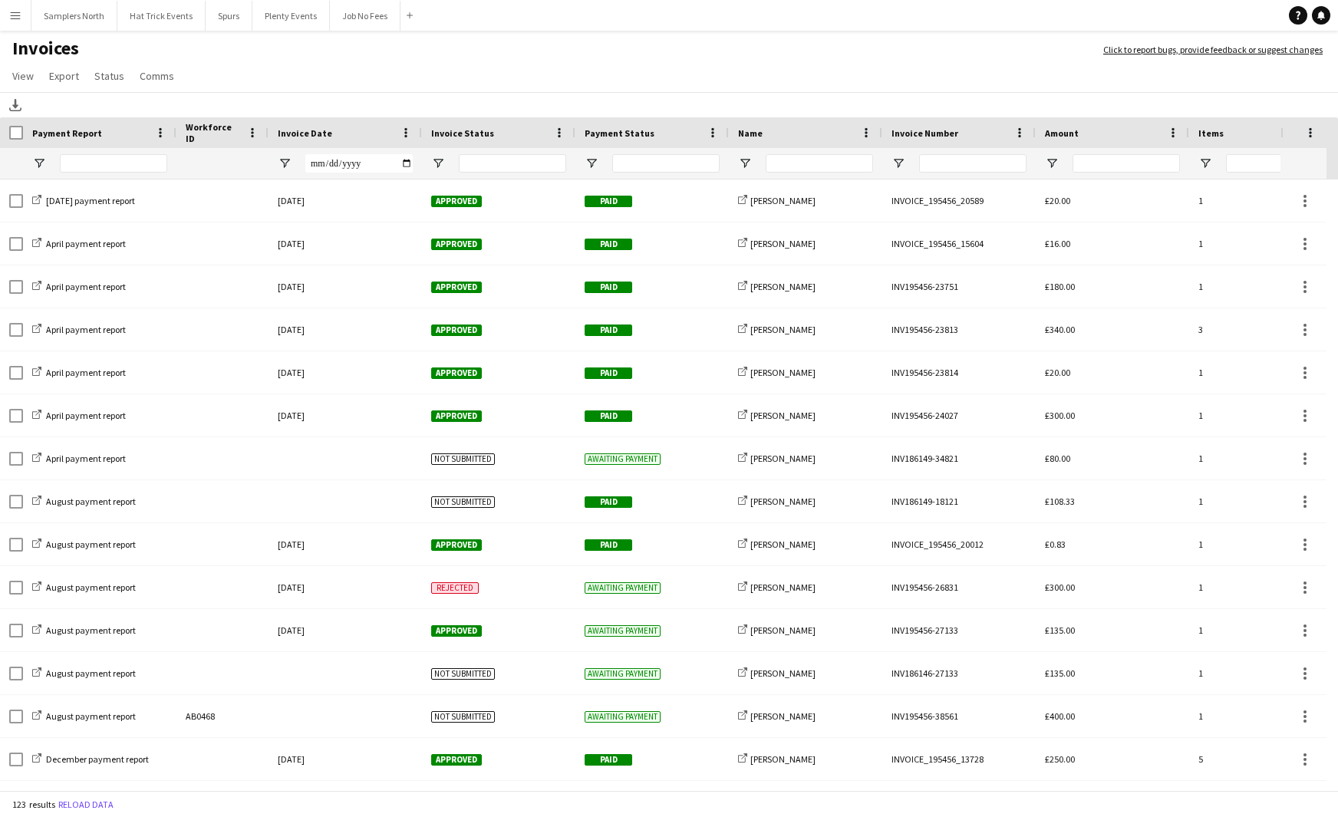
click at [349, 132] on div "Invoice Date" at bounding box center [336, 132] width 117 height 23
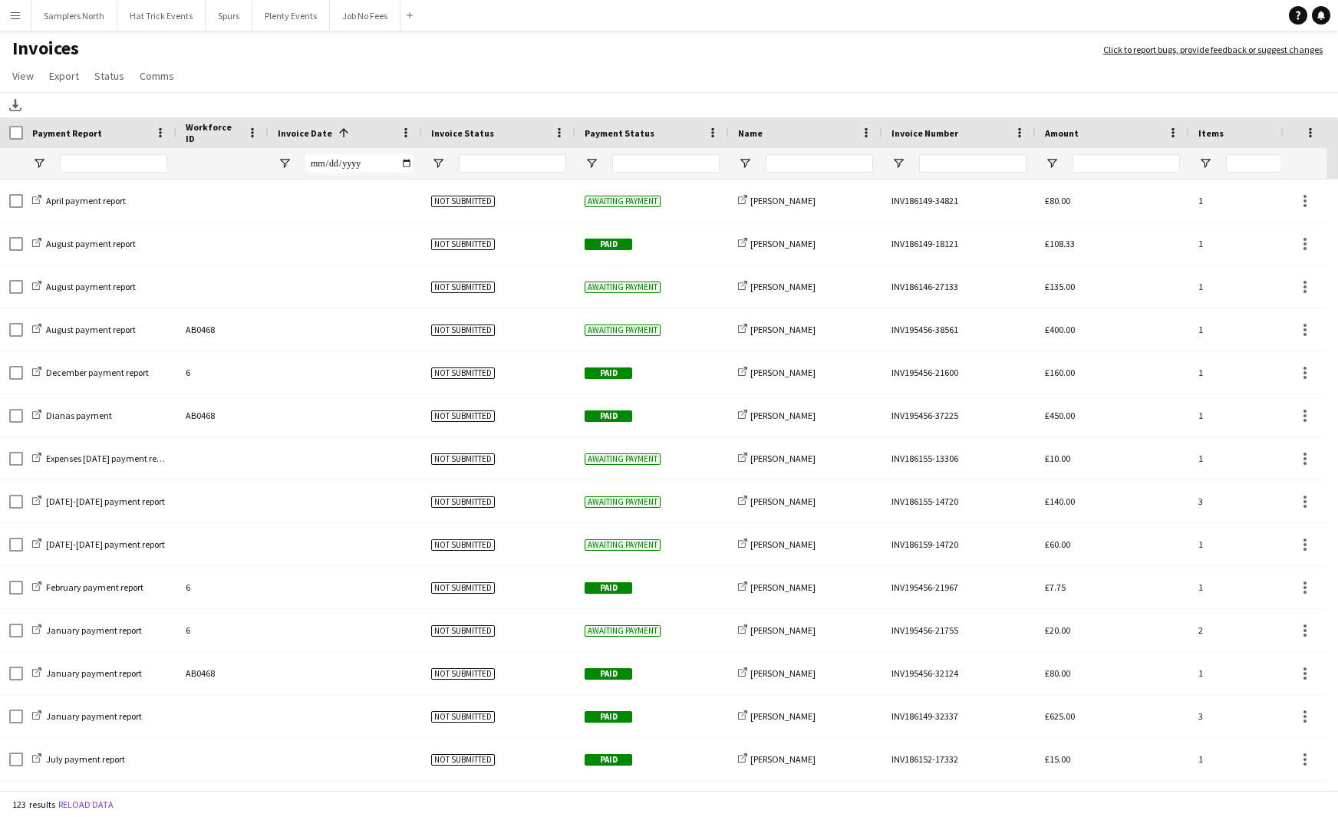
click at [349, 132] on div "Invoice Date 1" at bounding box center [336, 132] width 117 height 23
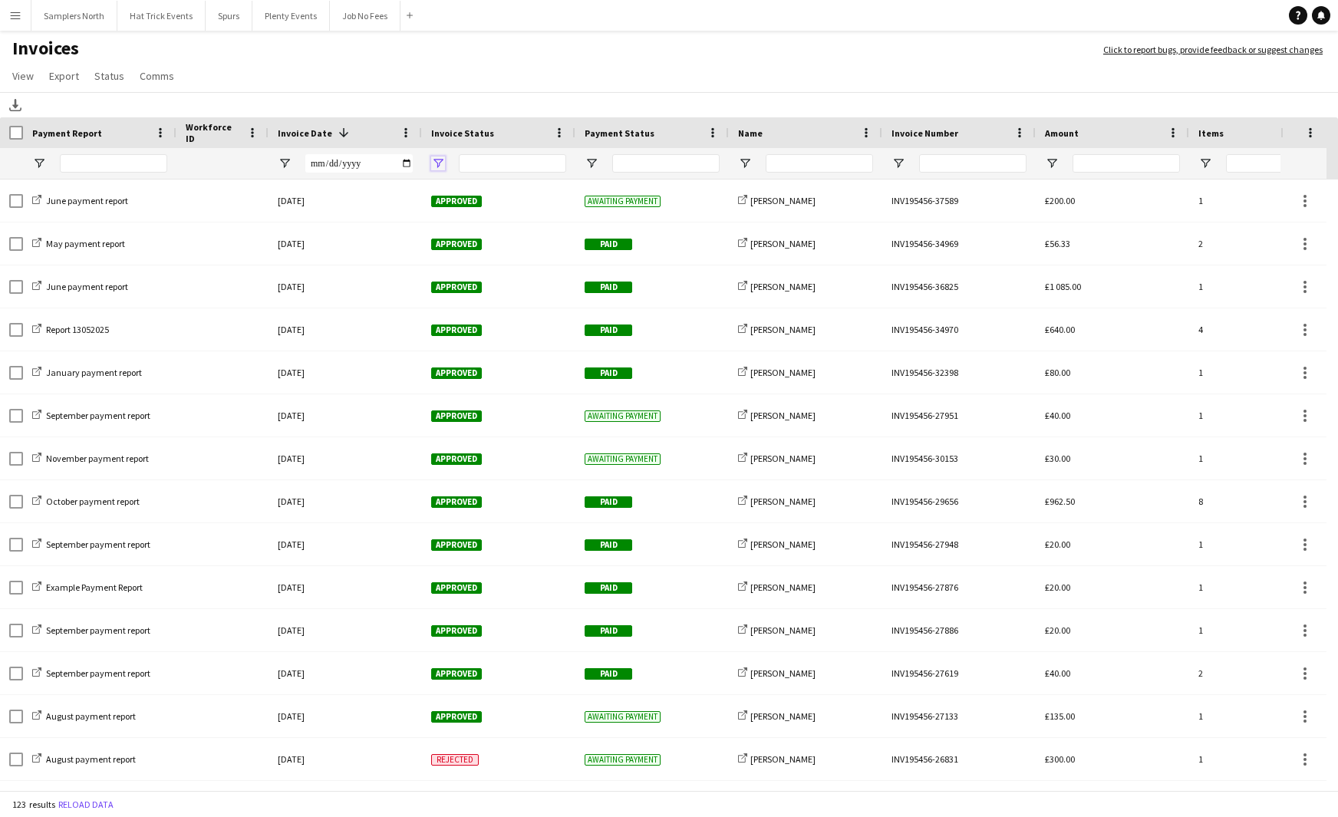
click at [439, 166] on span "Open Filter Menu" at bounding box center [438, 164] width 14 height 14
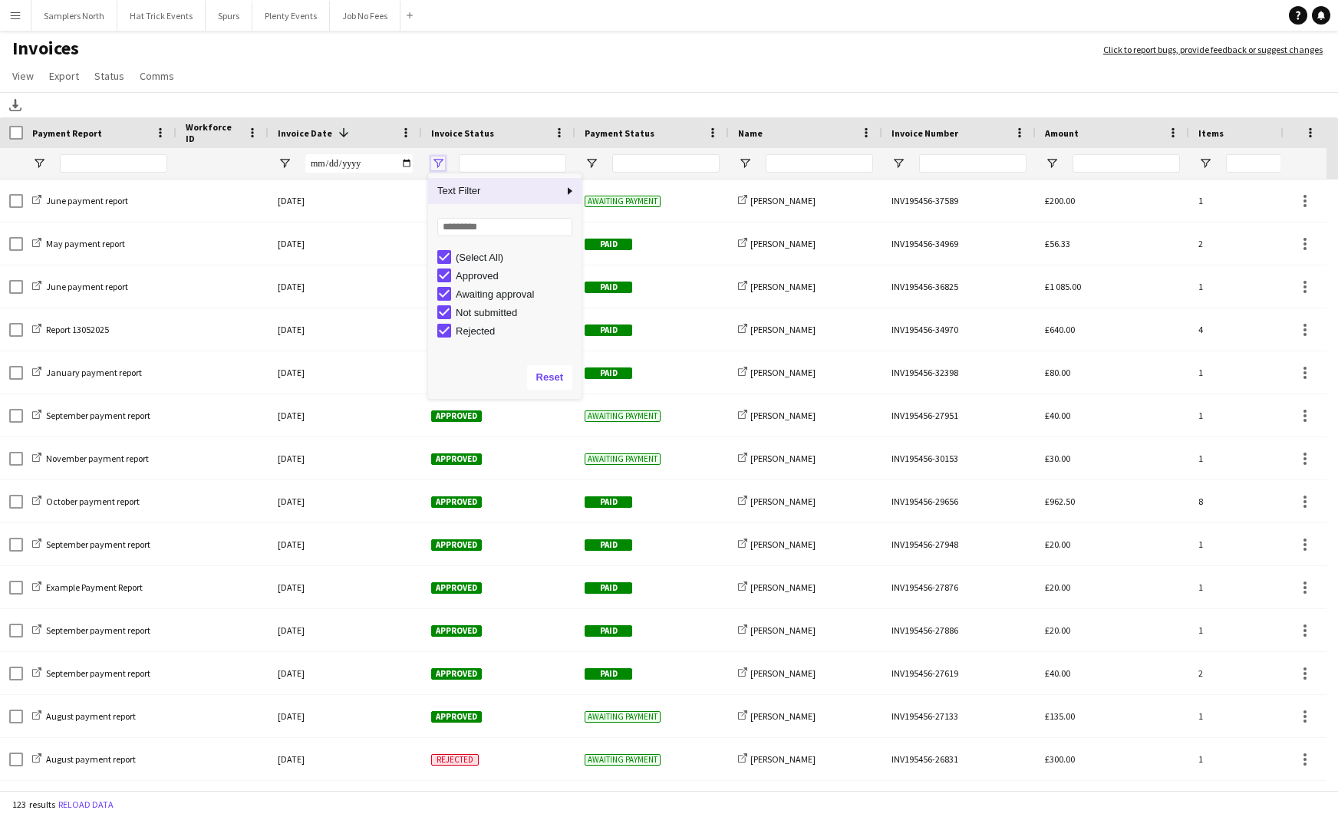
click at [439, 166] on span "Open Filter Menu" at bounding box center [438, 164] width 14 height 14
click at [475, 55] on h1 "Invoices" at bounding box center [544, 50] width 1088 height 26
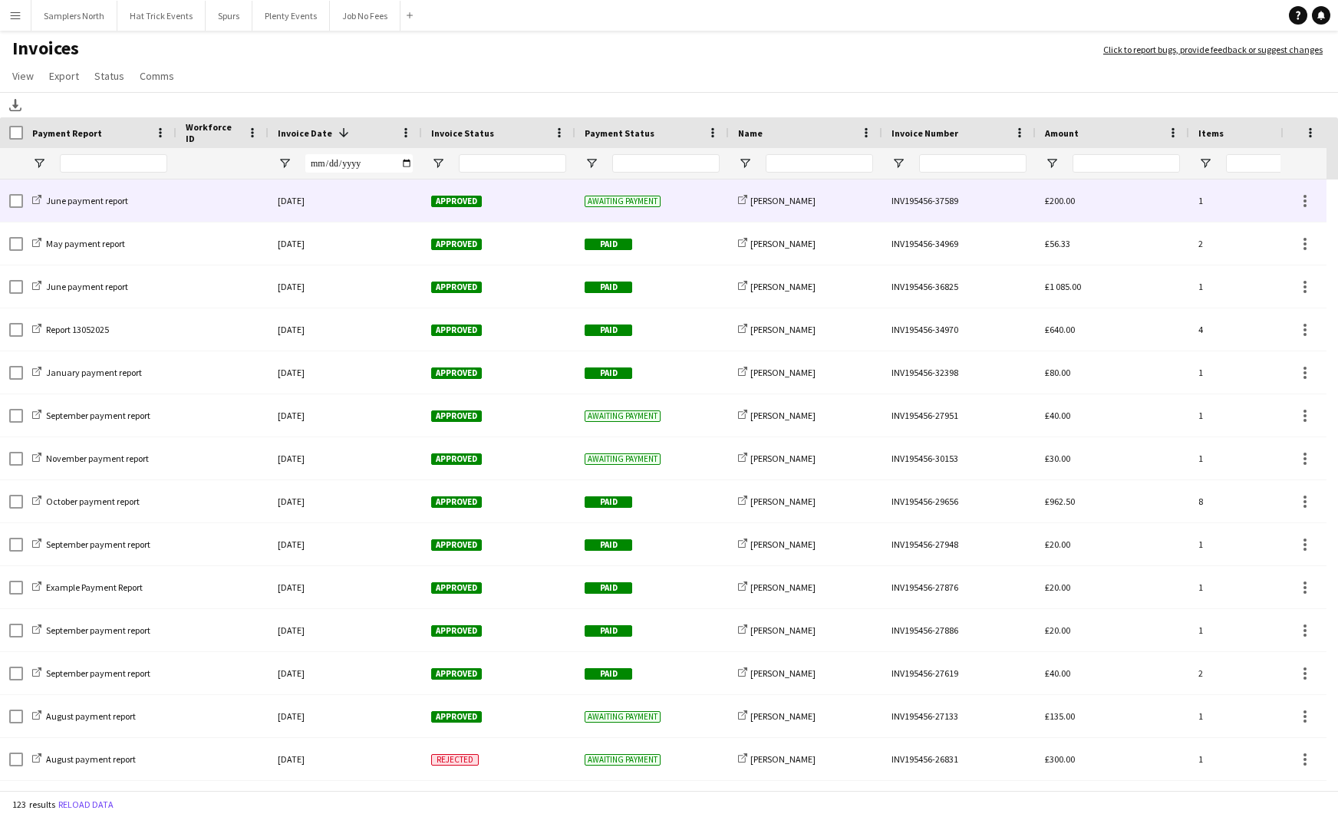
click at [391, 205] on div "[DATE]" at bounding box center [345, 201] width 153 height 42
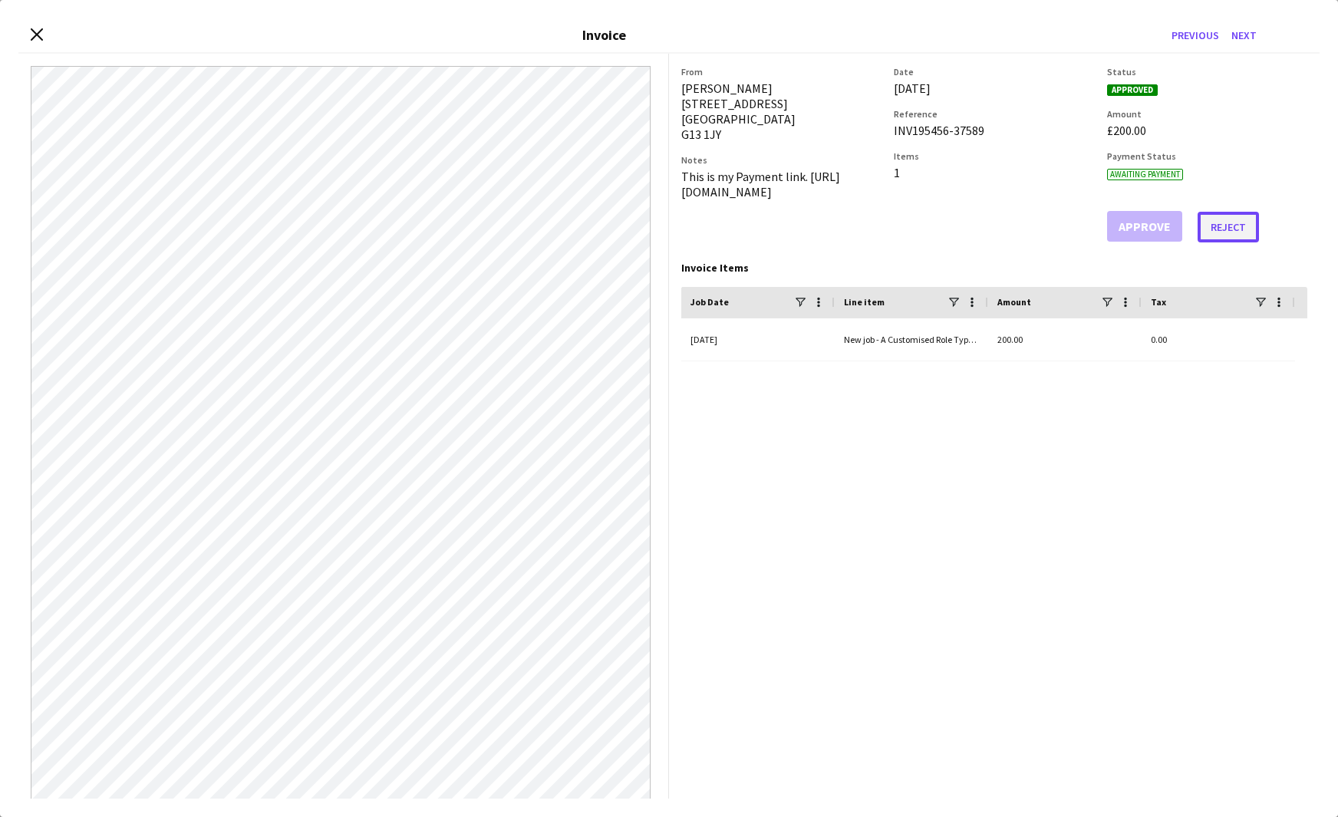
click at [1219, 230] on button "Reject" at bounding box center [1228, 227] width 61 height 31
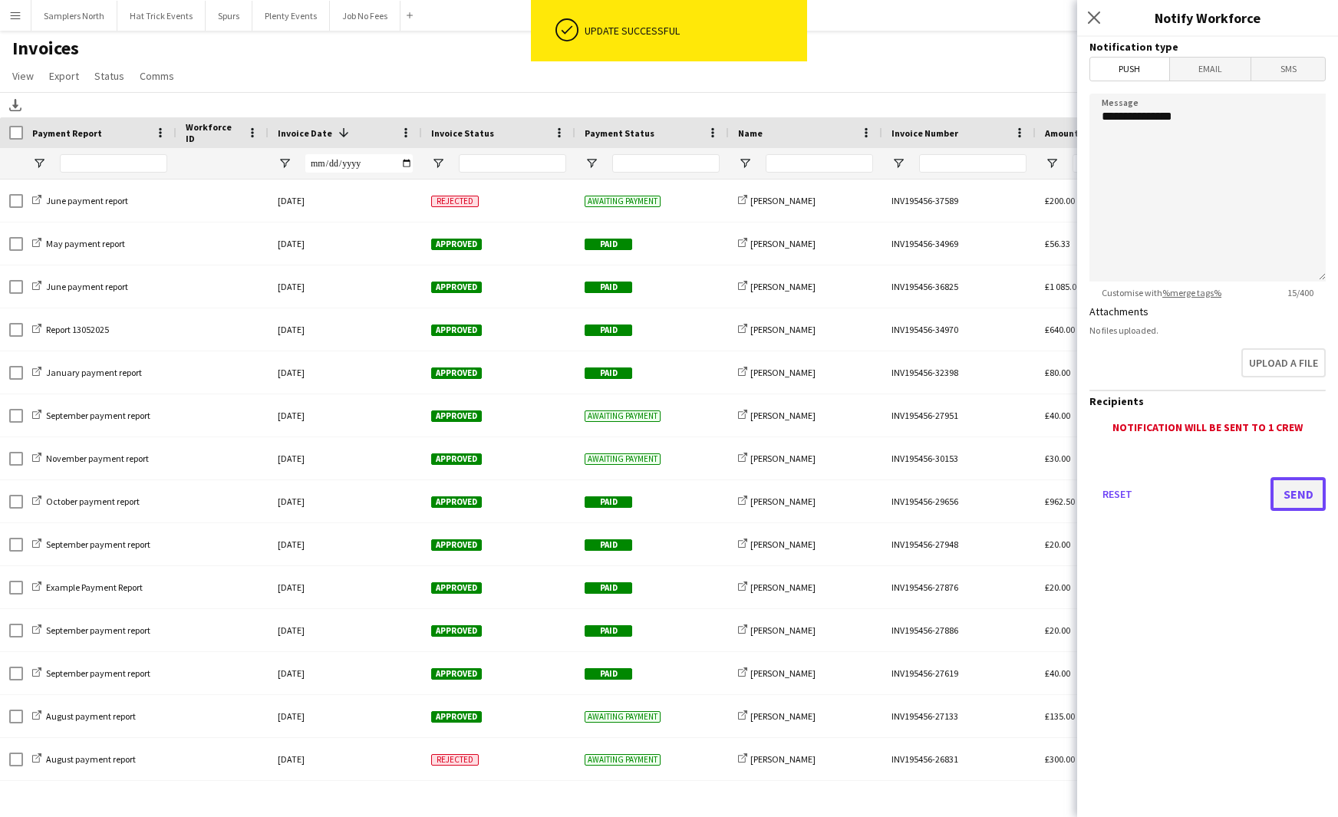
click at [1297, 492] on button "Send" at bounding box center [1298, 494] width 55 height 34
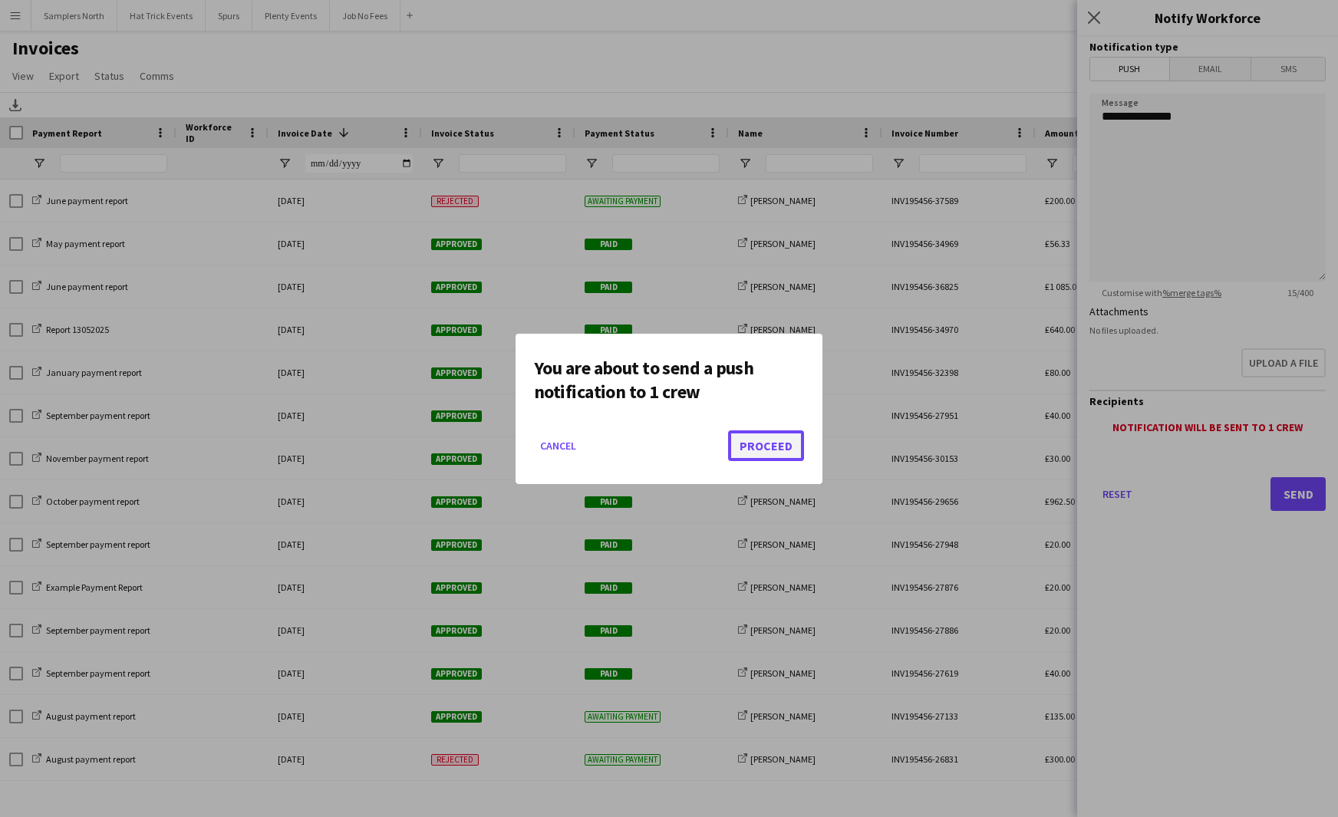
click at [761, 445] on button "Proceed" at bounding box center [766, 446] width 76 height 31
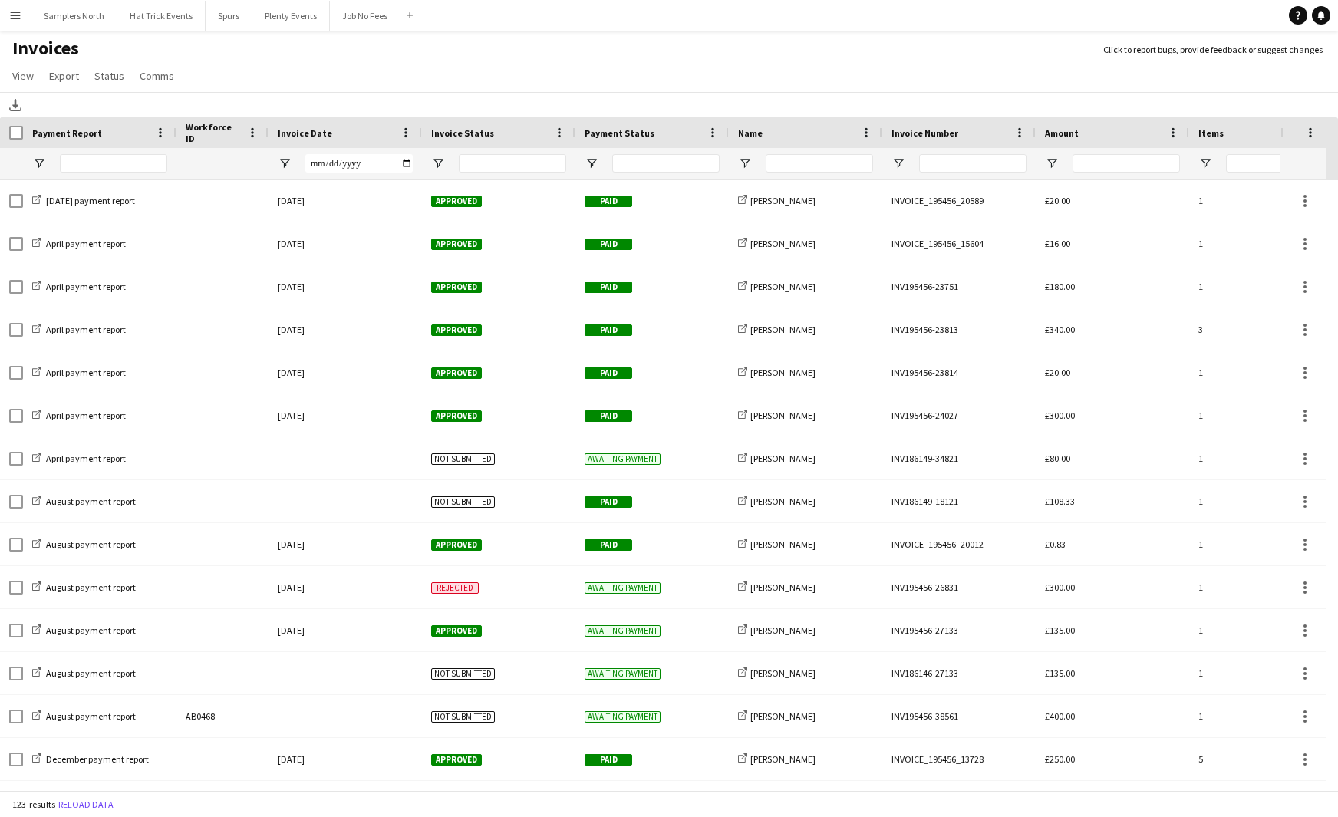
click at [358, 133] on div "Invoice Date" at bounding box center [336, 132] width 117 height 23
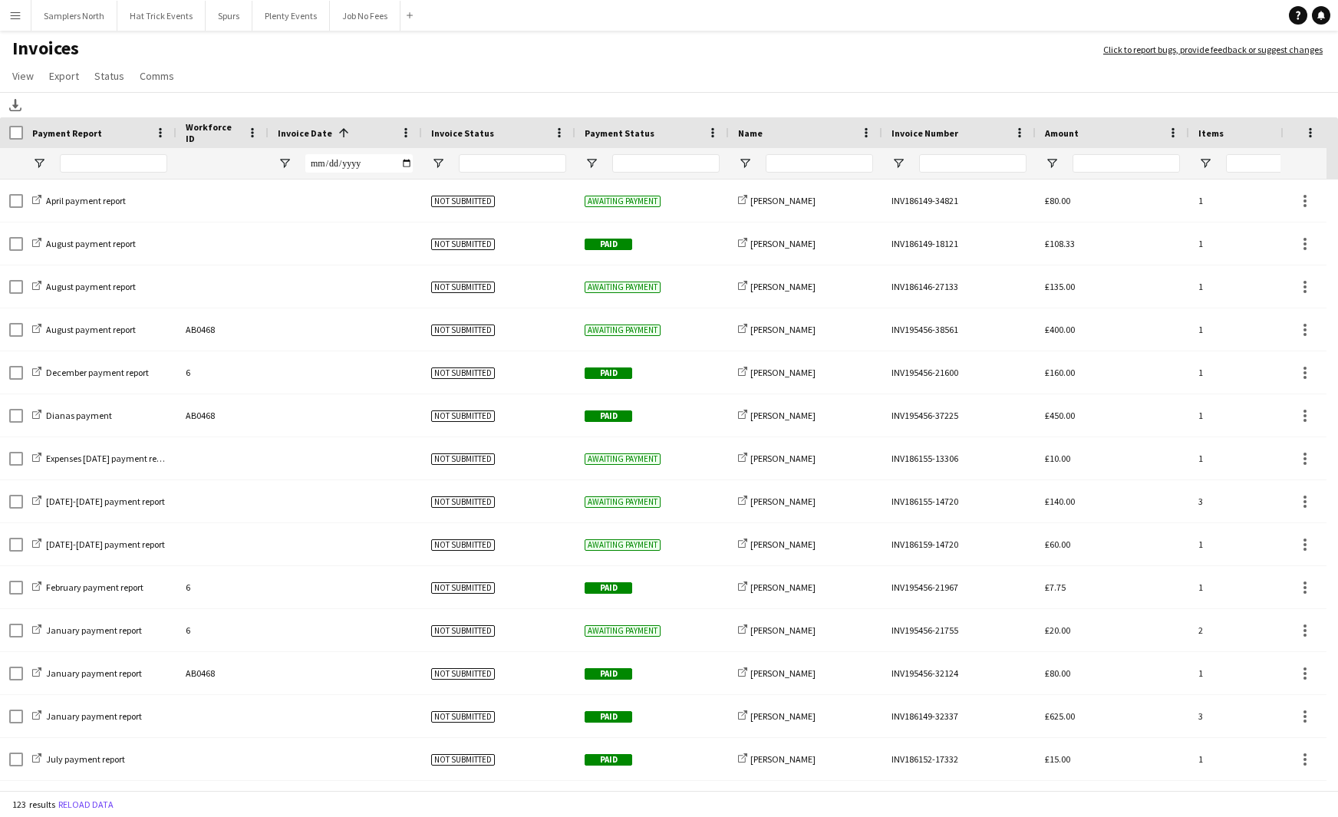
click at [358, 132] on div "Invoice Date 1" at bounding box center [336, 132] width 117 height 23
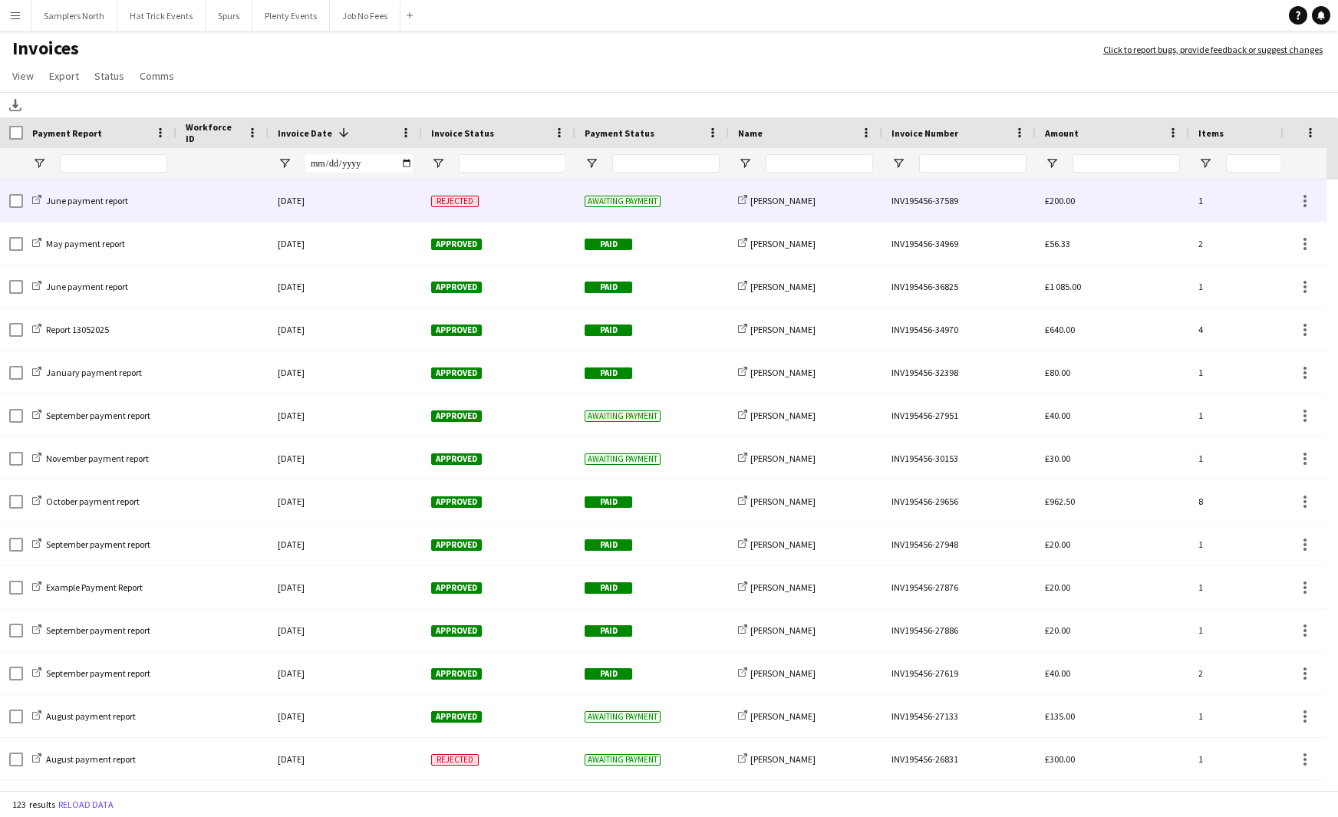
click at [535, 203] on div "Rejected" at bounding box center [498, 201] width 153 height 42
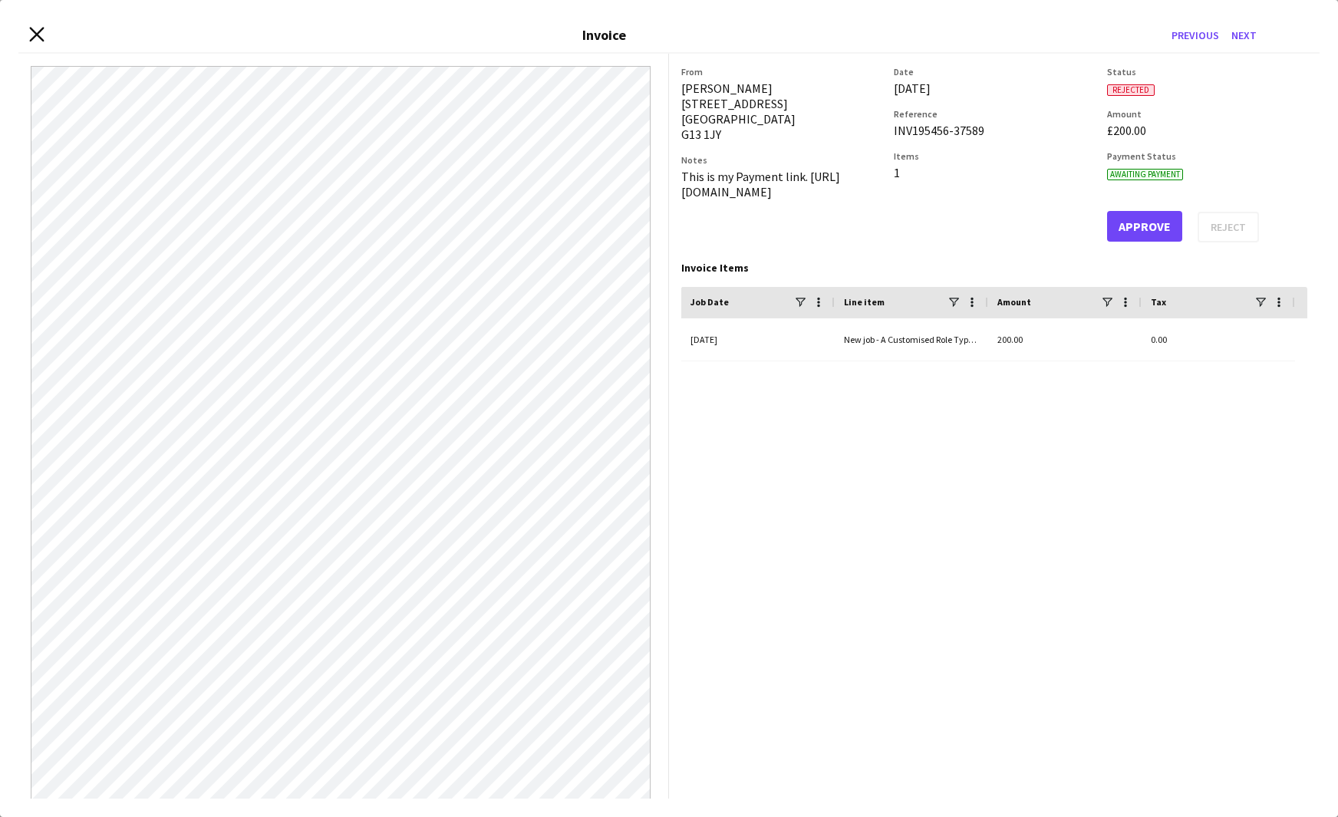
click at [35, 36] on icon at bounding box center [36, 34] width 15 height 15
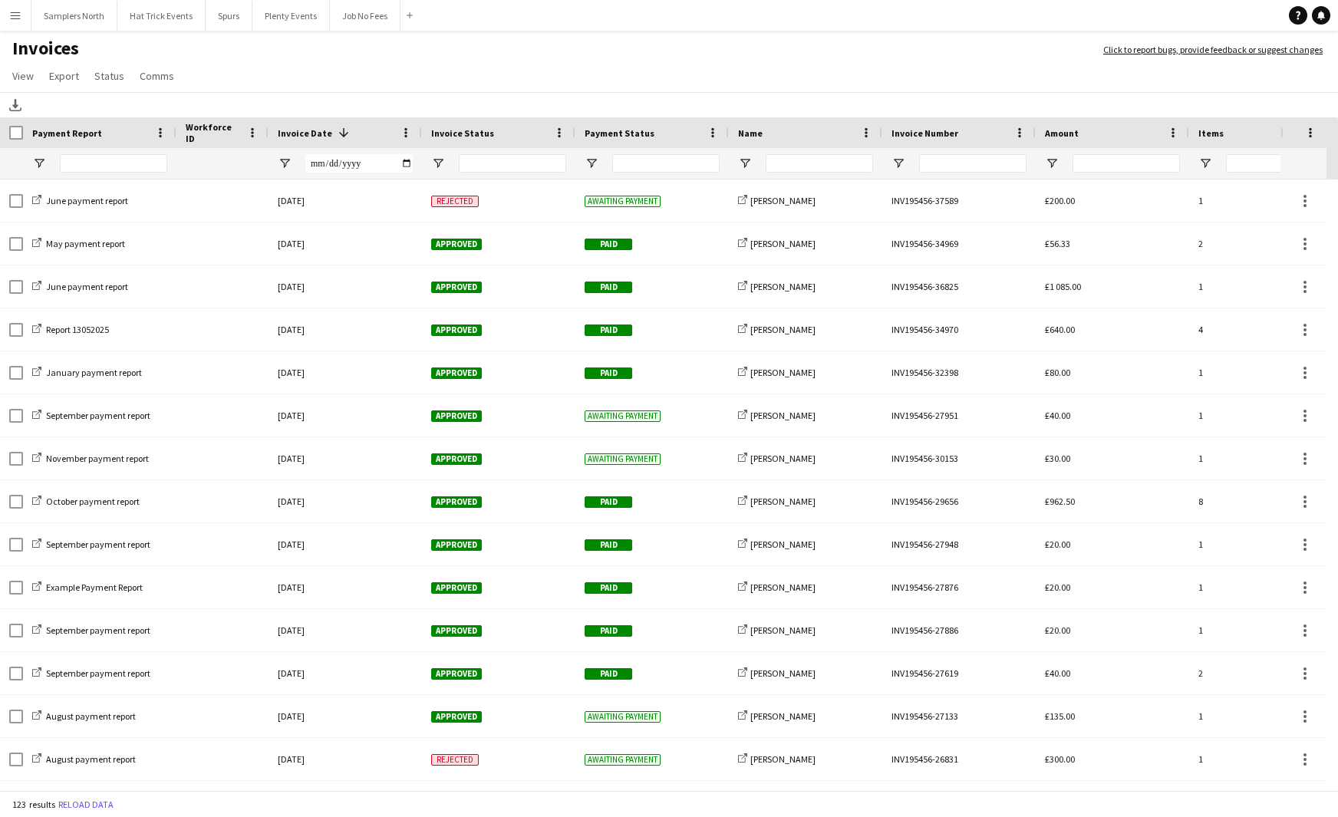
click at [691, 198] on div "Awaiting payment" at bounding box center [652, 201] width 153 height 42
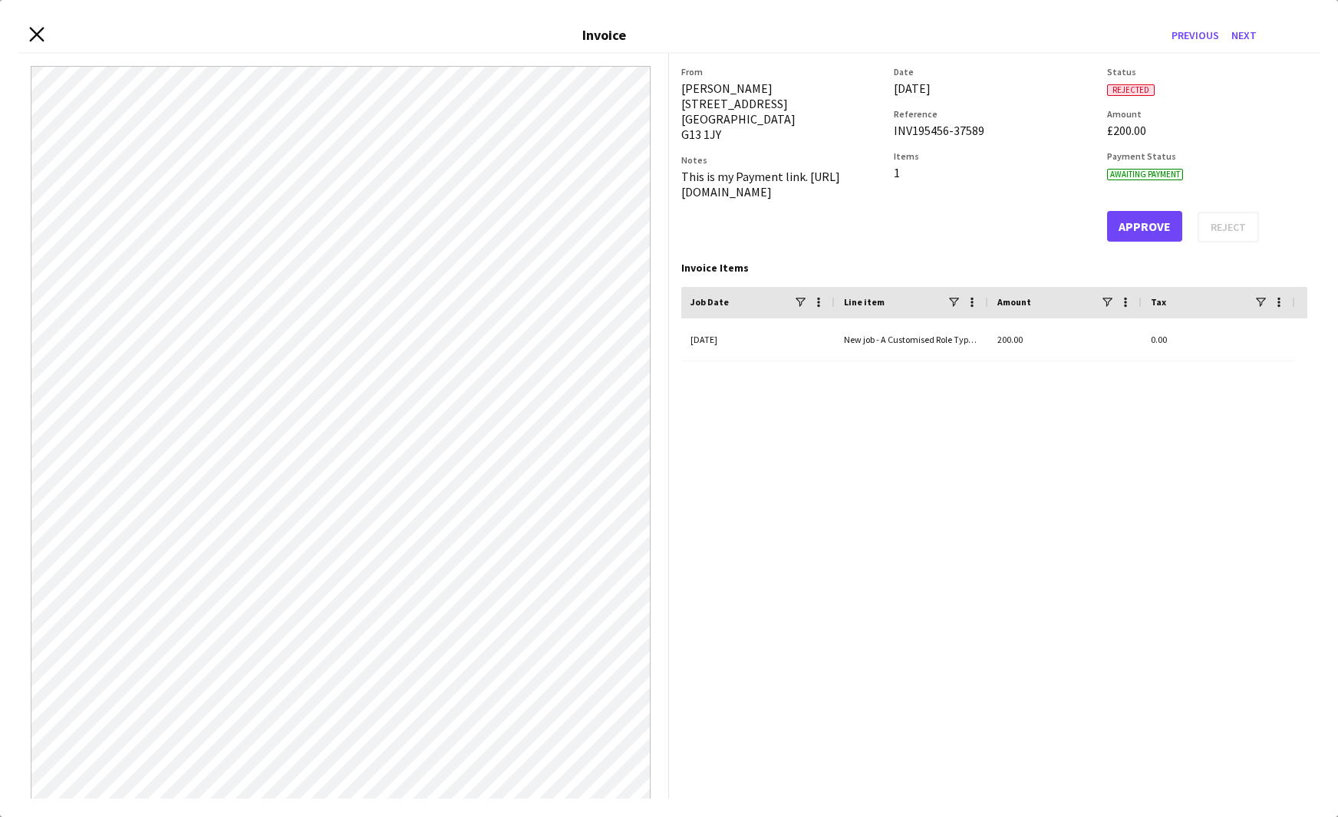
click at [37, 38] on icon "Close invoice dialog" at bounding box center [36, 34] width 15 height 15
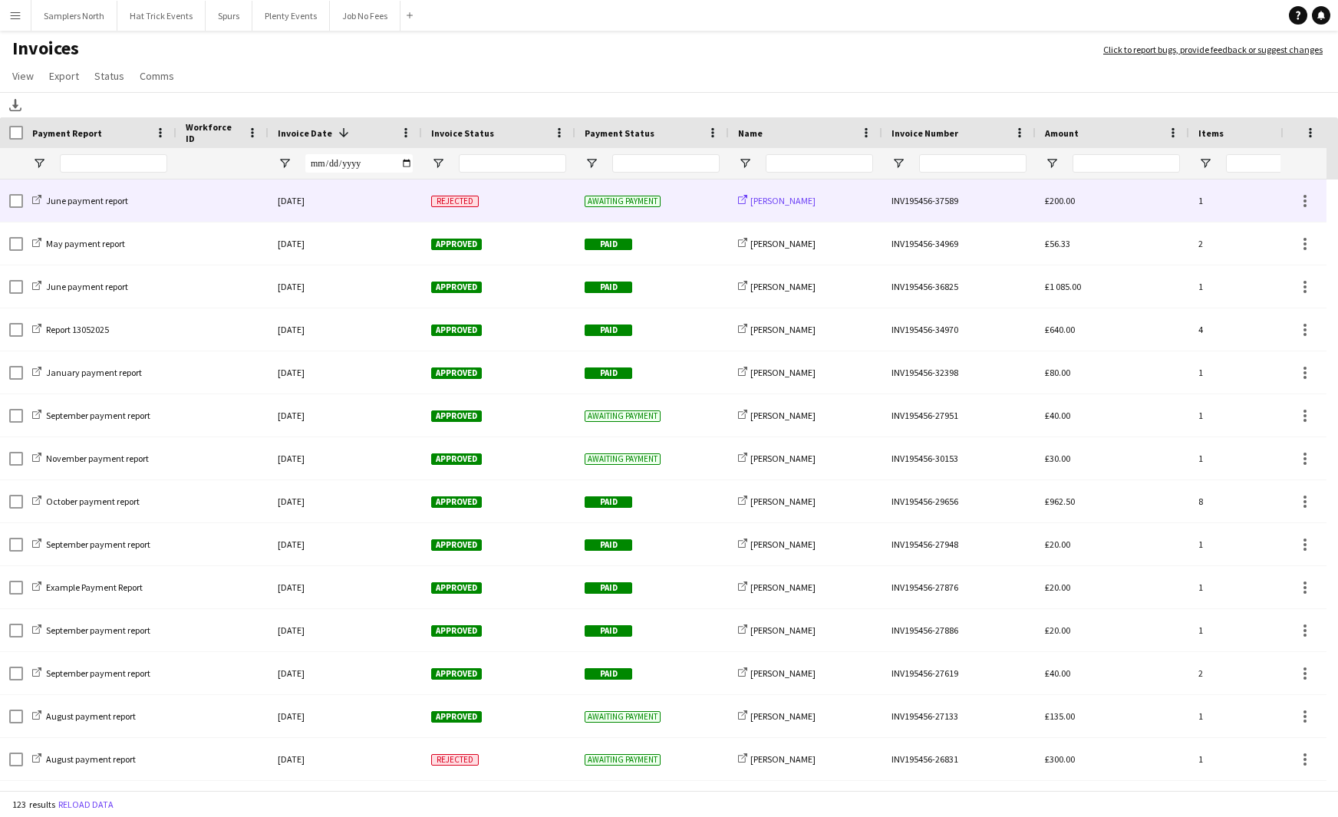
click at [743, 200] on icon "share-external-link-1" at bounding box center [742, 199] width 9 height 9
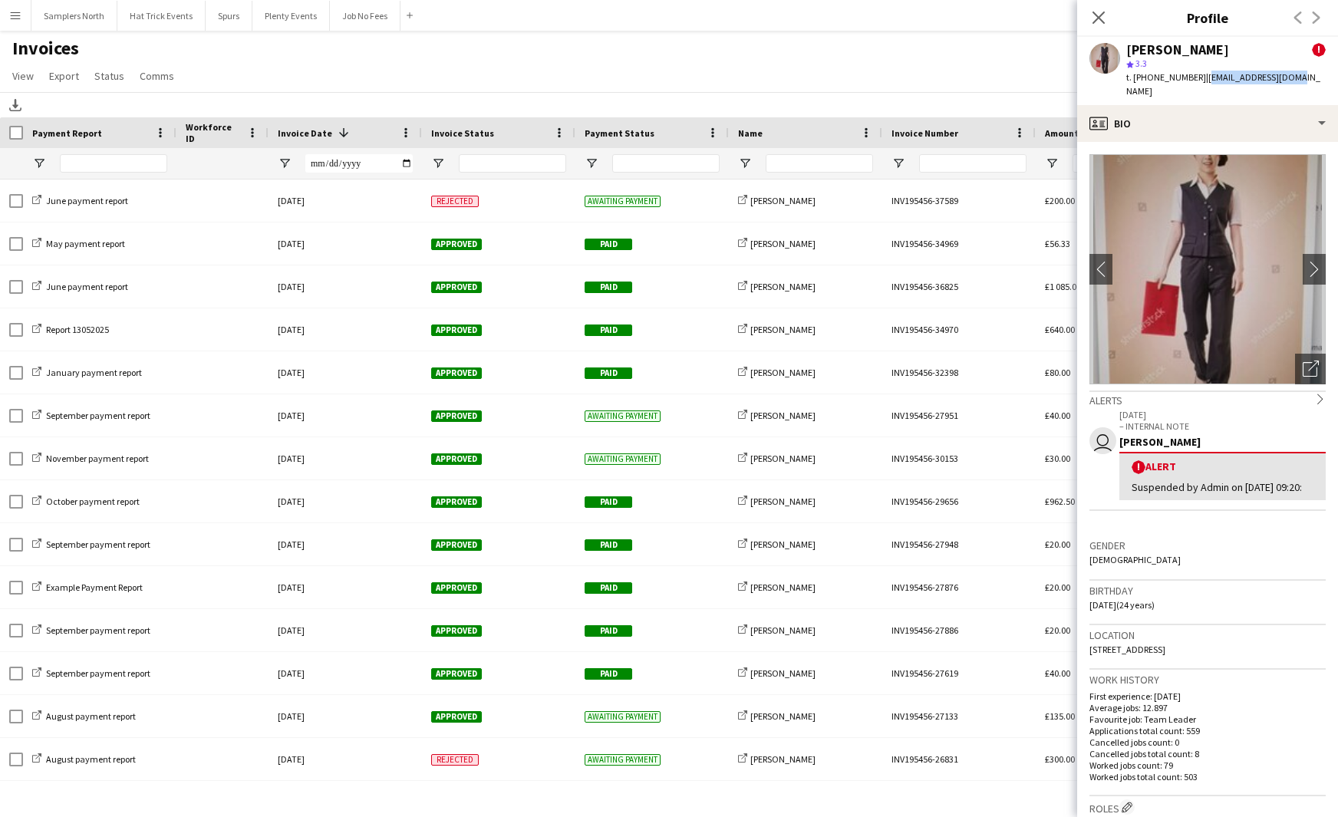
drag, startPoint x: 1206, startPoint y: 79, endPoint x: 1293, endPoint y: 78, distance: 86.7
click at [1293, 78] on span "| dp0763539@gmail.com" at bounding box center [1224, 83] width 194 height 25
copy span "dp0763539@gmail.com"
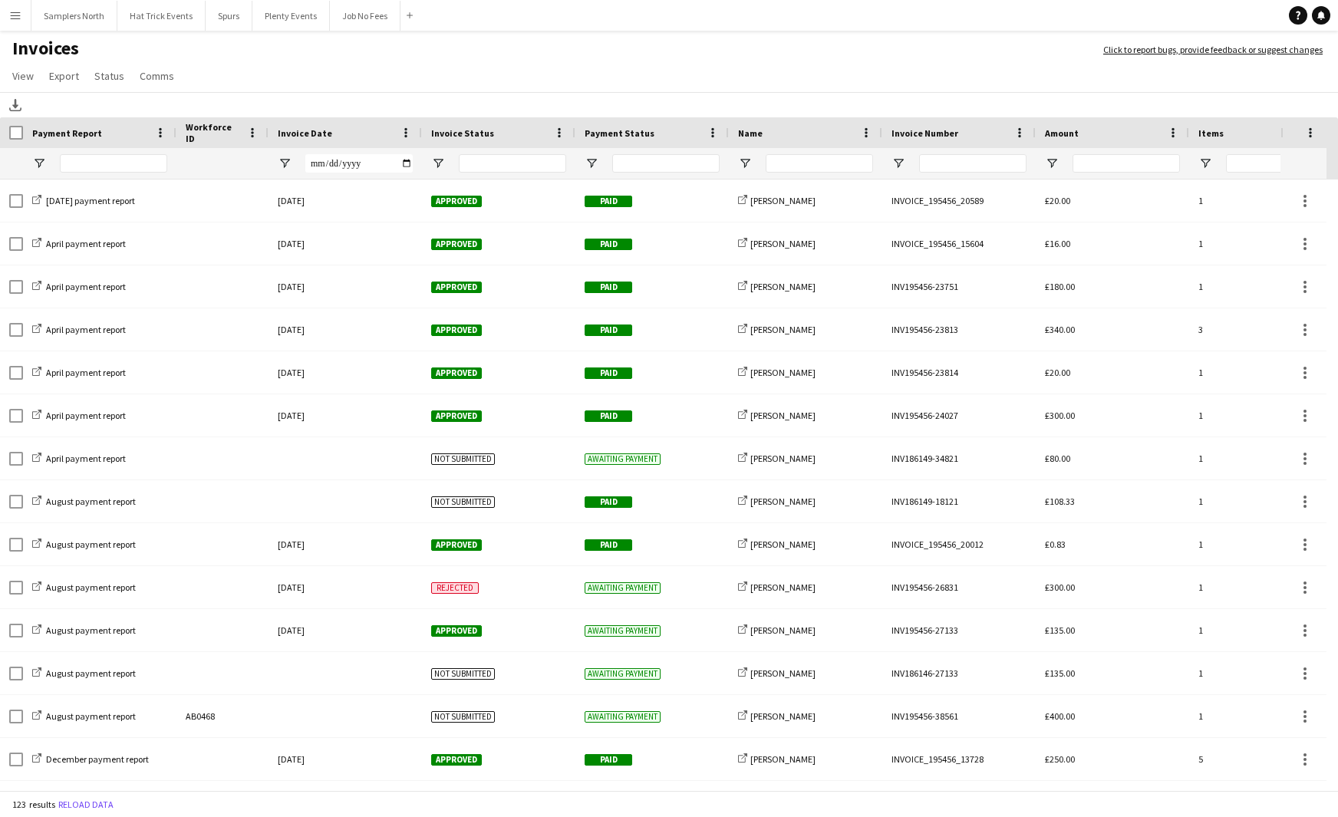
click at [336, 134] on div "Invoice Date" at bounding box center [336, 132] width 117 height 23
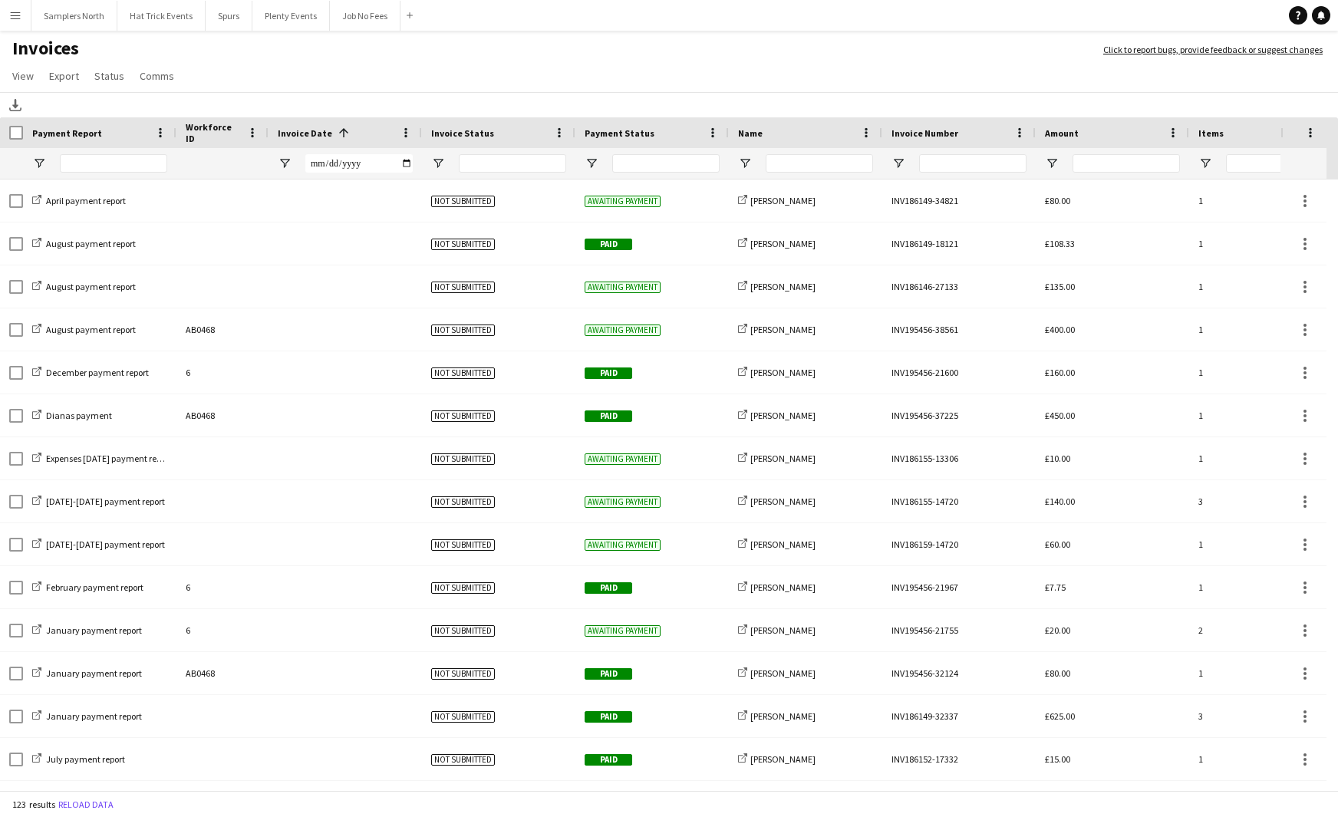
click at [337, 134] on span at bounding box center [344, 133] width 14 height 14
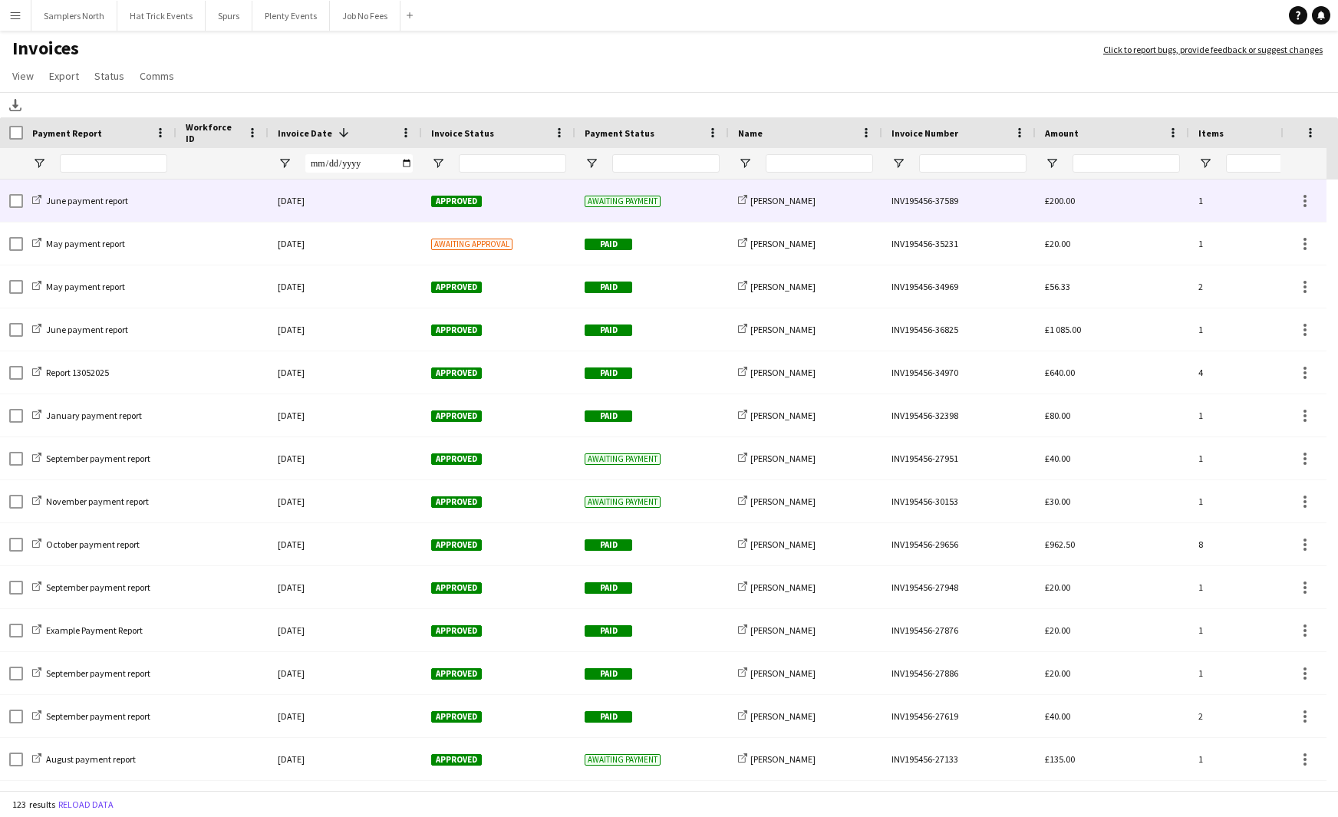
click at [374, 204] on div "[DATE]" at bounding box center [345, 201] width 153 height 42
